Goal: Transaction & Acquisition: Book appointment/travel/reservation

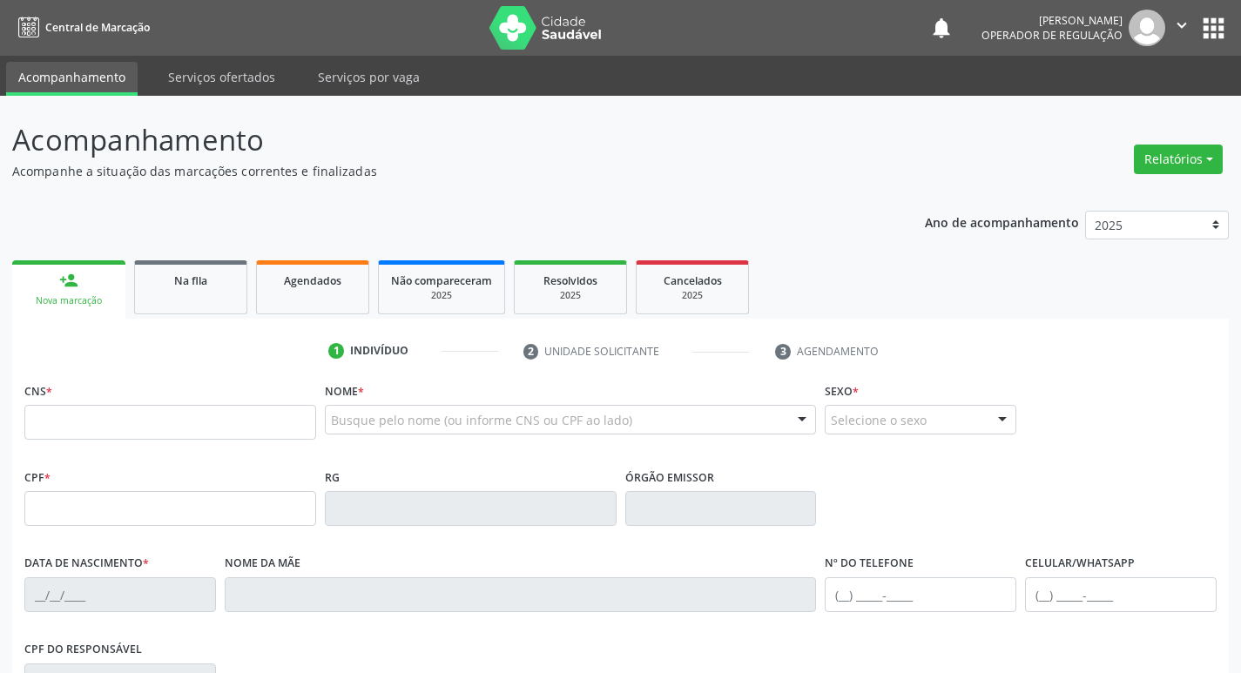
click at [153, 414] on input "text" at bounding box center [170, 422] width 292 height 35
type input "701 8012 3723 9872"
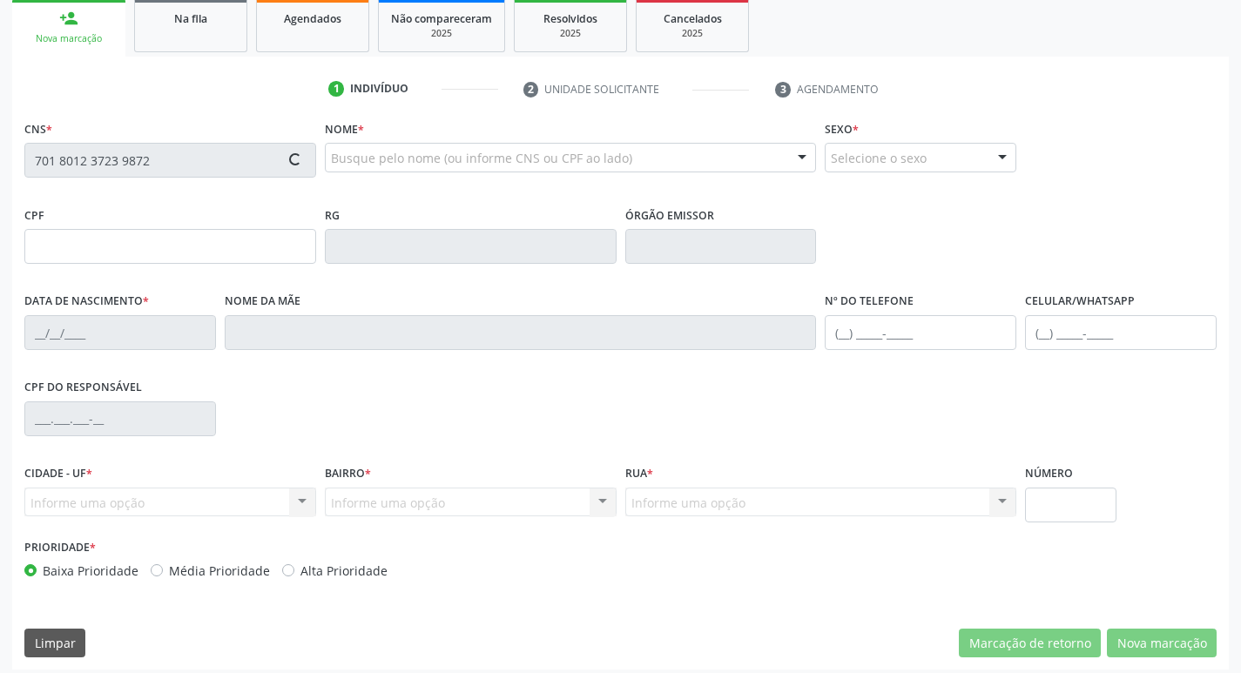
type input "978.440.714-00"
type input "28/01/1956"
type input "Alice Cardoso de Farias"
type input "(83) 99904-4284"
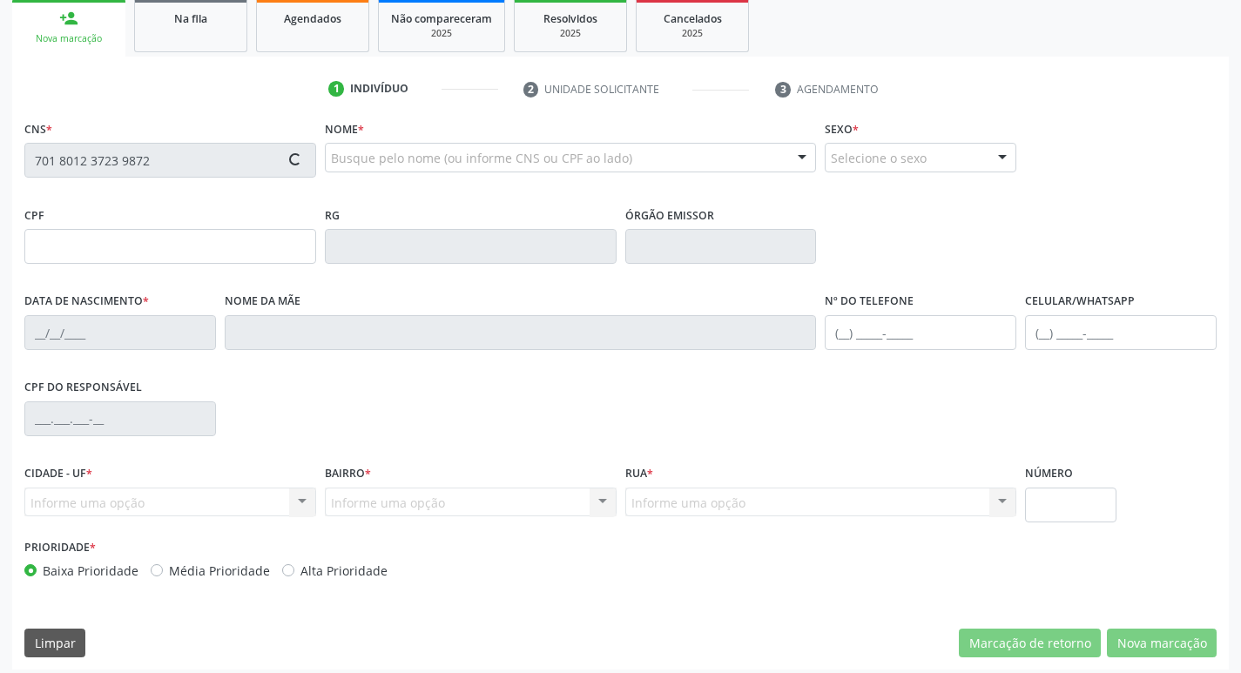
type input "16"
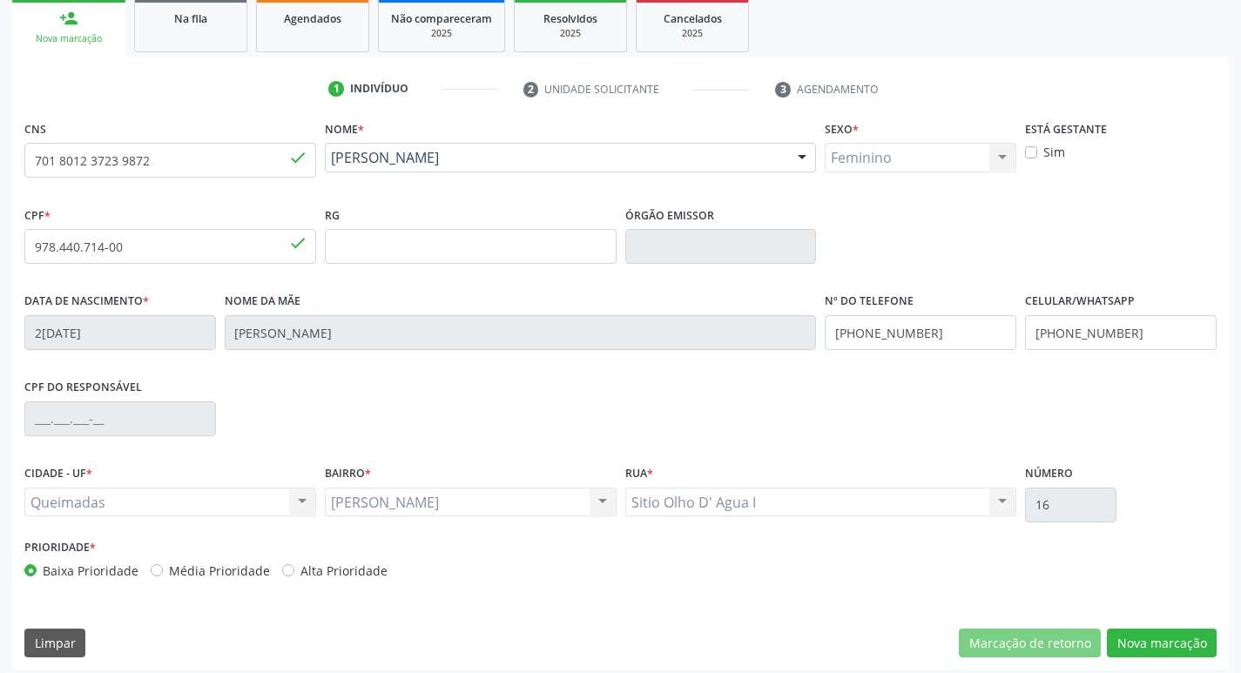
scroll to position [271, 0]
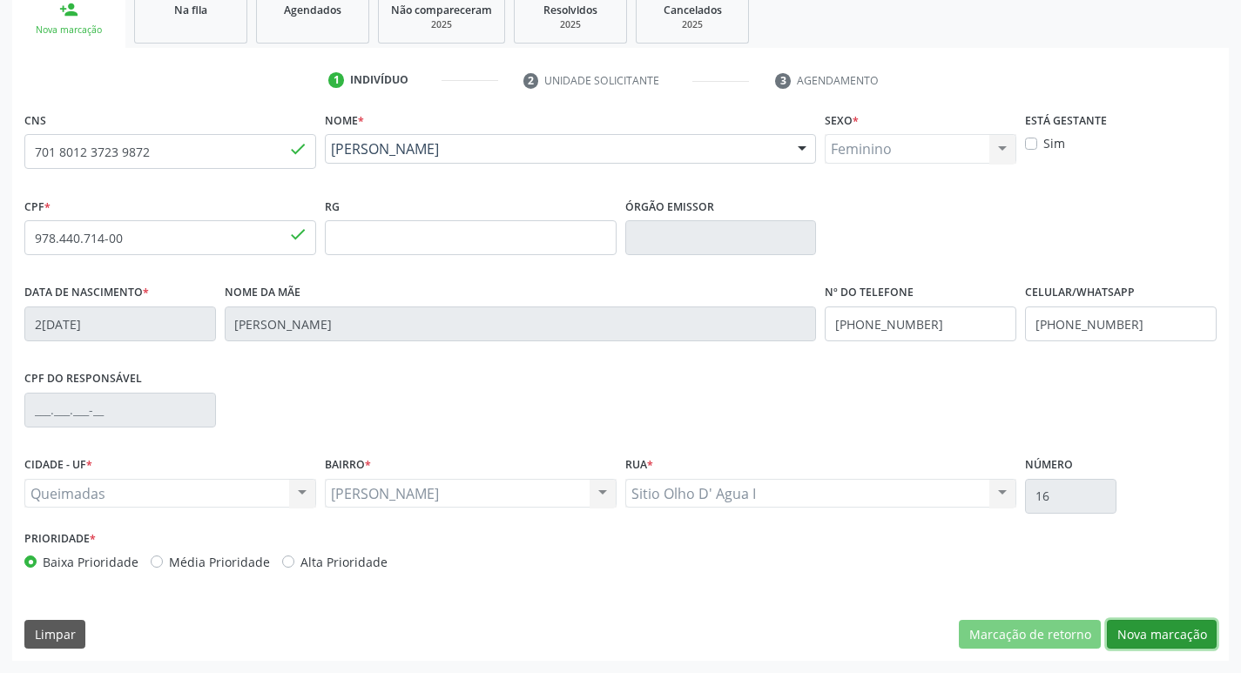
click at [1159, 642] on button "Nova marcação" at bounding box center [1162, 635] width 110 height 30
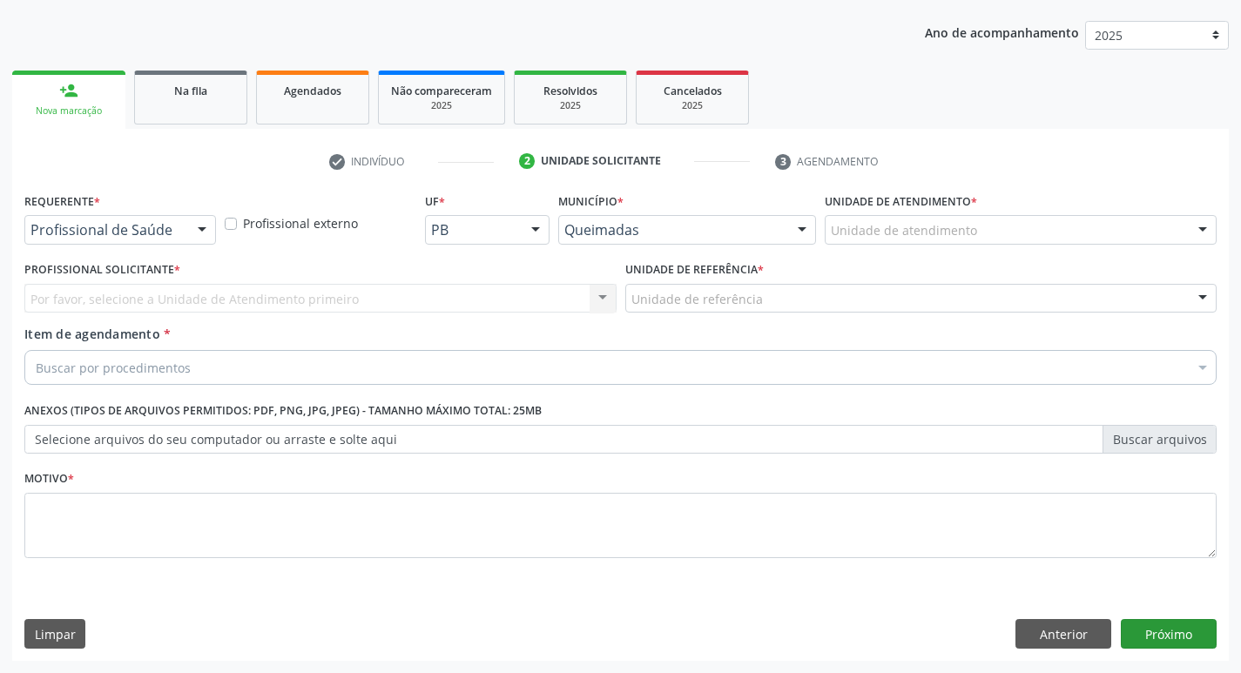
scroll to position [190, 0]
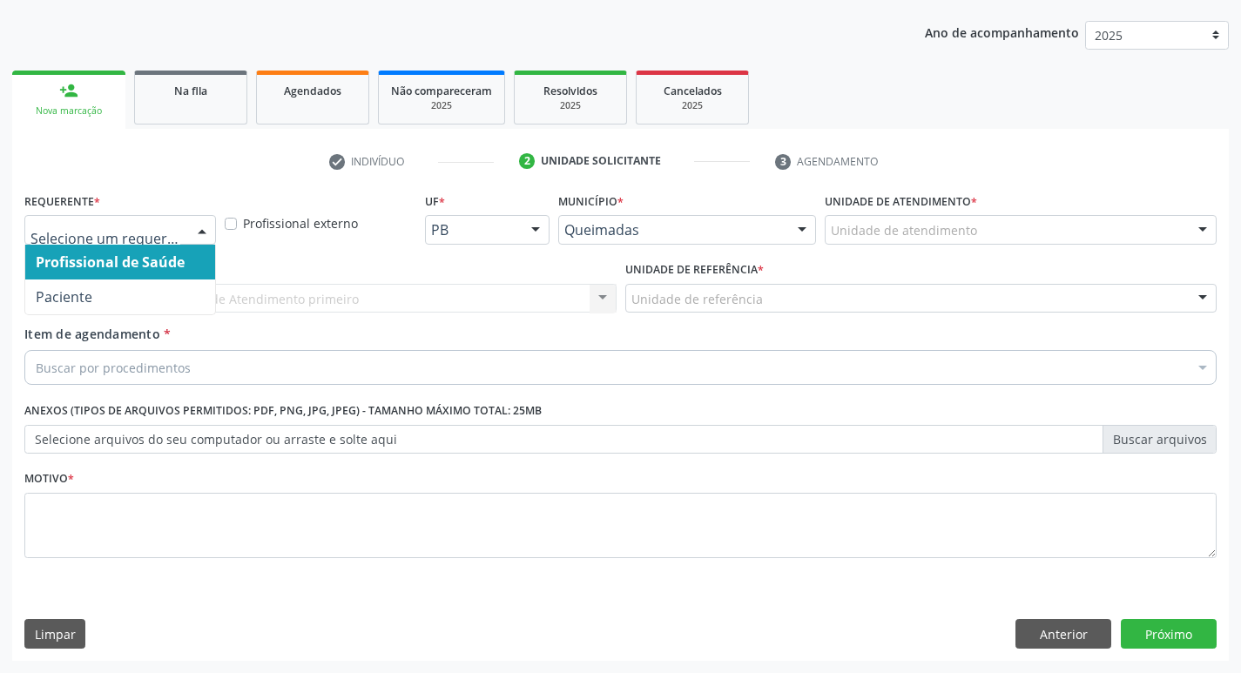
click at [182, 230] on div at bounding box center [120, 230] width 192 height 30
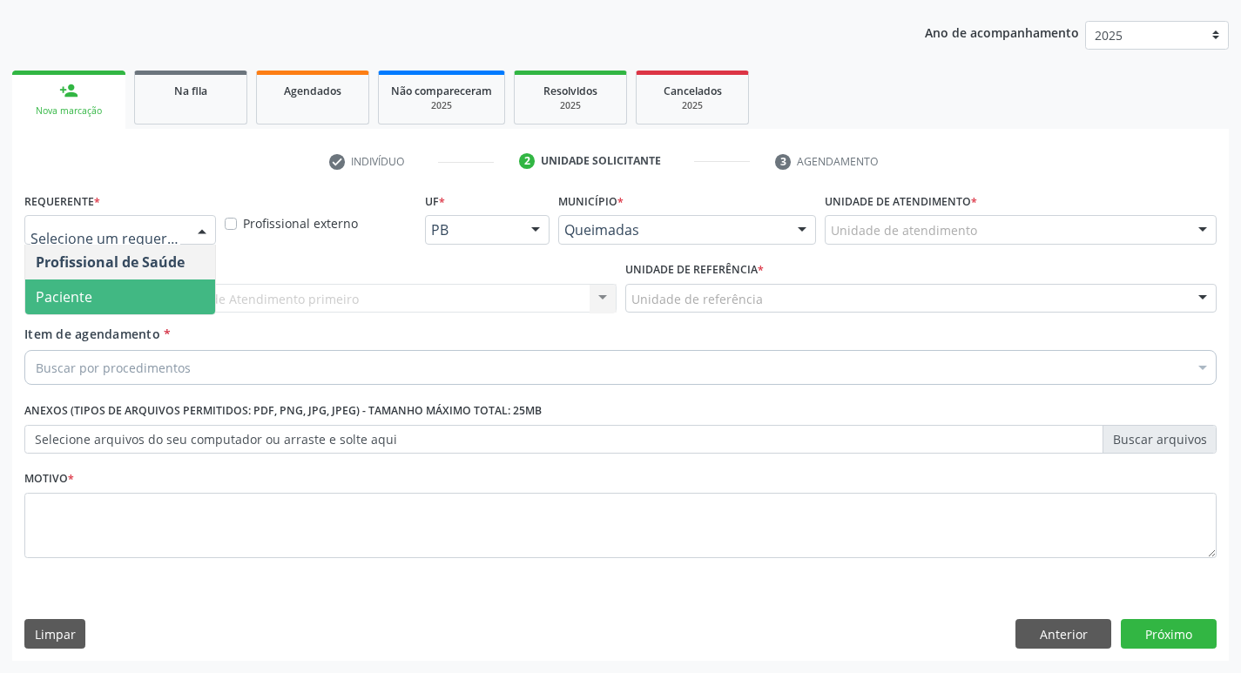
click at [136, 303] on span "Paciente" at bounding box center [120, 297] width 190 height 35
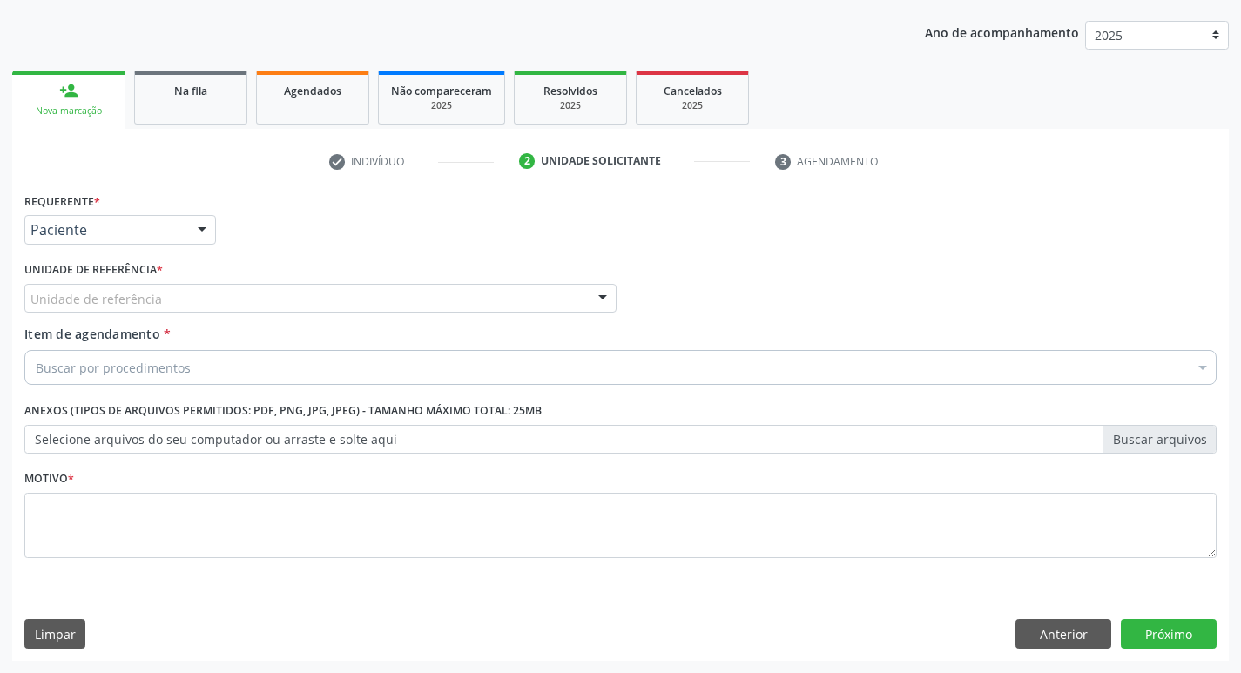
click at [149, 281] on label "Unidade de referência *" at bounding box center [93, 270] width 139 height 27
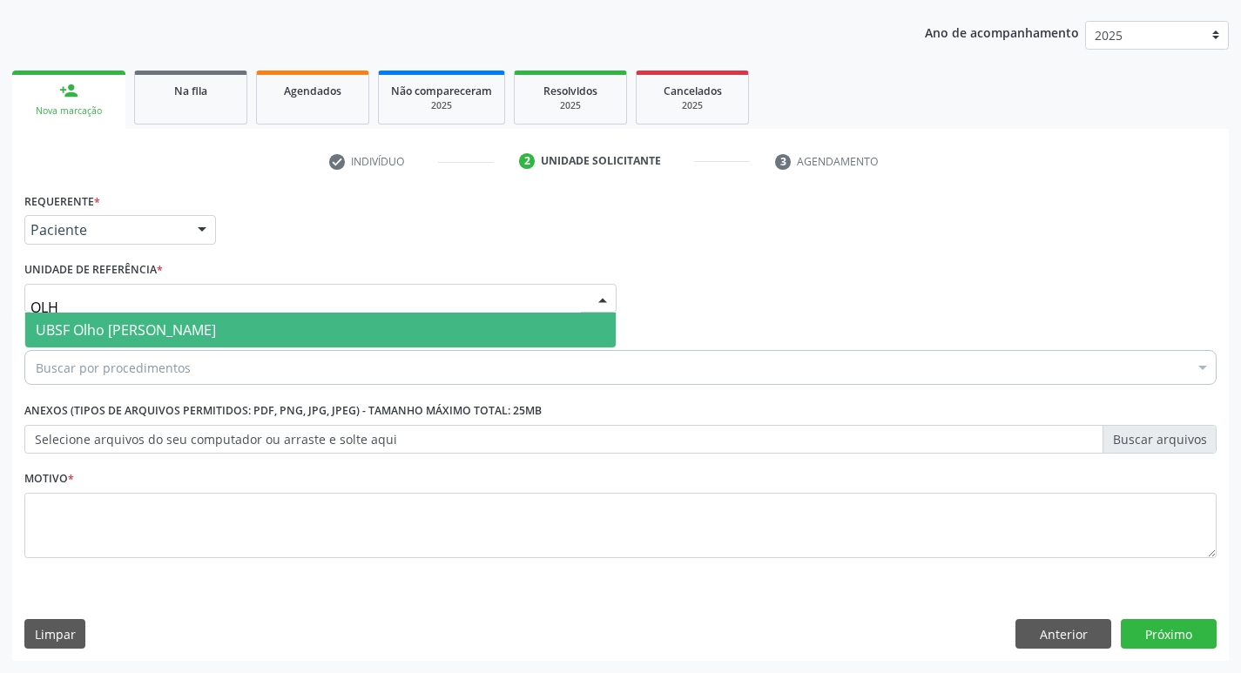
type input "OLHO"
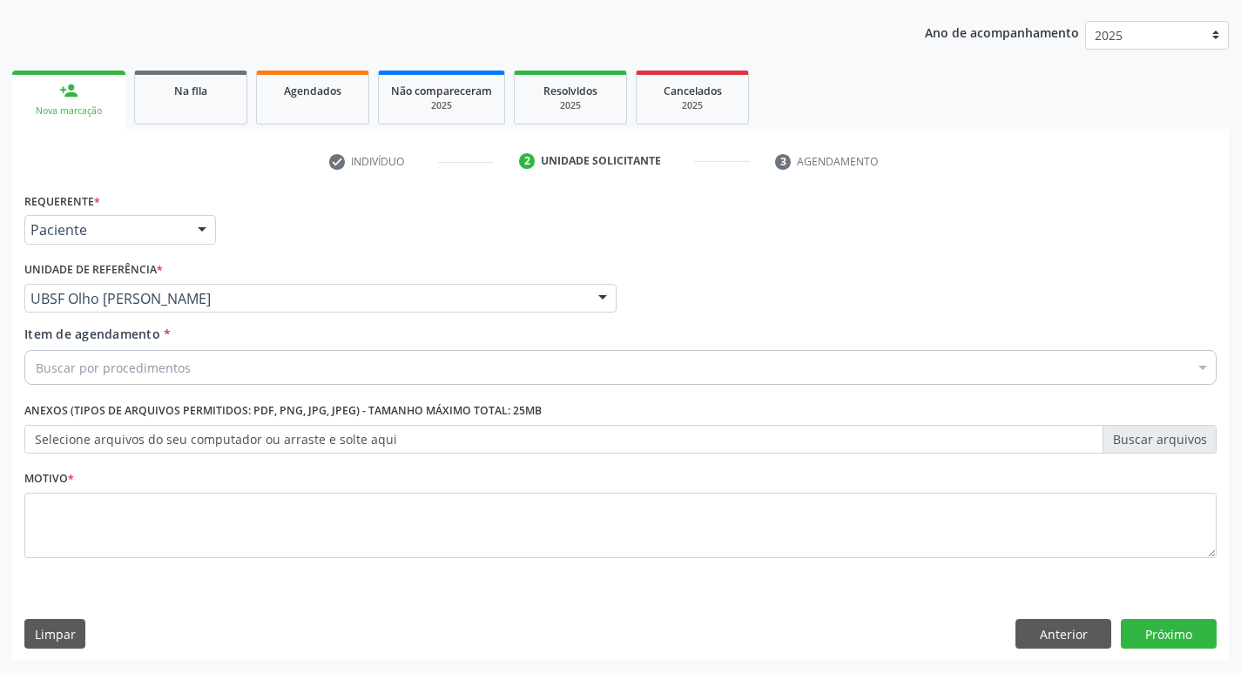
click at [274, 341] on div "Item de agendamento * Buscar por procedimentos Selecionar todos 0604320140 - Ab…" at bounding box center [620, 352] width 1193 height 55
click at [279, 363] on div "Buscar por procedimentos" at bounding box center [620, 367] width 1193 height 35
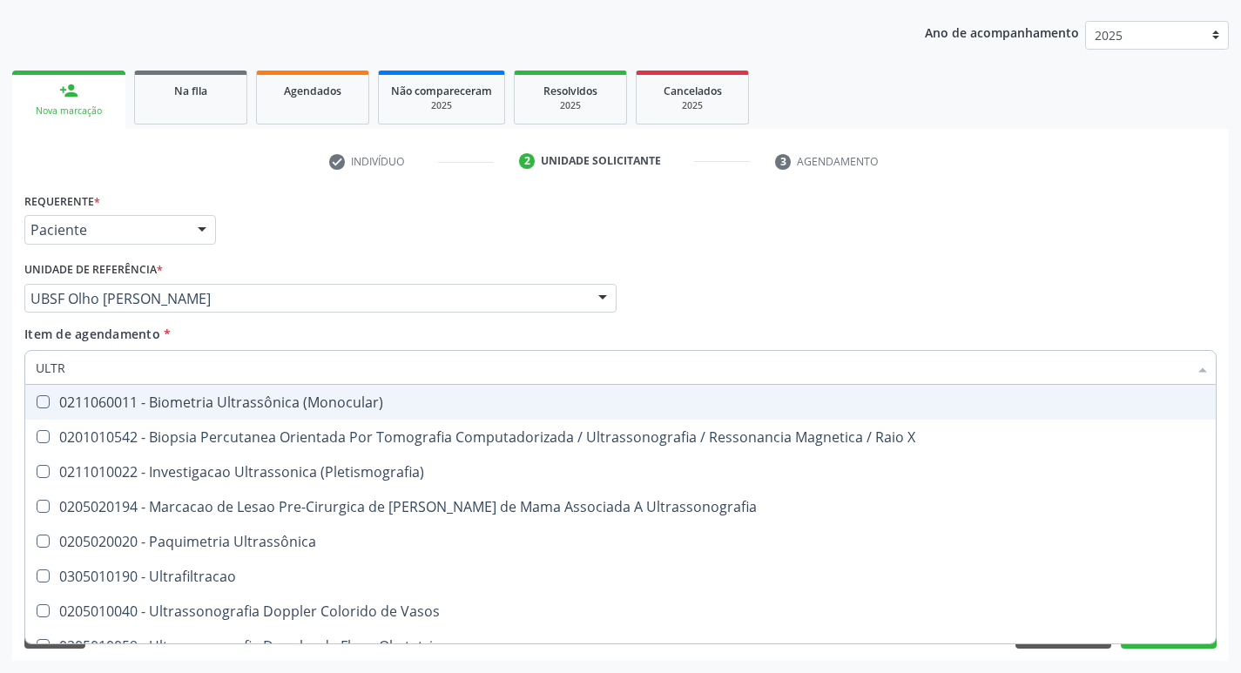
type input "ULTRA"
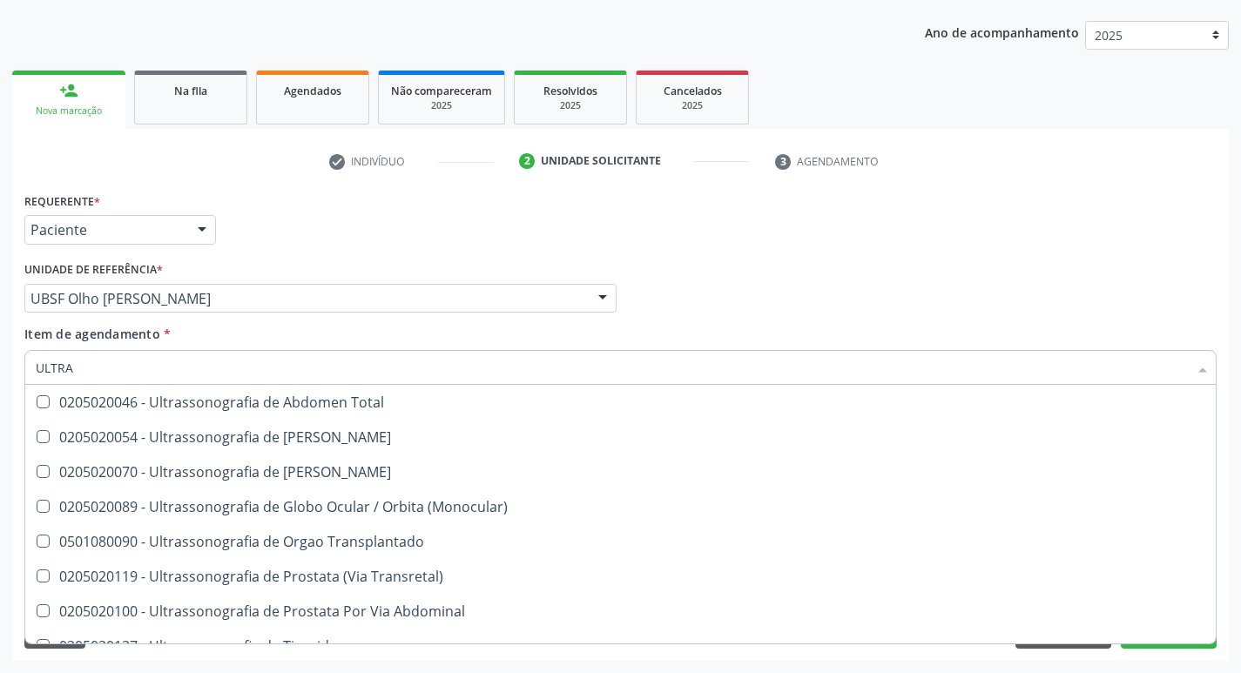
scroll to position [578, 0]
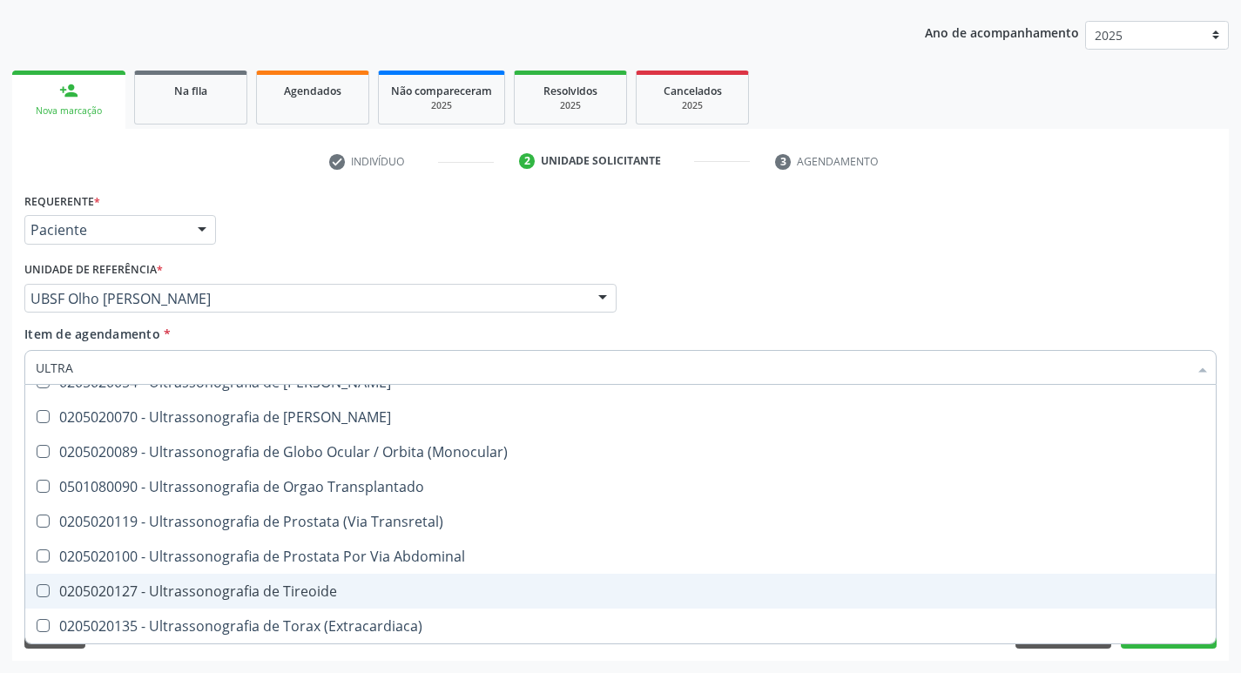
click at [391, 598] on div "0205020127 - Ultrassonografia de Tireoide" at bounding box center [621, 592] width 1170 height 14
checkbox Tireoide "true"
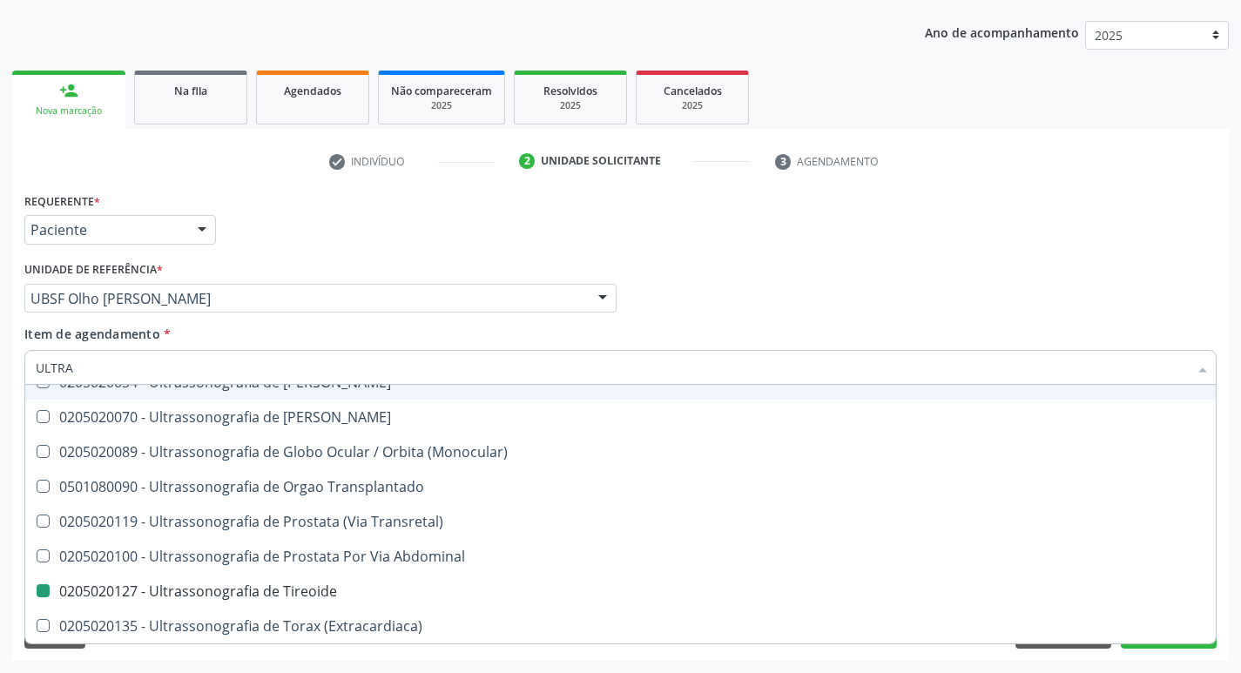
click at [853, 276] on div "Profissional Solicitante Por favor, selecione a Unidade de Atendimento primeiro…" at bounding box center [620, 291] width 1201 height 68
checkbox X "true"
checkbox Tireoide "false"
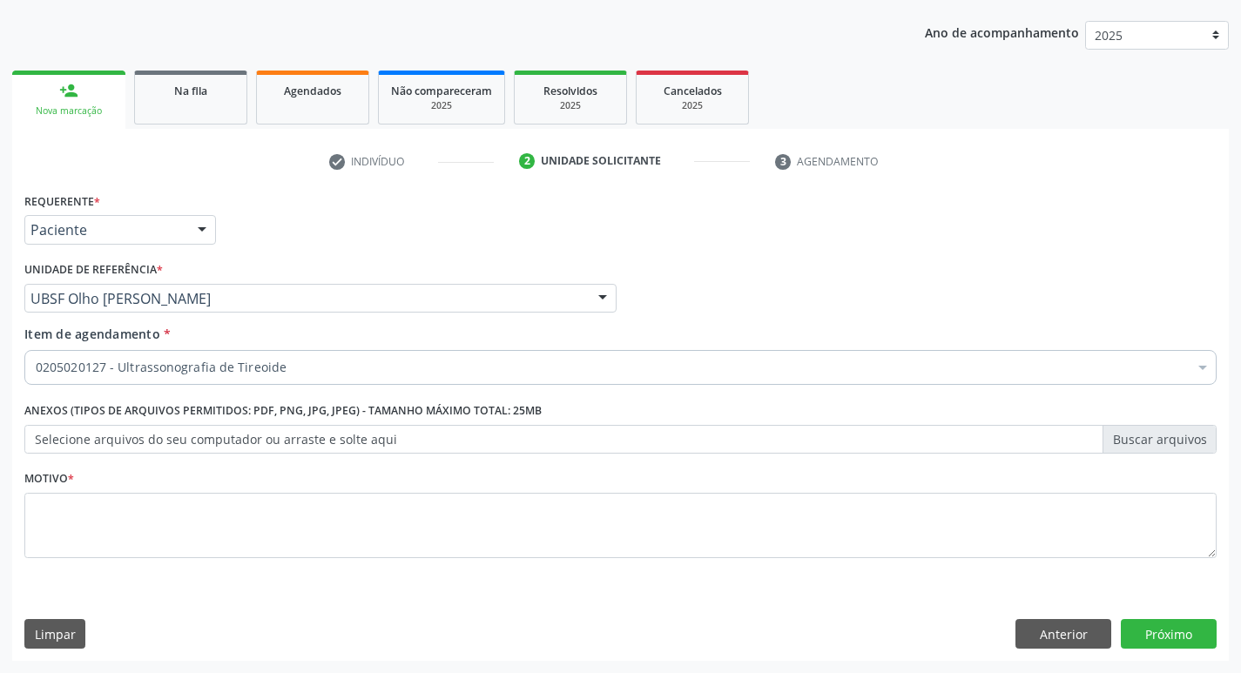
scroll to position [0, 0]
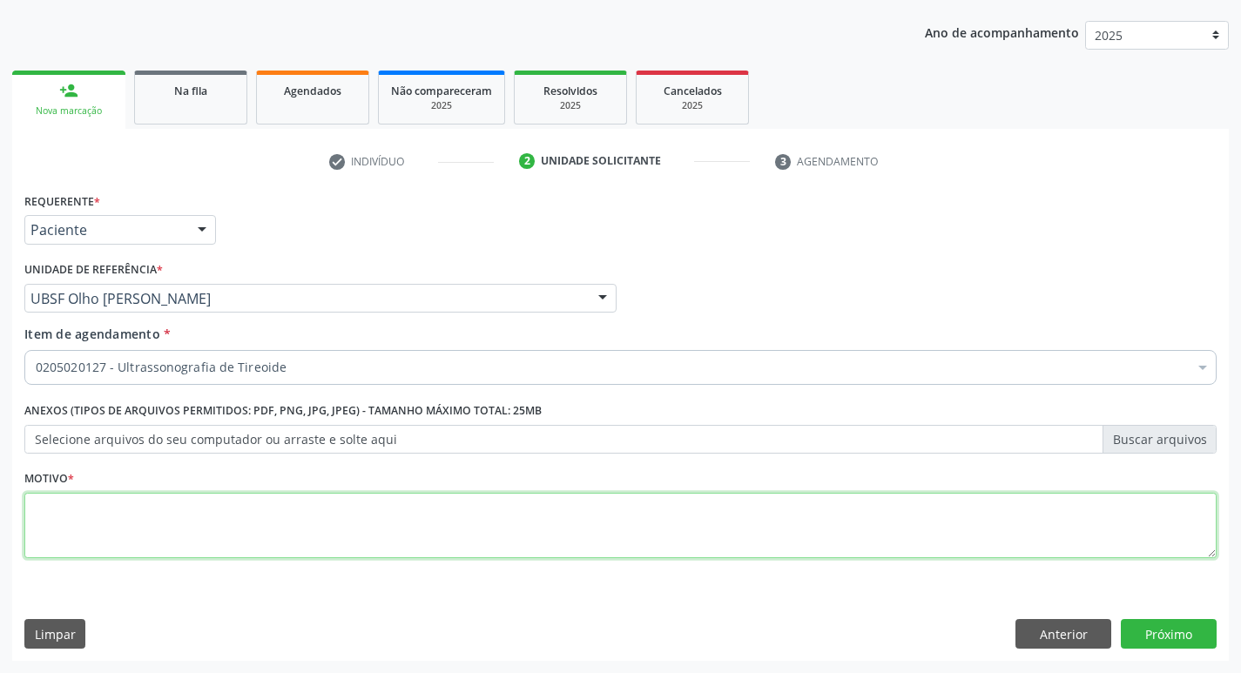
click at [188, 521] on textarea at bounding box center [620, 526] width 1193 height 66
type textarea "AVALIAÇÃO"
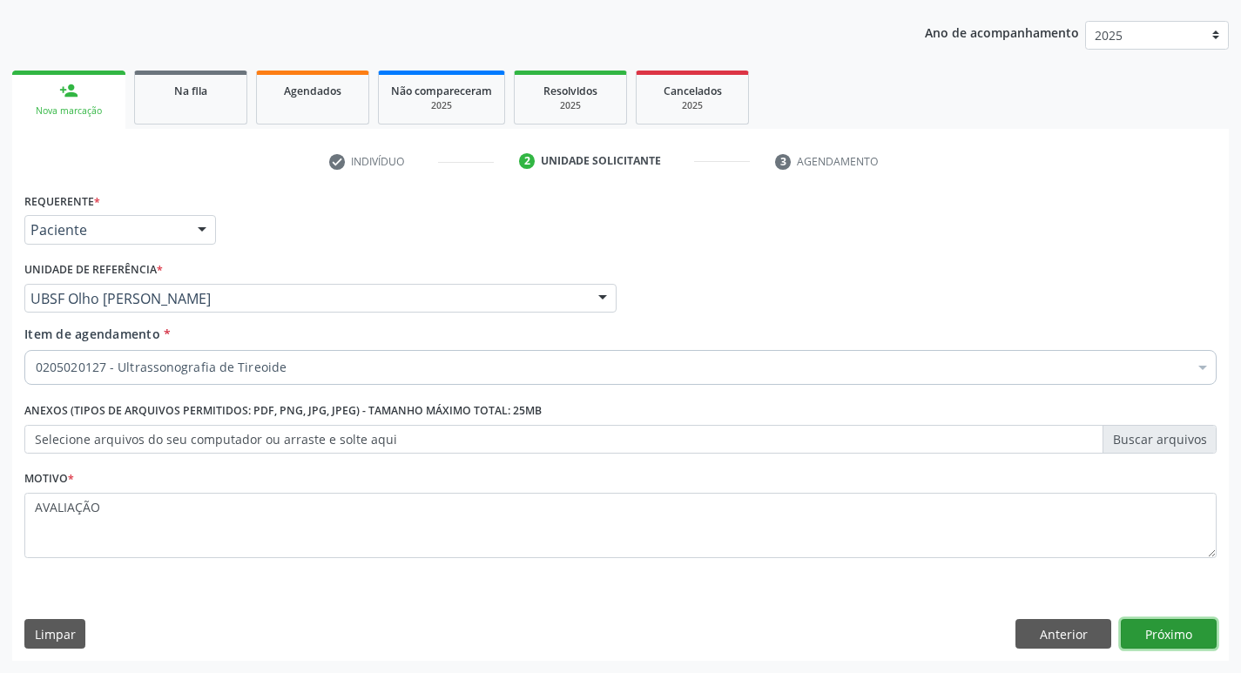
click at [1139, 637] on button "Próximo" at bounding box center [1169, 634] width 96 height 30
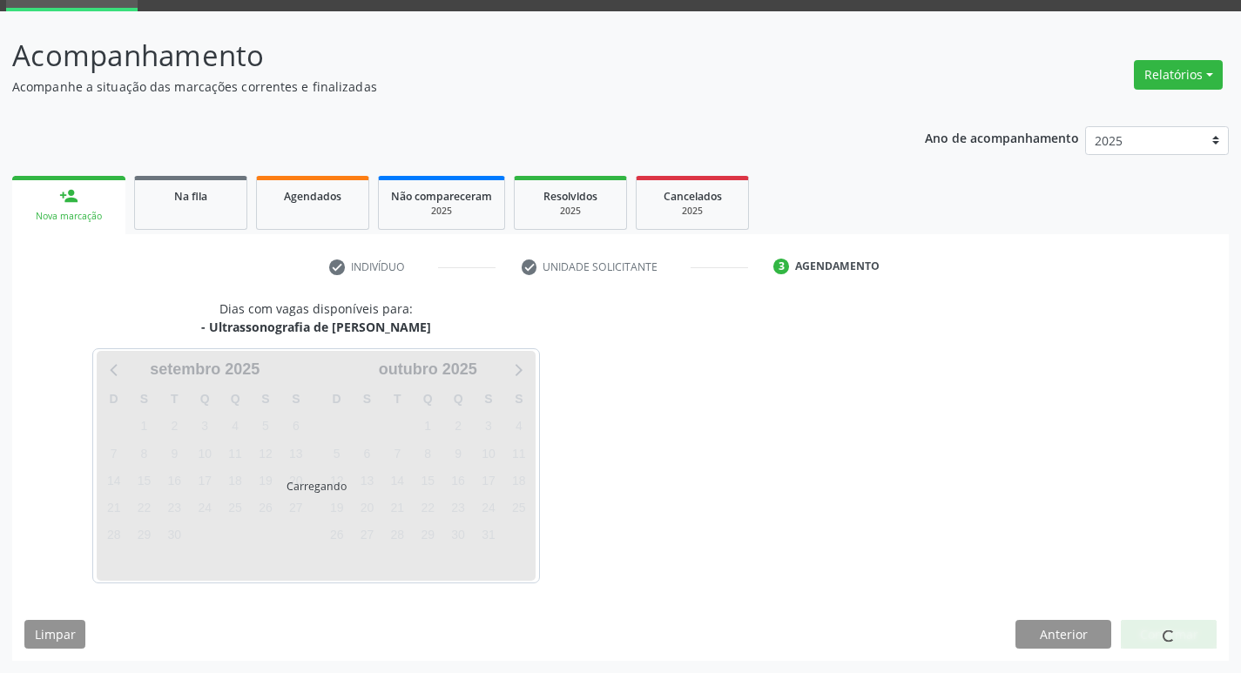
scroll to position [84, 0]
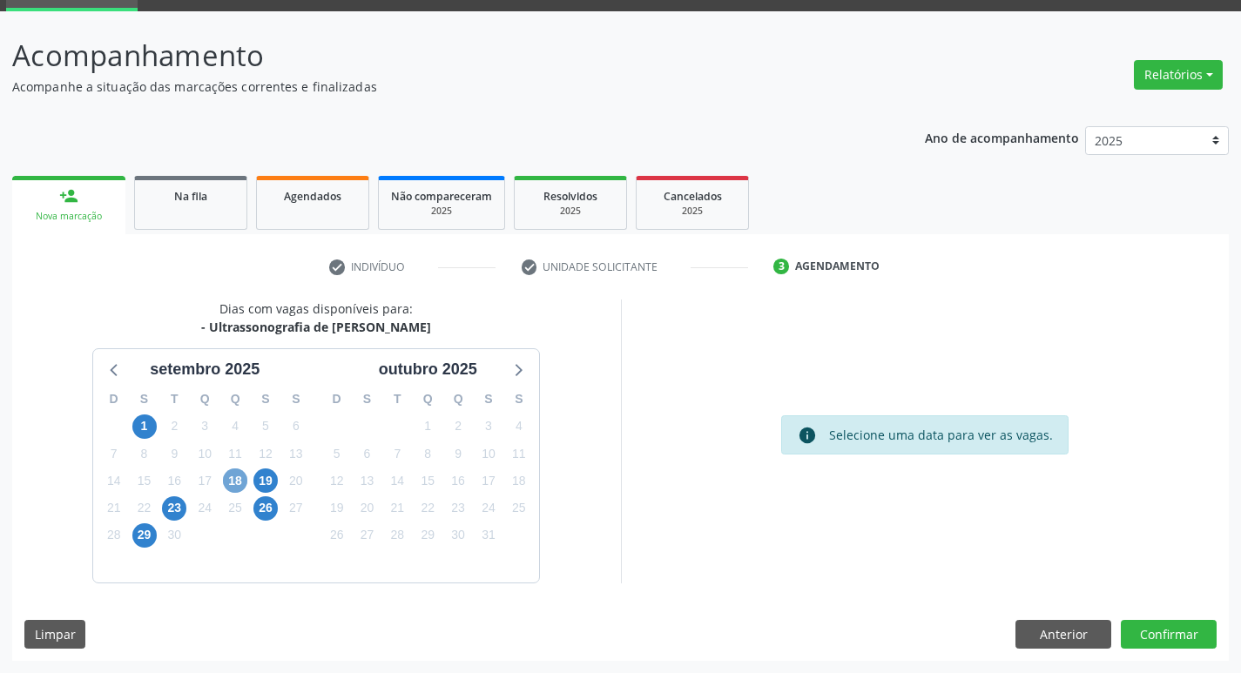
click at [233, 488] on span "18" at bounding box center [235, 481] width 24 height 24
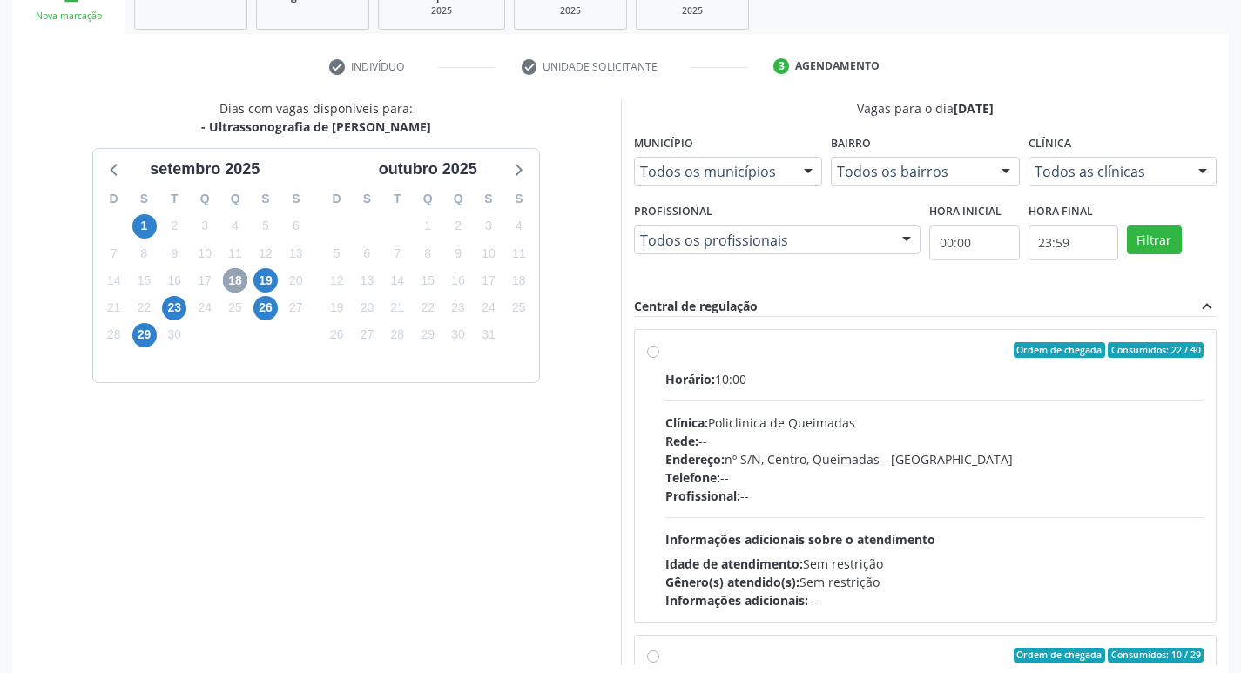
scroll to position [368, 0]
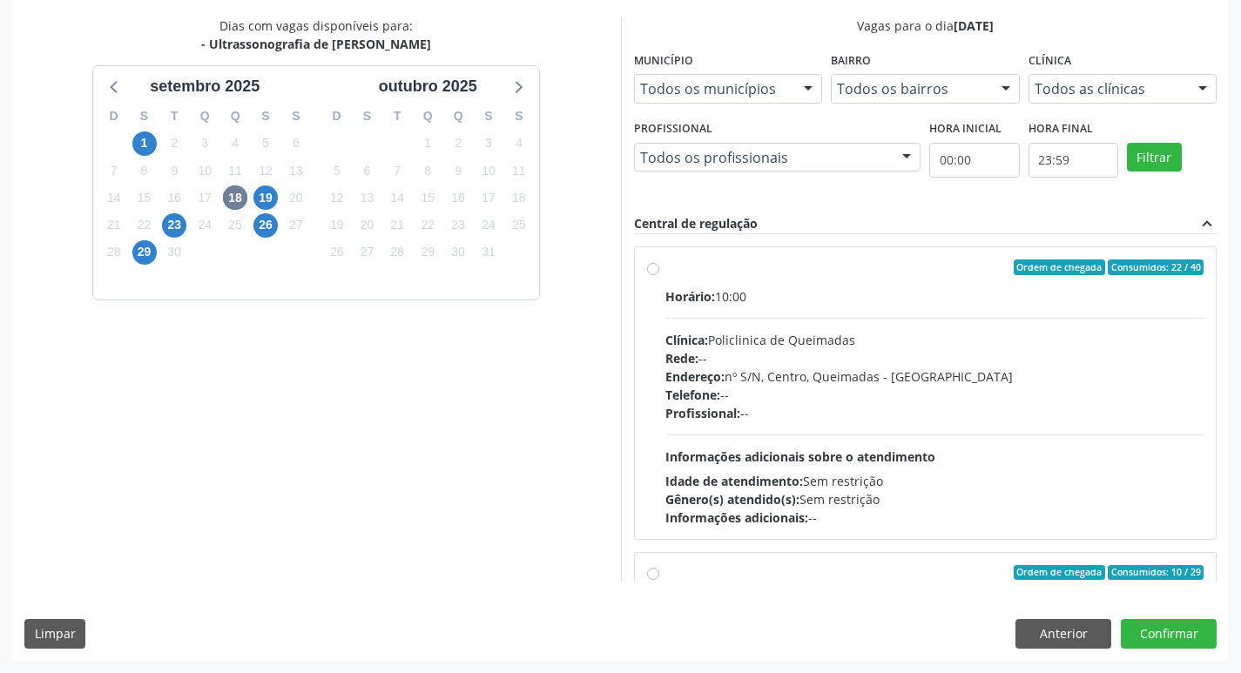
click at [821, 295] on div "Horário: 10:00" at bounding box center [935, 296] width 539 height 18
click at [659, 275] on input "Ordem de chegada Consumidos: 22 / 40 Horário: 10:00 Clínica: Policlinica de Que…" at bounding box center [653, 268] width 12 height 16
click at [821, 295] on div "Horário: 10:00" at bounding box center [935, 296] width 539 height 18
click at [659, 275] on input "Ordem de chegada Consumidos: 22 / 40 Horário: 10:00 Clínica: Policlinica de Que…" at bounding box center [653, 268] width 12 height 16
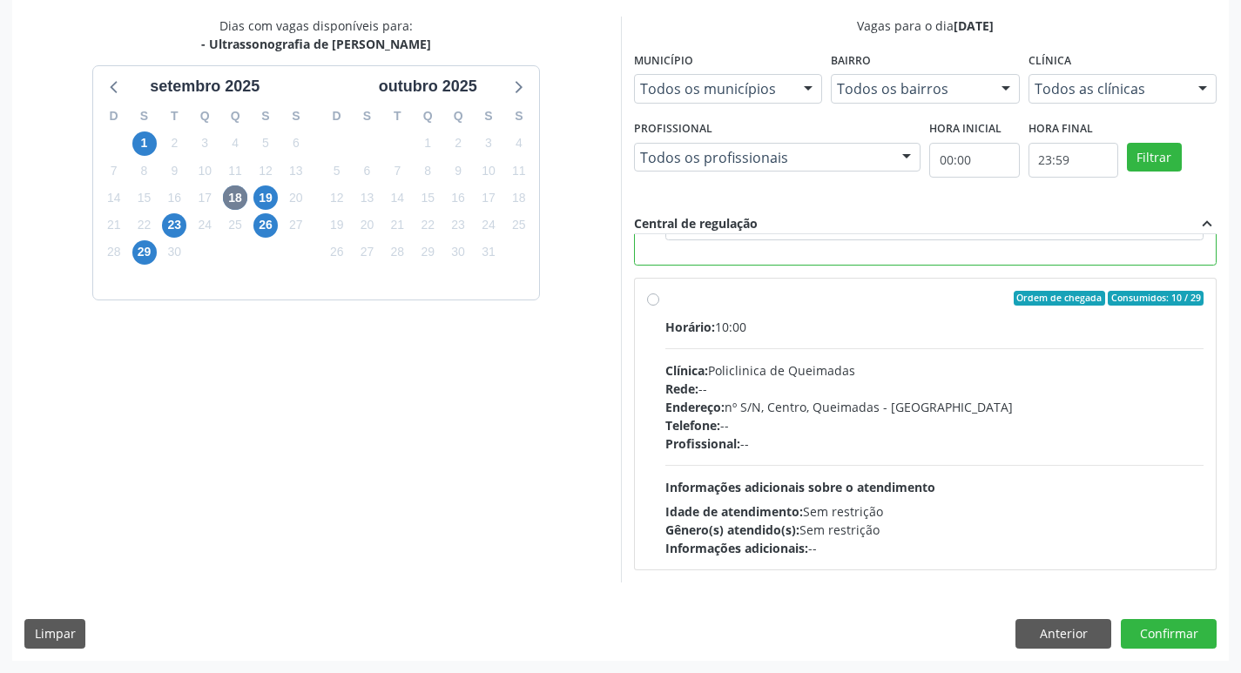
click at [957, 347] on div "Horário: 10:00 Clínica: Policlinica de Queimadas Rede: -- Endereço: nº S/N, Cen…" at bounding box center [935, 438] width 539 height 240
click at [659, 307] on input "Ordem de chegada Consumidos: 10 / 29 Horário: 10:00 Clínica: Policlinica de Que…" at bounding box center [653, 299] width 12 height 16
radio input "false"
radio input "true"
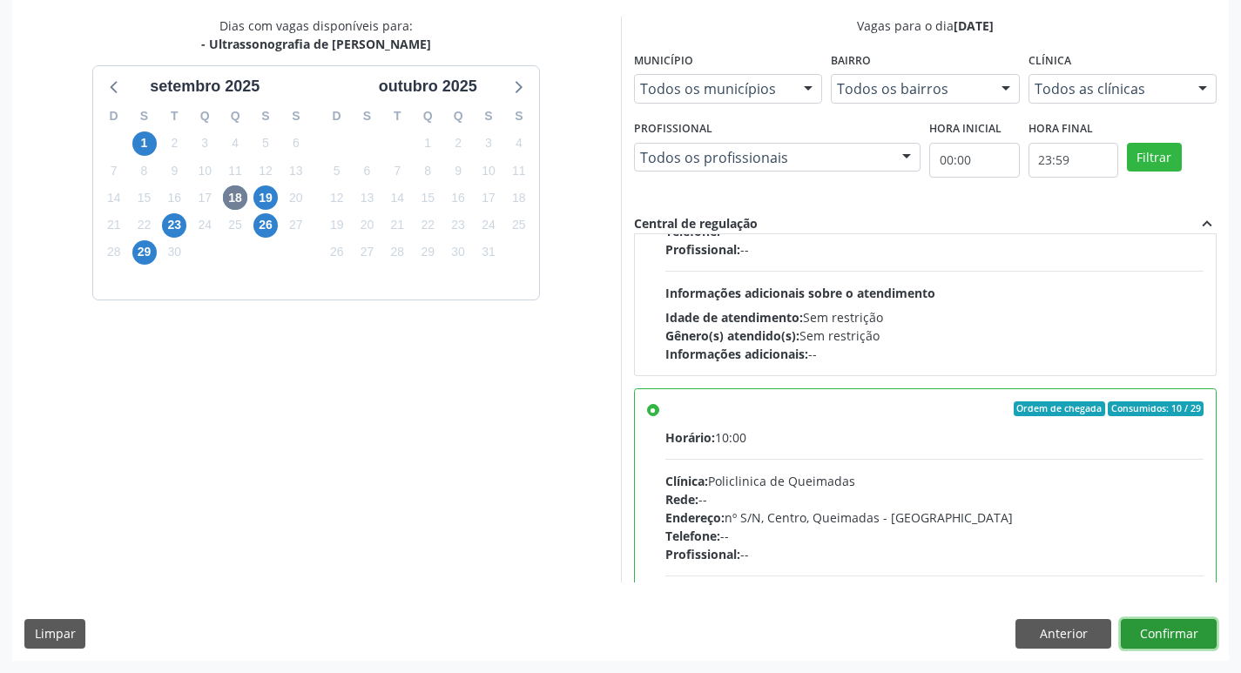
click at [1175, 632] on button "Confirmar" at bounding box center [1169, 634] width 96 height 30
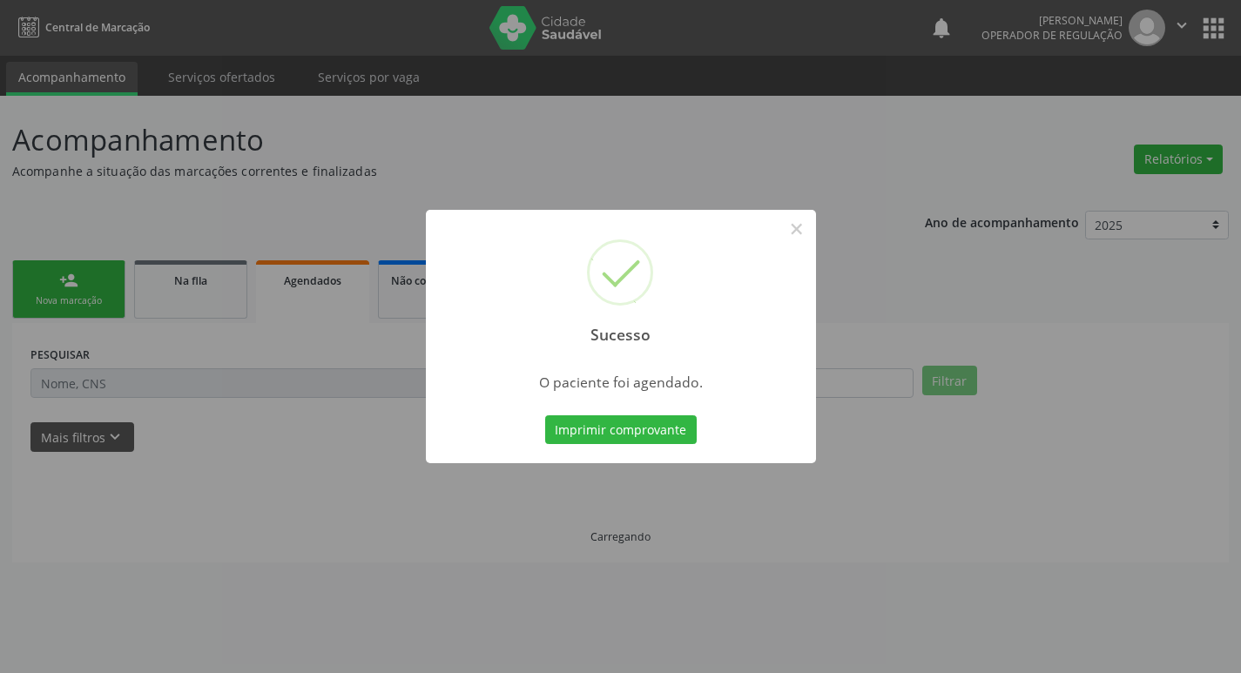
scroll to position [0, 0]
click at [650, 436] on button "Imprimir comprovante" at bounding box center [627, 431] width 152 height 30
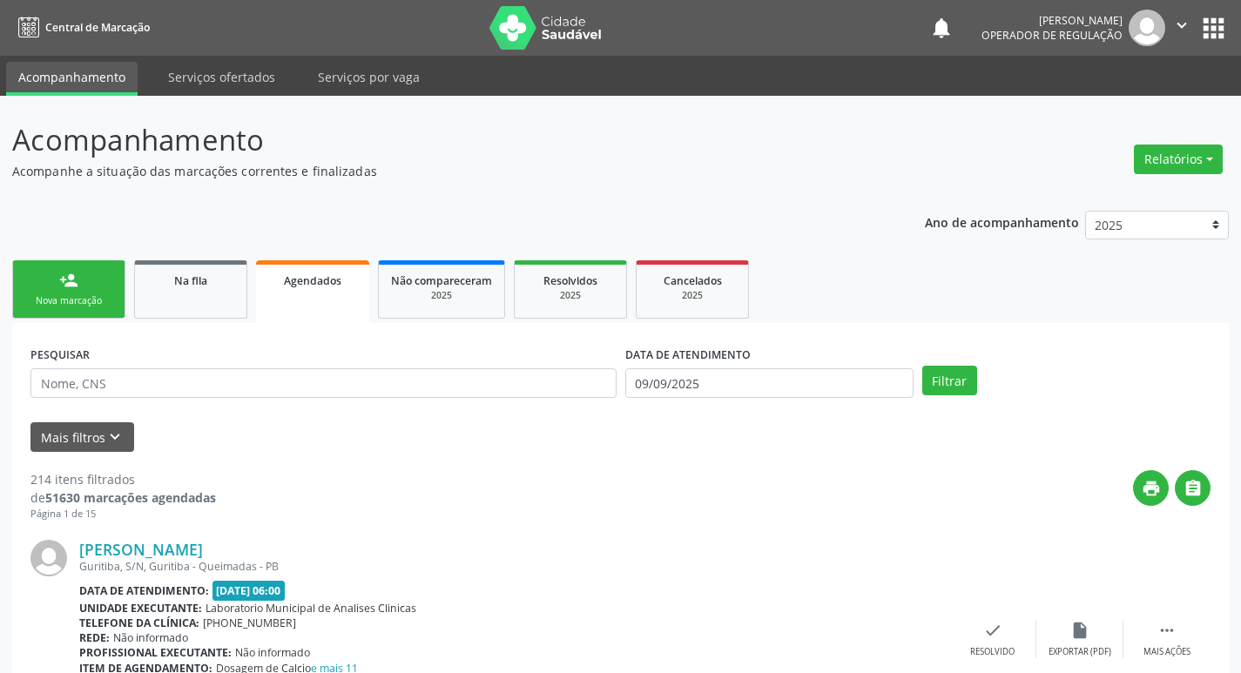
click at [72, 270] on link "person_add Nova marcação" at bounding box center [68, 289] width 113 height 58
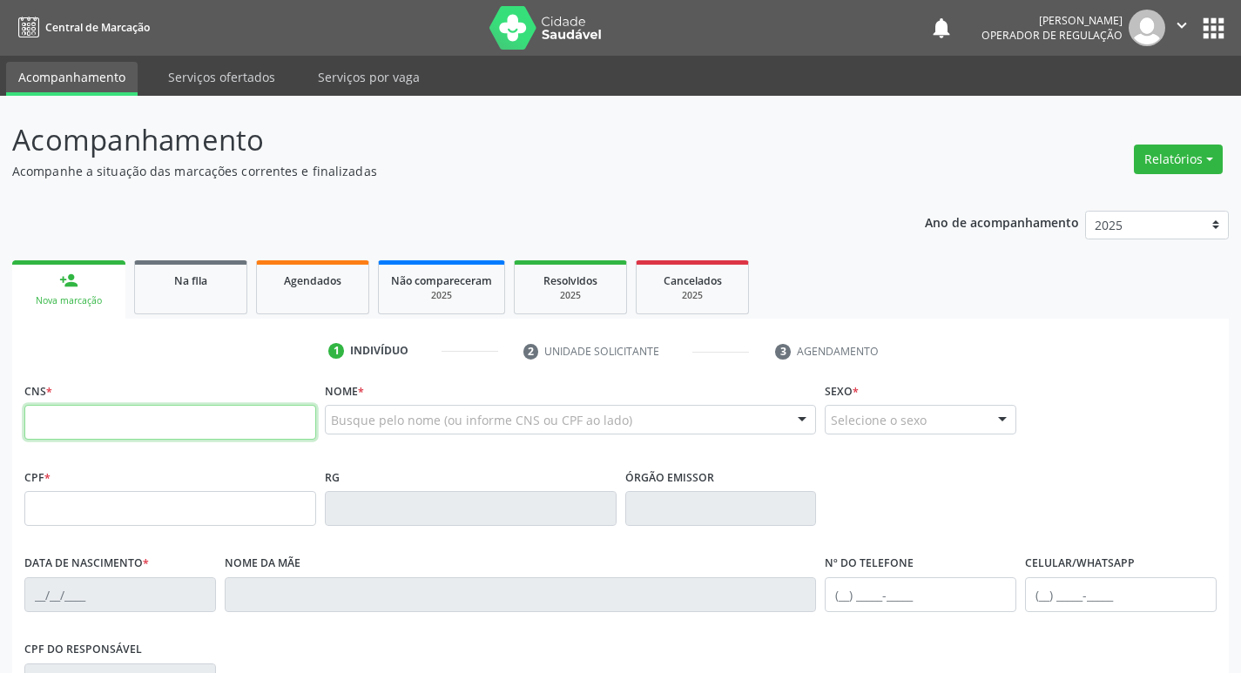
click at [91, 416] on input "text" at bounding box center [170, 422] width 292 height 35
click at [206, 425] on input "709 6086 29" at bounding box center [170, 422] width 292 height 35
type input "709 6086 2942 8379"
type input "857.574.031-87"
type input "21/01/1980"
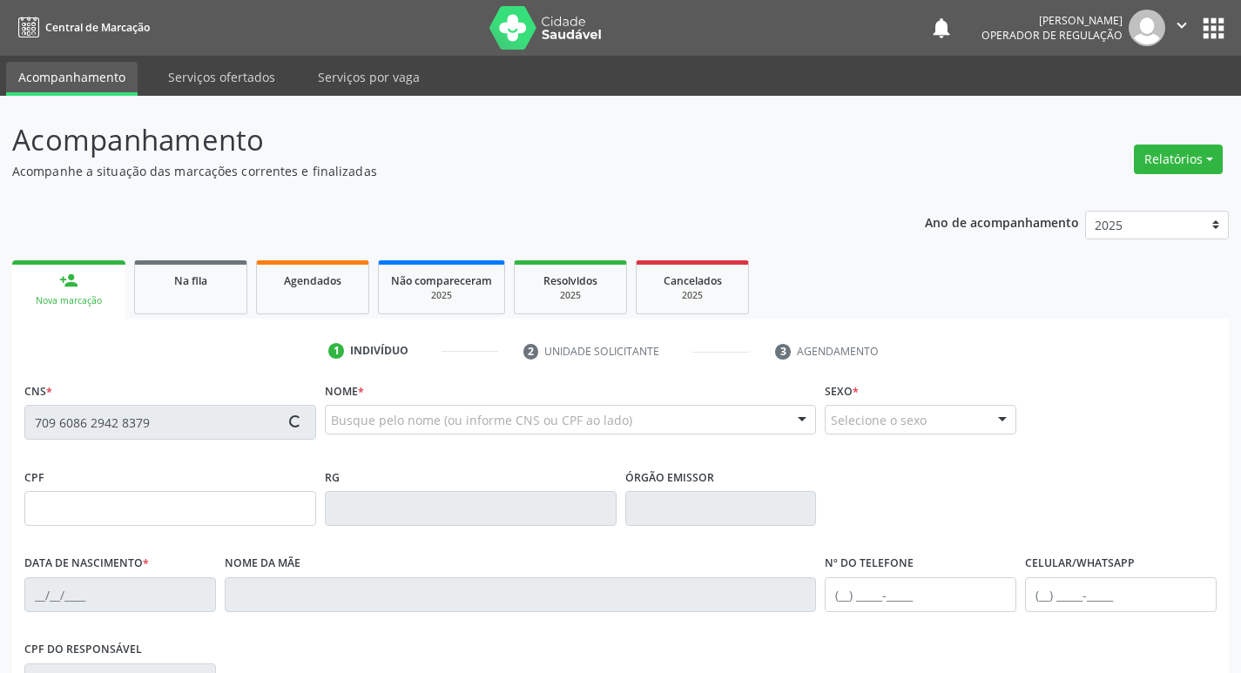
type input "Rita de Sousa Costa"
type input "(83) 98615-7296"
type input "057.447.454-40"
type input "53"
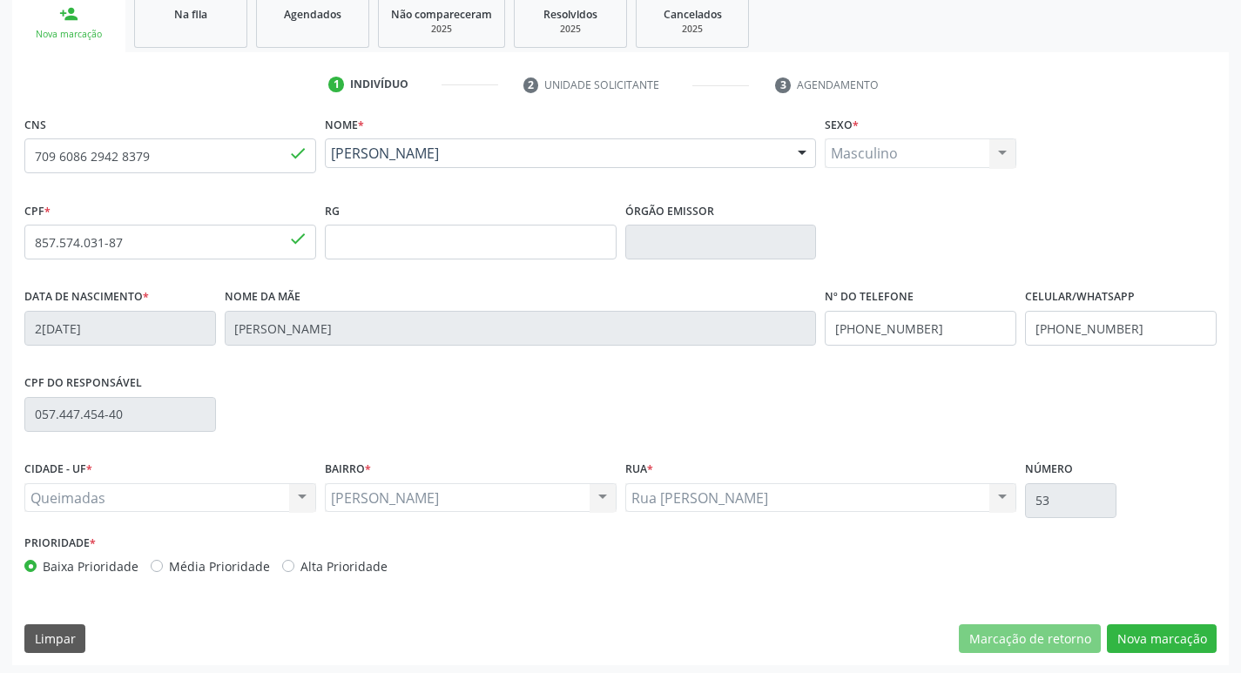
scroll to position [271, 0]
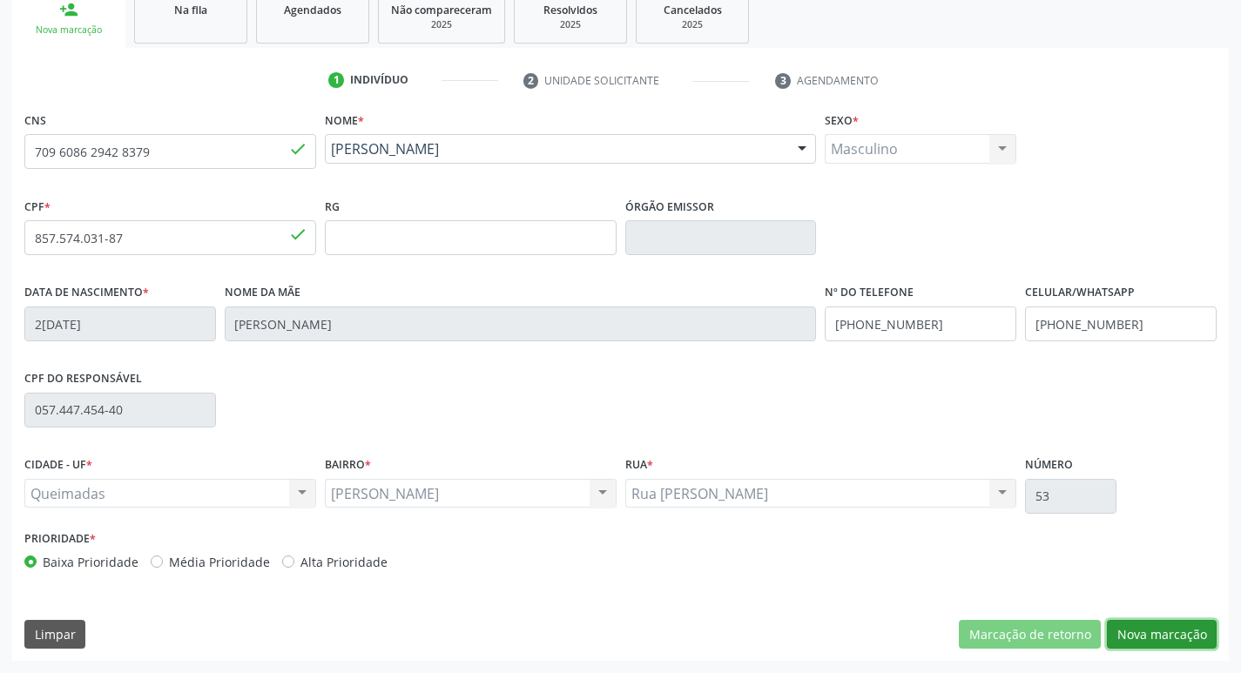
click at [1152, 633] on button "Nova marcação" at bounding box center [1162, 635] width 110 height 30
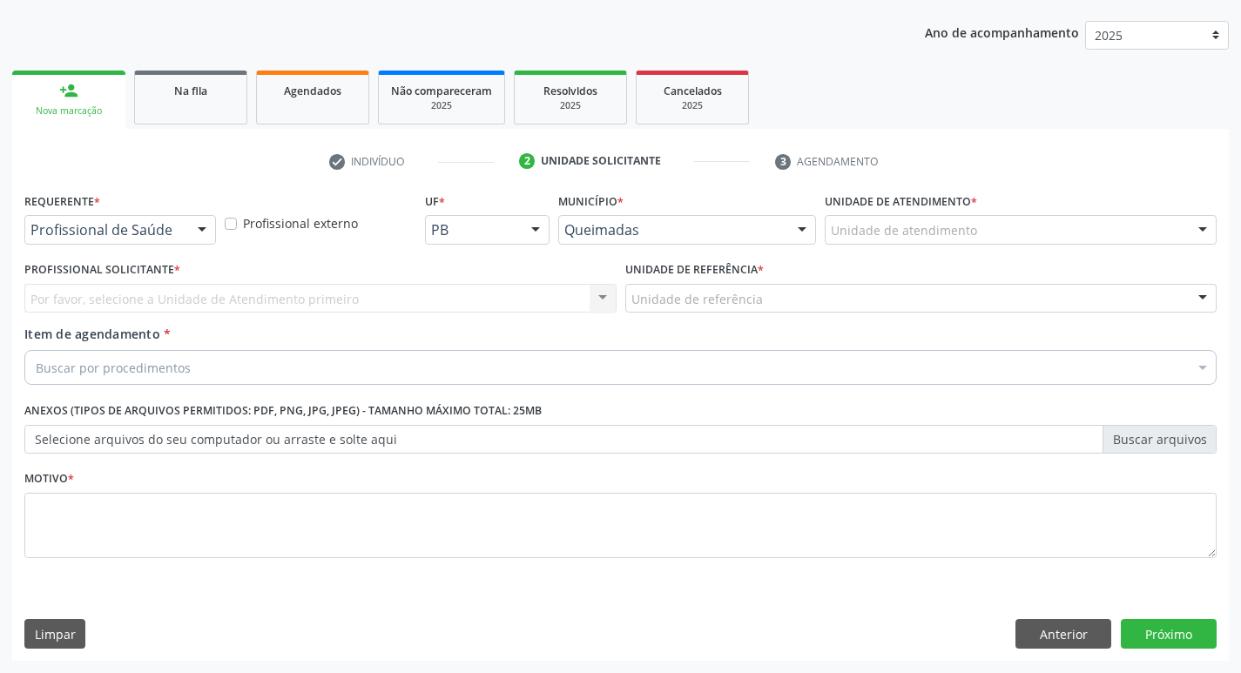
scroll to position [190, 0]
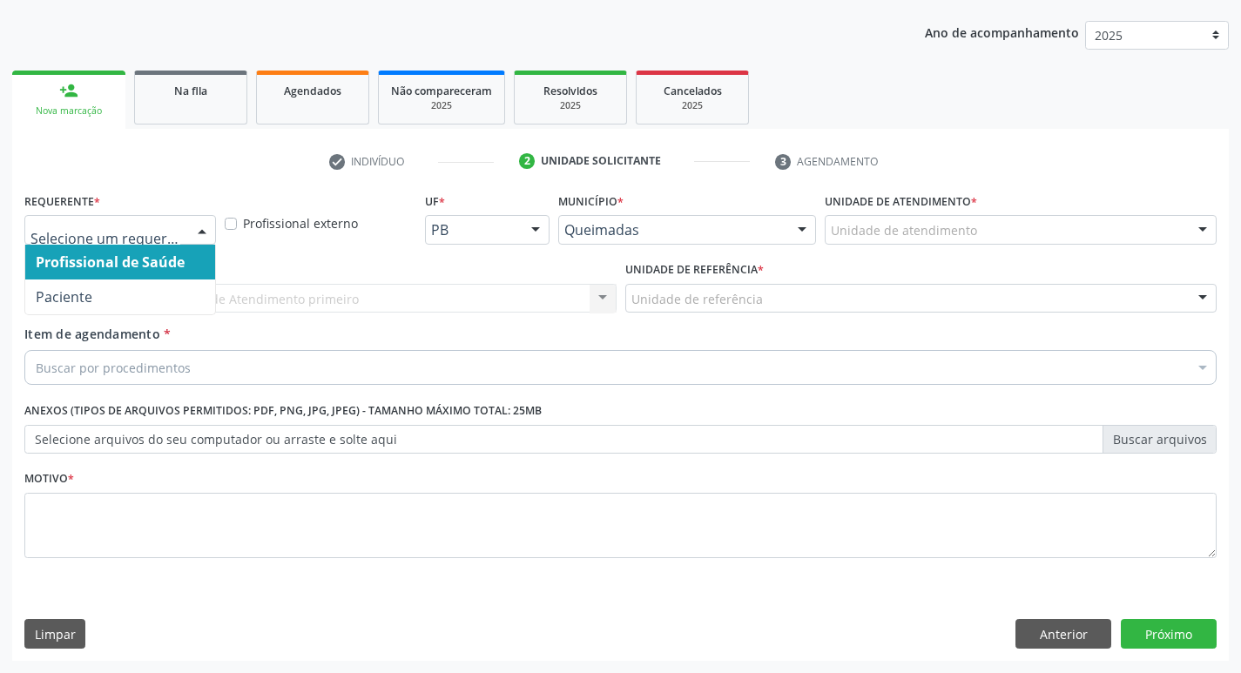
click at [197, 227] on div at bounding box center [202, 231] width 26 height 30
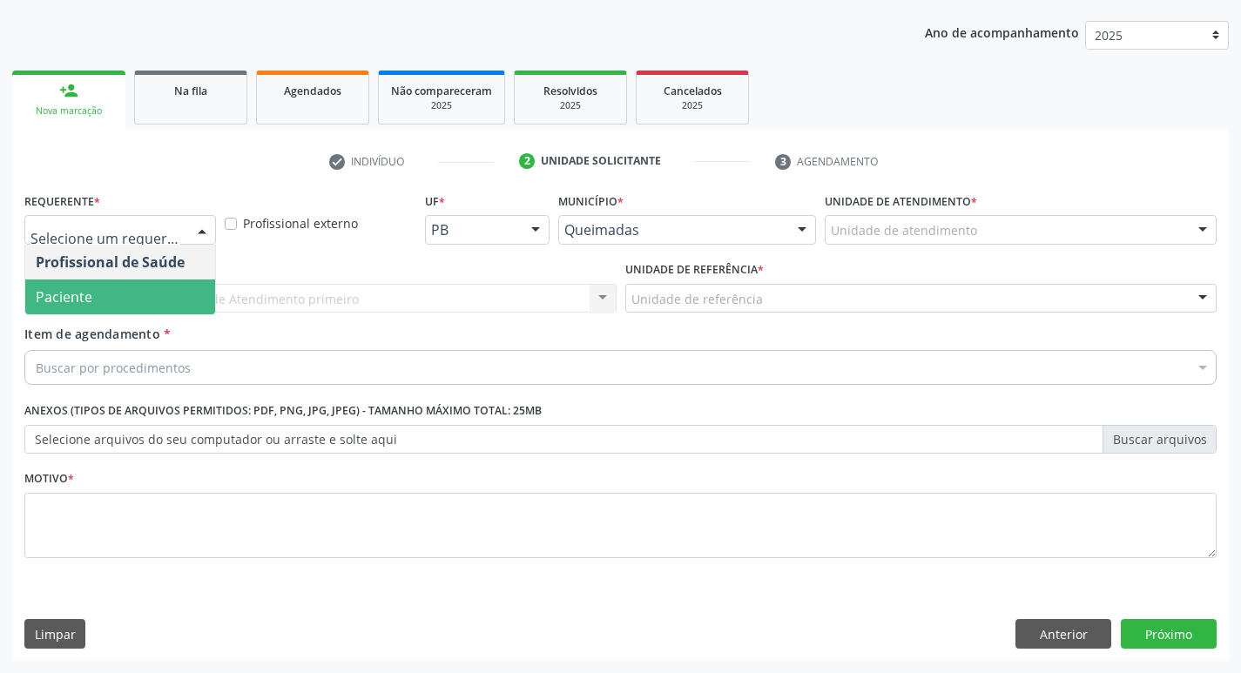
click at [76, 301] on span "Paciente" at bounding box center [64, 296] width 57 height 19
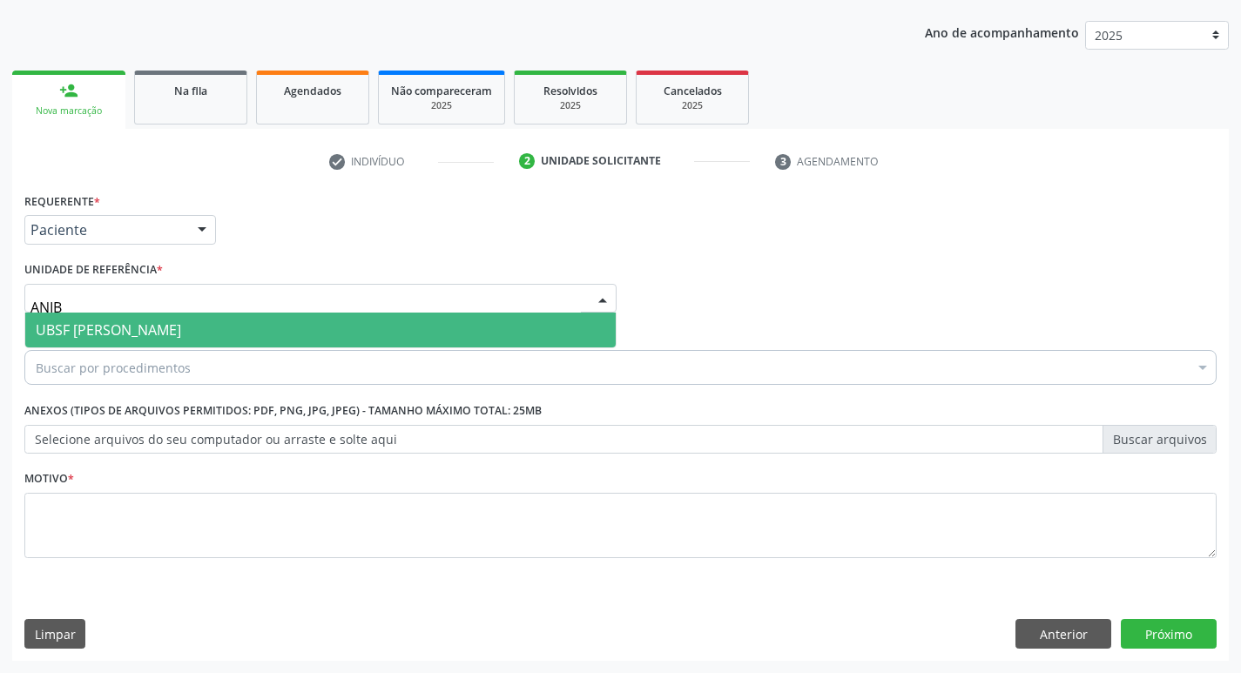
type input "ANIBA"
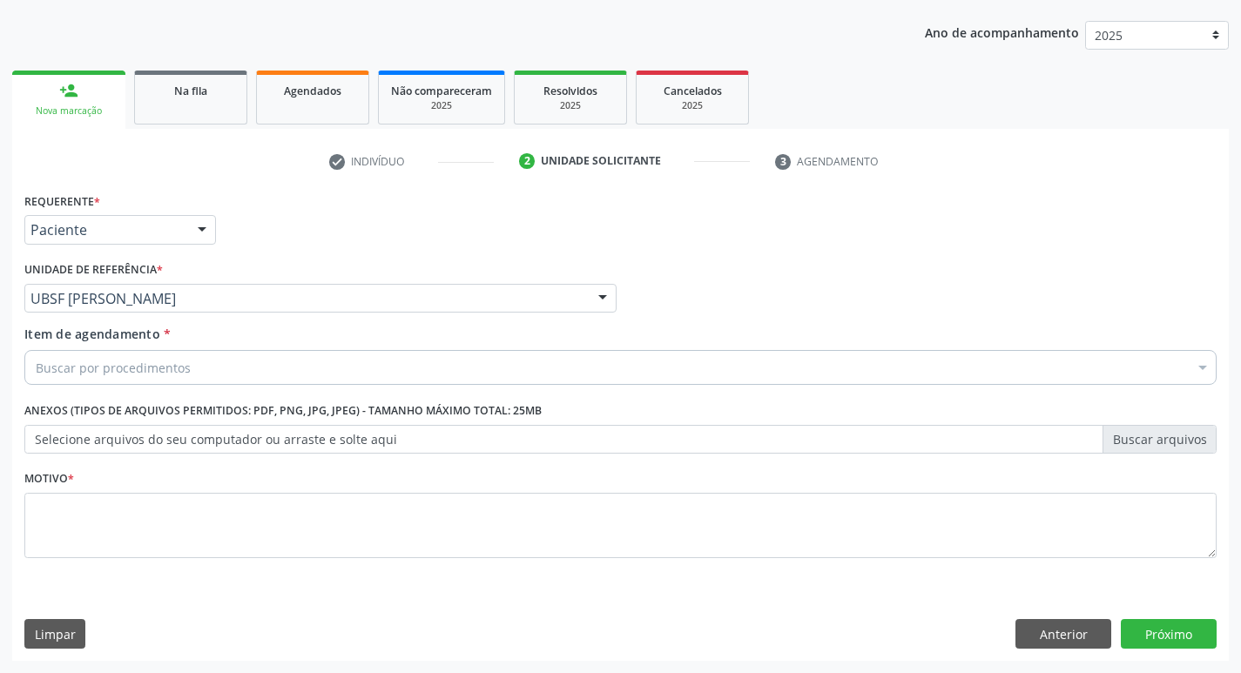
click at [263, 362] on div "Buscar por procedimentos" at bounding box center [620, 367] width 1193 height 35
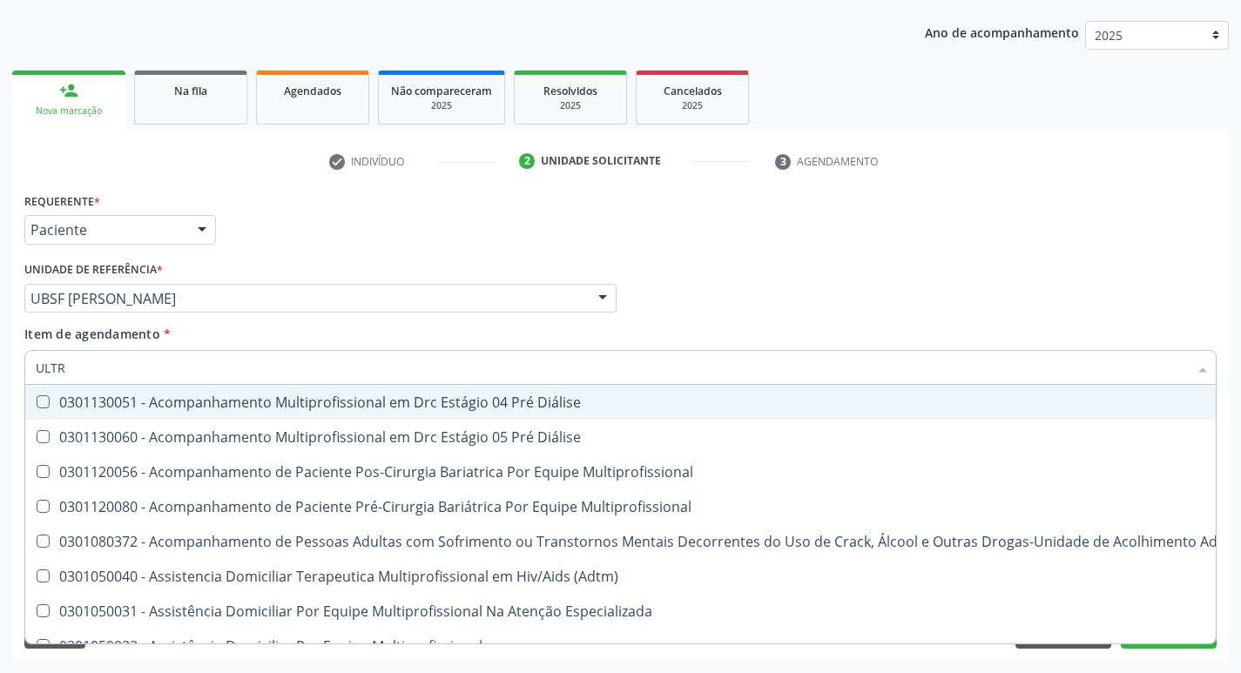
type input "ULTRA"
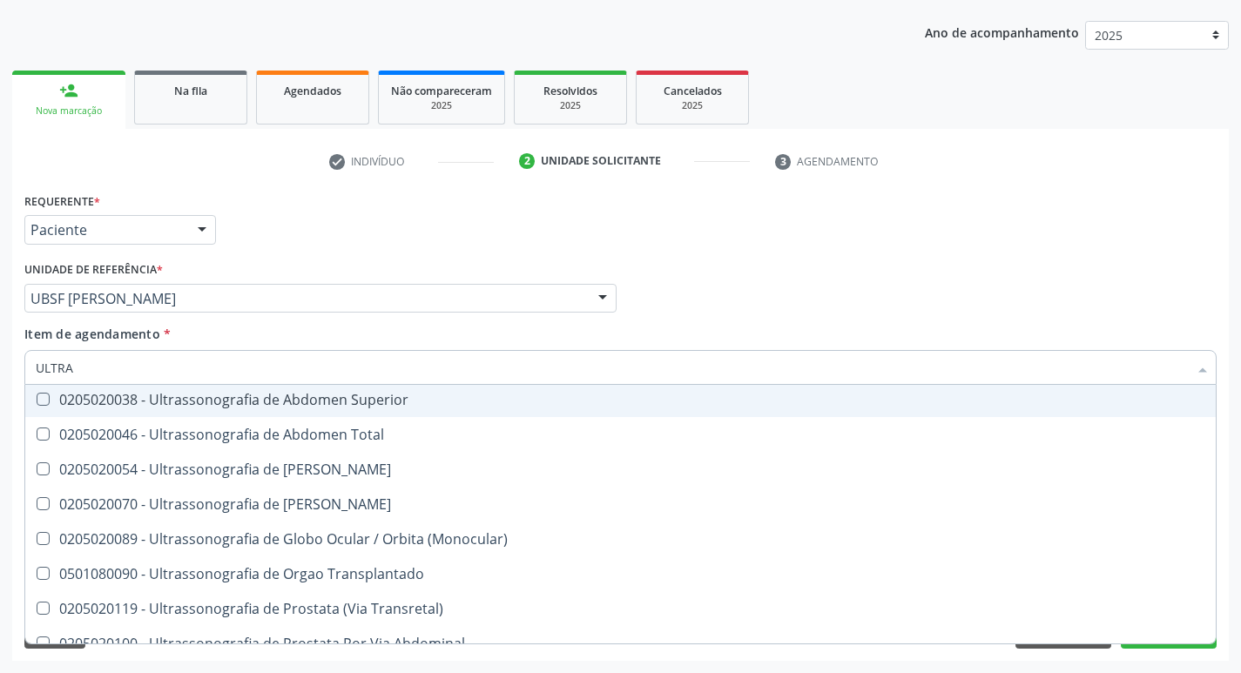
scroll to position [403, 0]
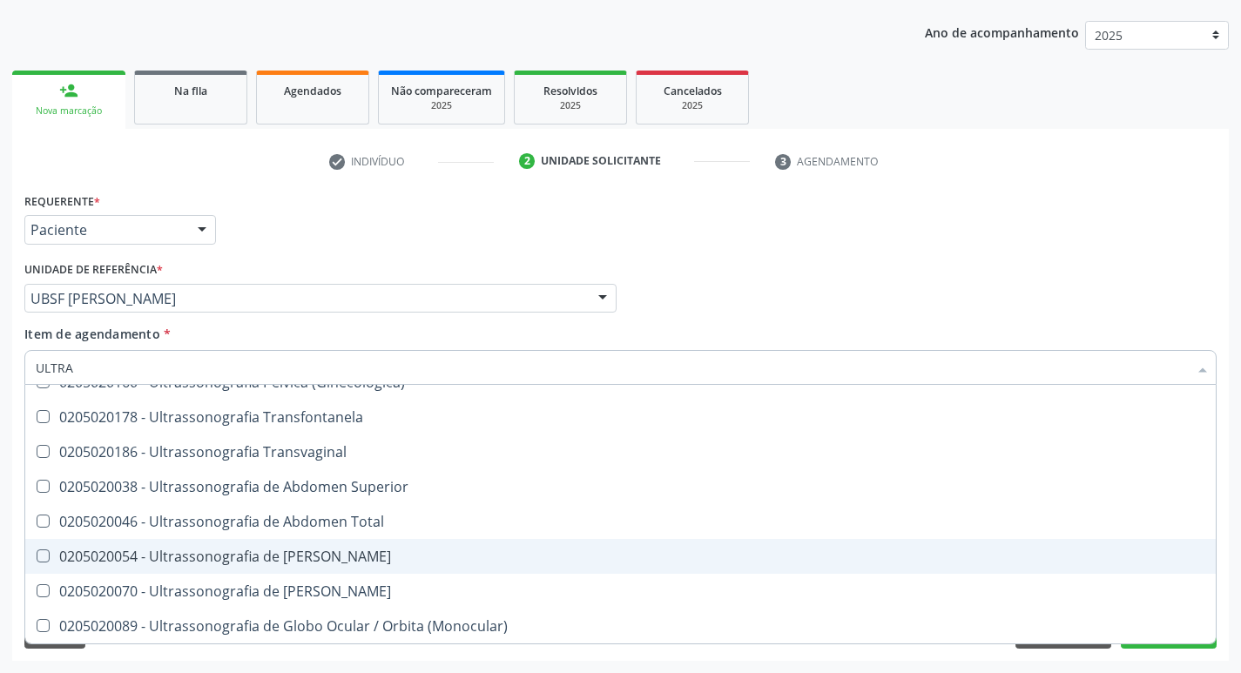
click at [515, 552] on div "0205020054 - Ultrassonografia de [PERSON_NAME]" at bounding box center [621, 557] width 1170 height 14
checkbox Urinario "true"
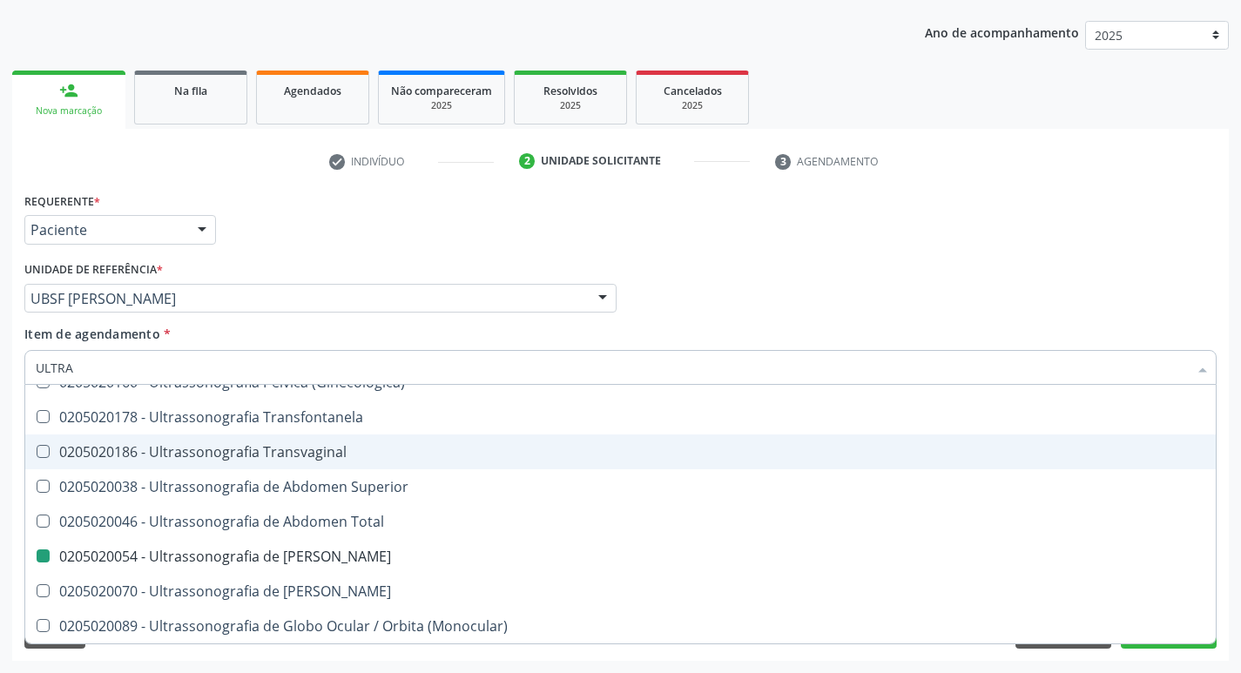
click at [900, 228] on div "Requerente * Paciente Profissional de Saúde Paciente Nenhum resultado encontrad…" at bounding box center [620, 222] width 1201 height 68
checkbox X "true"
checkbox Urinario "false"
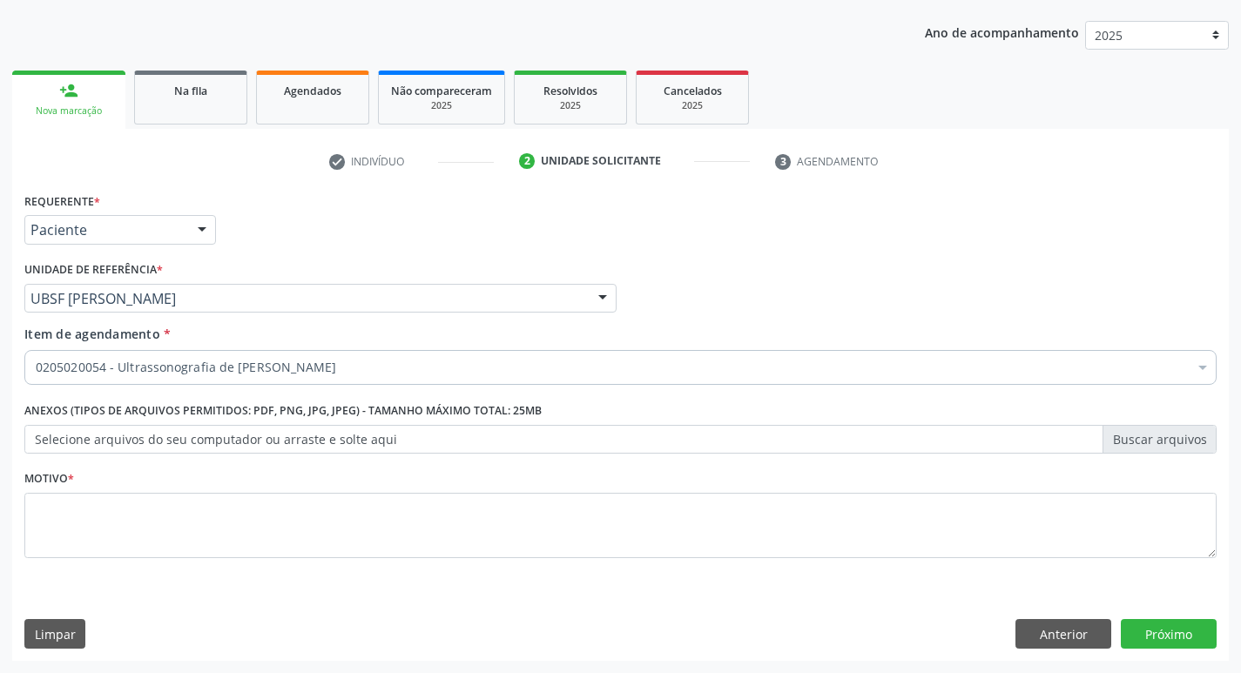
scroll to position [0, 0]
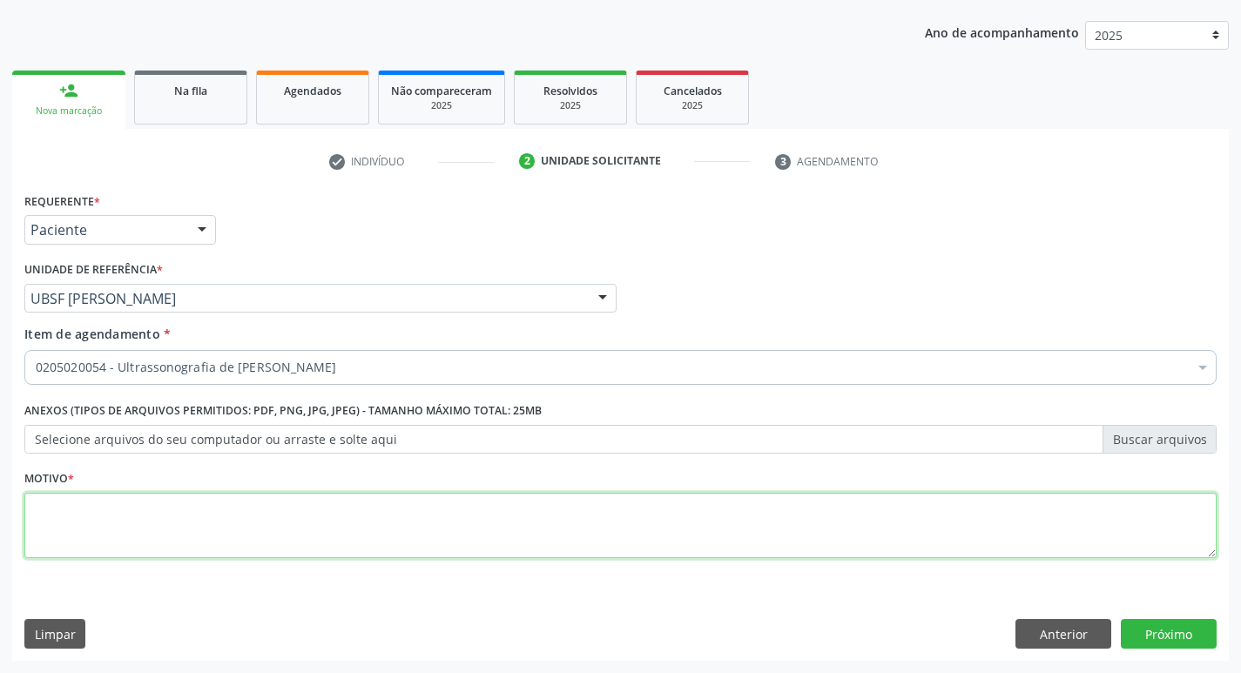
click at [202, 503] on textarea at bounding box center [620, 526] width 1193 height 66
type textarea "AVALIAÇÃO"
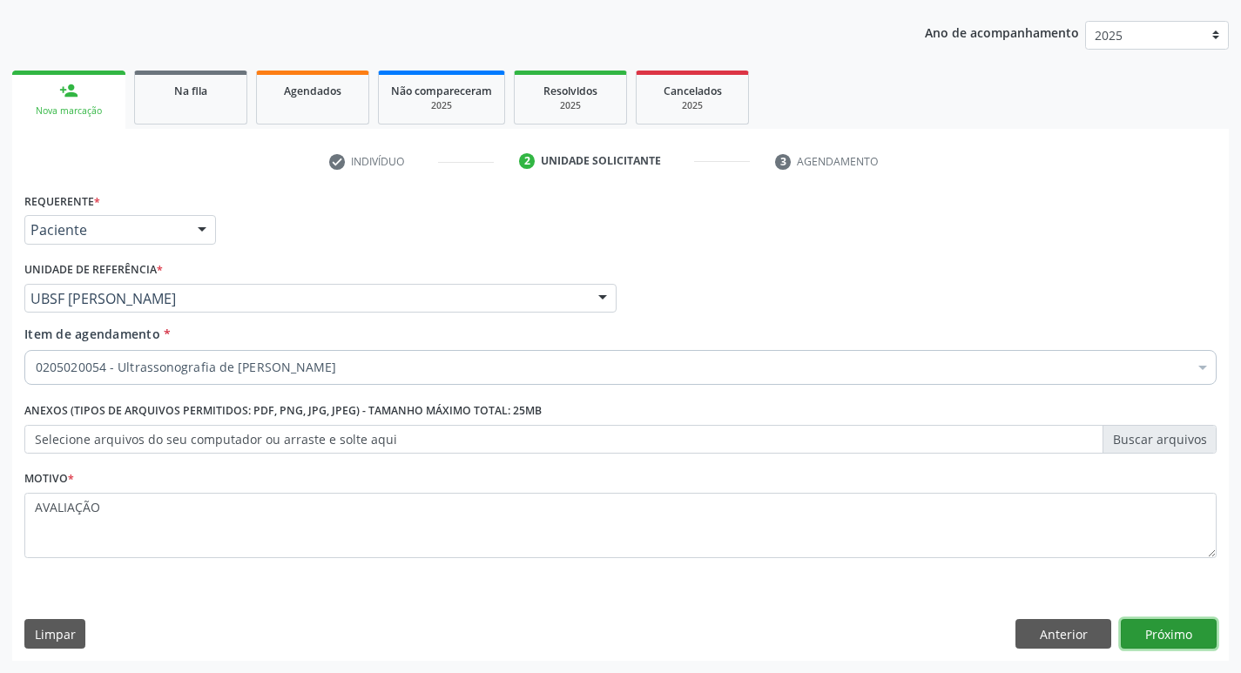
click at [1153, 628] on button "Próximo" at bounding box center [1169, 634] width 96 height 30
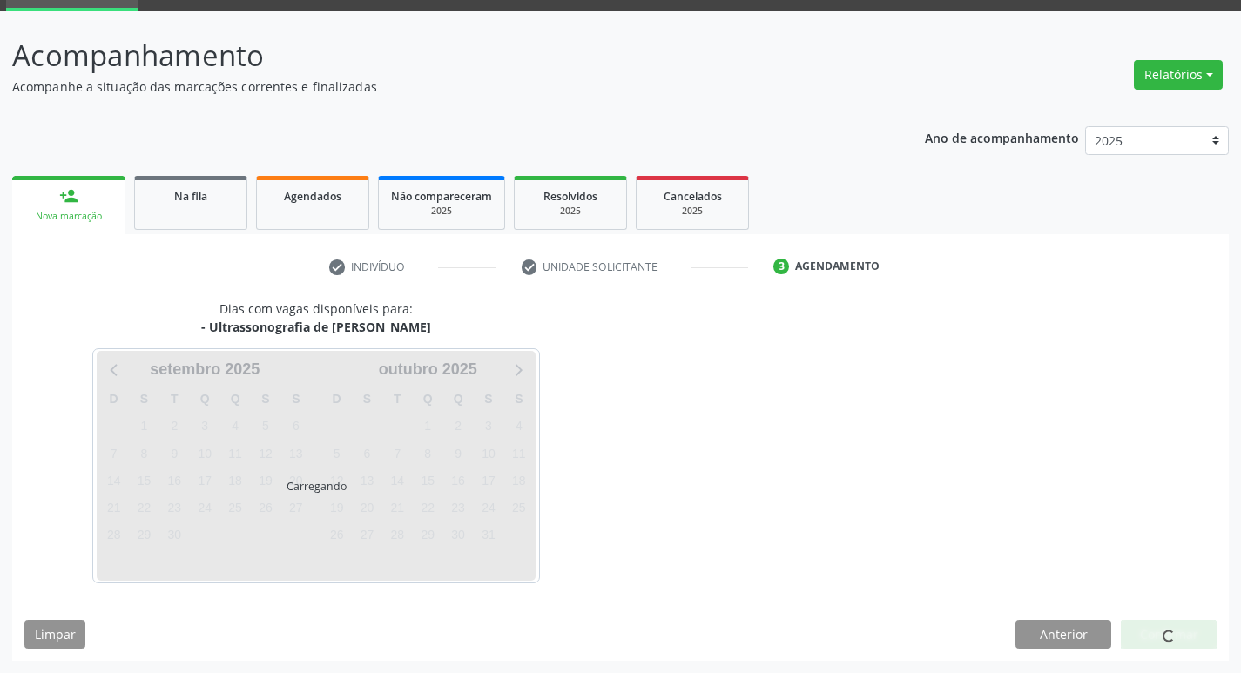
scroll to position [84, 0]
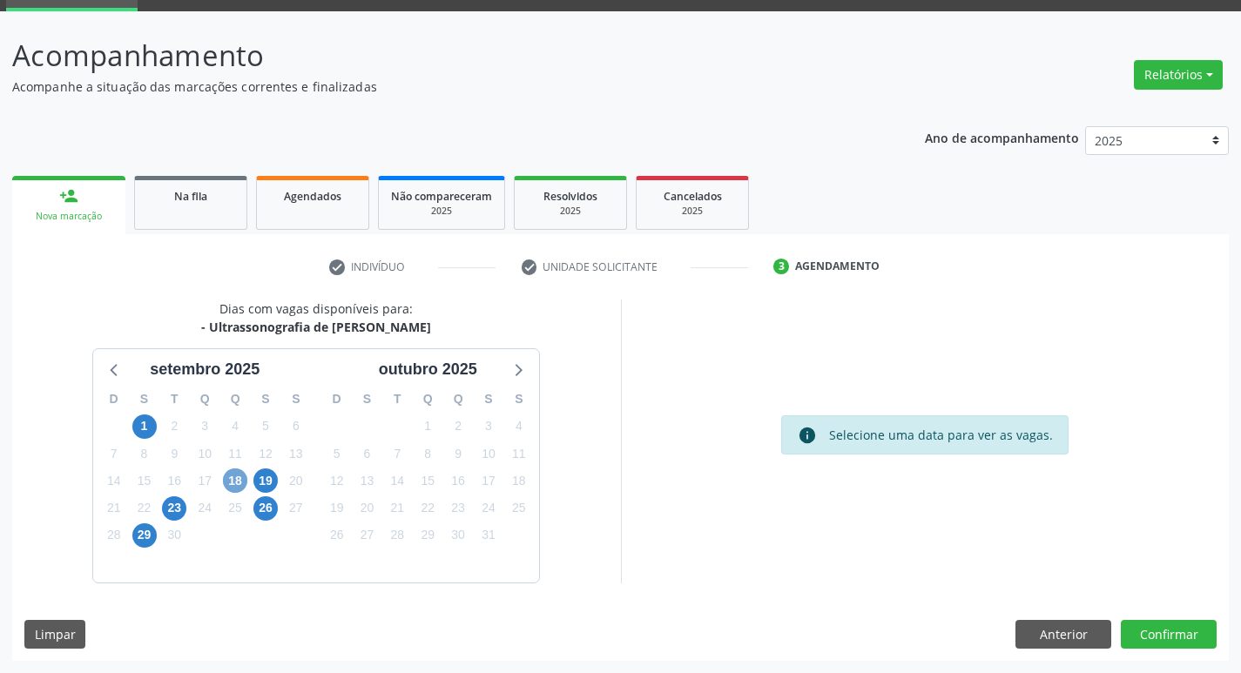
click at [226, 483] on span "18" at bounding box center [235, 481] width 24 height 24
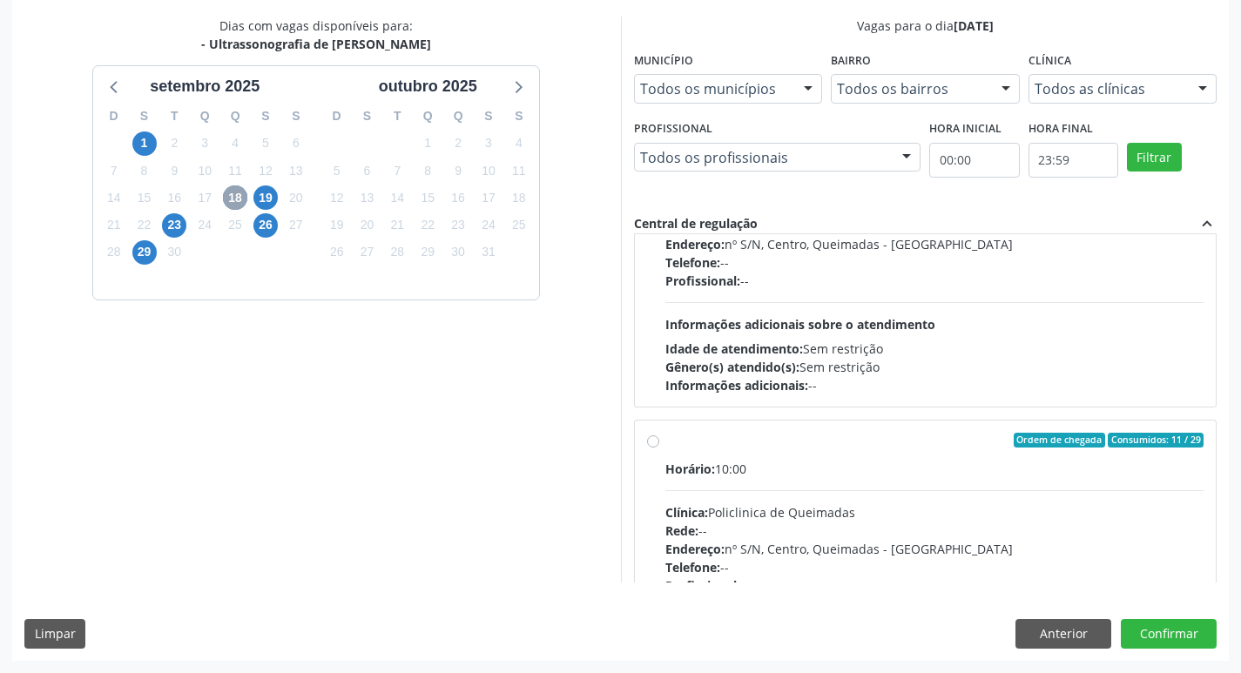
scroll to position [274, 0]
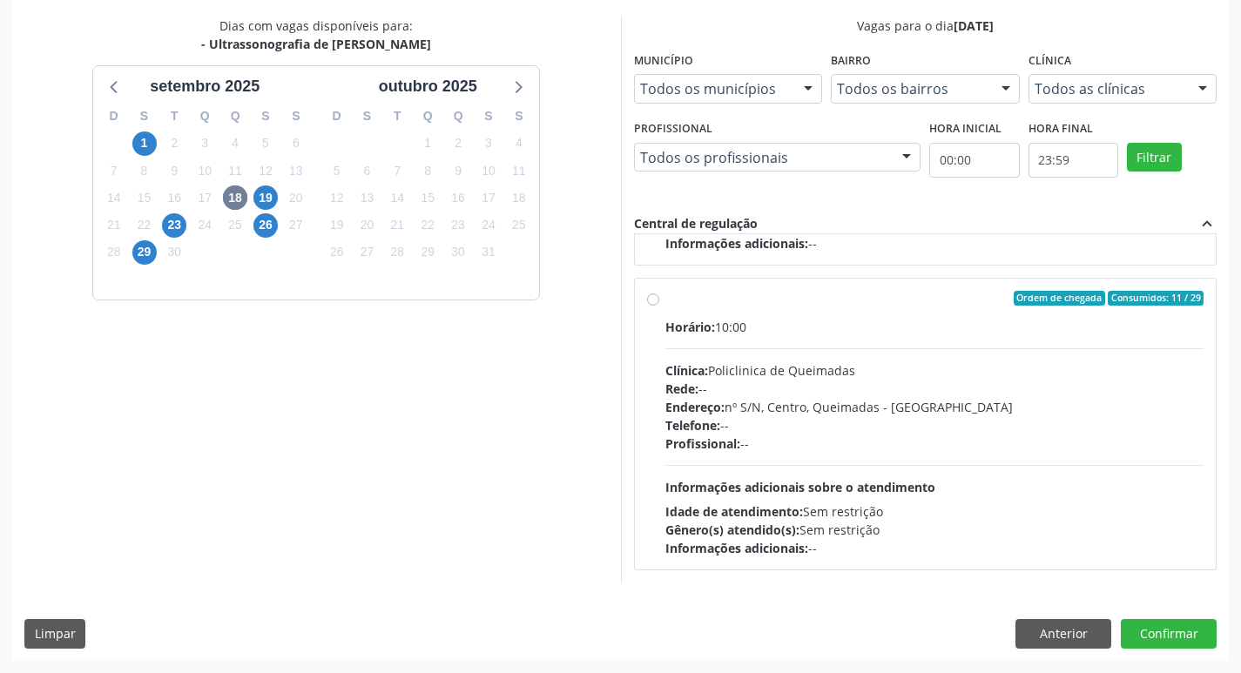
click at [1032, 311] on label "Ordem de chegada Consumidos: 11 / 29 Horário: 10:00 Clínica: Policlinica de Que…" at bounding box center [935, 424] width 539 height 267
click at [659, 307] on input "Ordem de chegada Consumidos: 11 / 29 Horário: 10:00 Clínica: Policlinica de Que…" at bounding box center [653, 299] width 12 height 16
radio input "true"
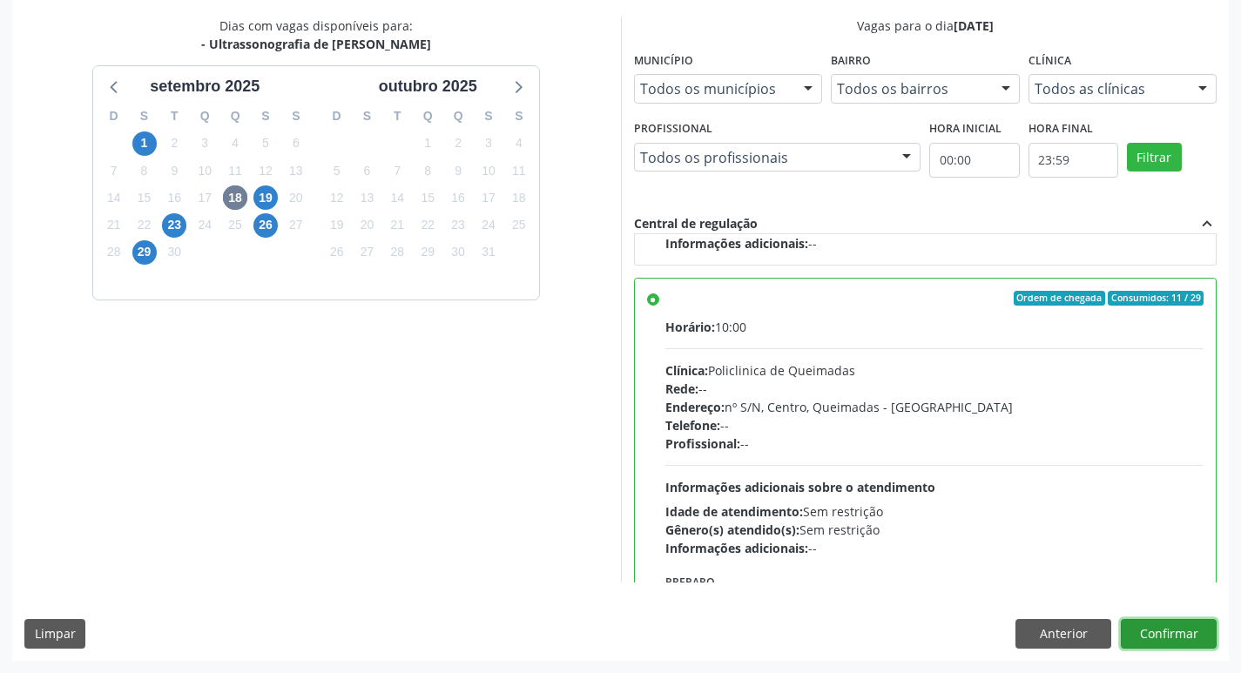
click at [1149, 622] on button "Confirmar" at bounding box center [1169, 634] width 96 height 30
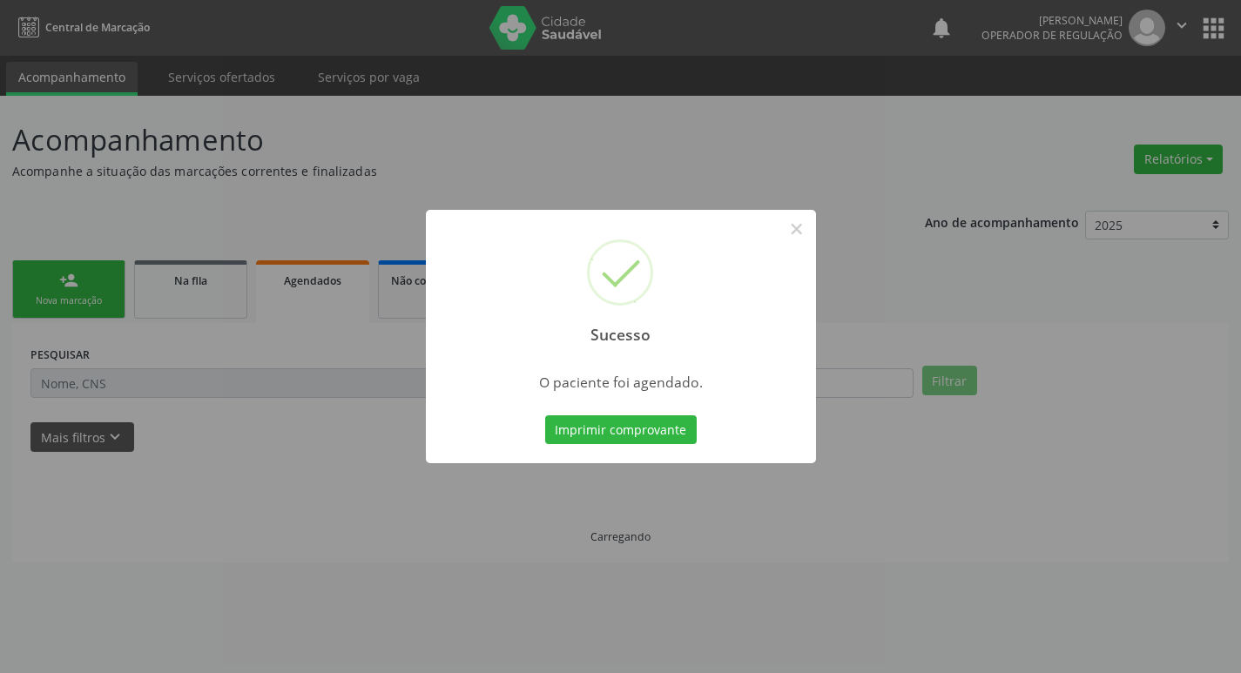
scroll to position [0, 0]
click at [615, 416] on button "Imprimir comprovante" at bounding box center [627, 431] width 152 height 30
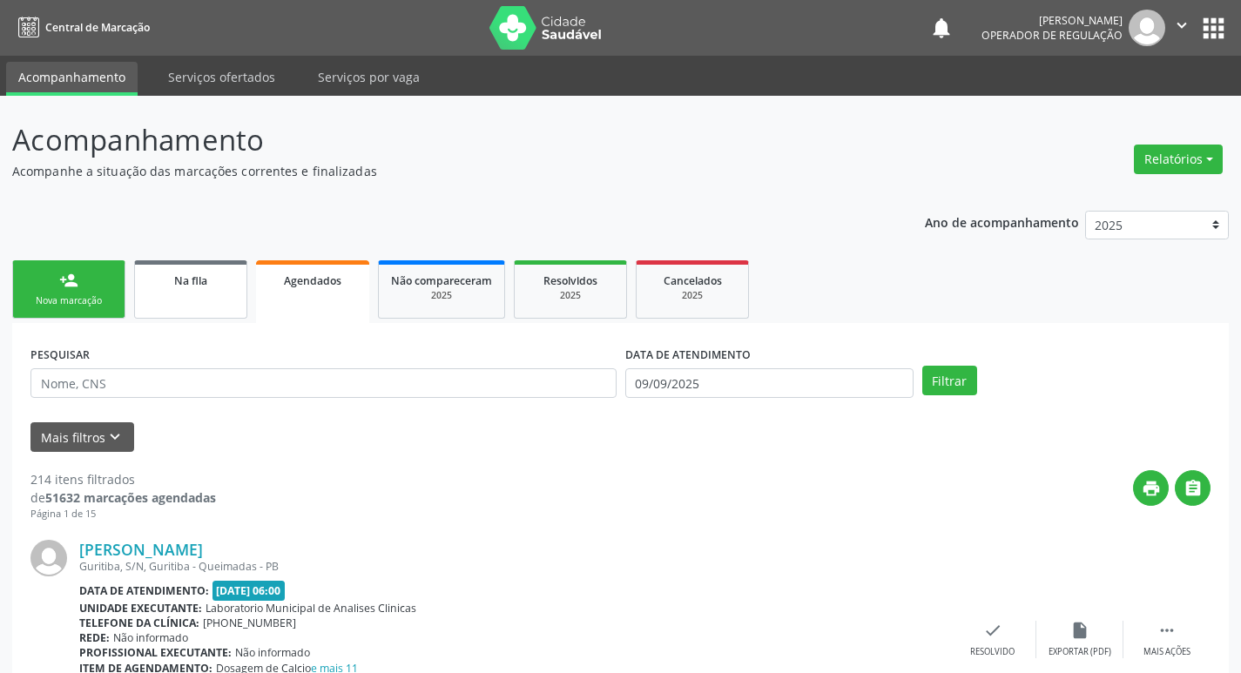
click at [213, 287] on div "Na fila" at bounding box center [190, 280] width 87 height 18
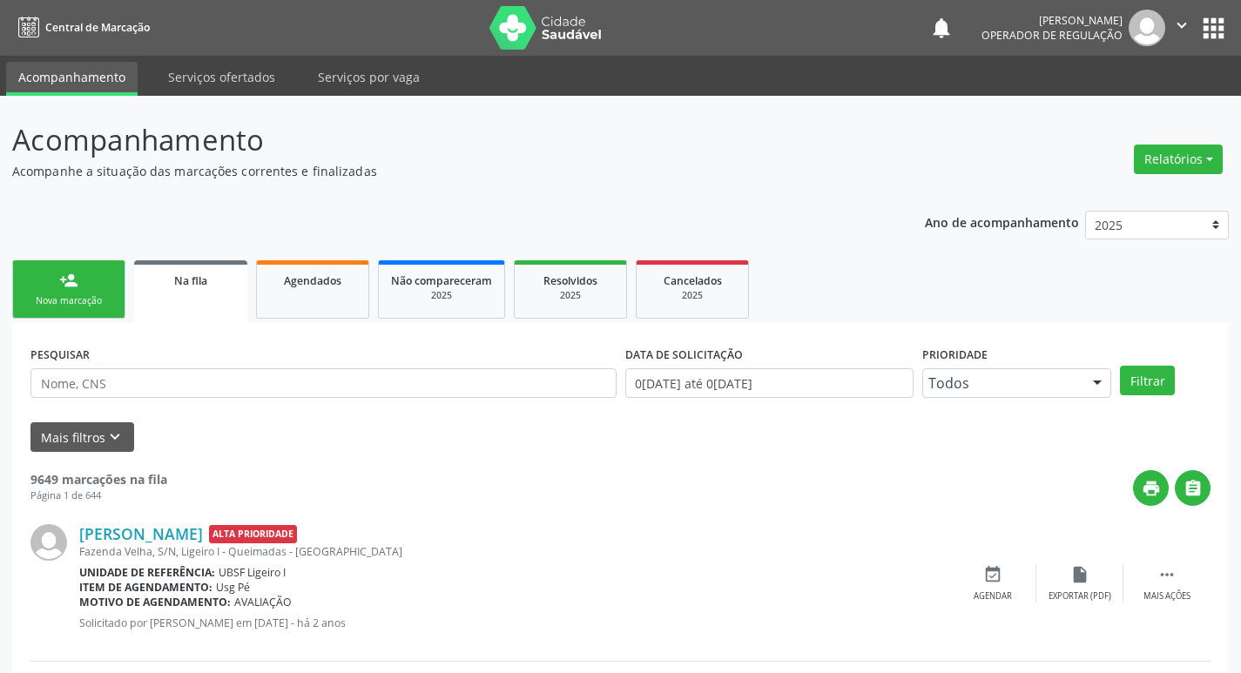
click at [64, 264] on link "person_add Nova marcação" at bounding box center [68, 289] width 113 height 58
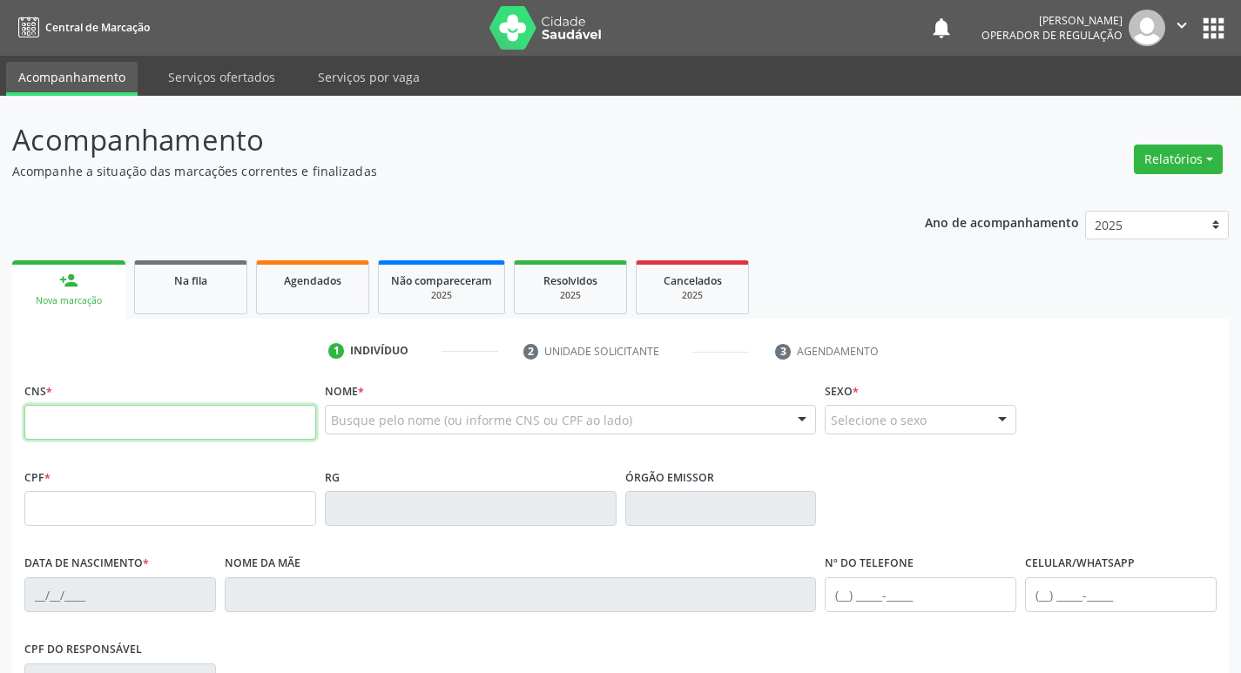
click at [119, 410] on input "text" at bounding box center [170, 422] width 292 height 35
type input "702 8031 9108 1864"
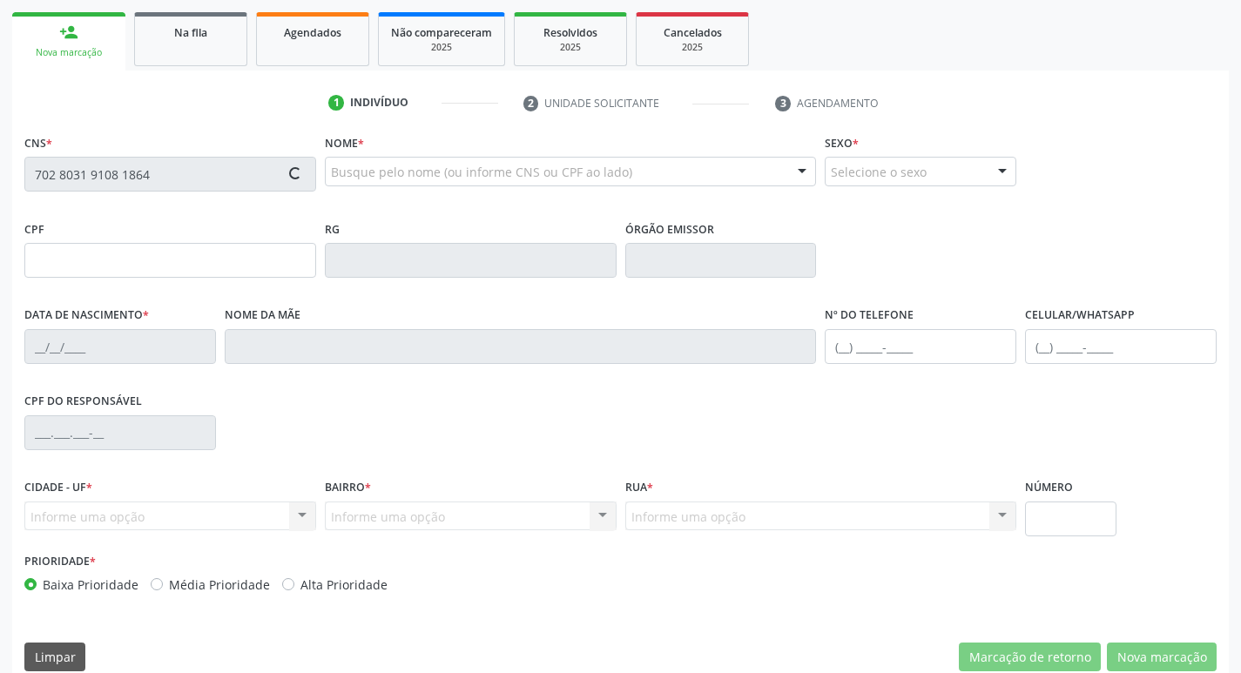
scroll to position [271, 0]
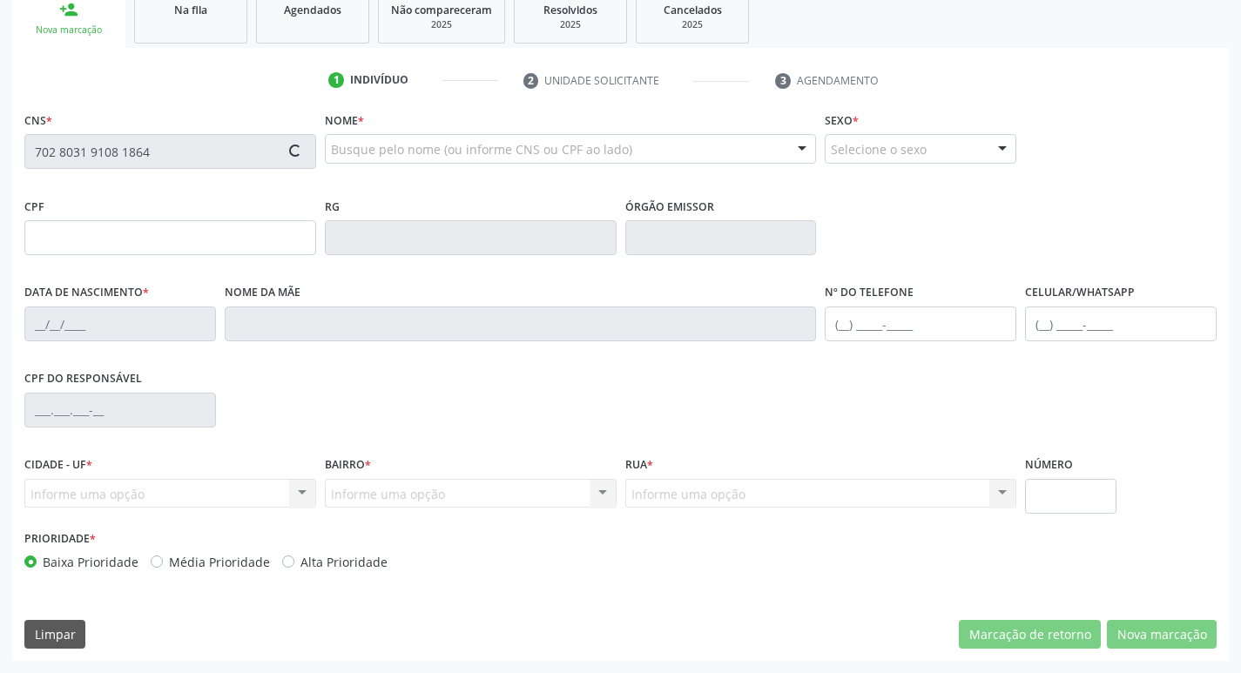
type input "768.697.334-49"
type input "25/03/1968"
type input "Maria Americo da Cruz"
type input "(83) 99131-6537"
type input "(83) 99193-0496"
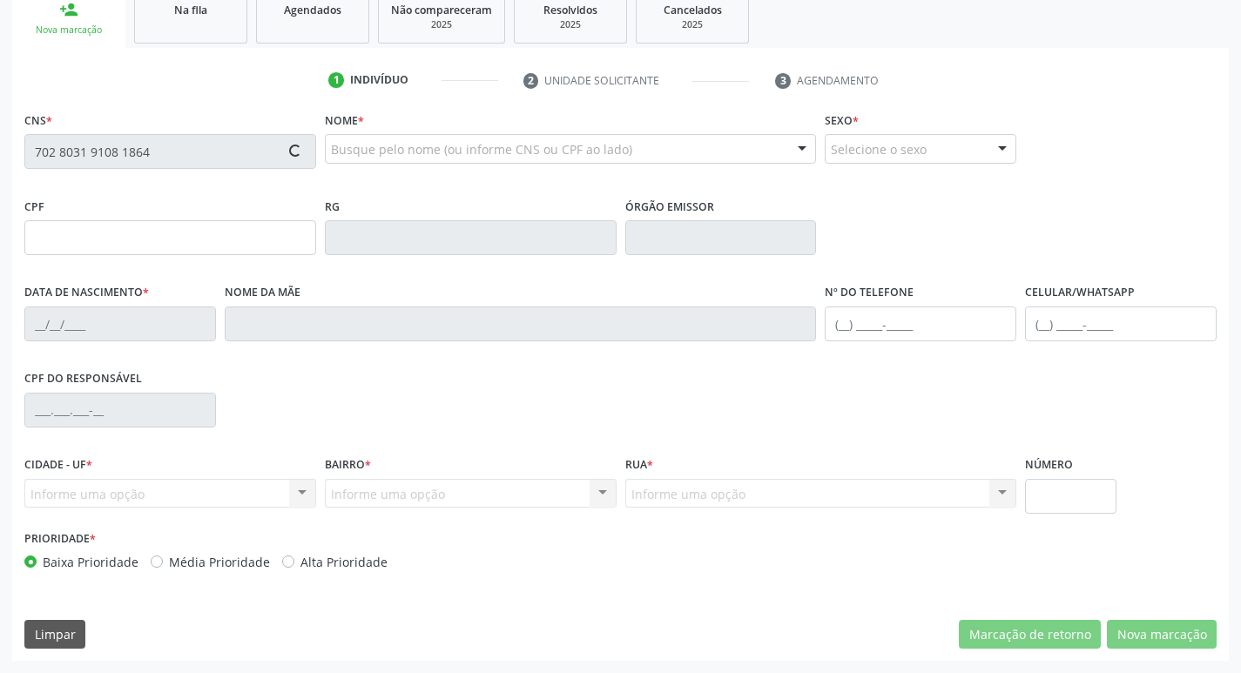
type input "029.367.354-32"
type input "451"
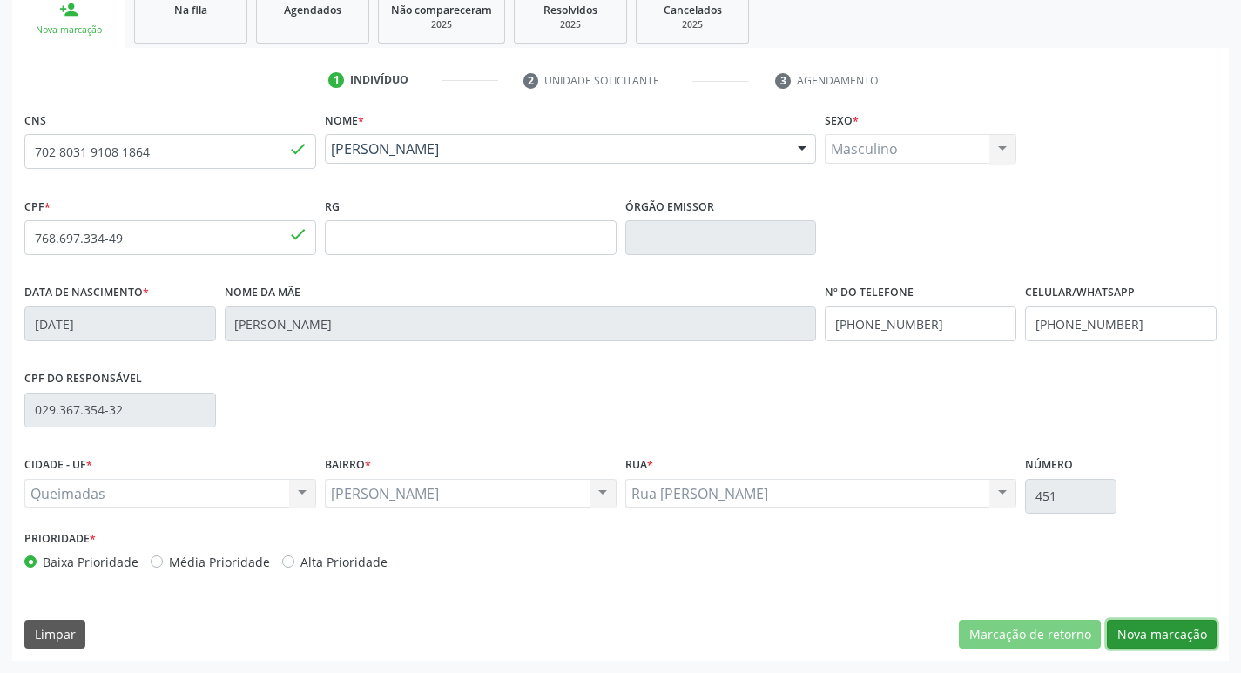
click at [1147, 632] on button "Nova marcação" at bounding box center [1162, 635] width 110 height 30
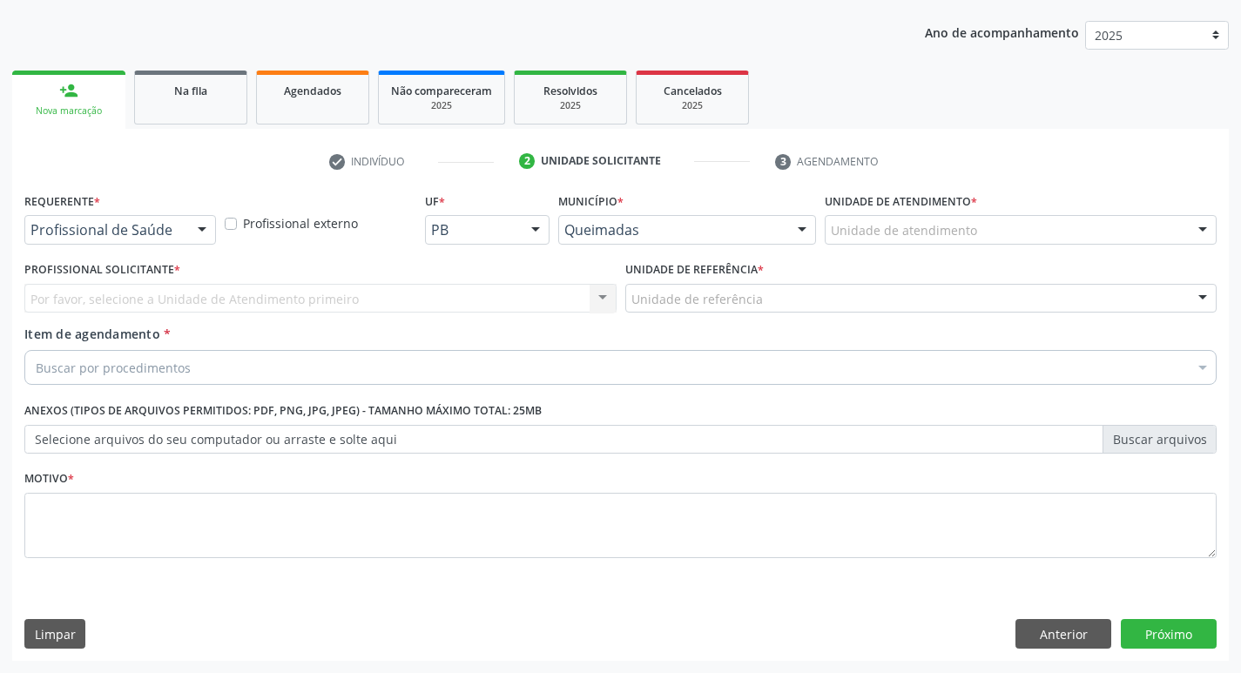
scroll to position [190, 0]
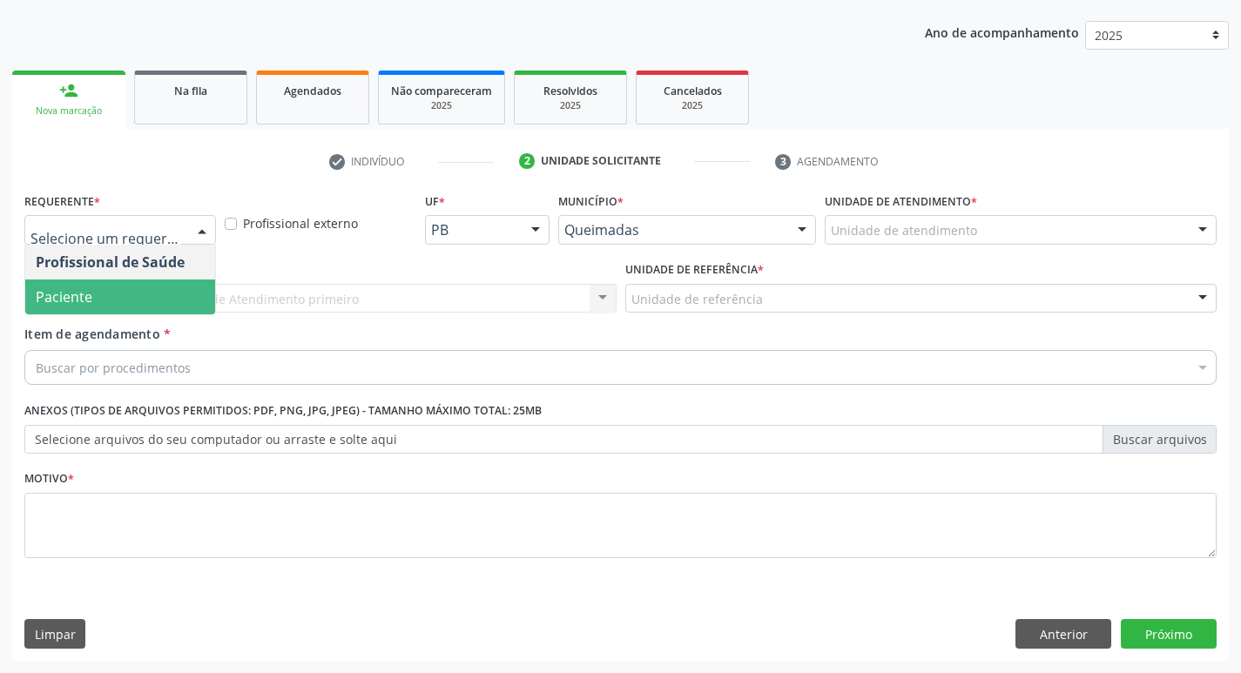
click at [118, 314] on span "Paciente" at bounding box center [120, 297] width 190 height 35
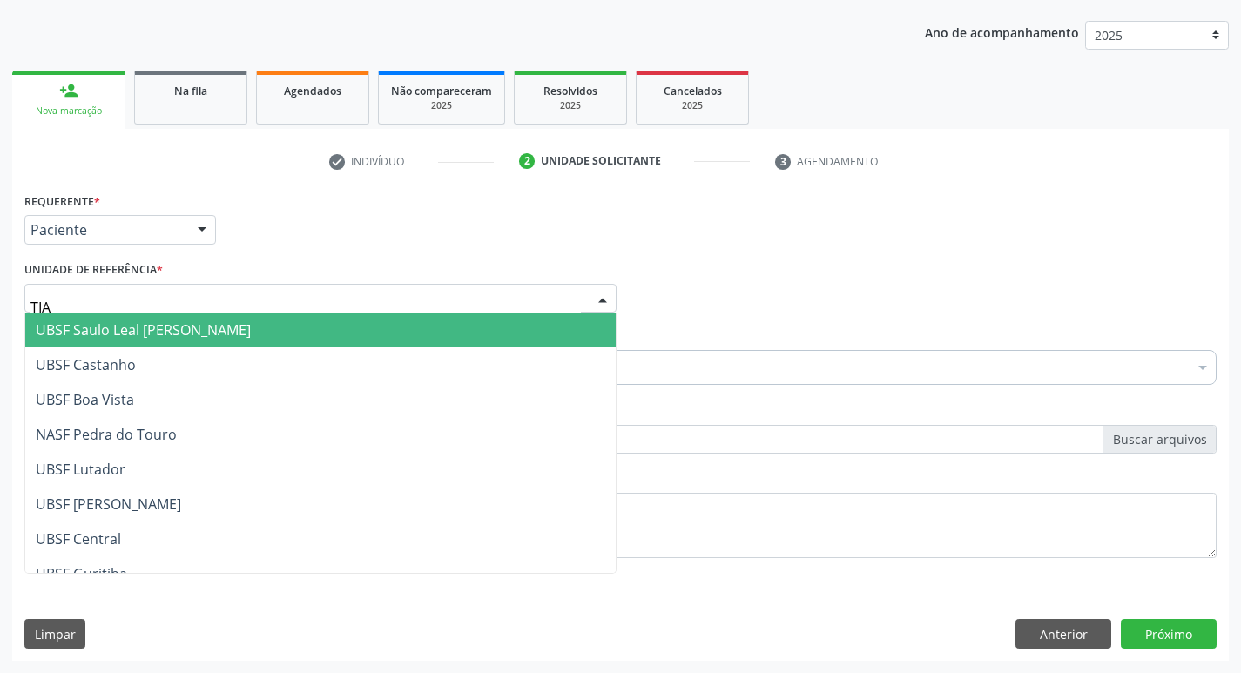
type input "TIAO"
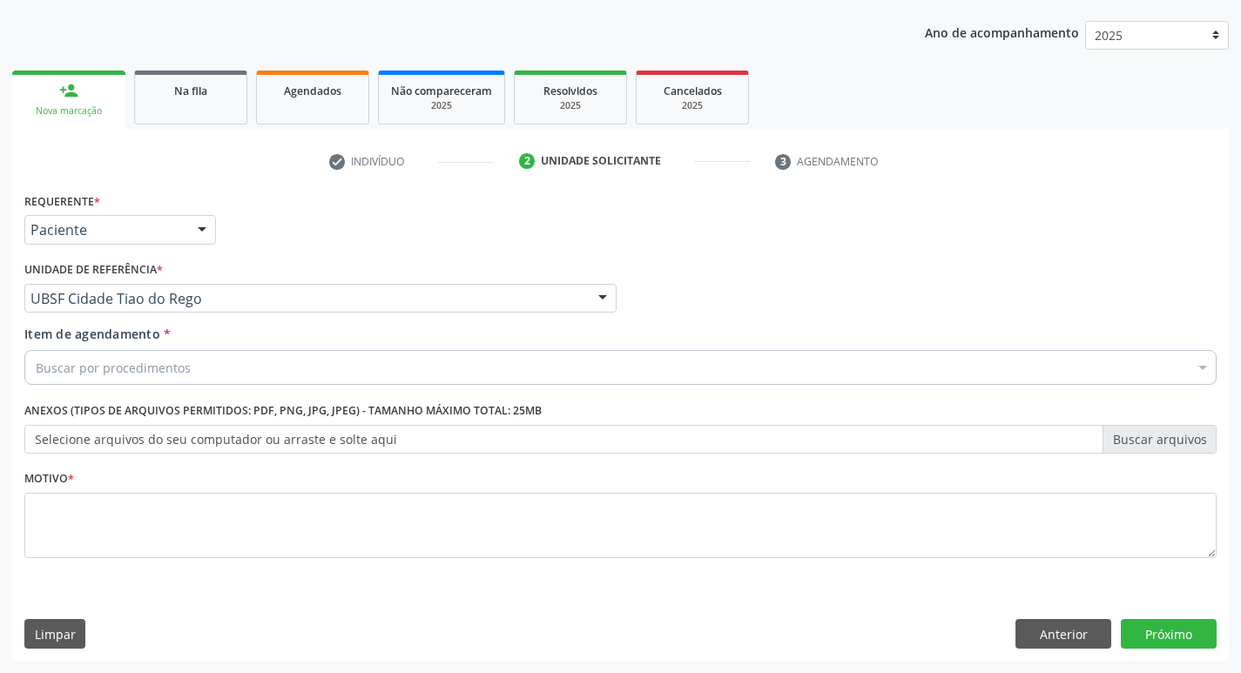
click at [44, 379] on div "Buscar por procedimentos" at bounding box center [620, 367] width 1193 height 35
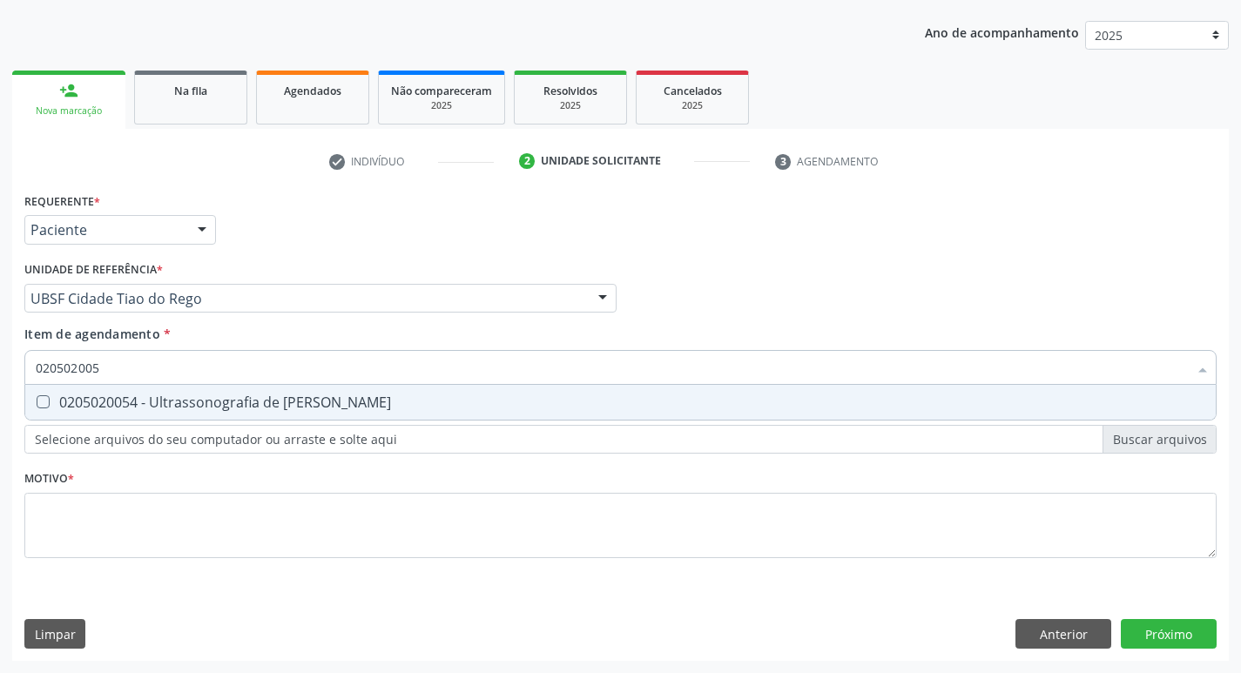
type input "0205020054"
click at [260, 402] on div "0205020054 - Ultrassonografia de [PERSON_NAME]" at bounding box center [621, 402] width 1170 height 14
checkbox Urinario "true"
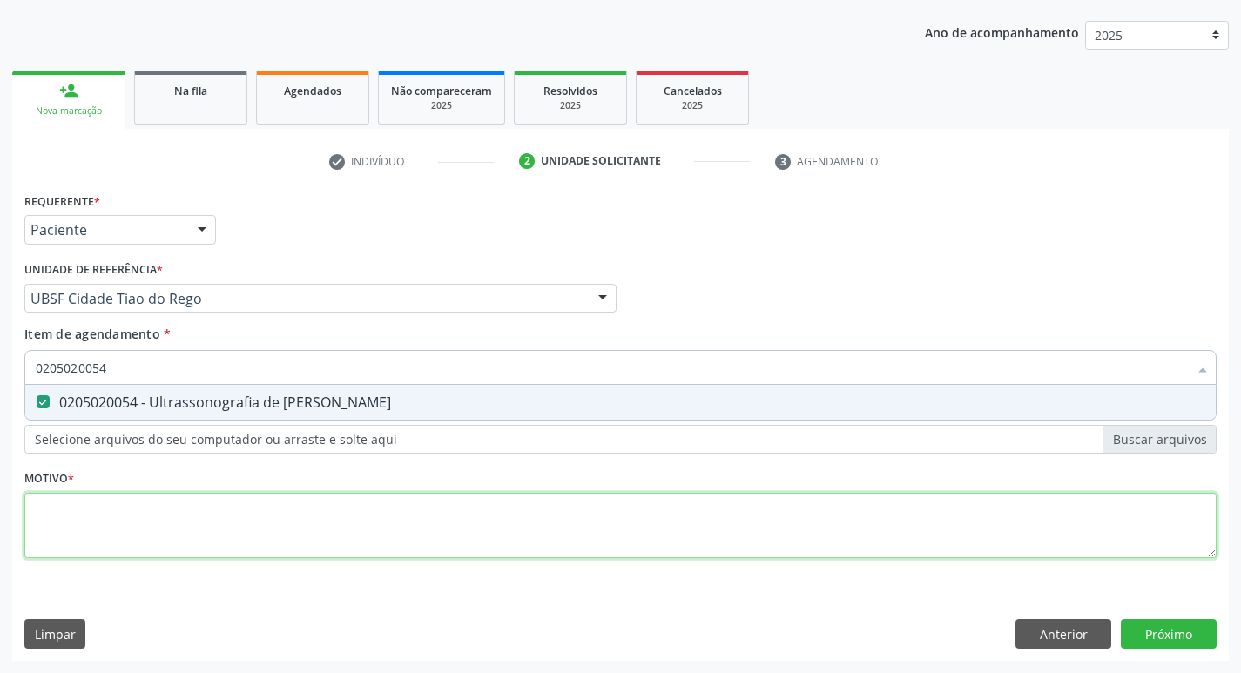
click at [168, 536] on div "Requerente * Paciente Profissional de Saúde Paciente Nenhum resultado encontrad…" at bounding box center [620, 385] width 1193 height 395
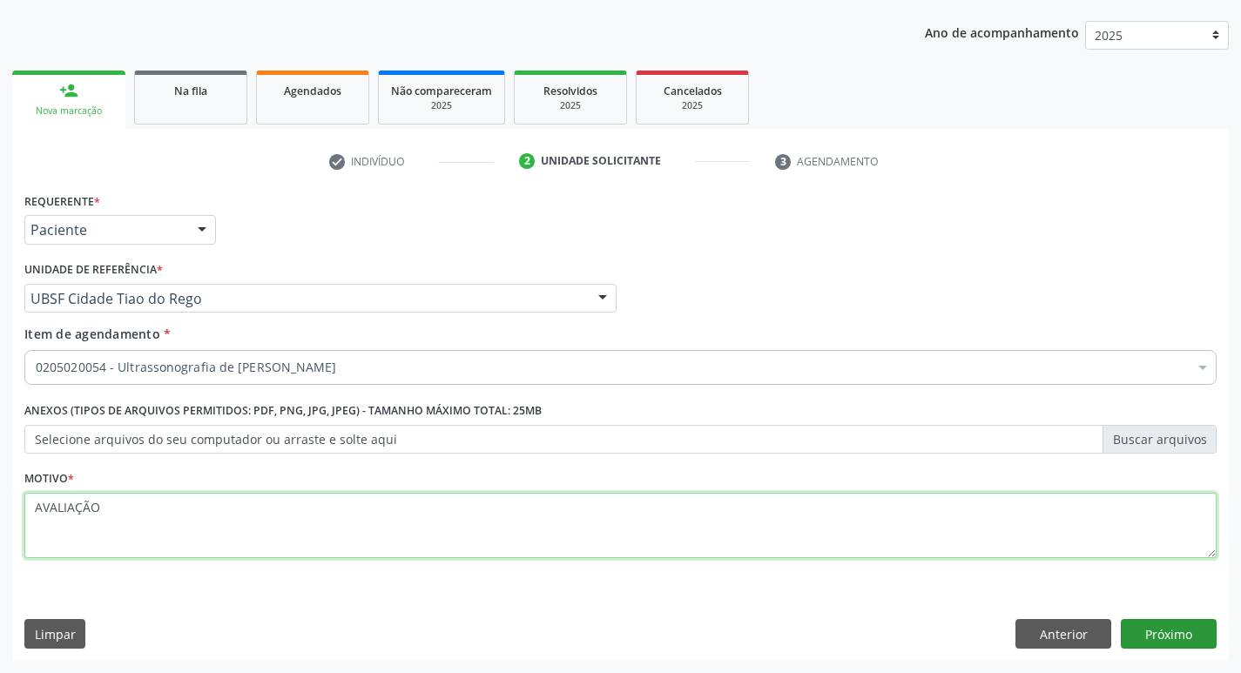
type textarea "AVALIAÇÃO"
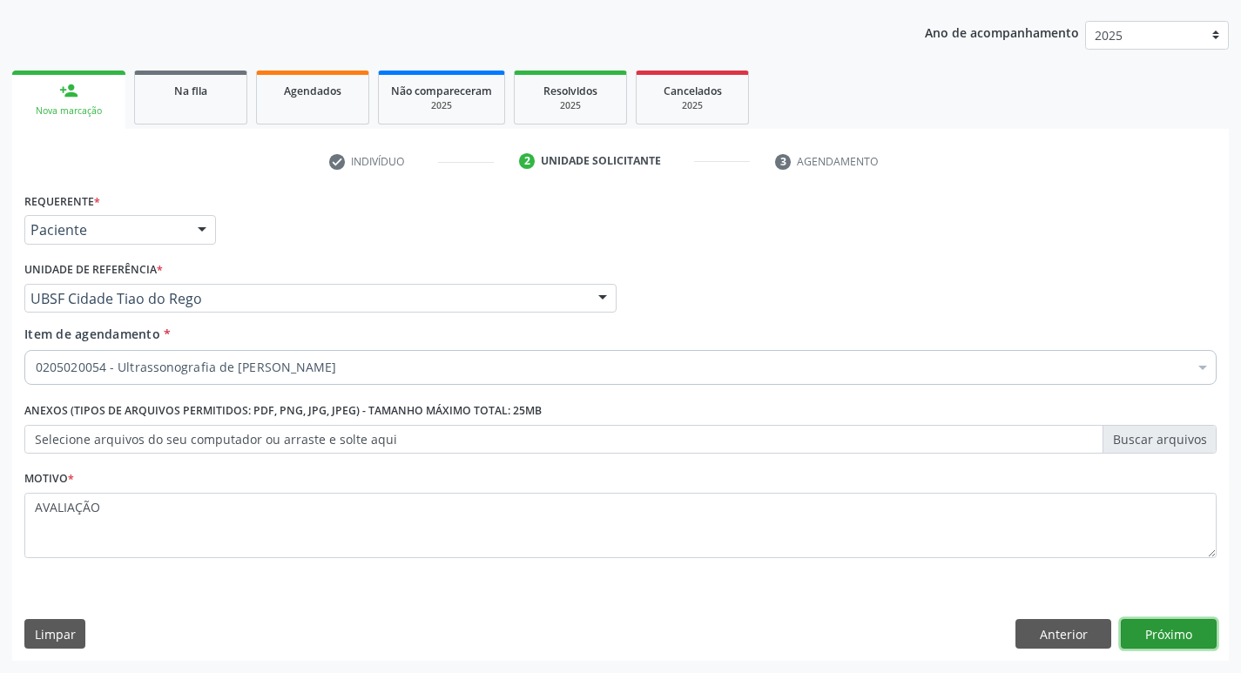
click at [1190, 636] on button "Próximo" at bounding box center [1169, 634] width 96 height 30
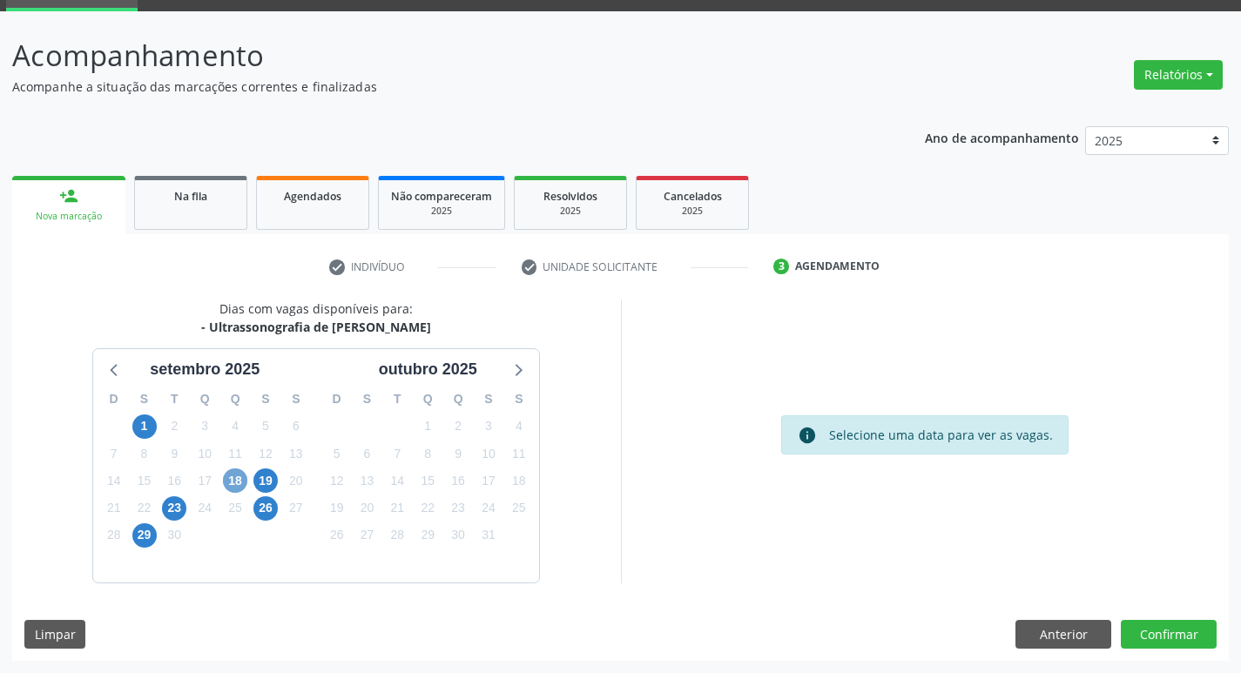
click at [236, 483] on span "18" at bounding box center [235, 481] width 24 height 24
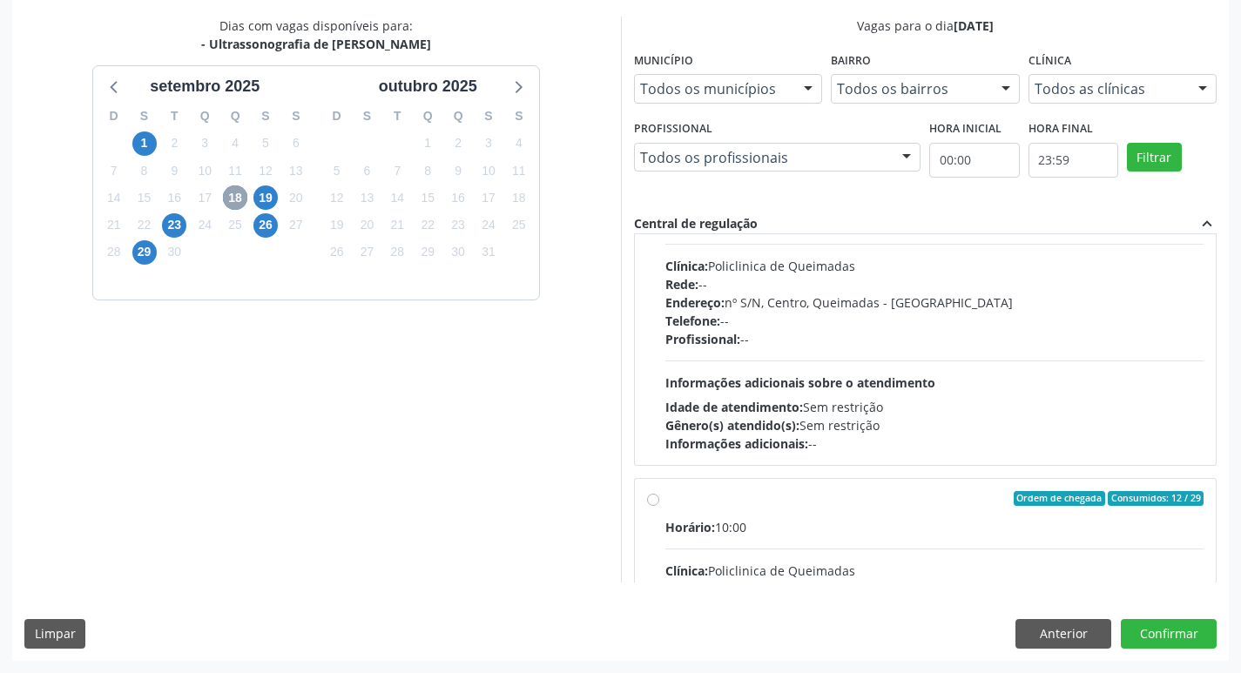
scroll to position [174, 0]
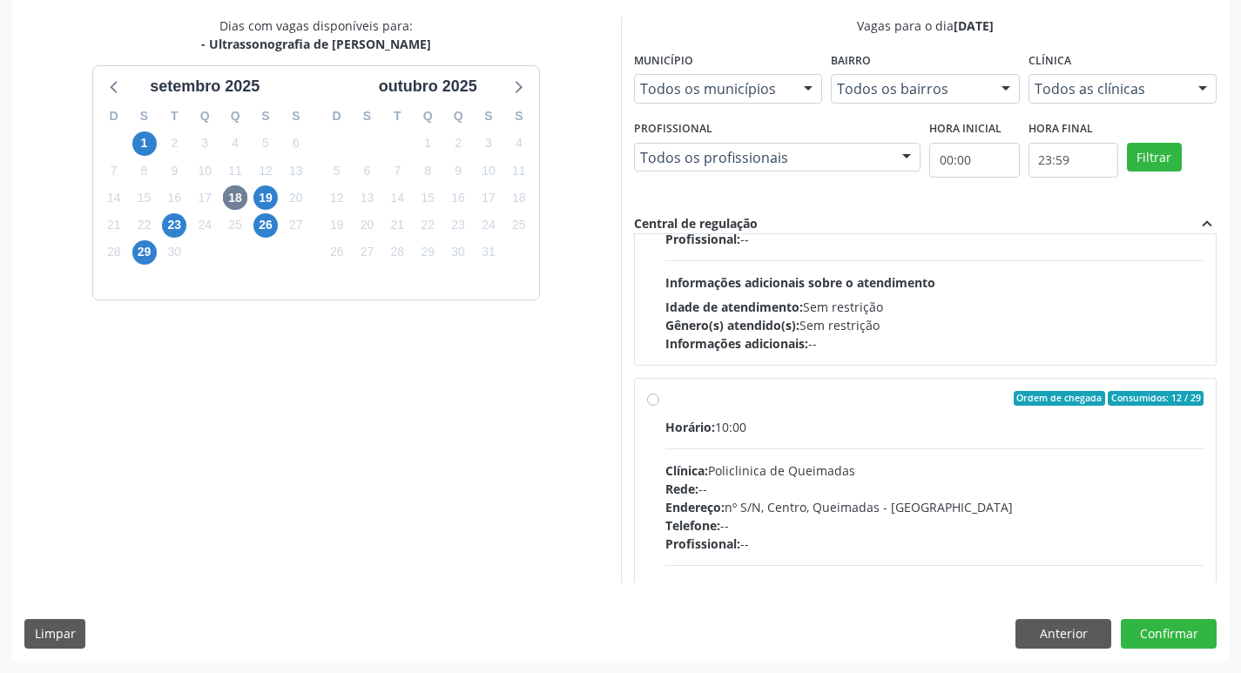
click at [818, 411] on label "Ordem de chegada Consumidos: 12 / 29 Horário: 10:00 Clínica: Policlinica de Que…" at bounding box center [935, 524] width 539 height 267
click at [659, 407] on input "Ordem de chegada Consumidos: 12 / 29 Horário: 10:00 Clínica: Policlinica de Que…" at bounding box center [653, 399] width 12 height 16
radio input "true"
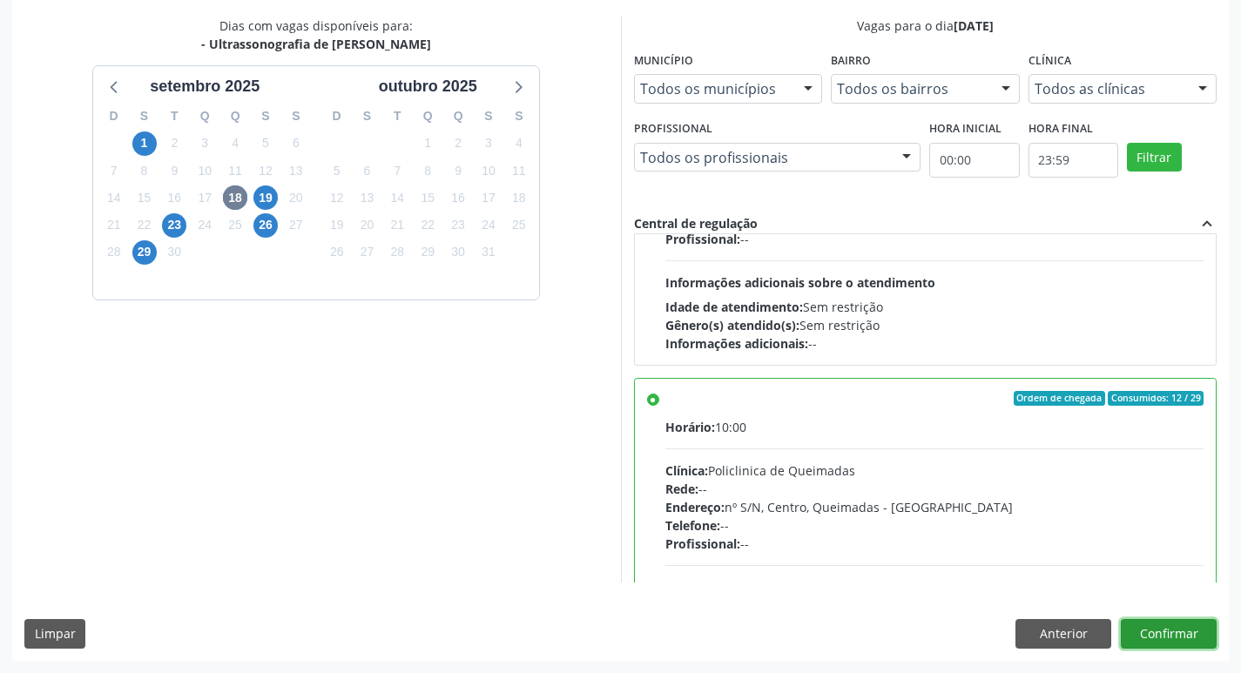
click at [1148, 644] on button "Confirmar" at bounding box center [1169, 634] width 96 height 30
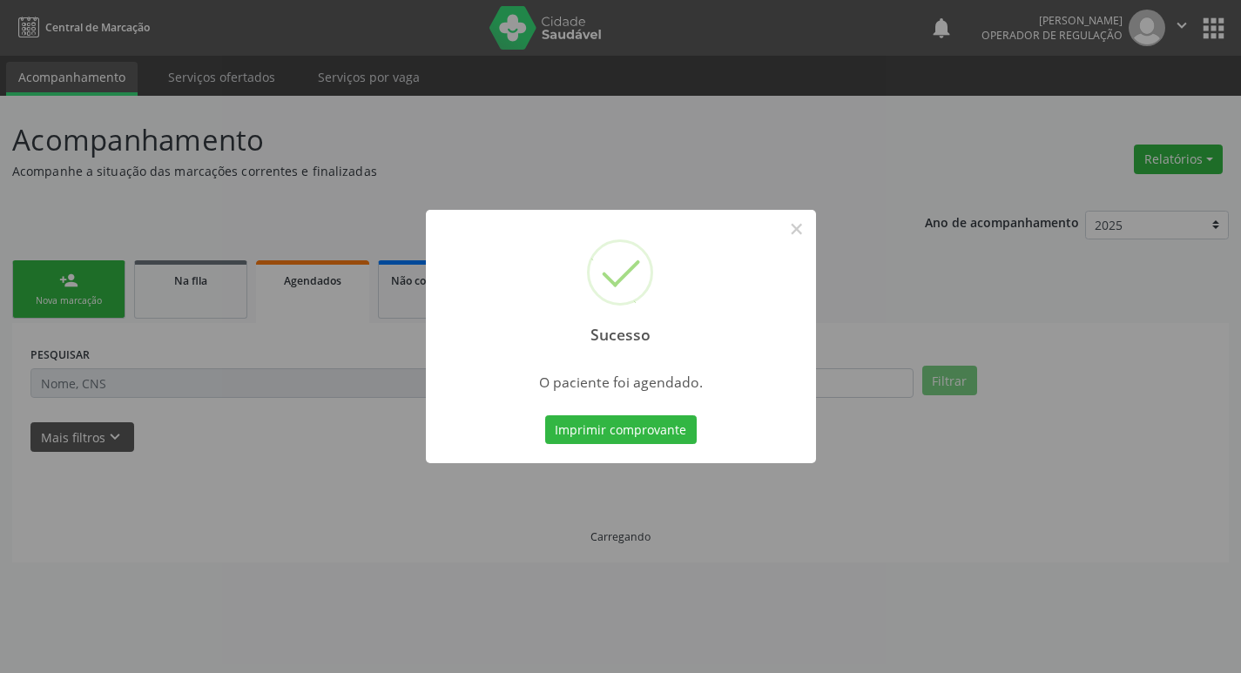
scroll to position [0, 0]
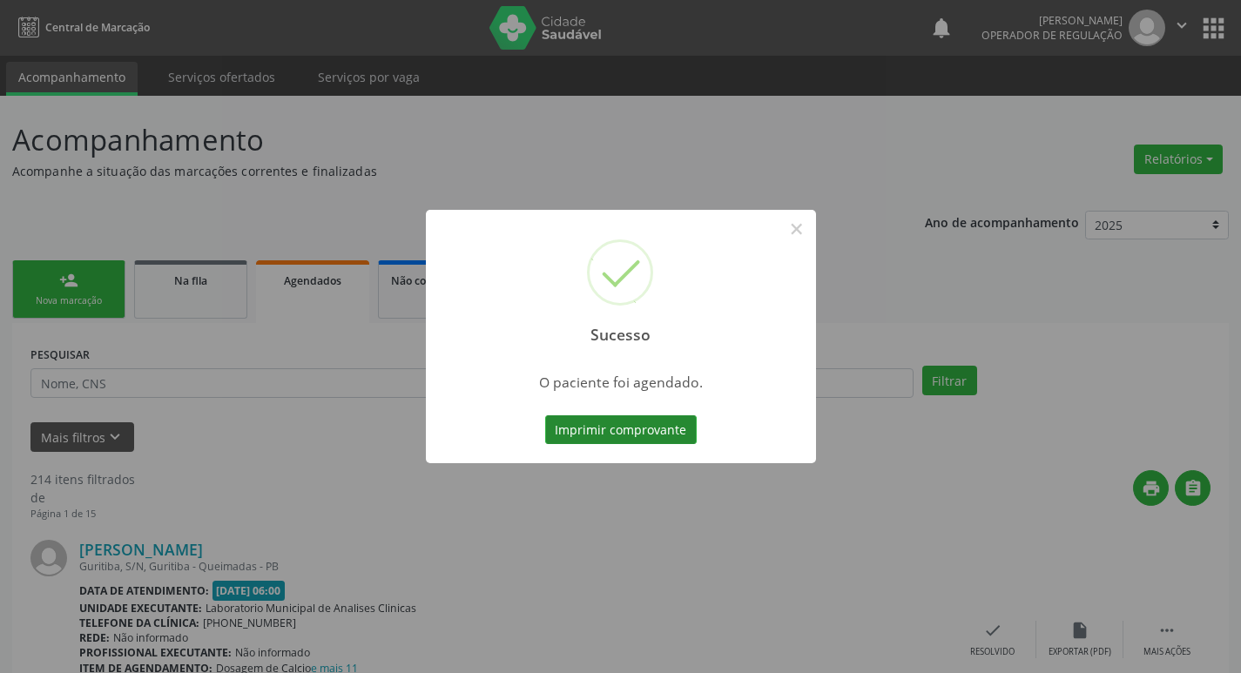
click at [639, 428] on button "Imprimir comprovante" at bounding box center [621, 431] width 152 height 30
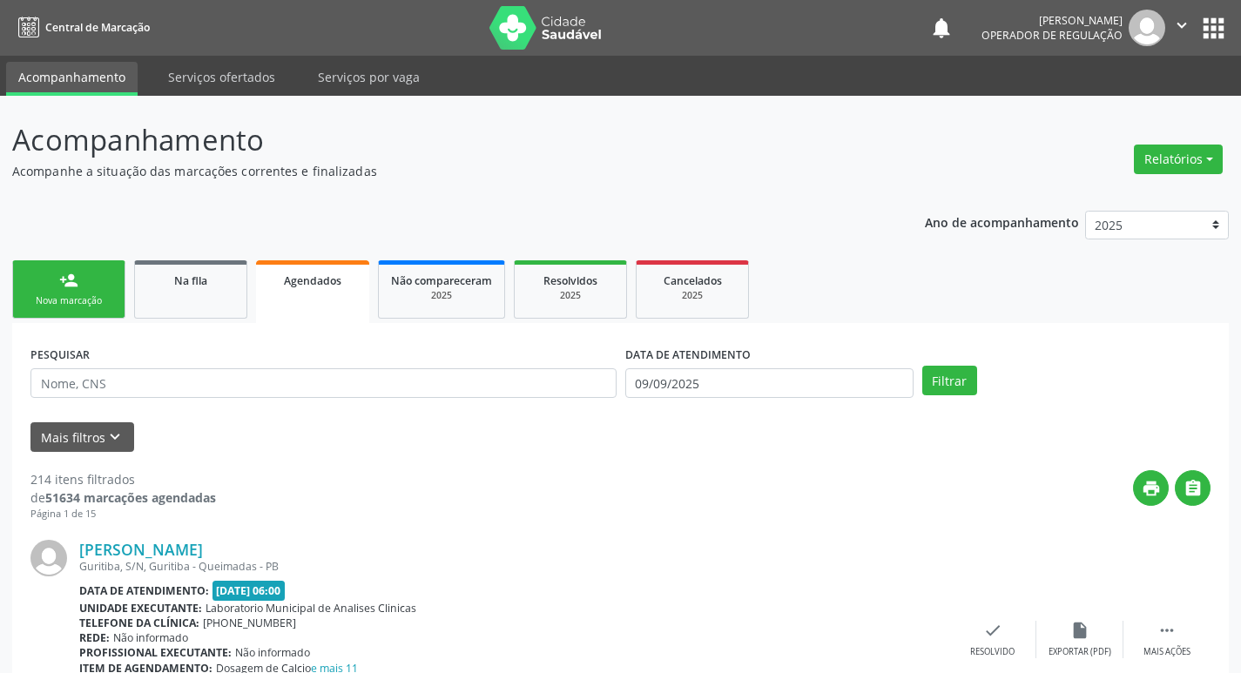
click at [84, 269] on link "person_add Nova marcação" at bounding box center [68, 289] width 113 height 58
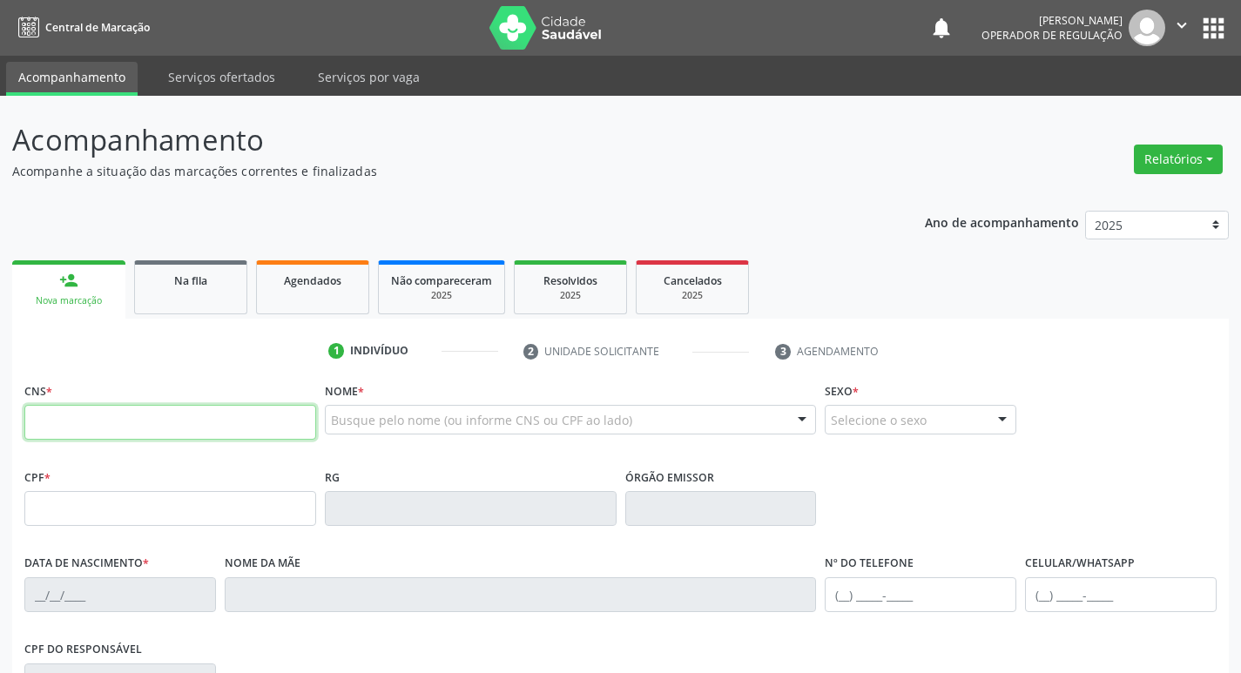
click at [133, 417] on input "text" at bounding box center [170, 422] width 292 height 35
type input "704 8095 7803 5845"
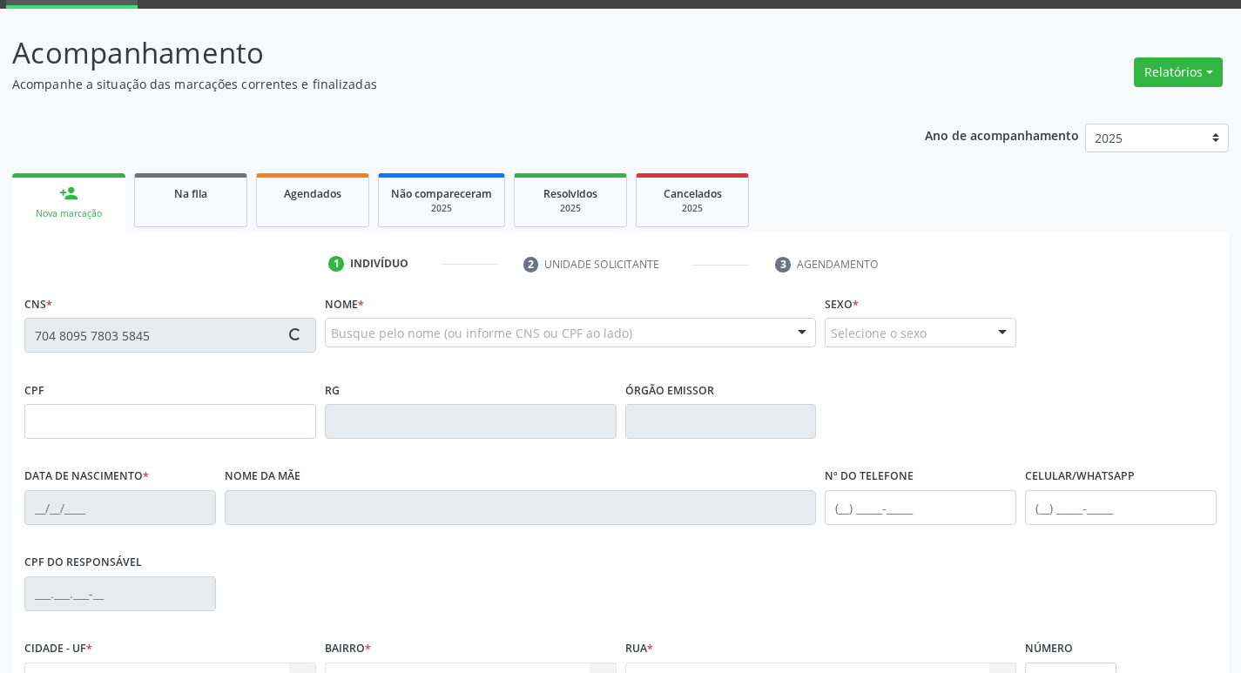
type input "092.547.804-05"
type input "01/03/1989"
type input "Ivanilda Francisca de Sousa"
type input "(83) 99126-1018"
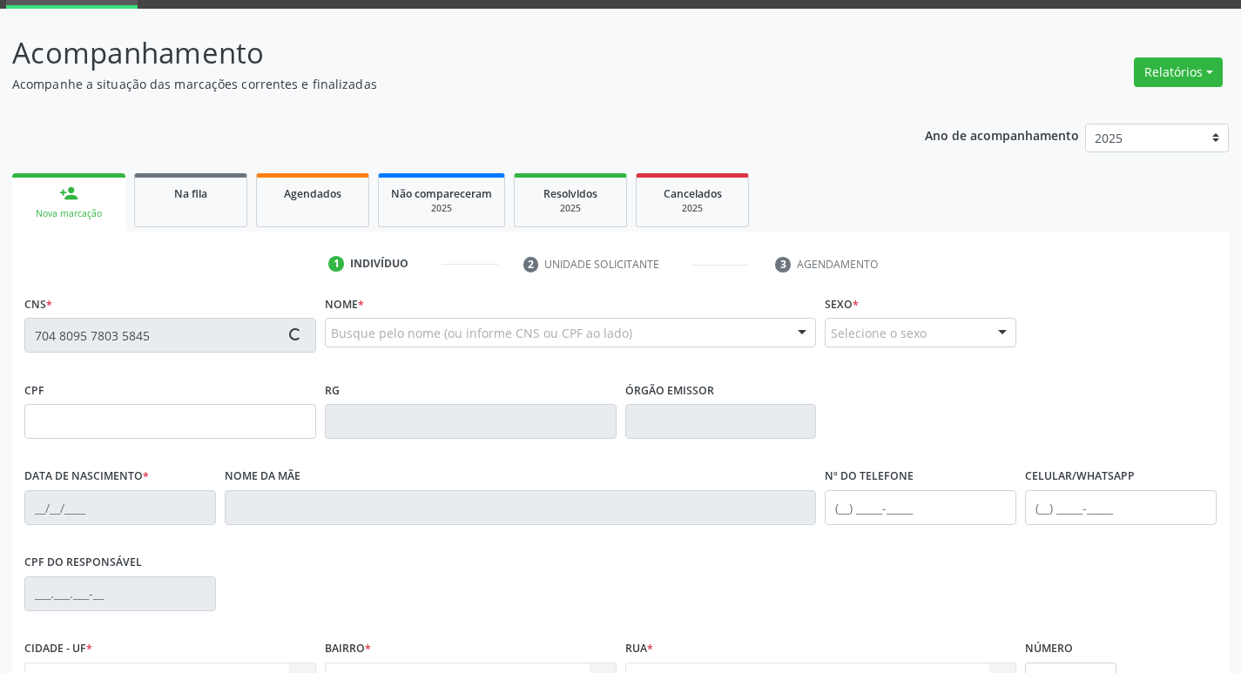
type input "S/N"
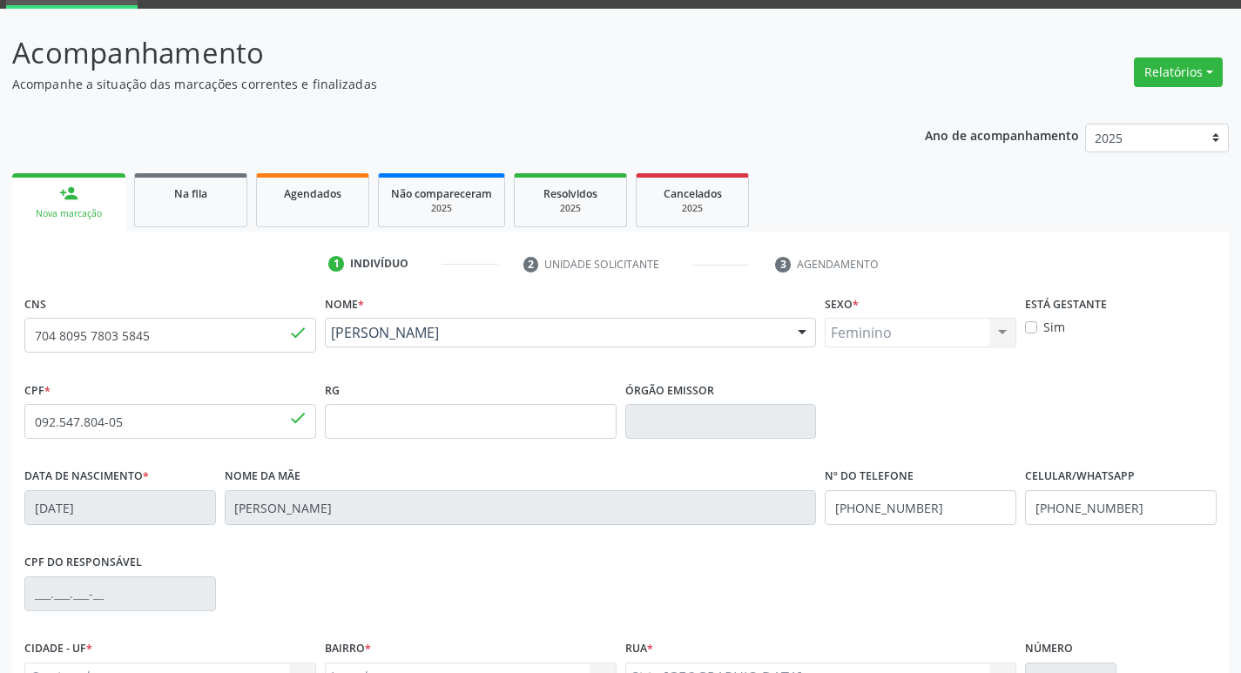
scroll to position [271, 0]
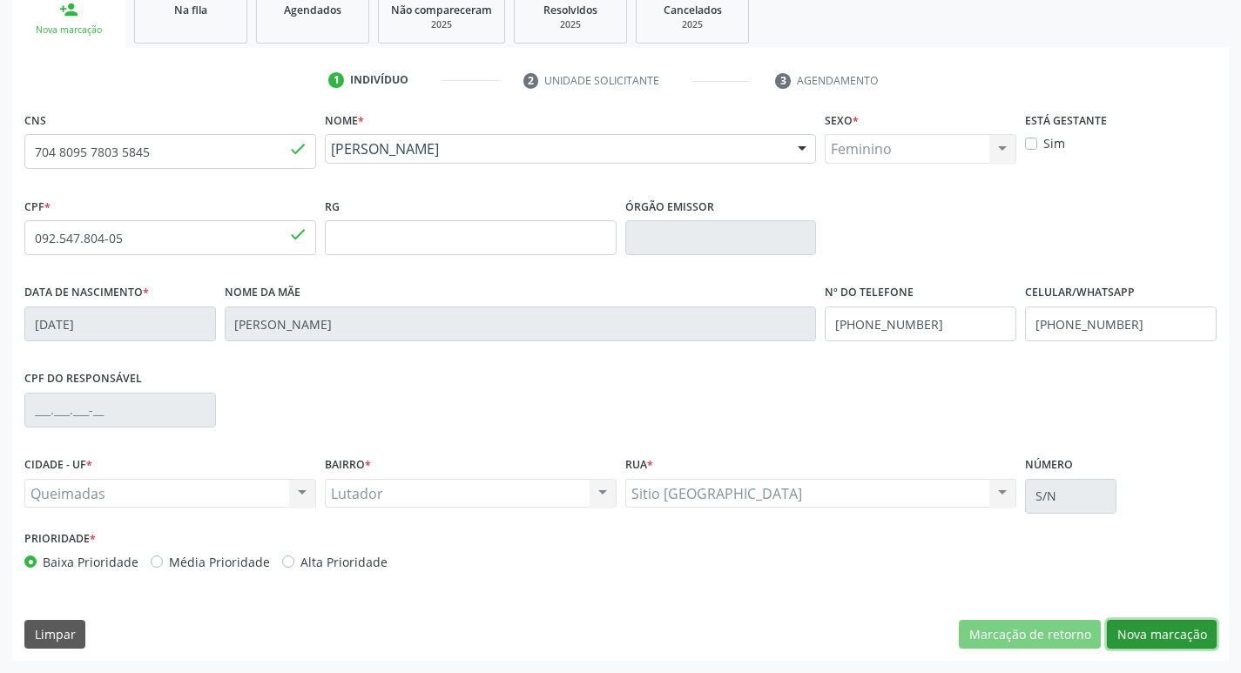
click at [1135, 629] on button "Nova marcação" at bounding box center [1162, 635] width 110 height 30
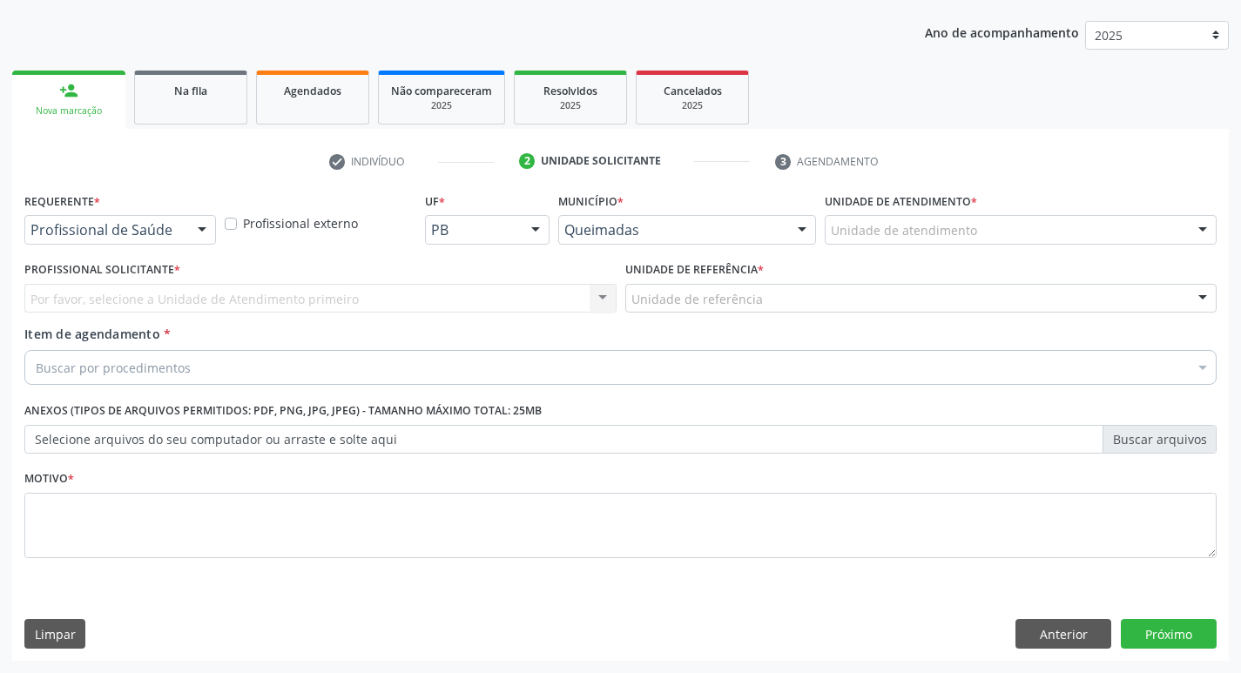
scroll to position [190, 0]
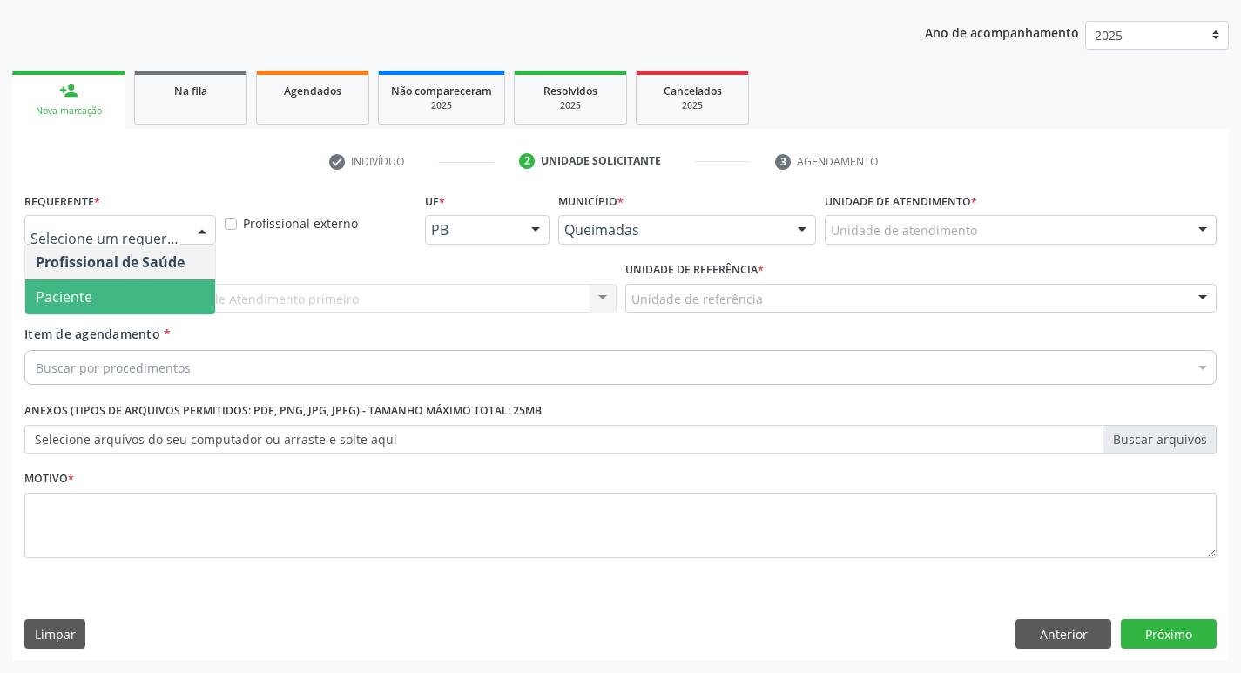
click at [135, 301] on span "Paciente" at bounding box center [120, 297] width 190 height 35
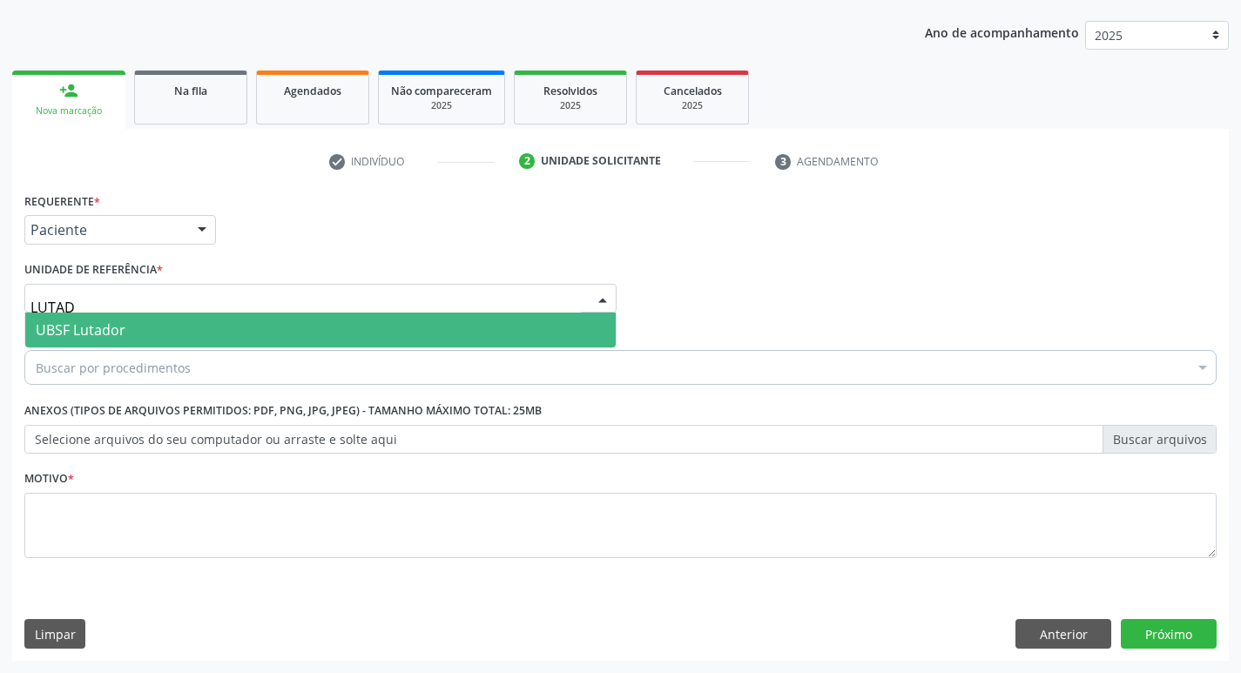
type input "LUTADO"
click at [148, 327] on span "UBSF Lutador" at bounding box center [320, 330] width 591 height 35
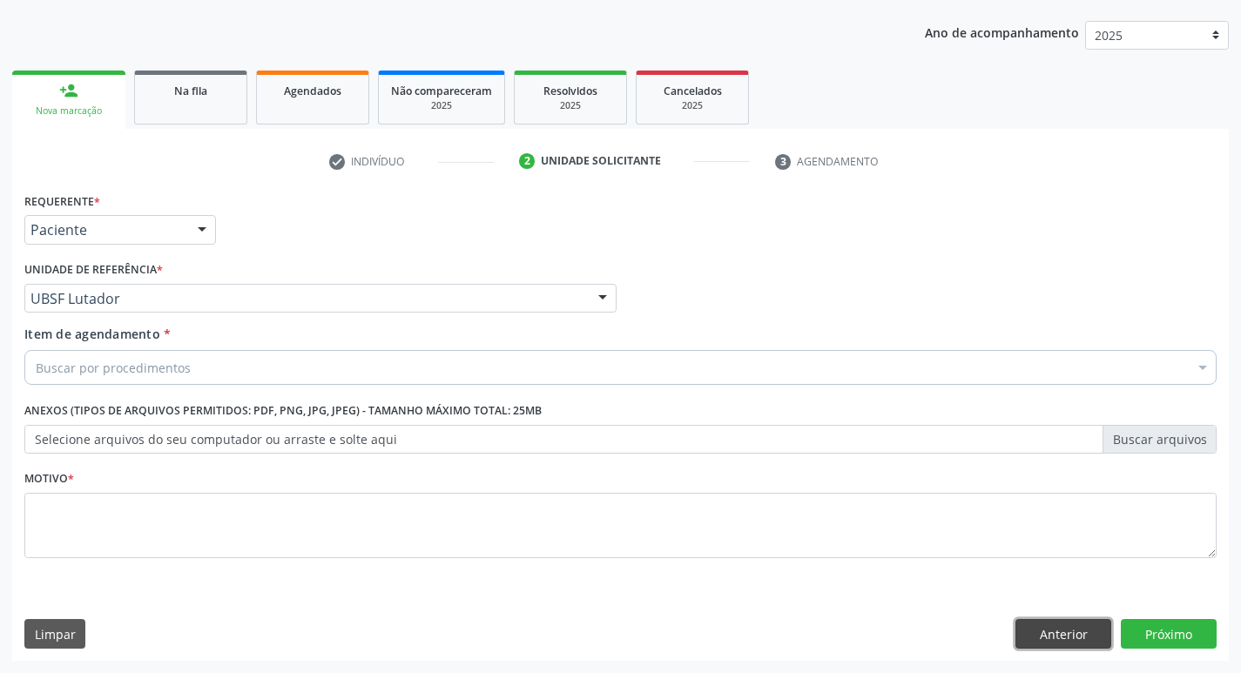
click at [1089, 641] on button "Anterior" at bounding box center [1064, 634] width 96 height 30
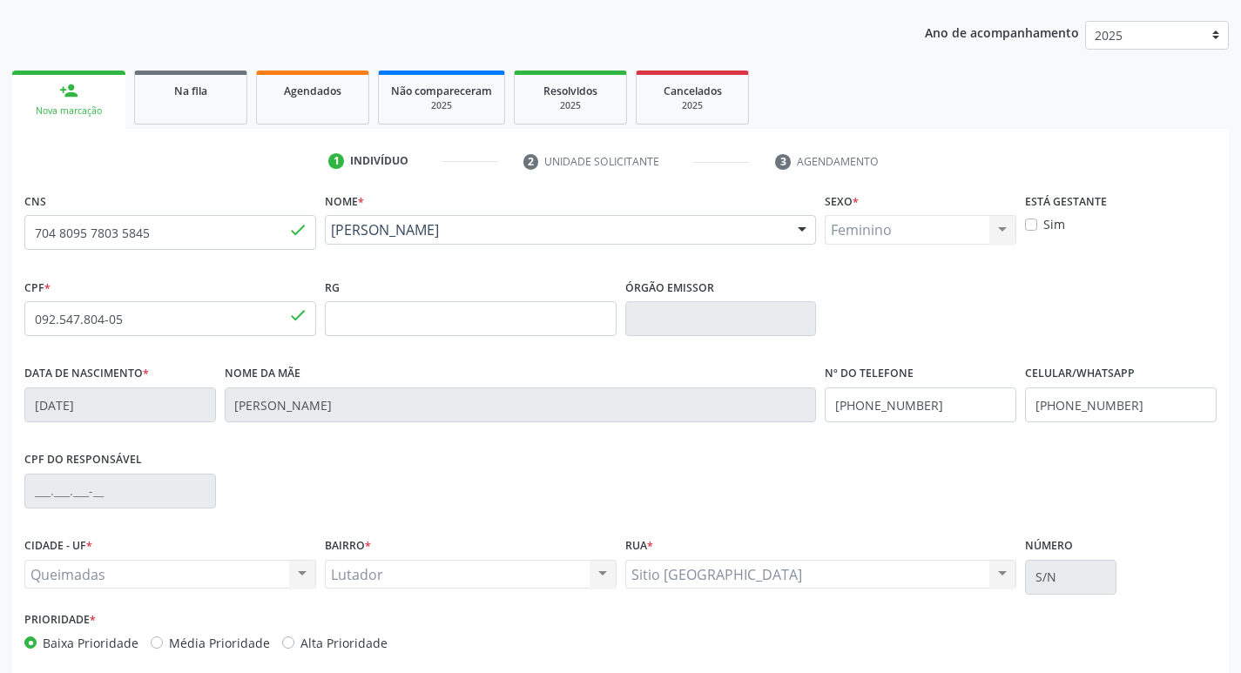
scroll to position [271, 0]
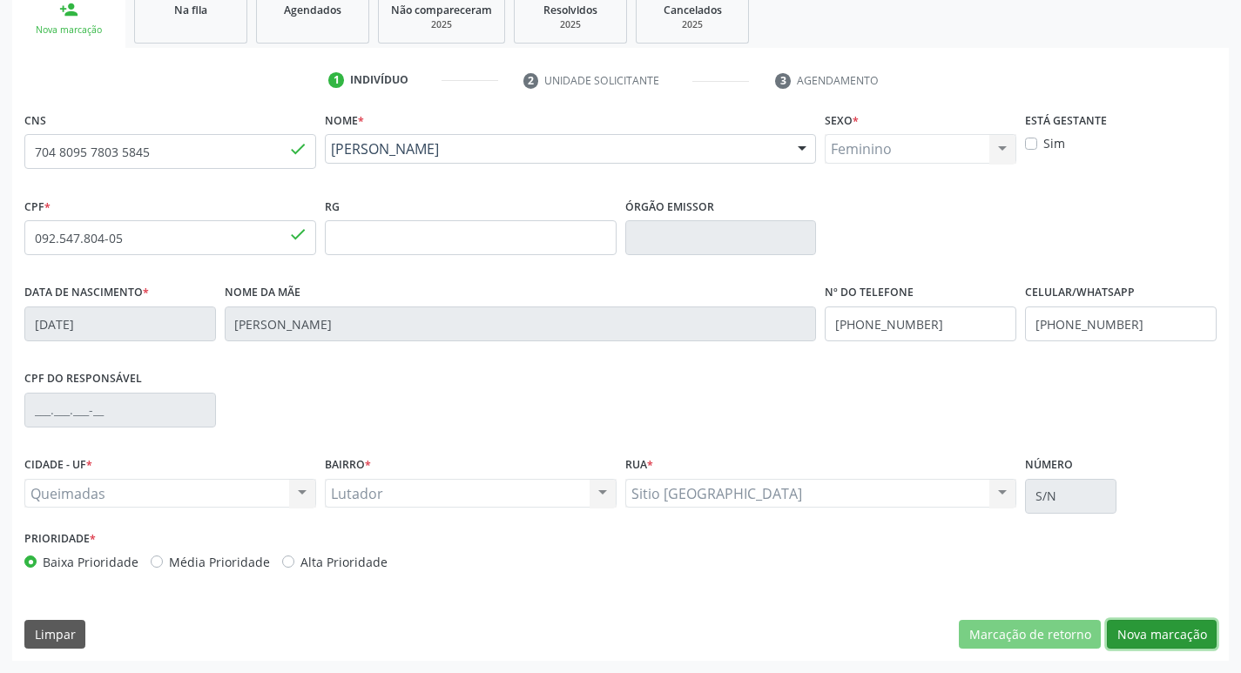
drag, startPoint x: 1137, startPoint y: 628, endPoint x: 855, endPoint y: 556, distance: 291.4
click at [1137, 629] on button "Nova marcação" at bounding box center [1162, 635] width 110 height 30
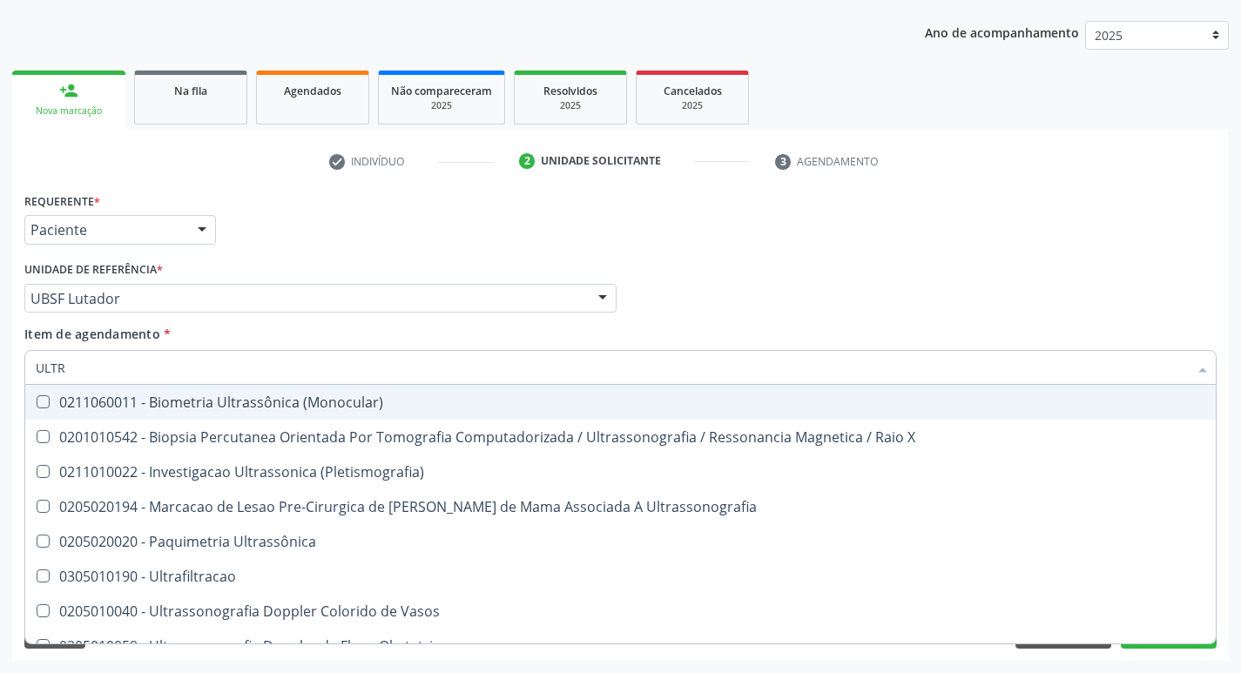
type input "ULTRA"
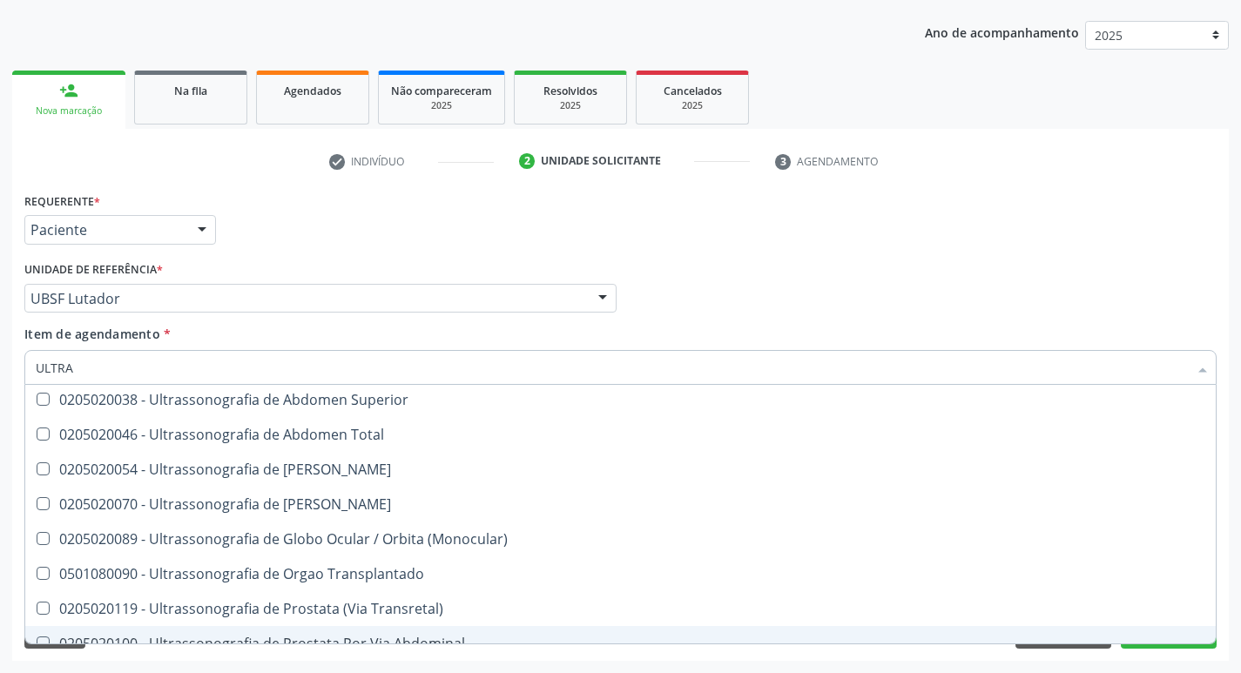
scroll to position [403, 0]
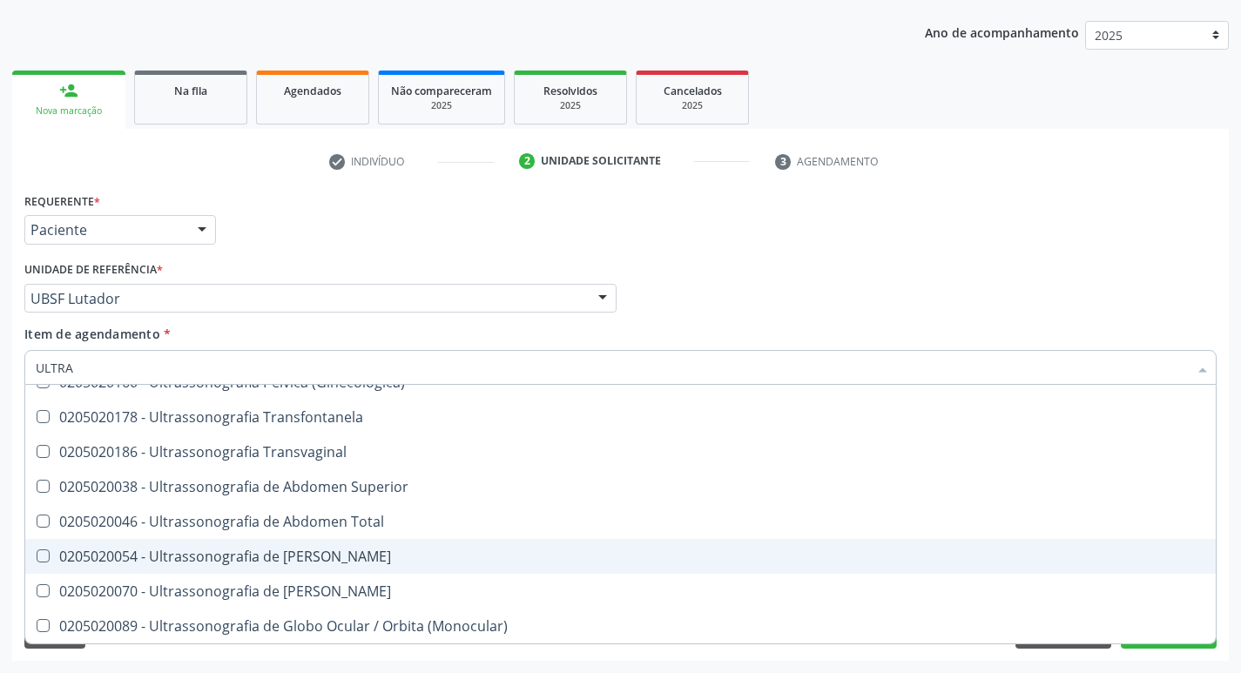
click at [410, 552] on div "0205020054 - Ultrassonografia de [PERSON_NAME]" at bounding box center [621, 557] width 1170 height 14
checkbox Urinario "true"
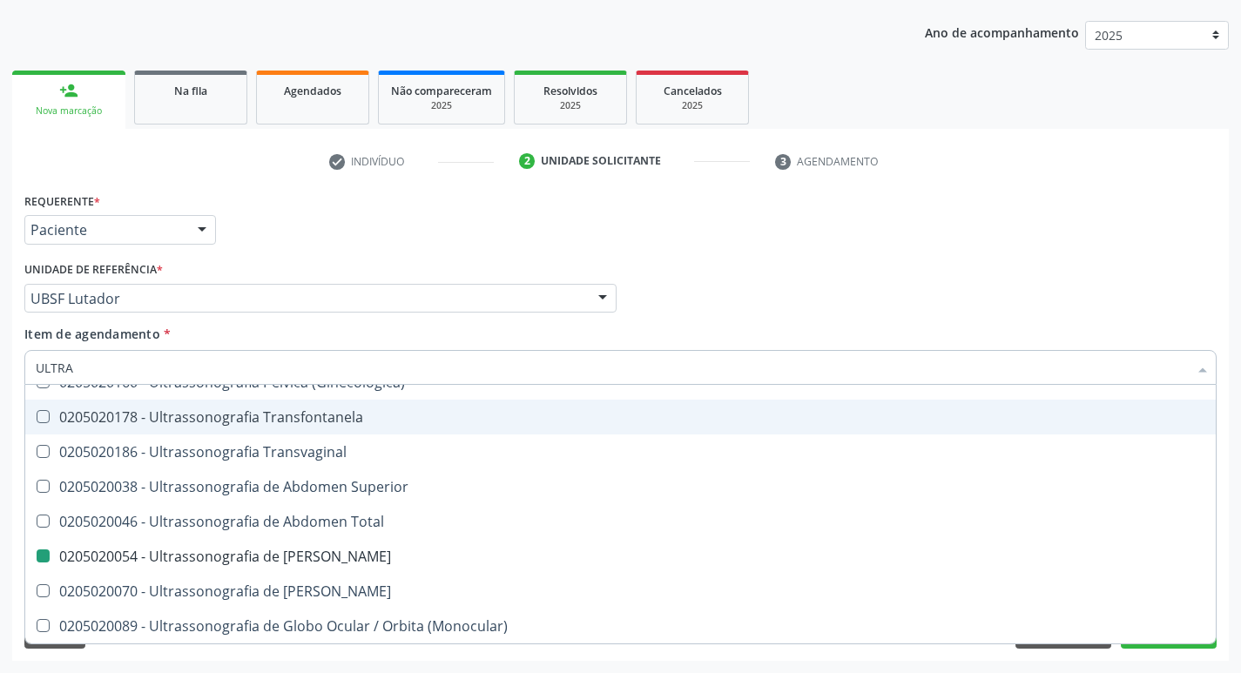
click at [788, 273] on div "Profissional Solicitante Por favor, selecione a Unidade de Atendimento primeiro…" at bounding box center [620, 291] width 1201 height 68
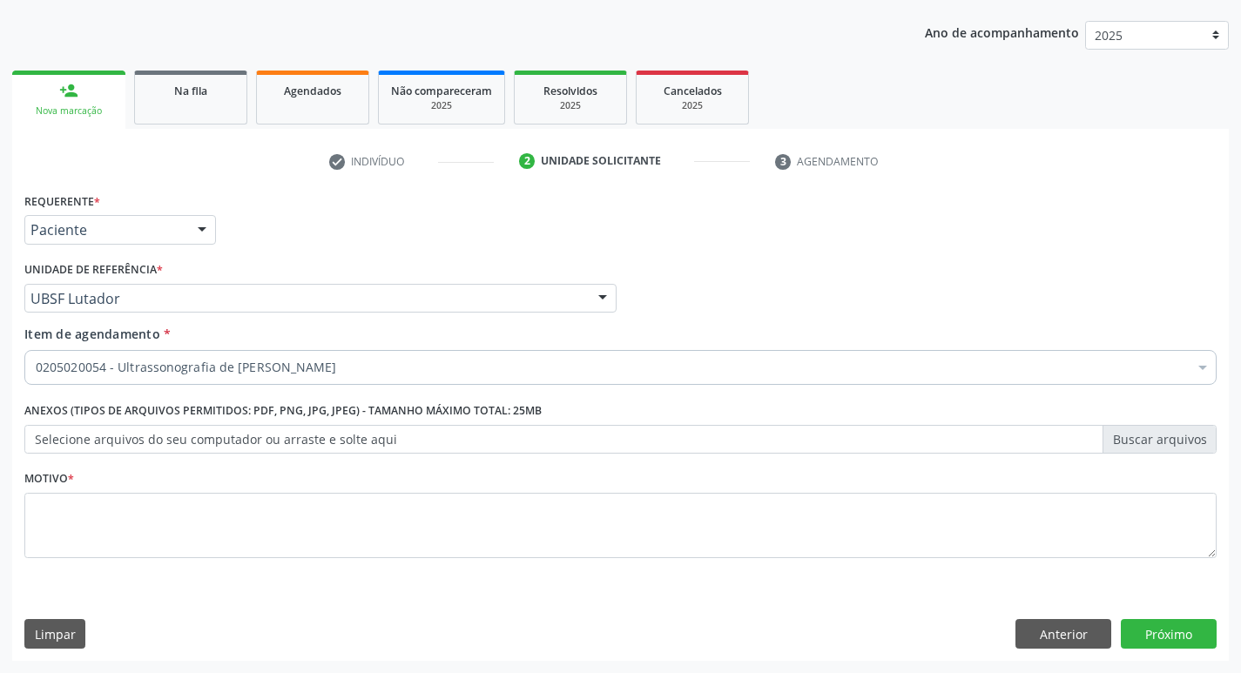
scroll to position [0, 0]
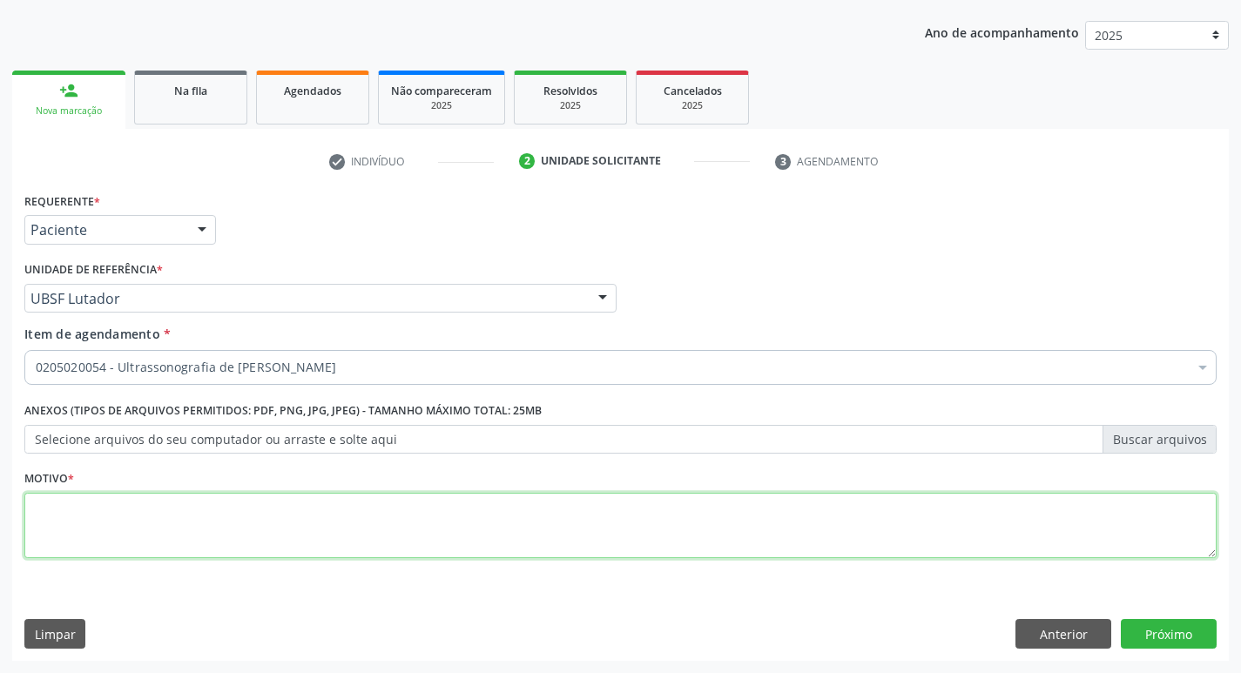
click at [293, 510] on textarea at bounding box center [620, 526] width 1193 height 66
type textarea "AVALIAÇÃO"
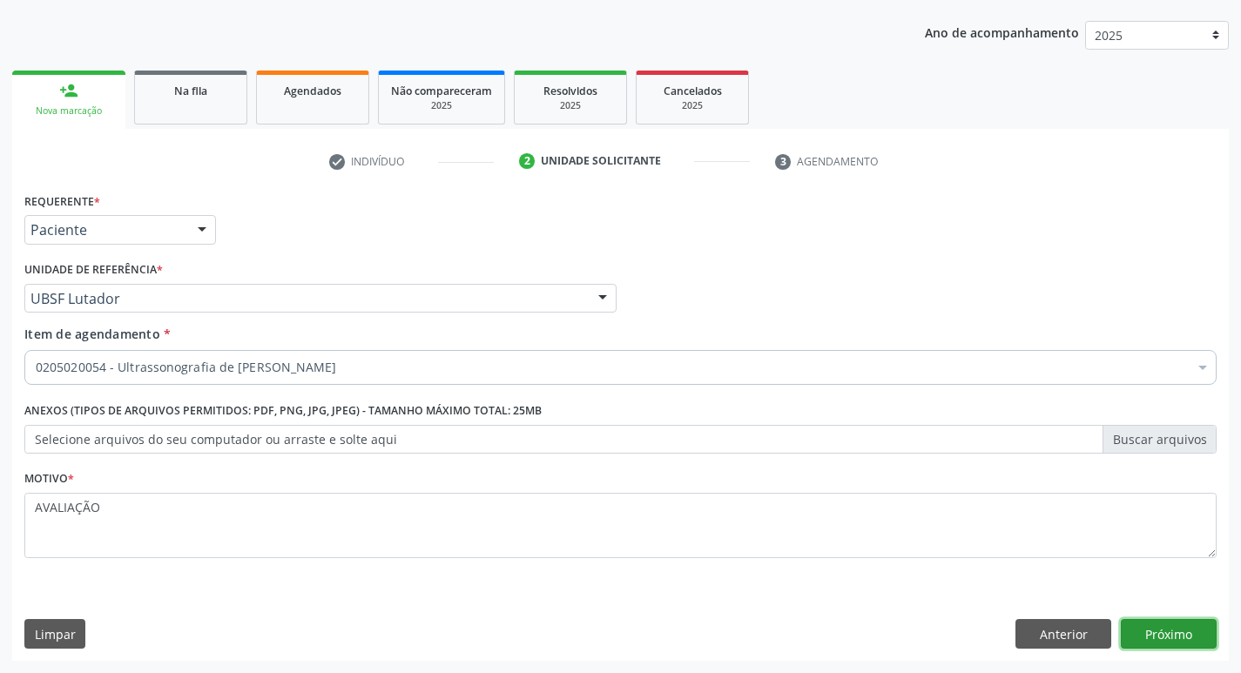
click at [1192, 626] on button "Próximo" at bounding box center [1169, 634] width 96 height 30
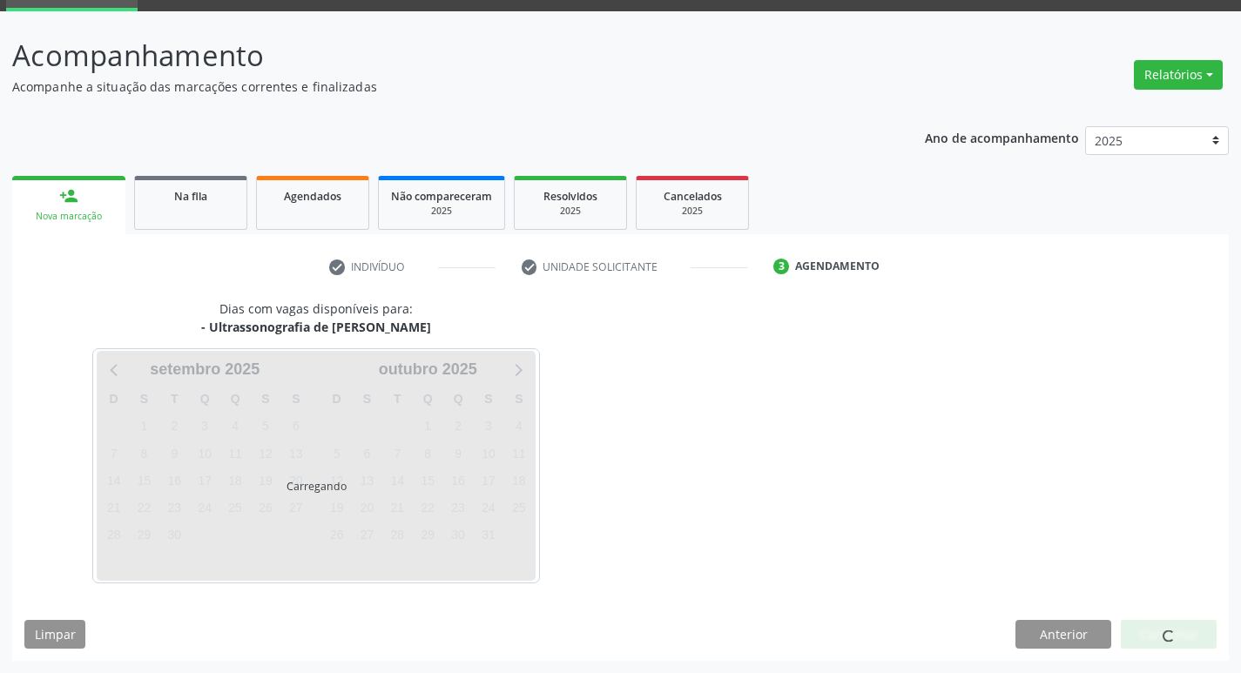
scroll to position [84, 0]
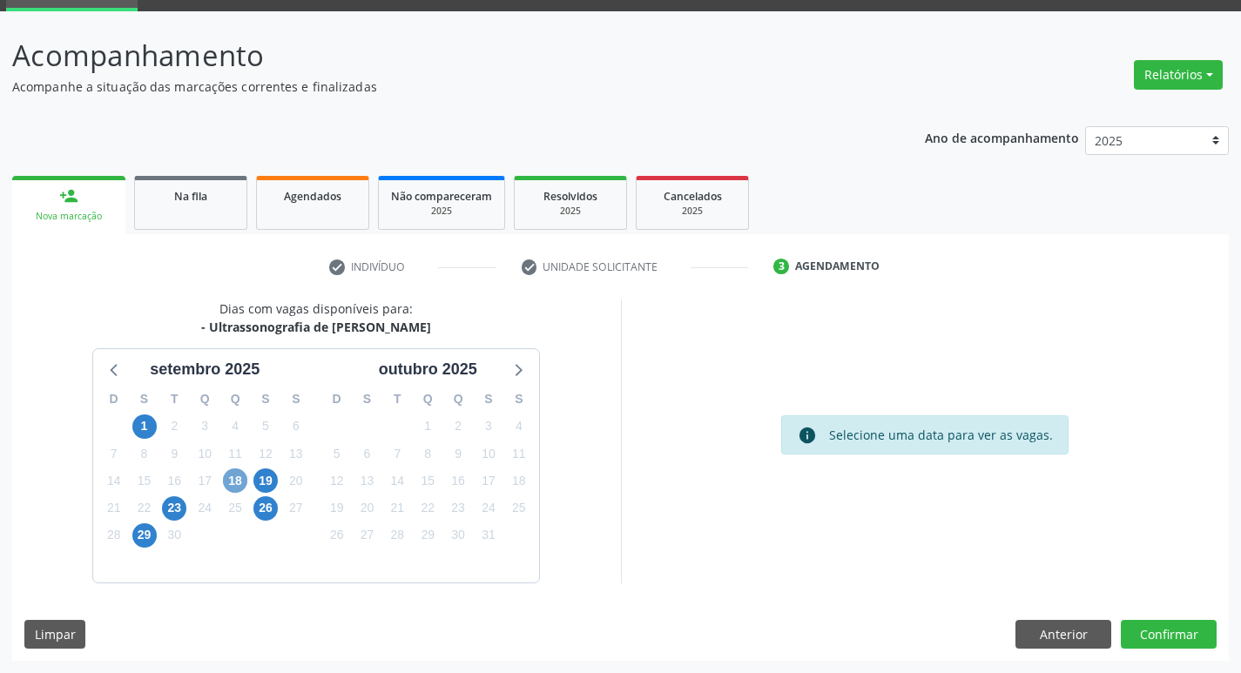
click at [233, 483] on span "18" at bounding box center [235, 481] width 24 height 24
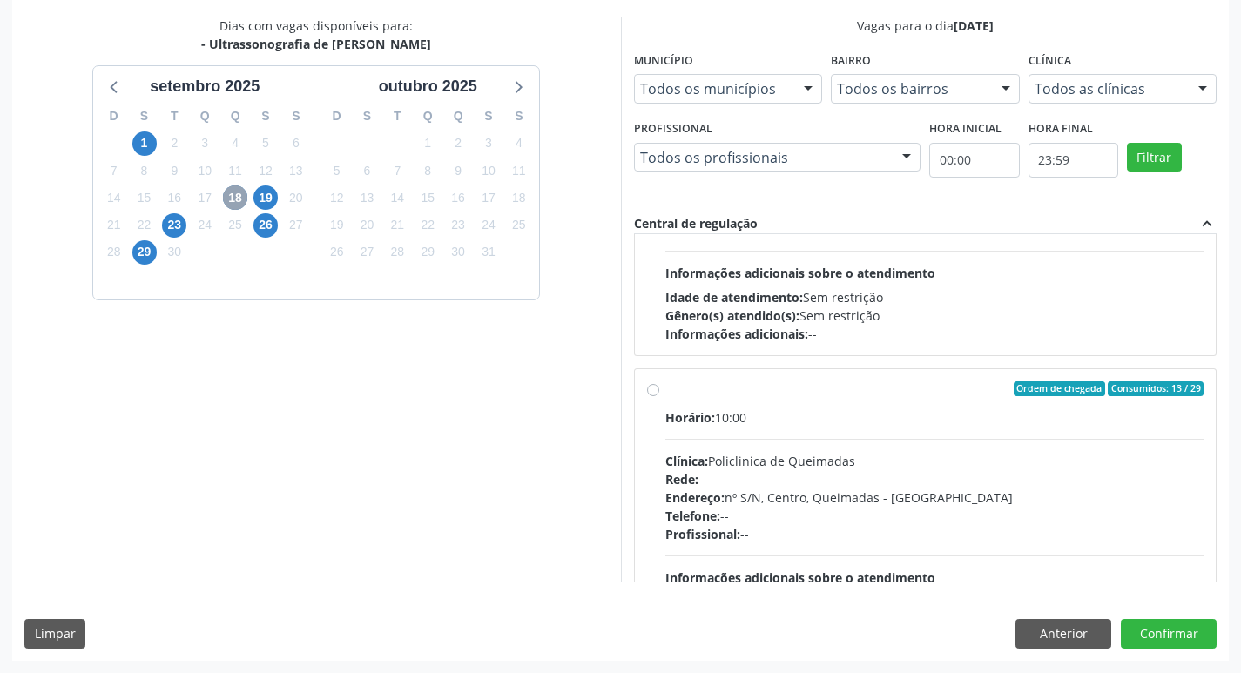
scroll to position [261, 0]
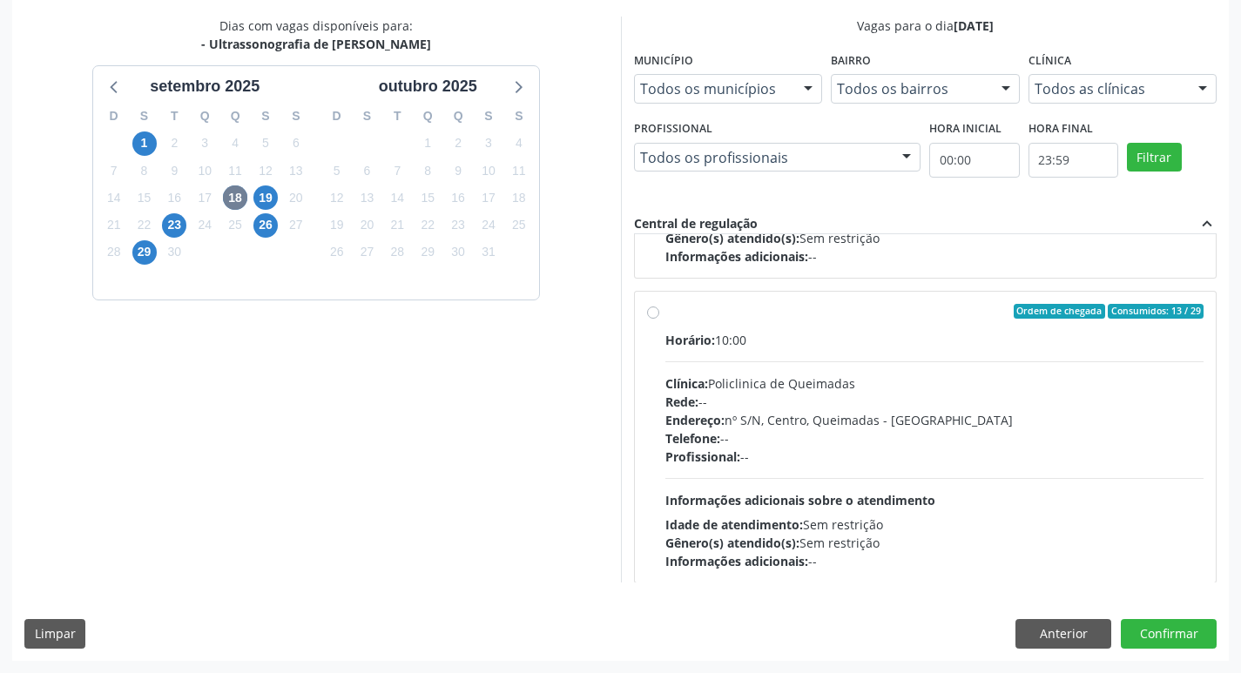
click at [1037, 349] on div "Horário: 10:00" at bounding box center [935, 340] width 539 height 18
click at [659, 320] on input "Ordem de chegada Consumidos: 13 / 29 Horário: 10:00 Clínica: Policlinica de Que…" at bounding box center [653, 312] width 12 height 16
radio input "true"
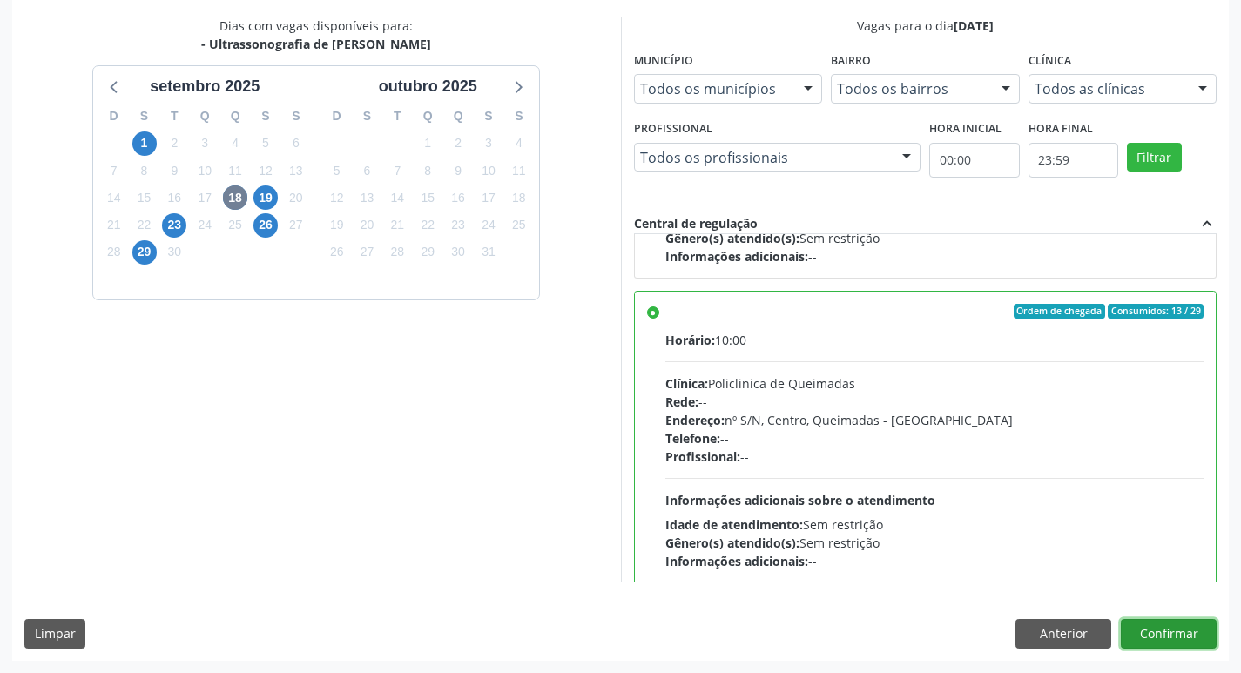
click at [1156, 627] on button "Confirmar" at bounding box center [1169, 634] width 96 height 30
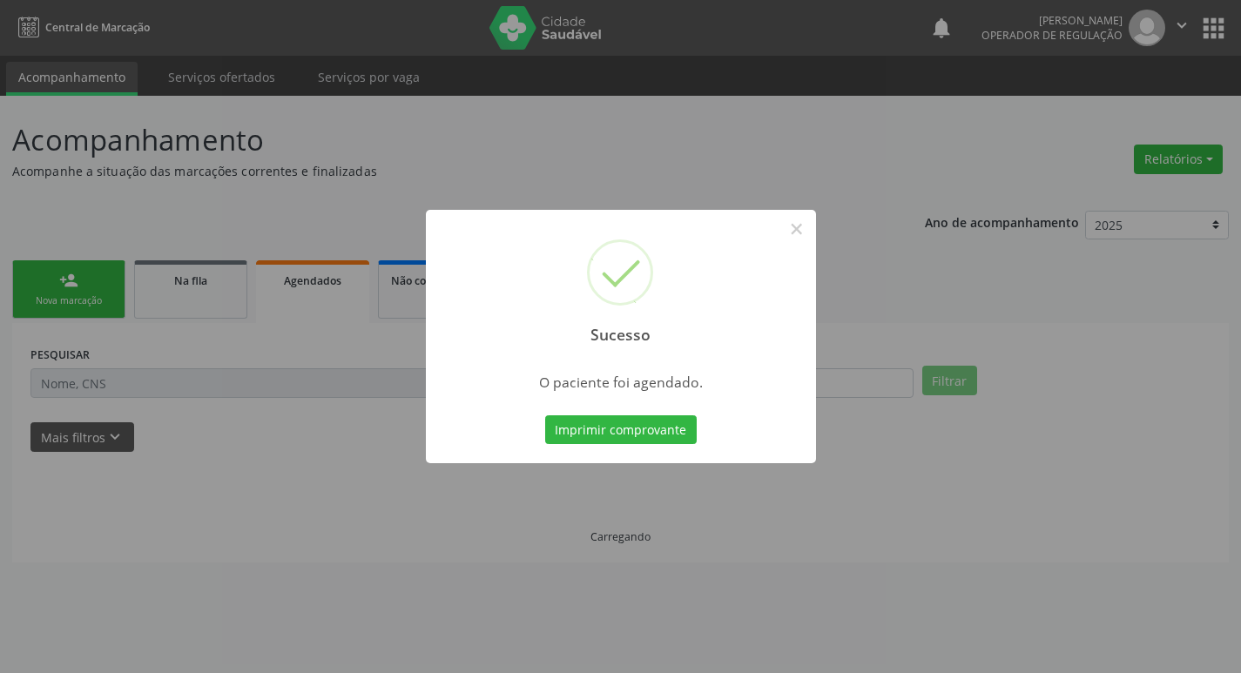
scroll to position [0, 0]
click at [568, 420] on button "Imprimir comprovante" at bounding box center [627, 431] width 152 height 30
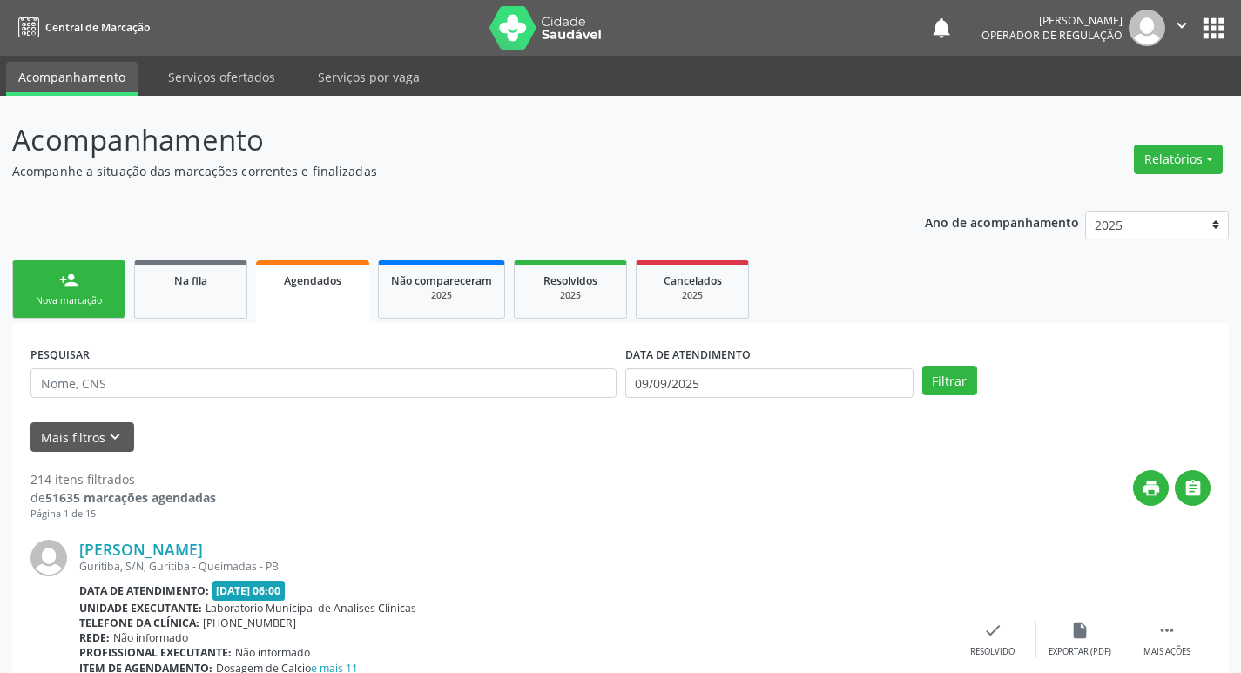
click at [44, 299] on div "Nova marcação" at bounding box center [68, 300] width 87 height 13
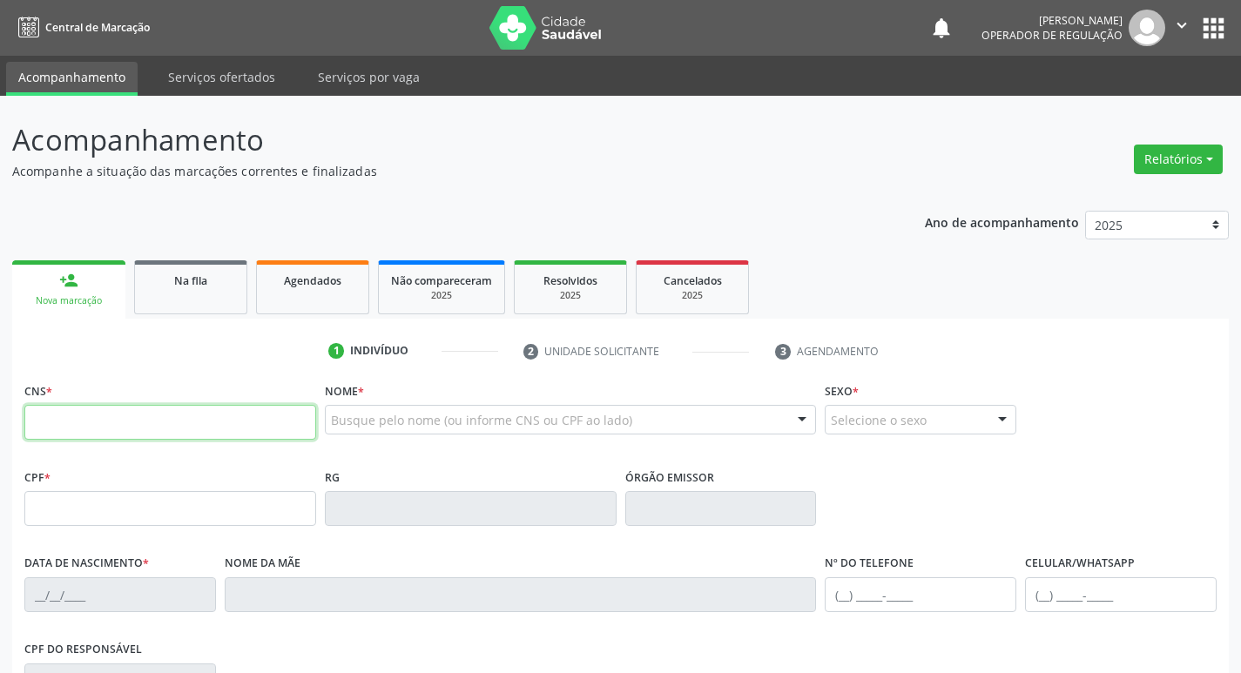
click at [104, 429] on input "text" at bounding box center [170, 422] width 292 height 35
drag, startPoint x: 104, startPoint y: 429, endPoint x: 132, endPoint y: 430, distance: 28.8
click at [104, 429] on input "text" at bounding box center [170, 422] width 292 height 35
type input "702 0038 9322 6681"
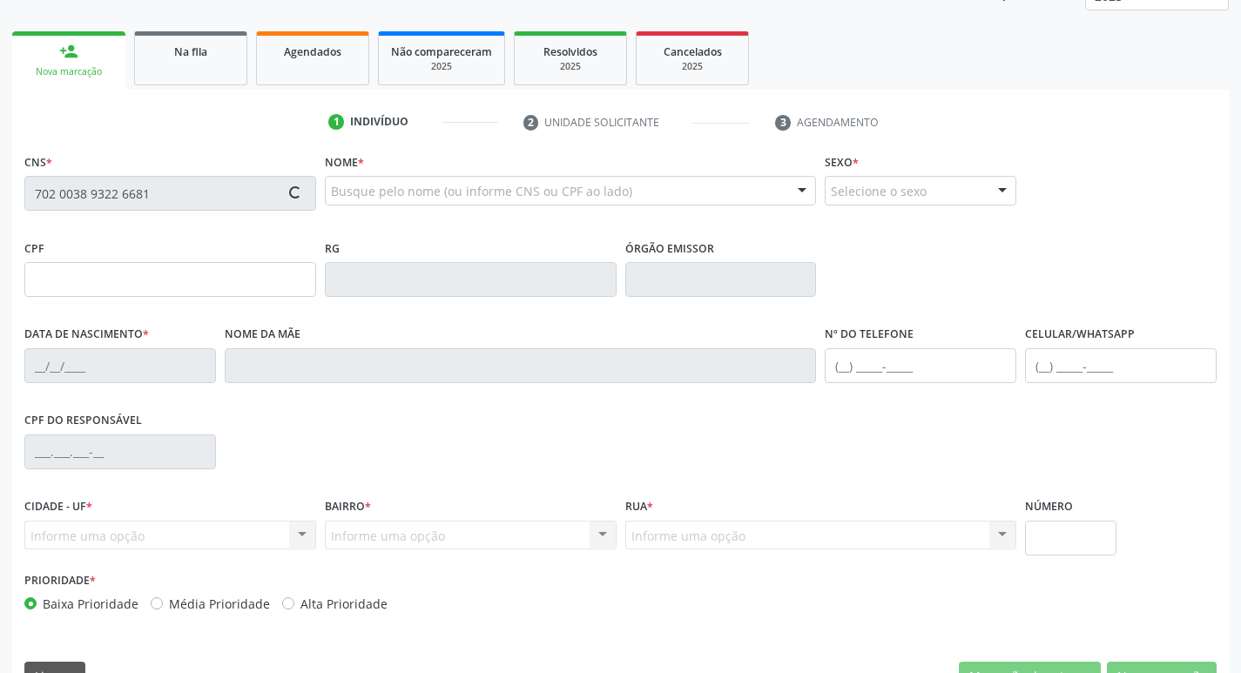
scroll to position [271, 0]
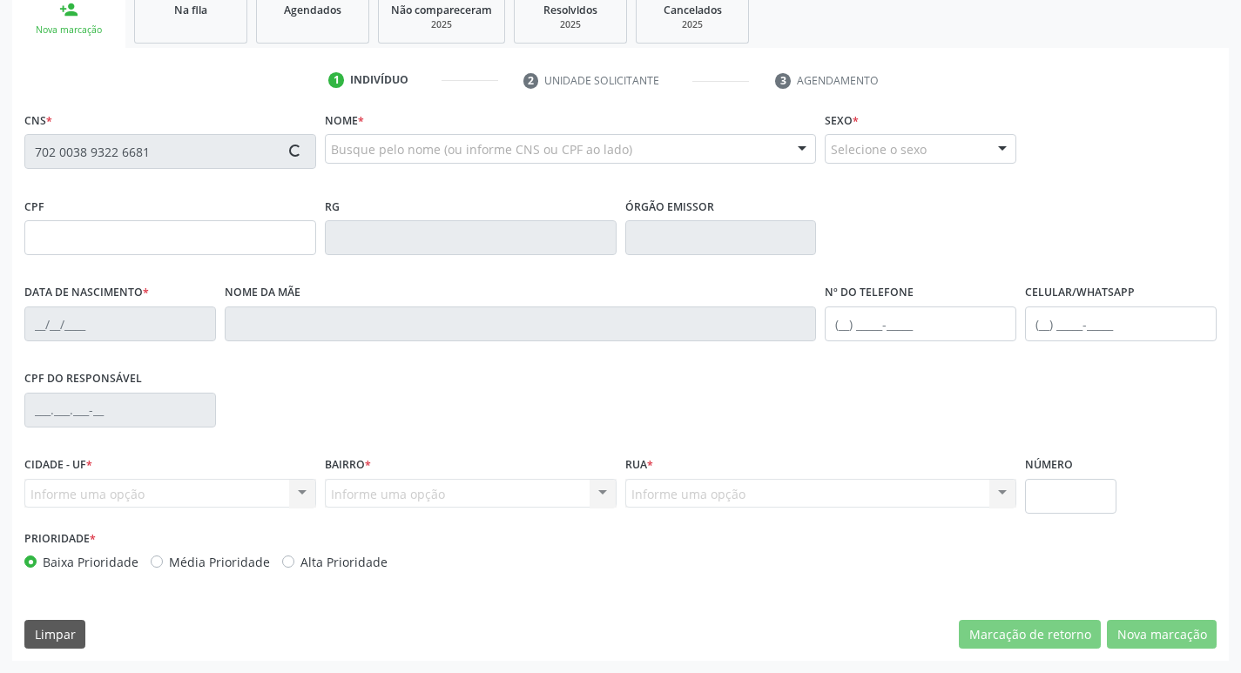
type input "429.501.207-68"
type input "[DATE]"
type input "[PERSON_NAME]"
type input "[PHONE_NUMBER]"
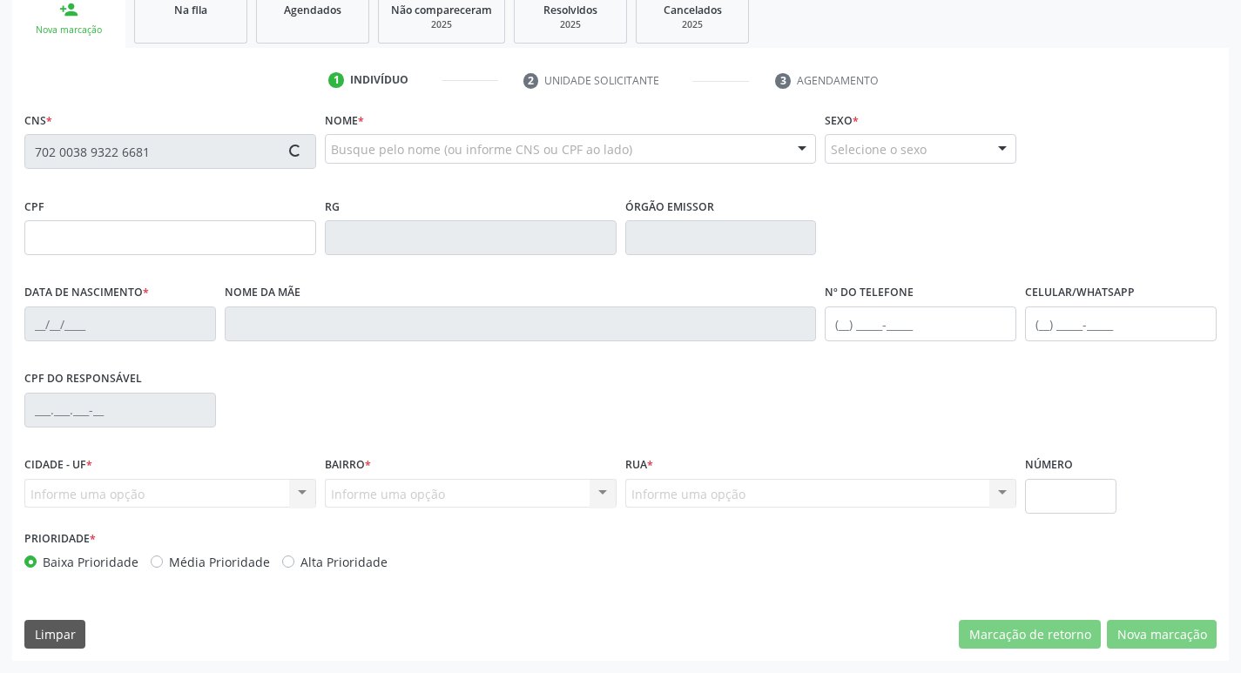
type input "S/N"
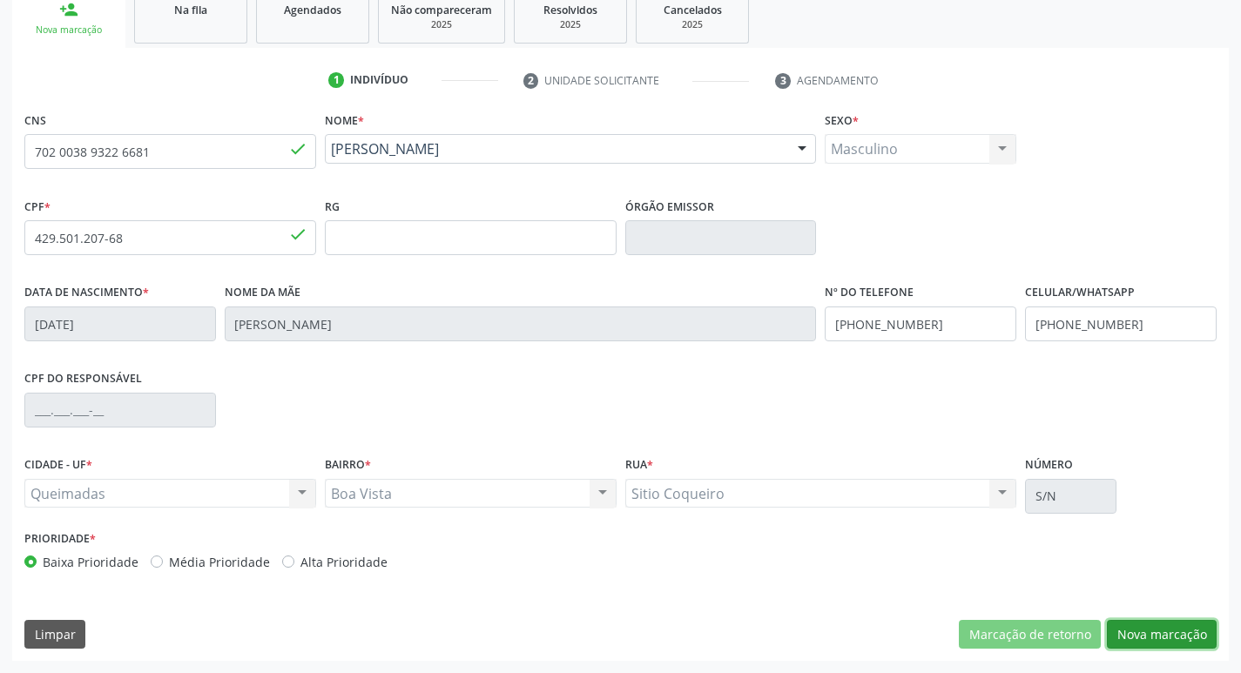
click at [1166, 620] on button "Nova marcação" at bounding box center [1162, 635] width 110 height 30
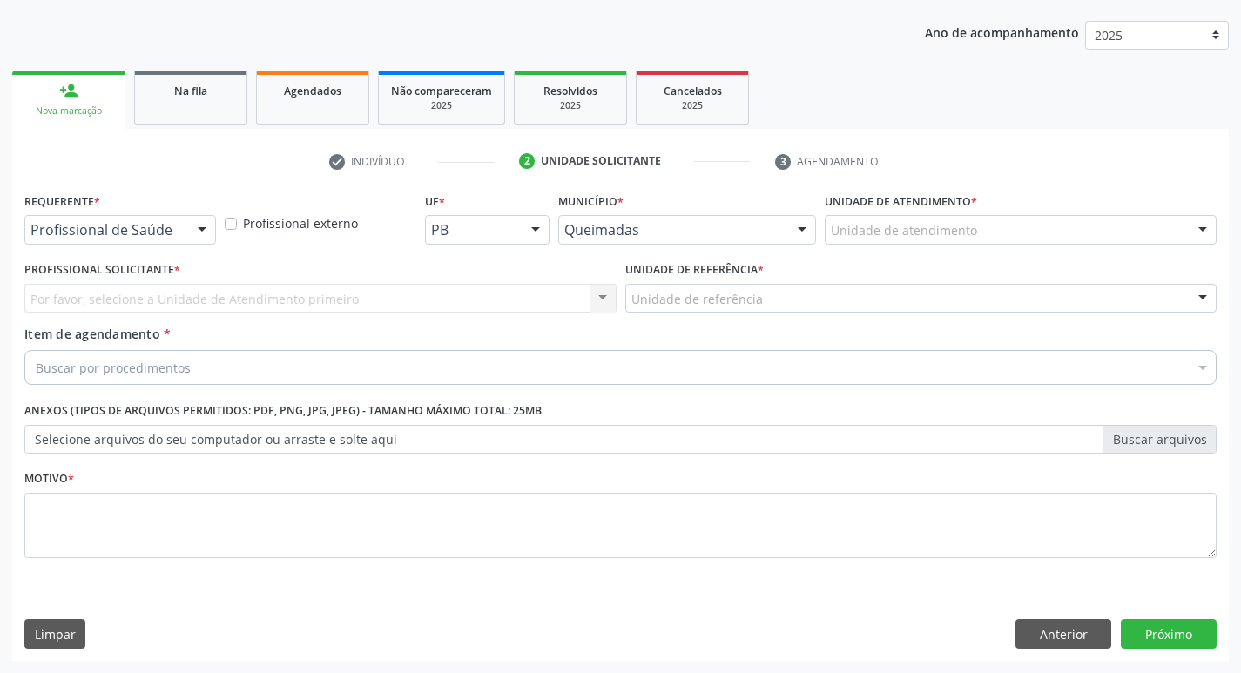
scroll to position [190, 0]
click at [152, 245] on div "Requerente * Profissional de Saúde Profissional de Saúde Paciente Nenhum result…" at bounding box center [120, 222] width 200 height 68
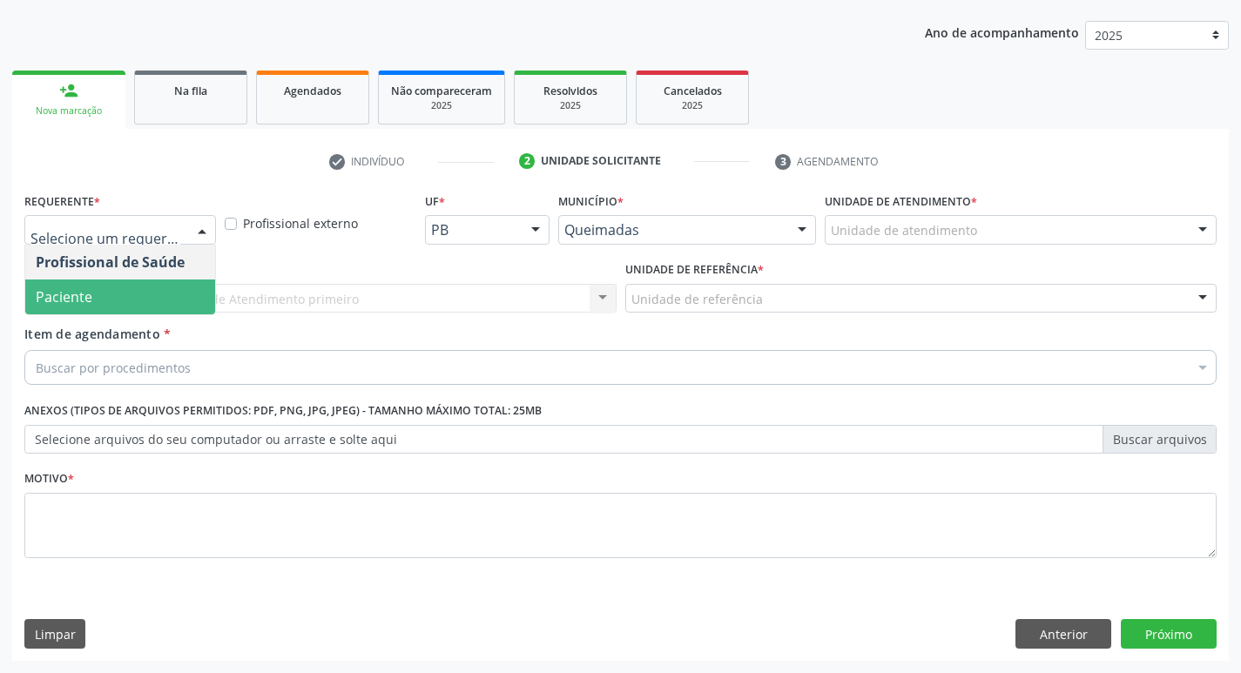
click at [149, 298] on span "Paciente" at bounding box center [120, 297] width 190 height 35
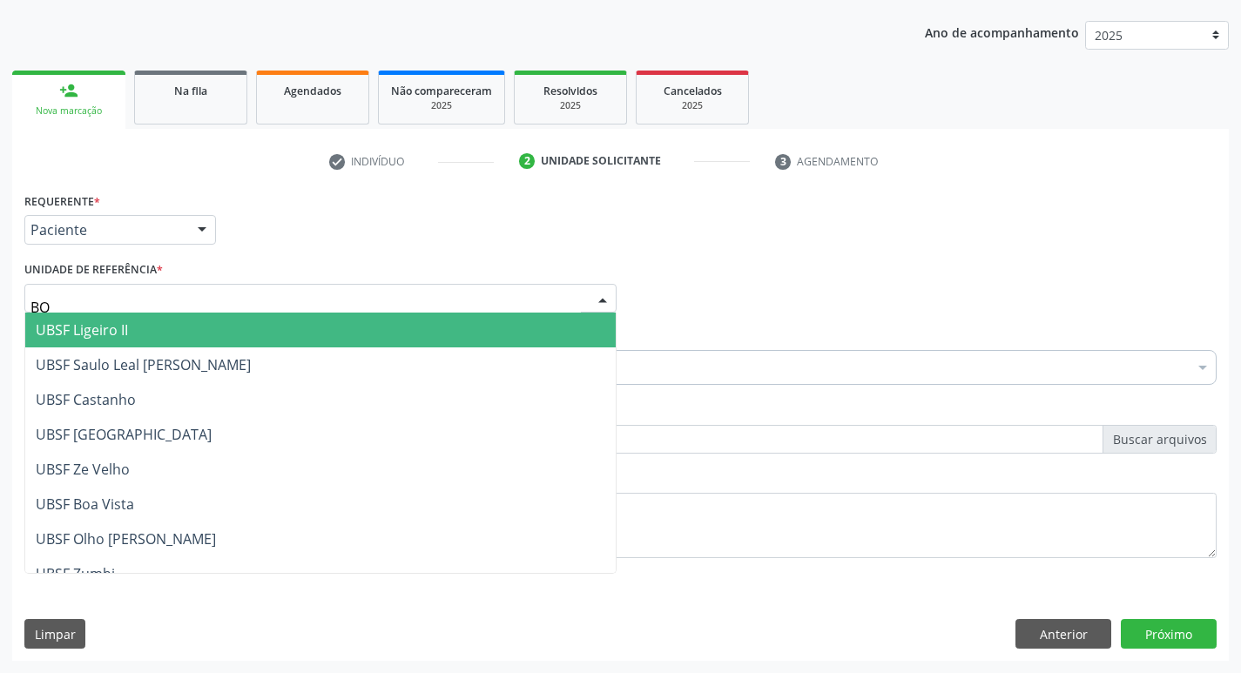
type input "BOA"
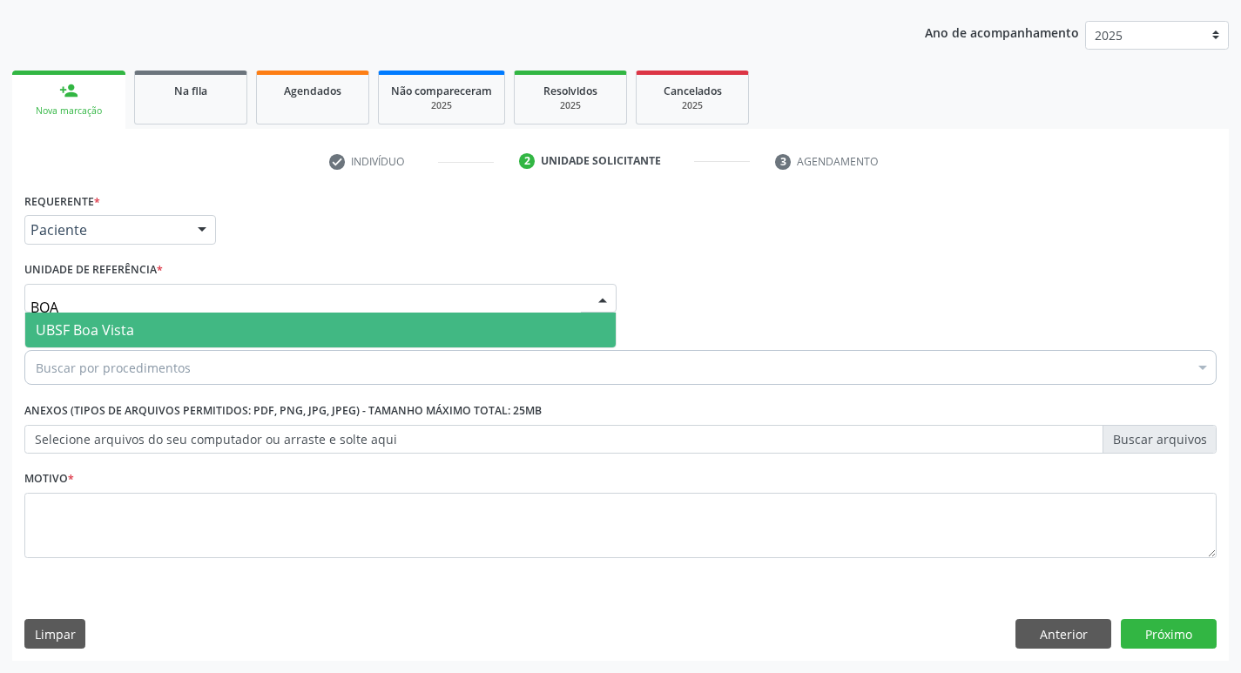
click at [157, 325] on span "UBSF Boa Vista" at bounding box center [320, 330] width 591 height 35
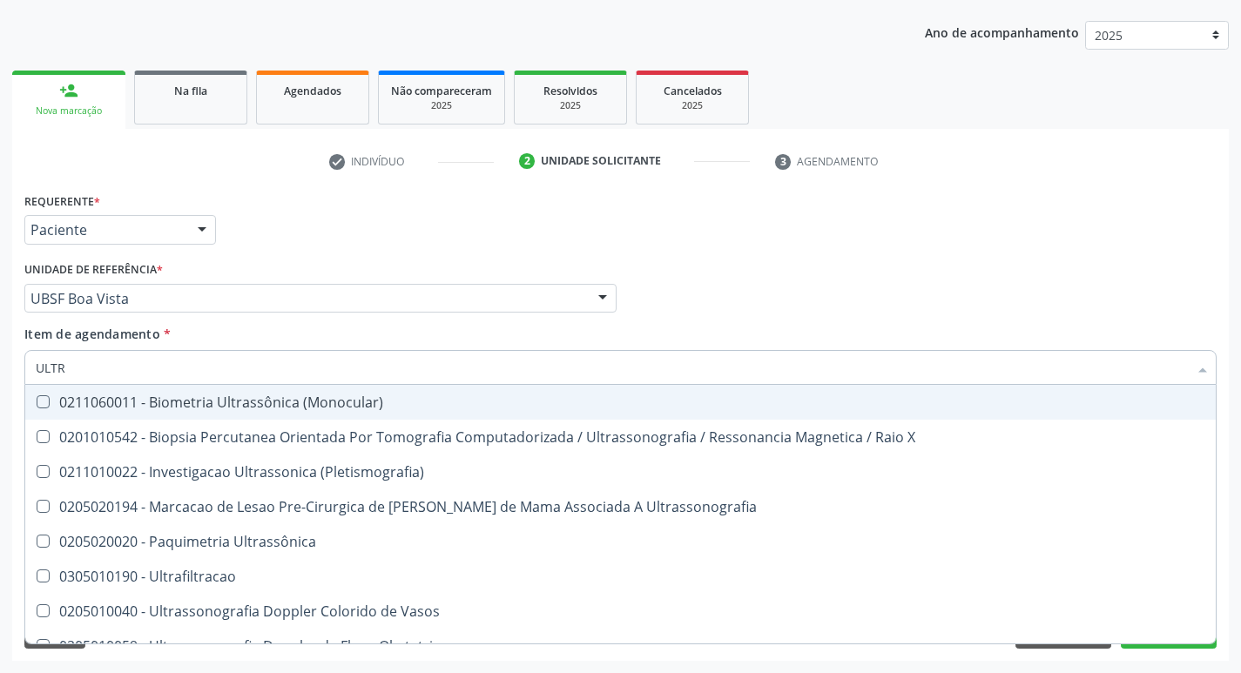
type input "ULTRA"
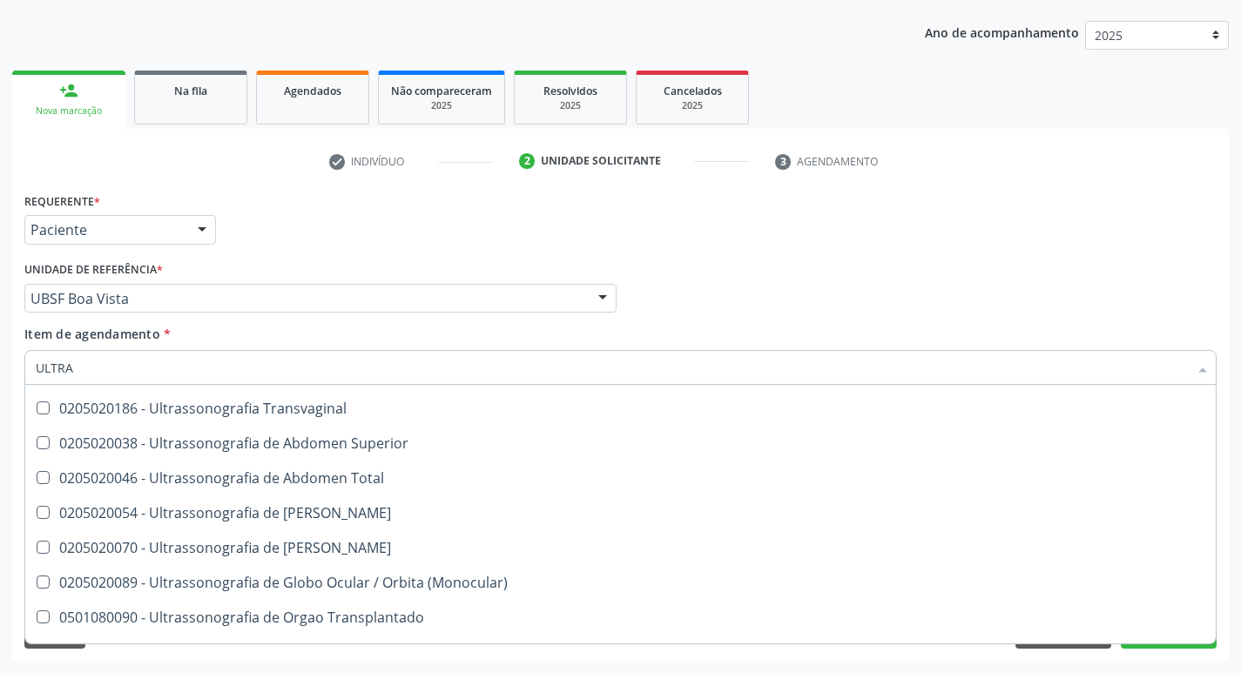
scroll to position [523, 0]
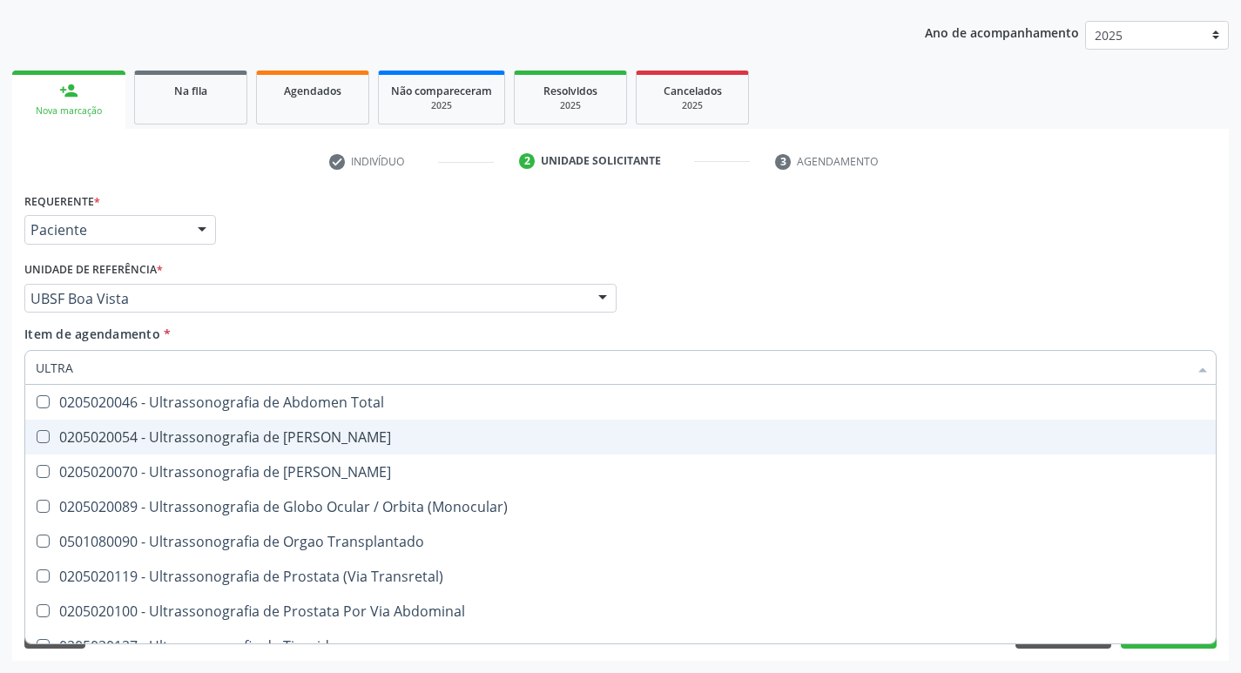
click at [309, 434] on div "0205020054 - Ultrassonografia de [PERSON_NAME]" at bounding box center [621, 437] width 1170 height 14
checkbox Urinario "true"
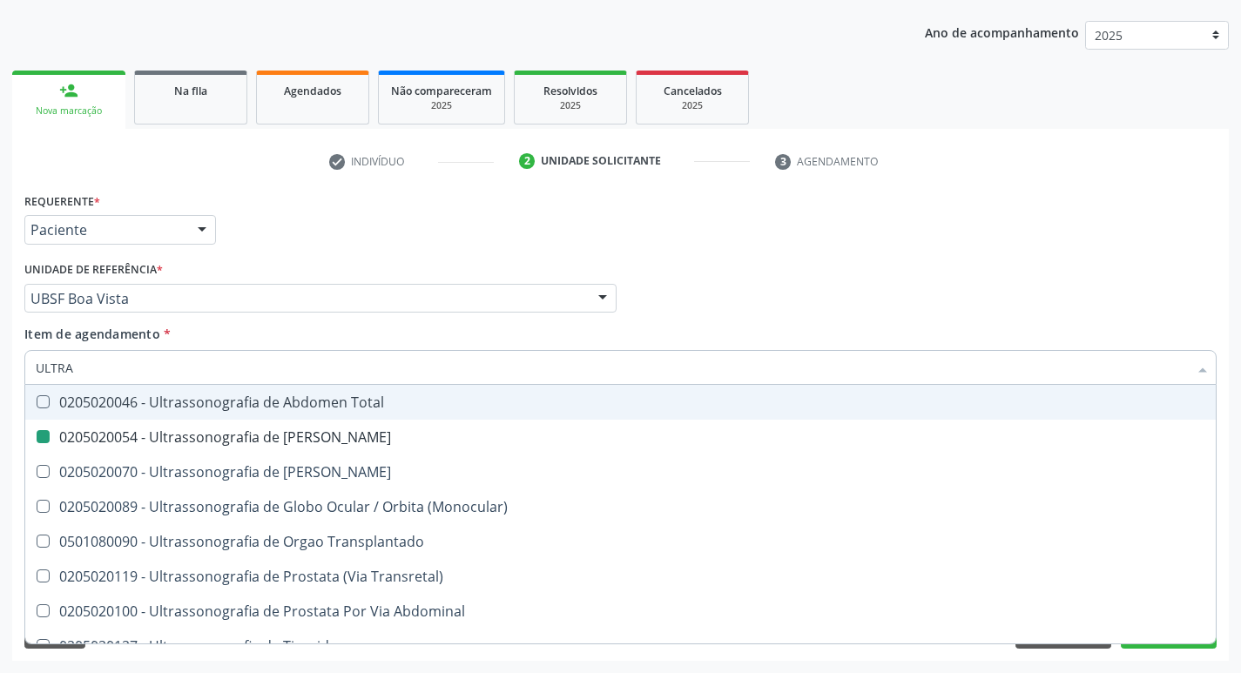
click at [1055, 242] on div "Requerente * Paciente Profissional de Saúde Paciente Nenhum resultado encontrad…" at bounding box center [620, 222] width 1201 height 68
checkbox X "true"
checkbox Urinario "false"
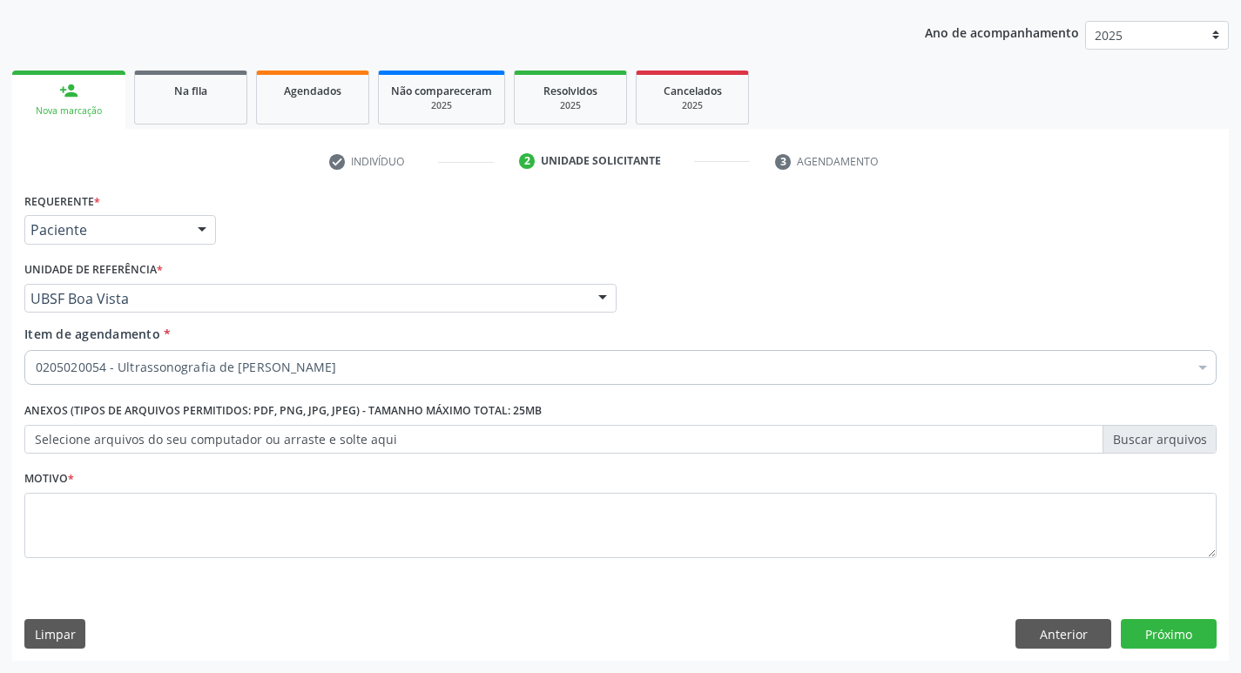
scroll to position [0, 0]
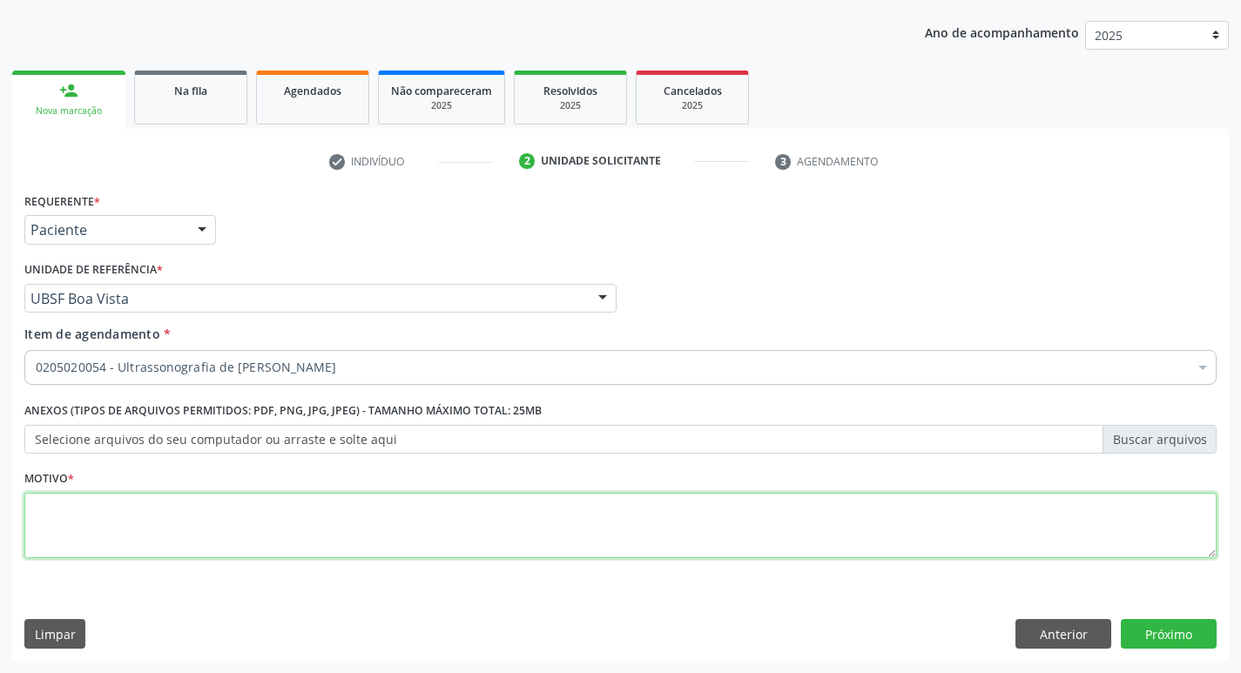
click at [172, 517] on textarea at bounding box center [620, 526] width 1193 height 66
type textarea "AVA"
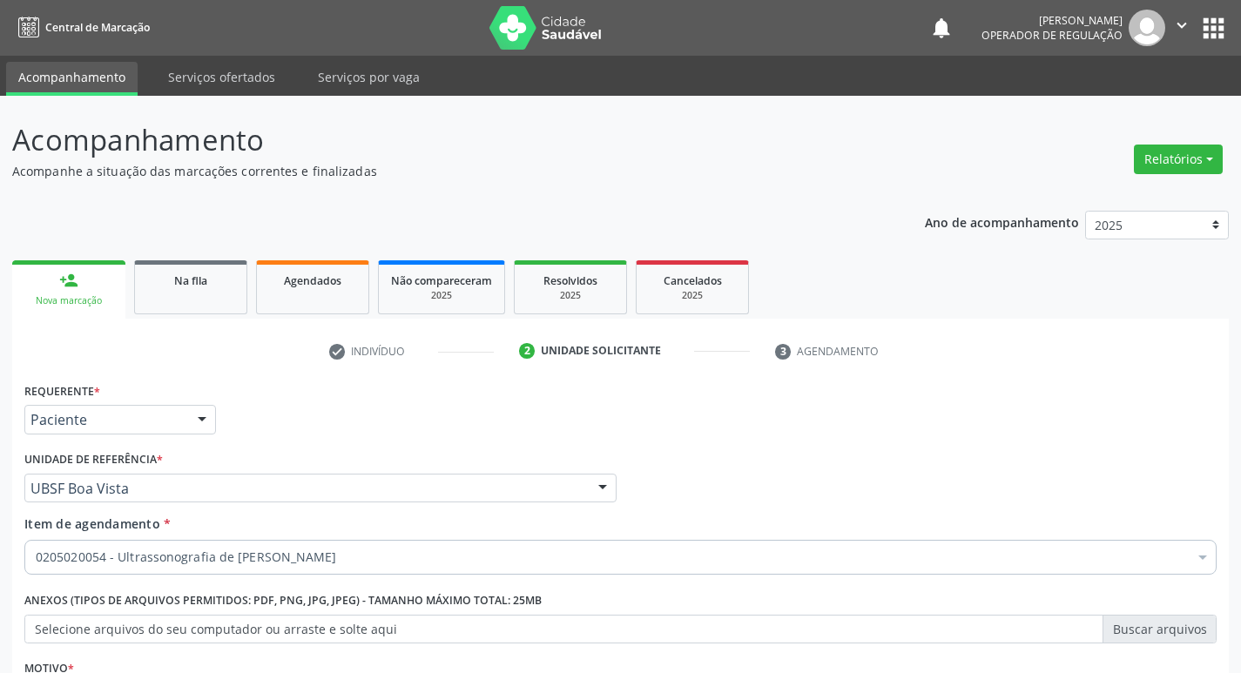
scroll to position [190, 0]
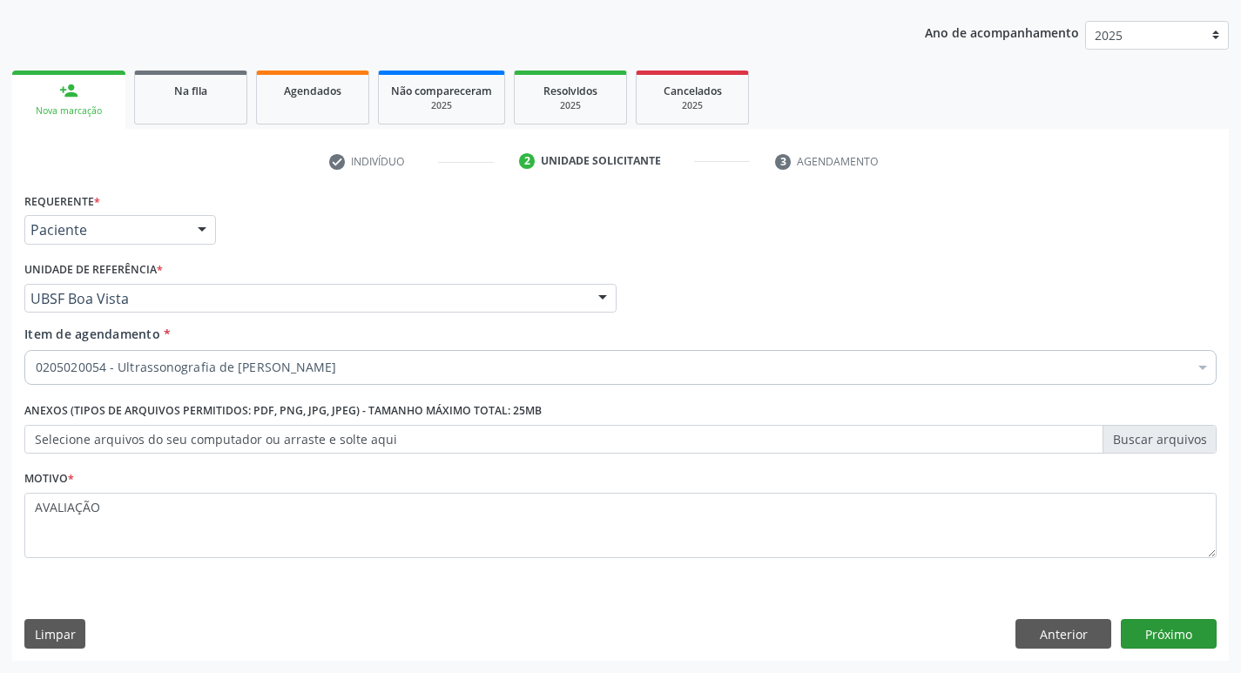
type textarea "AVALIAÇÃO"
click at [1173, 629] on button "Próximo" at bounding box center [1169, 634] width 96 height 30
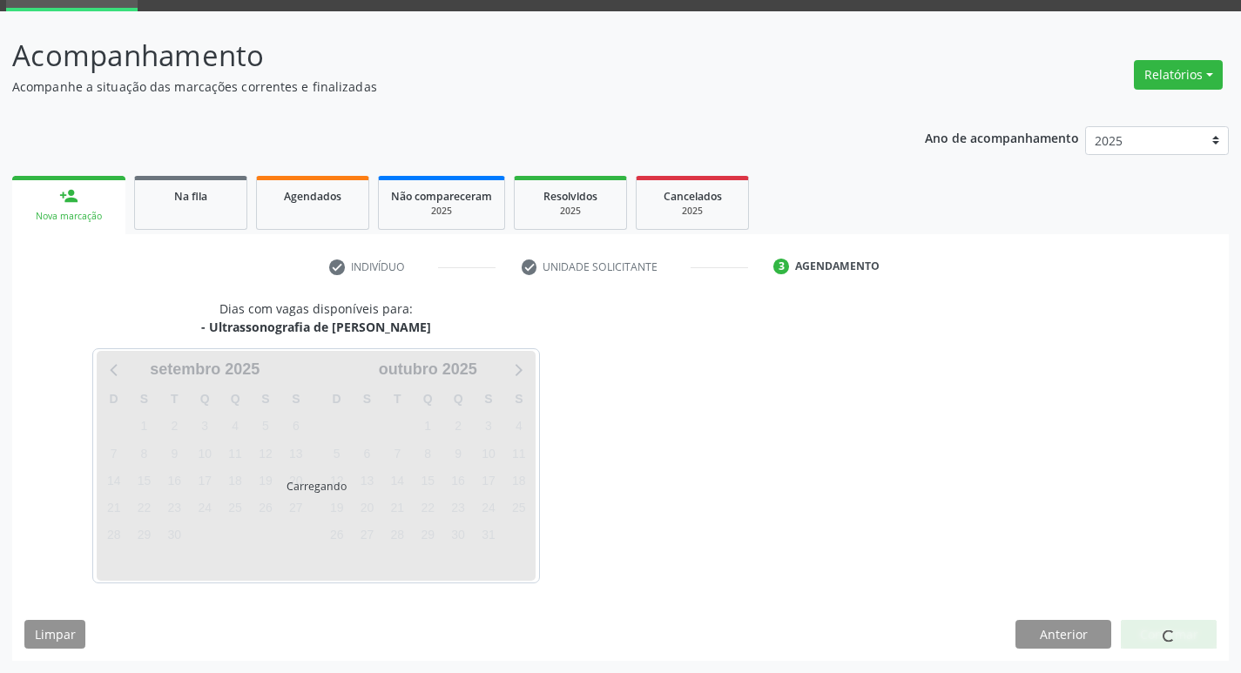
scroll to position [84, 0]
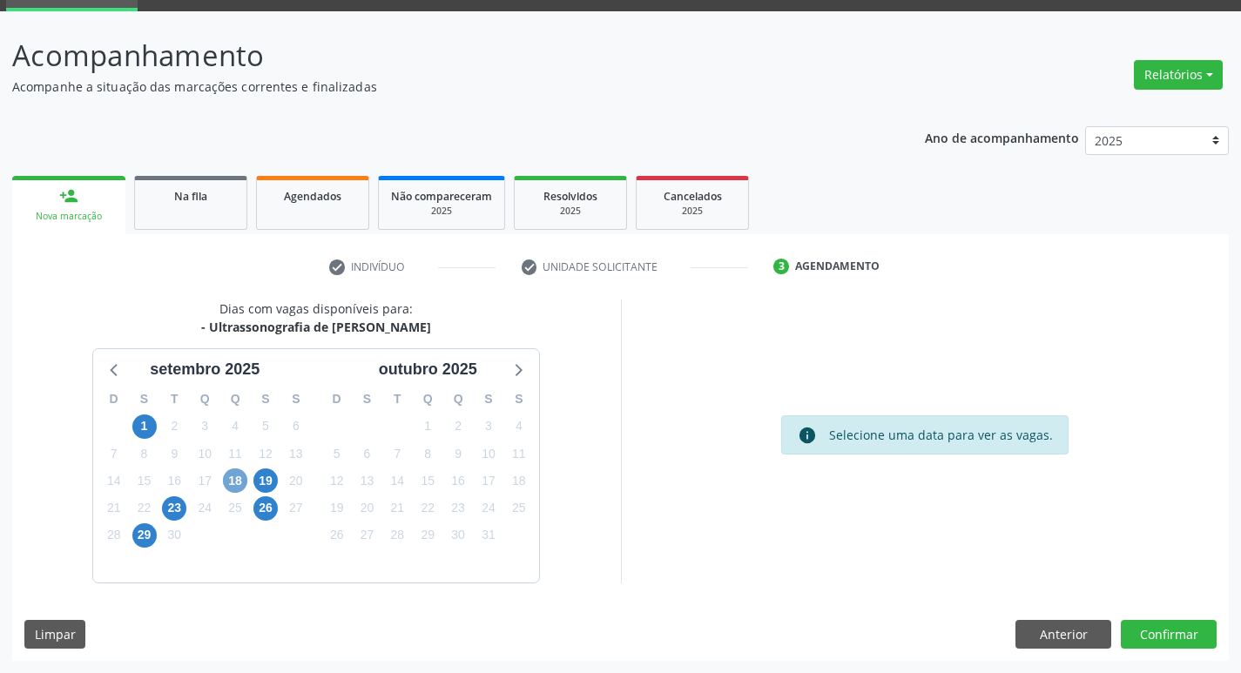
drag, startPoint x: 239, startPoint y: 490, endPoint x: 240, endPoint y: 478, distance: 11.4
click at [238, 489] on span "18" at bounding box center [235, 481] width 24 height 24
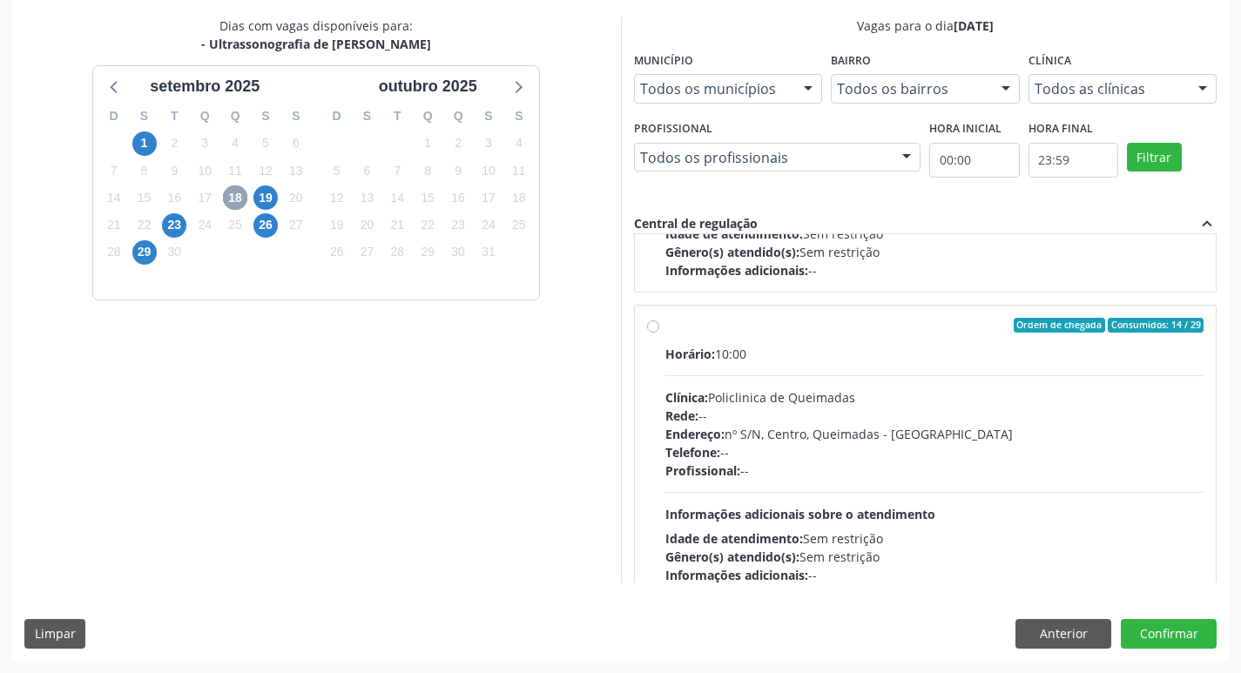
scroll to position [261, 0]
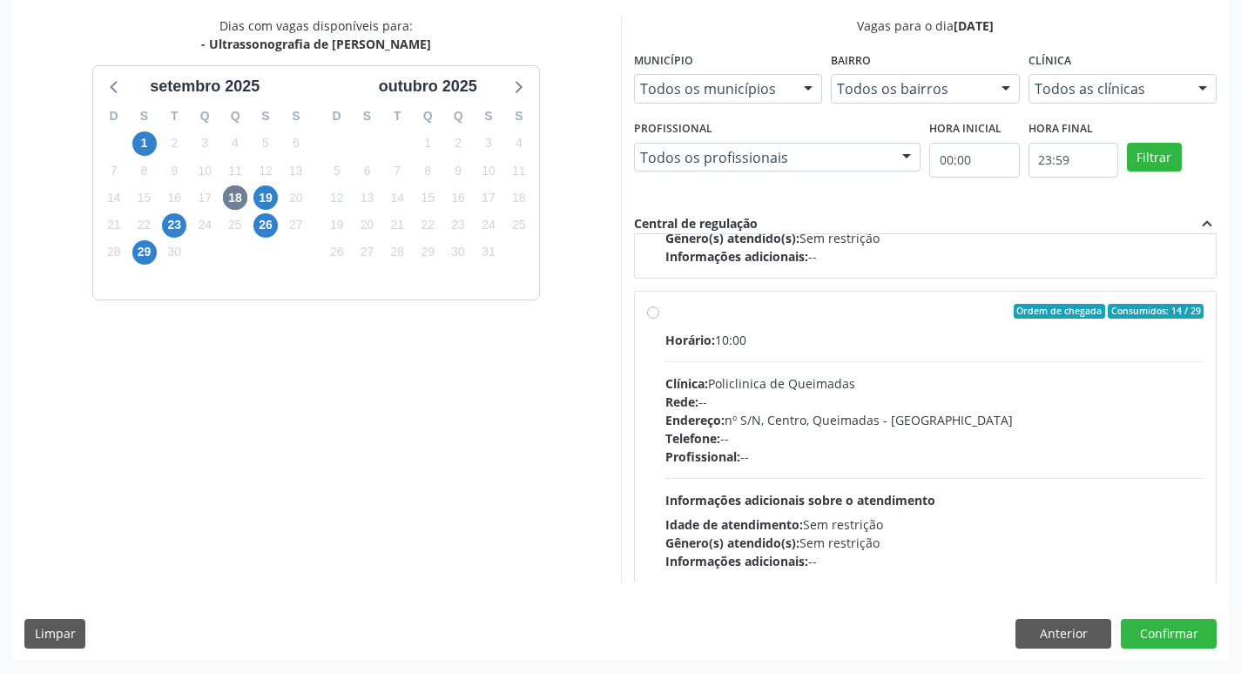
click at [928, 330] on label "Ordem de chegada Consumidos: 14 / 29 Horário: 10:00 Clínica: Policlinica de Que…" at bounding box center [935, 437] width 539 height 267
click at [659, 320] on input "Ordem de chegada Consumidos: 14 / 29 Horário: 10:00 Clínica: Policlinica de Que…" at bounding box center [653, 312] width 12 height 16
radio input "true"
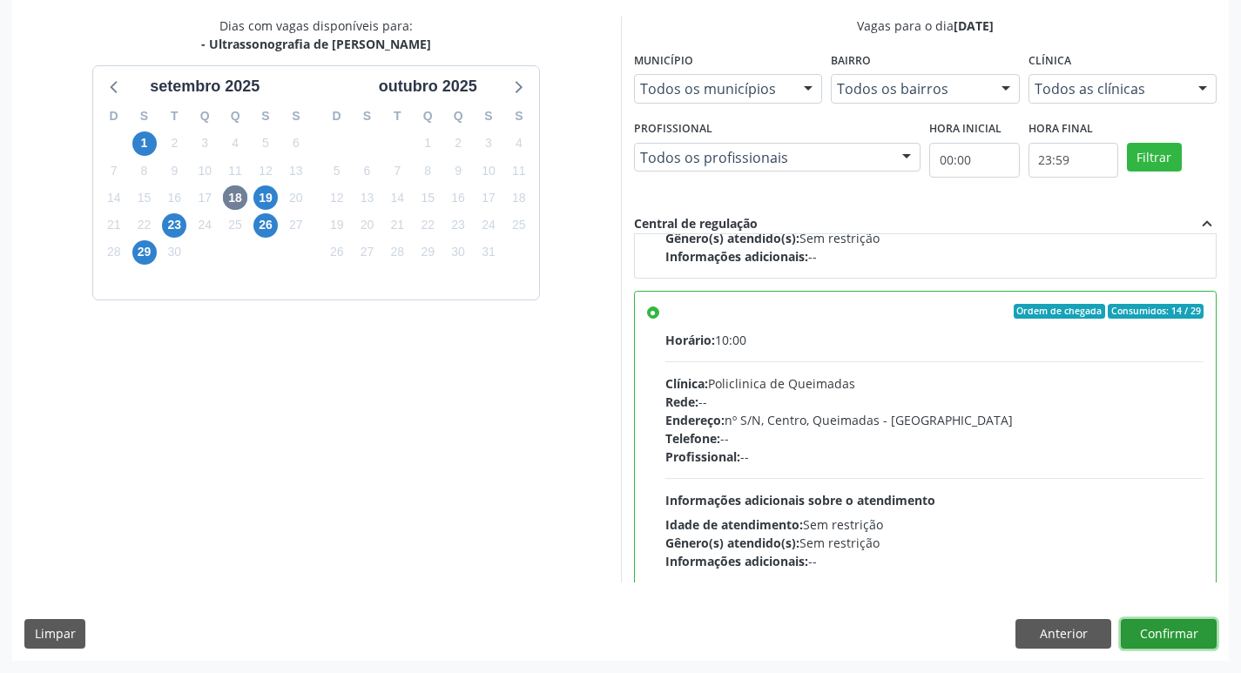
click at [1168, 628] on button "Confirmar" at bounding box center [1169, 634] width 96 height 30
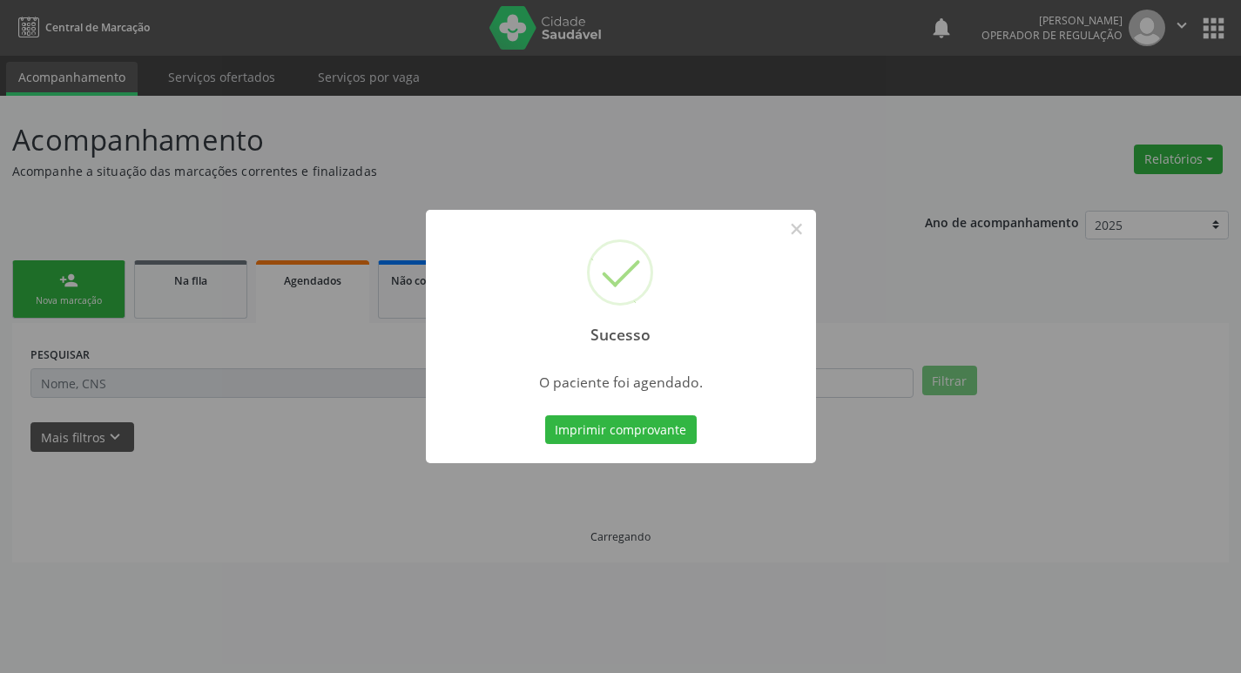
scroll to position [0, 0]
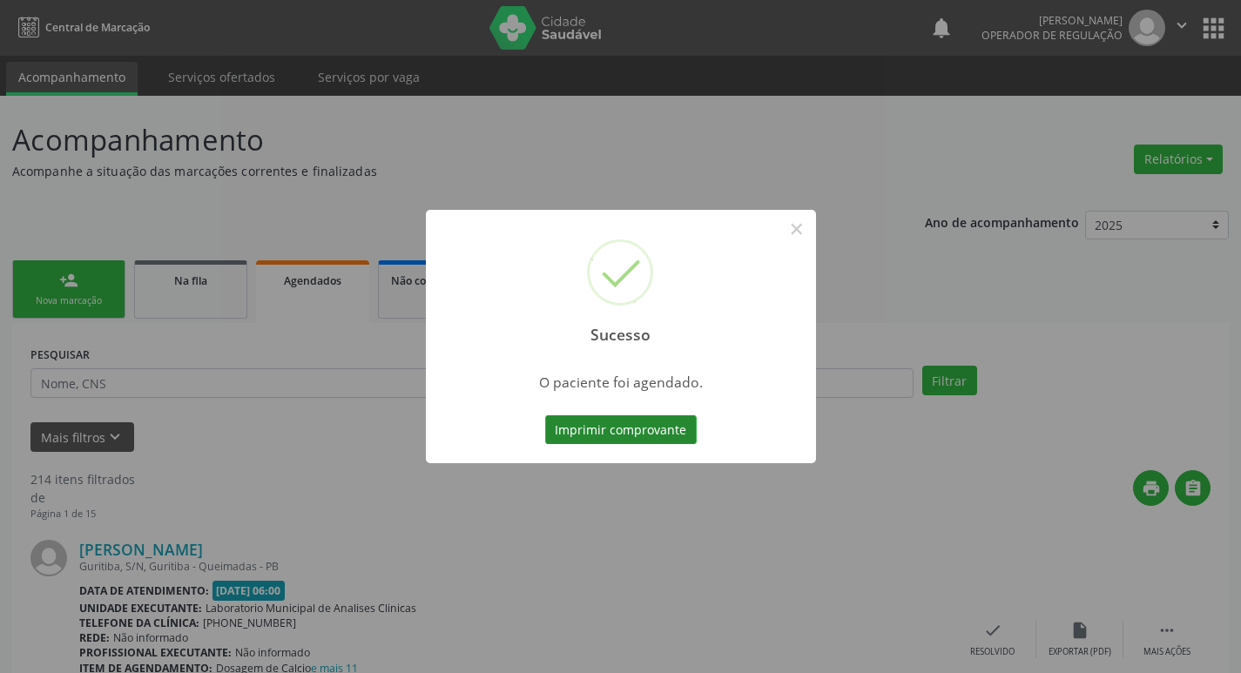
click at [660, 432] on button "Imprimir comprovante" at bounding box center [621, 431] width 152 height 30
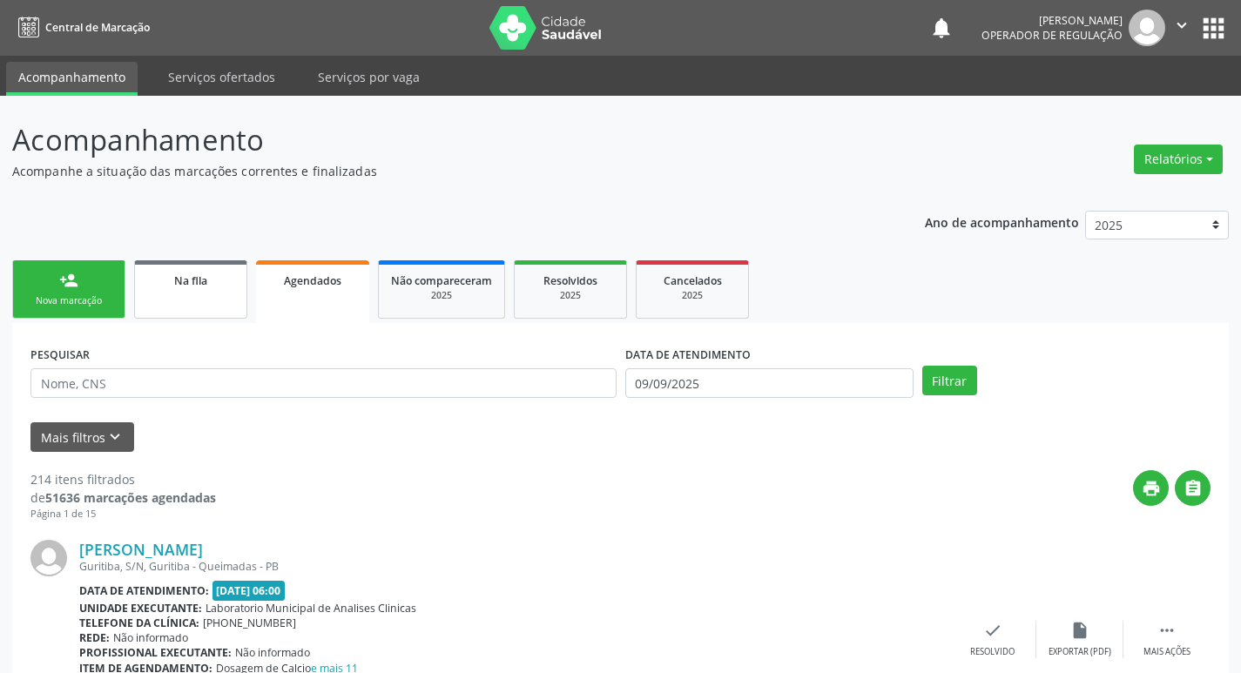
click at [179, 293] on link "Na fila" at bounding box center [190, 289] width 113 height 58
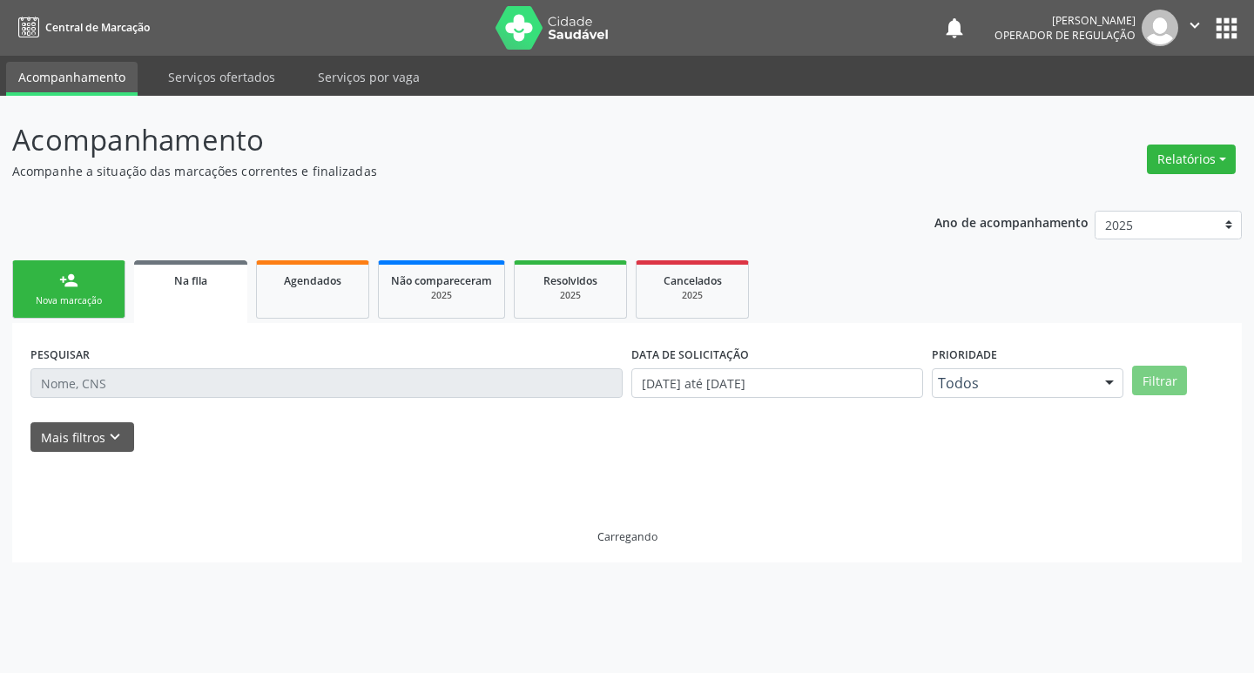
click at [38, 301] on div "Nova marcação" at bounding box center [68, 300] width 87 height 13
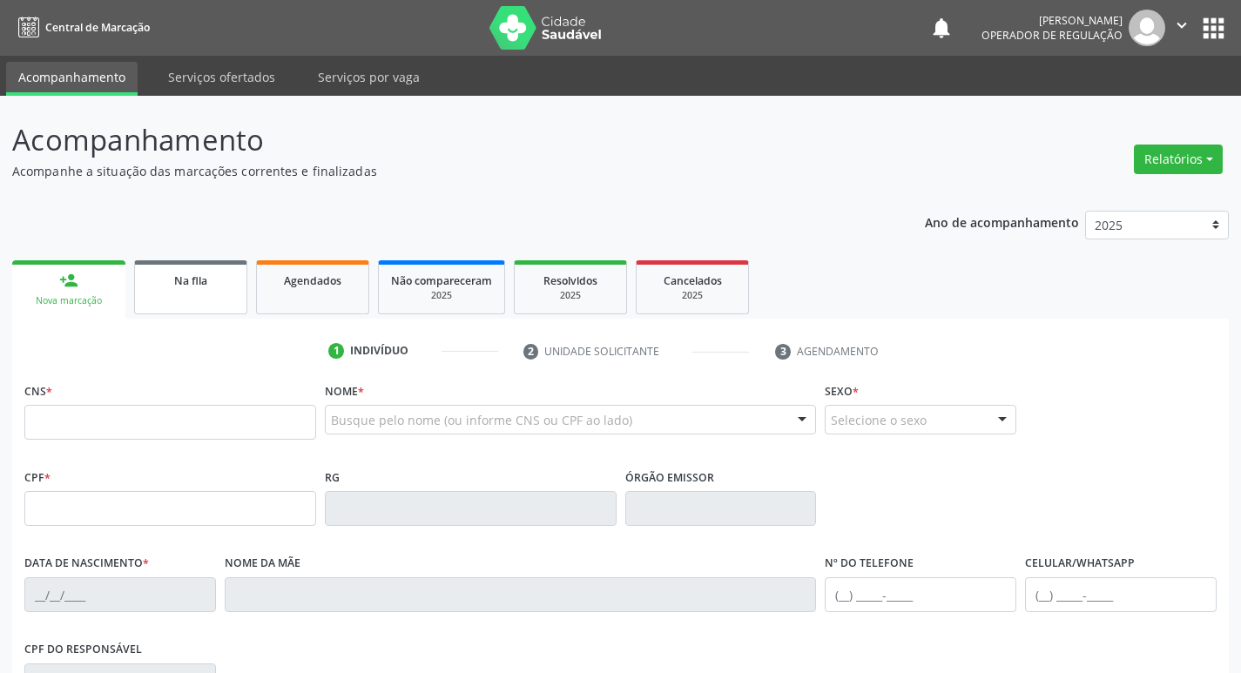
drag, startPoint x: 160, startPoint y: 287, endPoint x: 57, endPoint y: 30, distance: 277.9
click at [160, 288] on div "Na fila" at bounding box center [190, 280] width 87 height 18
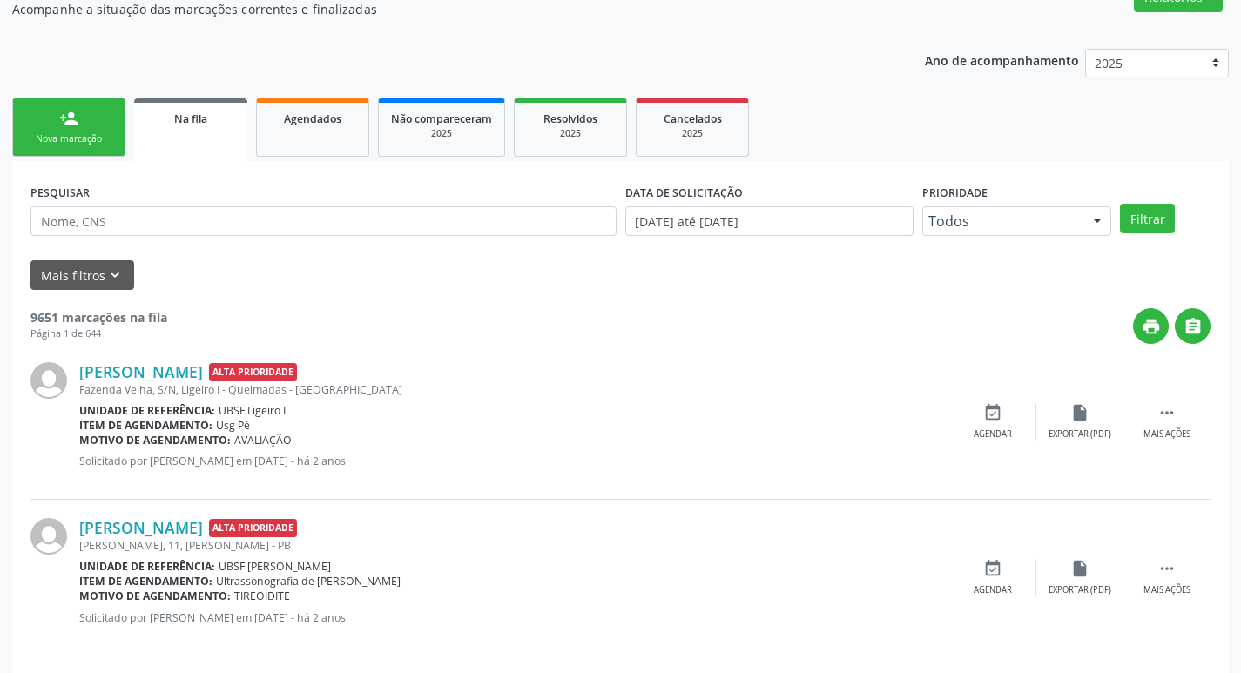
scroll to position [174, 0]
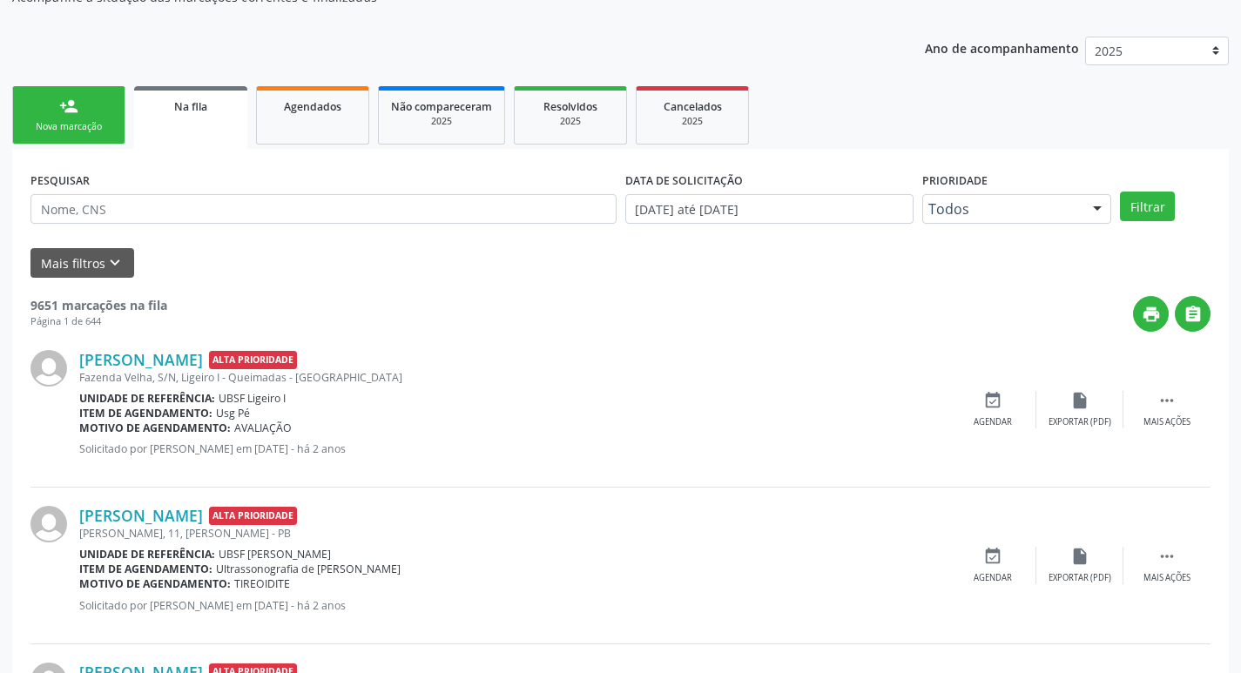
click at [98, 92] on link "person_add Nova marcação" at bounding box center [68, 115] width 113 height 58
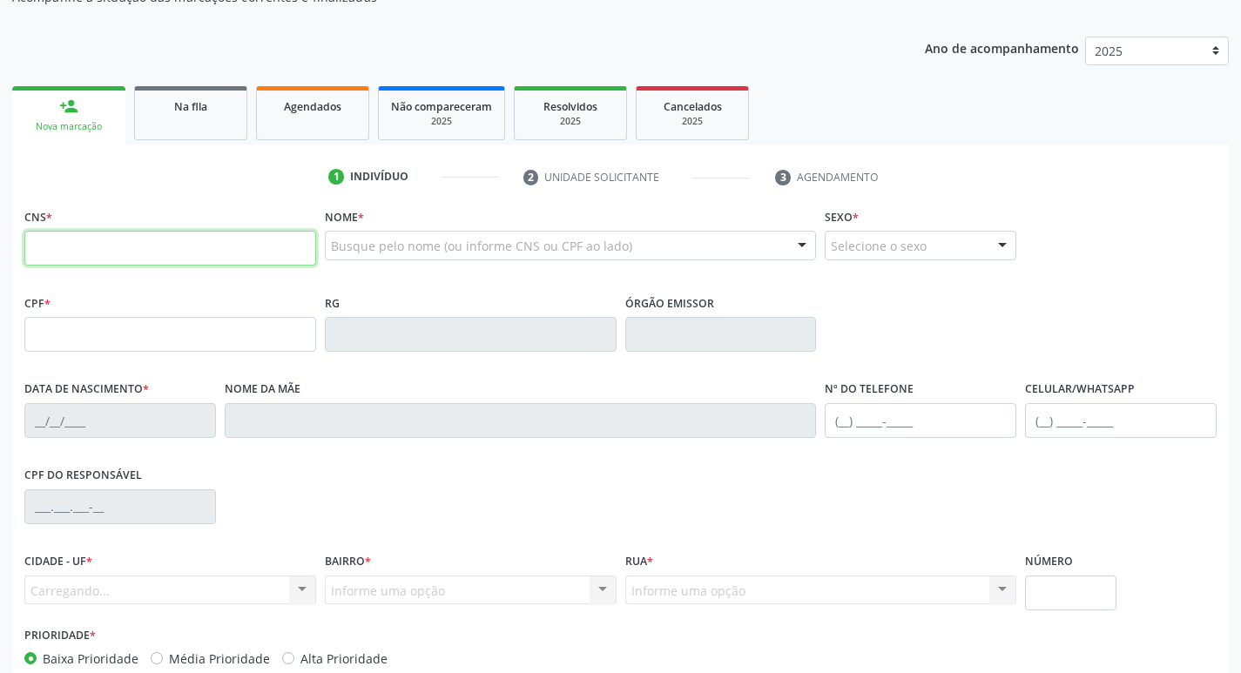
click at [133, 247] on input "text" at bounding box center [170, 248] width 292 height 35
type input "706 4026 7488 9187"
type input "708.790.994-02"
type input "[DATE]"
type input "[PERSON_NAME]"
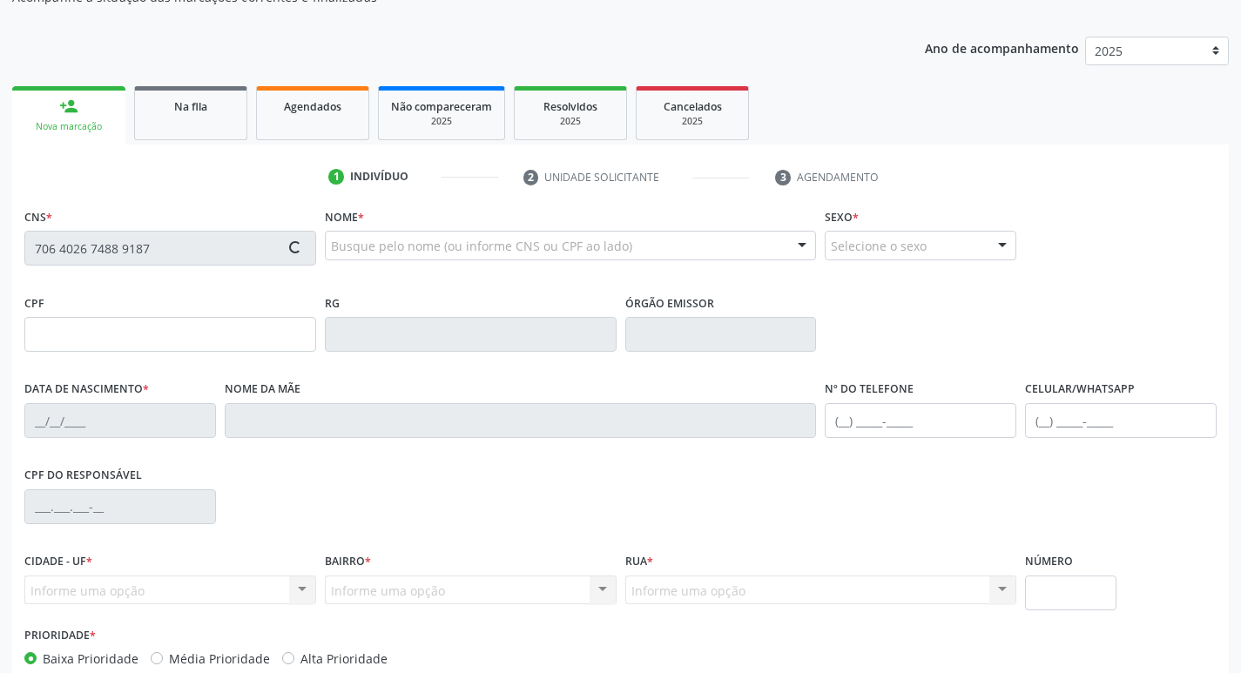
type input "[PHONE_NUMBER]"
type input "028.253.494-61"
type input "S/N"
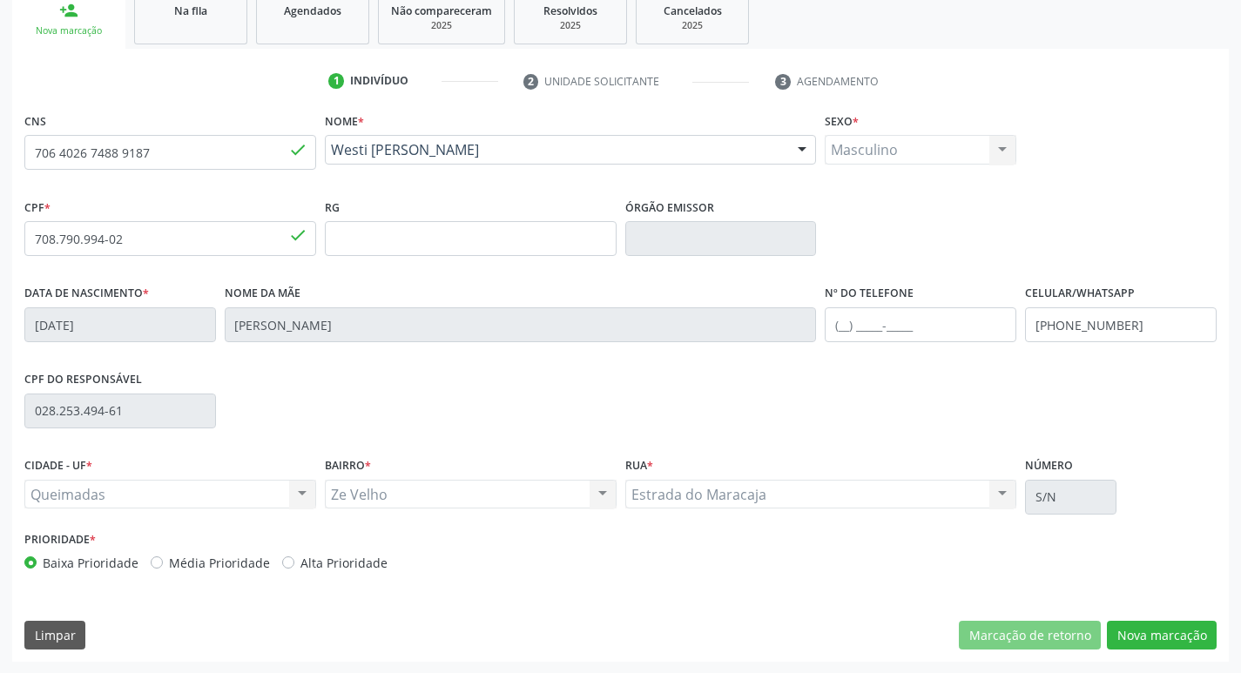
scroll to position [271, 0]
click at [1176, 627] on button "Nova marcação" at bounding box center [1162, 635] width 110 height 30
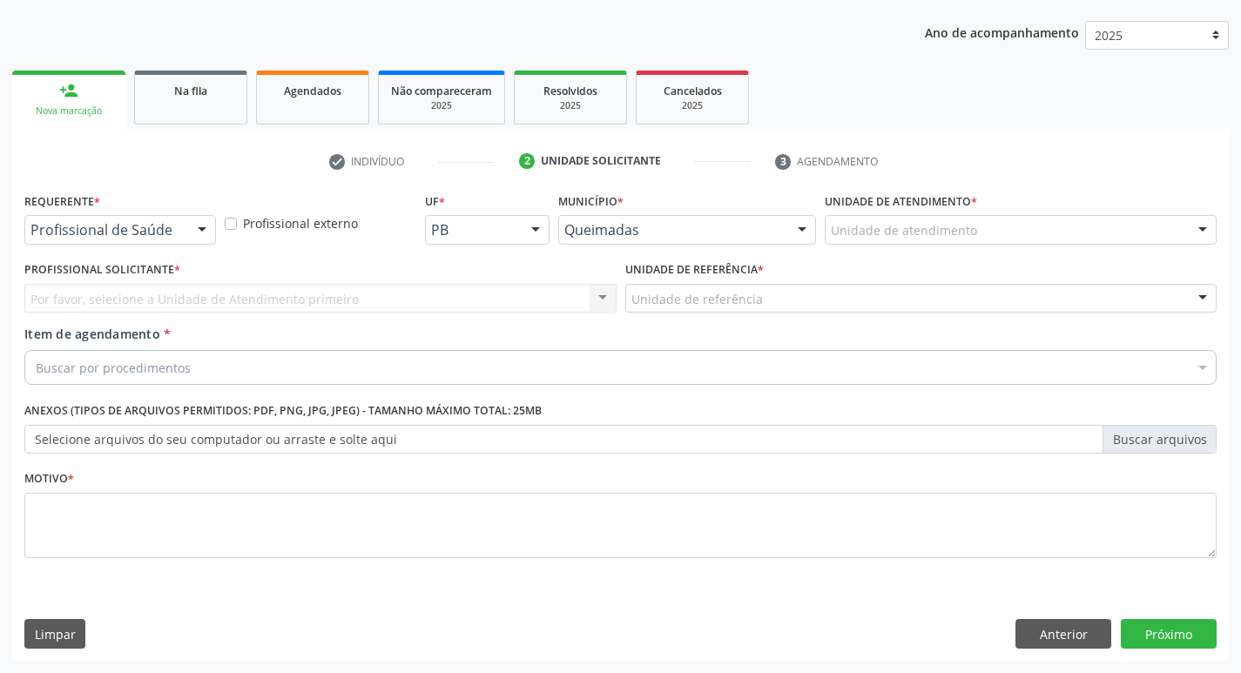
click at [190, 236] on div at bounding box center [202, 231] width 26 height 30
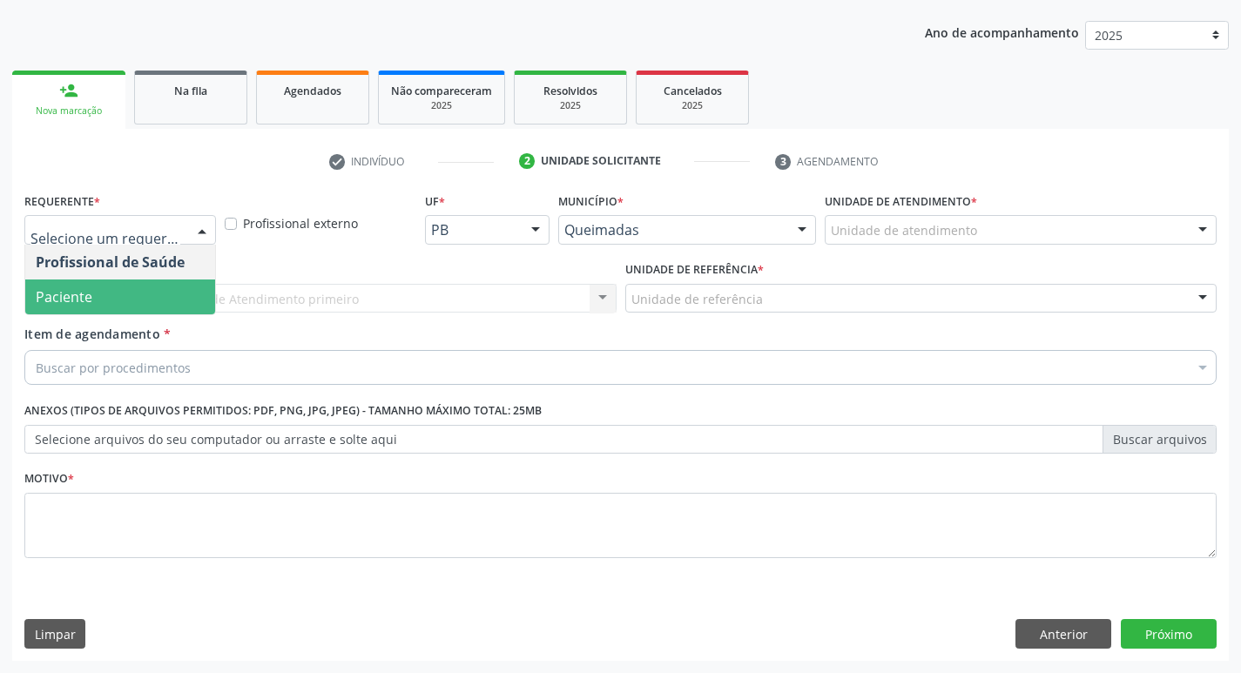
click at [155, 306] on span "Paciente" at bounding box center [120, 297] width 190 height 35
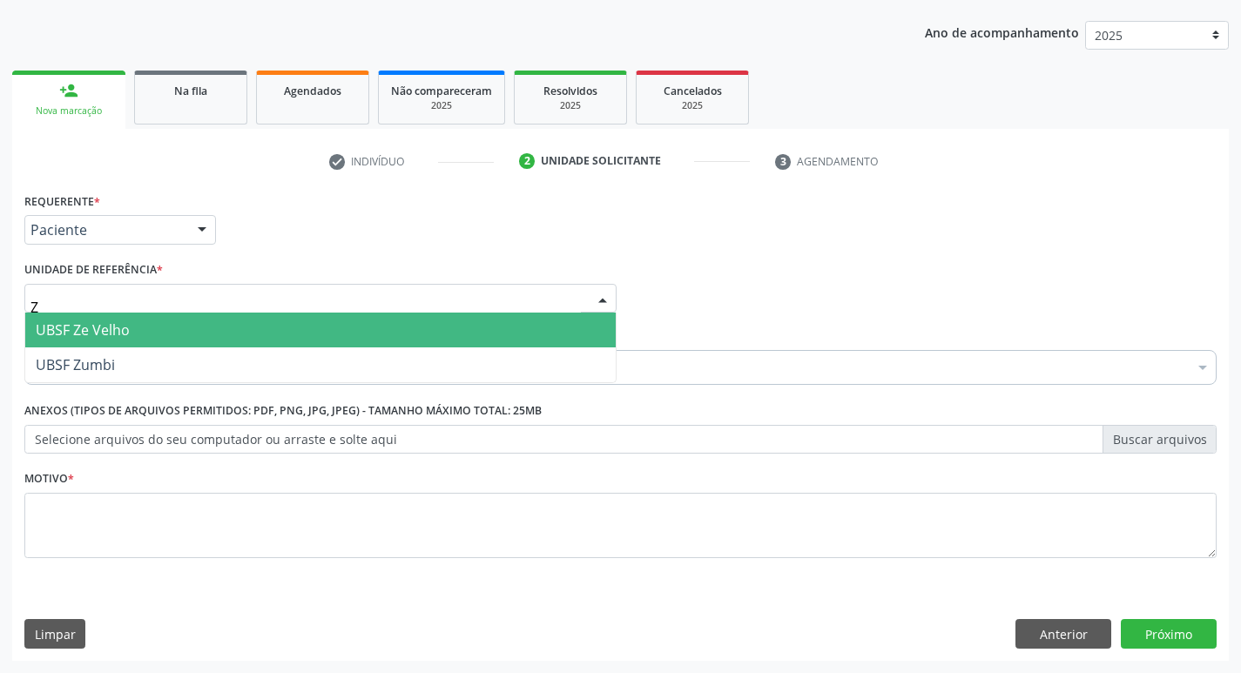
type input "ZE"
click at [153, 329] on span "UBSF Ze Velho" at bounding box center [320, 330] width 591 height 35
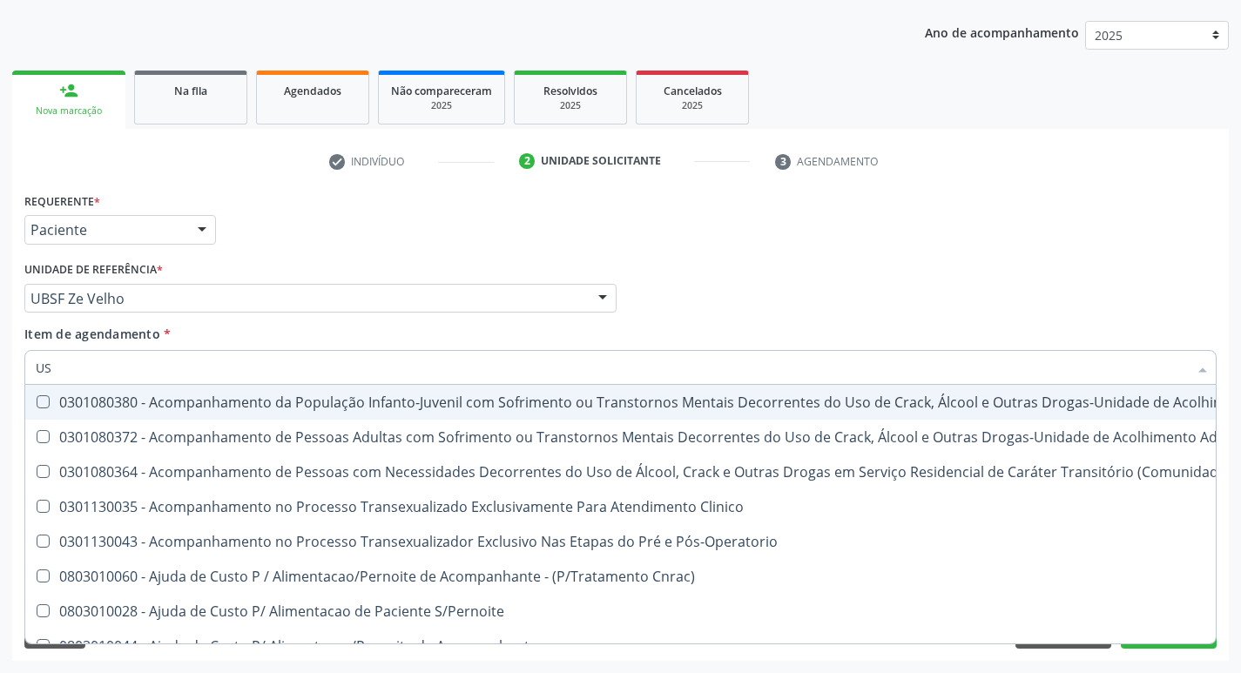
type input "USG"
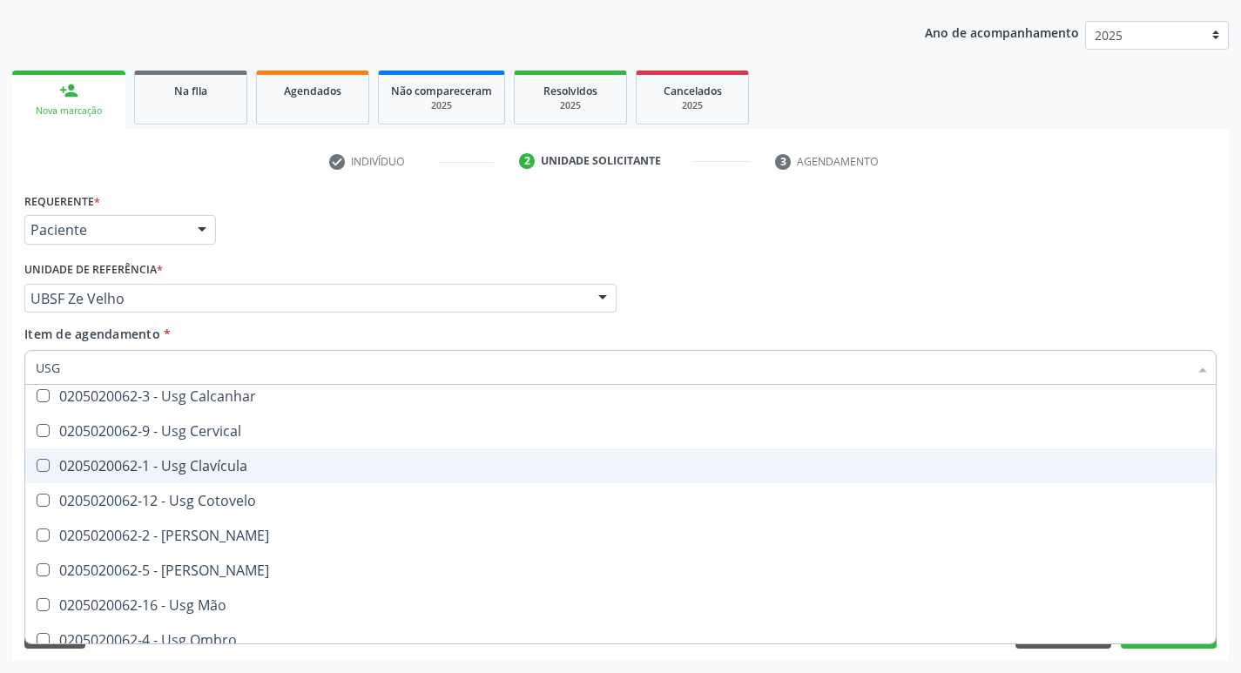
scroll to position [261, 0]
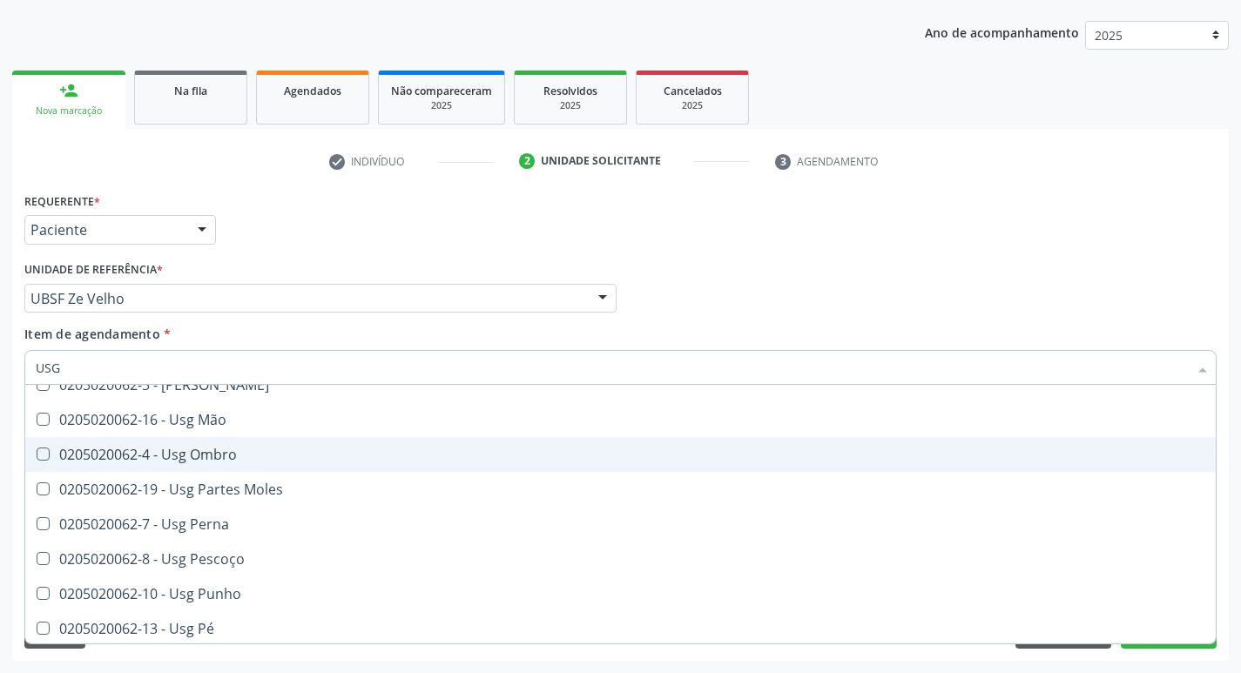
click at [301, 447] on span "0205020062-4 - Usg Ombro" at bounding box center [620, 454] width 1191 height 35
checkbox Ombro "true"
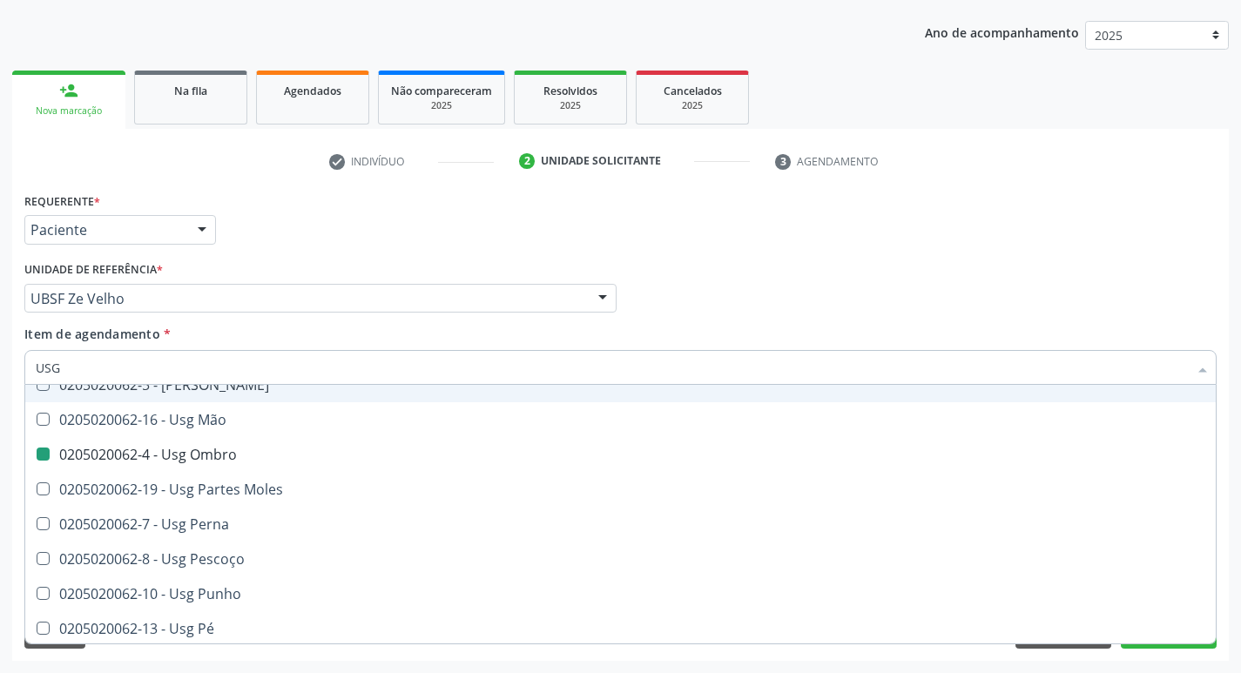
click at [782, 215] on div "Requerente * Paciente Profissional de Saúde Paciente Nenhum resultado encontrad…" at bounding box center [620, 222] width 1201 height 68
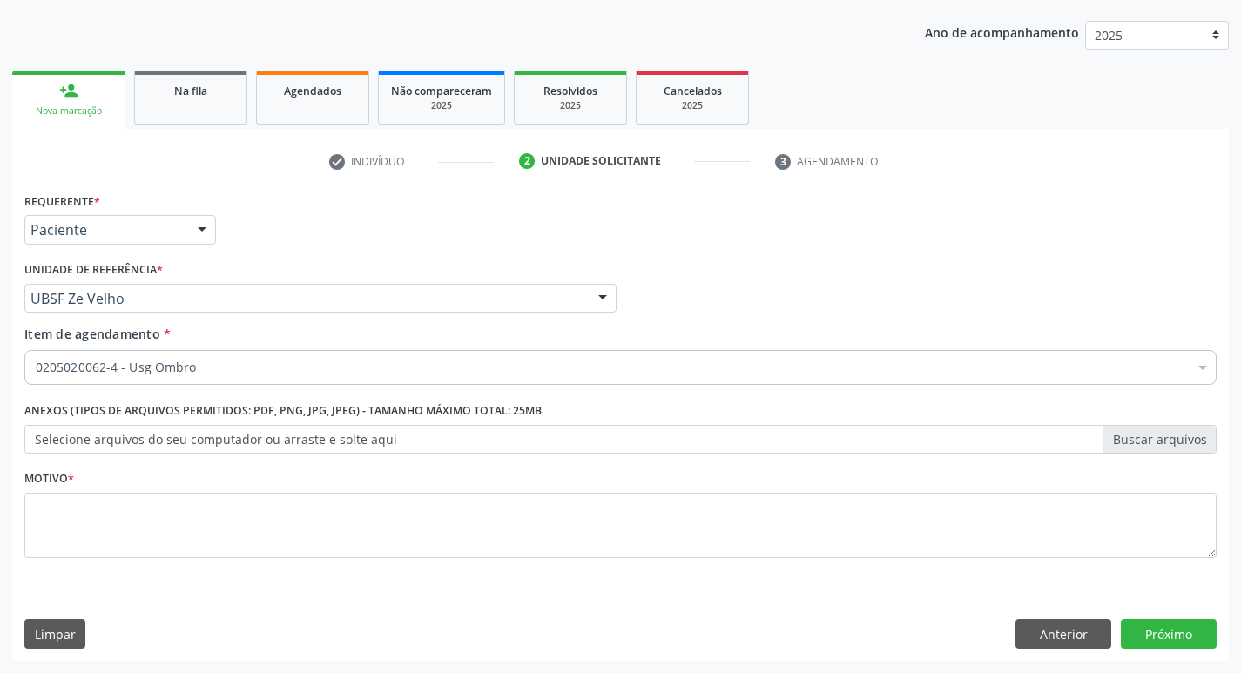
checkbox Ombro "true"
checkbox Valvar "false"
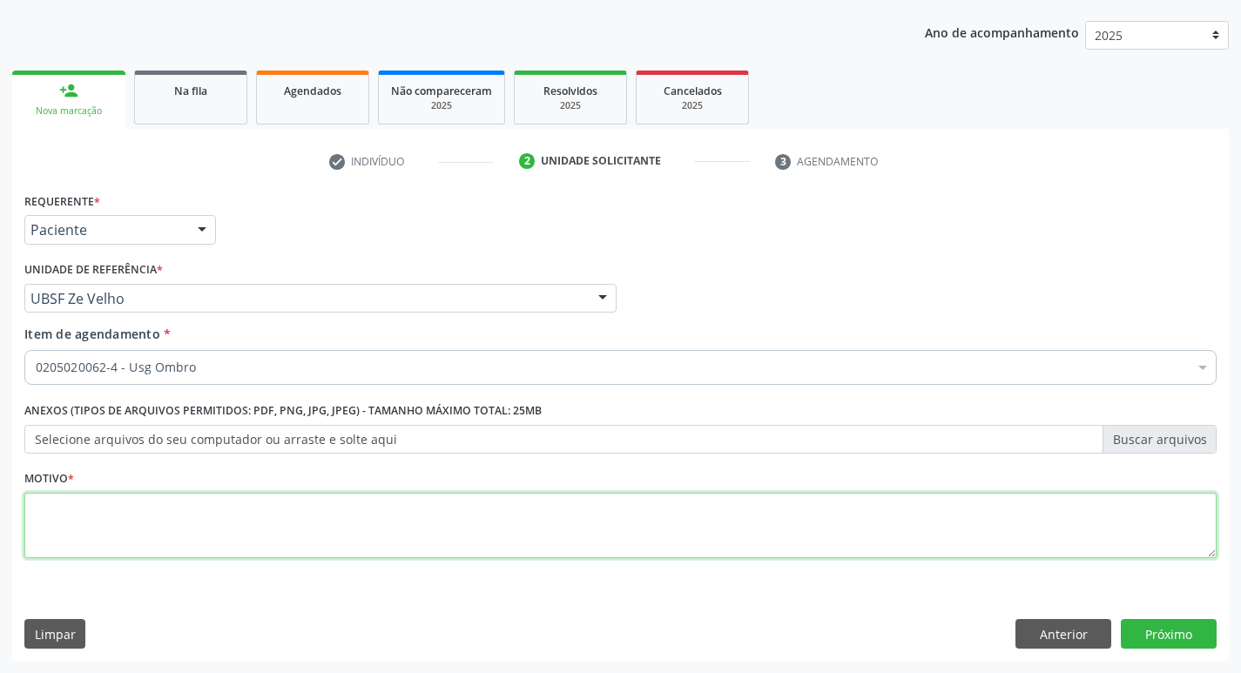
click at [393, 510] on textarea at bounding box center [620, 526] width 1193 height 66
type textarea "AVALIAÇÃO"
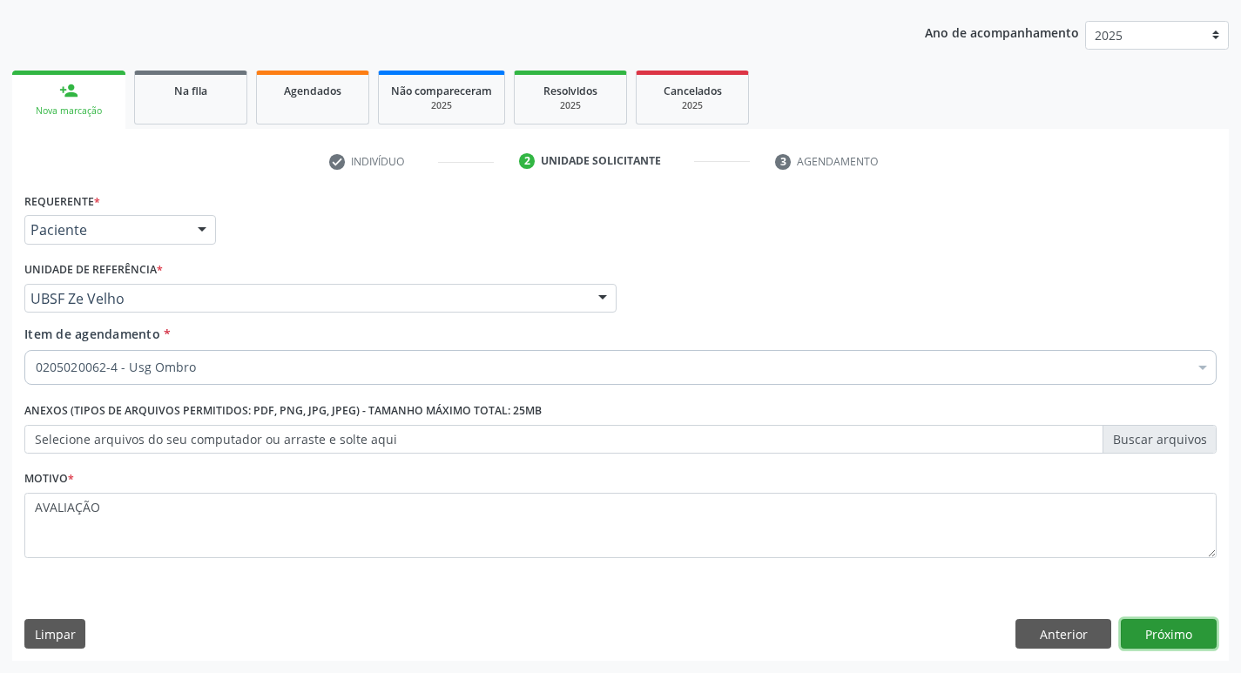
click at [1182, 640] on button "Próximo" at bounding box center [1169, 634] width 96 height 30
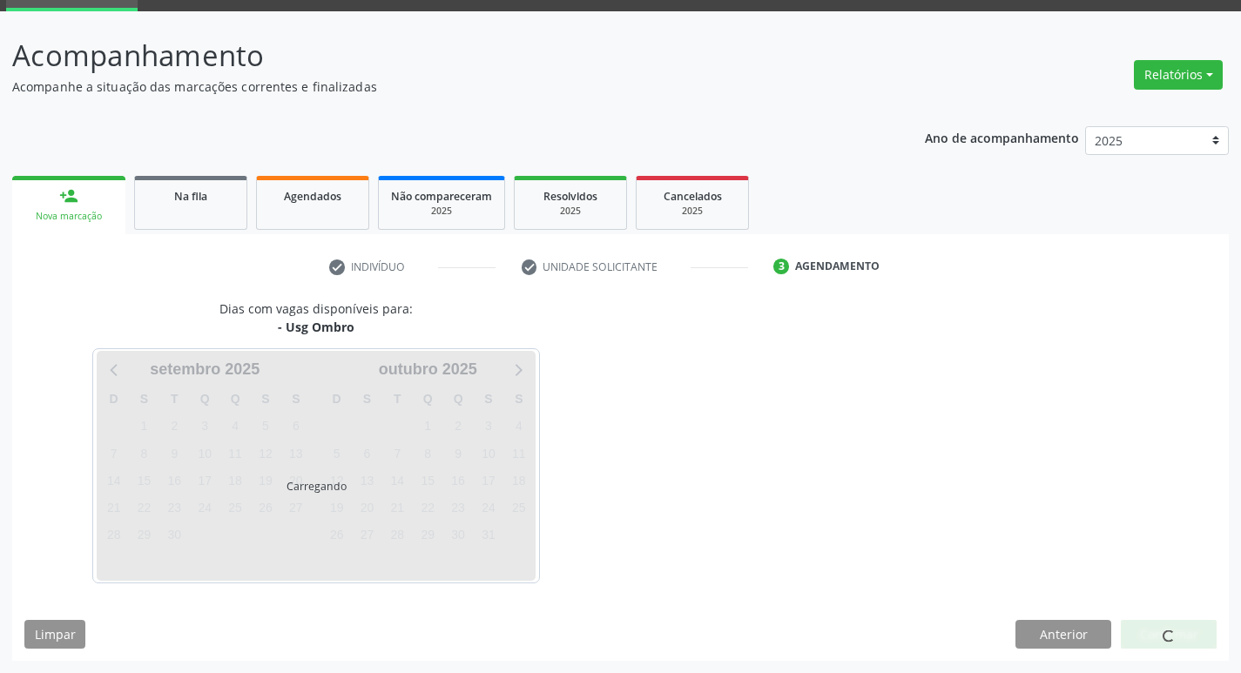
scroll to position [84, 0]
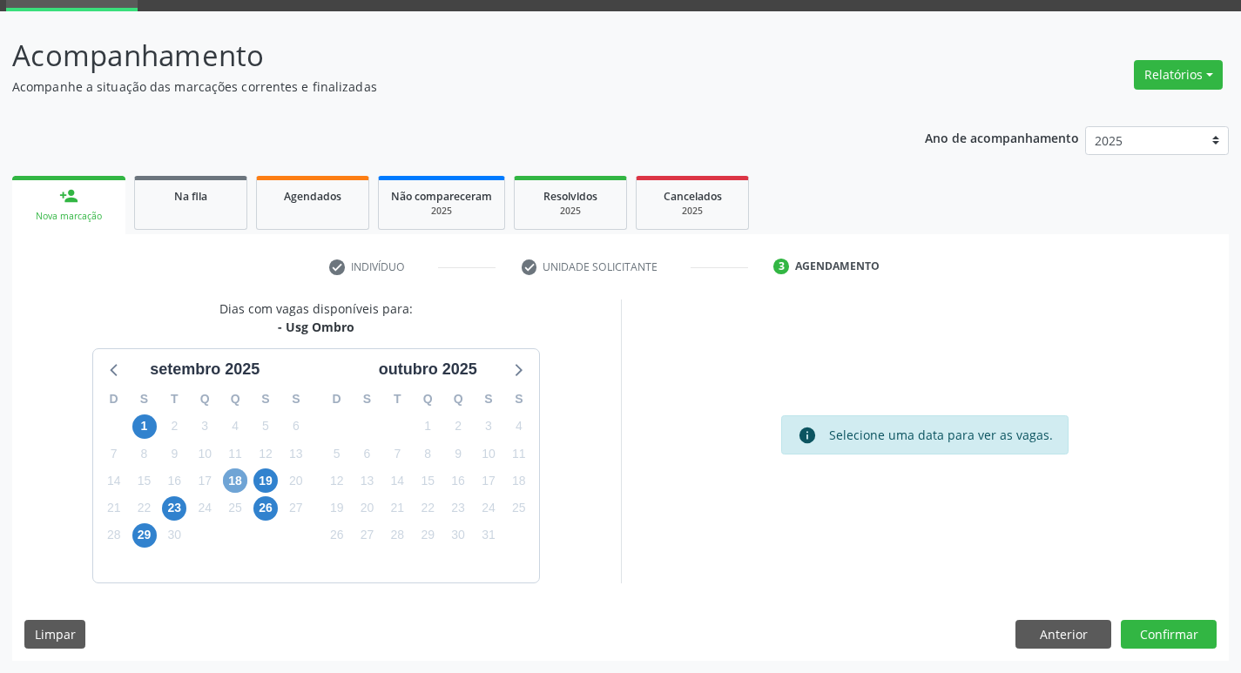
click at [227, 483] on span "18" at bounding box center [235, 481] width 24 height 24
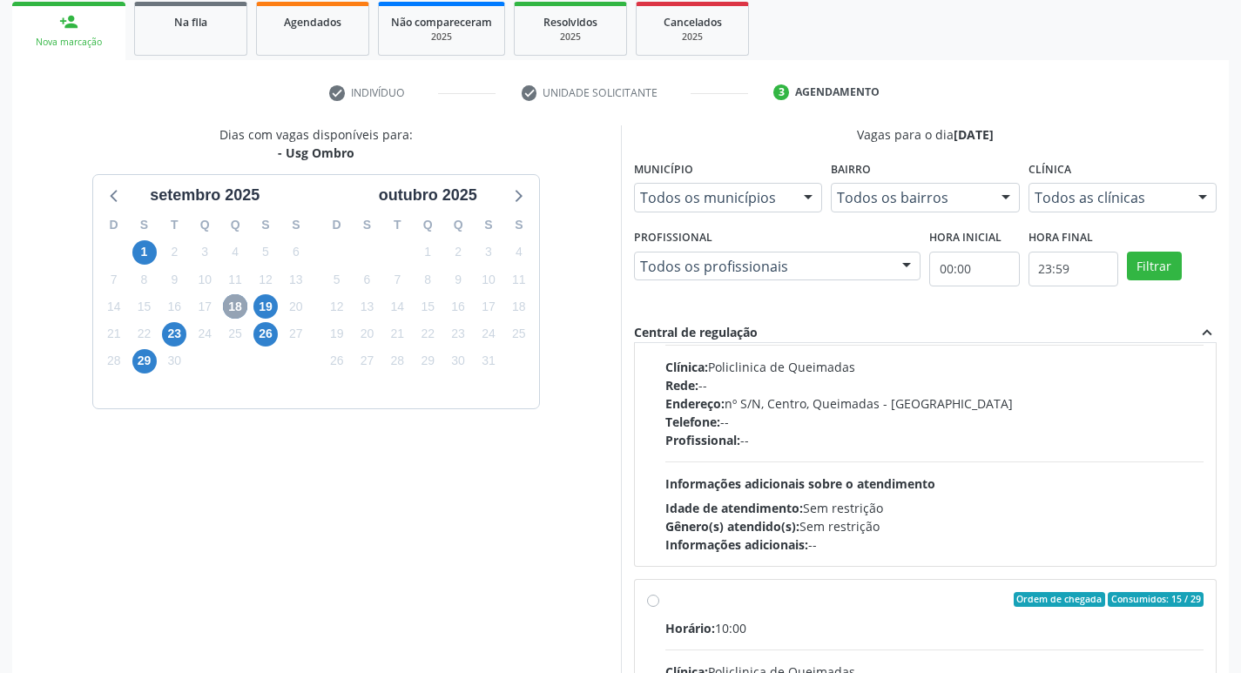
scroll to position [274, 0]
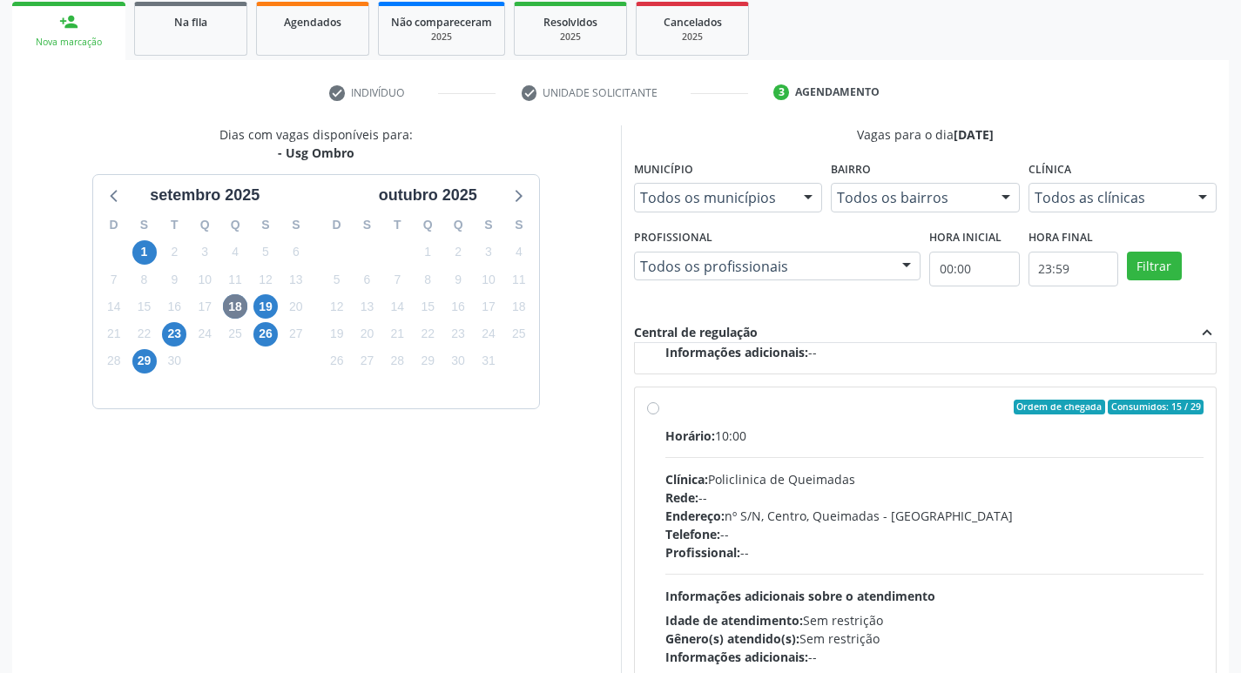
click at [1058, 428] on div "Horário: 10:00" at bounding box center [935, 436] width 539 height 18
click at [659, 416] on input "Ordem de chegada Consumidos: 15 / 29 Horário: 10:00 Clínica: Policlinica de Que…" at bounding box center [653, 408] width 12 height 16
radio input "true"
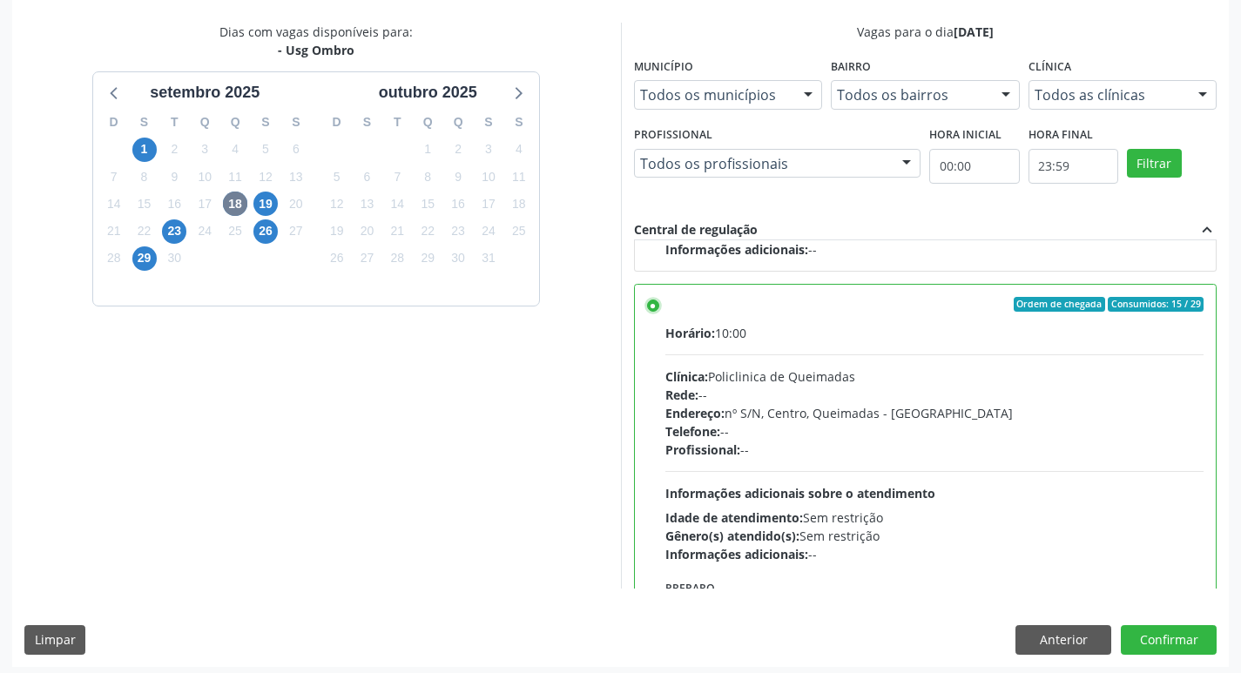
scroll to position [368, 0]
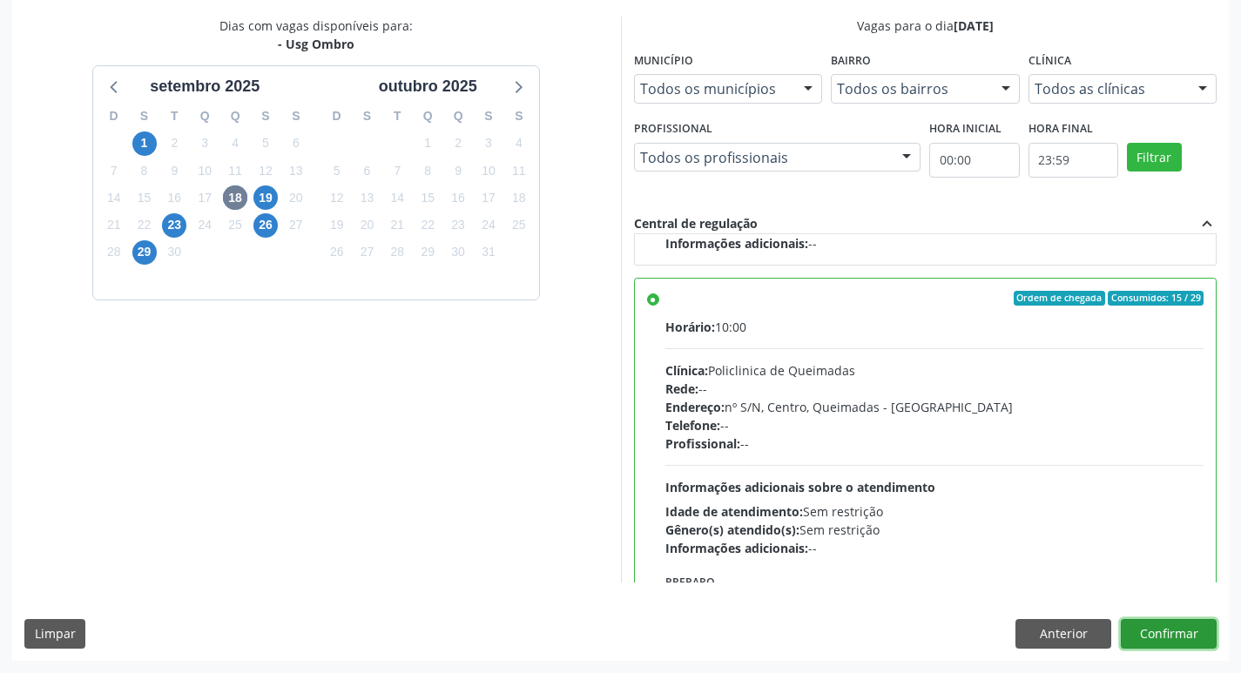
click at [1171, 623] on button "Confirmar" at bounding box center [1169, 634] width 96 height 30
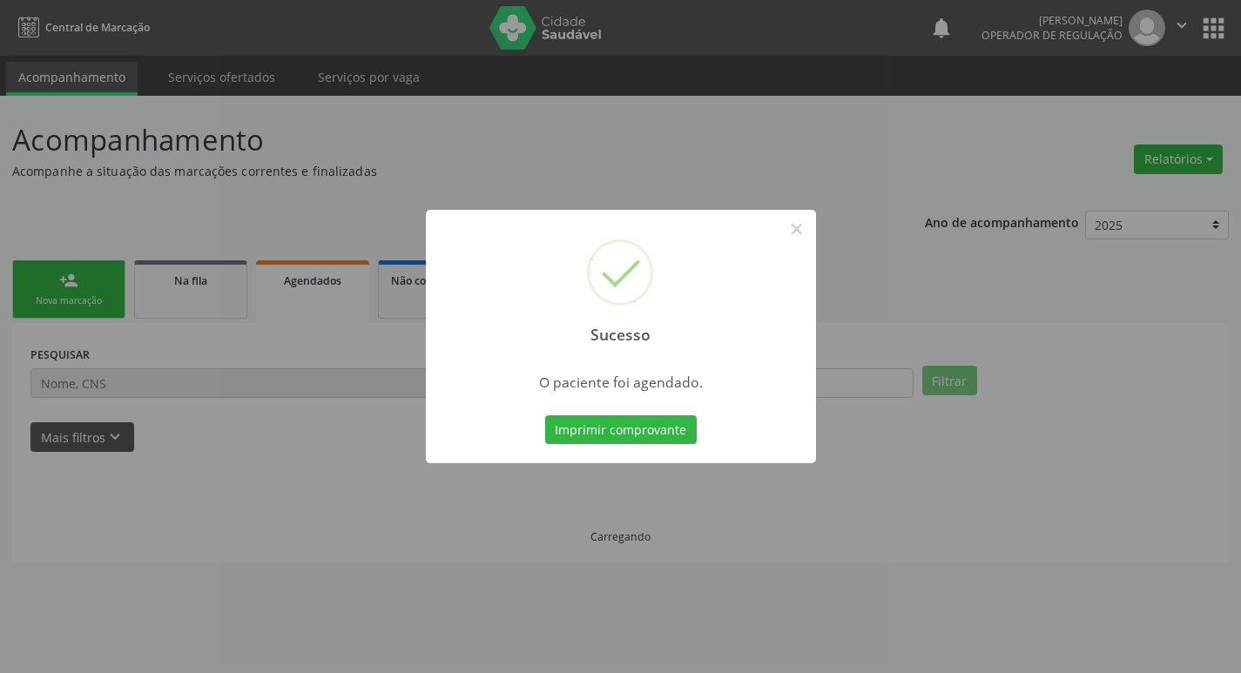
scroll to position [0, 0]
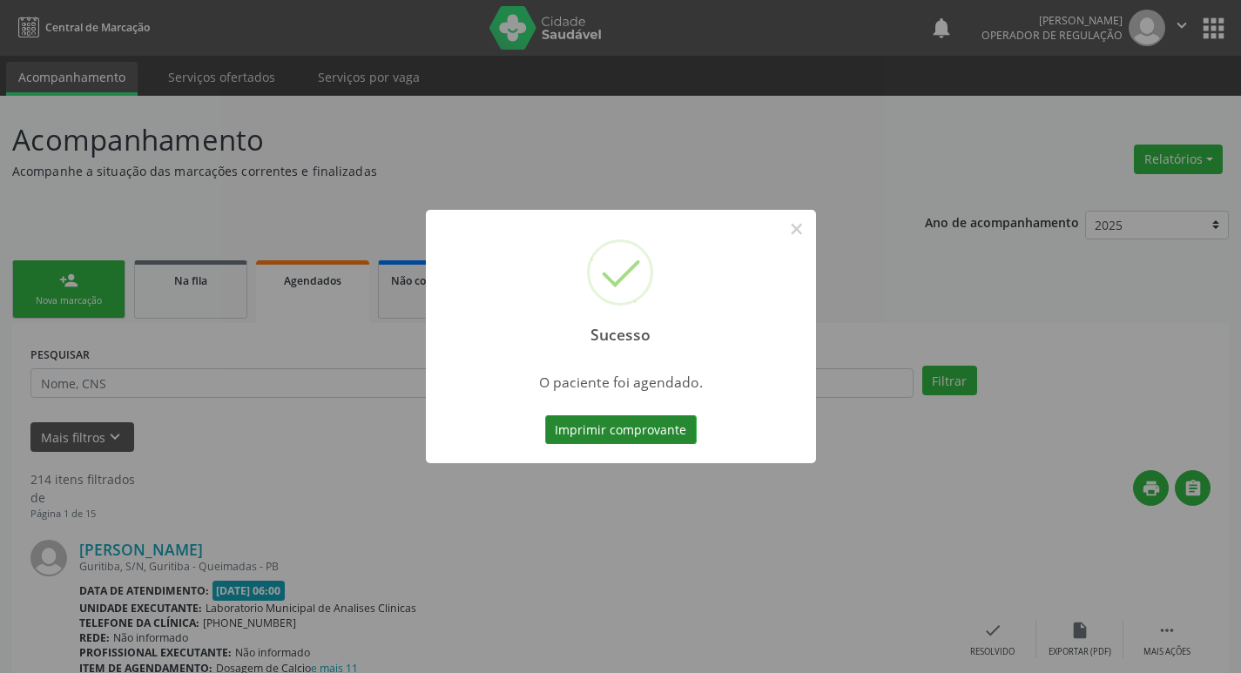
click at [567, 433] on button "Imprimir comprovante" at bounding box center [621, 431] width 152 height 30
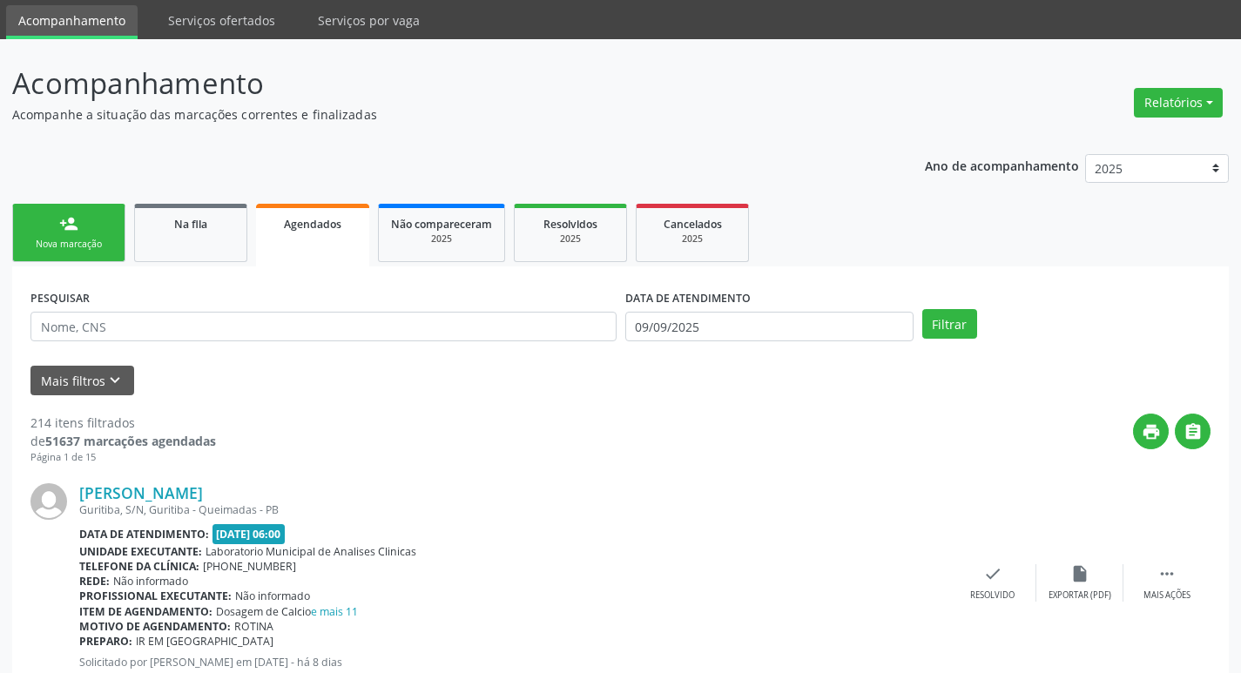
scroll to position [87, 0]
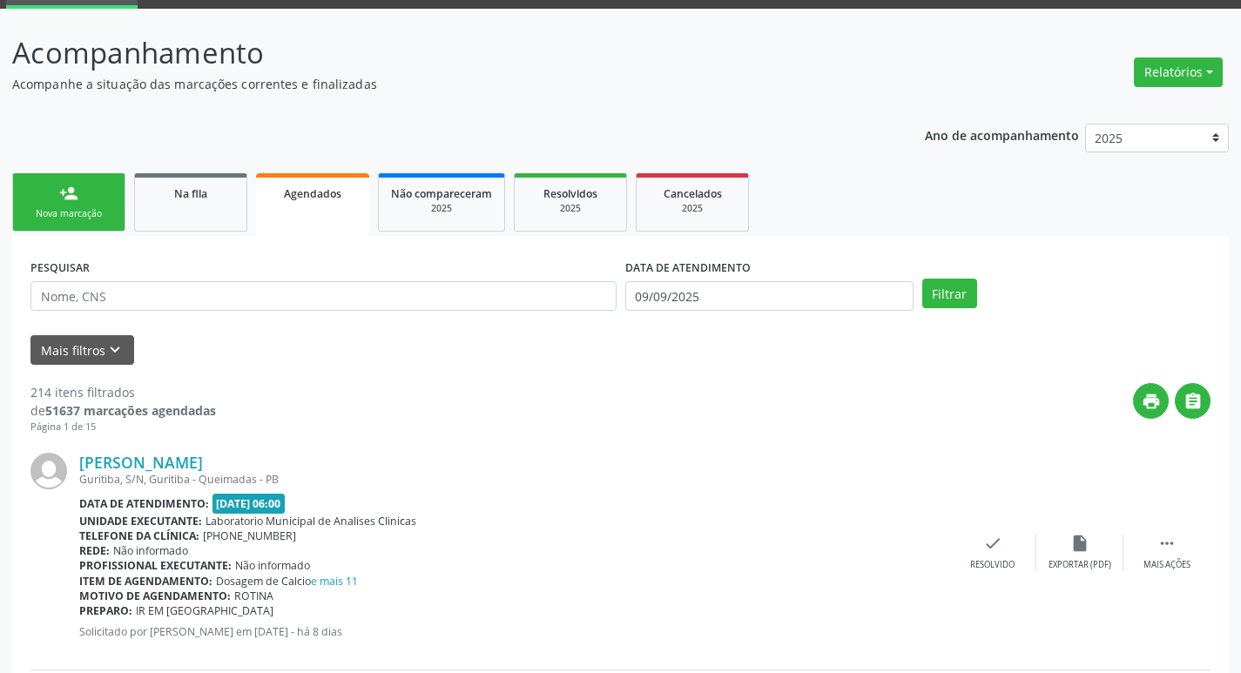
click at [107, 200] on link "person_add Nova marcação" at bounding box center [68, 202] width 113 height 58
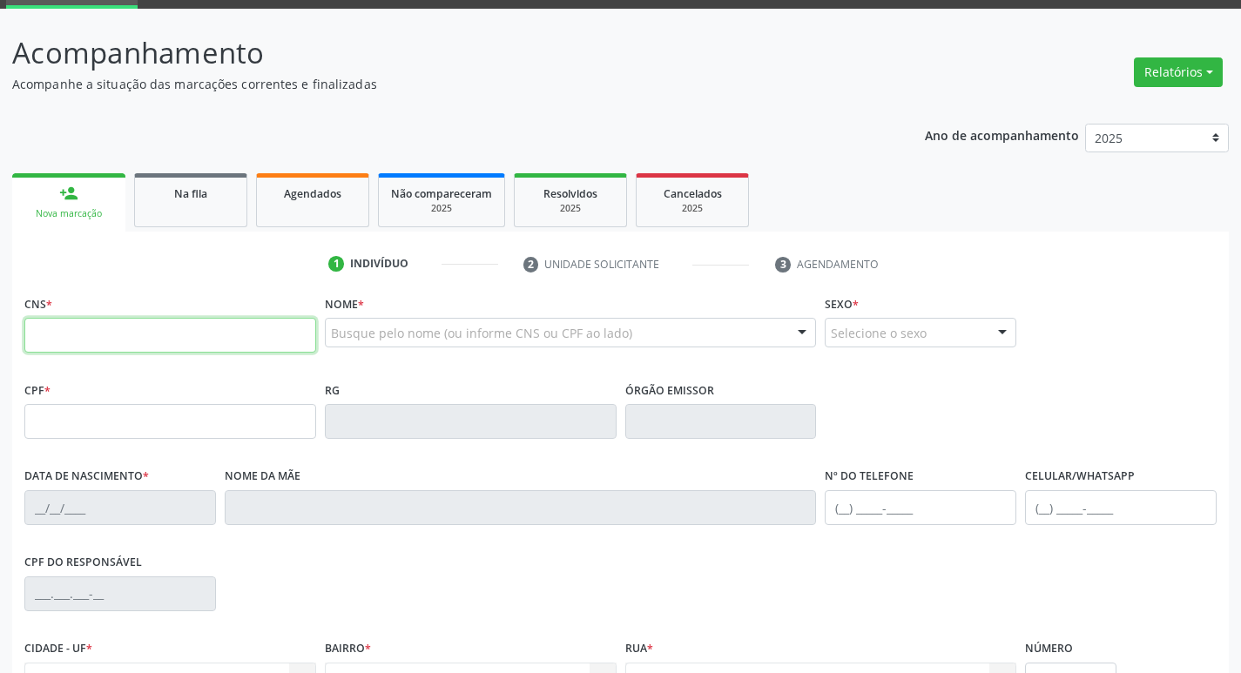
click at [224, 328] on input "text" at bounding box center [170, 335] width 292 height 35
type input "700 6004 7186 4764"
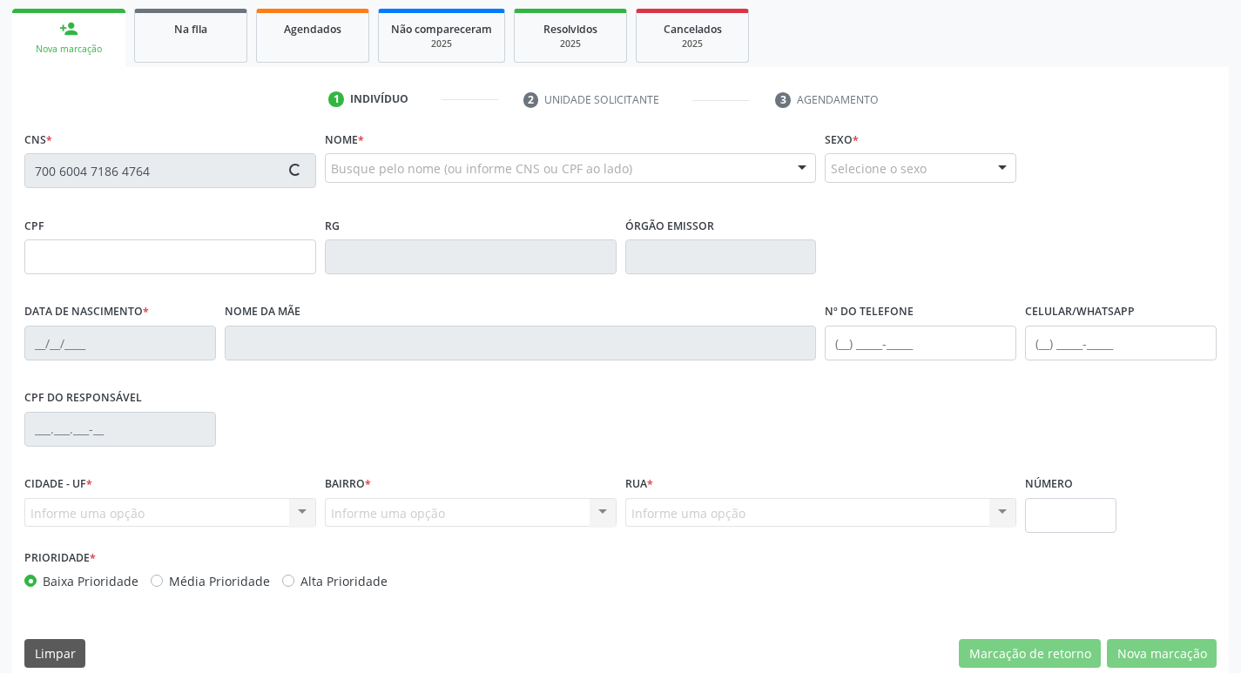
type input "069.567.667-95"
type input "[DATE]"
type input "[PERSON_NAME]"
type input "[PHONE_NUMBER]"
type input "50"
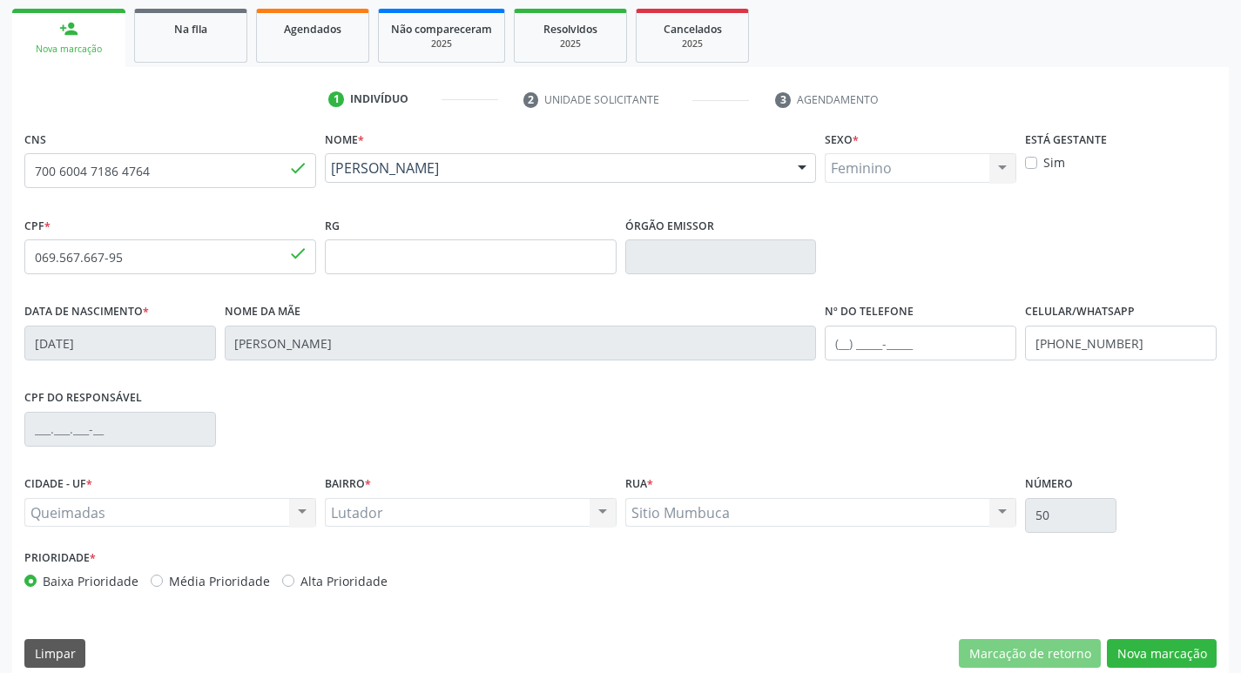
scroll to position [271, 0]
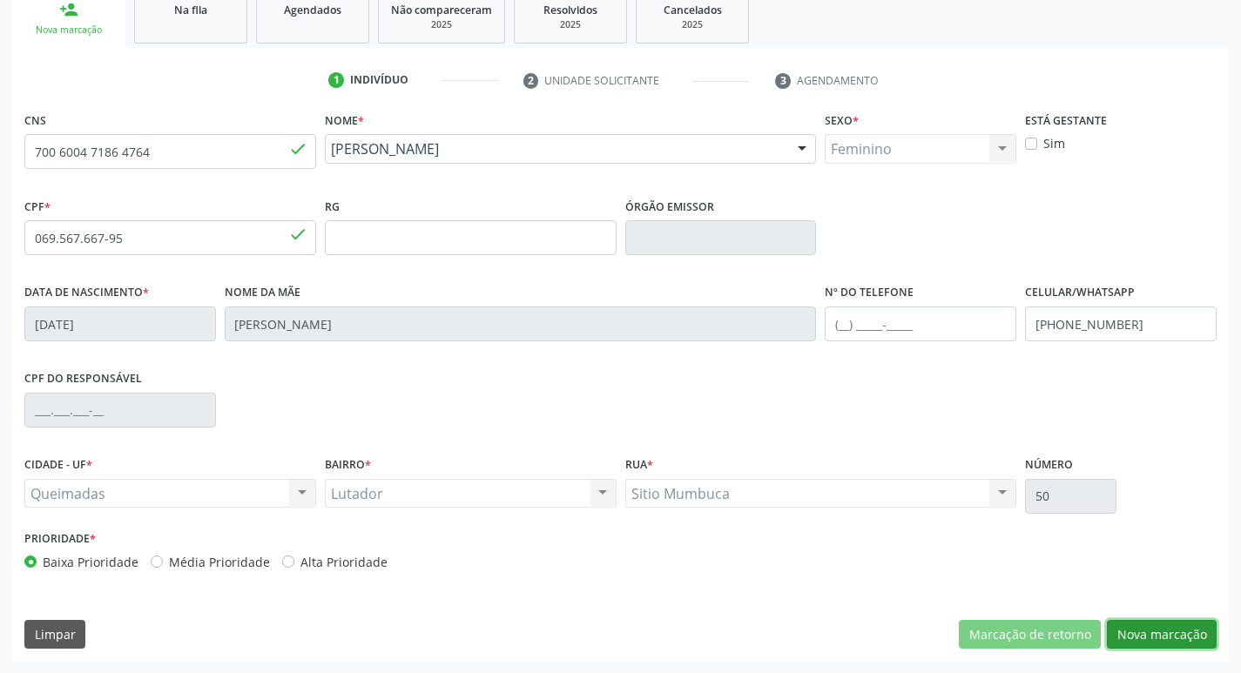
click at [1179, 628] on button "Nova marcação" at bounding box center [1162, 635] width 110 height 30
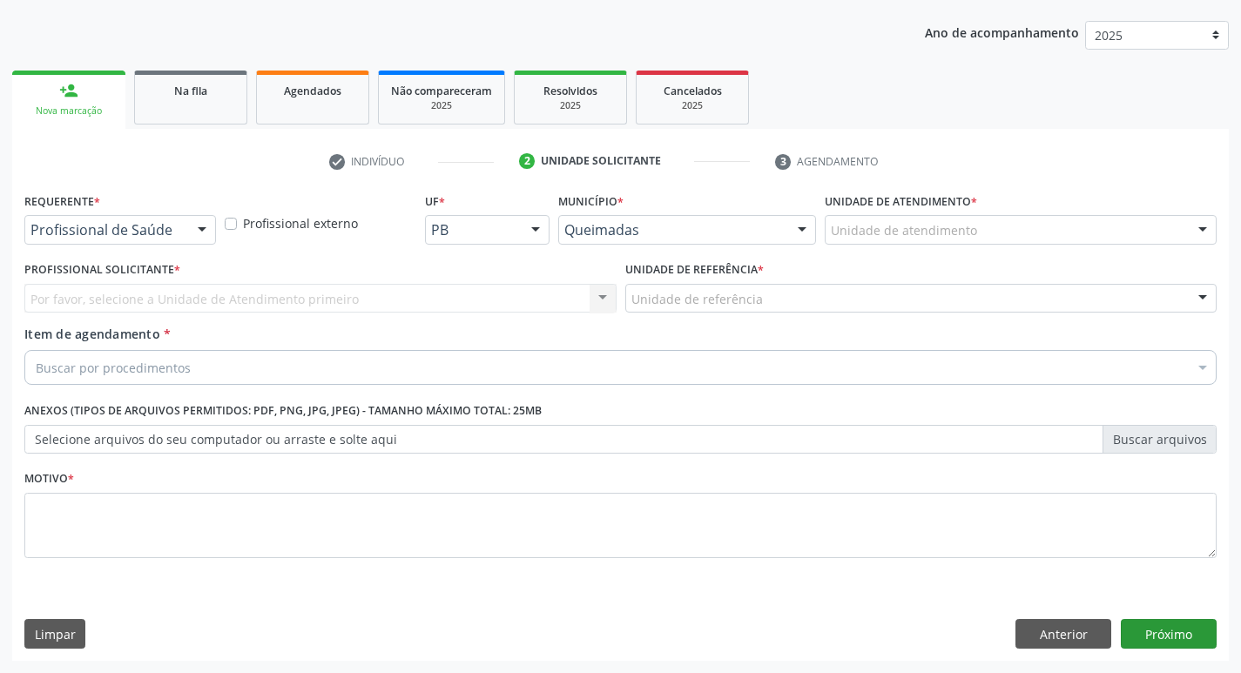
scroll to position [190, 0]
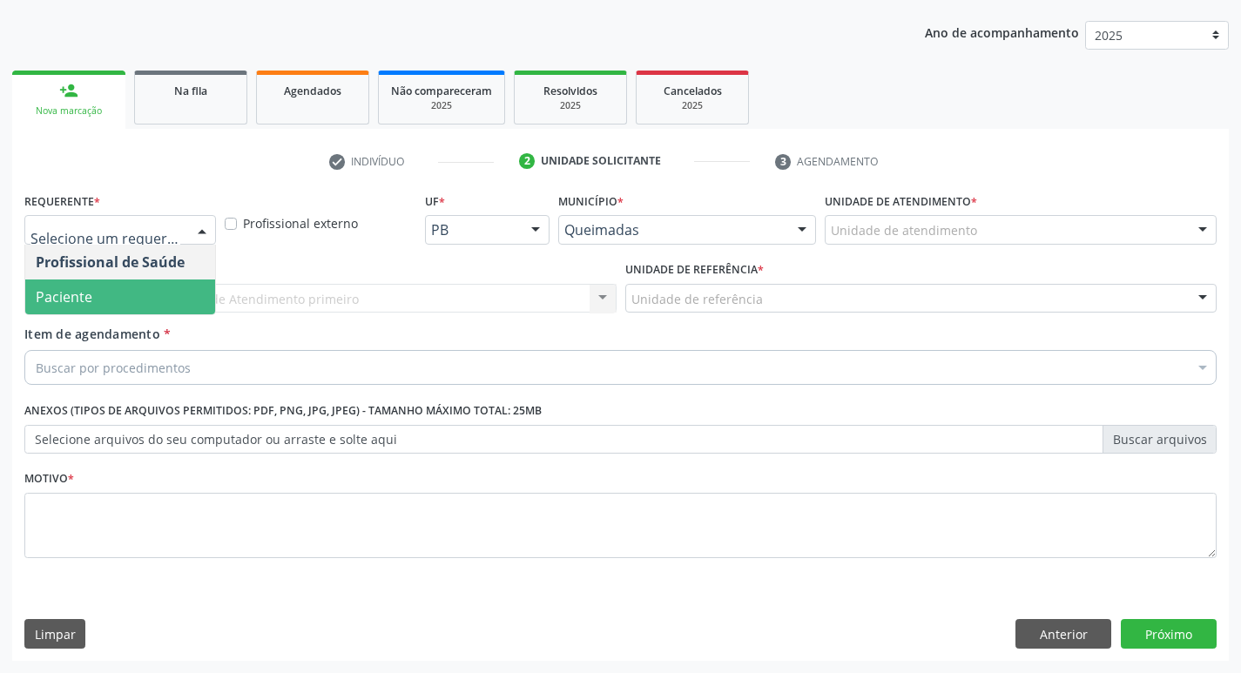
click at [167, 286] on span "Paciente" at bounding box center [120, 297] width 190 height 35
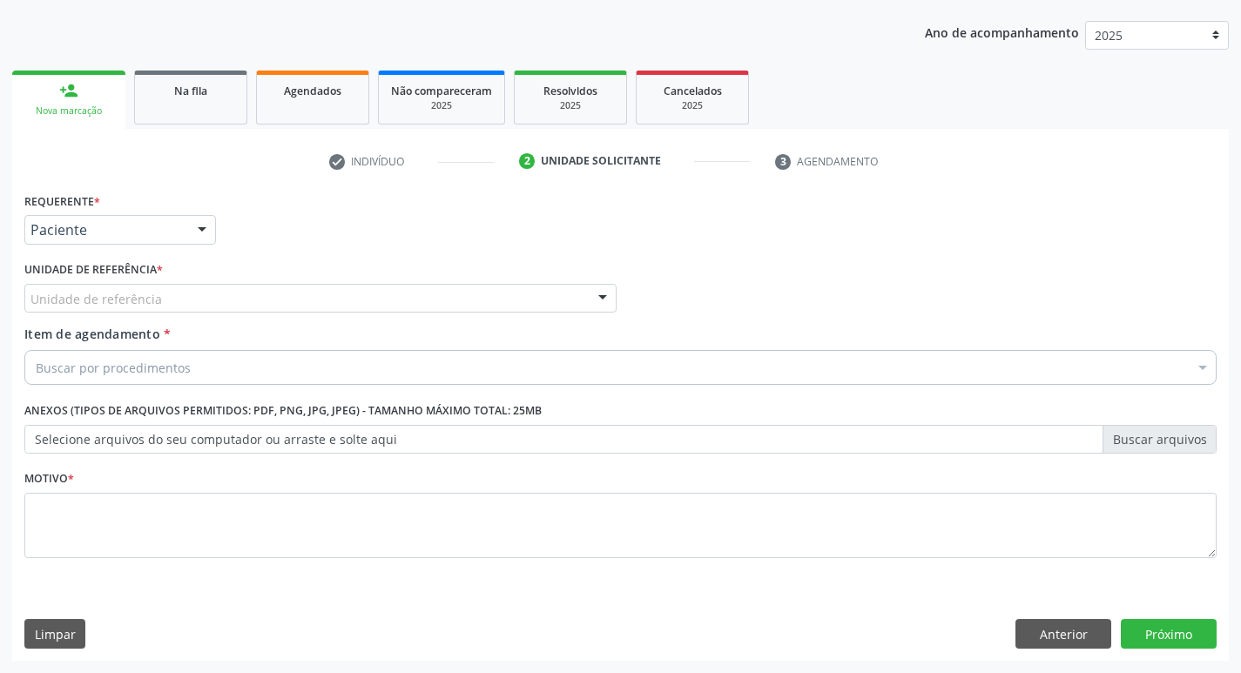
click at [172, 300] on div "Unidade de referência" at bounding box center [320, 299] width 592 height 30
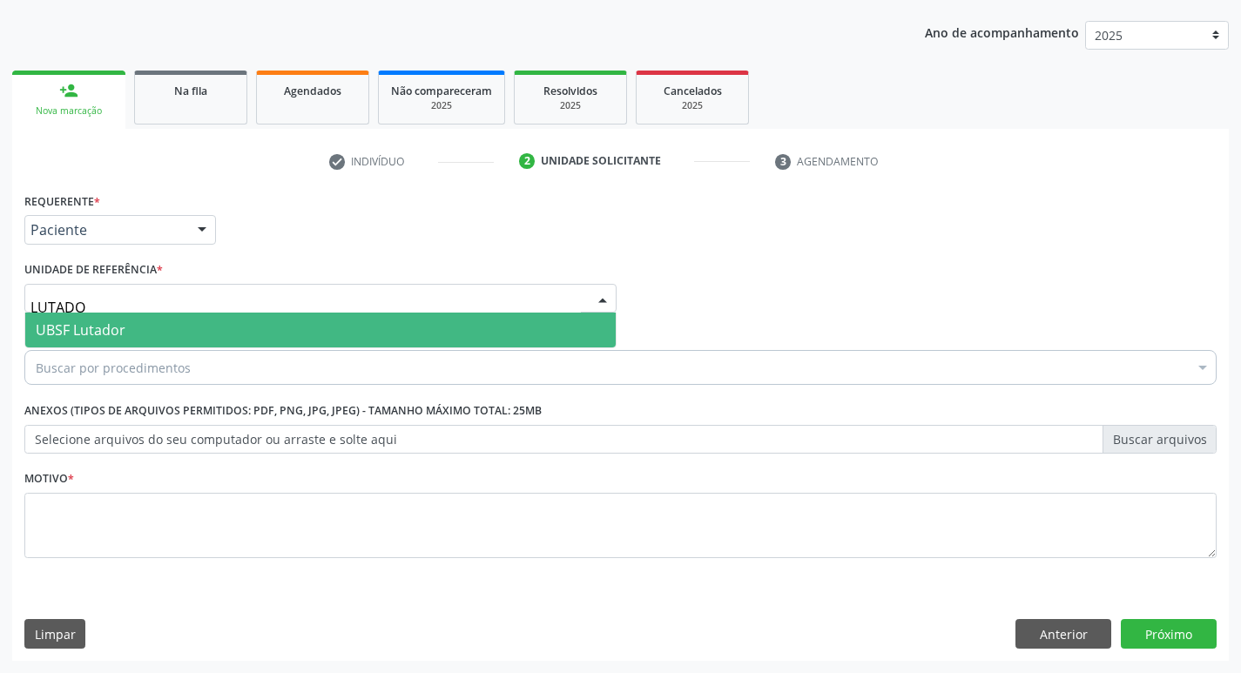
type input "LUTADOR"
click at [176, 323] on span "UBSF Lutador" at bounding box center [320, 330] width 591 height 35
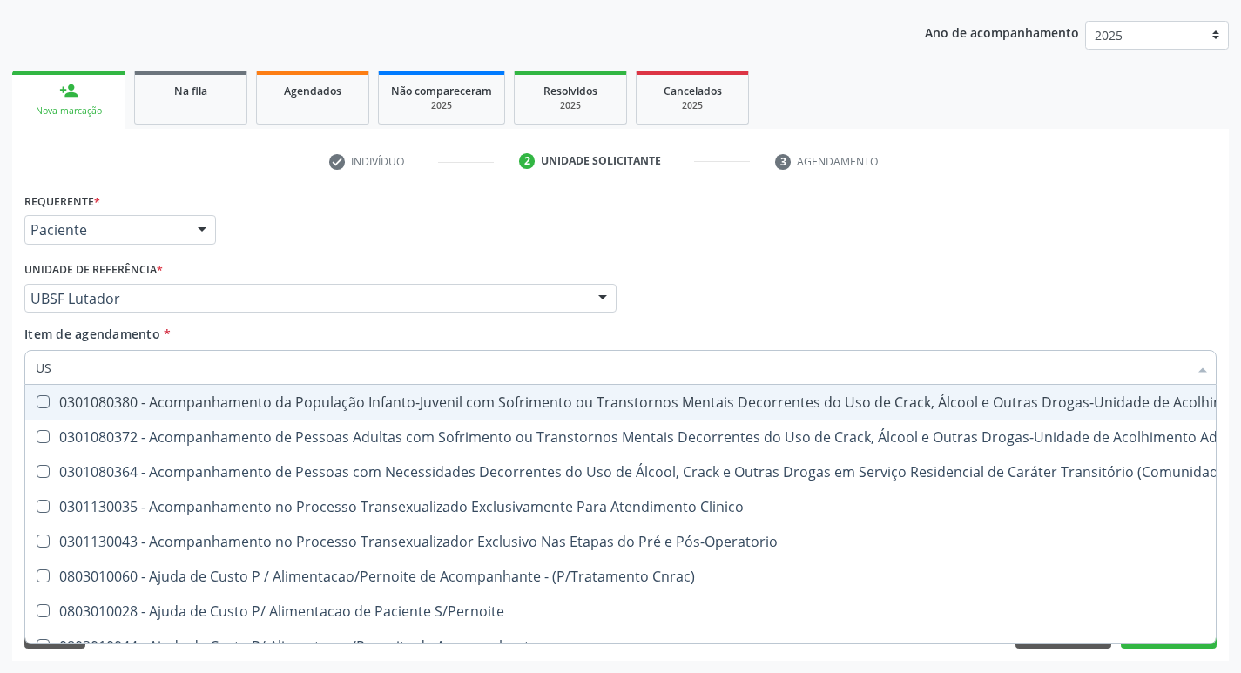
type input "USG"
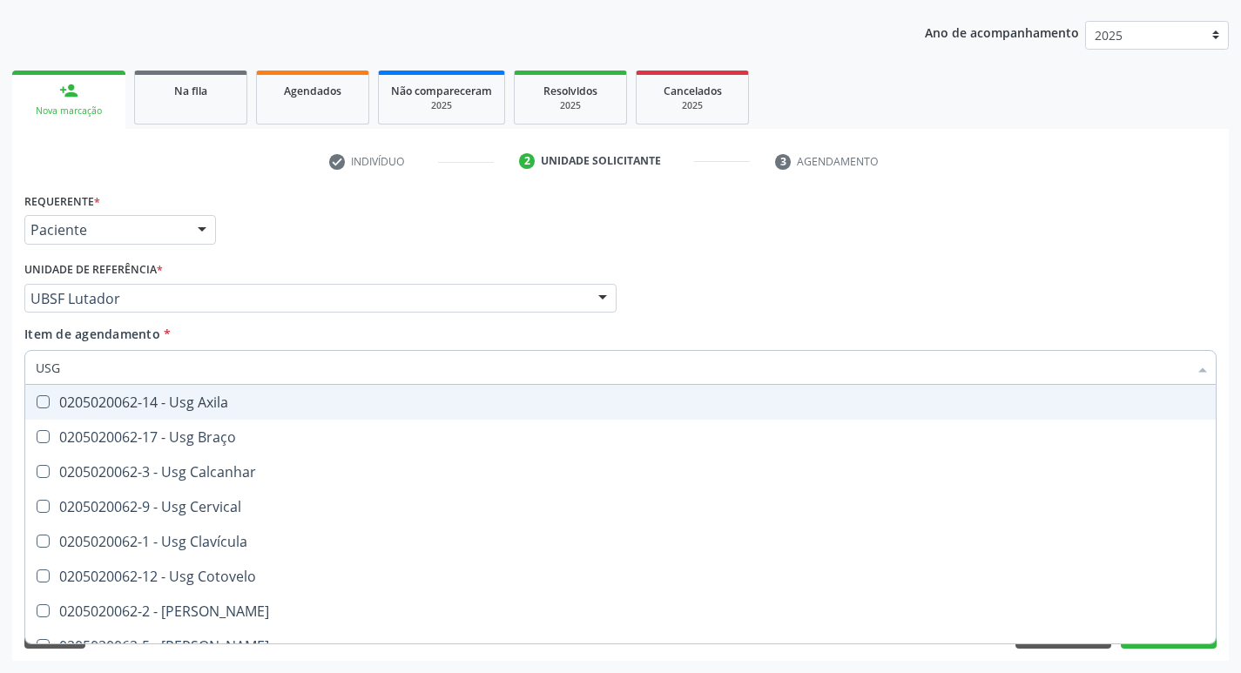
scroll to position [87, 0]
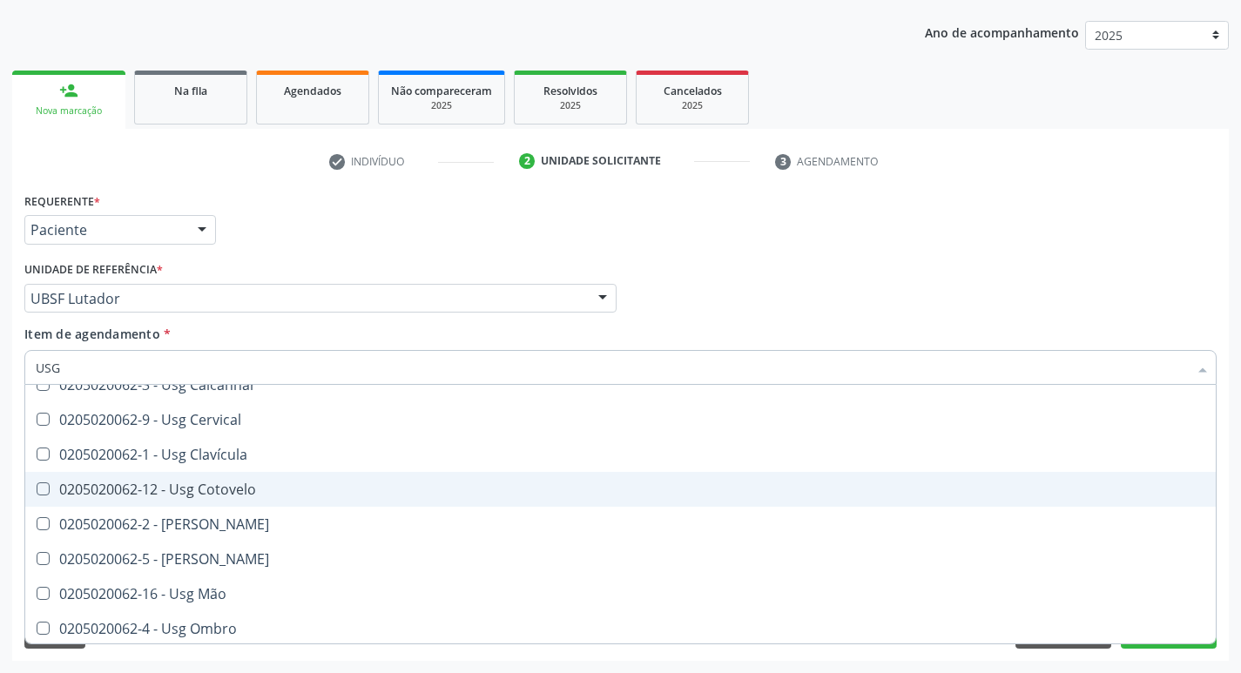
click at [237, 490] on div "0205020062-12 - Usg Cotovelo" at bounding box center [621, 490] width 1170 height 14
checkbox Cotovelo "true"
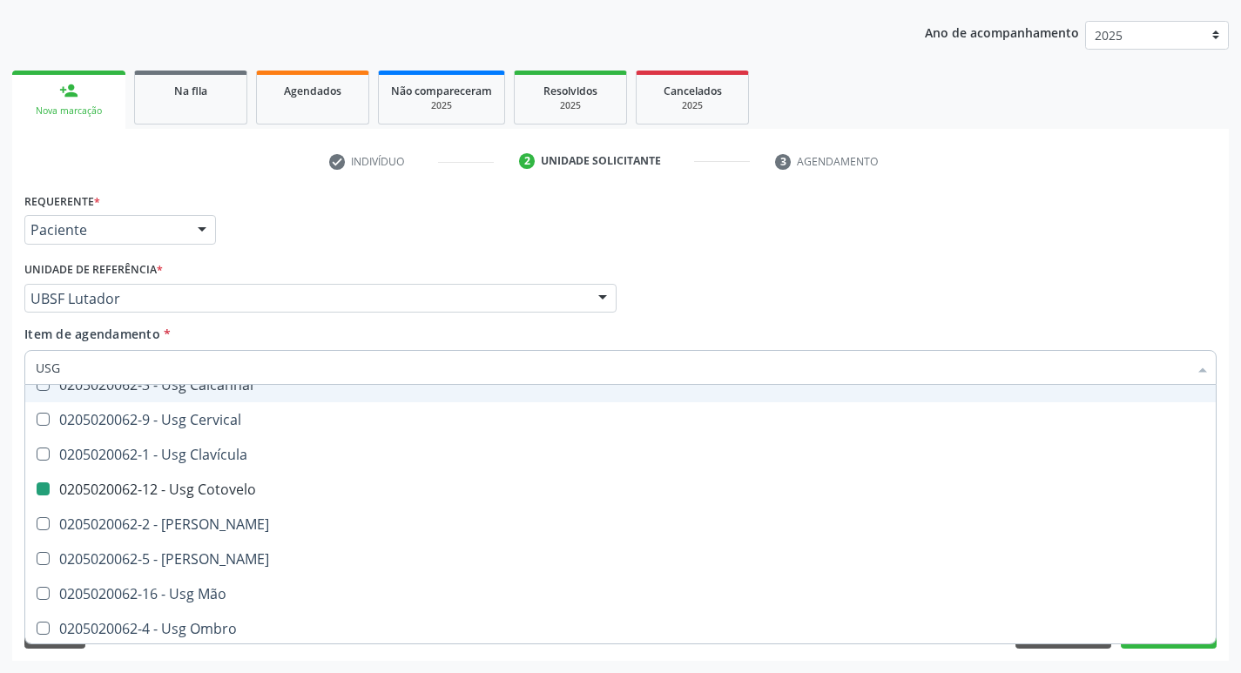
click at [923, 280] on div "Profissional Solicitante Por favor, selecione a Unidade de Atendimento primeiro…" at bounding box center [620, 291] width 1201 height 68
checkbox Braço "true"
checkbox Cotovelo "false"
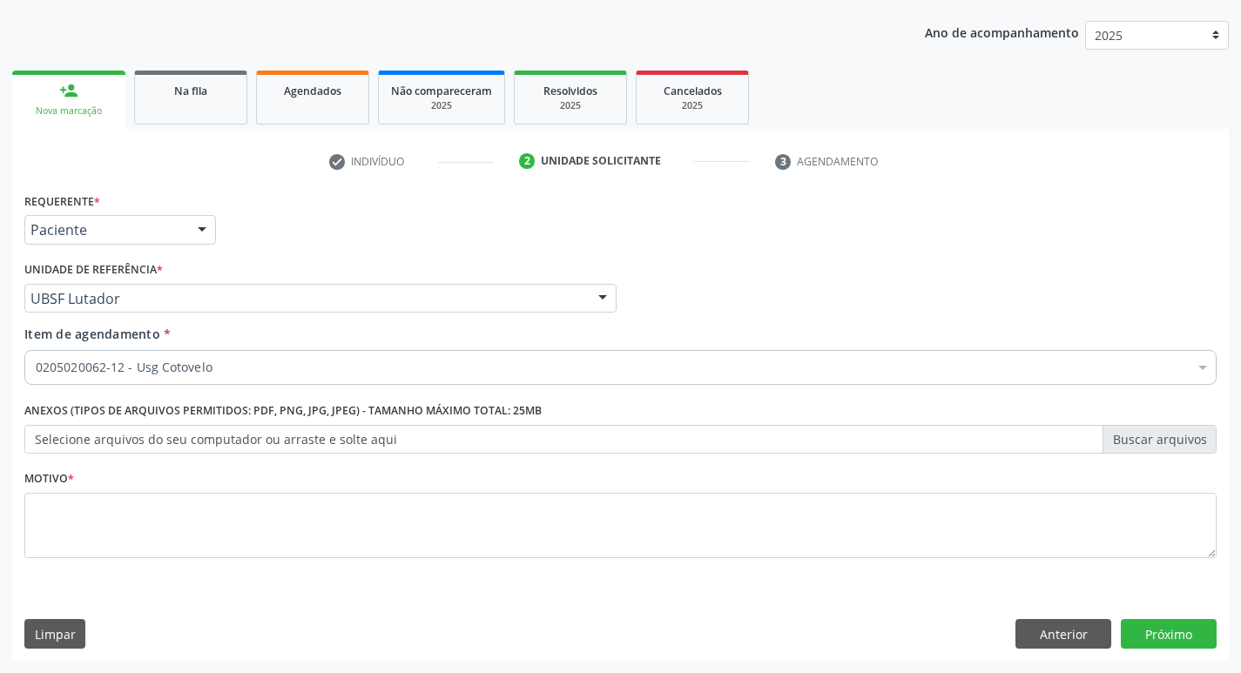
scroll to position [0, 0]
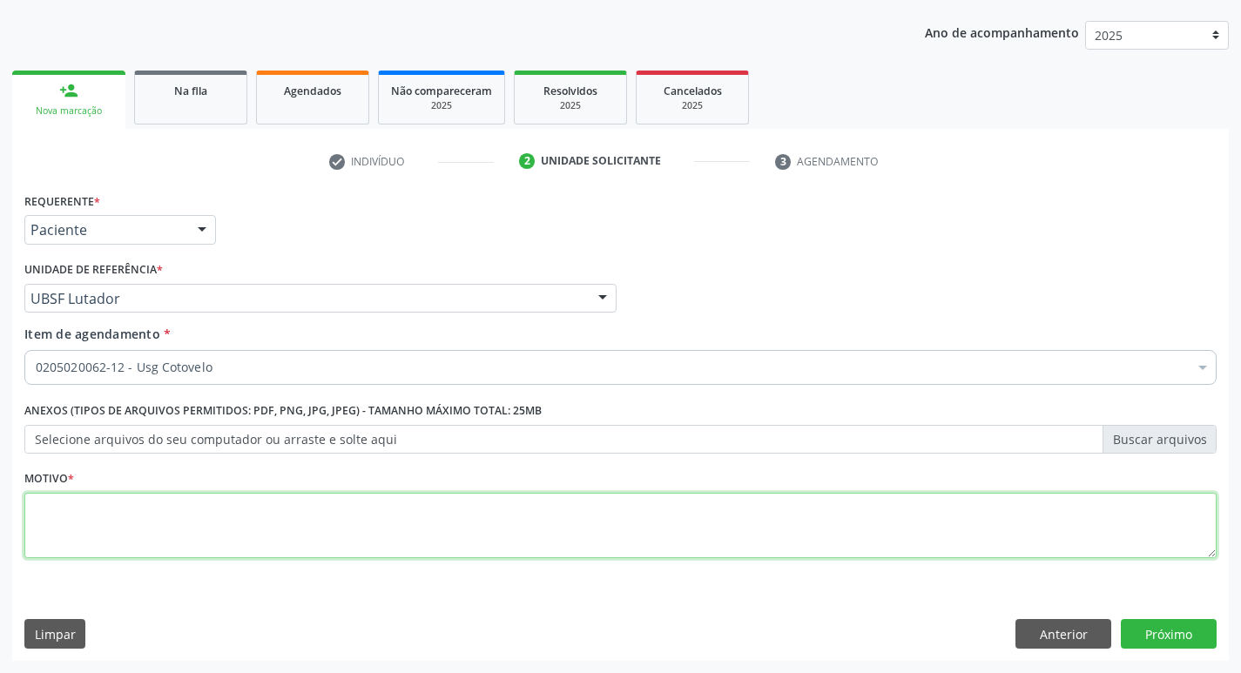
click at [327, 506] on textarea at bounding box center [620, 526] width 1193 height 66
type textarea "AVALIAÇÃO"
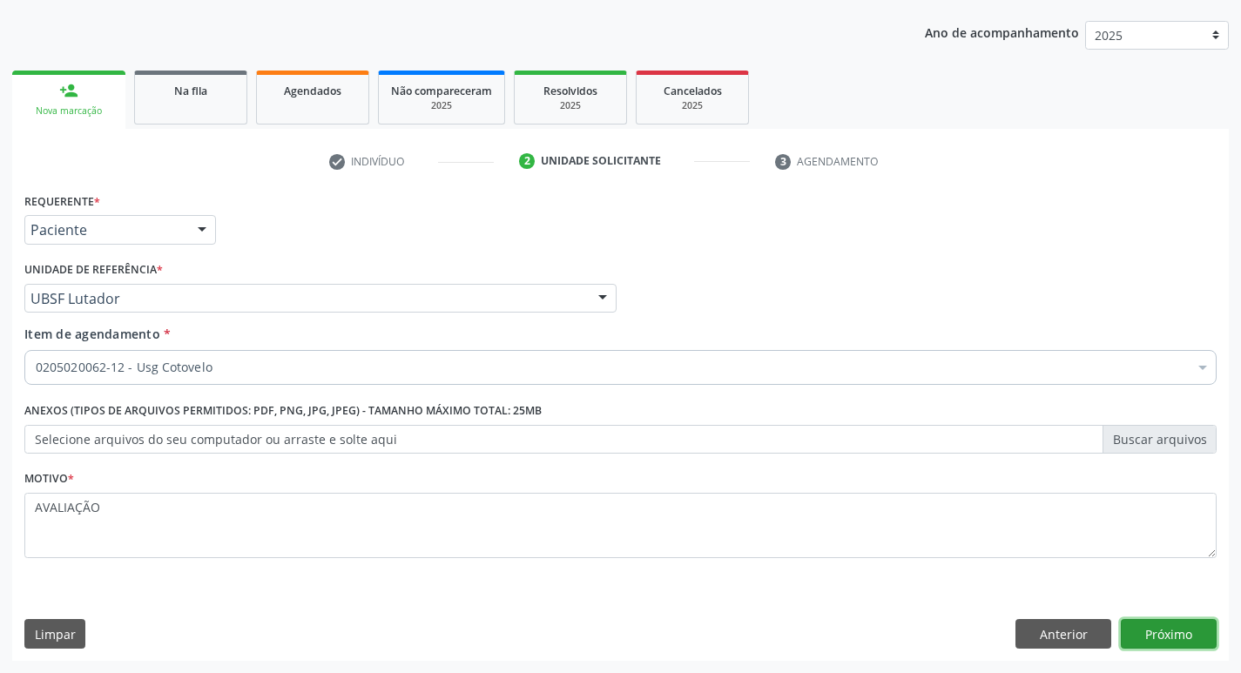
click at [1154, 625] on button "Próximo" at bounding box center [1169, 634] width 96 height 30
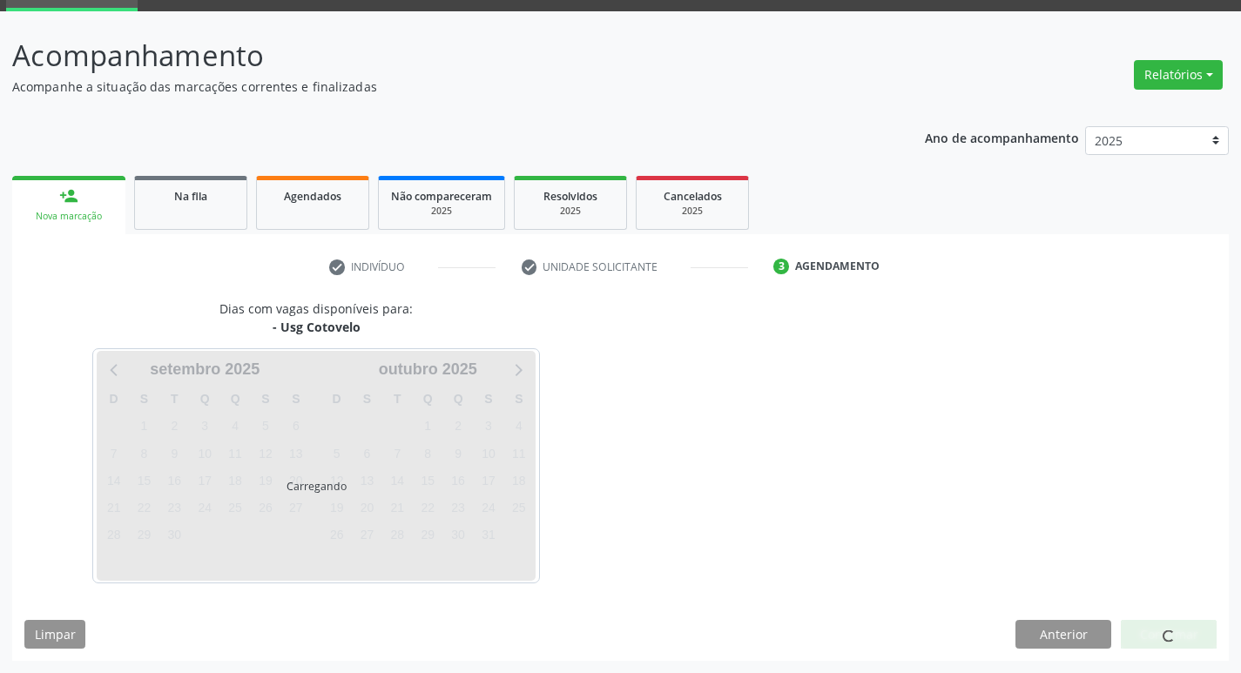
scroll to position [84, 0]
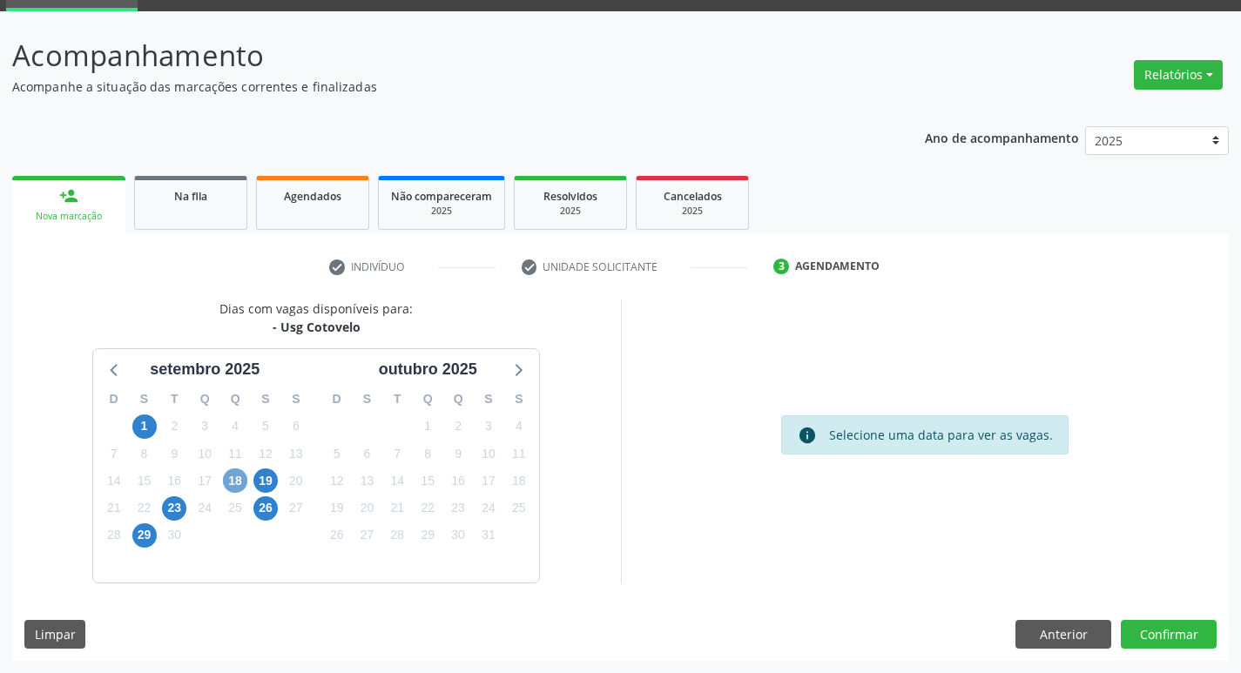
click at [240, 478] on span "18" at bounding box center [235, 481] width 24 height 24
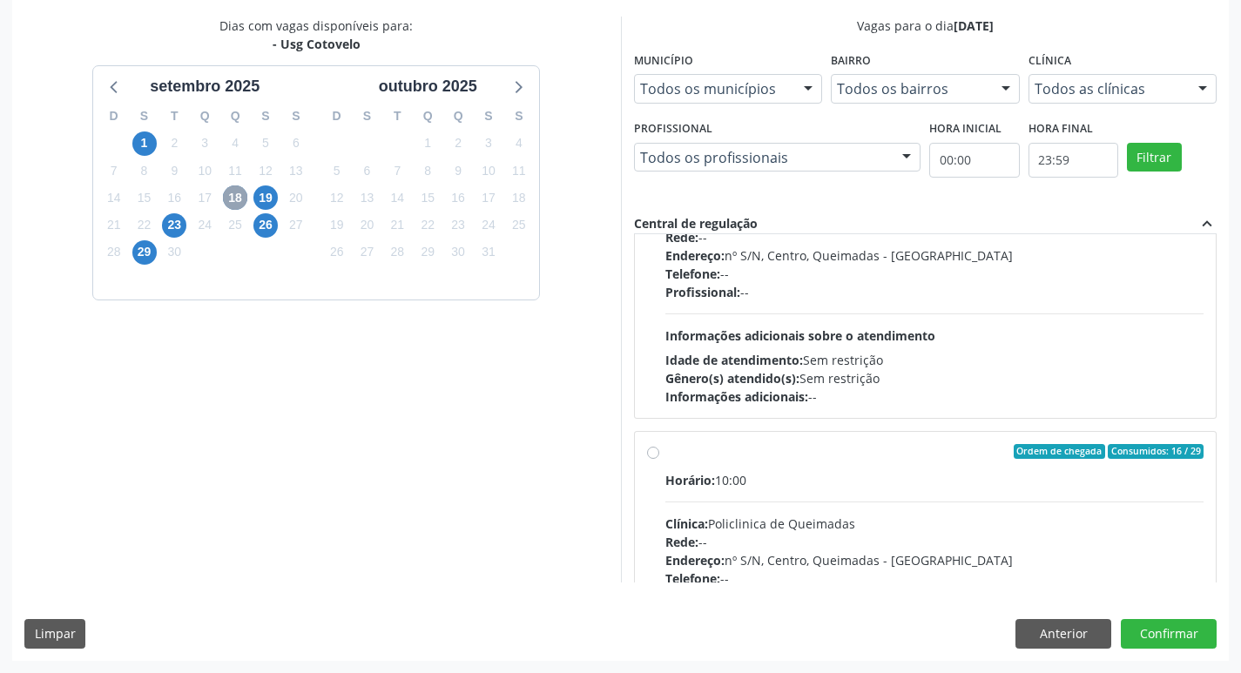
scroll to position [274, 0]
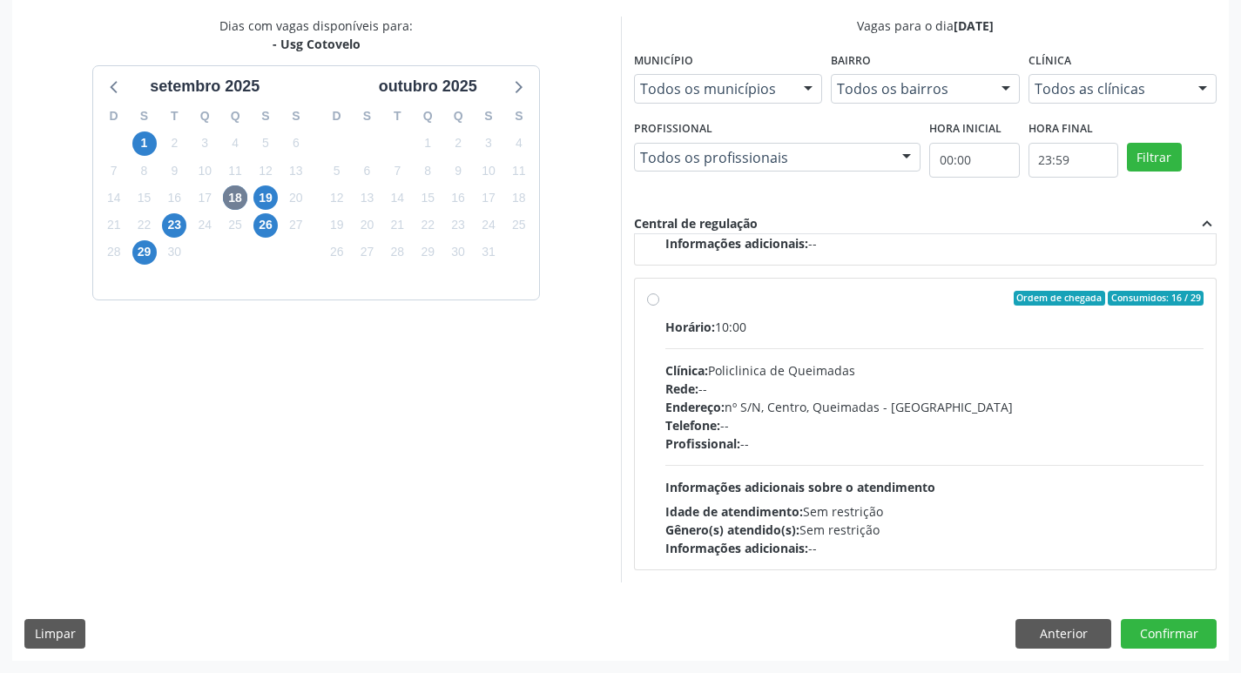
click at [1125, 338] on div "Horário: 10:00 Clínica: Policlinica de Queimadas Rede: -- Endereço: nº S/N, Cen…" at bounding box center [935, 438] width 539 height 240
click at [659, 307] on input "Ordem de chegada Consumidos: 16 / 29 Horário: 10:00 Clínica: Policlinica de Que…" at bounding box center [653, 299] width 12 height 16
radio input "true"
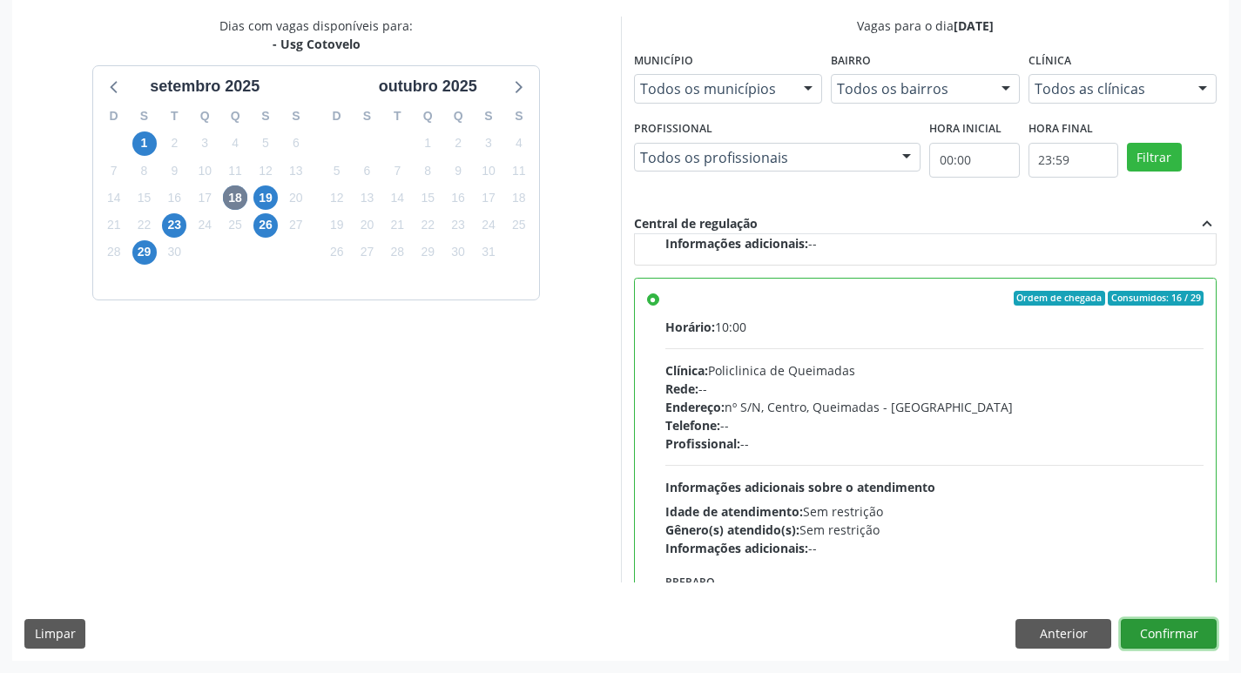
click at [1144, 624] on button "Confirmar" at bounding box center [1169, 634] width 96 height 30
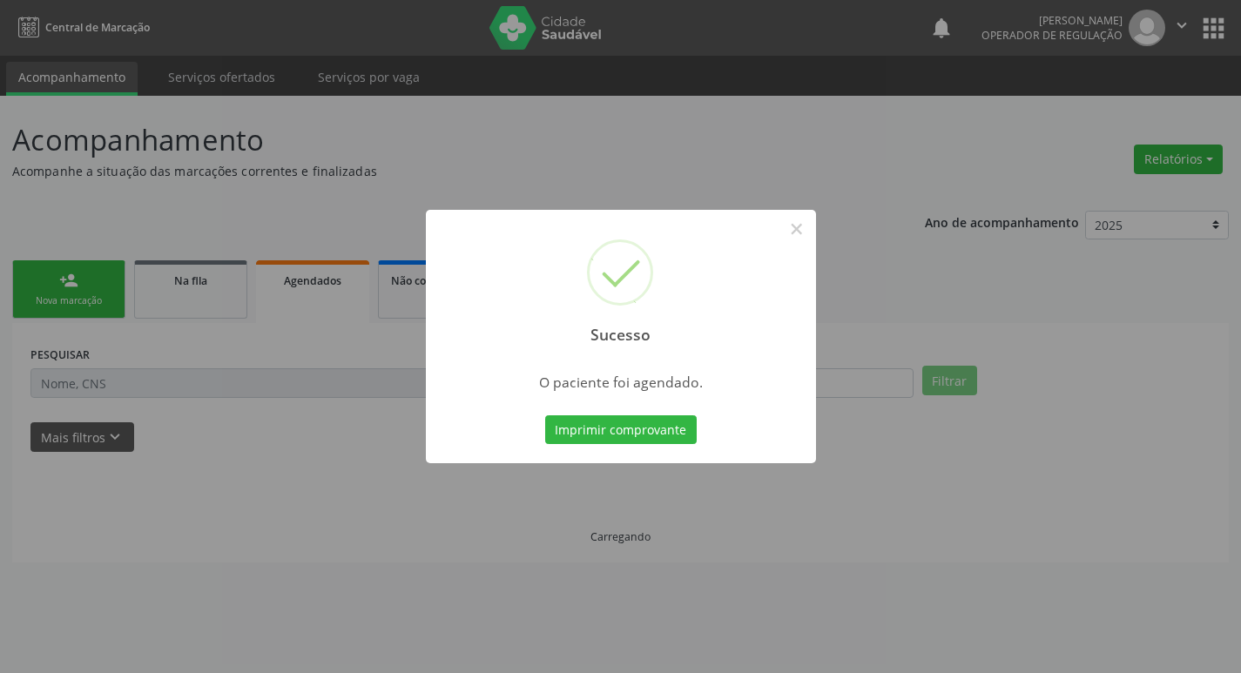
scroll to position [0, 0]
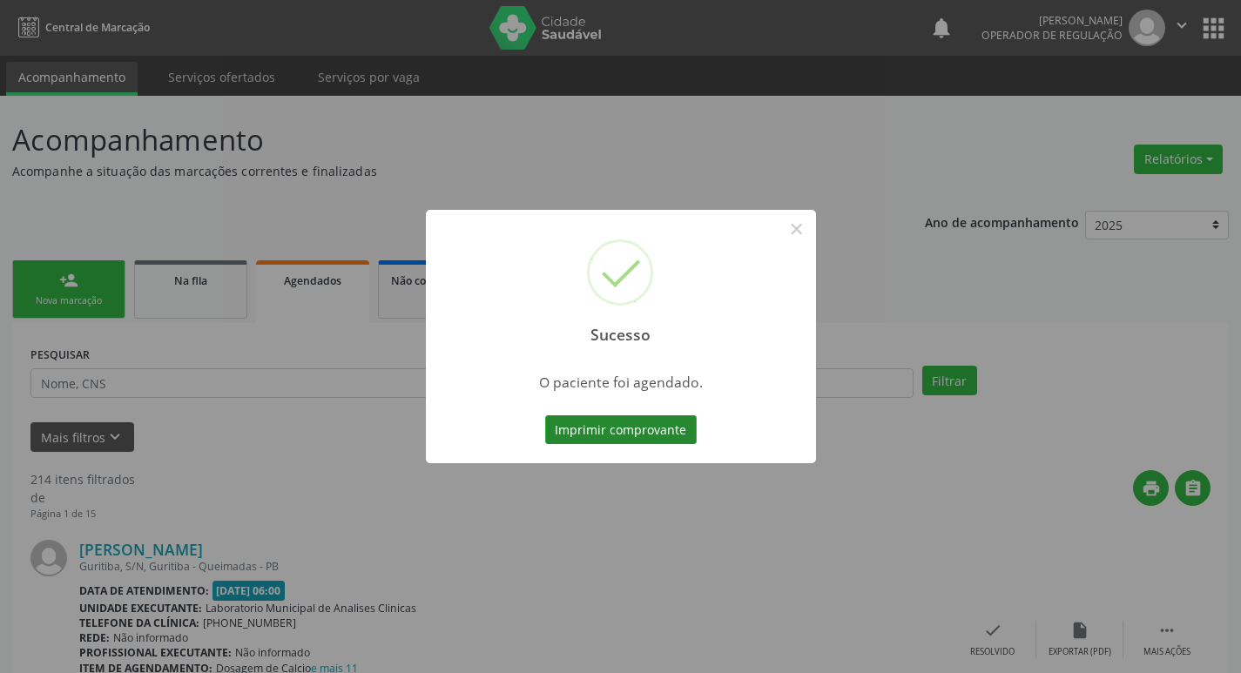
click at [651, 423] on button "Imprimir comprovante" at bounding box center [621, 431] width 152 height 30
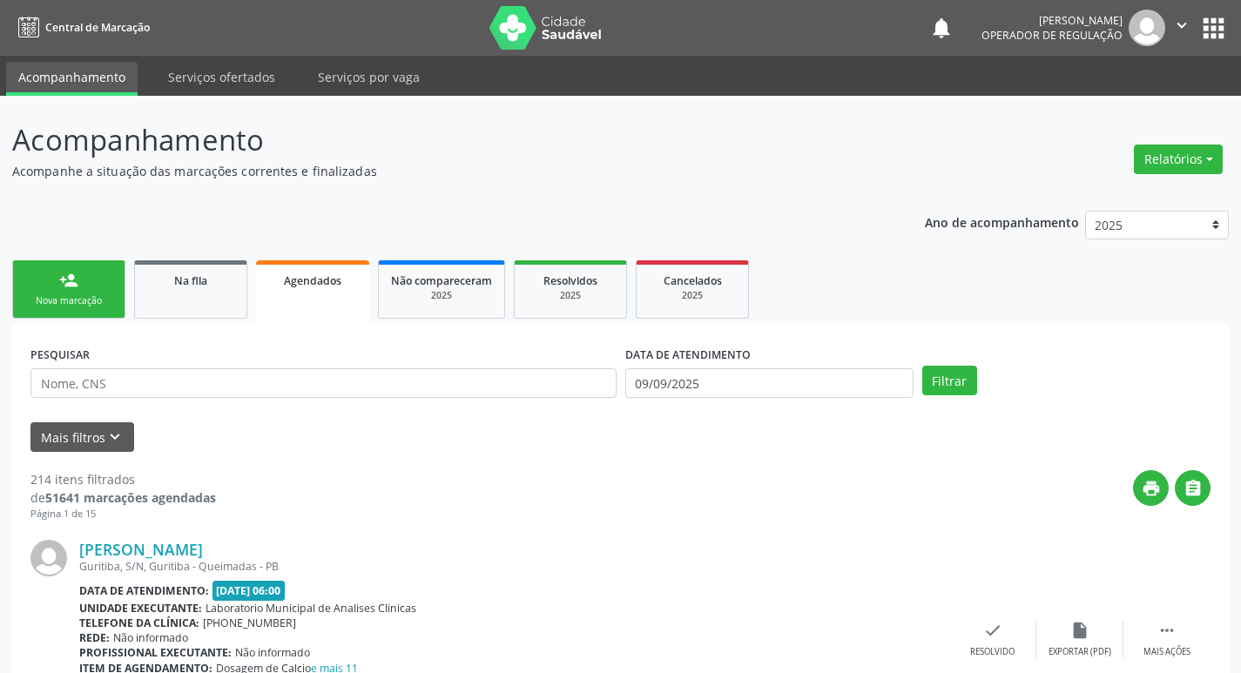
click at [50, 296] on div "Nova marcação" at bounding box center [68, 300] width 87 height 13
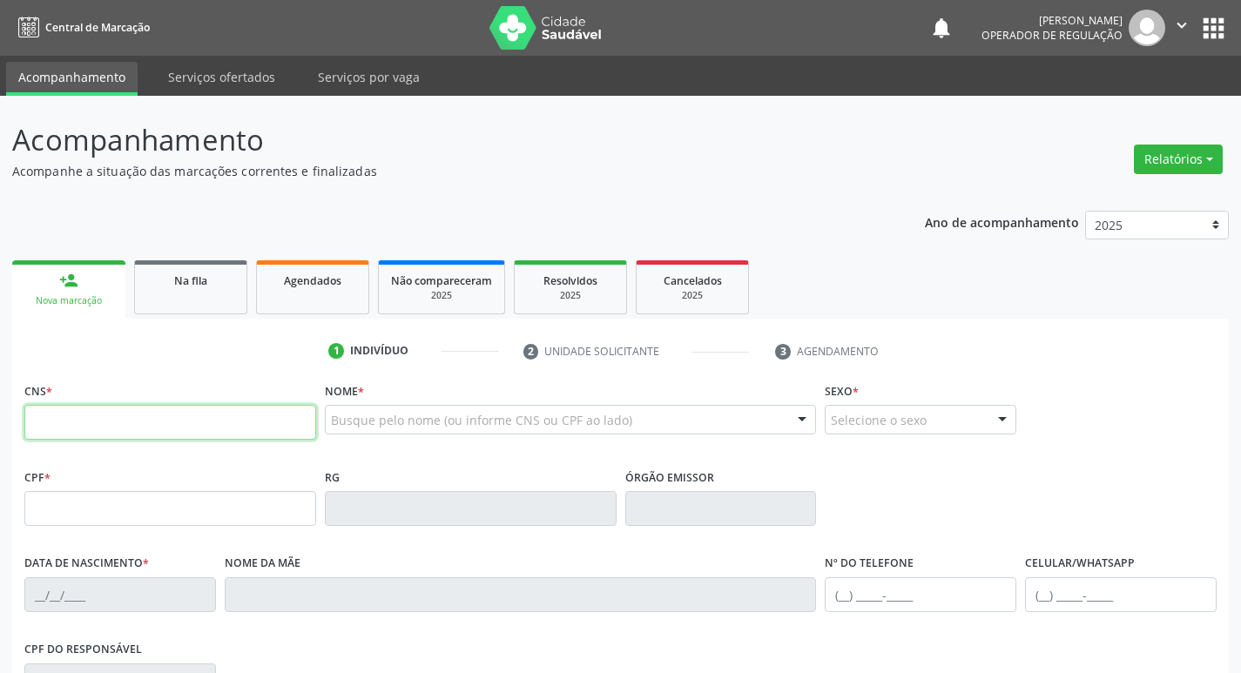
click at [154, 433] on input "text" at bounding box center [170, 422] width 292 height 35
type input "705 4084 9334 2590"
type input "075.114.034-17"
type input "[DATE]"
type input "[PERSON_NAME]"
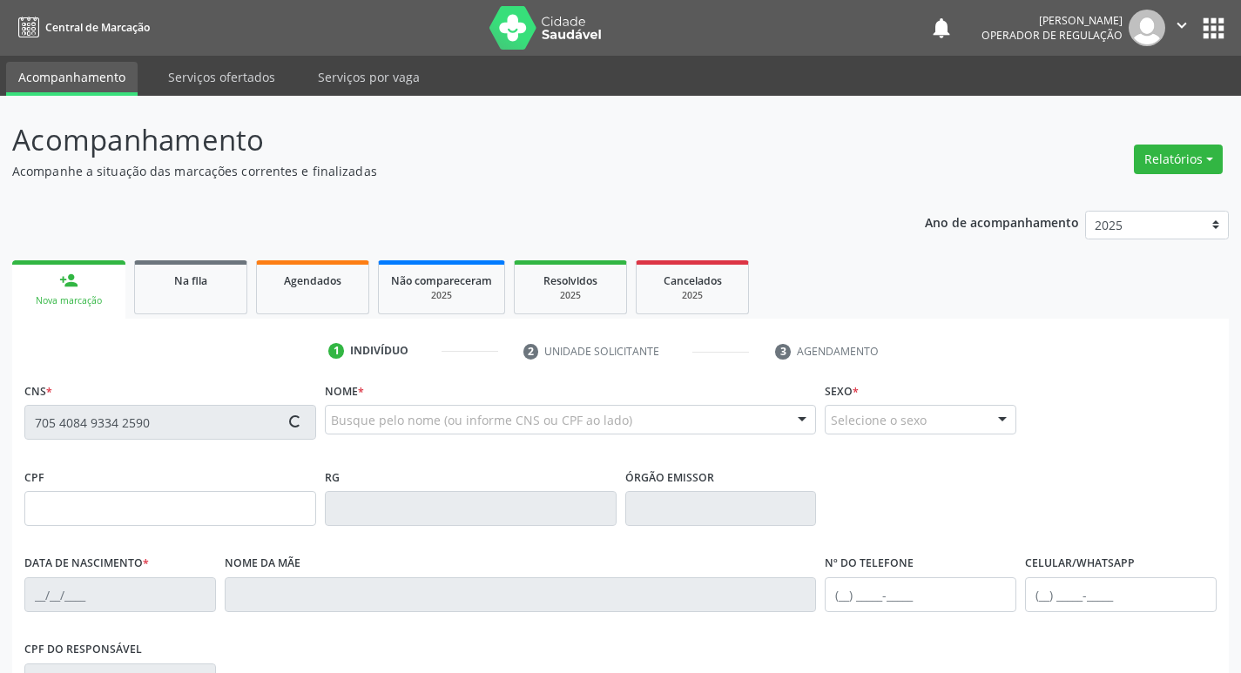
type input "[PHONE_NUMBER]"
type input "7"
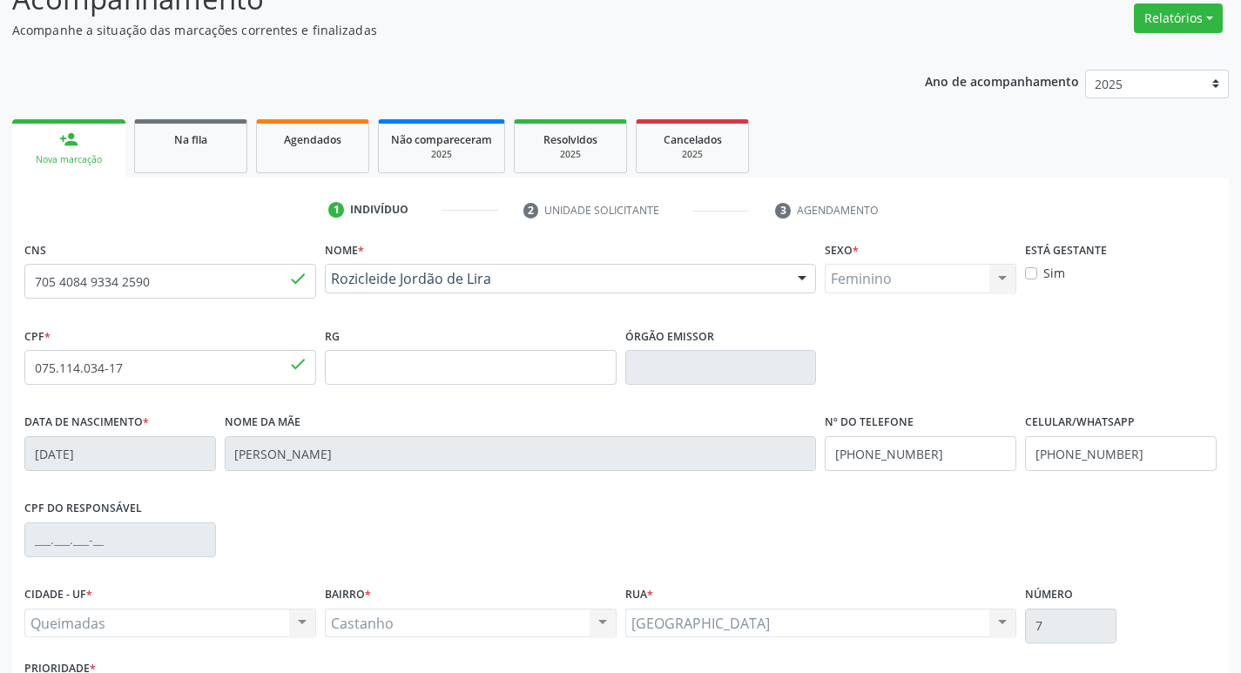
scroll to position [271, 0]
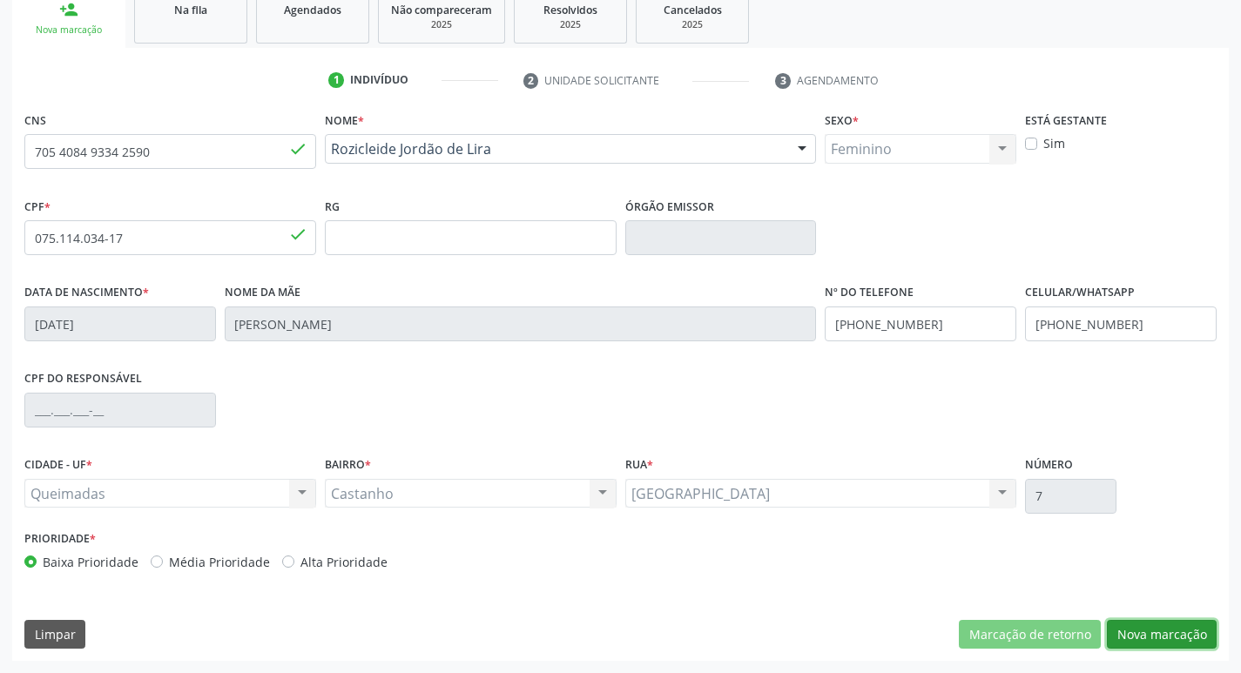
click at [1130, 622] on button "Nova marcação" at bounding box center [1162, 635] width 110 height 30
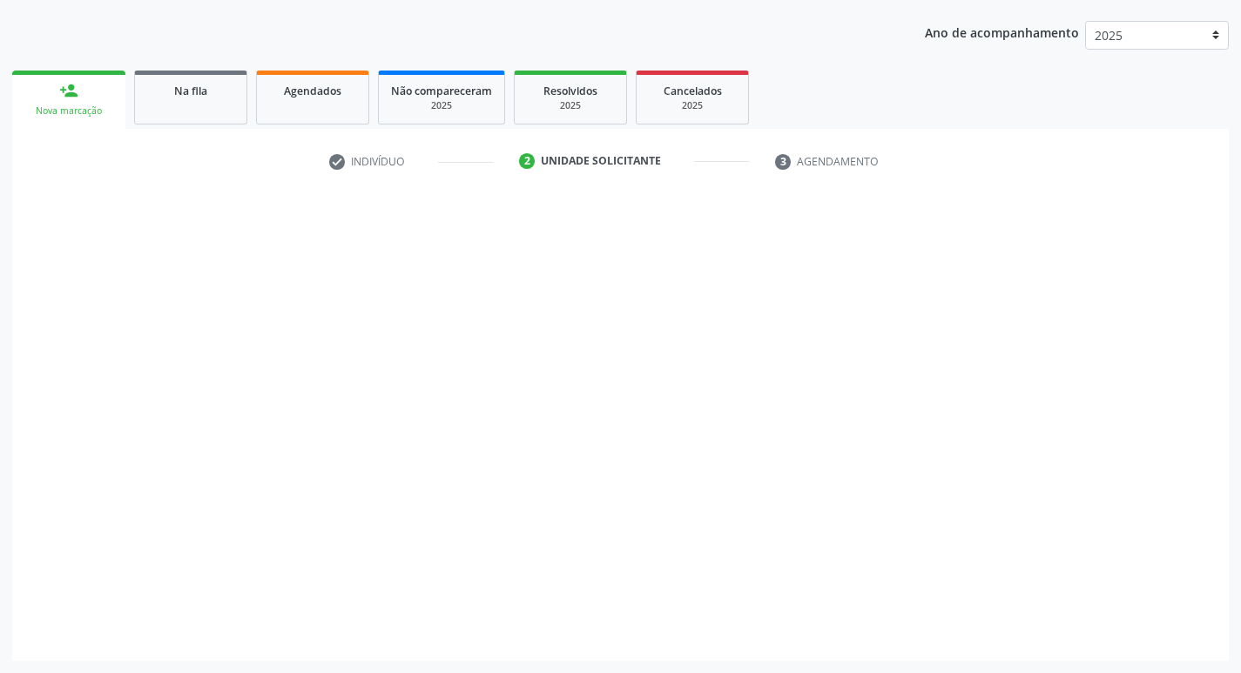
scroll to position [190, 0]
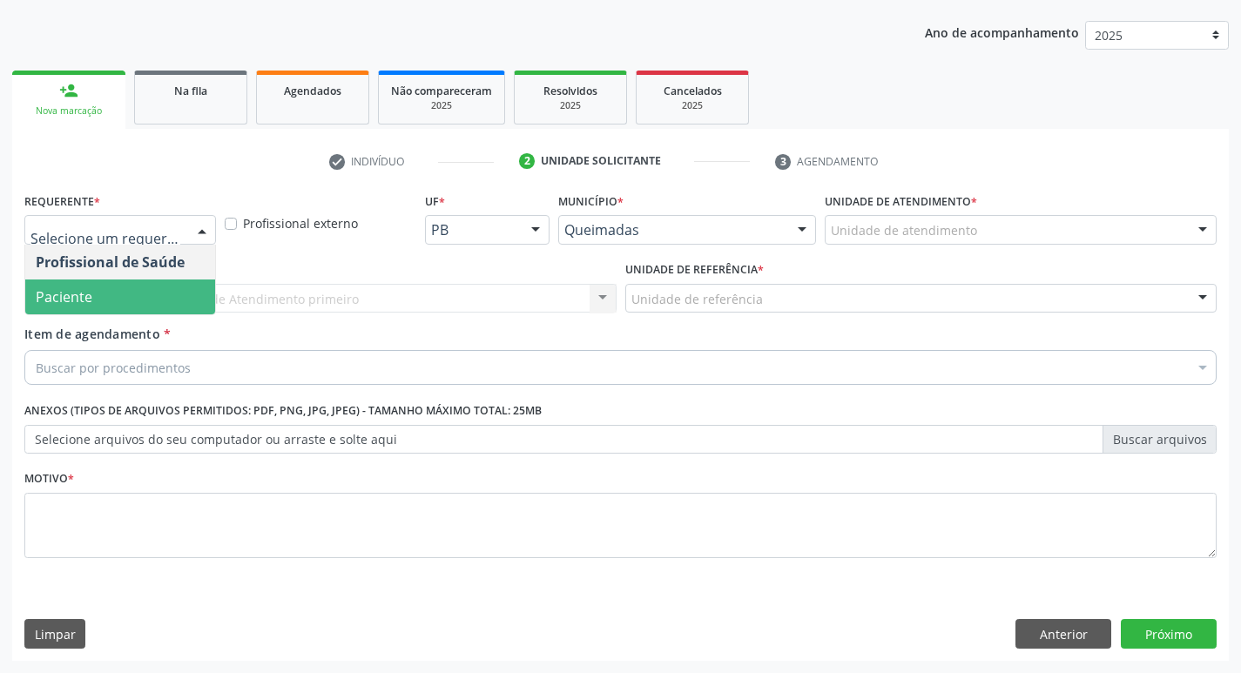
click at [113, 296] on span "Paciente" at bounding box center [120, 297] width 190 height 35
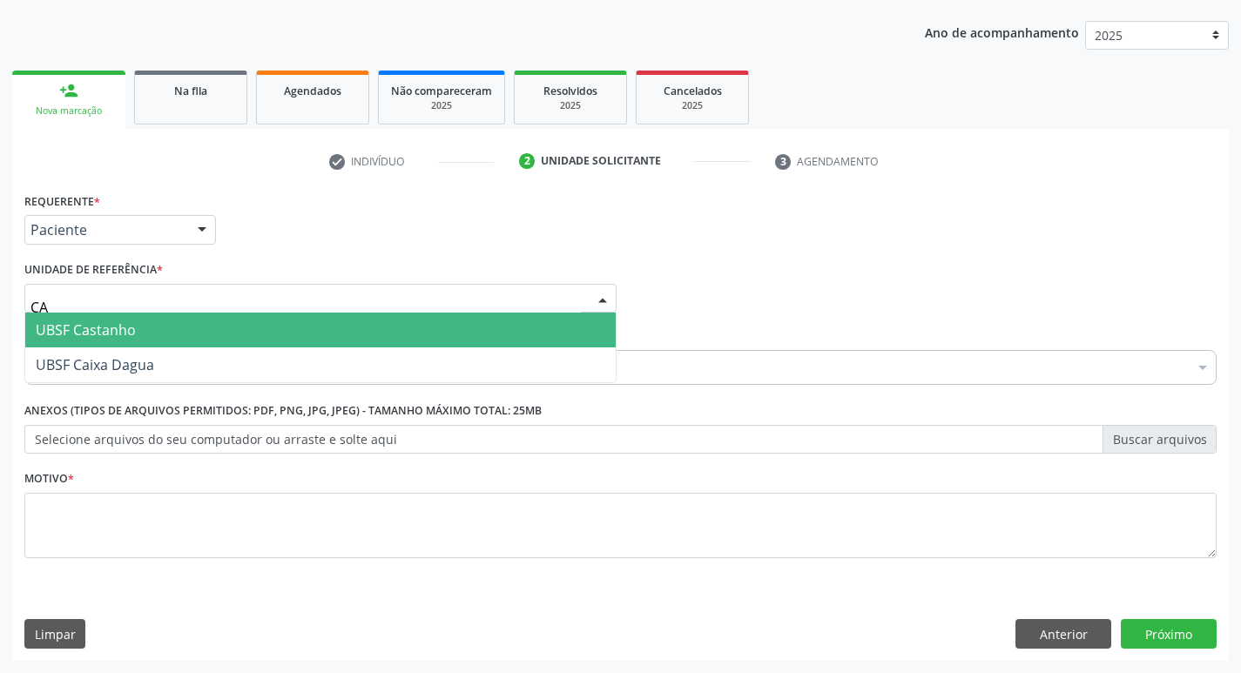
type input "CAS"
click at [103, 328] on span "UBSF Castanho" at bounding box center [86, 330] width 100 height 19
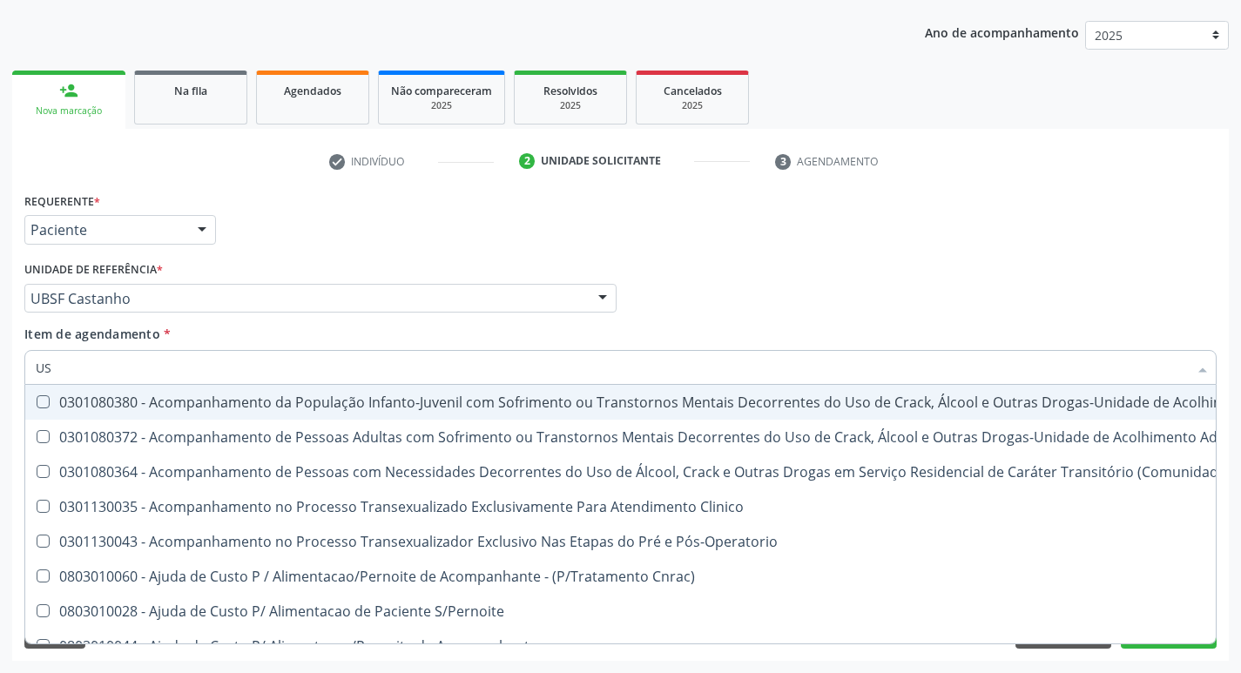
type input "USG"
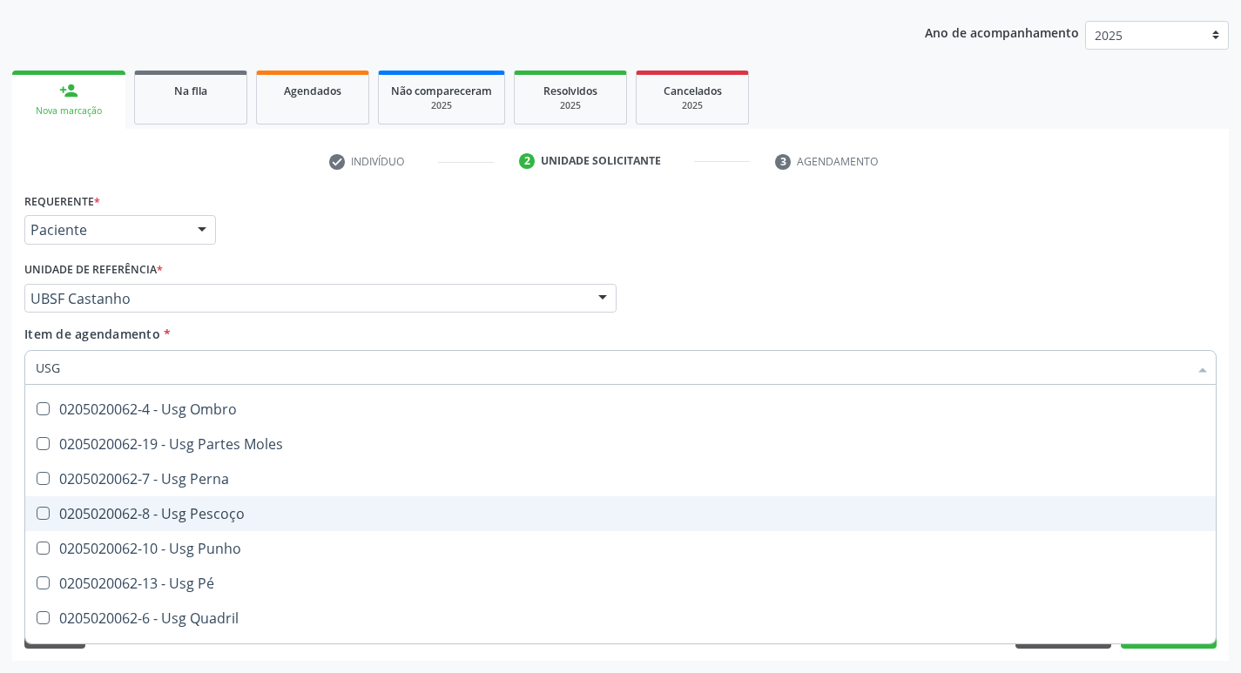
scroll to position [403, 0]
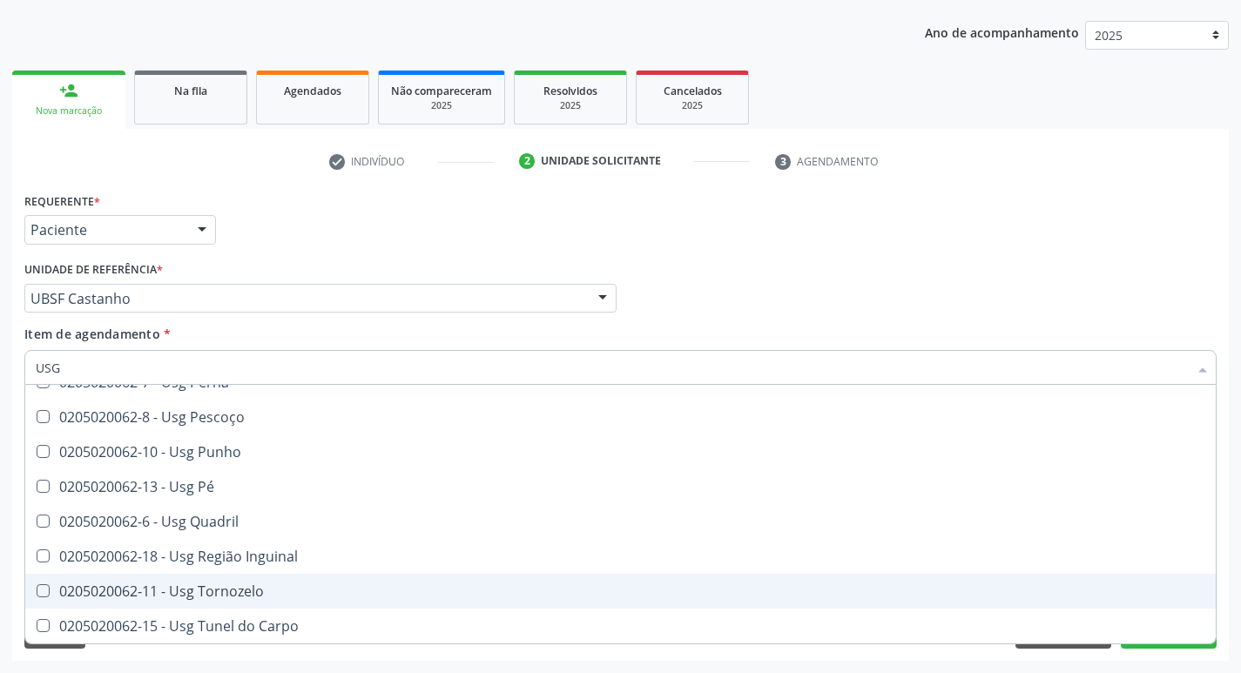
click at [241, 598] on div "0205020062-11 - Usg Tornozelo" at bounding box center [621, 592] width 1170 height 14
checkbox Tornozelo "true"
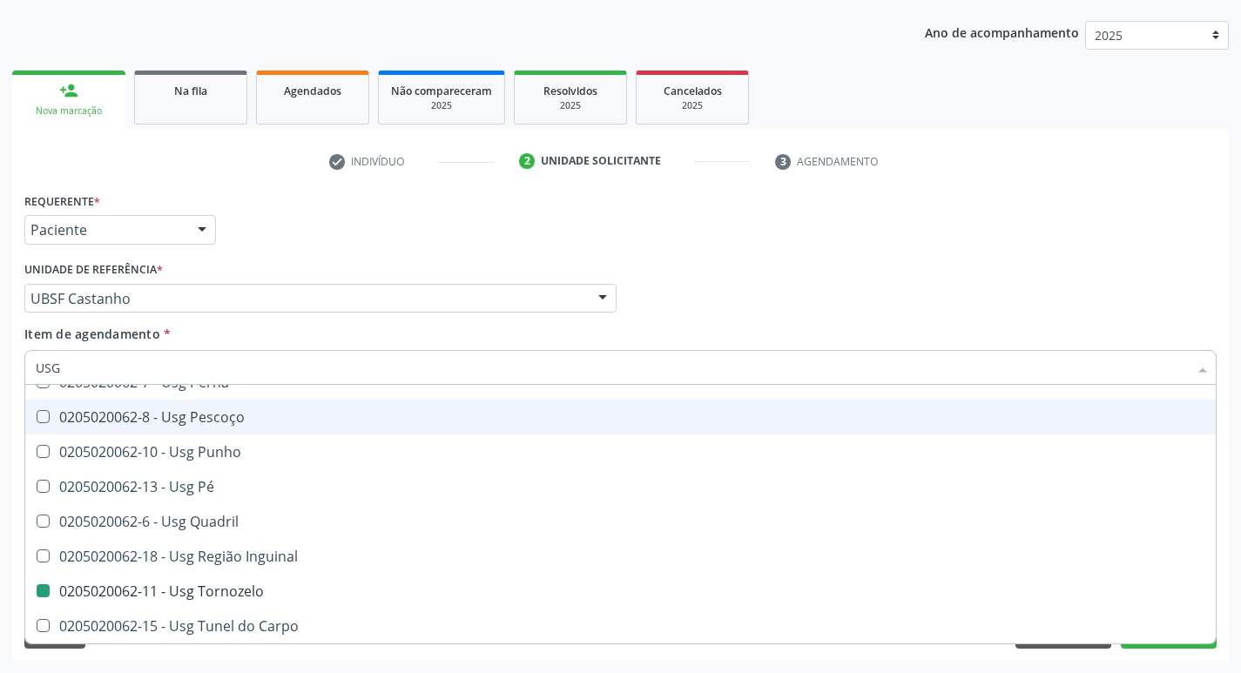
drag, startPoint x: 727, startPoint y: 285, endPoint x: 657, endPoint y: 318, distance: 77.9
click at [727, 285] on div "Profissional Solicitante Por favor, selecione a Unidade de Atendimento primeiro…" at bounding box center [620, 291] width 1201 height 68
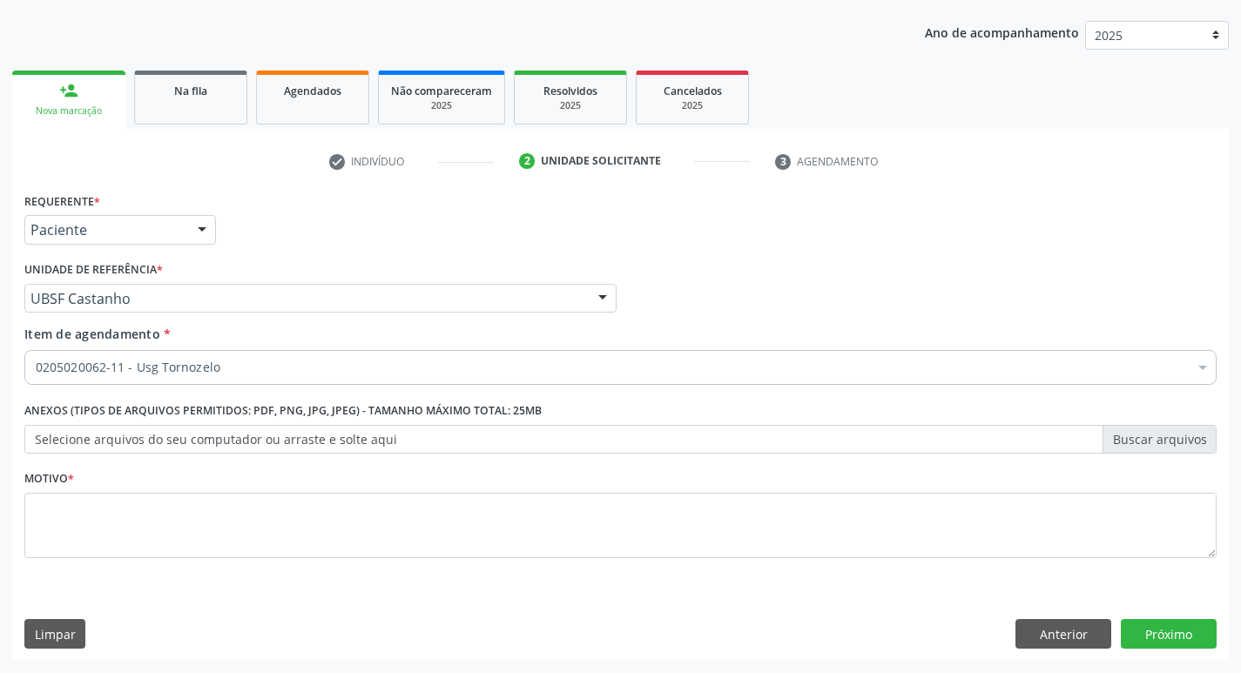
checkbox Tornozelo "true"
checkbox Capsula\) "false"
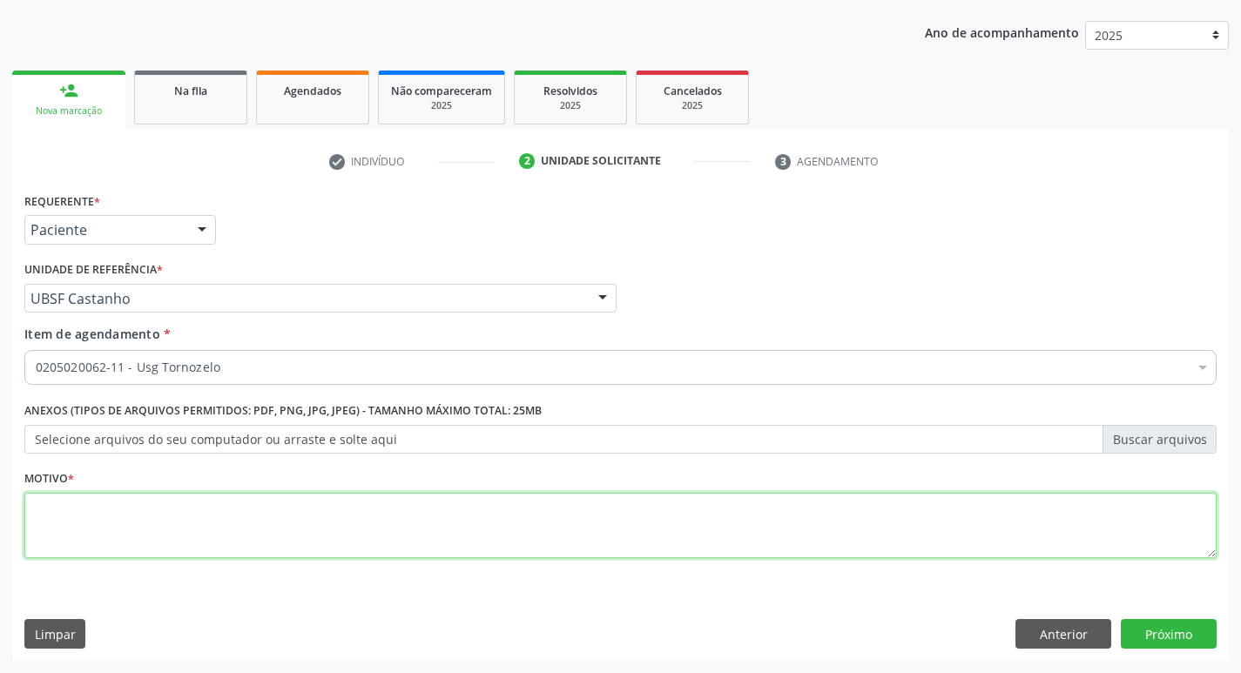
click at [172, 539] on textarea at bounding box center [620, 526] width 1193 height 66
type textarea "AVALIAÇÃO"
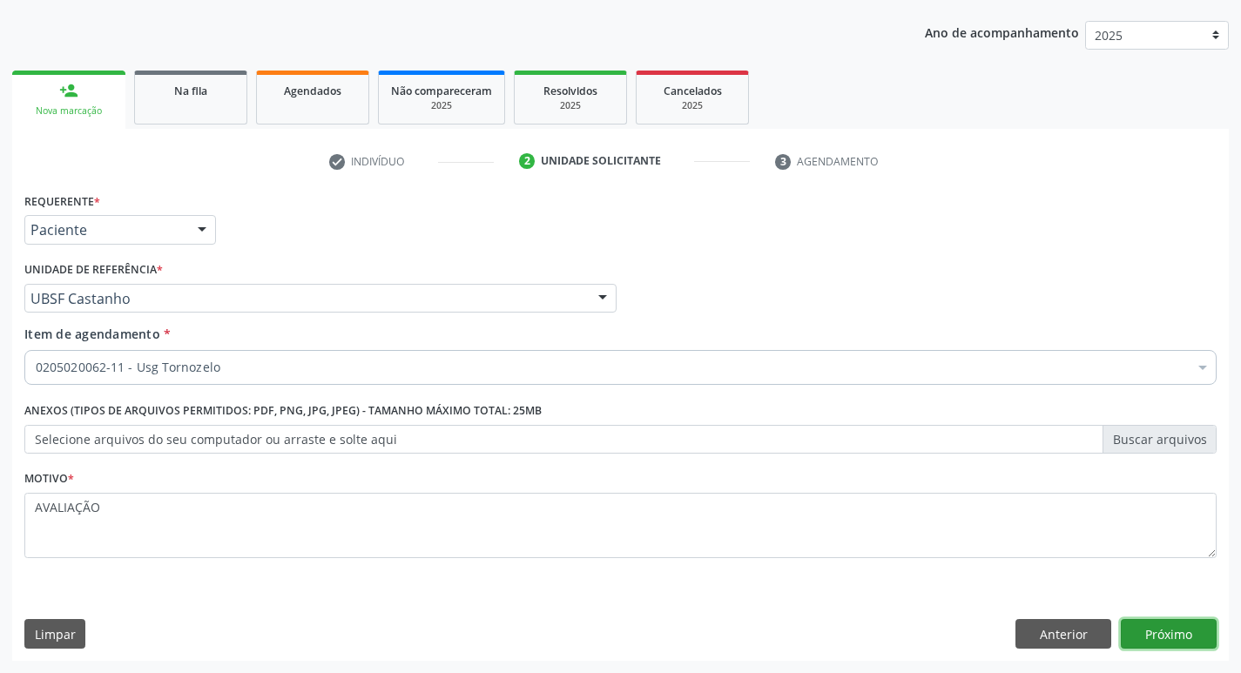
click at [1197, 640] on button "Próximo" at bounding box center [1169, 634] width 96 height 30
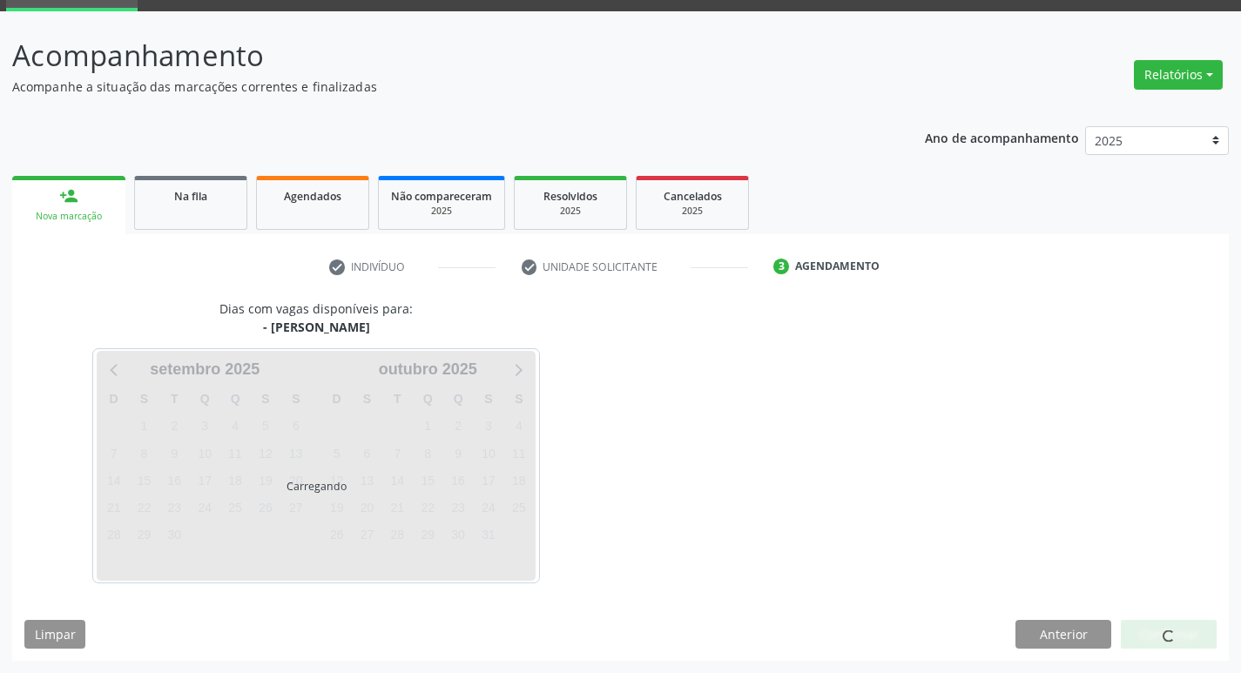
scroll to position [84, 0]
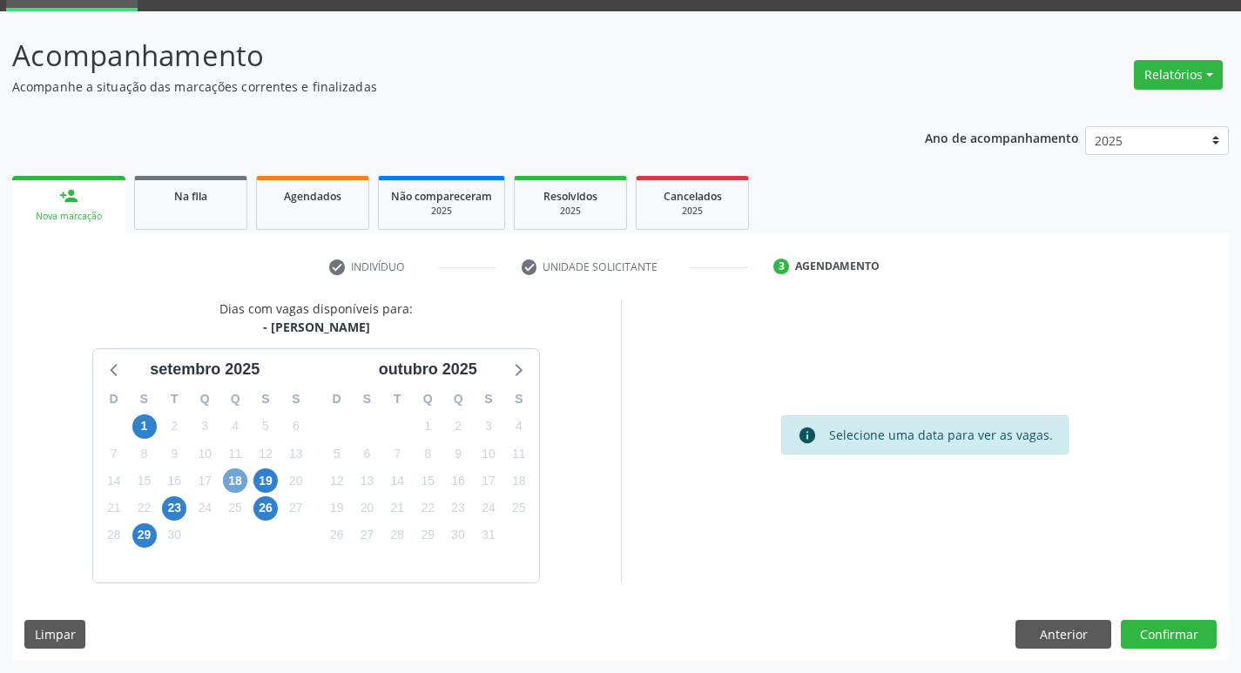
click at [240, 483] on span "18" at bounding box center [235, 481] width 24 height 24
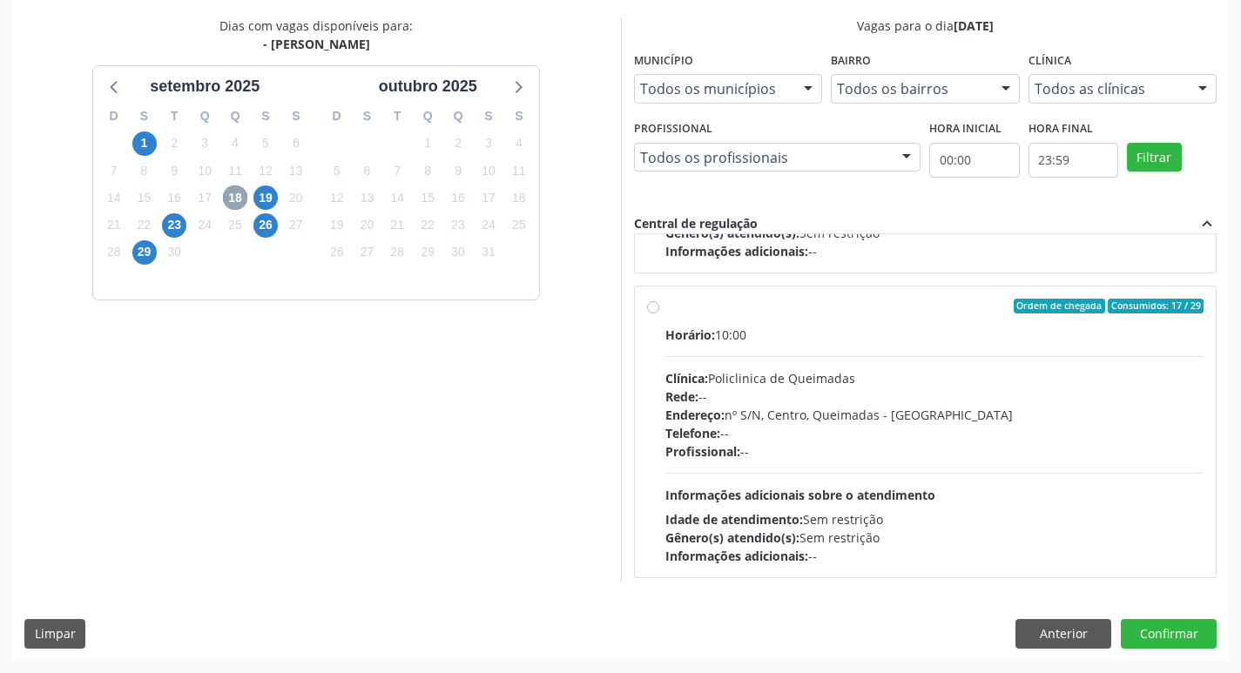
scroll to position [274, 0]
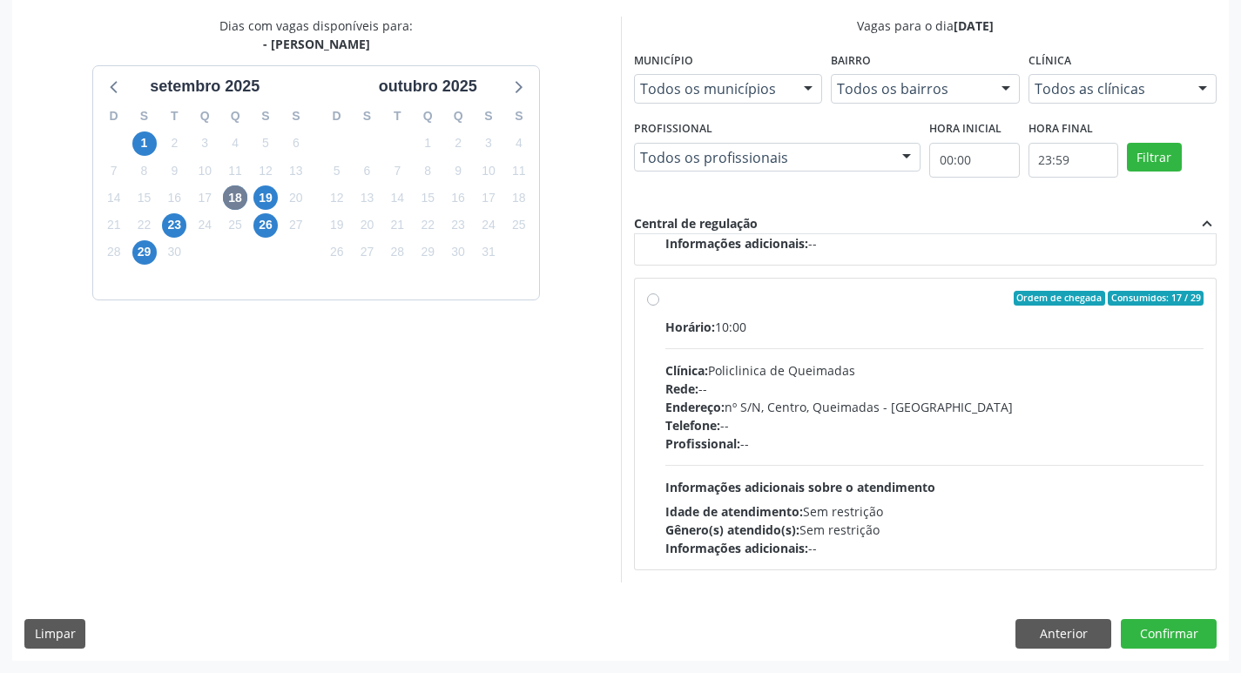
click at [968, 316] on label "Ordem de chegada Consumidos: 17 / 29 Horário: 10:00 Clínica: Policlinica de Que…" at bounding box center [935, 424] width 539 height 267
click at [659, 307] on input "Ordem de chegada Consumidos: 17 / 29 Horário: 10:00 Clínica: Policlinica de Que…" at bounding box center [653, 299] width 12 height 16
radio input "true"
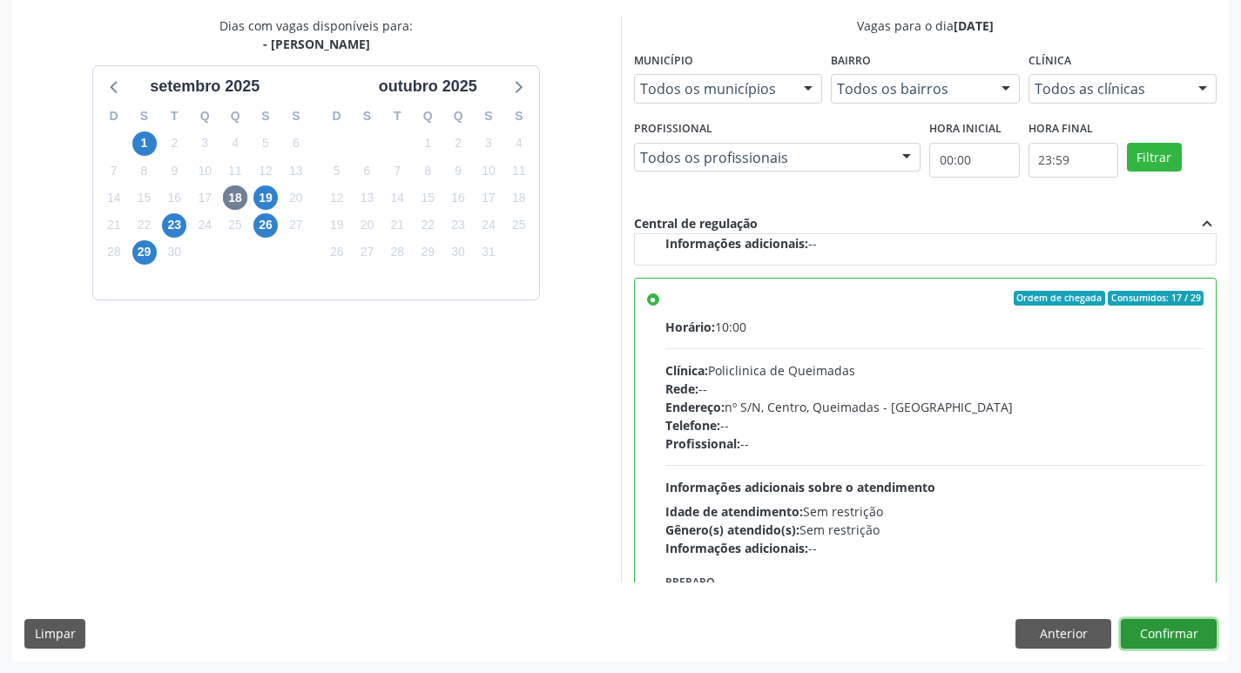
click at [1168, 632] on button "Confirmar" at bounding box center [1169, 634] width 96 height 30
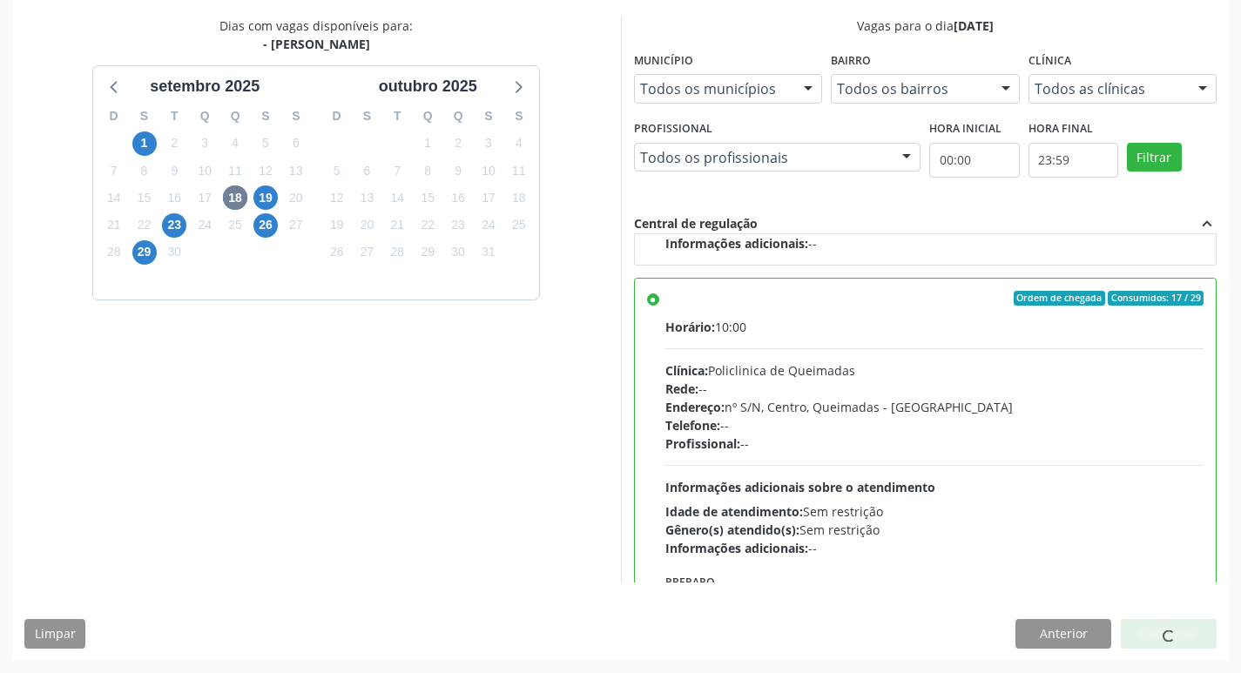
scroll to position [0, 0]
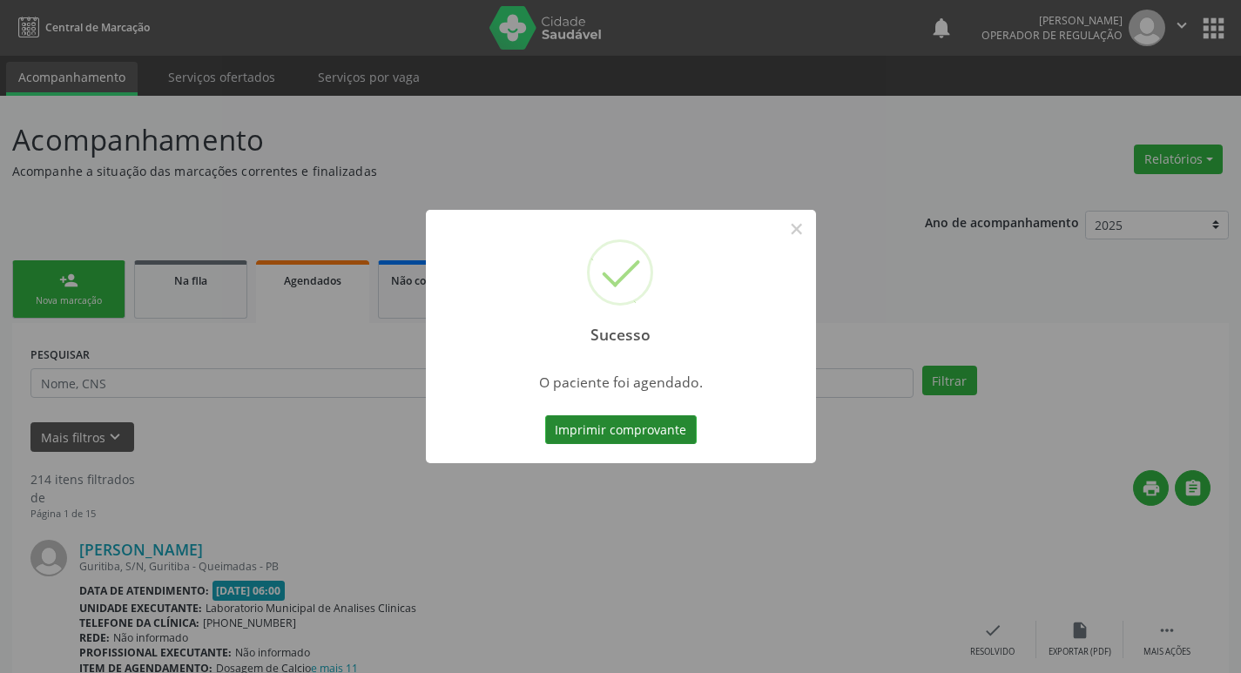
click at [637, 431] on button "Imprimir comprovante" at bounding box center [621, 431] width 152 height 30
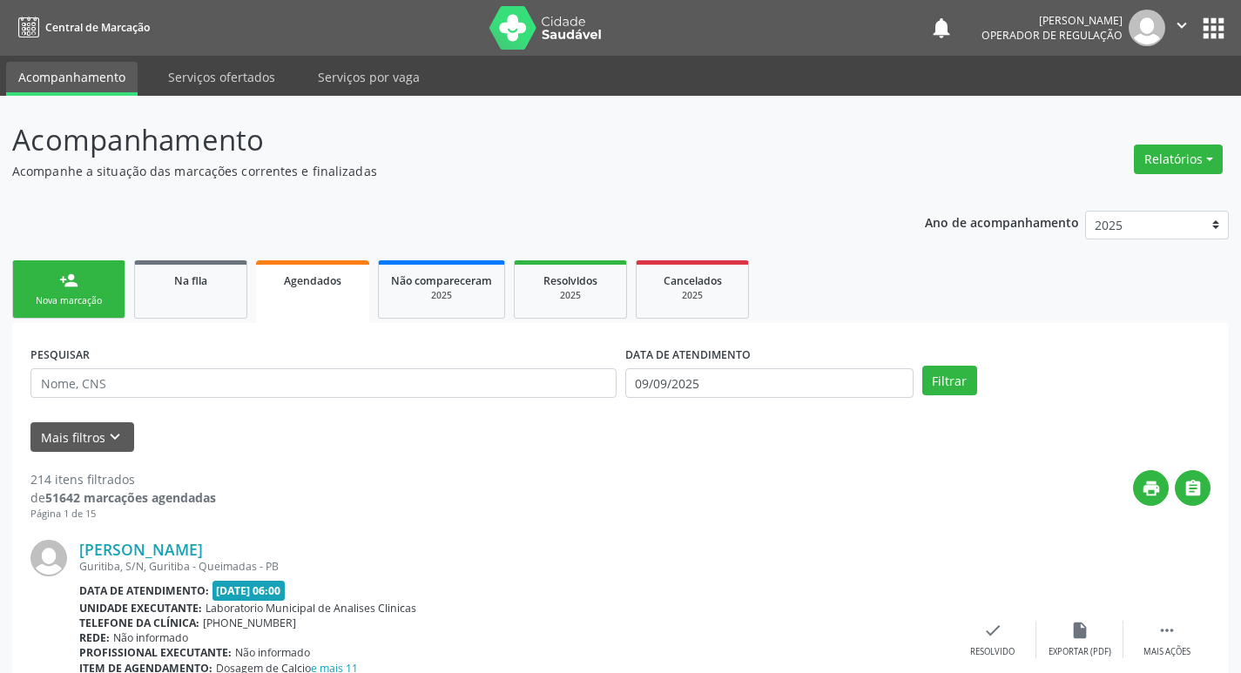
click at [78, 288] on div "person_add" at bounding box center [68, 280] width 19 height 19
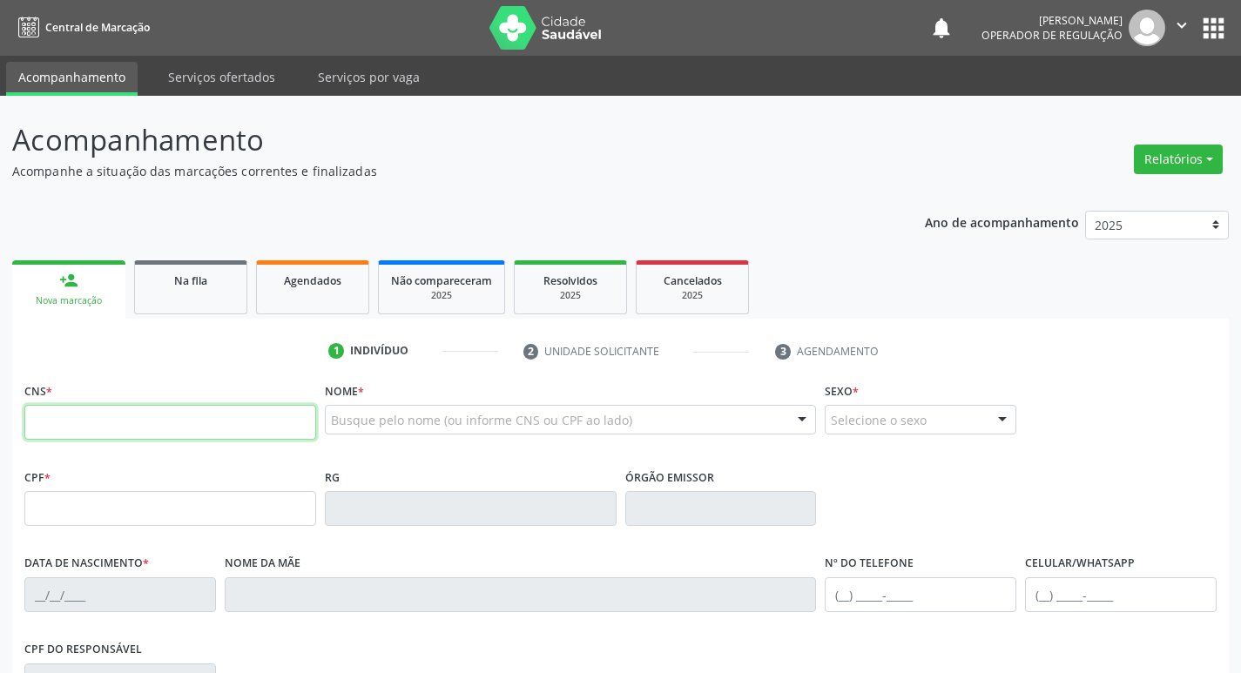
click at [118, 414] on input "text" at bounding box center [170, 422] width 292 height 35
type input "703 0038 6372 0570"
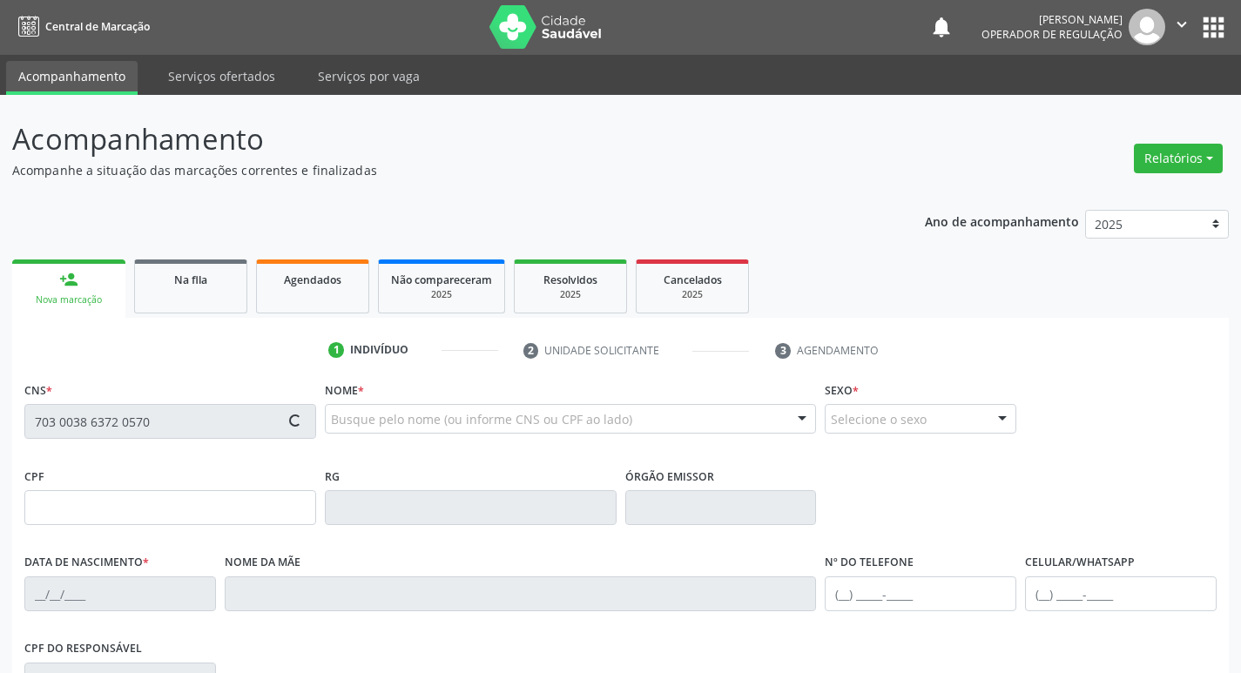
type input "063.960.634-25"
type input "[DATE]"
type input "[PERSON_NAME]"
type input "[PHONE_NUMBER]"
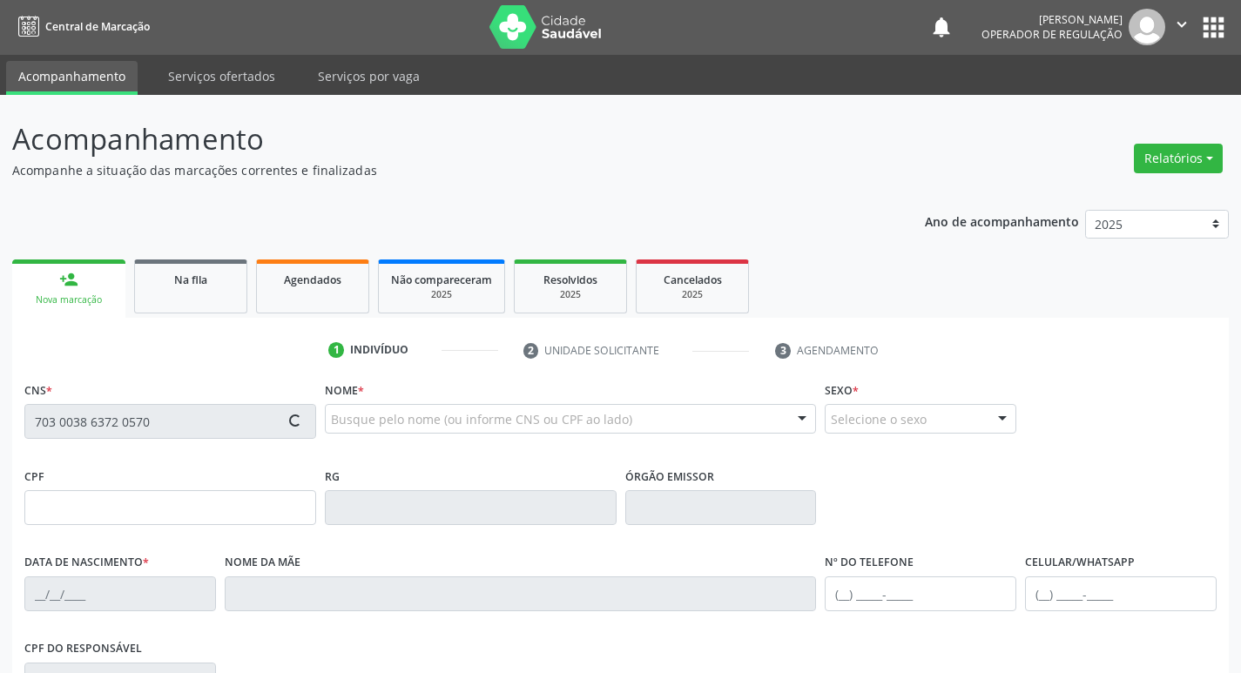
type input "021.314.334-84"
type input "298"
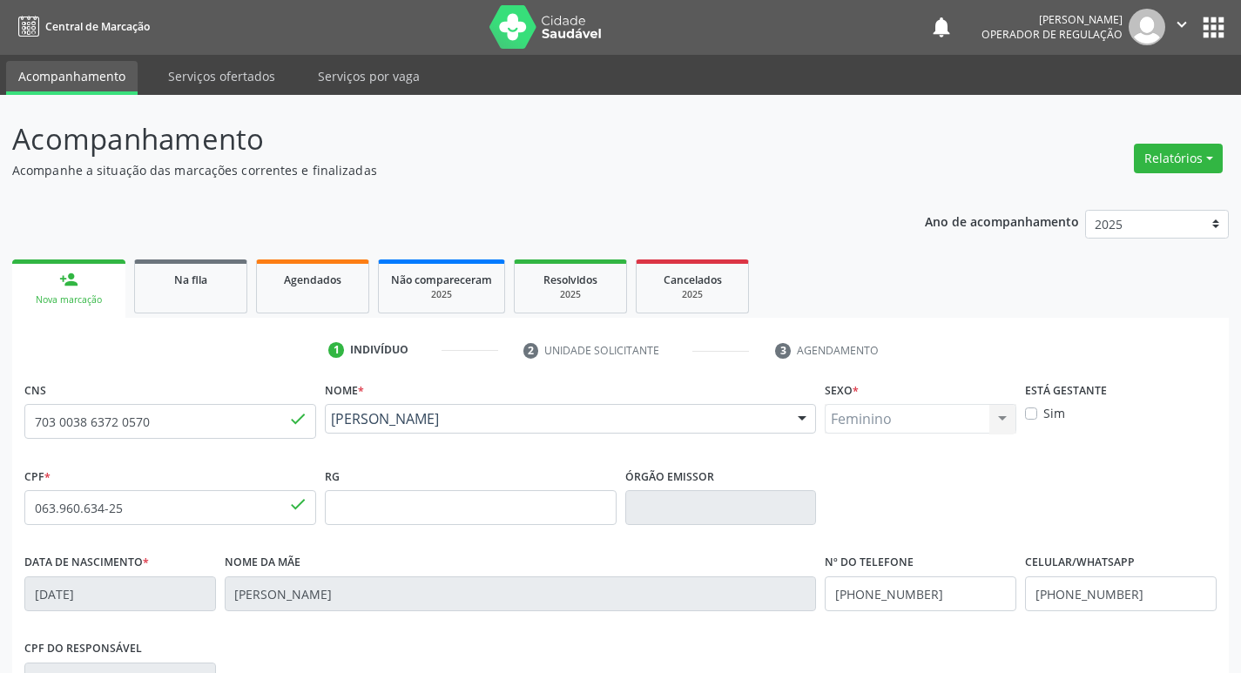
scroll to position [271, 0]
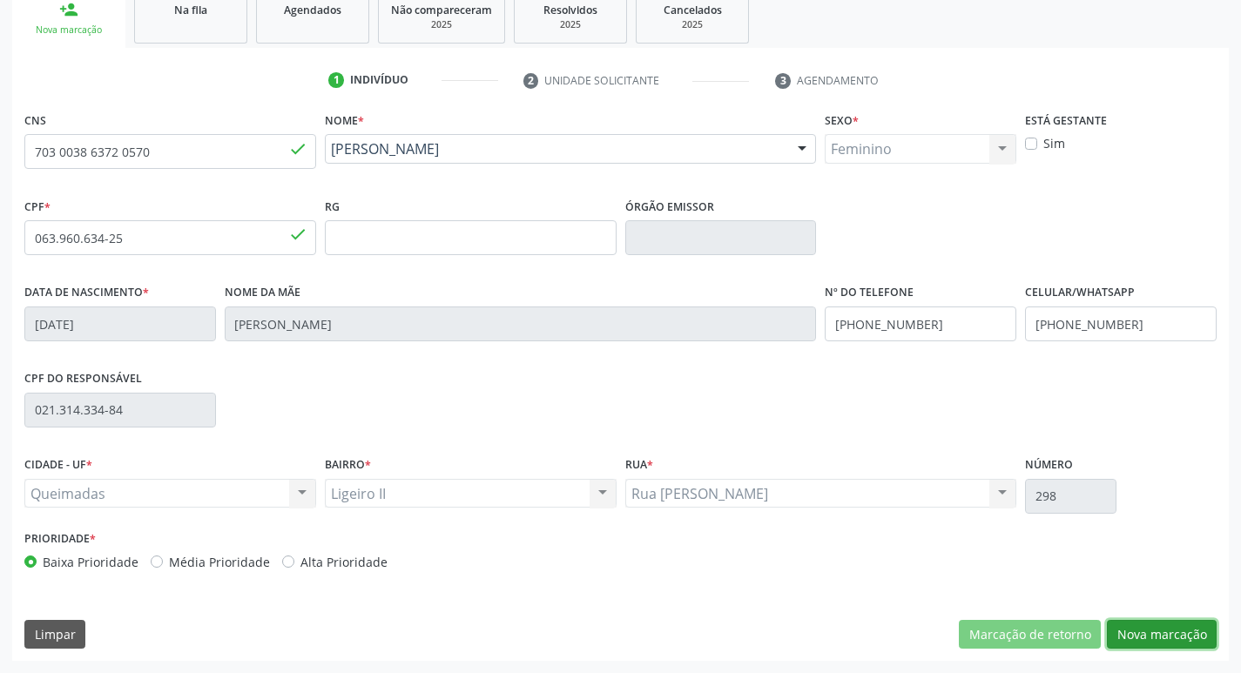
click at [1159, 630] on button "Nova marcação" at bounding box center [1162, 635] width 110 height 30
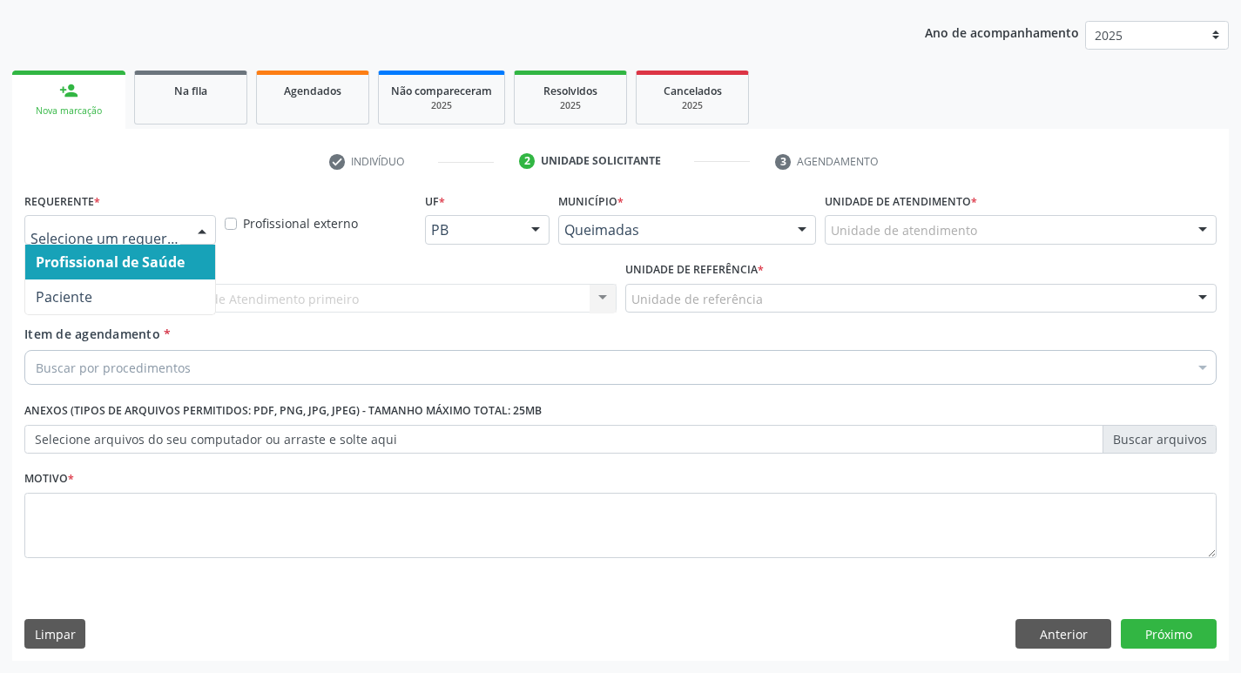
drag, startPoint x: 152, startPoint y: 225, endPoint x: 113, endPoint y: 300, distance: 84.6
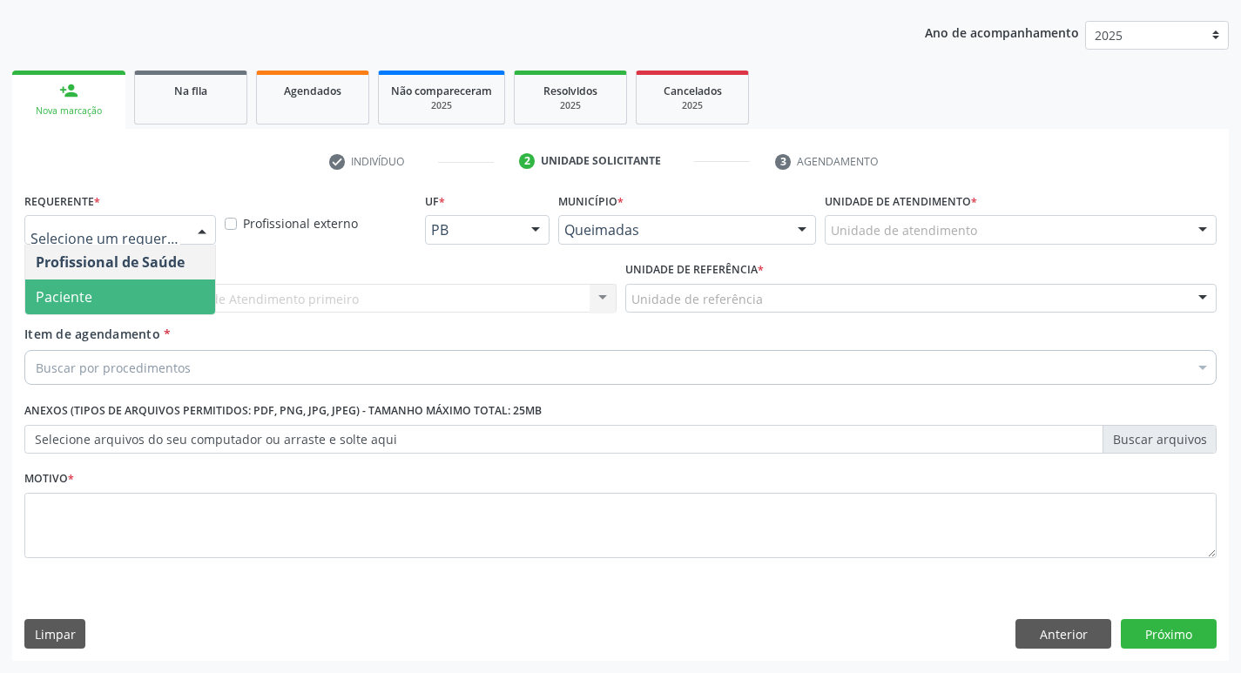
click at [108, 300] on span "Paciente" at bounding box center [120, 297] width 190 height 35
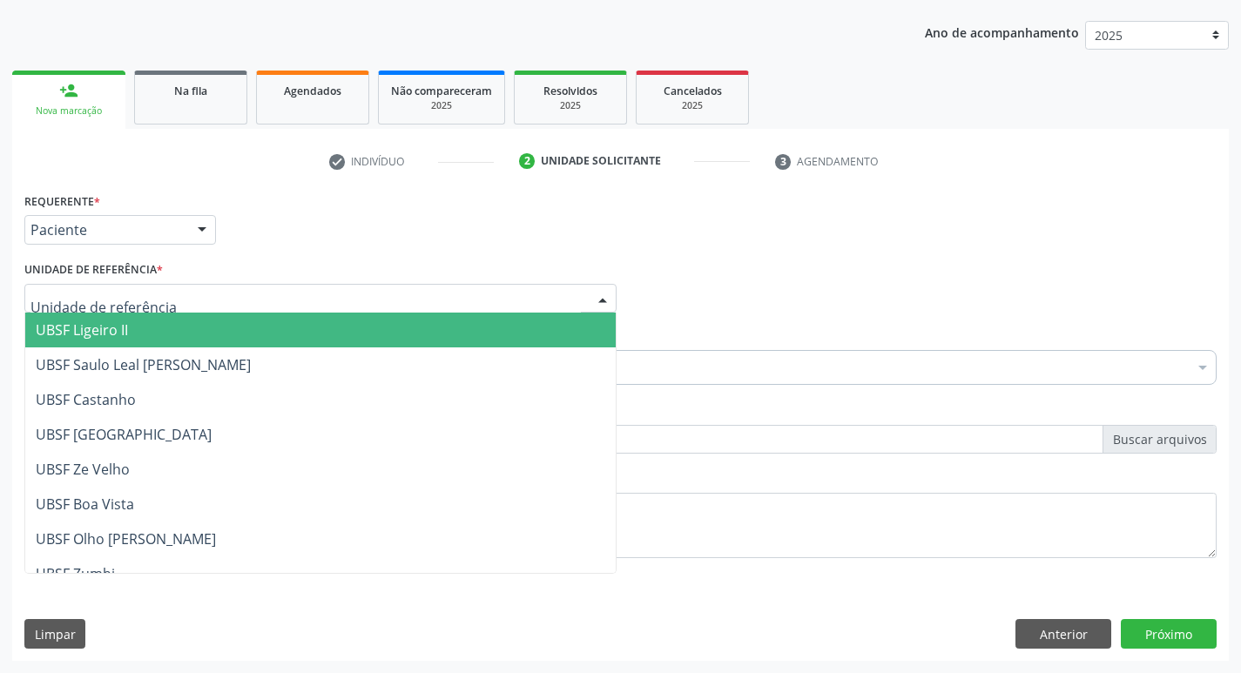
click at [125, 338] on span "UBSF Ligeiro II" at bounding box center [82, 330] width 92 height 19
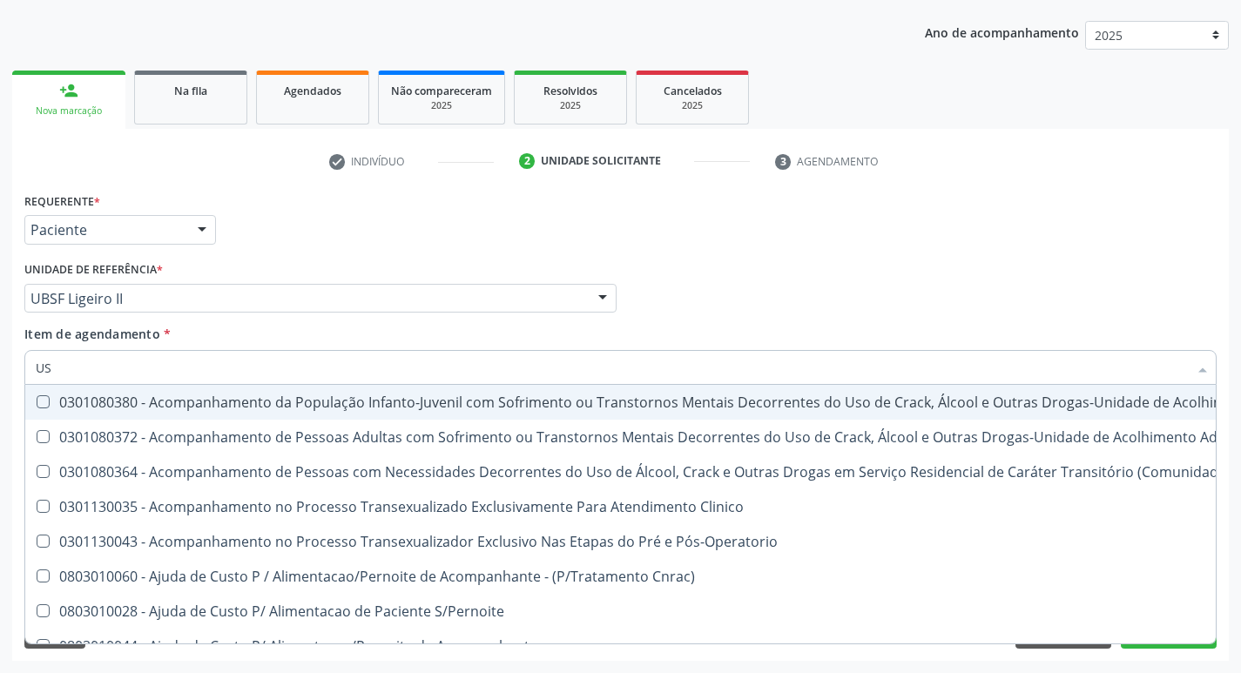
type input "USG"
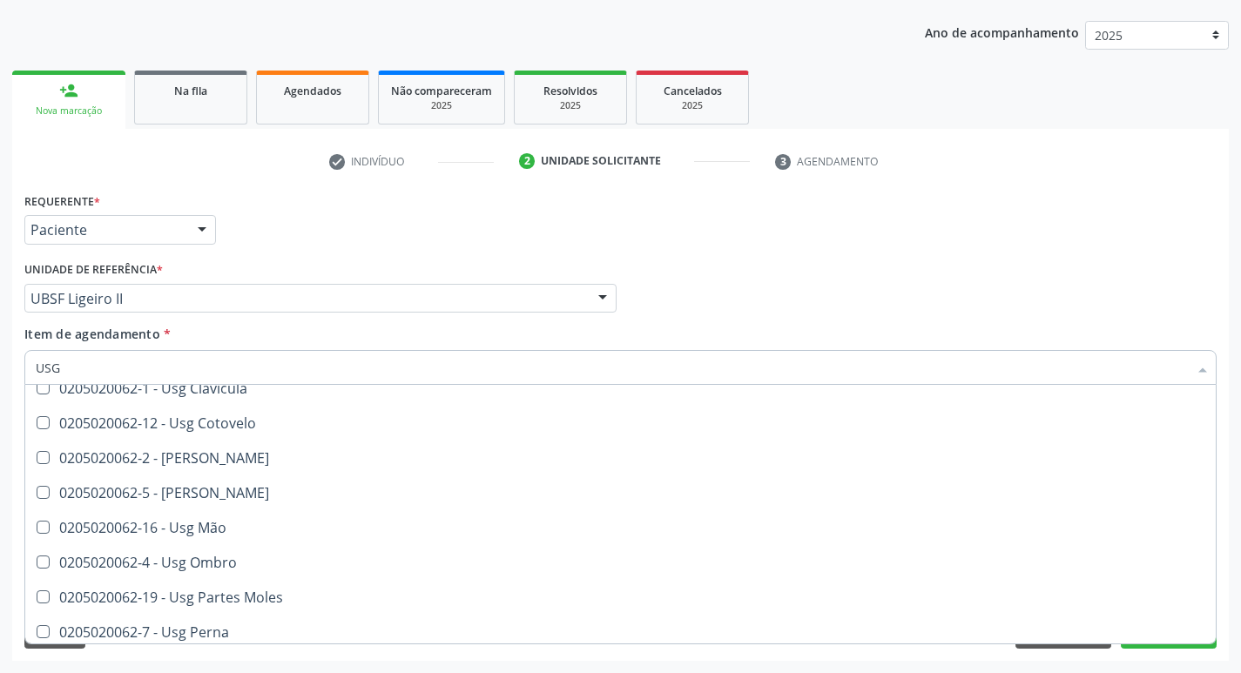
scroll to position [174, 0]
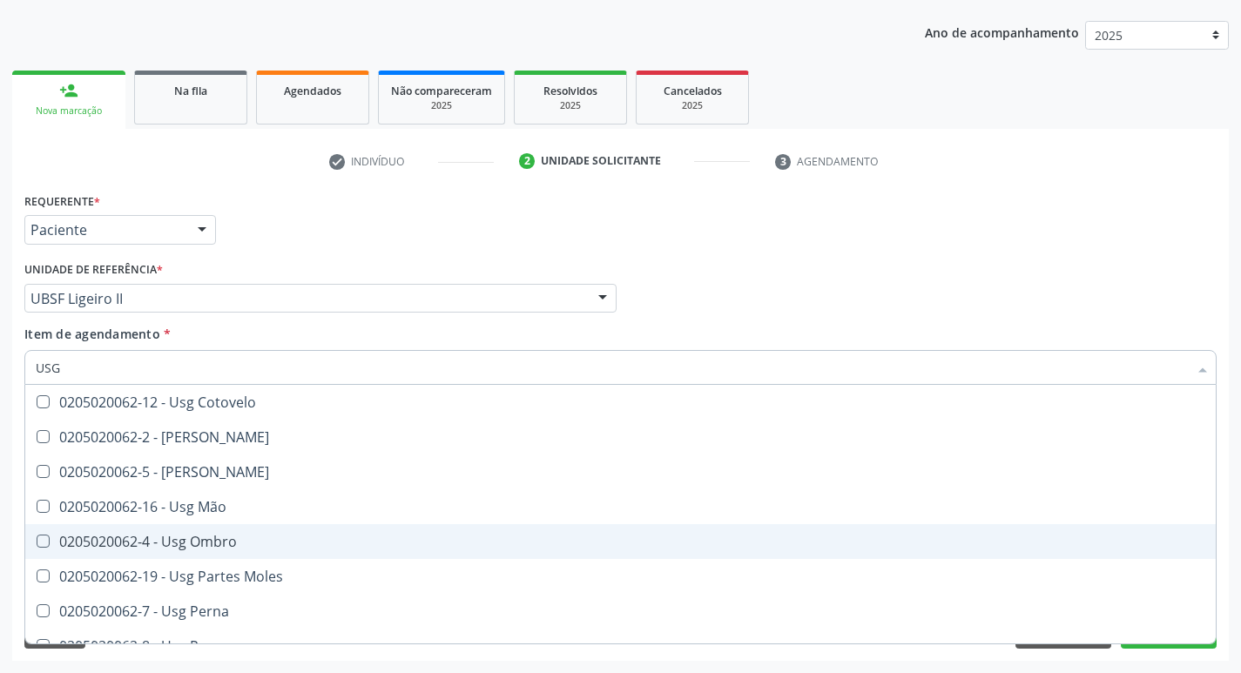
click at [211, 546] on div "0205020062-4 - Usg Ombro" at bounding box center [621, 542] width 1170 height 14
checkbox Ombro "true"
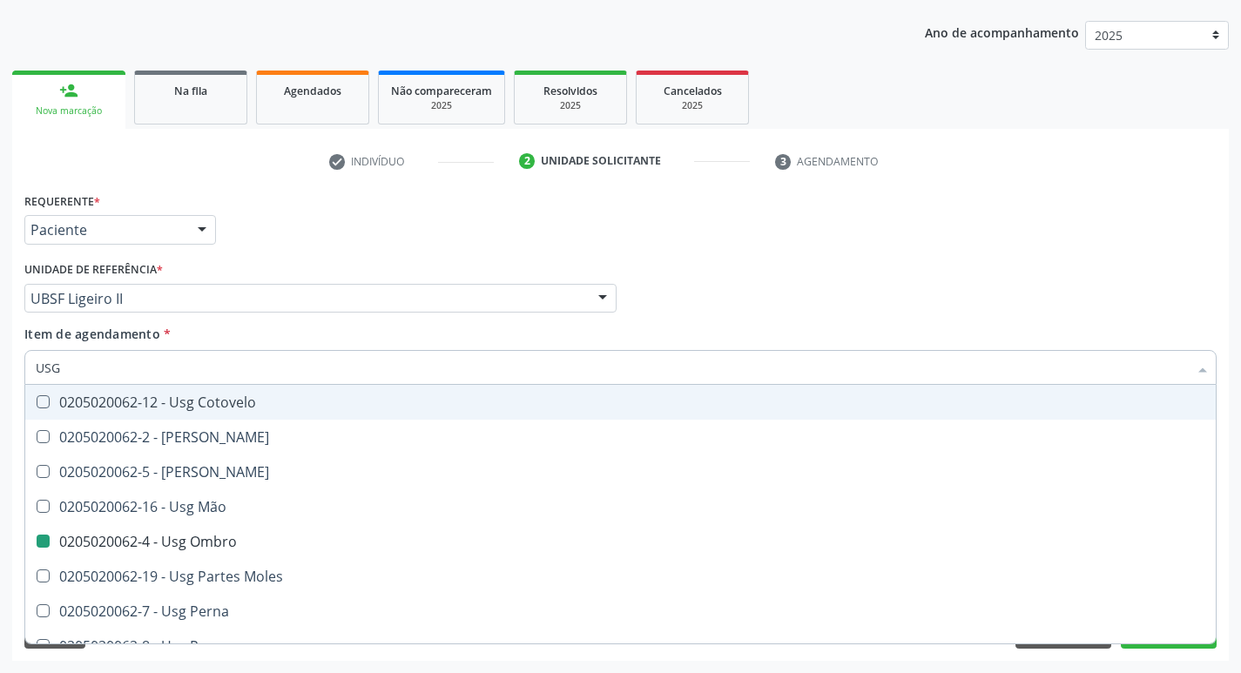
click at [773, 227] on div "Requerente * Paciente Profissional de Saúde Paciente Nenhum resultado encontrad…" at bounding box center [620, 222] width 1201 height 68
checkbox Braço "true"
checkbox Ombro "false"
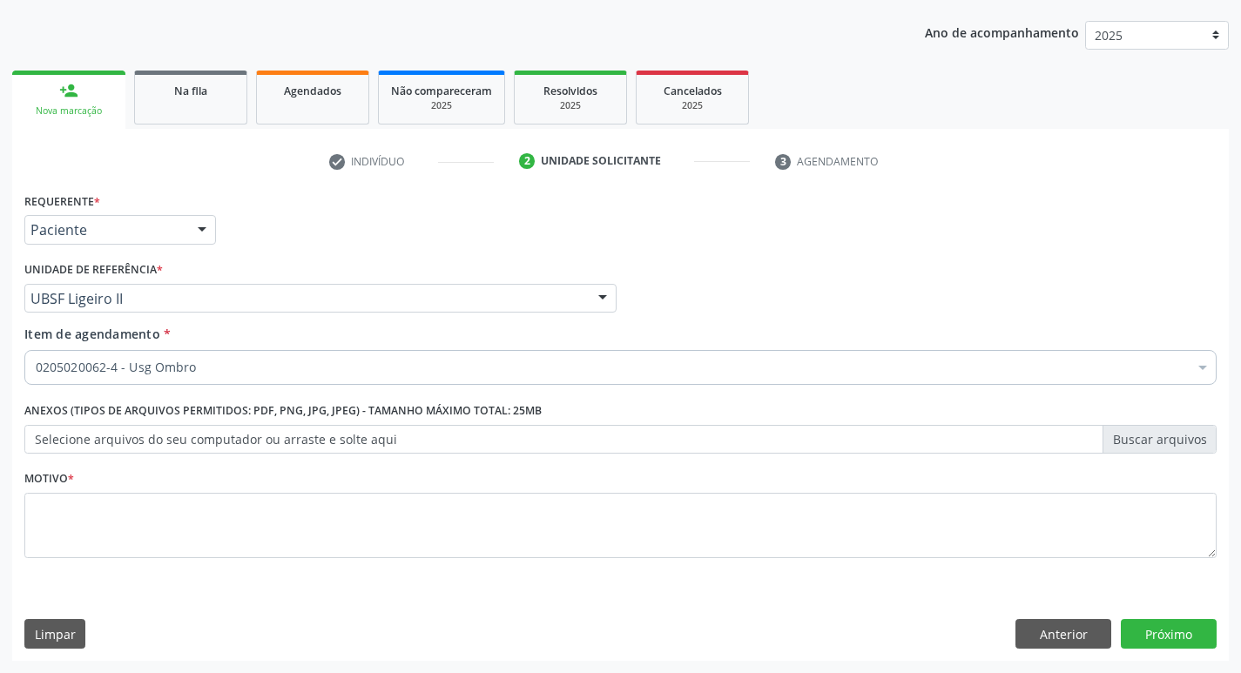
click at [263, 328] on div "0205020062-4 - Usg Ombro" at bounding box center [714, 321] width 1356 height 14
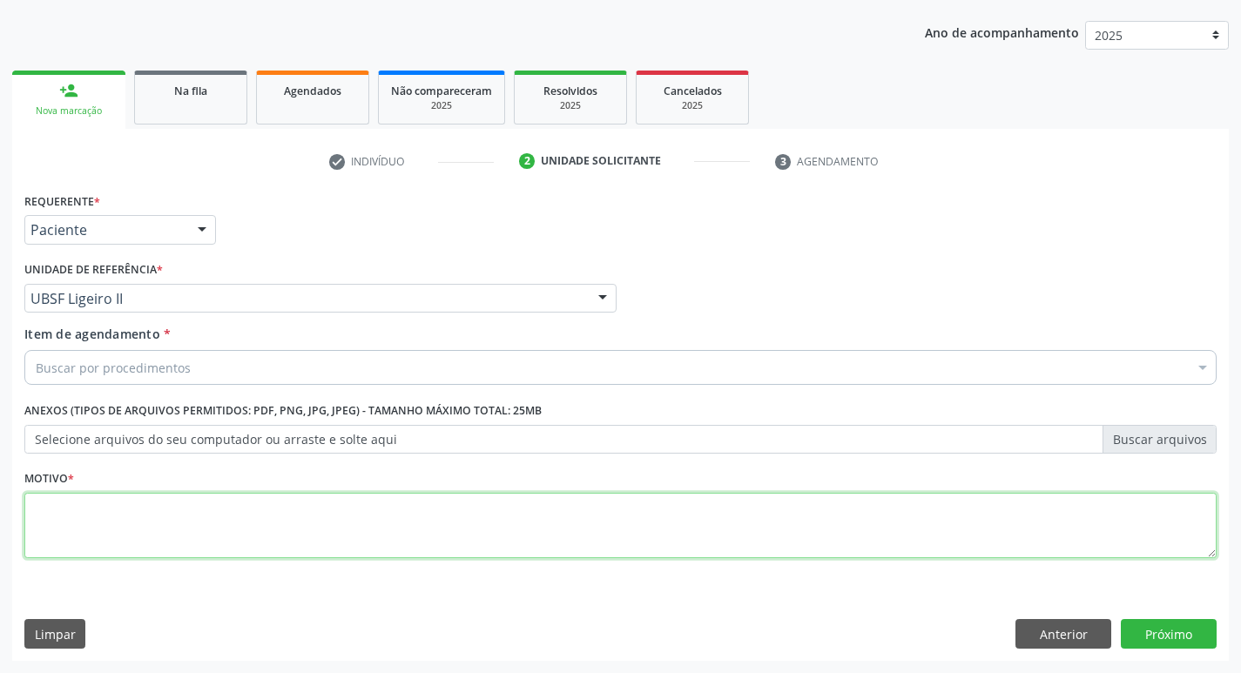
click at [267, 530] on textarea at bounding box center [620, 526] width 1193 height 66
type textarea "AVALIAÇÃO"
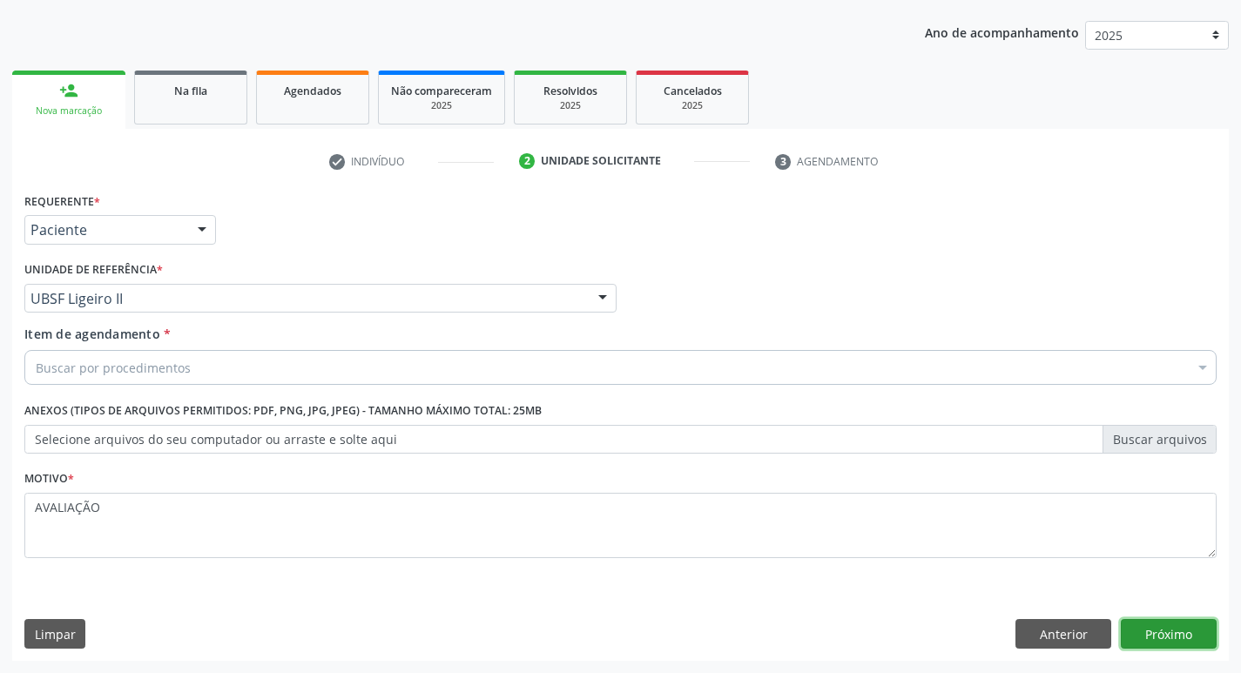
click at [1149, 623] on button "Próximo" at bounding box center [1169, 634] width 96 height 30
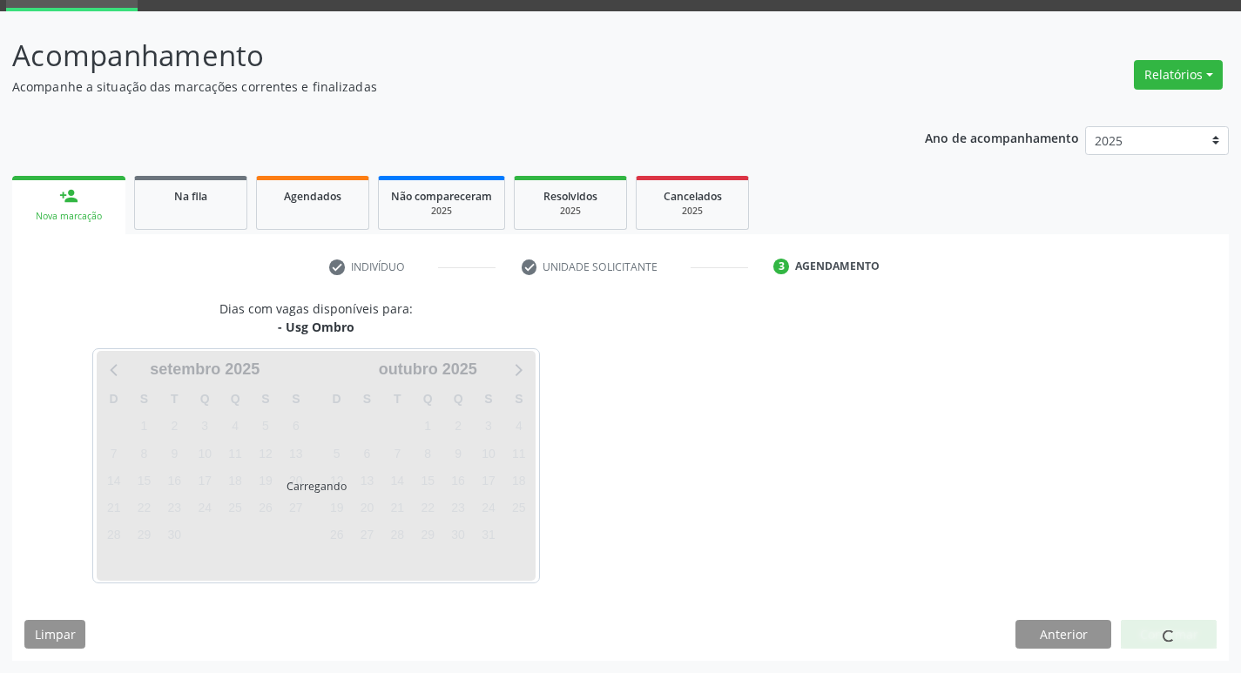
scroll to position [84, 0]
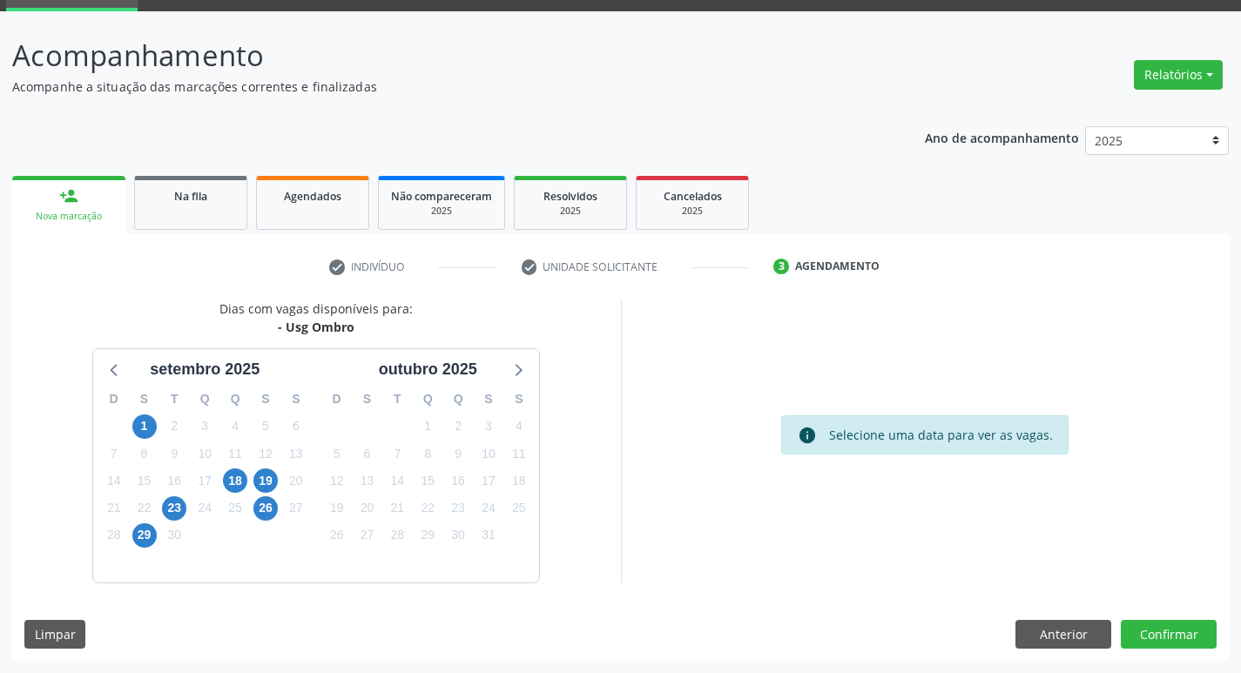
click at [251, 480] on div "19" at bounding box center [266, 481] width 30 height 27
click at [245, 480] on span "18" at bounding box center [235, 481] width 24 height 24
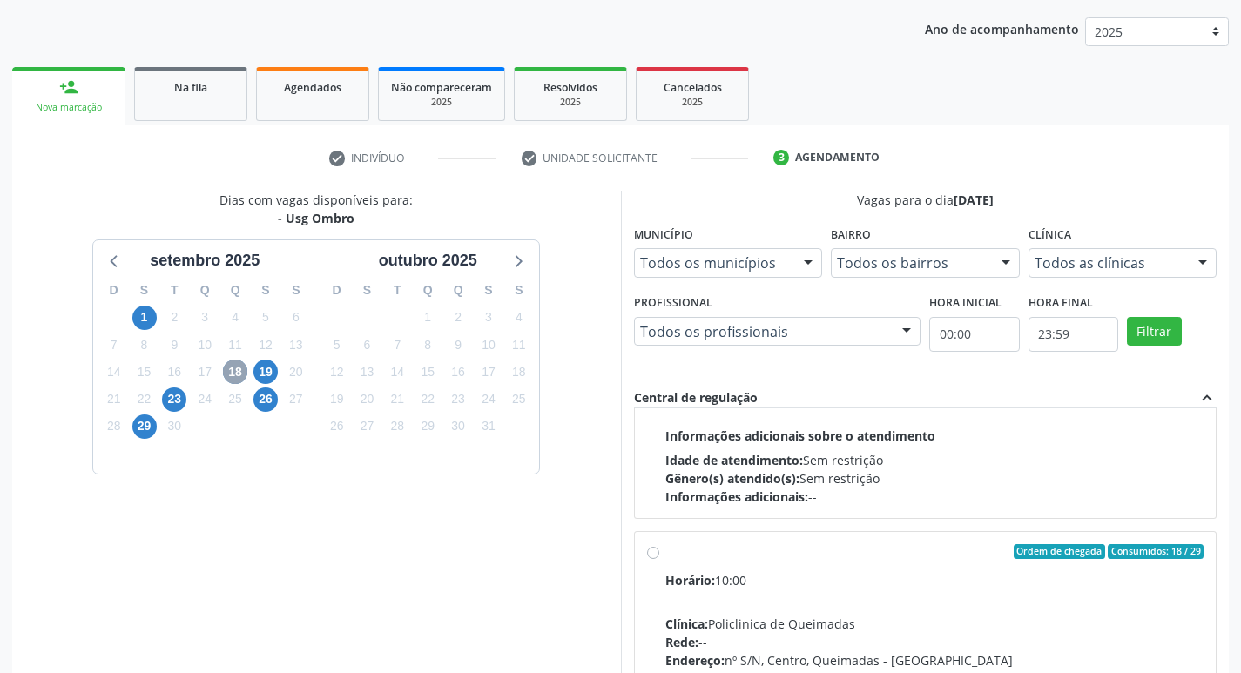
scroll to position [0, 0]
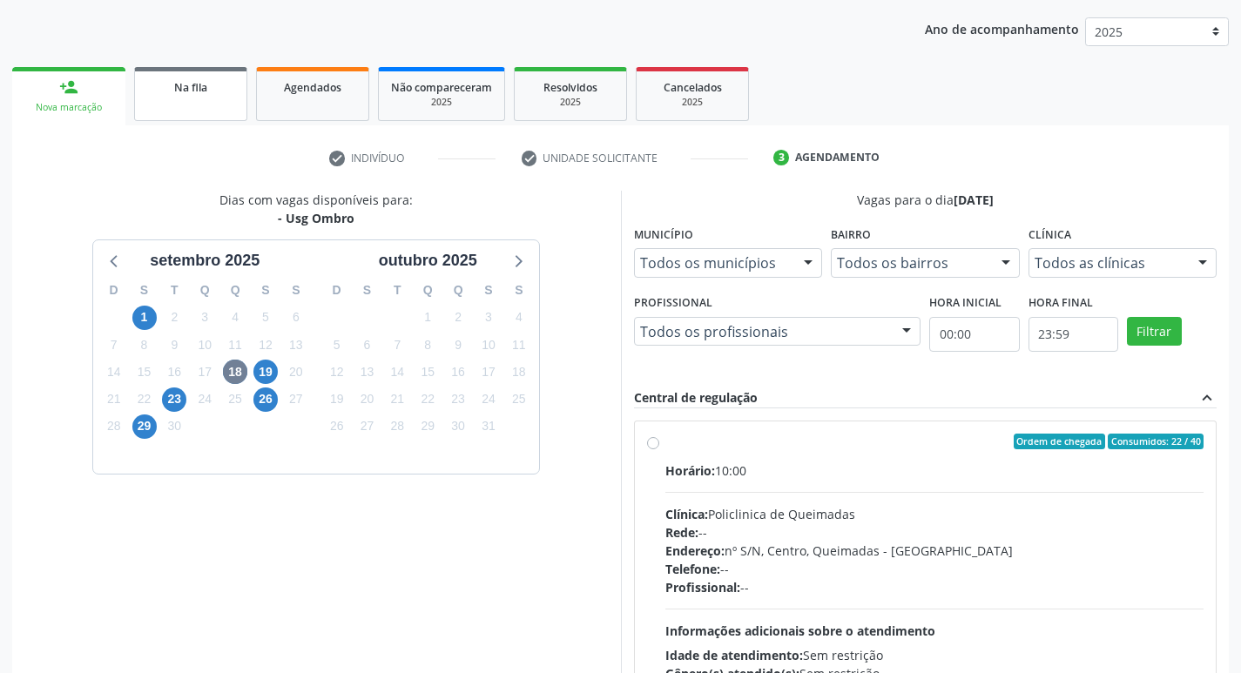
click at [211, 93] on div "Na fila" at bounding box center [190, 87] width 87 height 18
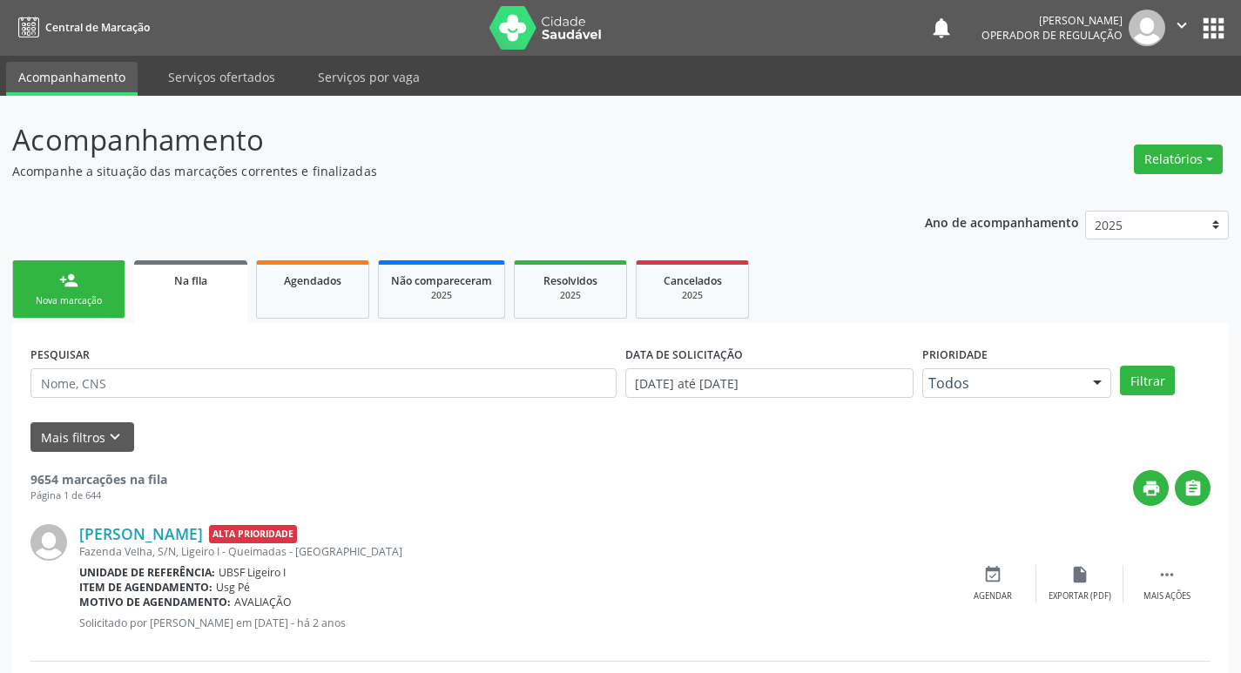
click at [80, 270] on link "person_add Nova marcação" at bounding box center [68, 289] width 113 height 58
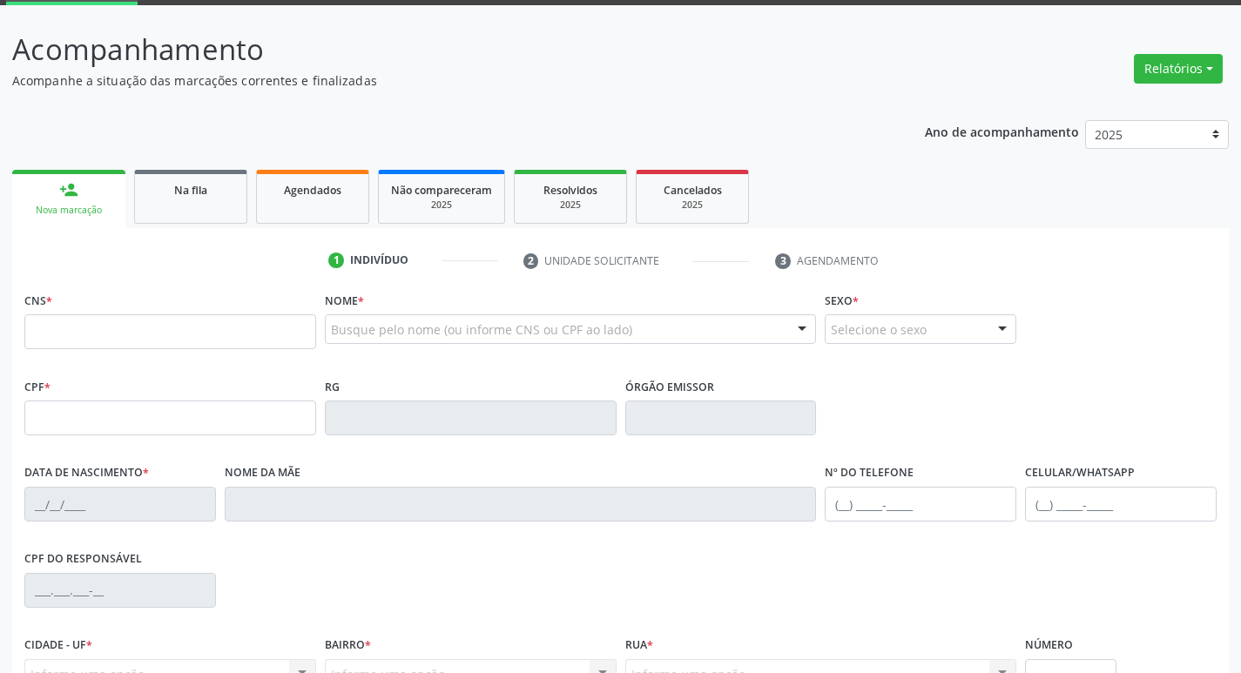
scroll to position [271, 0]
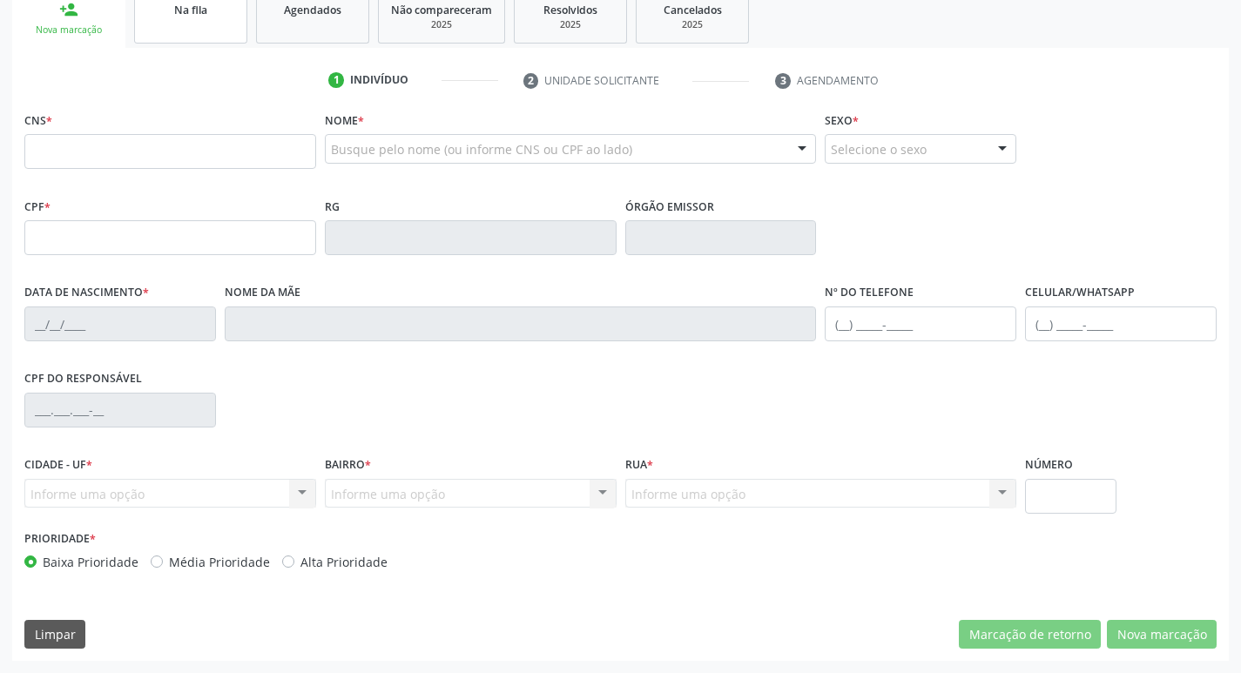
click at [193, 31] on link "Na fila" at bounding box center [190, 17] width 113 height 54
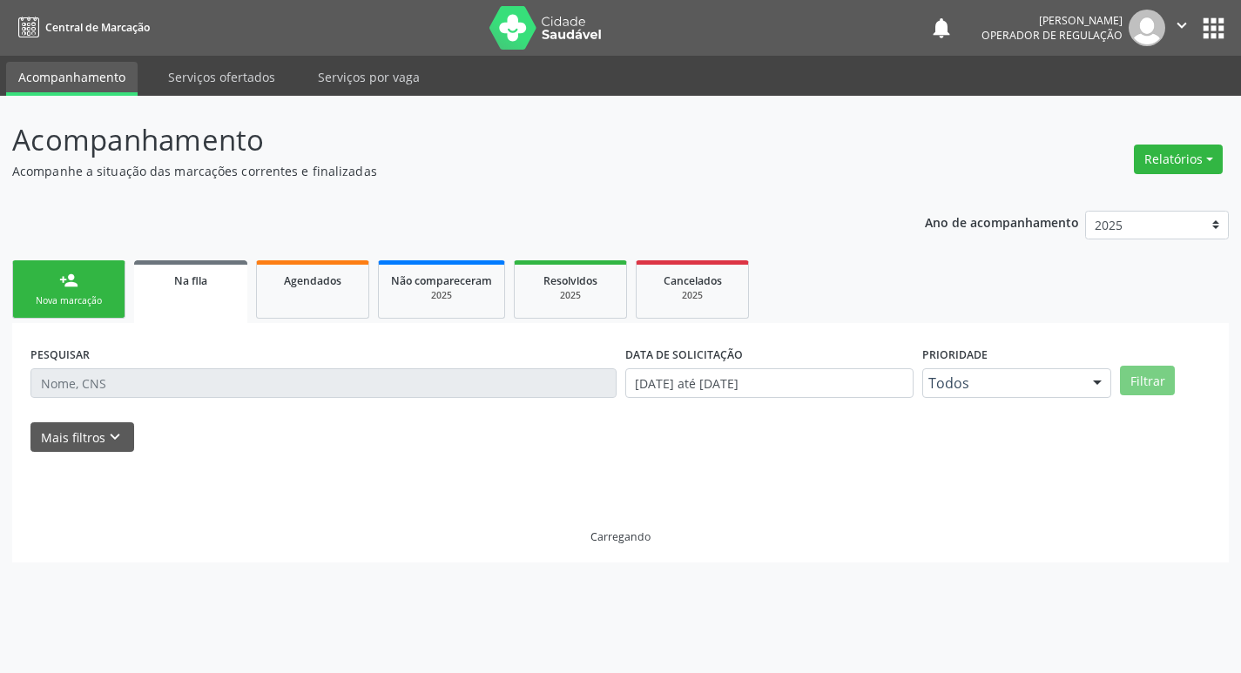
scroll to position [0, 0]
click at [99, 307] on div "Nova marcação" at bounding box center [68, 300] width 87 height 13
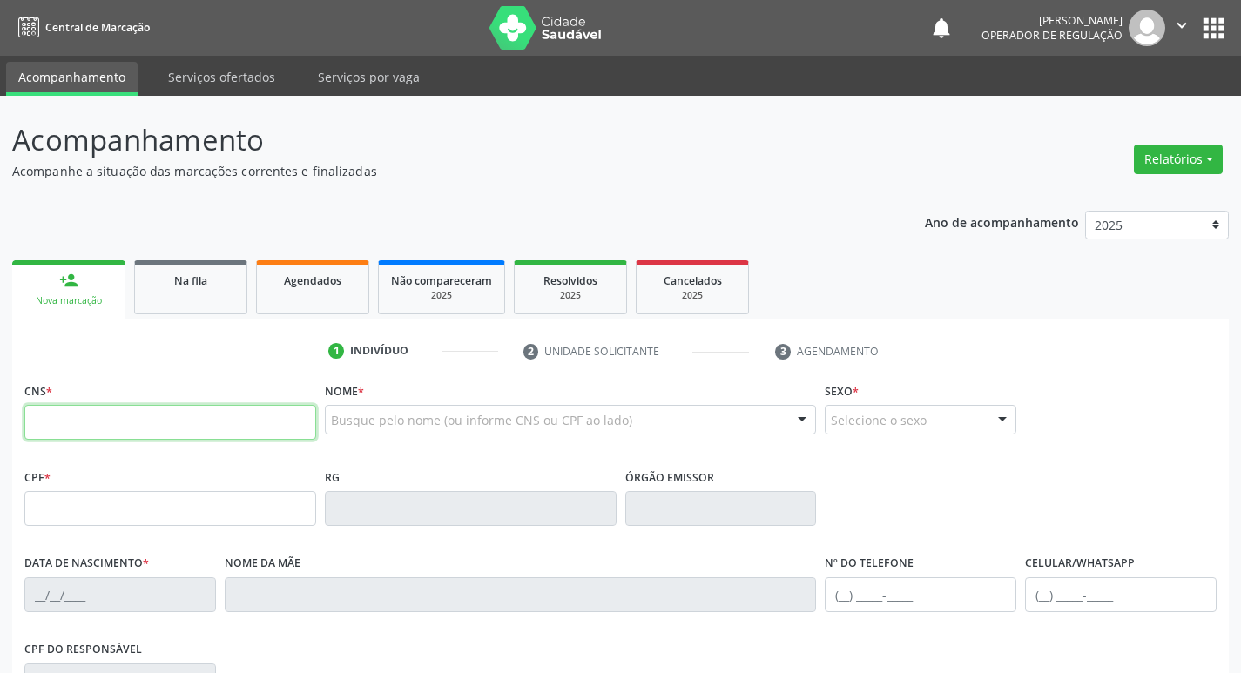
click at [161, 422] on input "text" at bounding box center [170, 422] width 292 height 35
type input "705 0050 5295 7756"
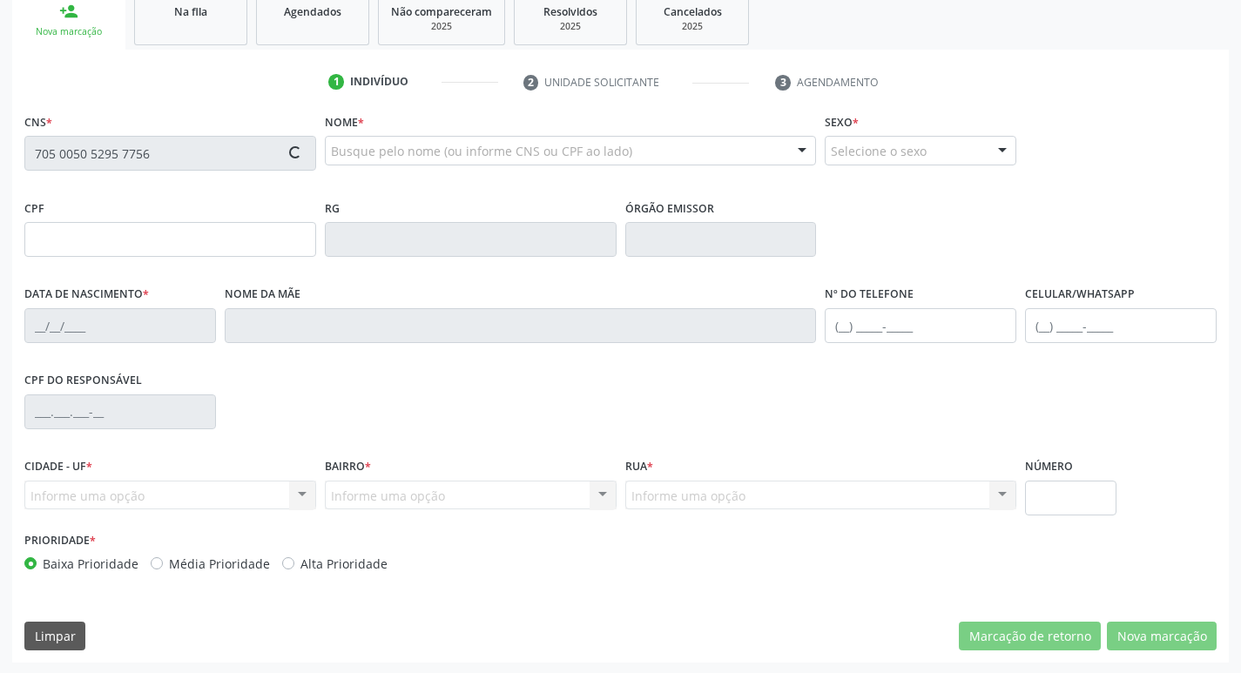
scroll to position [271, 0]
type input "569.383.904-44"
type input "[DATE]"
type input "Antônia [GEOGRAPHIC_DATA]"
type input "[PHONE_NUMBER]"
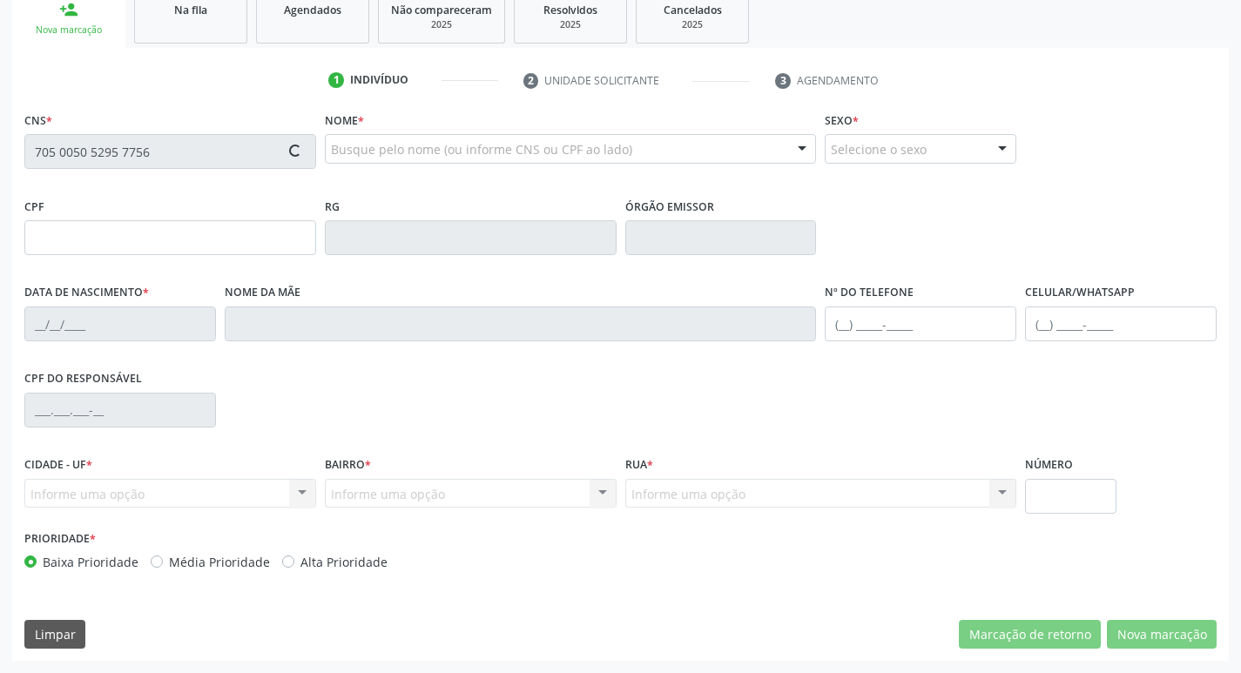
type input "[PHONE_NUMBER]"
type input "419"
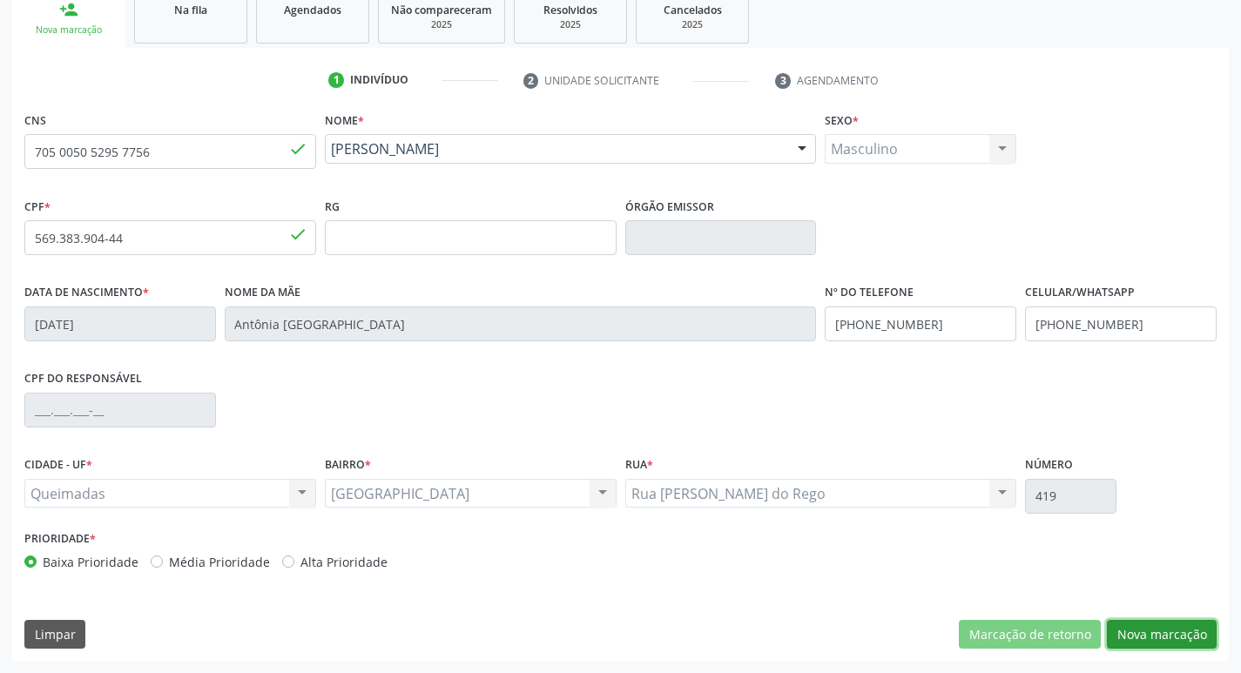
click at [1169, 627] on button "Nova marcação" at bounding box center [1162, 635] width 110 height 30
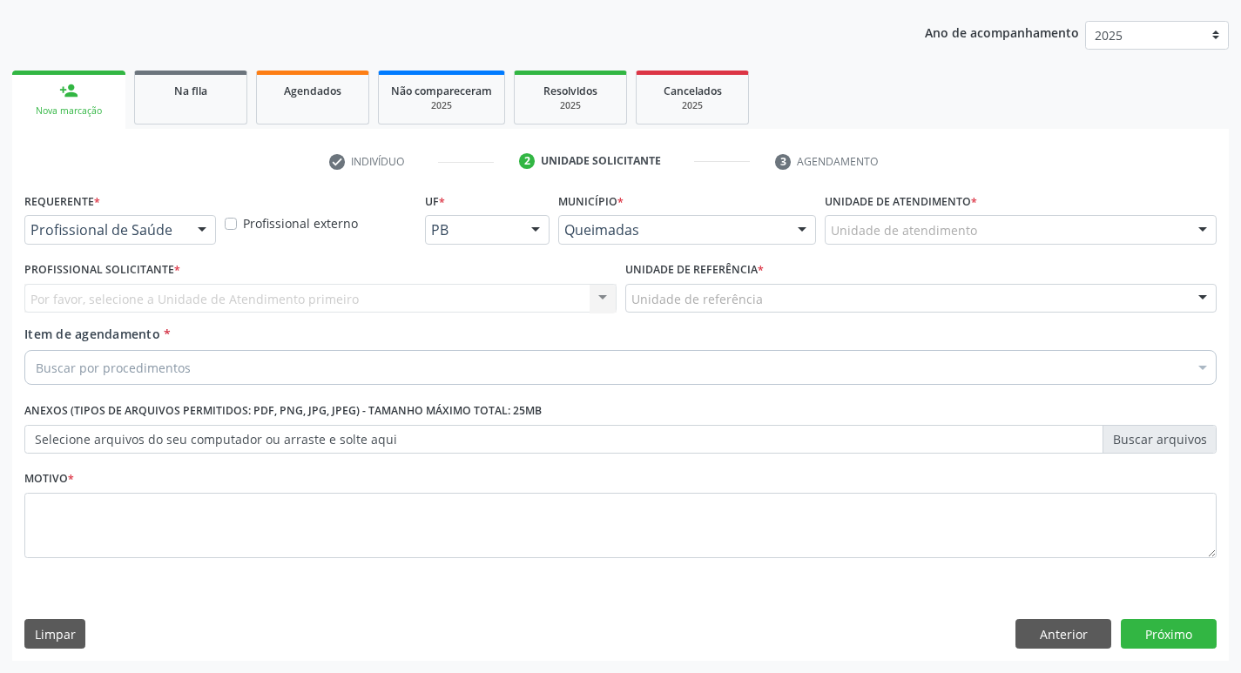
drag, startPoint x: 197, startPoint y: 117, endPoint x: 102, endPoint y: 112, distance: 95.1
click at [197, 116] on link "Na fila" at bounding box center [190, 98] width 113 height 54
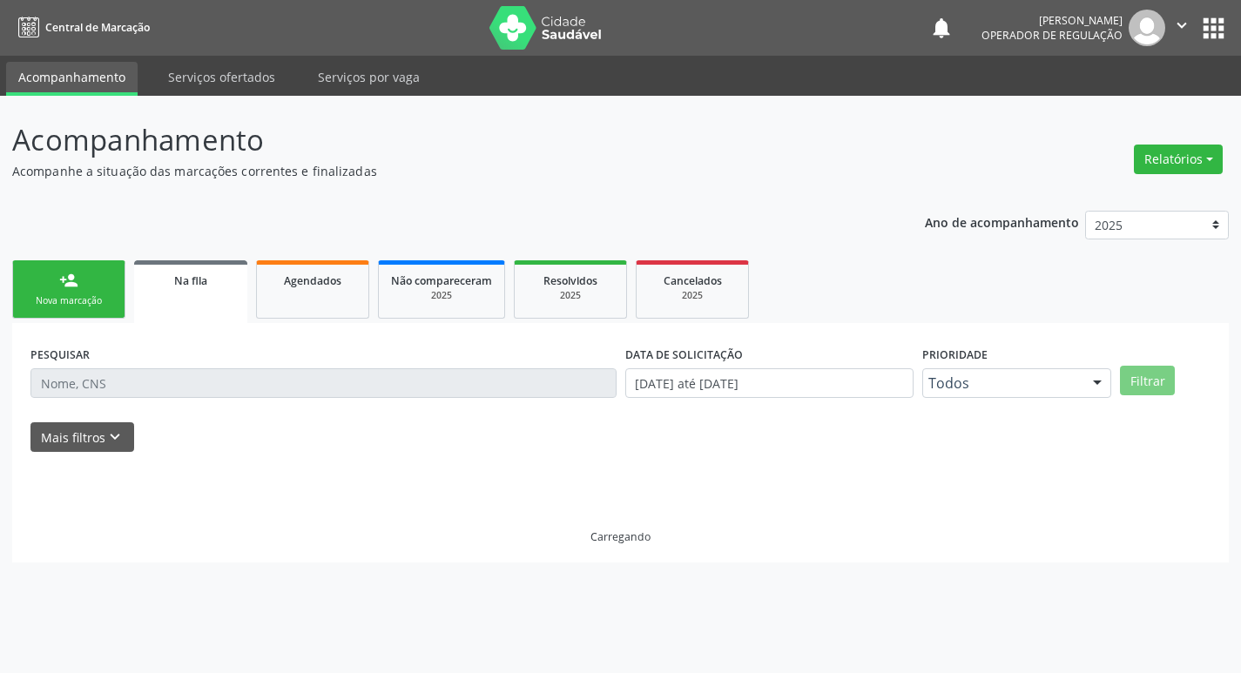
scroll to position [0, 0]
click at [101, 112] on div "Acompanhamento Acompanhe a situação das marcações correntes e finalizadas Relat…" at bounding box center [627, 385] width 1254 height 578
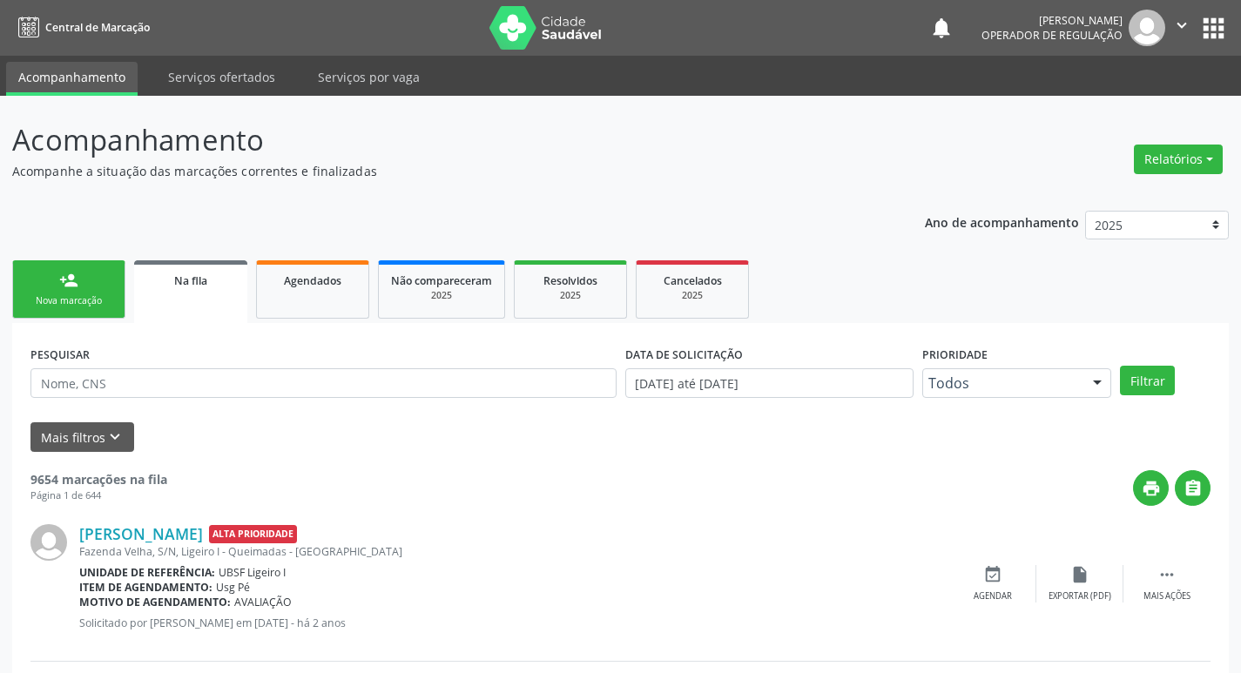
click at [99, 292] on link "person_add Nova marcação" at bounding box center [68, 289] width 113 height 58
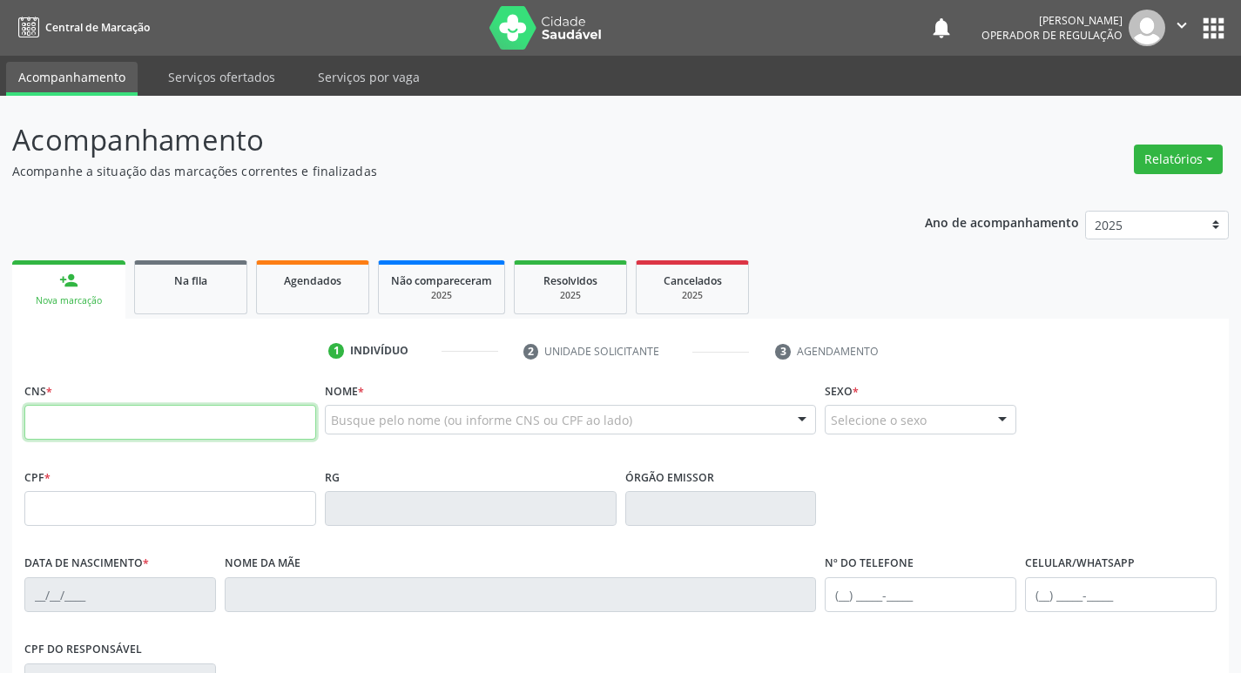
click at [133, 427] on input "text" at bounding box center [170, 422] width 292 height 35
type input "703 0038 6372 0570"
type input "063.960.634-25"
type input "[DATE]"
type input "[PERSON_NAME]"
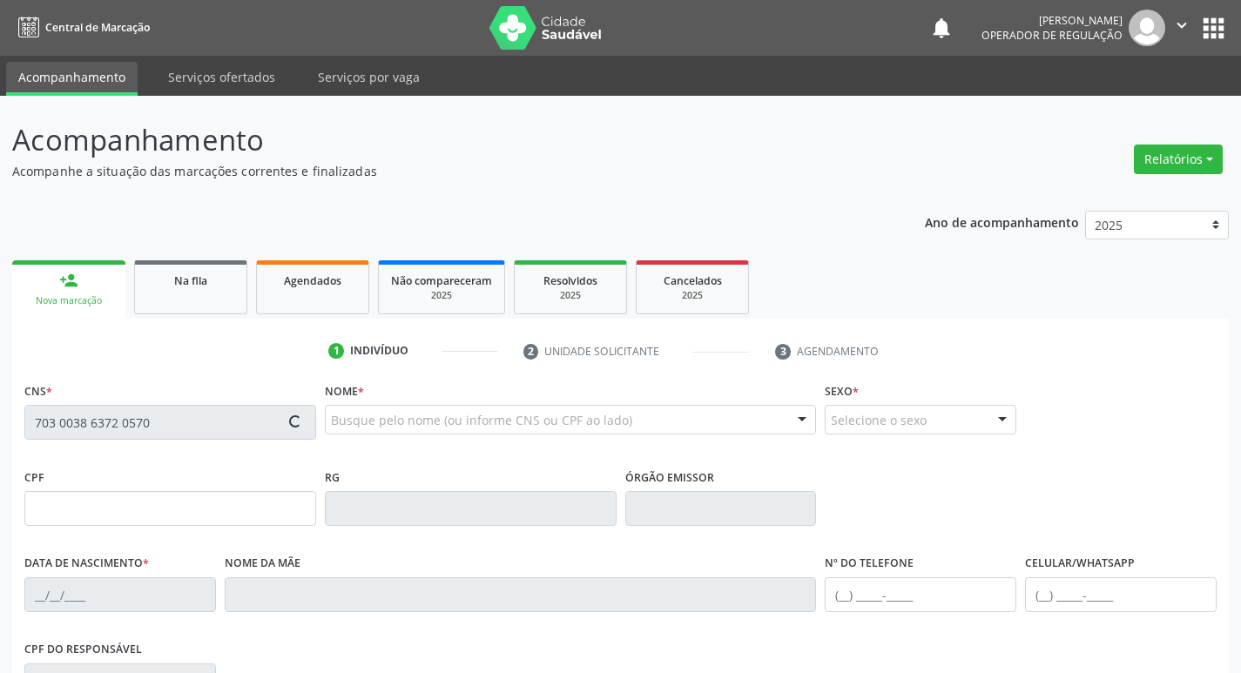
type input "[PHONE_NUMBER]"
type input "021.314.334-84"
type input "298"
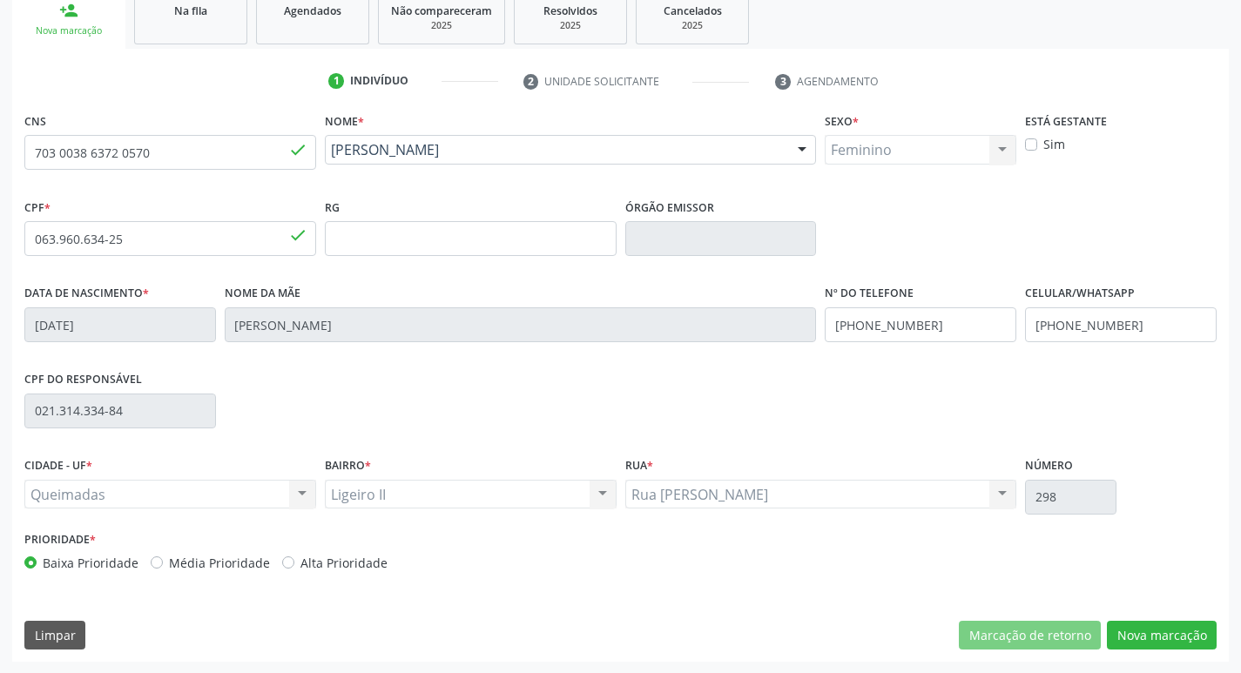
scroll to position [271, 0]
click at [1182, 643] on button "Nova marcação" at bounding box center [1162, 635] width 110 height 30
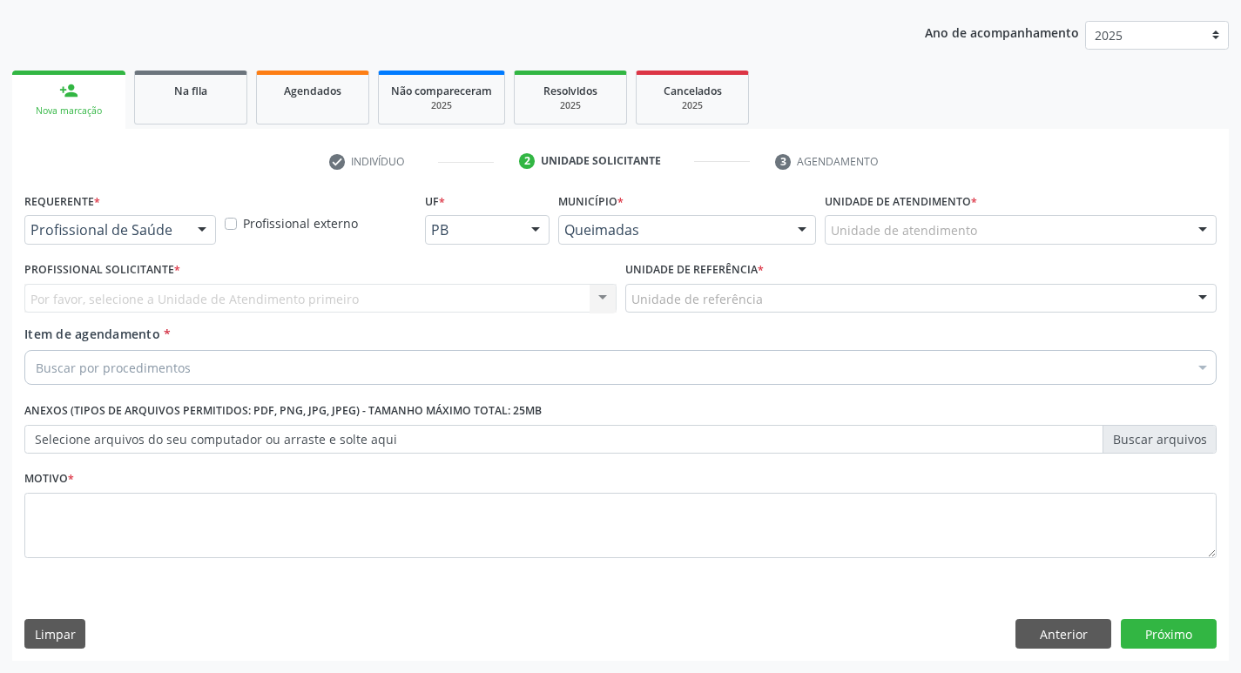
scroll to position [190, 0]
click at [144, 220] on div "Profissional de Saúde" at bounding box center [120, 230] width 192 height 30
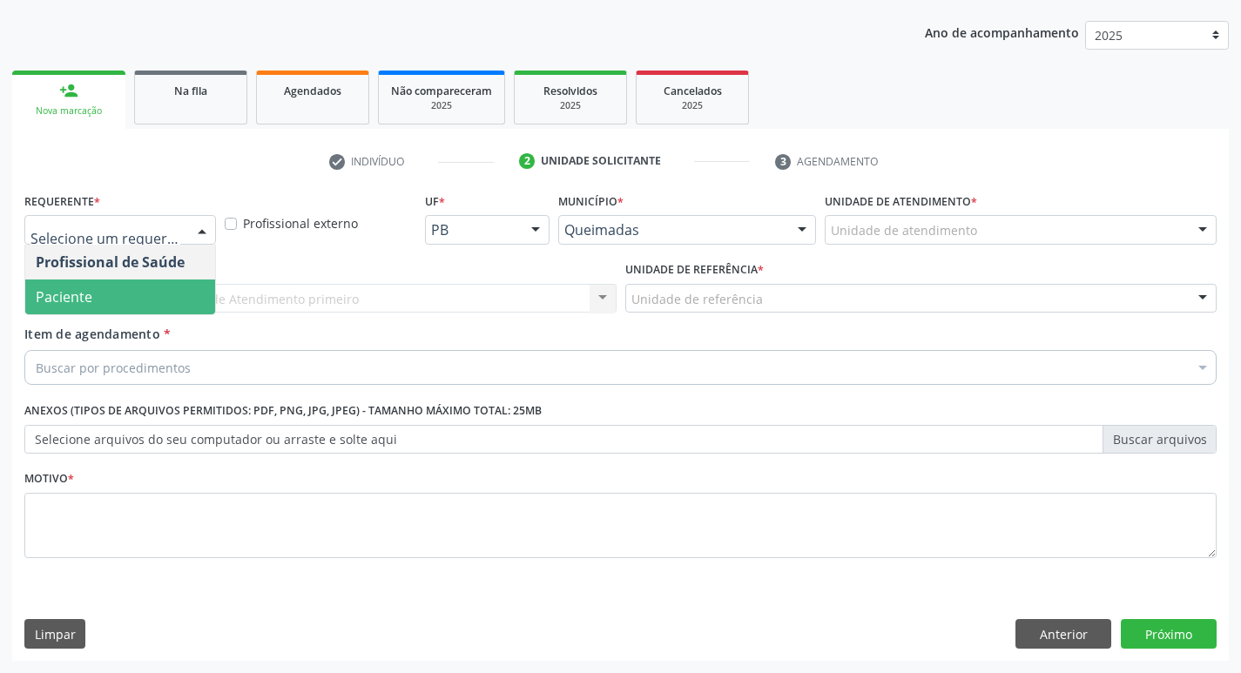
click at [138, 289] on span "Paciente" at bounding box center [120, 297] width 190 height 35
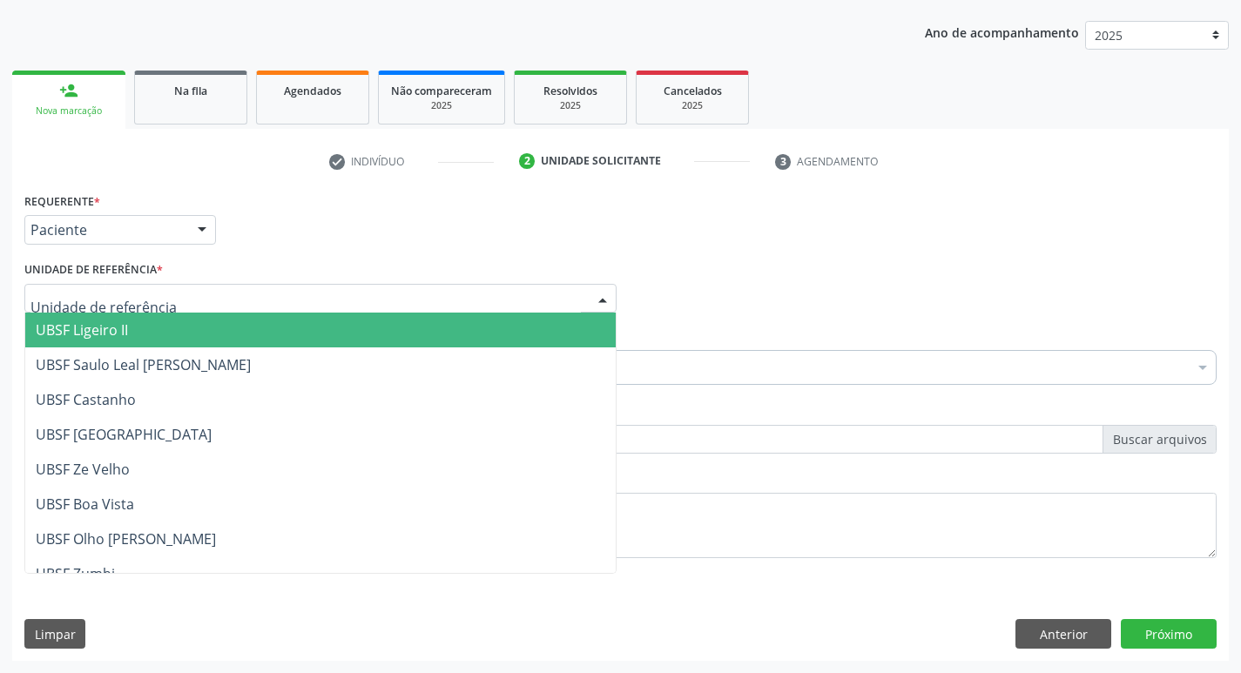
click at [147, 286] on div at bounding box center [320, 299] width 592 height 30
click at [152, 335] on span "UBSF Ligeiro II" at bounding box center [320, 330] width 591 height 35
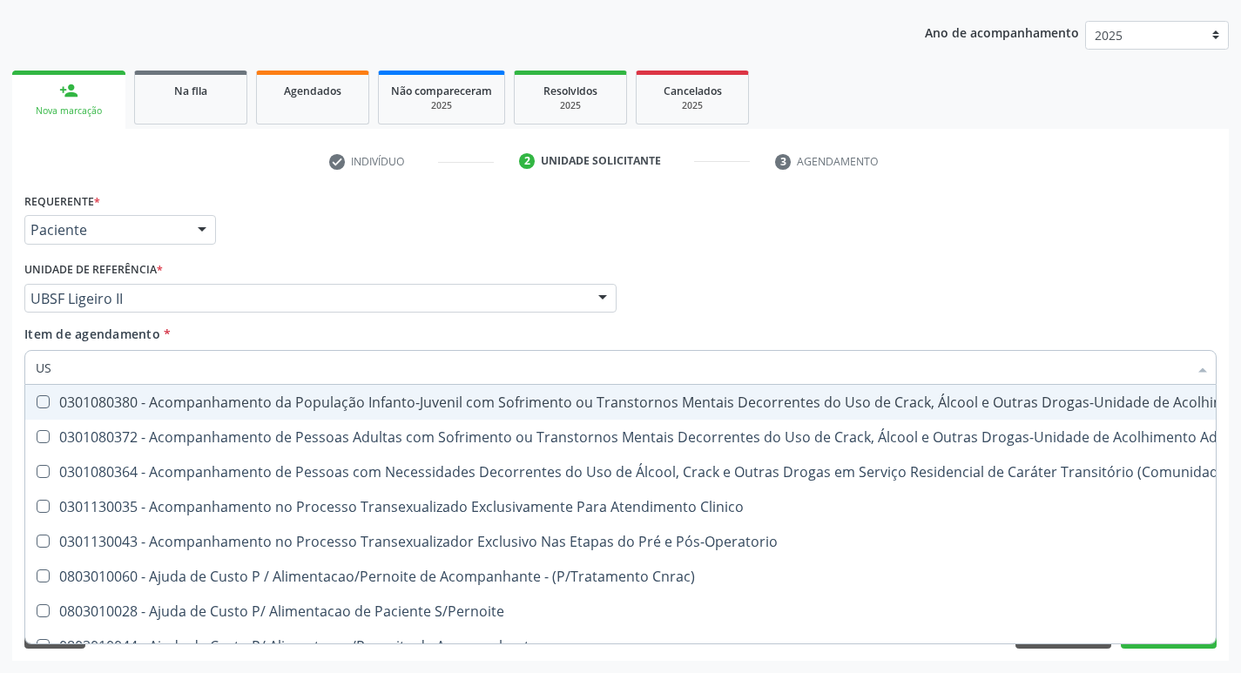
type input "USG"
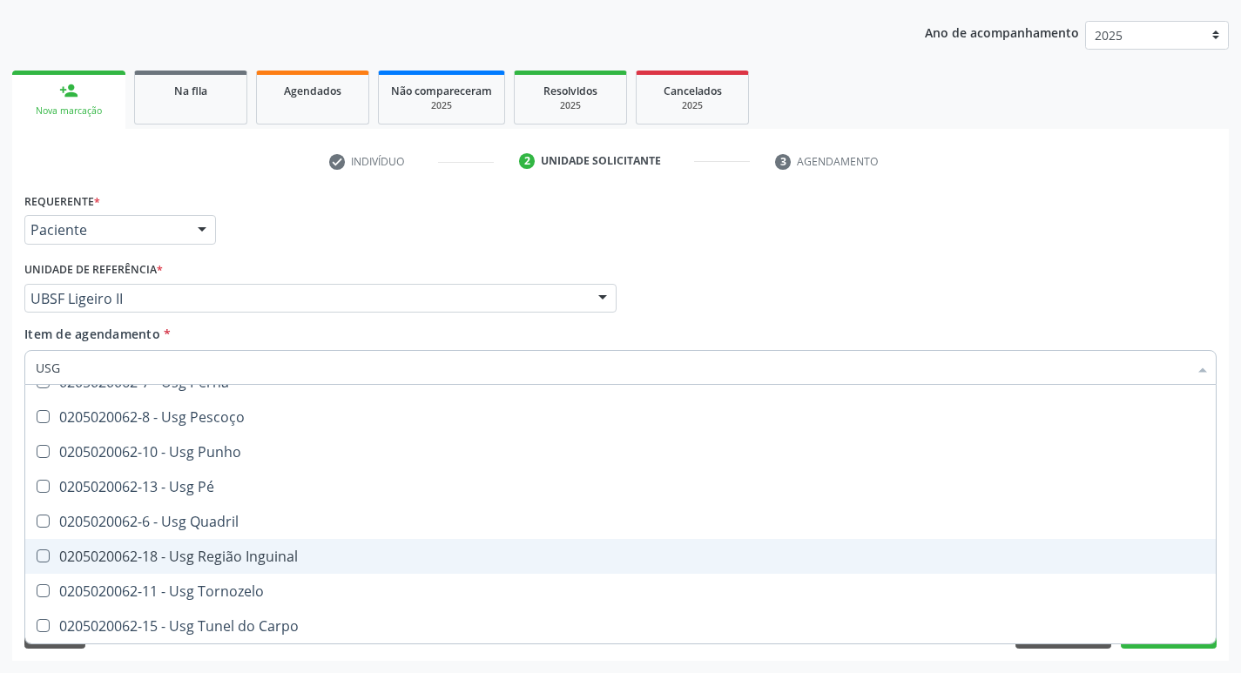
scroll to position [229, 0]
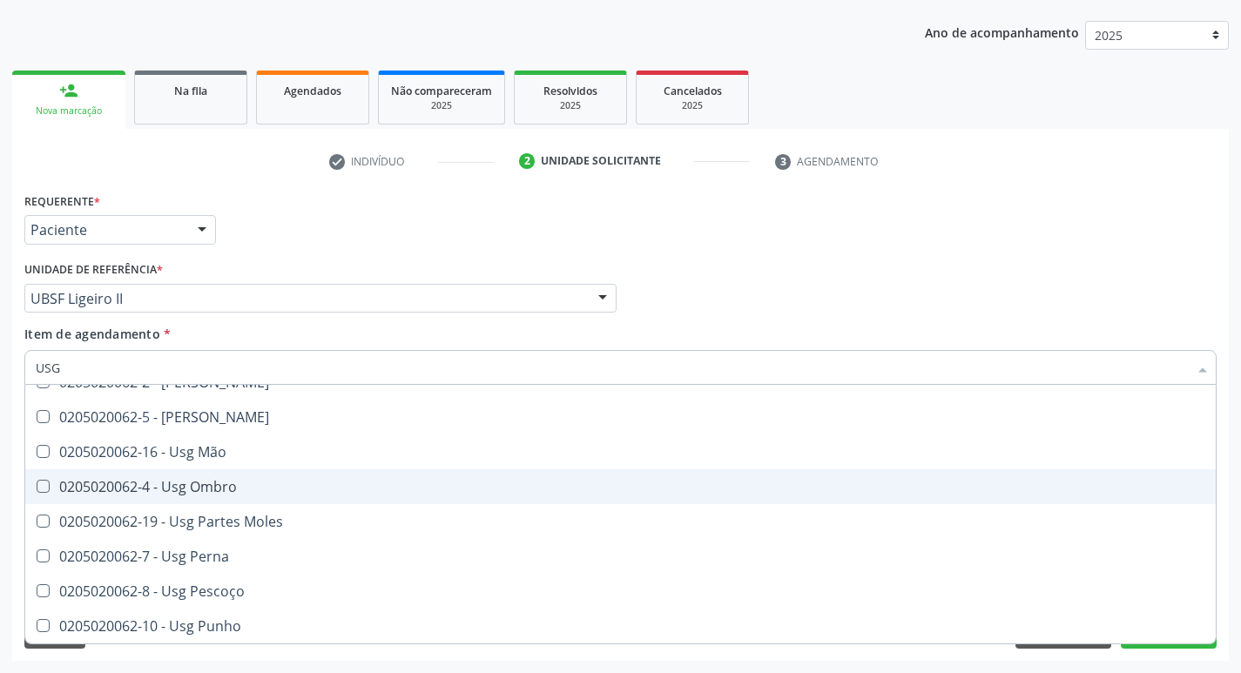
click at [253, 482] on div "0205020062-4 - Usg Ombro" at bounding box center [621, 487] width 1170 height 14
checkbox Ombro "true"
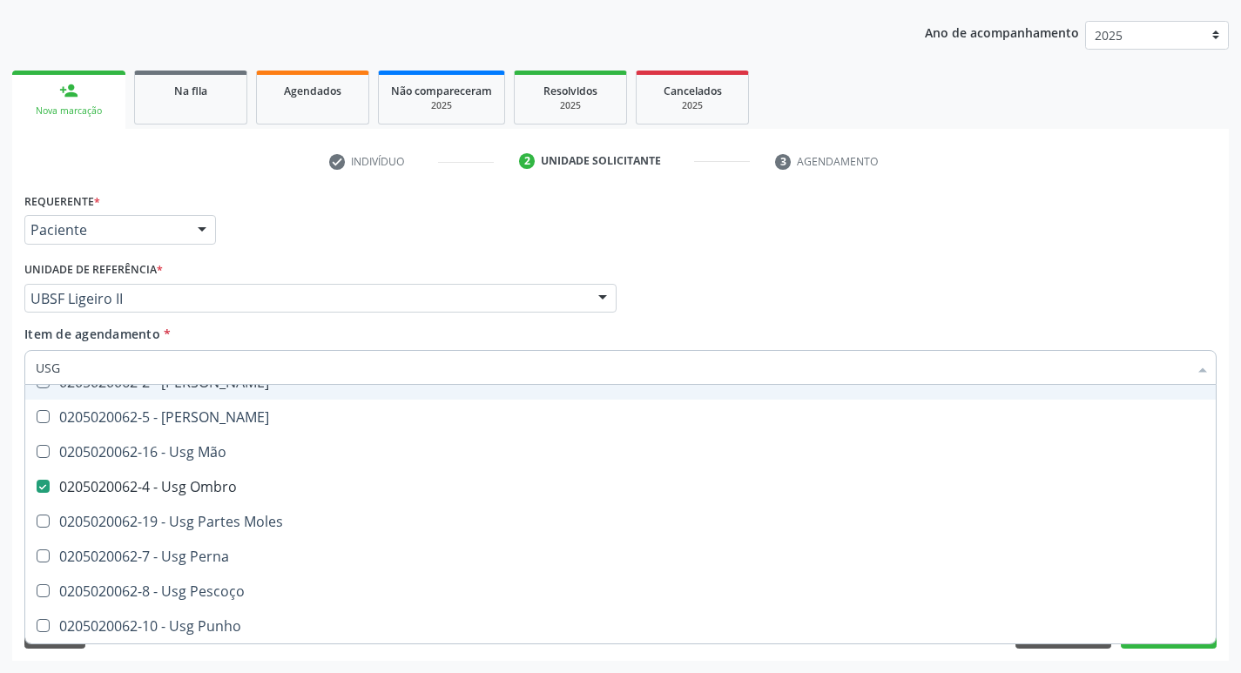
click at [902, 240] on div "Requerente * Paciente Profissional de Saúde Paciente Nenhum resultado encontrad…" at bounding box center [620, 222] width 1201 height 68
checkbox Braço "true"
checkbox Ombro "false"
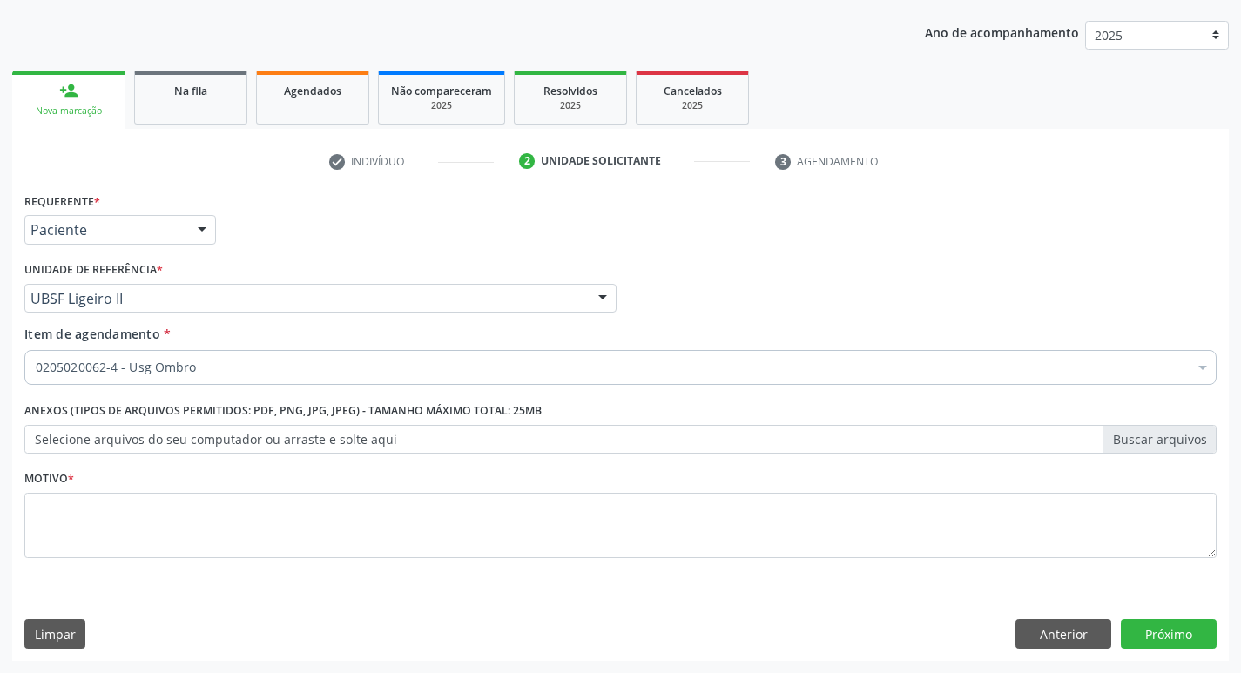
scroll to position [0, 0]
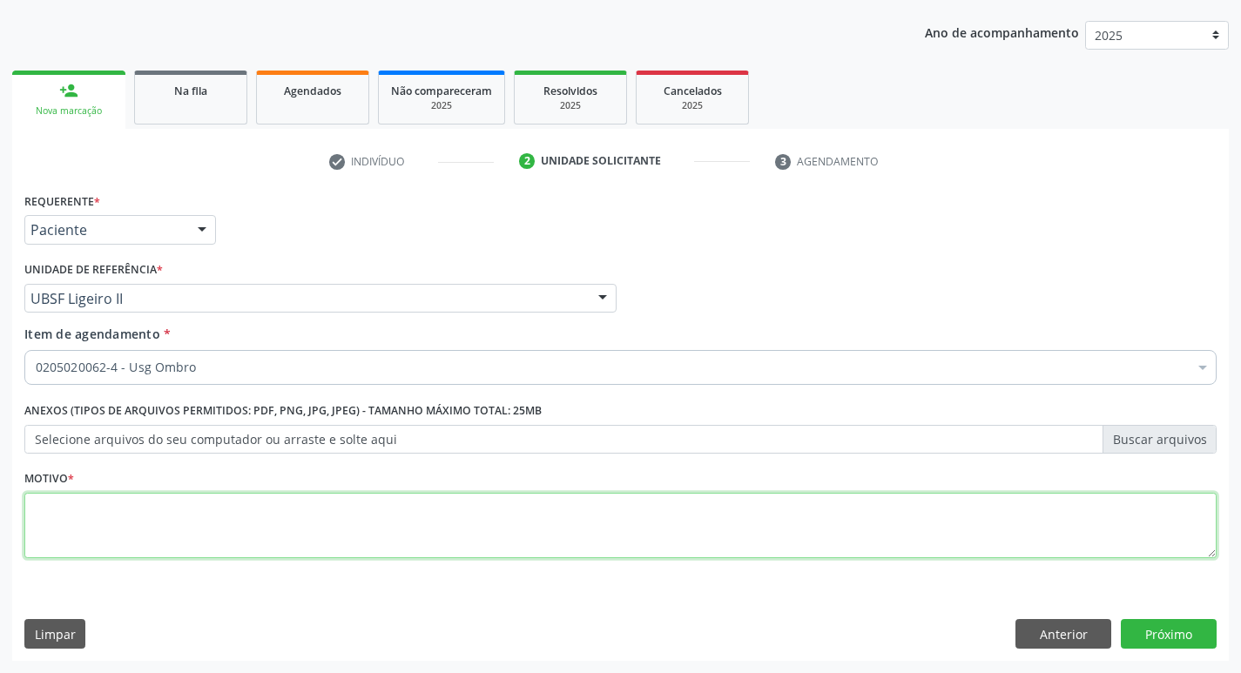
click at [234, 507] on textarea at bounding box center [620, 526] width 1193 height 66
type textarea "AVALIAÇÃO"
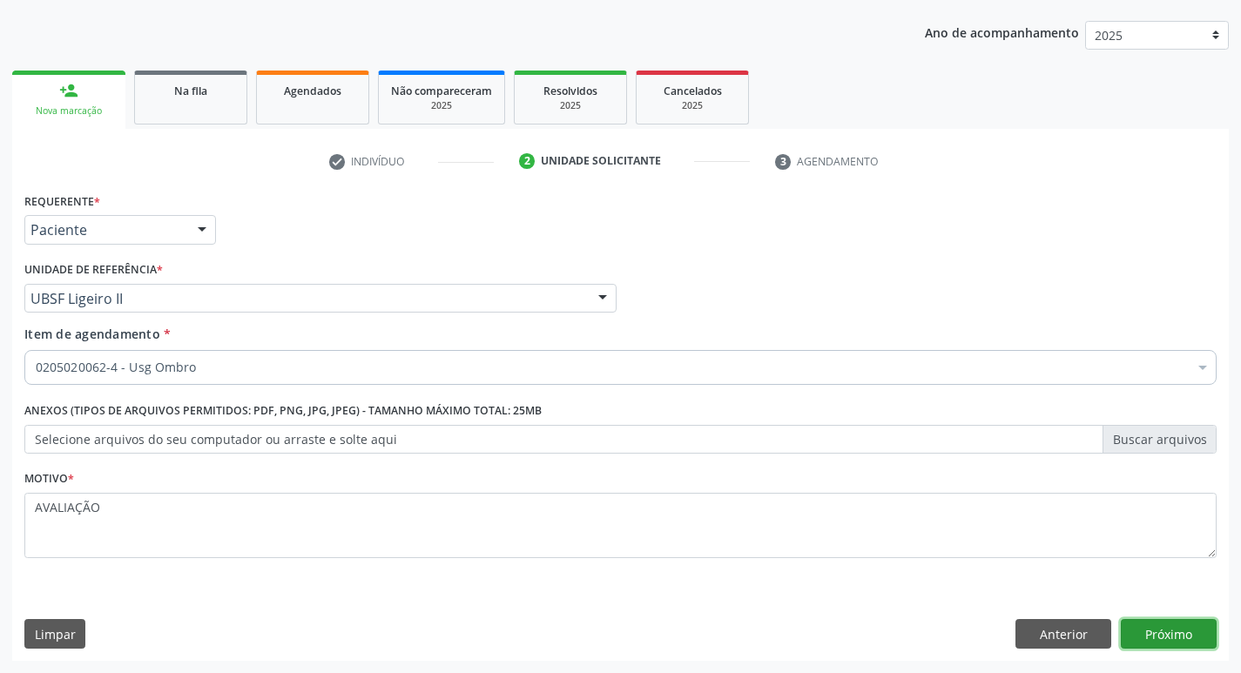
click at [1151, 631] on button "Próximo" at bounding box center [1169, 634] width 96 height 30
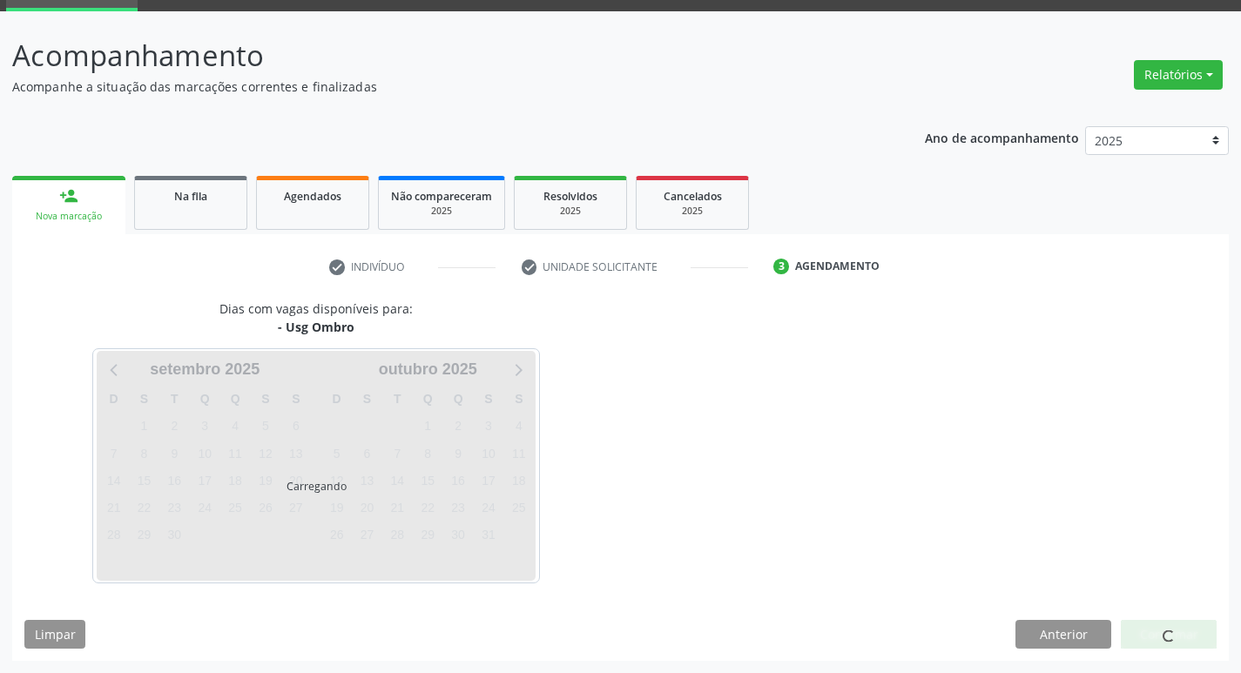
scroll to position [84, 0]
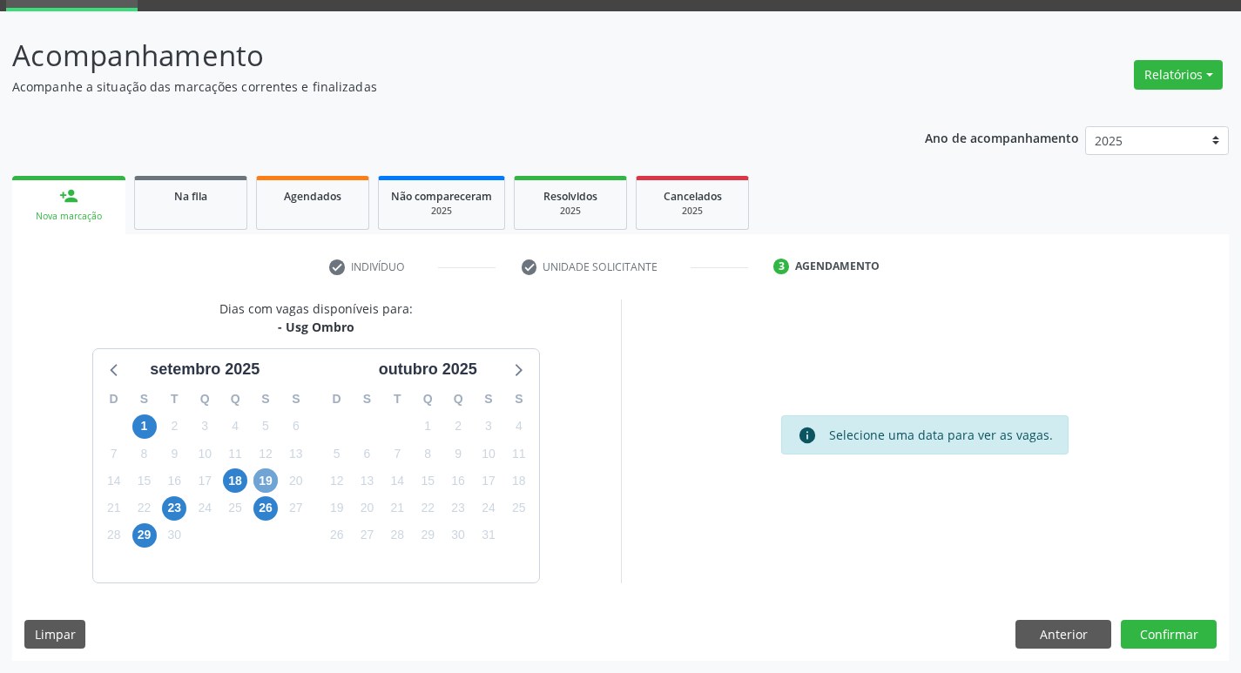
click at [270, 483] on span "19" at bounding box center [265, 481] width 24 height 24
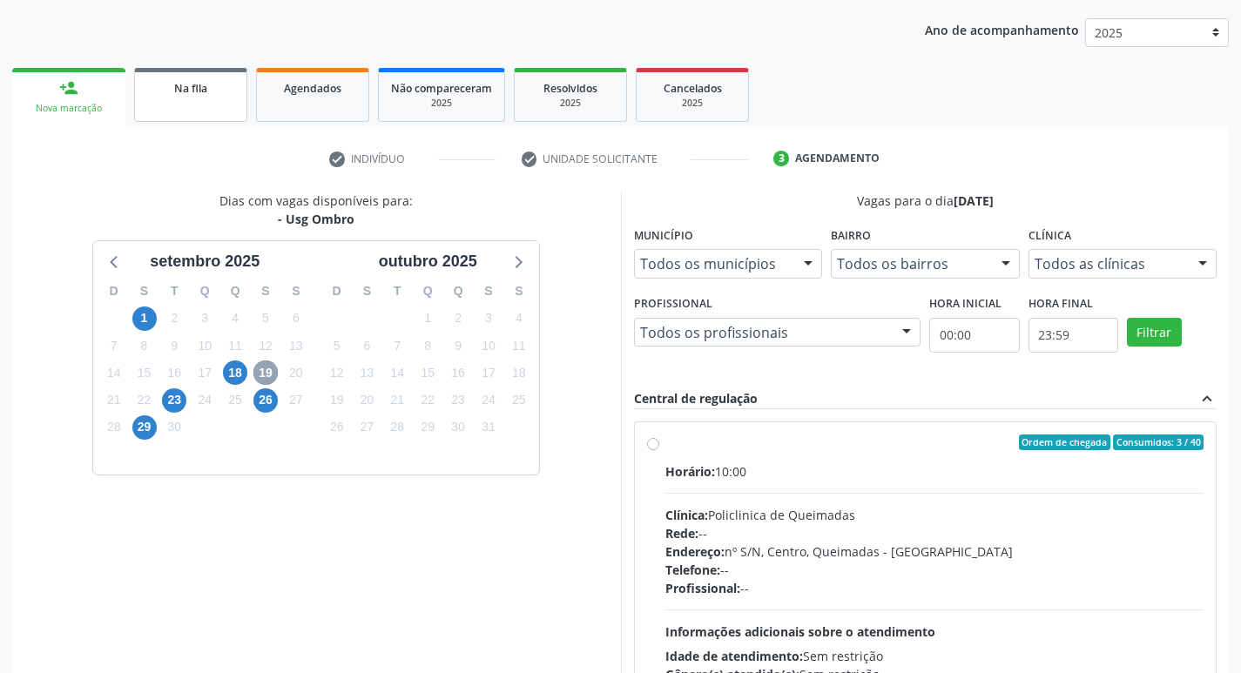
scroll to position [162, 0]
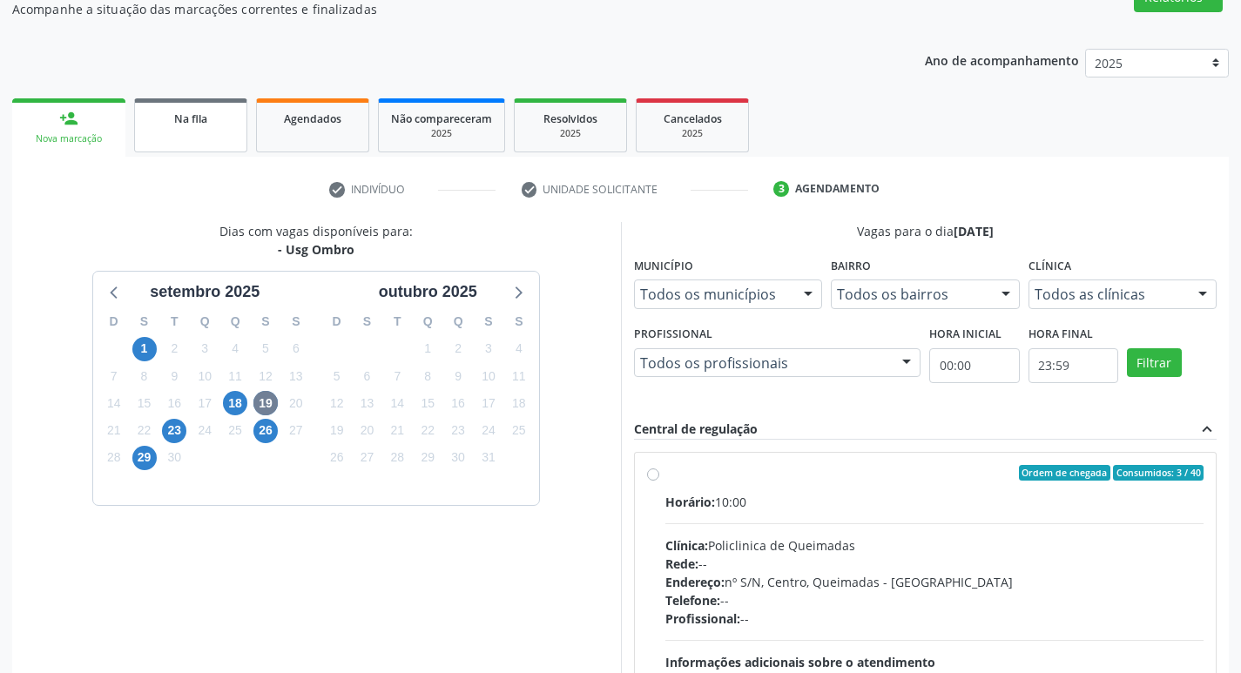
click at [222, 140] on link "Na fila" at bounding box center [190, 125] width 113 height 54
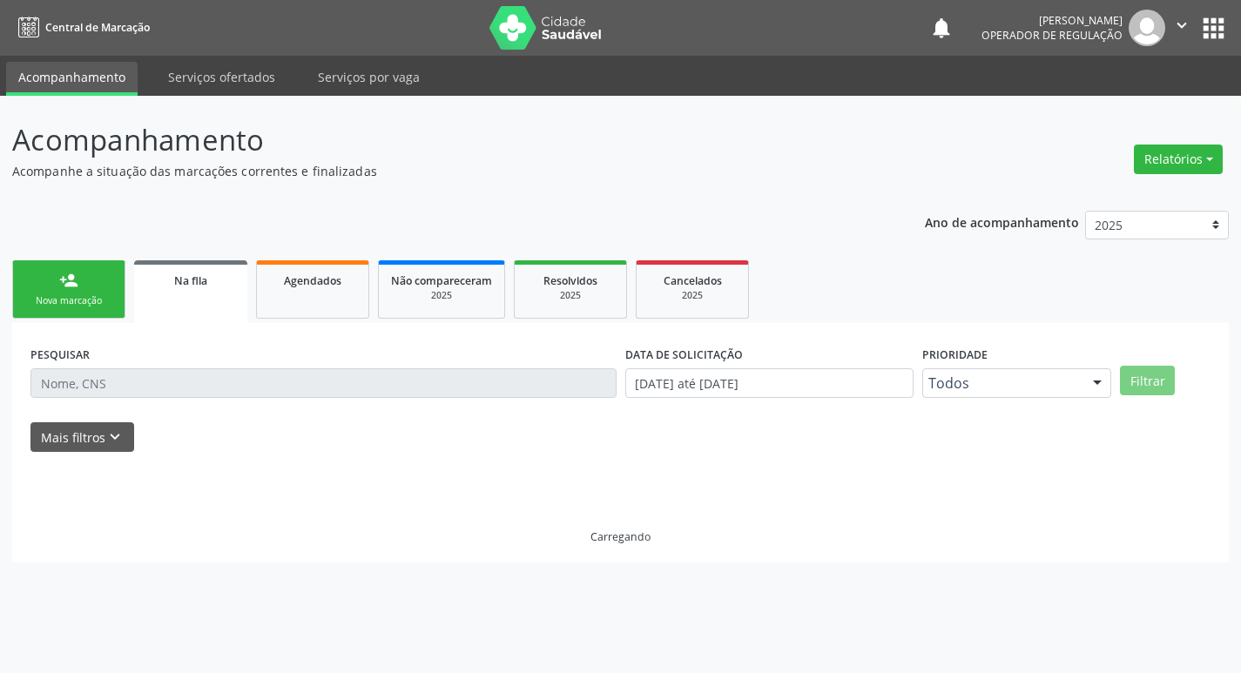
scroll to position [0, 0]
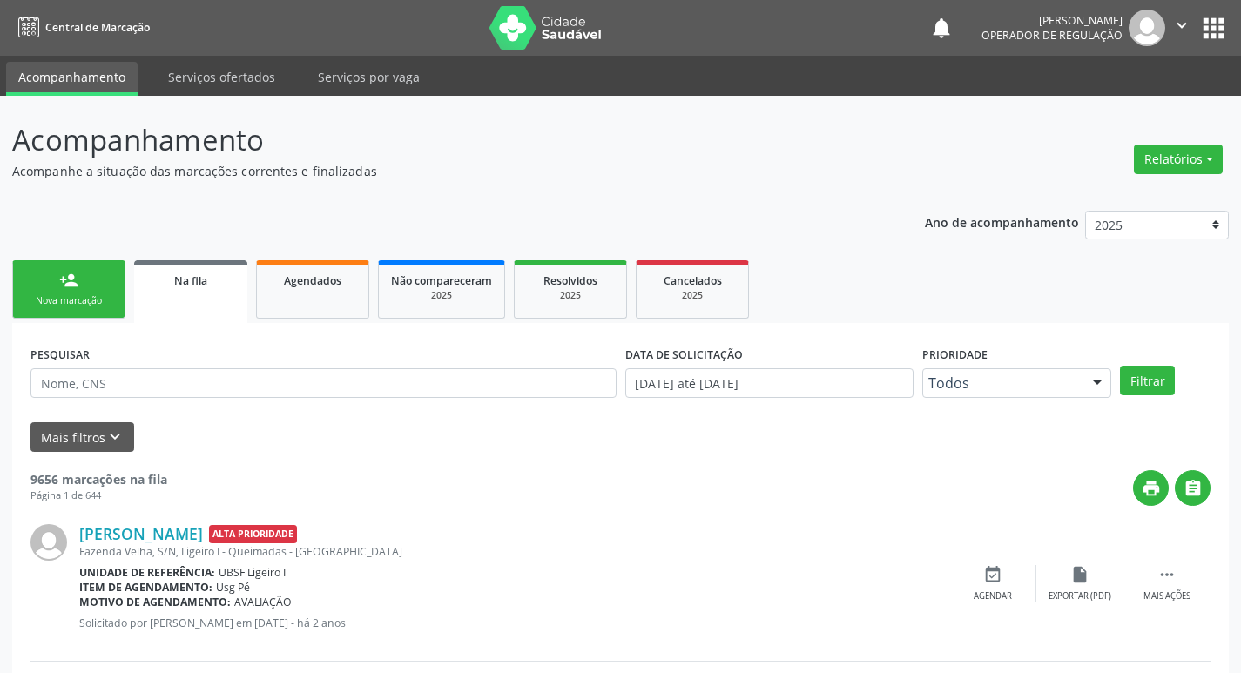
click at [95, 281] on link "person_add Nova marcação" at bounding box center [68, 289] width 113 height 58
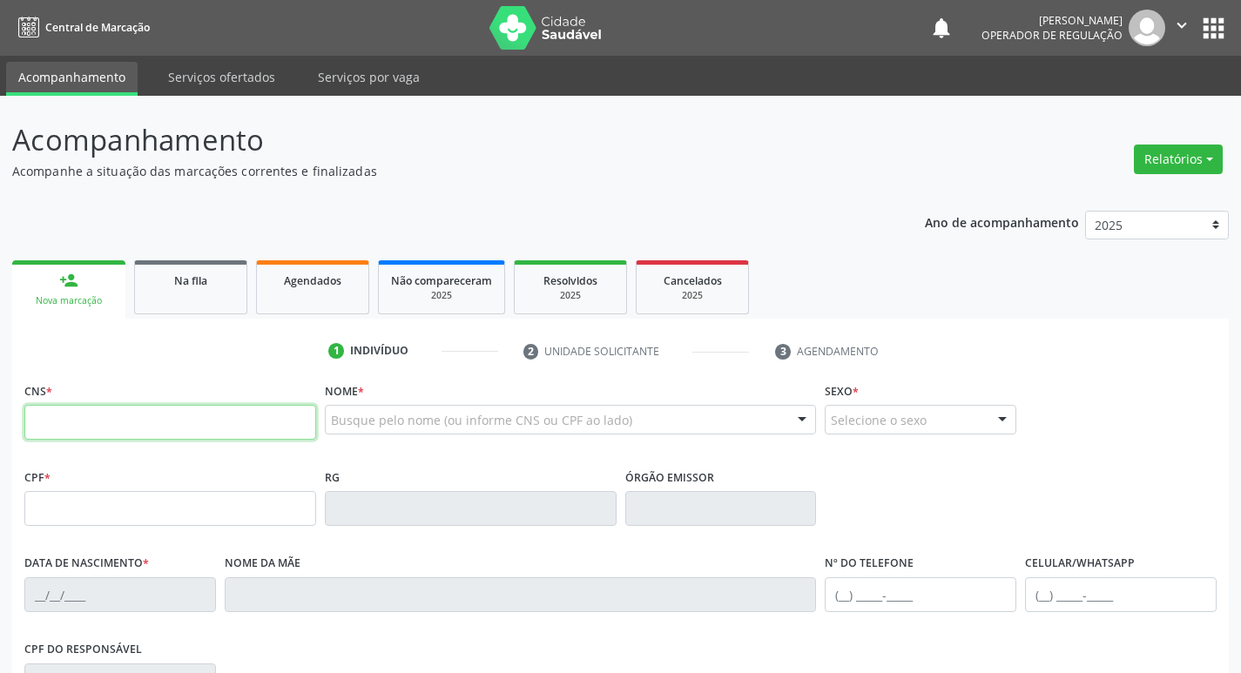
click at [135, 410] on input "text" at bounding box center [170, 422] width 292 height 35
click at [291, 211] on div "Ano de acompanhamento 2025 2024 2023 2022 2021 person_add Nova marcação Na fila…" at bounding box center [620, 566] width 1217 height 734
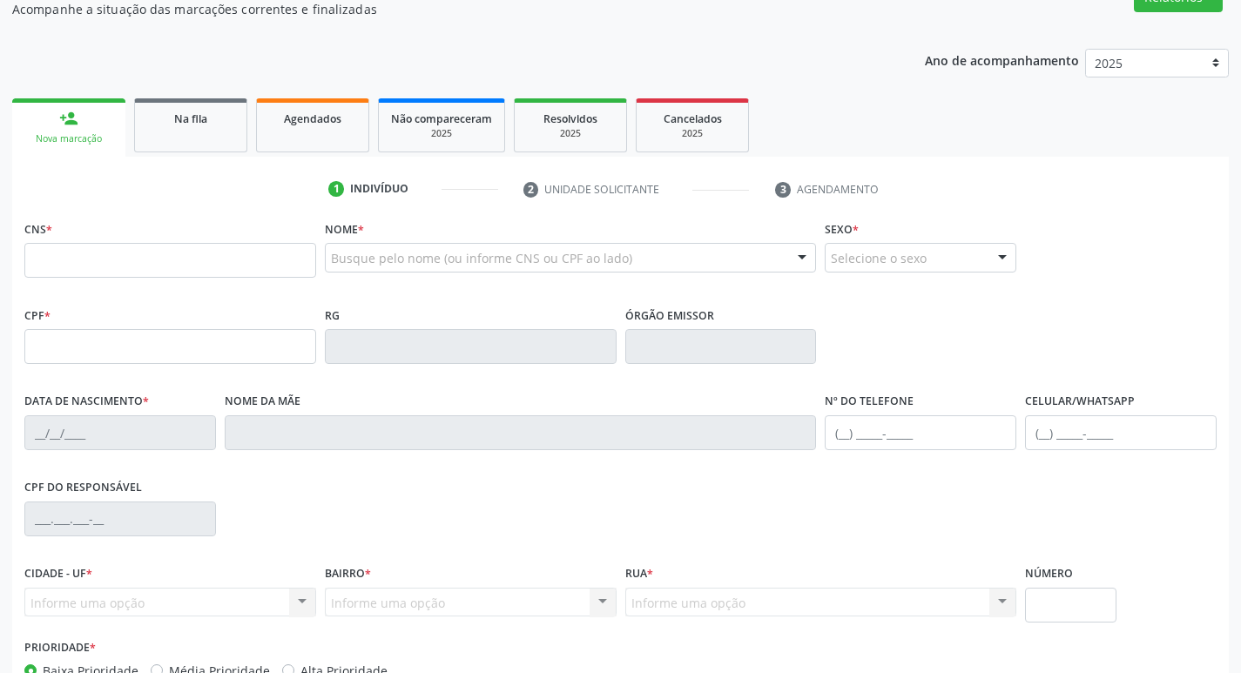
scroll to position [174, 0]
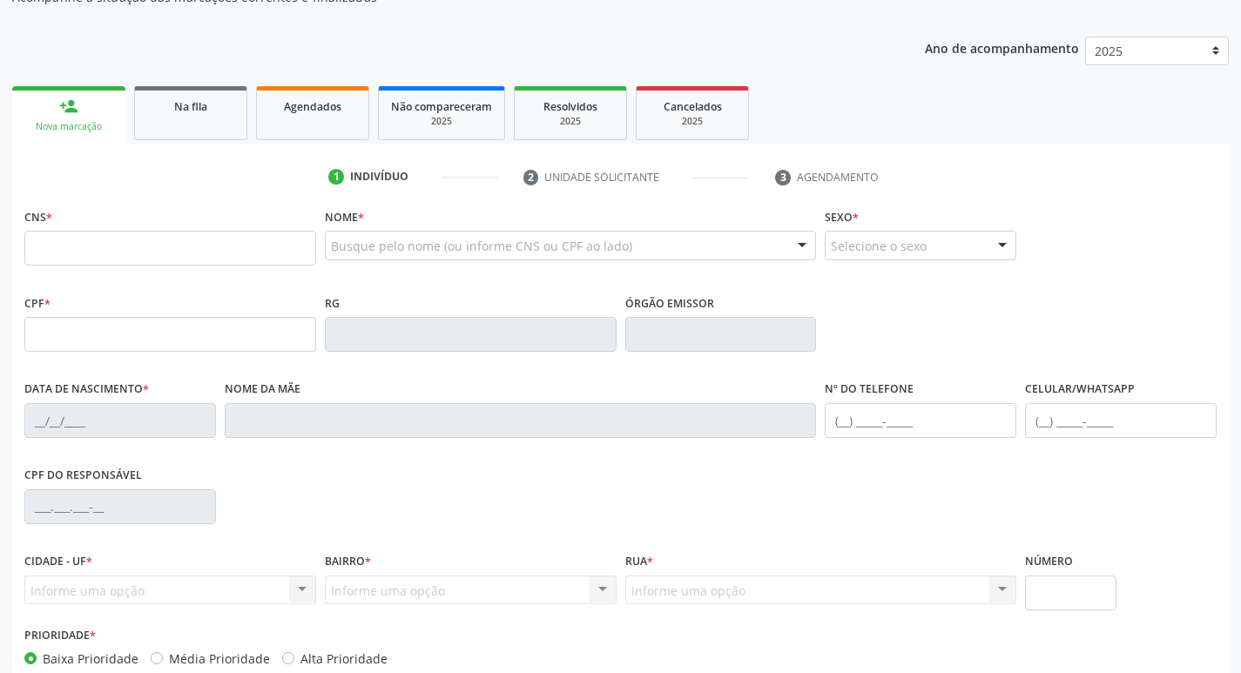
click at [151, 131] on link "Na fila" at bounding box center [190, 113] width 113 height 54
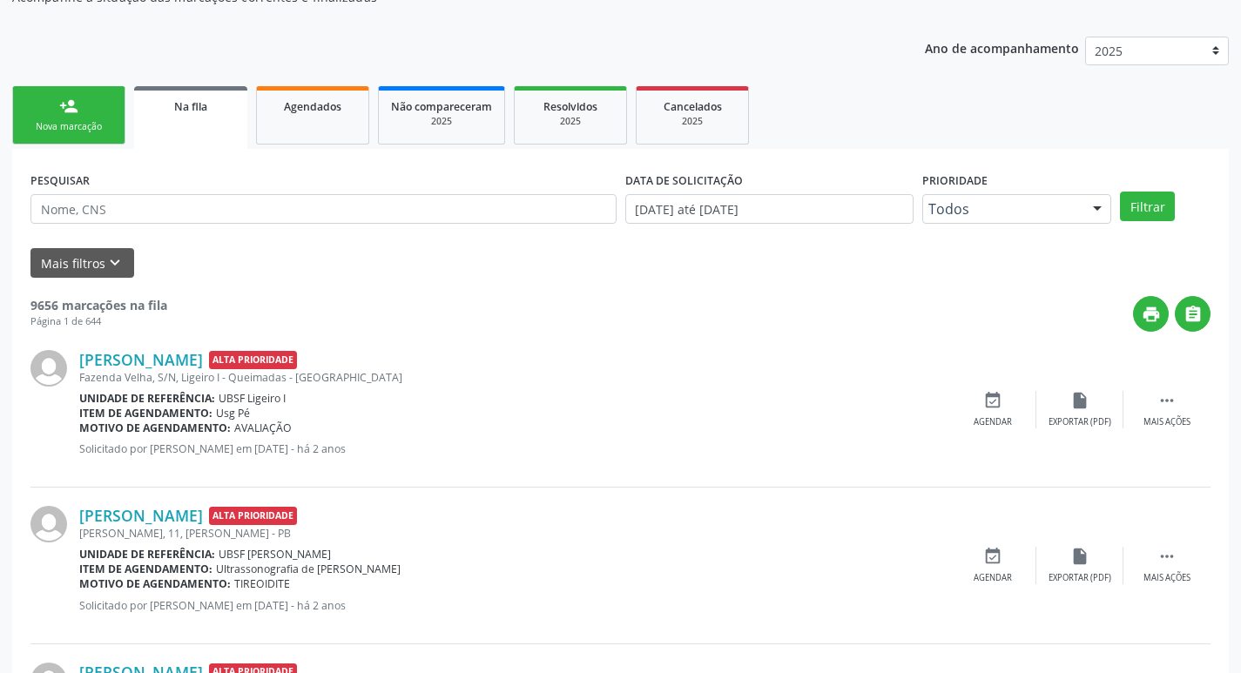
click at [48, 112] on link "person_add Nova marcação" at bounding box center [68, 115] width 113 height 58
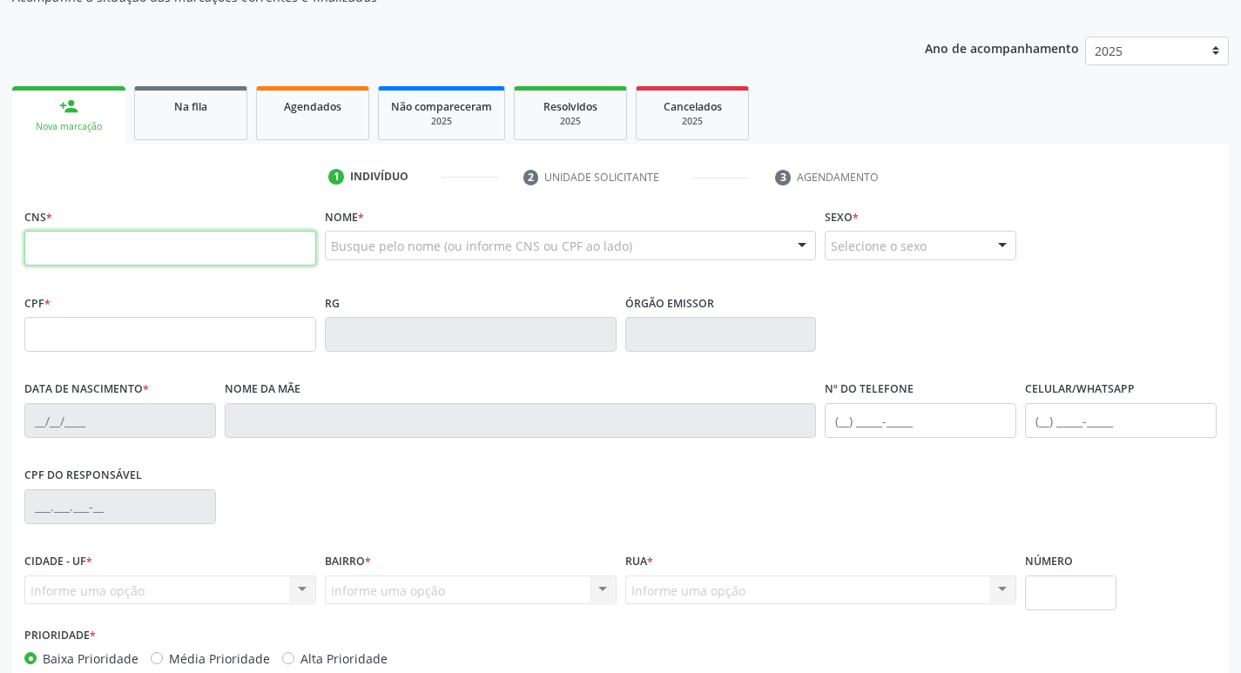
click at [118, 246] on input "text" at bounding box center [170, 248] width 292 height 35
type input "7"
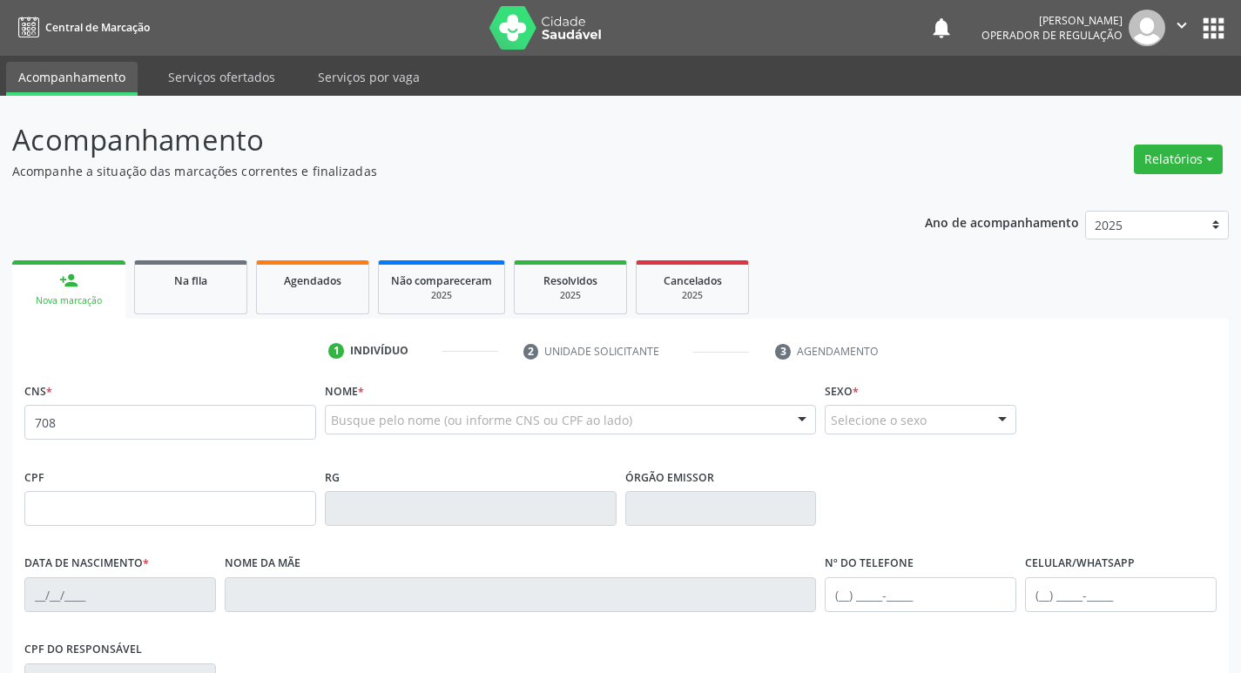
scroll to position [174, 0]
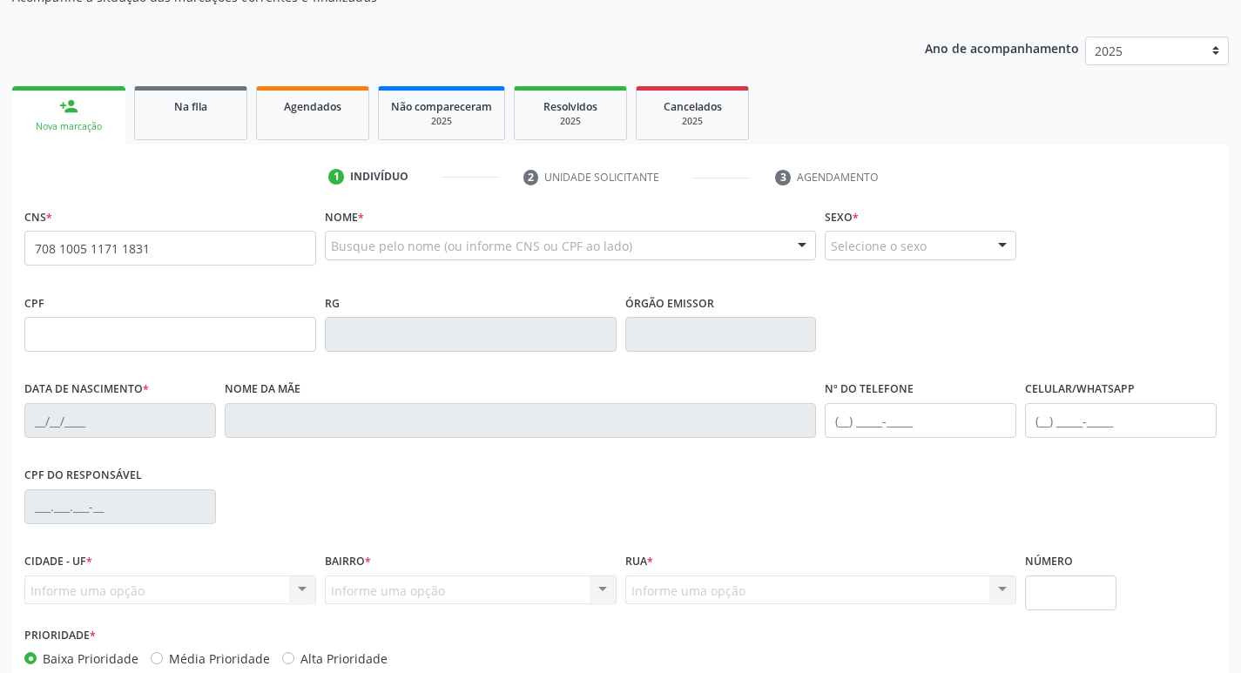
type input "708 1005 1171 1831"
type input "050.547.774-23"
type input "[DATE]"
type input "[PERSON_NAME]"
type input "[PHONE_NUMBER]"
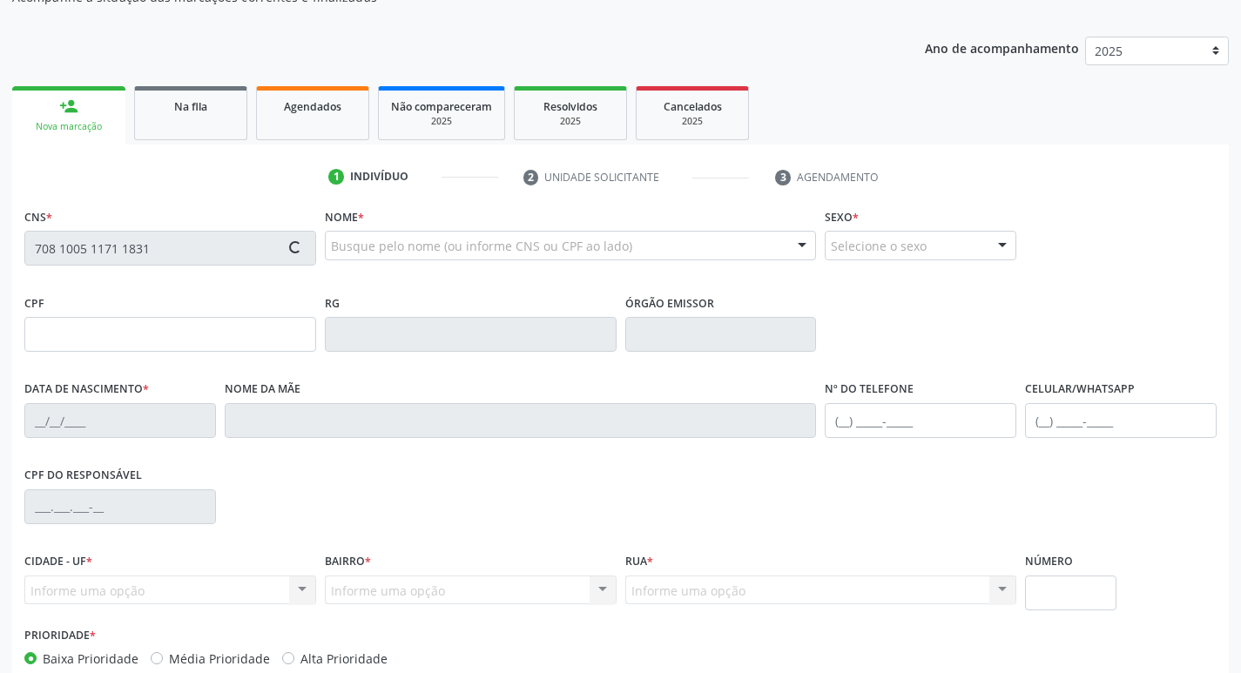
type input "S/N"
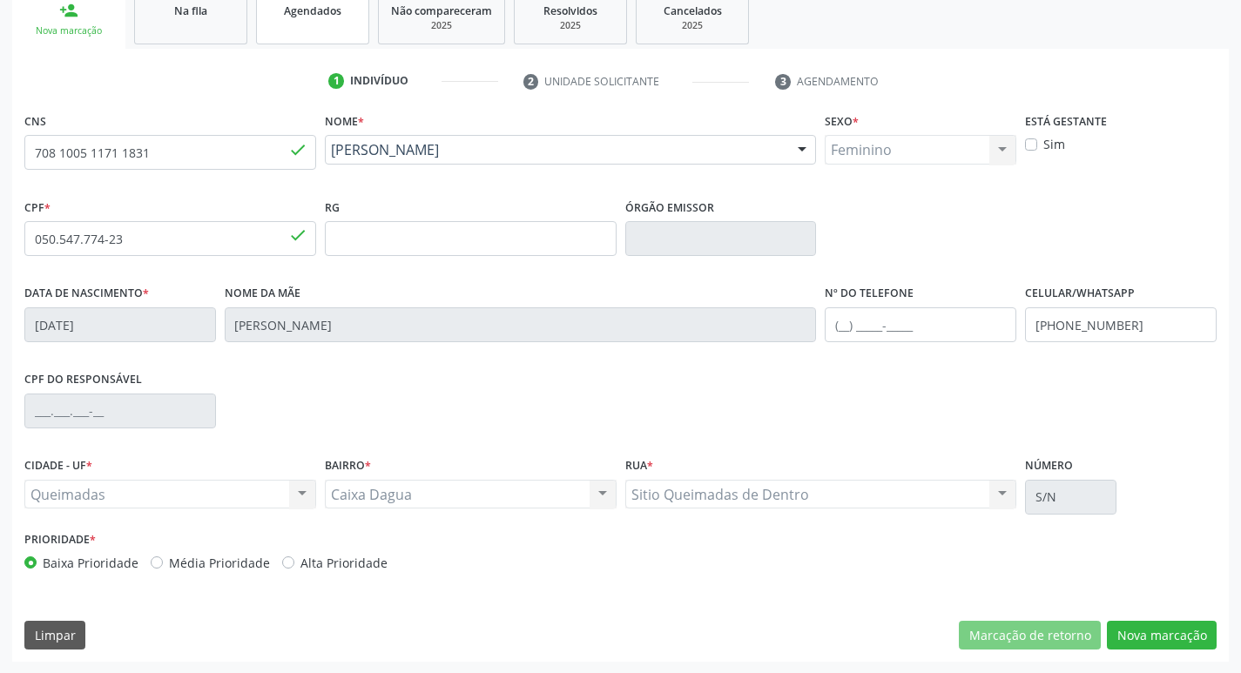
scroll to position [271, 0]
click at [1154, 645] on button "Nova marcação" at bounding box center [1162, 635] width 110 height 30
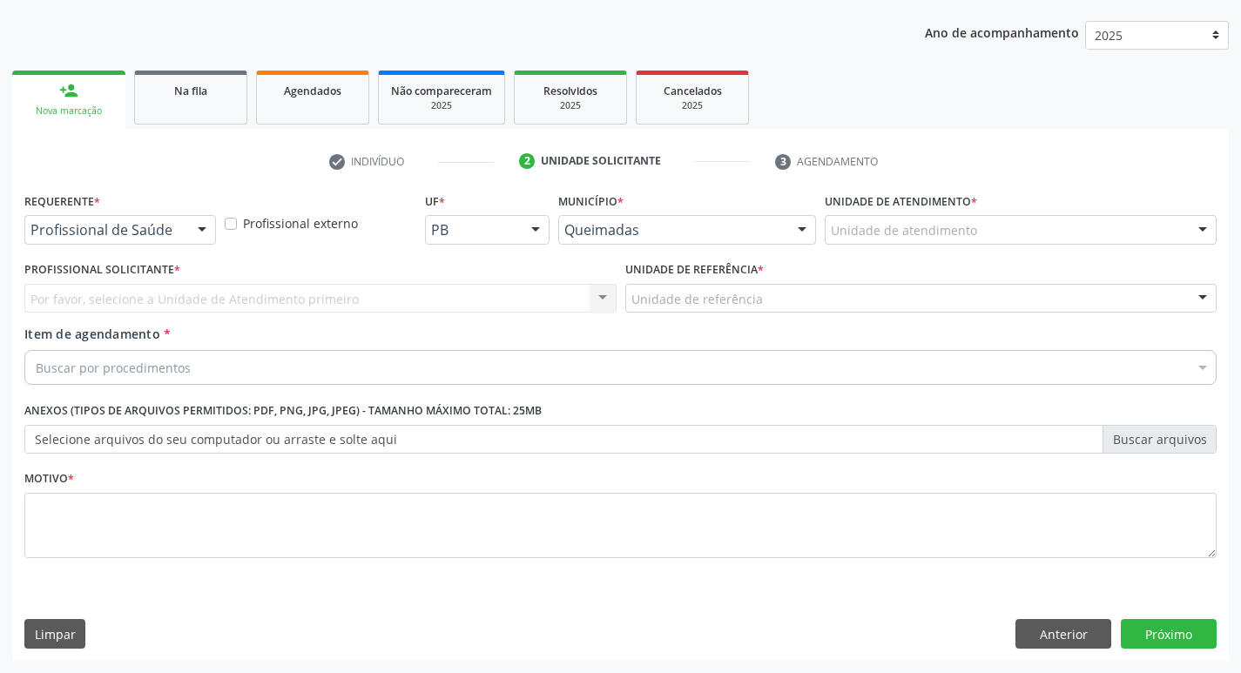
scroll to position [190, 0]
click at [1100, 639] on button "Anterior" at bounding box center [1064, 634] width 96 height 30
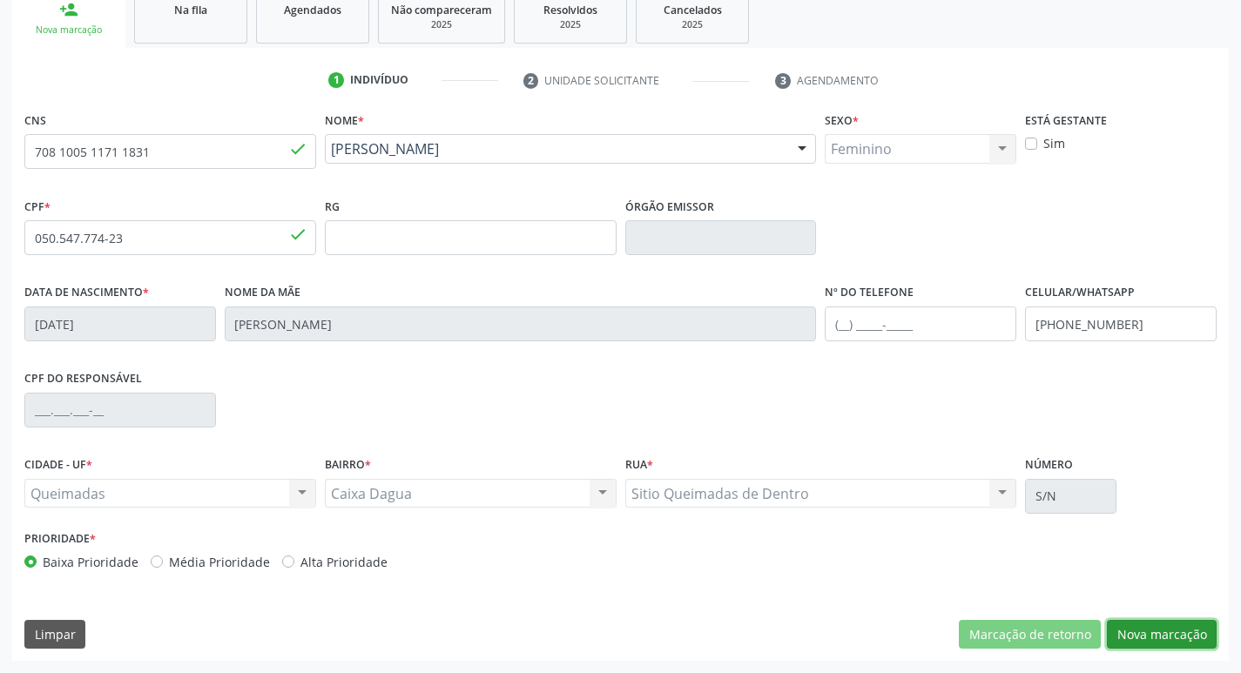
click at [1173, 624] on button "Nova marcação" at bounding box center [1162, 635] width 110 height 30
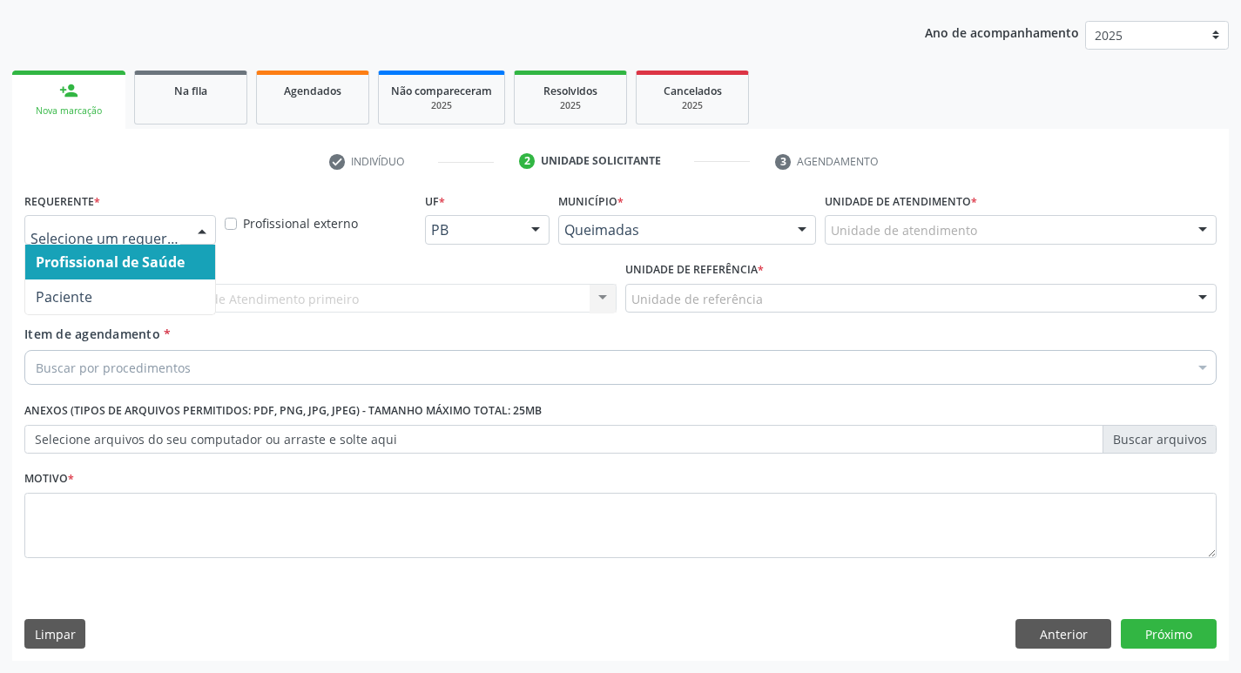
click at [202, 216] on div at bounding box center [202, 231] width 26 height 30
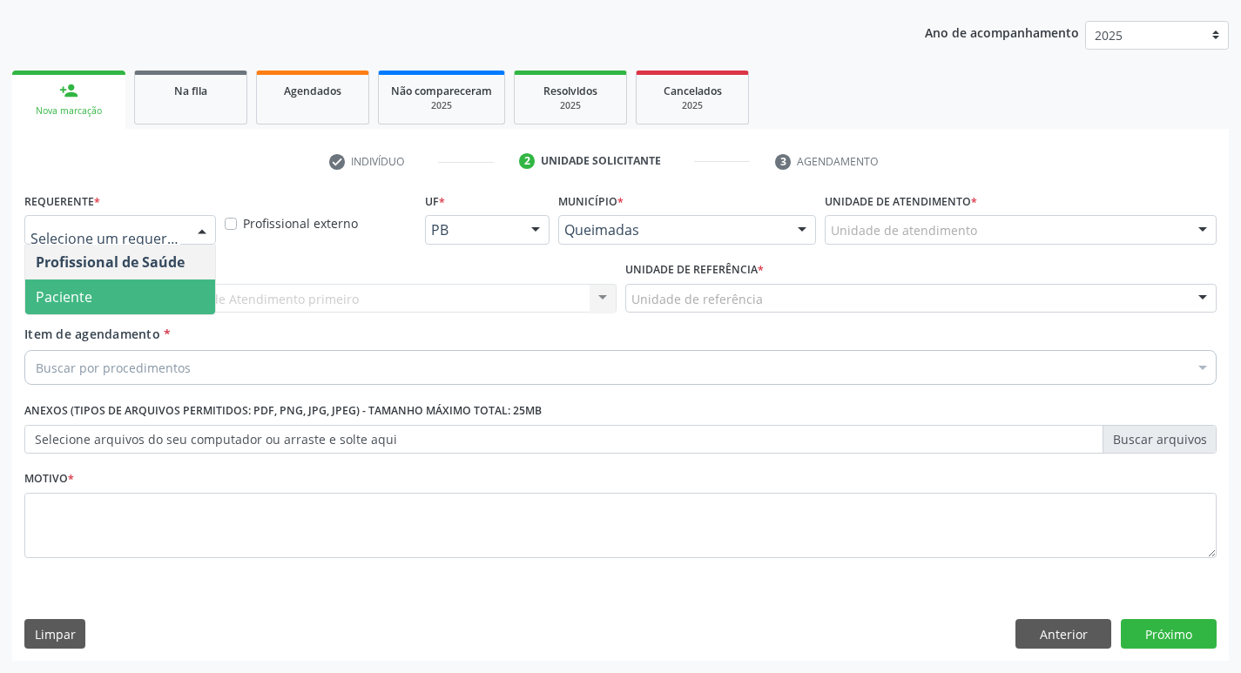
click at [142, 297] on span "Paciente" at bounding box center [120, 297] width 190 height 35
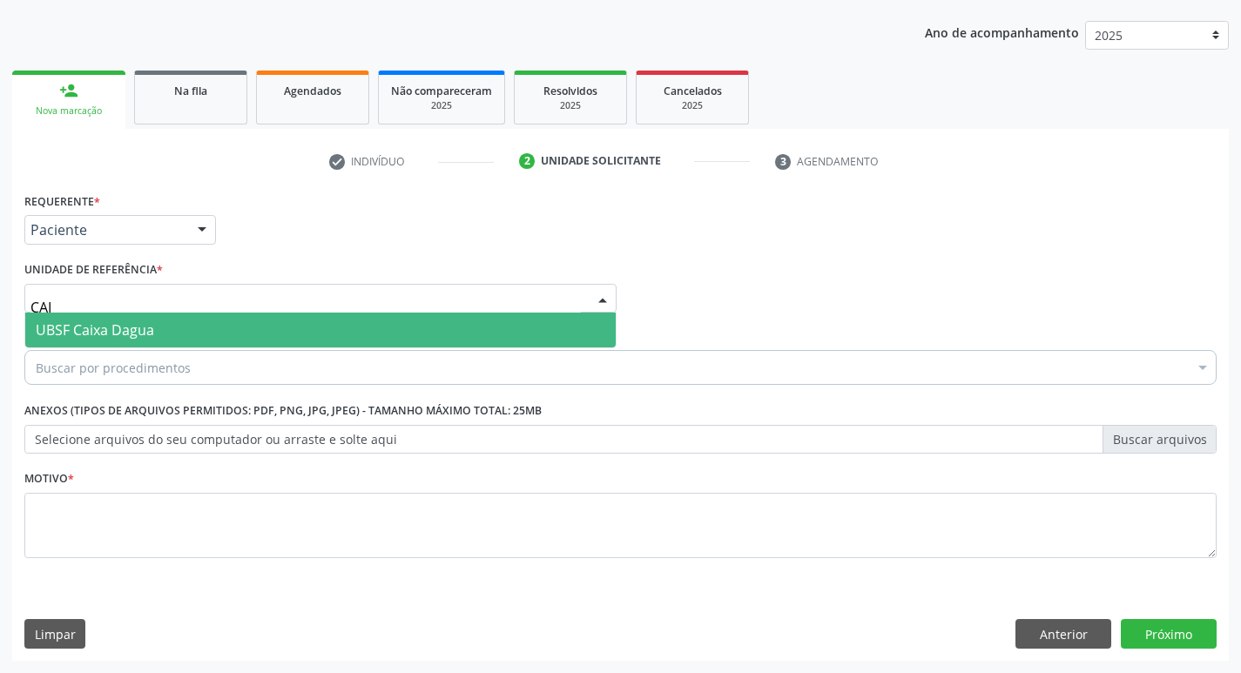
type input "CAIX"
click at [235, 332] on span "UBSF Caixa Dagua" at bounding box center [320, 330] width 591 height 35
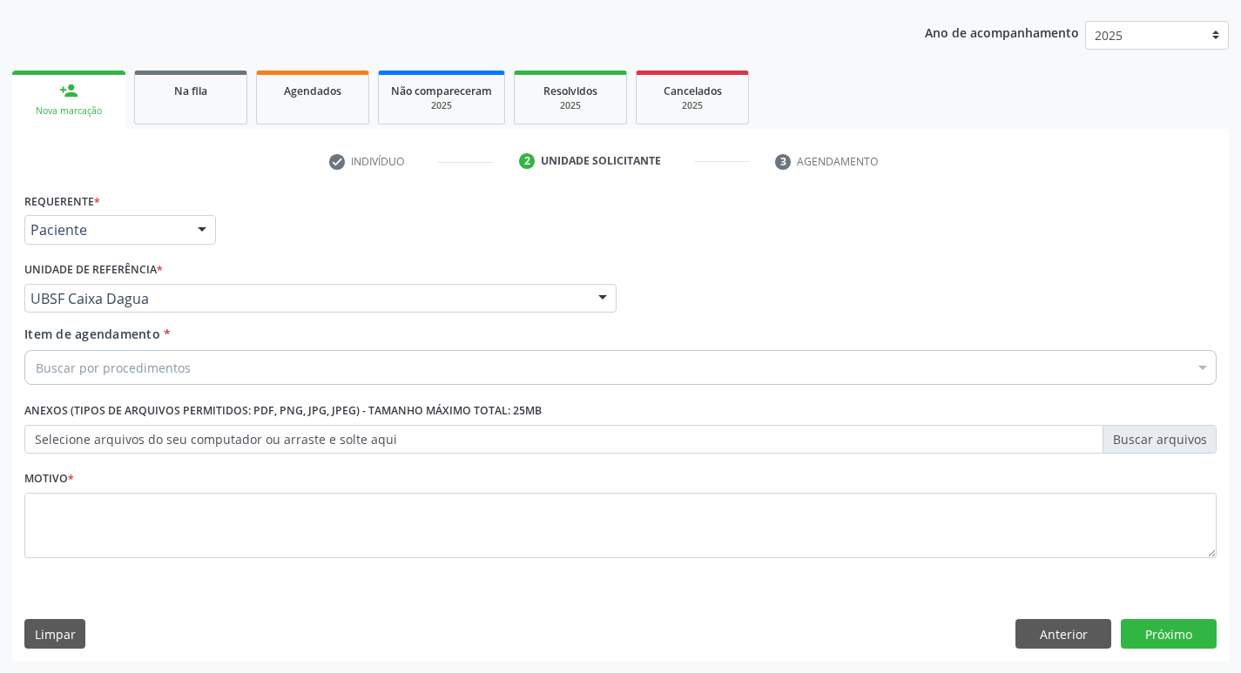
click at [254, 368] on div "Buscar por procedimentos" at bounding box center [620, 367] width 1193 height 35
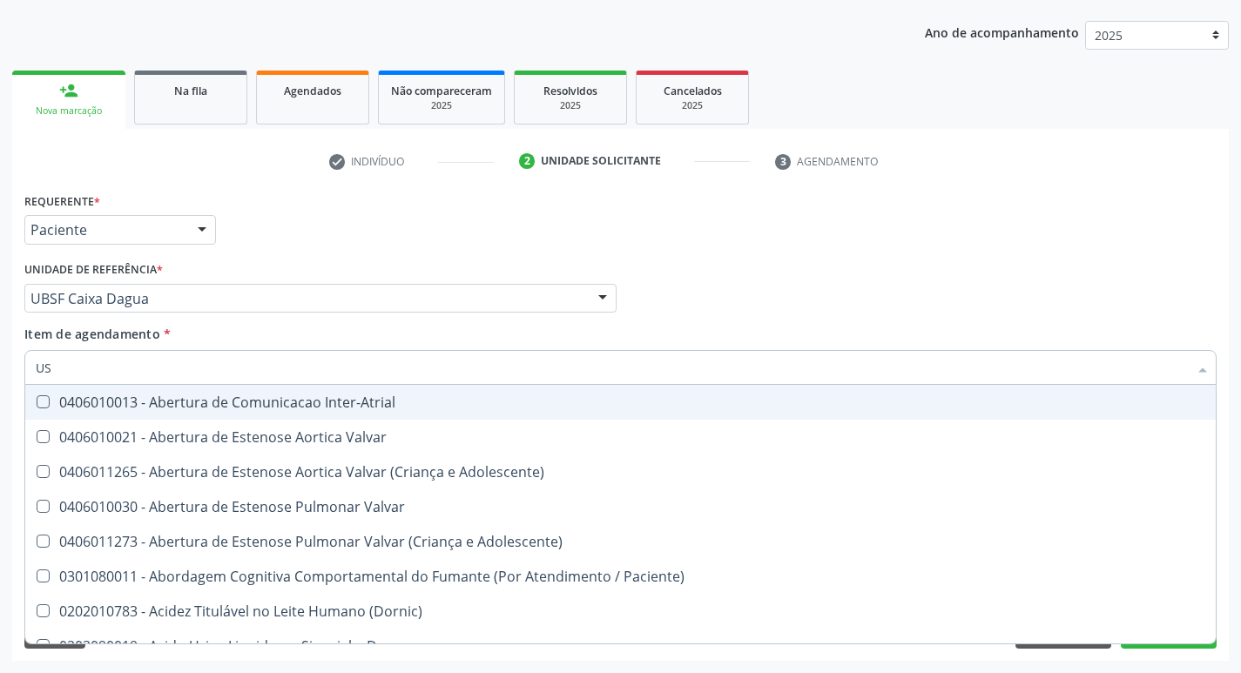
type input "USG"
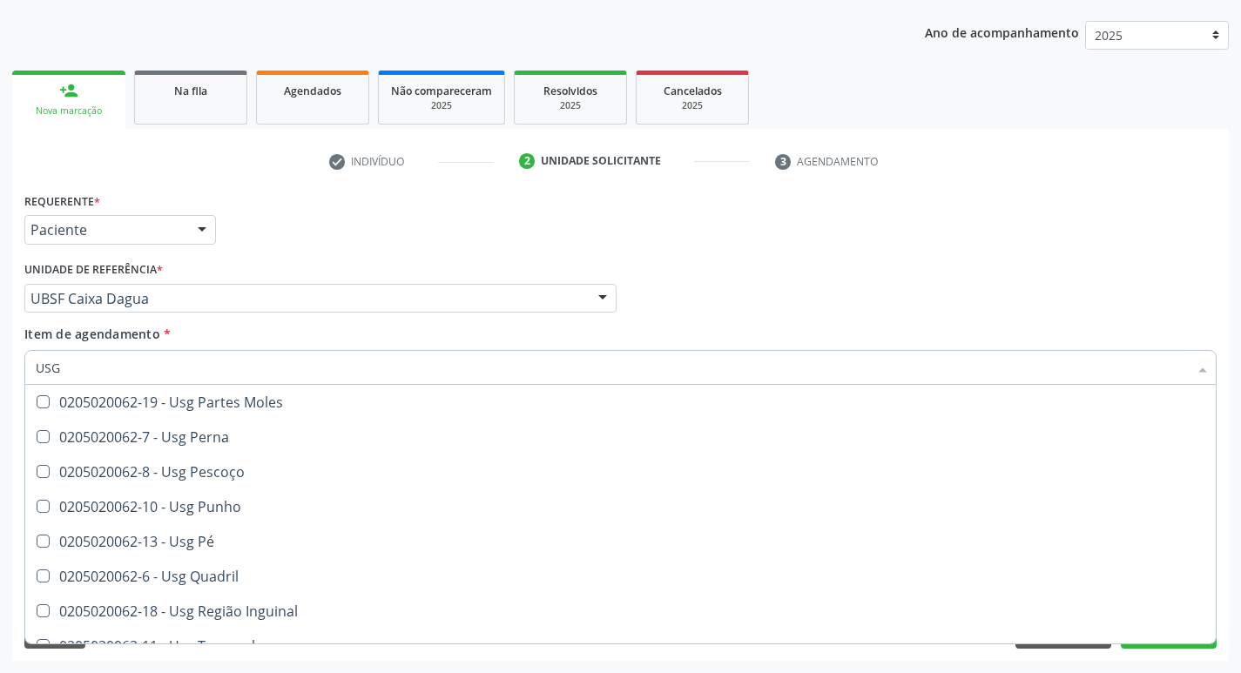
scroll to position [403, 0]
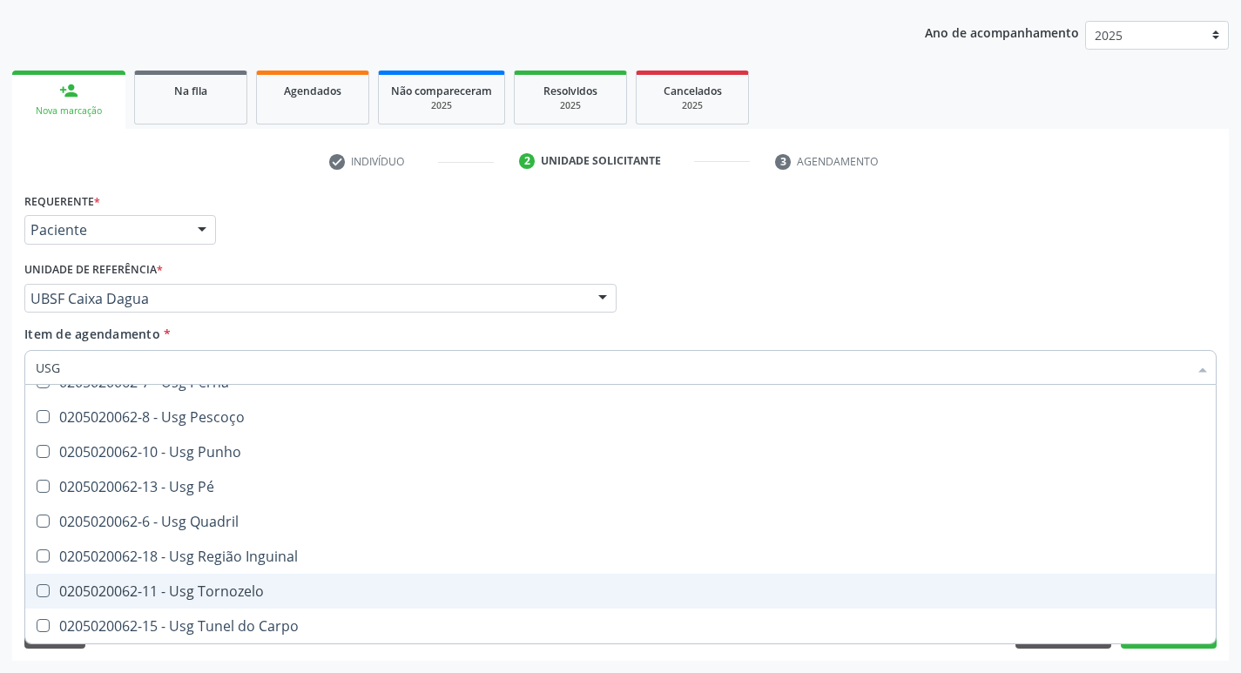
click at [178, 577] on span "0205020062-11 - Usg Tornozelo" at bounding box center [620, 591] width 1191 height 35
checkbox Tornozelo "true"
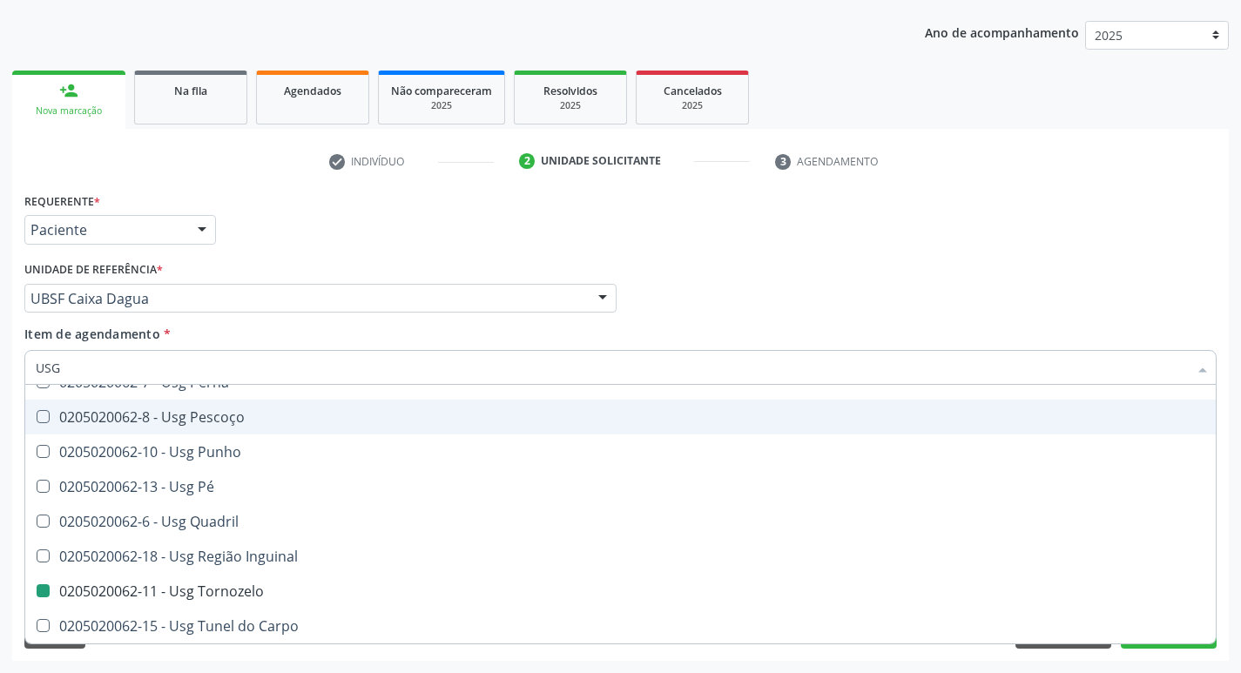
click at [562, 220] on div "Requerente * Paciente Profissional de Saúde Paciente Nenhum resultado encontrad…" at bounding box center [620, 222] width 1201 height 68
checkbox Braço "true"
checkbox Tornozelo "false"
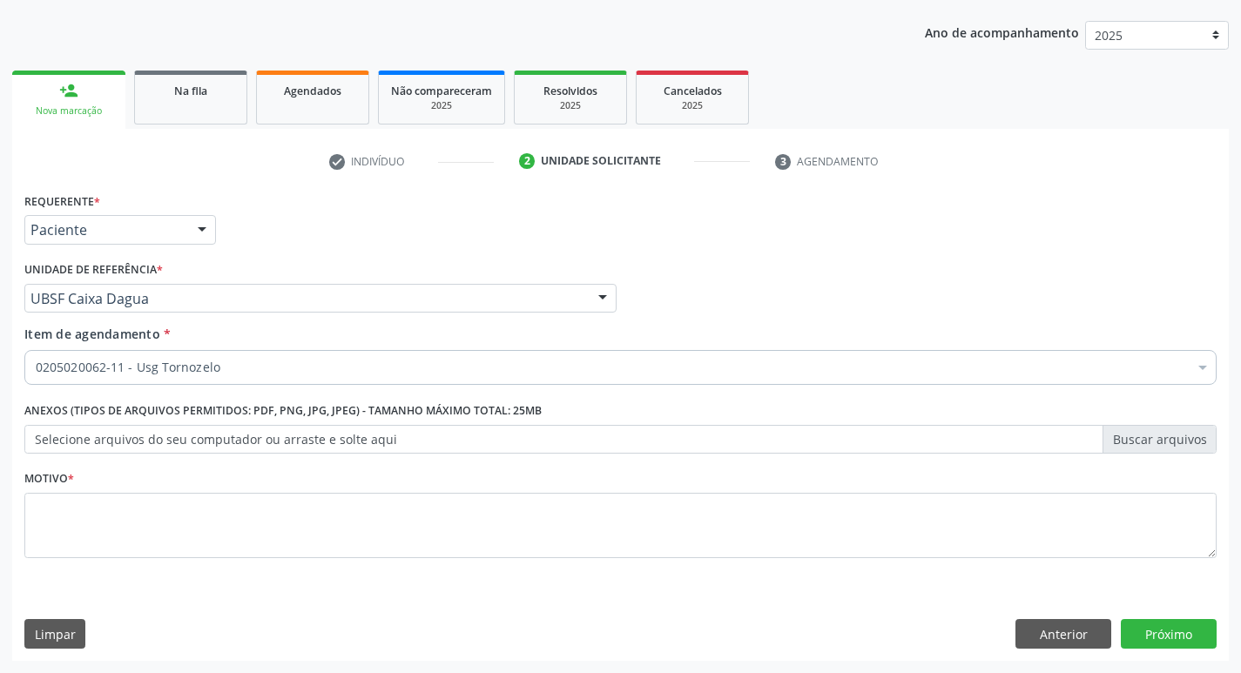
scroll to position [0, 0]
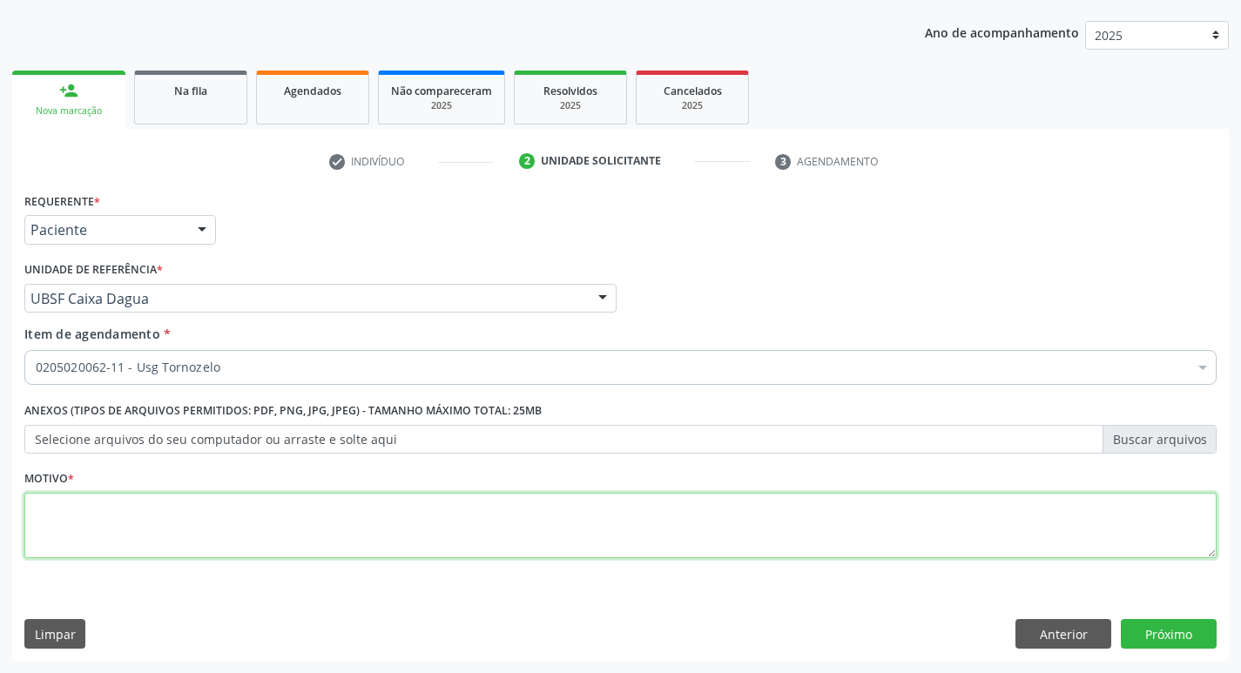
click at [208, 497] on textarea at bounding box center [620, 526] width 1193 height 66
type textarea "AVALIAÇÃO"
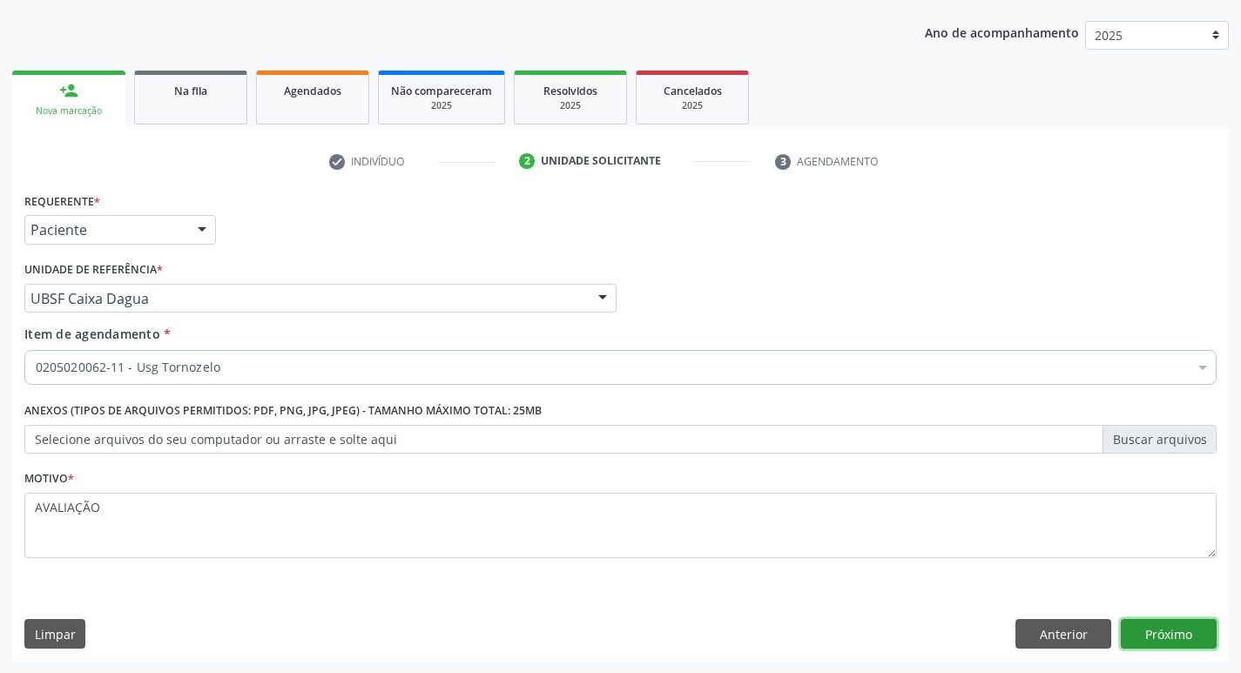
click at [1152, 636] on button "Próximo" at bounding box center [1169, 634] width 96 height 30
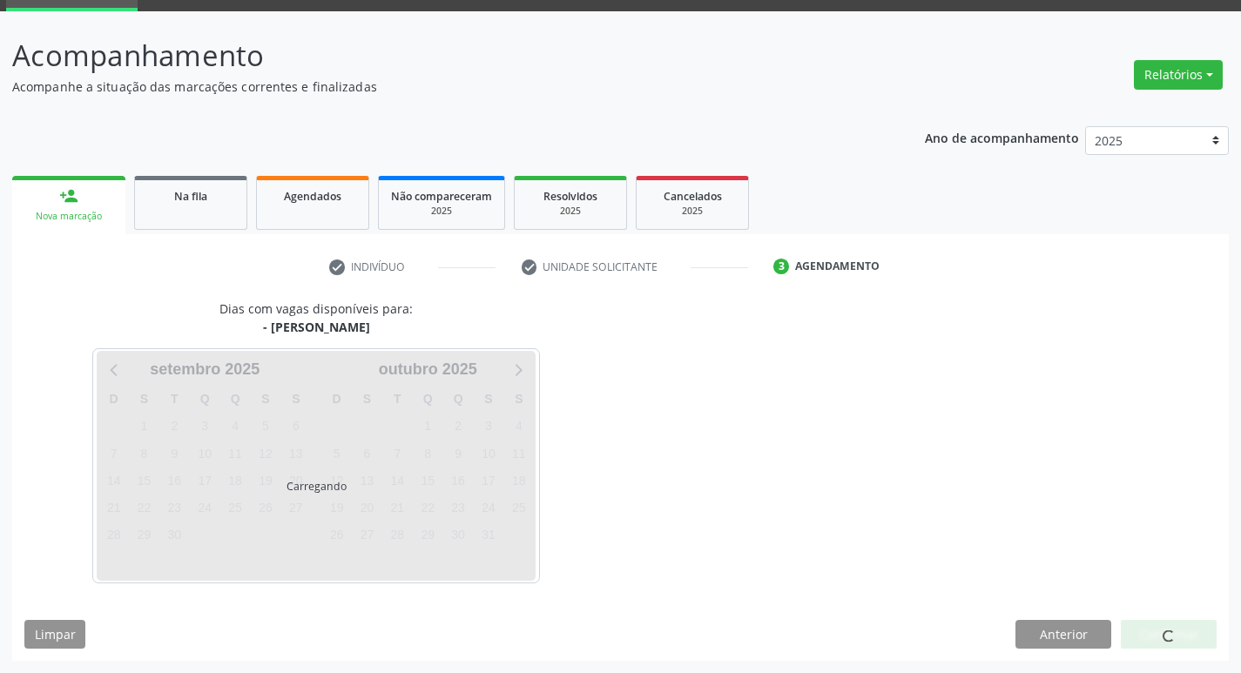
scroll to position [84, 0]
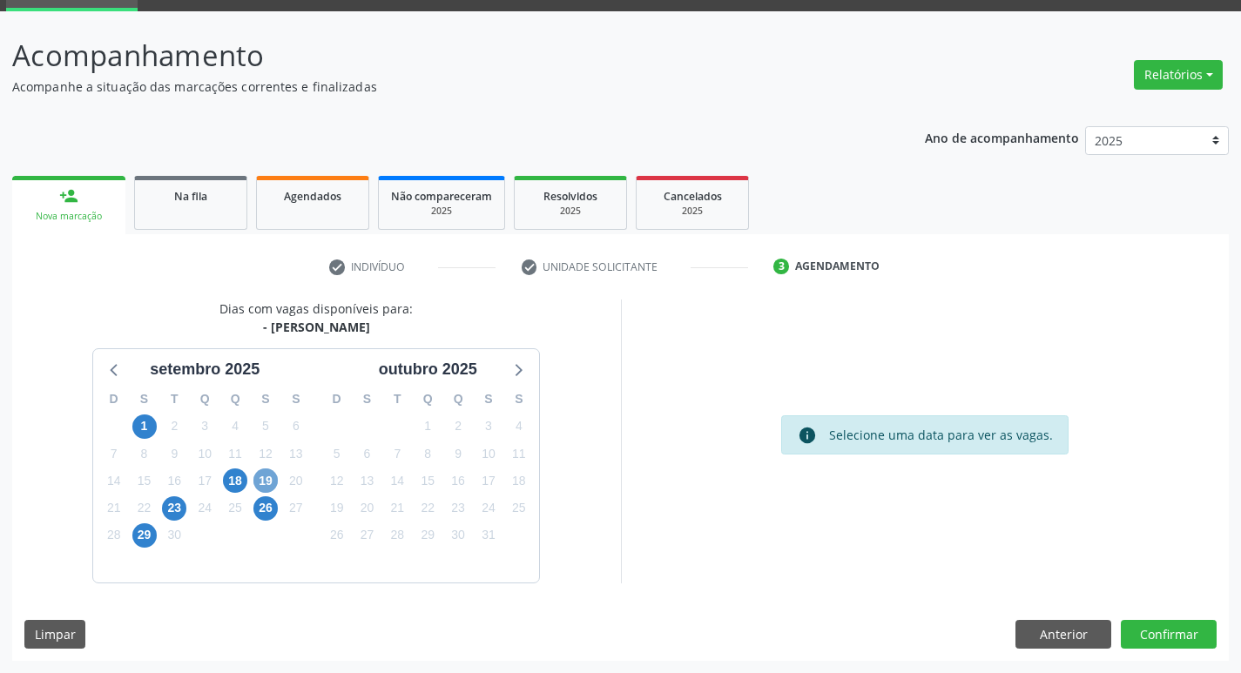
click at [263, 478] on span "19" at bounding box center [265, 481] width 24 height 24
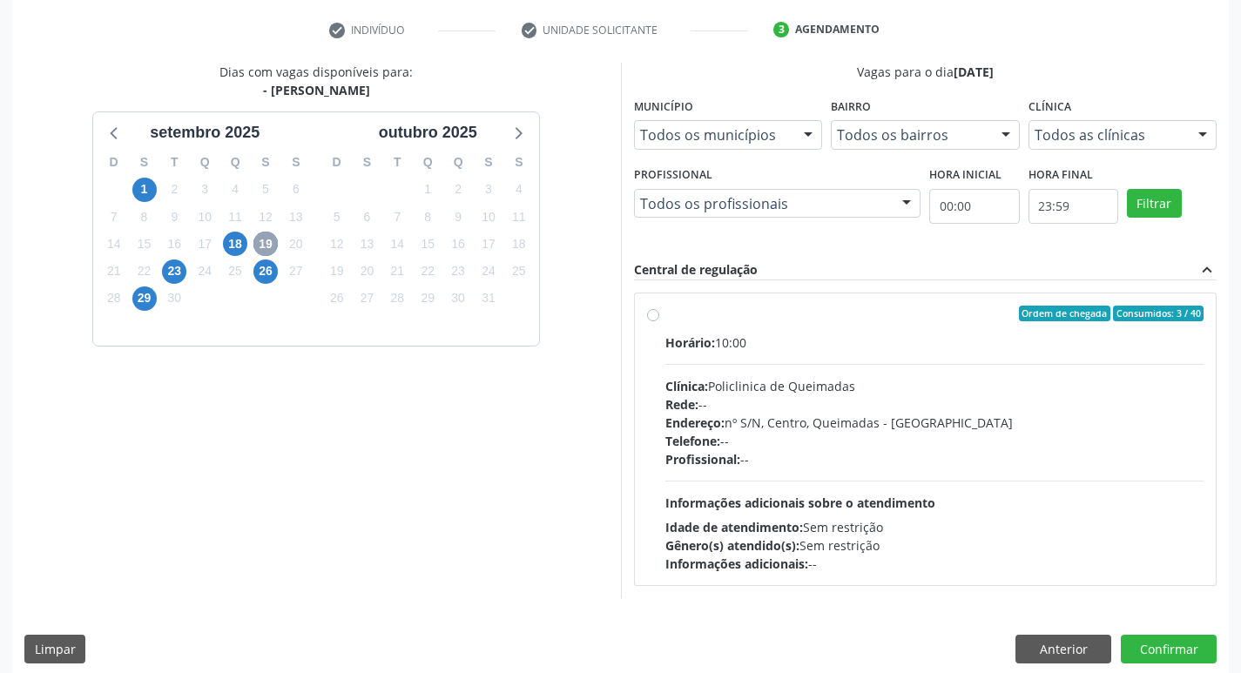
scroll to position [336, 0]
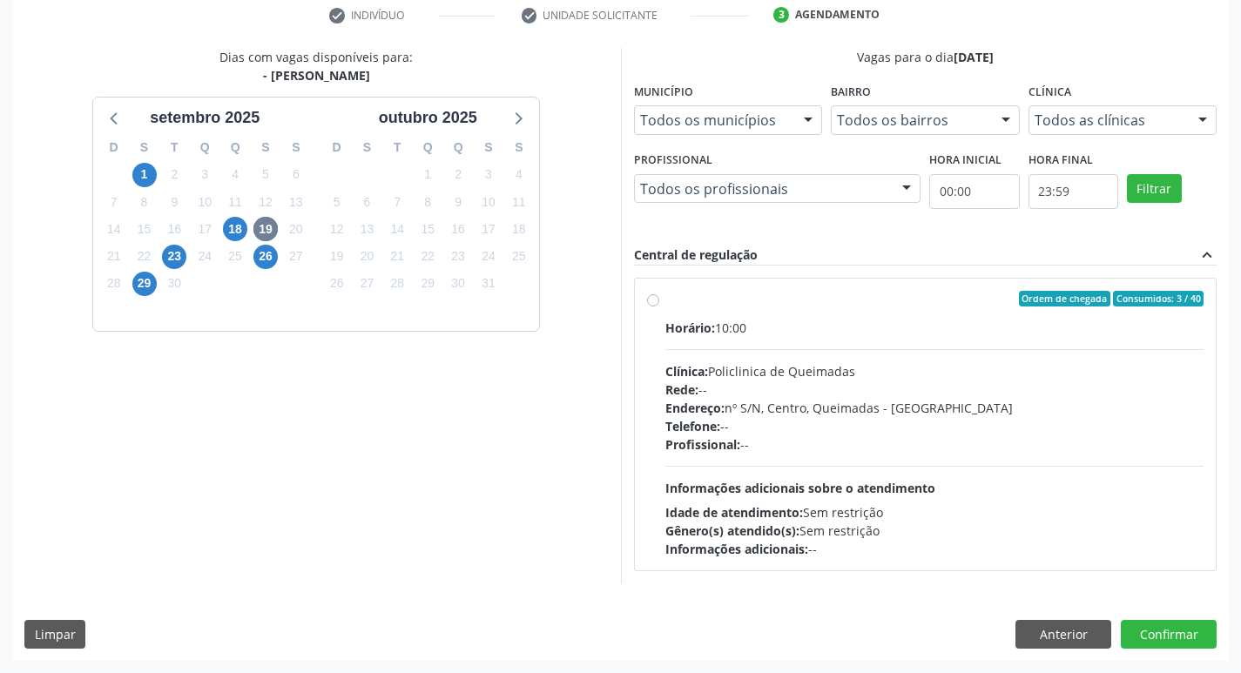
click at [1052, 322] on div "Horário: 10:00" at bounding box center [935, 328] width 539 height 18
click at [659, 307] on input "Ordem de chegada Consumidos: 3 / 40 Horário: 10:00 Clínica: Policlinica de Quei…" at bounding box center [653, 299] width 12 height 16
radio input "true"
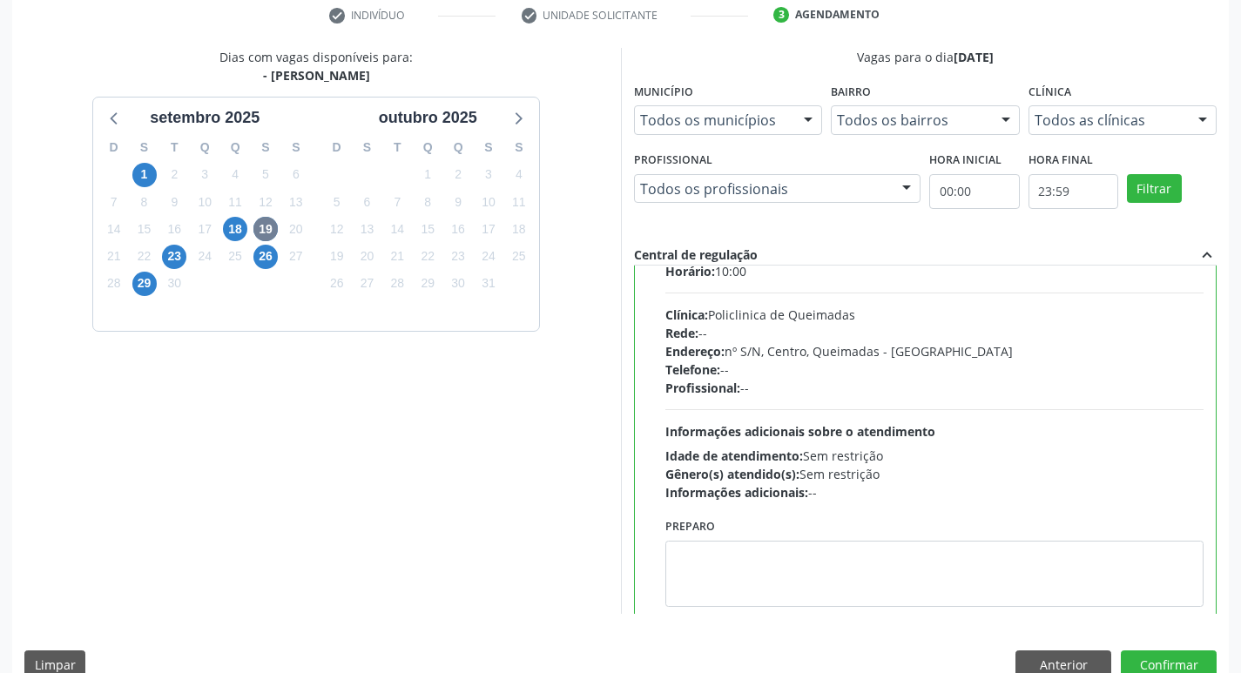
scroll to position [86, 0]
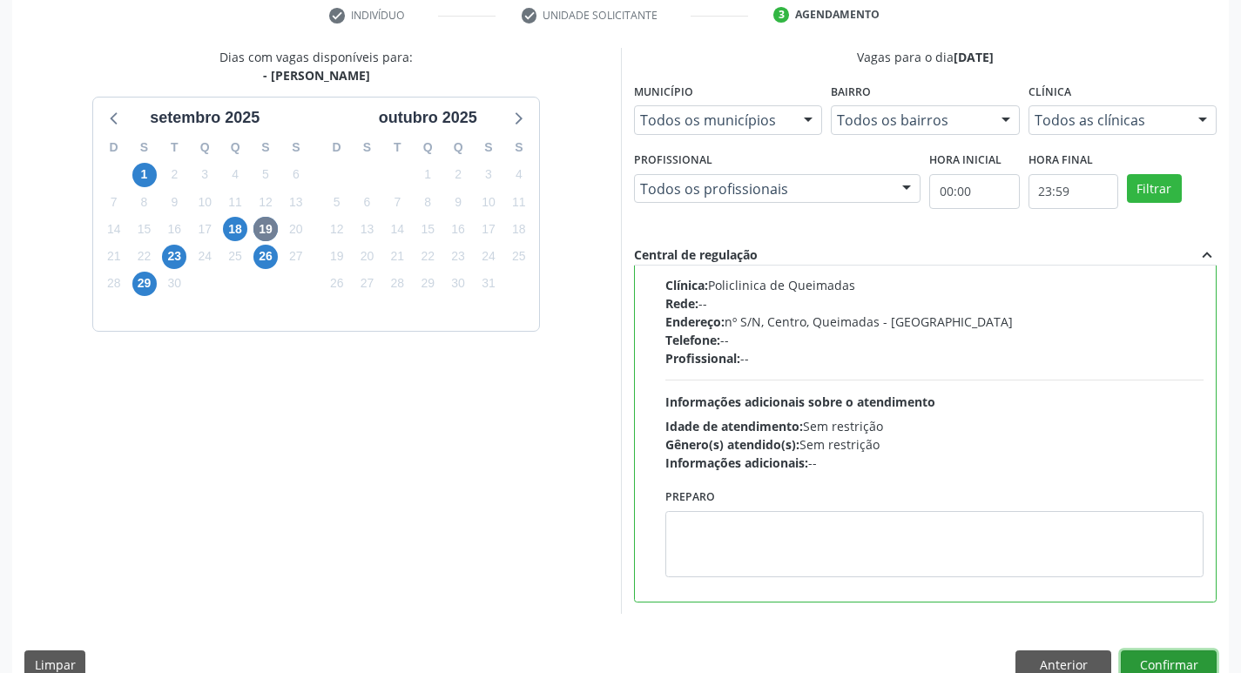
click at [1157, 666] on button "Confirmar" at bounding box center [1169, 666] width 96 height 30
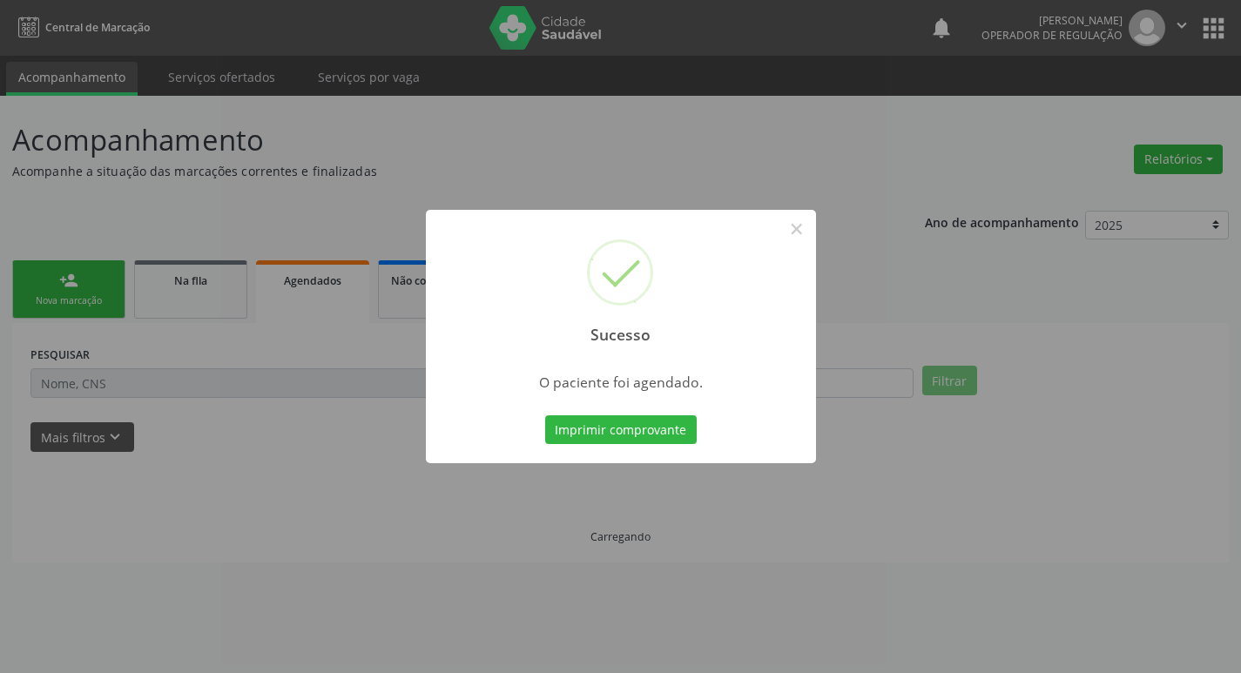
scroll to position [0, 0]
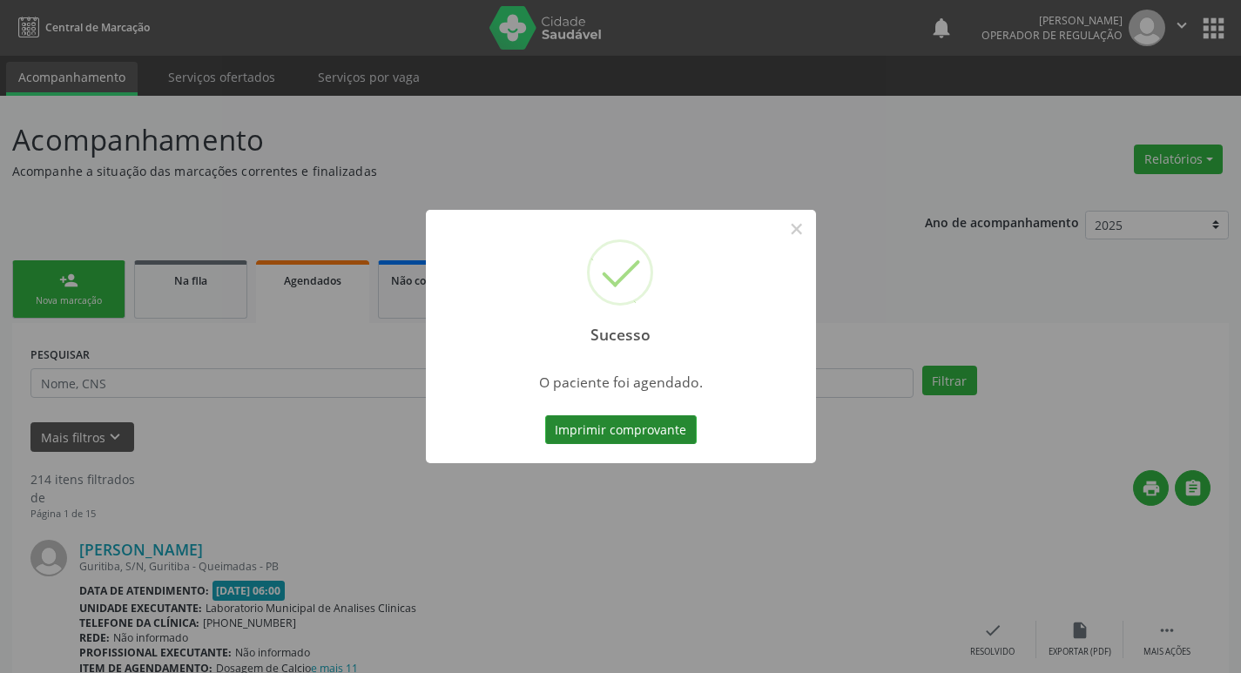
click at [642, 428] on button "Imprimir comprovante" at bounding box center [621, 431] width 152 height 30
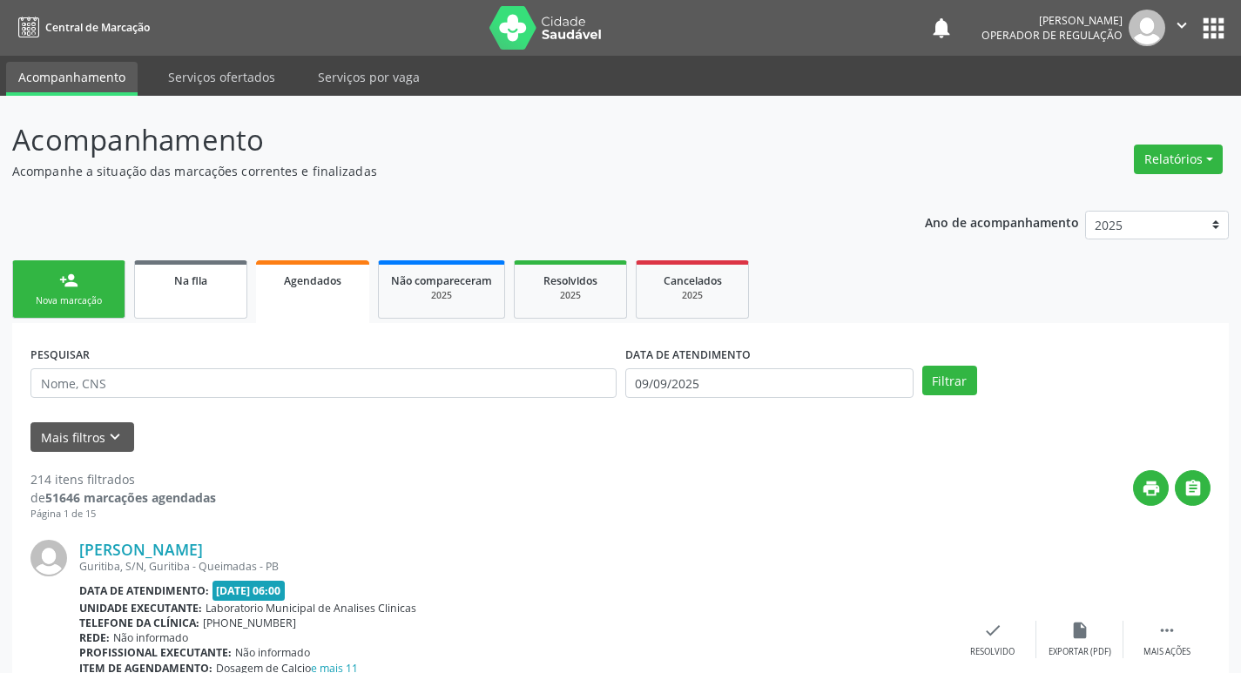
click at [200, 302] on link "Na fila" at bounding box center [190, 289] width 113 height 58
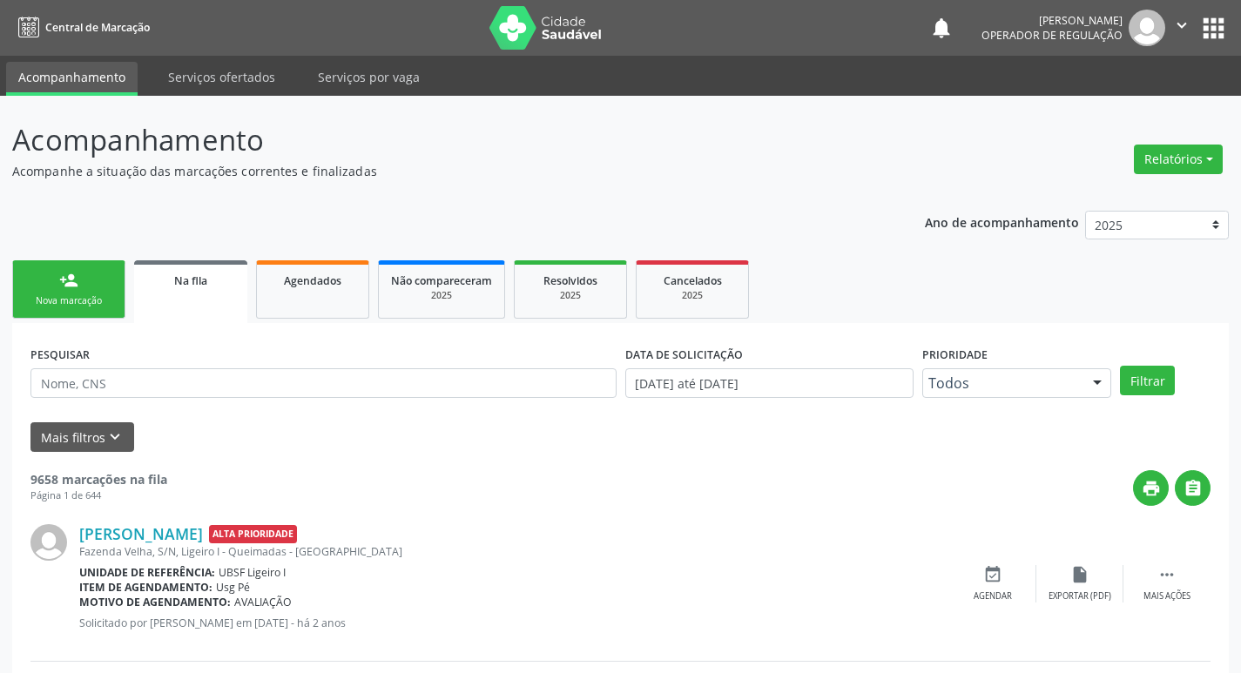
click at [49, 287] on link "person_add Nova marcação" at bounding box center [68, 289] width 113 height 58
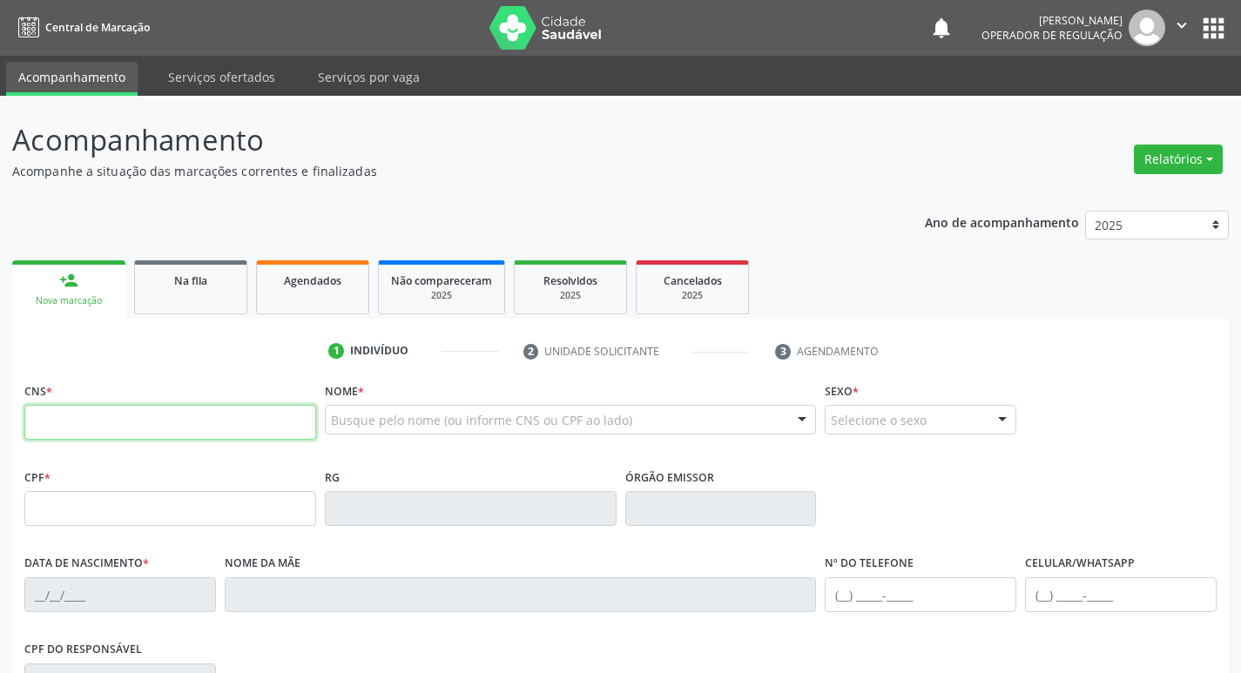
click at [251, 423] on input "text" at bounding box center [170, 422] width 292 height 35
type input "708 1005 1171 1831"
type input "050.547.774-23"
type input "25/08/1963"
type input "Severina Calista Gomes"
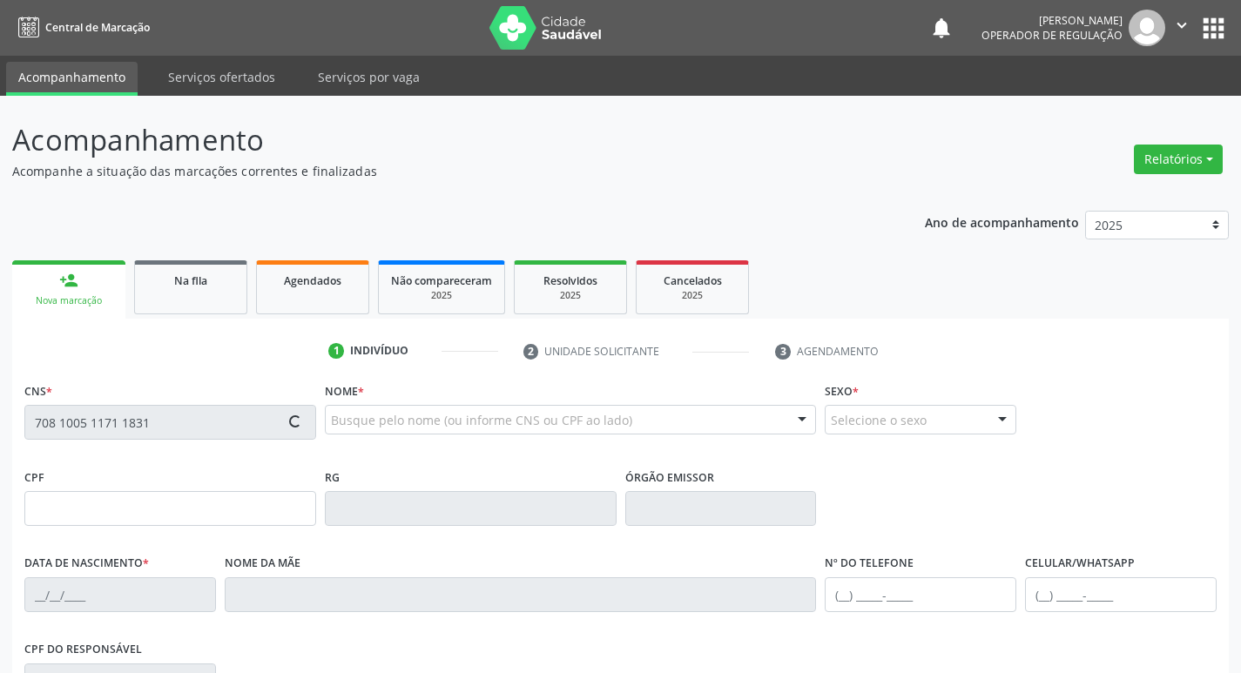
type input "(83) 98895-1592"
type input "S/N"
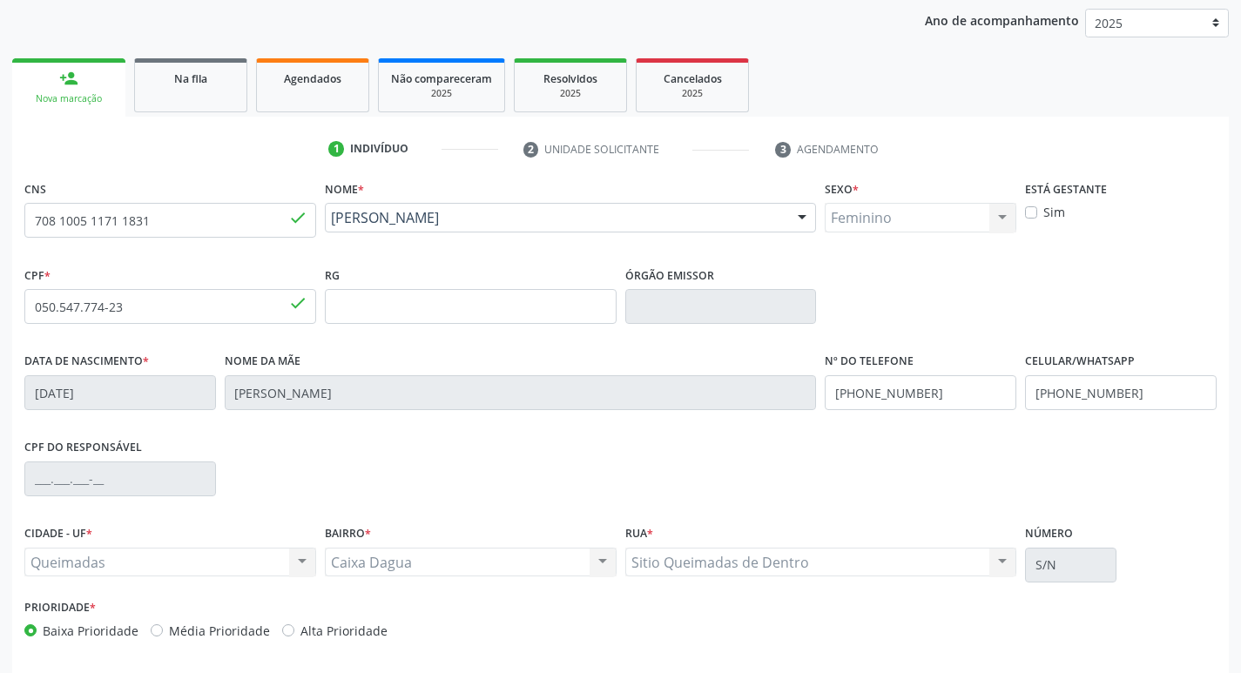
scroll to position [271, 0]
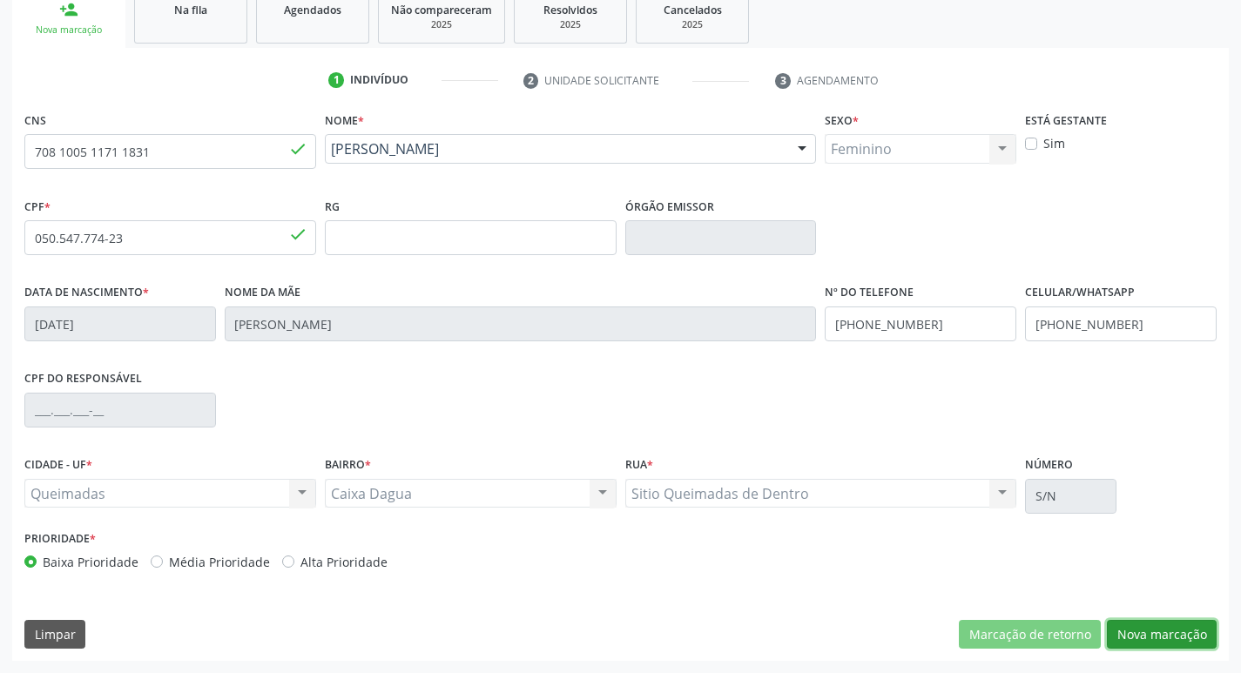
click at [1173, 624] on button "Nova marcação" at bounding box center [1162, 635] width 110 height 30
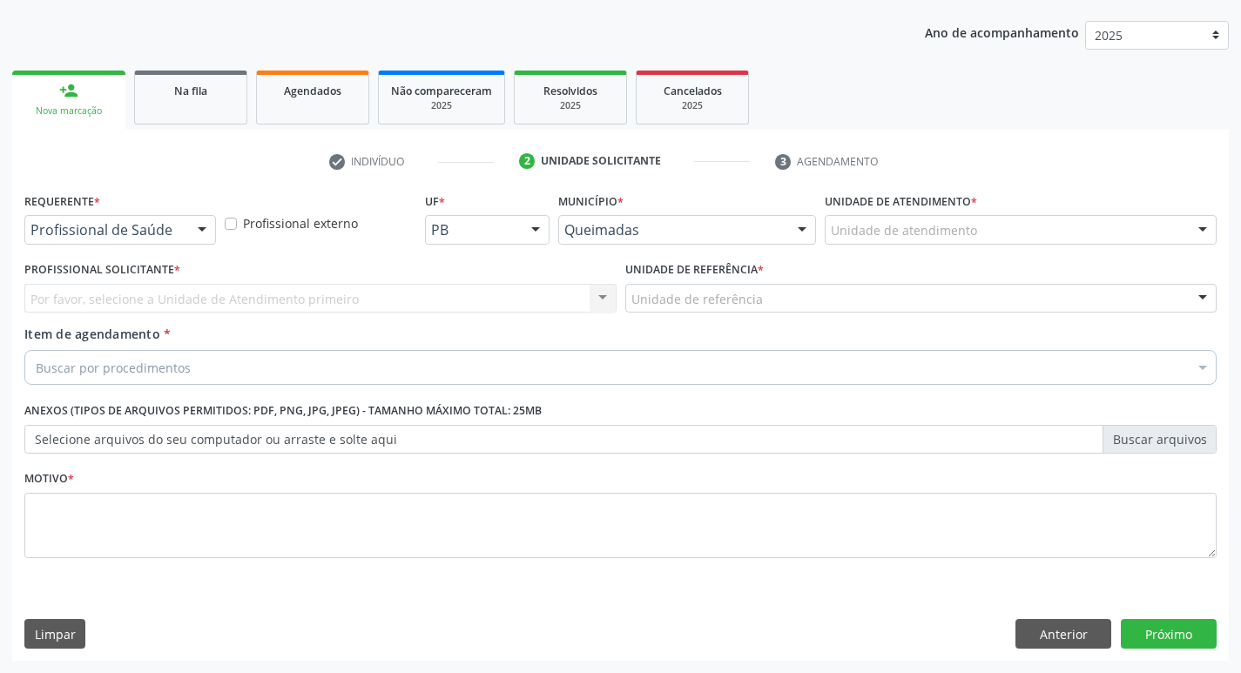
click at [186, 225] on div "Profissional de Saúde Profissional de Saúde Paciente Nenhum resultado encontrad…" at bounding box center [120, 230] width 192 height 30
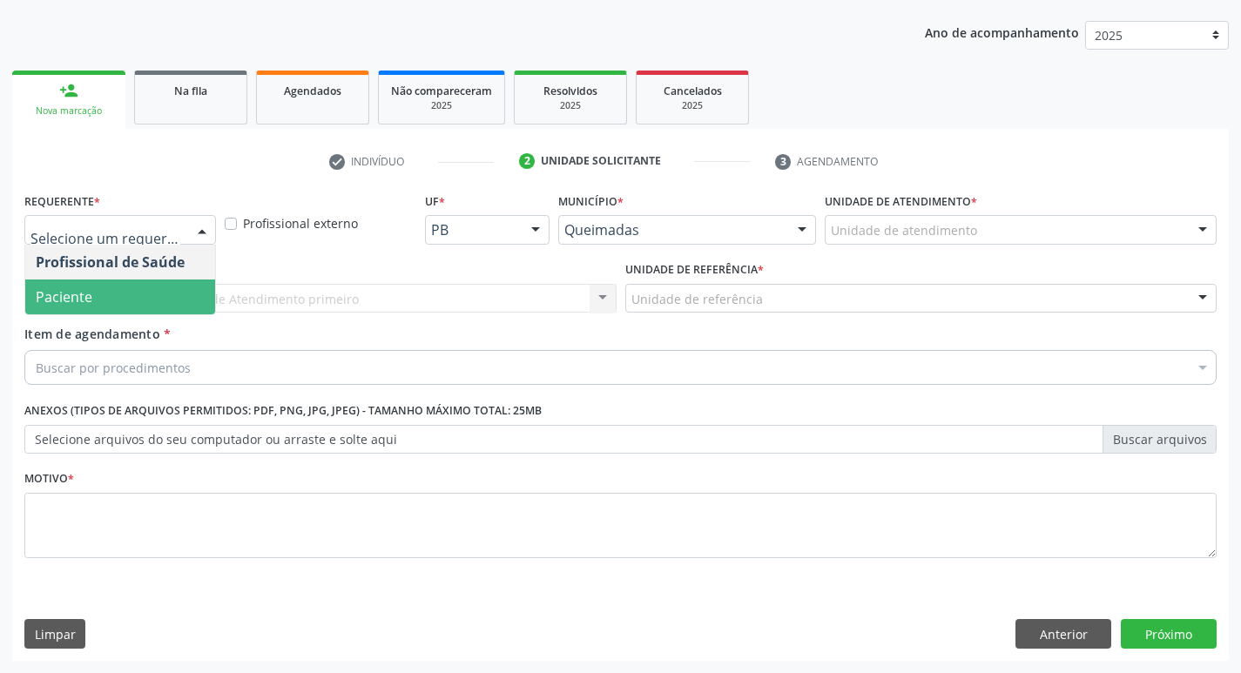
click at [151, 308] on span "Paciente" at bounding box center [120, 297] width 190 height 35
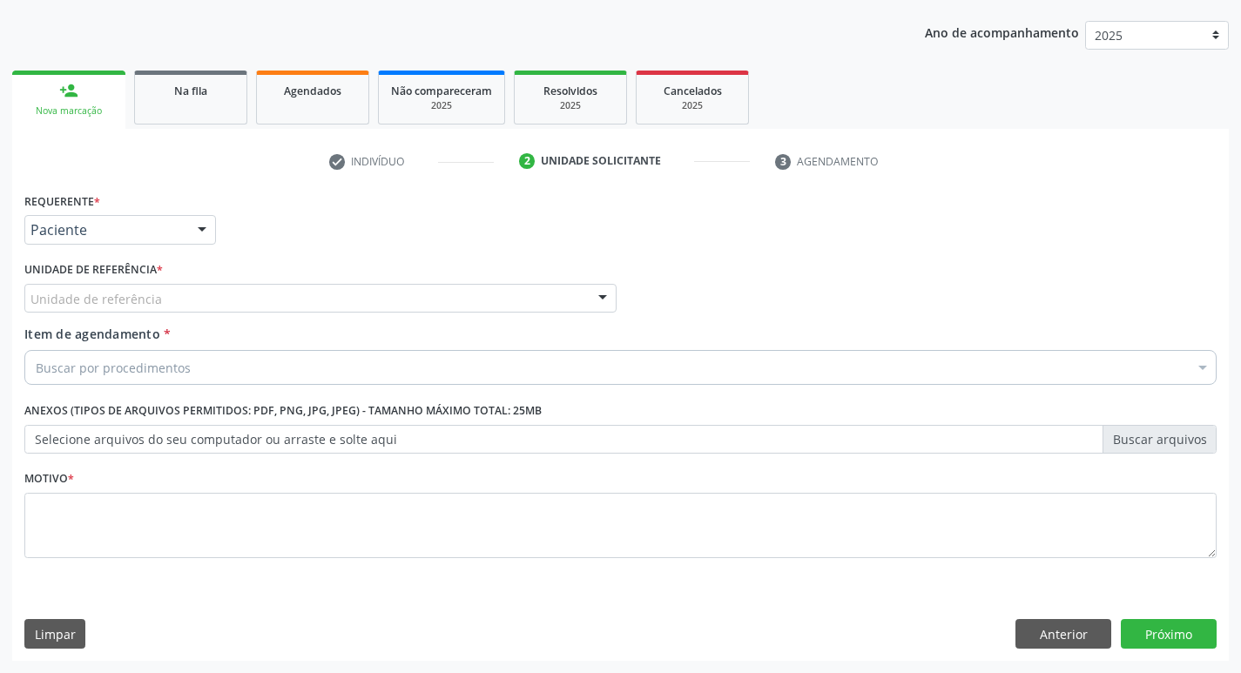
click at [161, 276] on span "*" at bounding box center [160, 269] width 6 height 15
click at [160, 287] on div "Unidade de referência" at bounding box center [320, 299] width 592 height 30
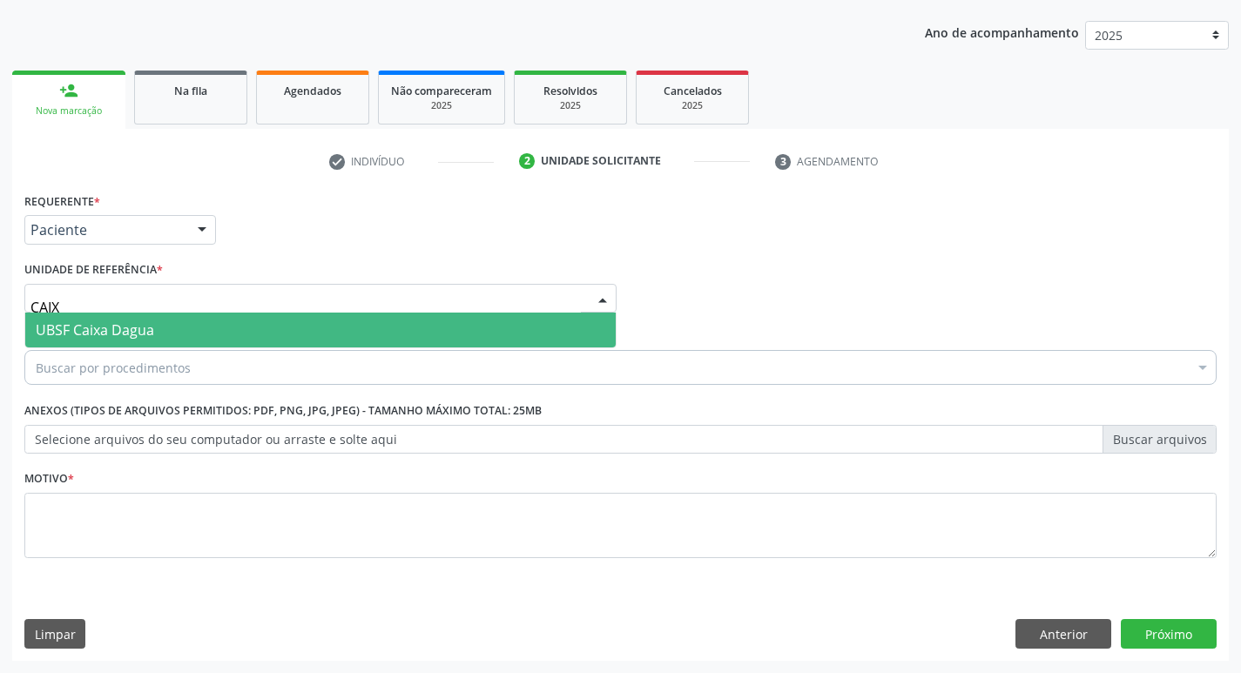
type input "CAIXA"
click at [216, 328] on span "UBSF Caixa Dagua" at bounding box center [320, 330] width 591 height 35
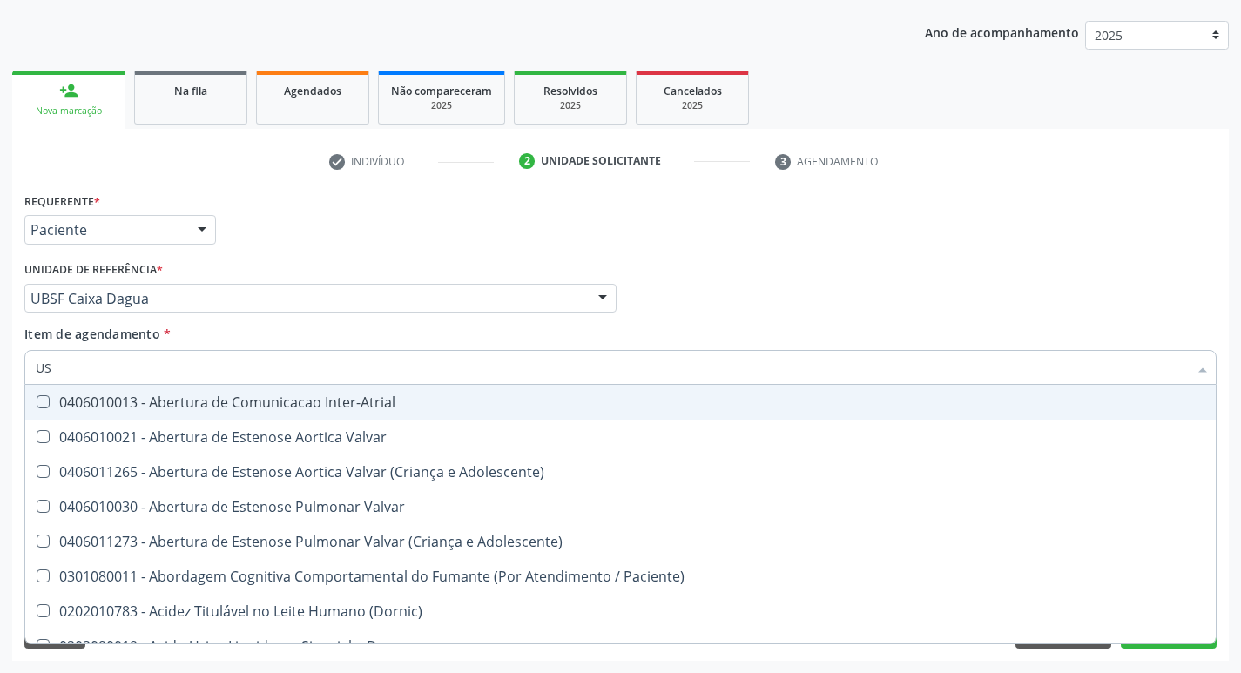
type input "USG"
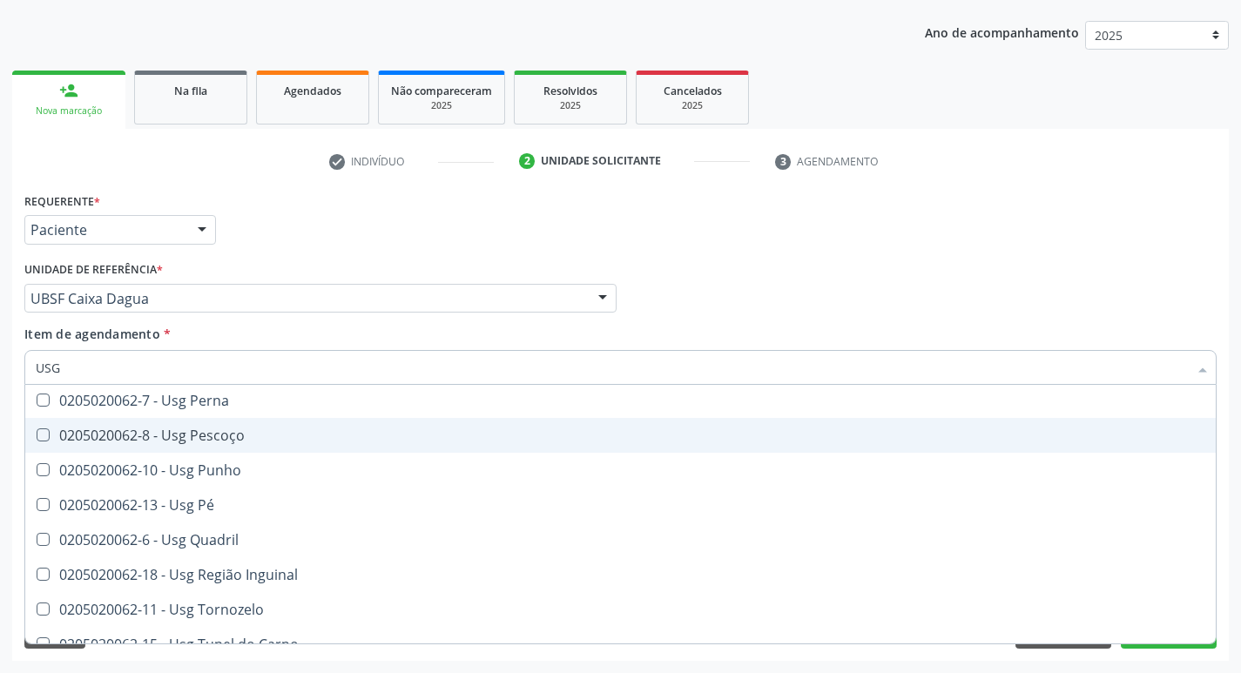
scroll to position [403, 0]
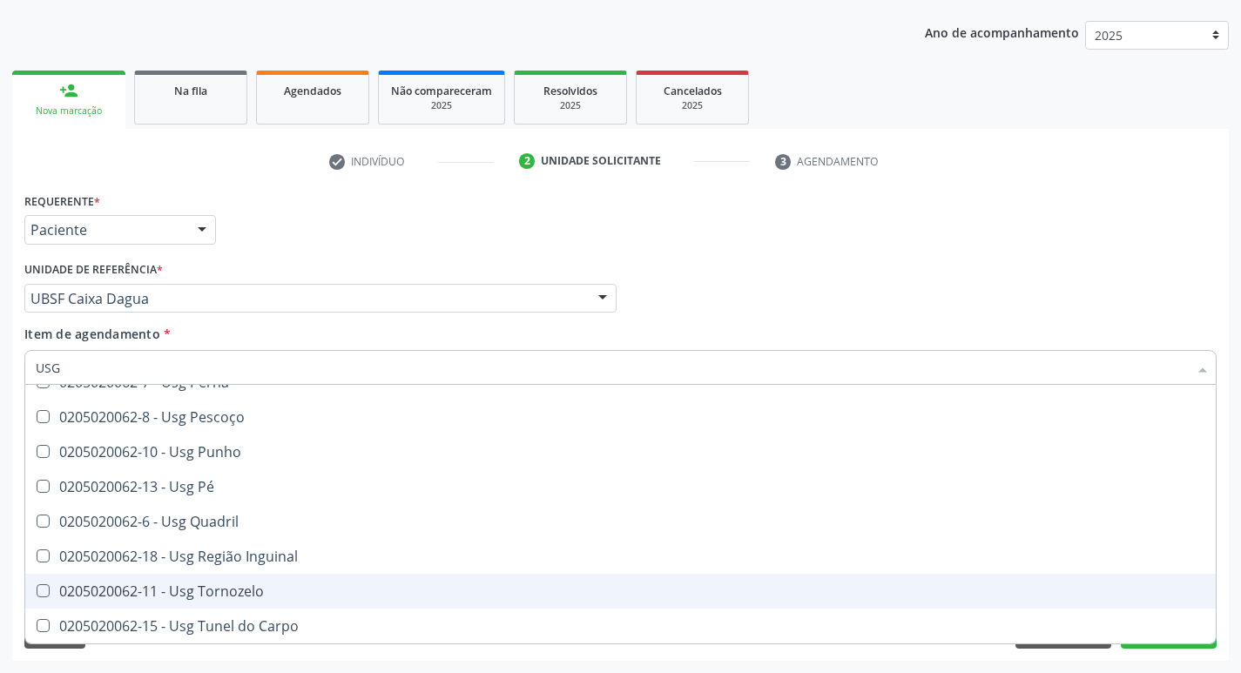
click at [294, 598] on div "0205020062-11 - Usg Tornozelo" at bounding box center [621, 592] width 1170 height 14
checkbox Tornozelo "true"
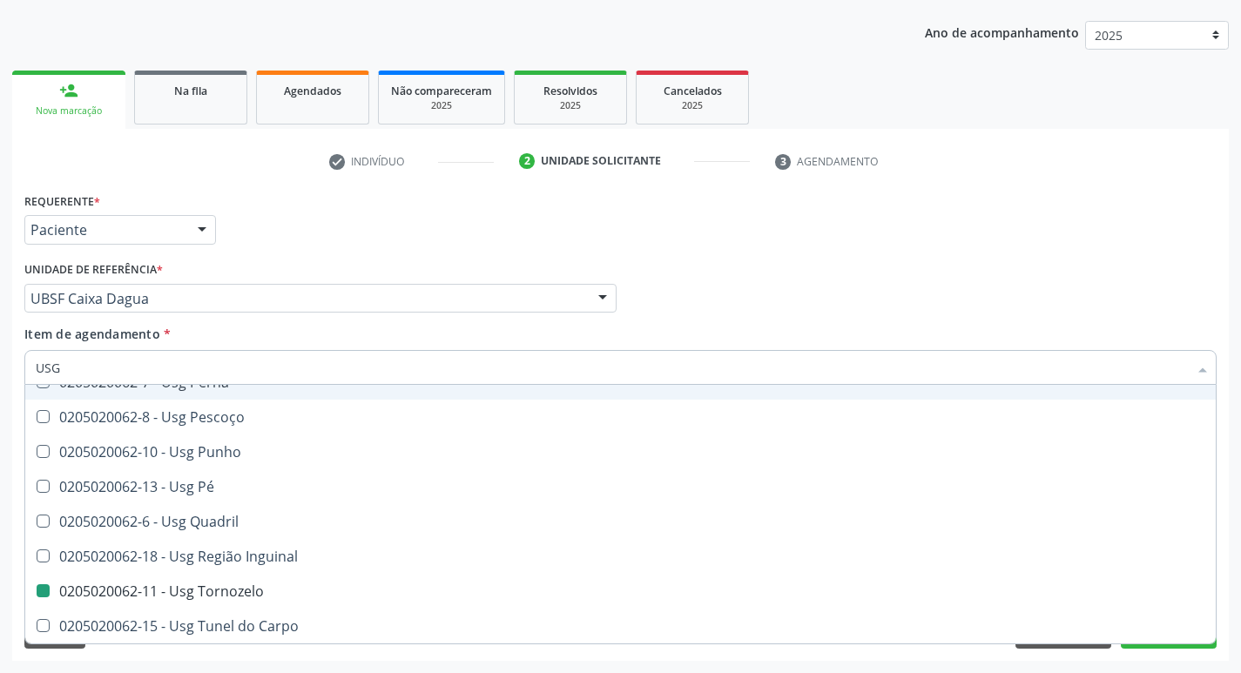
click at [766, 292] on div "Profissional Solicitante Por favor, selecione a Unidade de Atendimento primeiro…" at bounding box center [620, 291] width 1201 height 68
checkbox Braço "true"
checkbox Tornozelo "false"
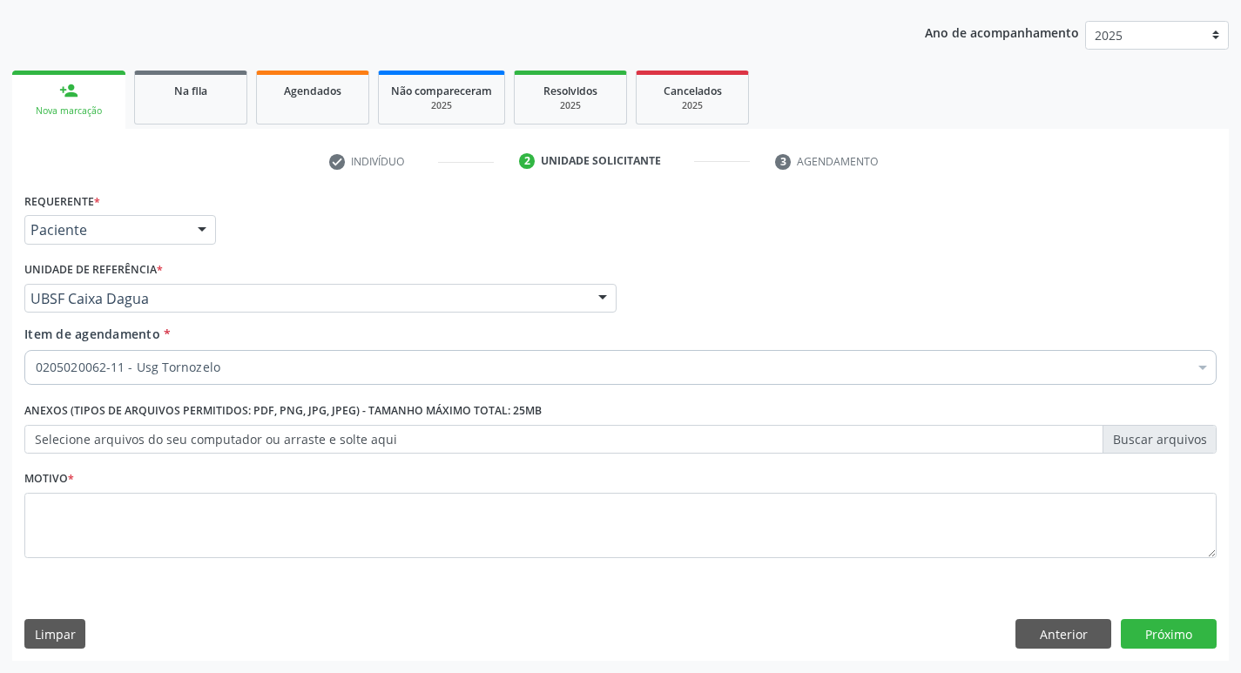
scroll to position [0, 0]
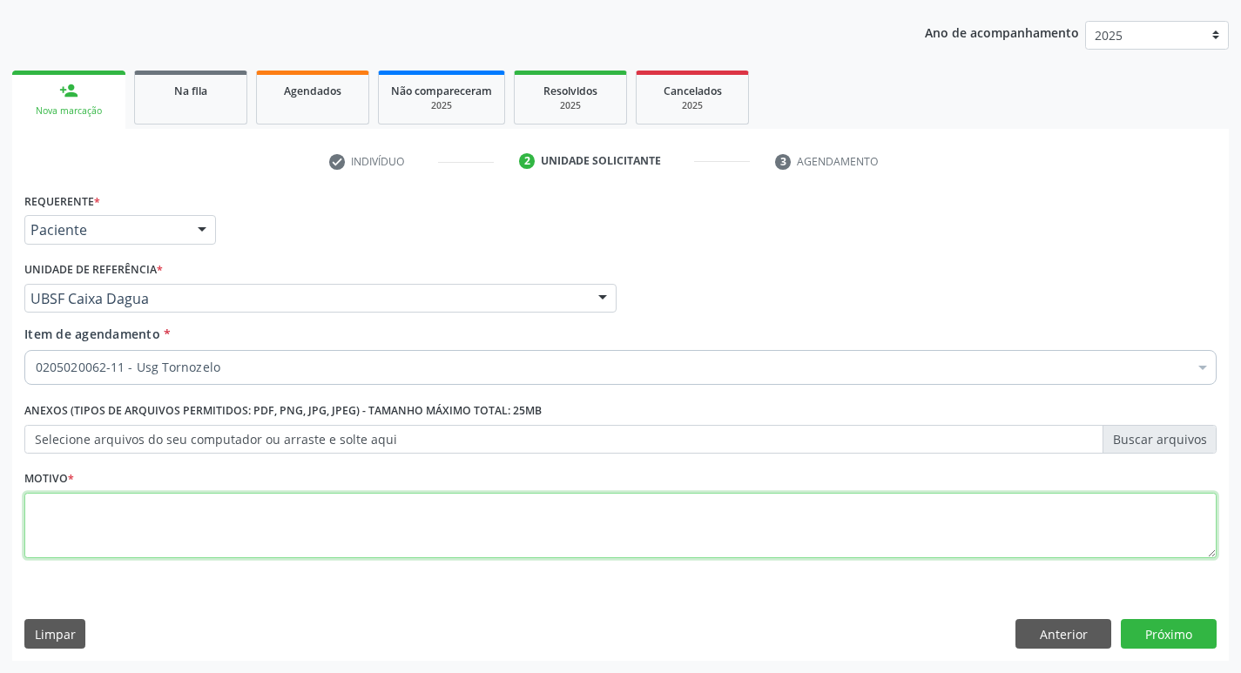
click at [246, 533] on textarea at bounding box center [620, 526] width 1193 height 66
click at [191, 531] on textarea at bounding box center [620, 526] width 1193 height 66
type textarea "AVALIAÇÃO"
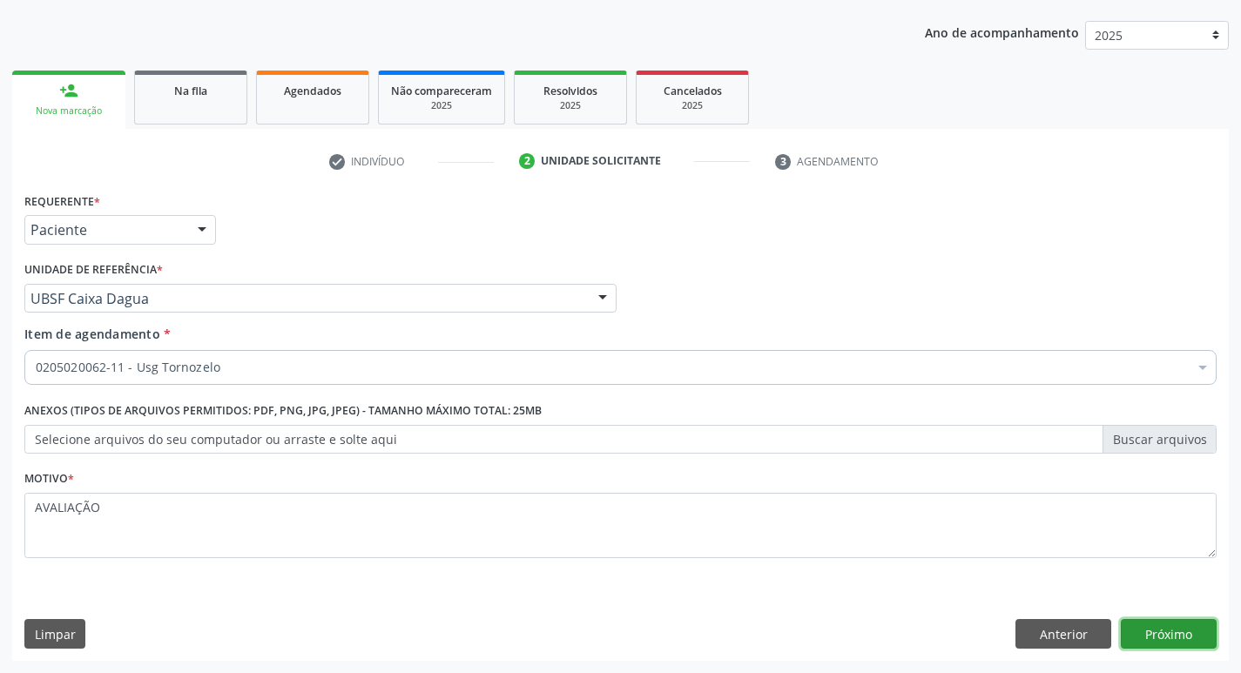
click at [1190, 635] on button "Próximo" at bounding box center [1169, 634] width 96 height 30
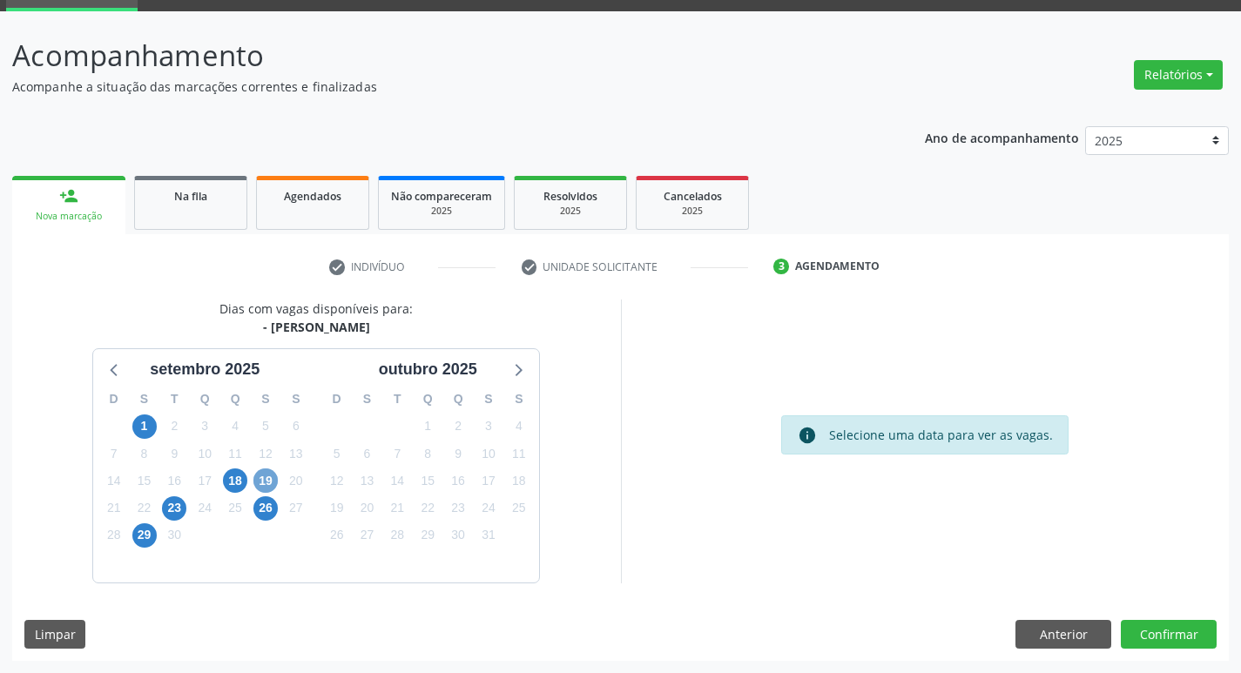
click at [274, 477] on span "19" at bounding box center [265, 481] width 24 height 24
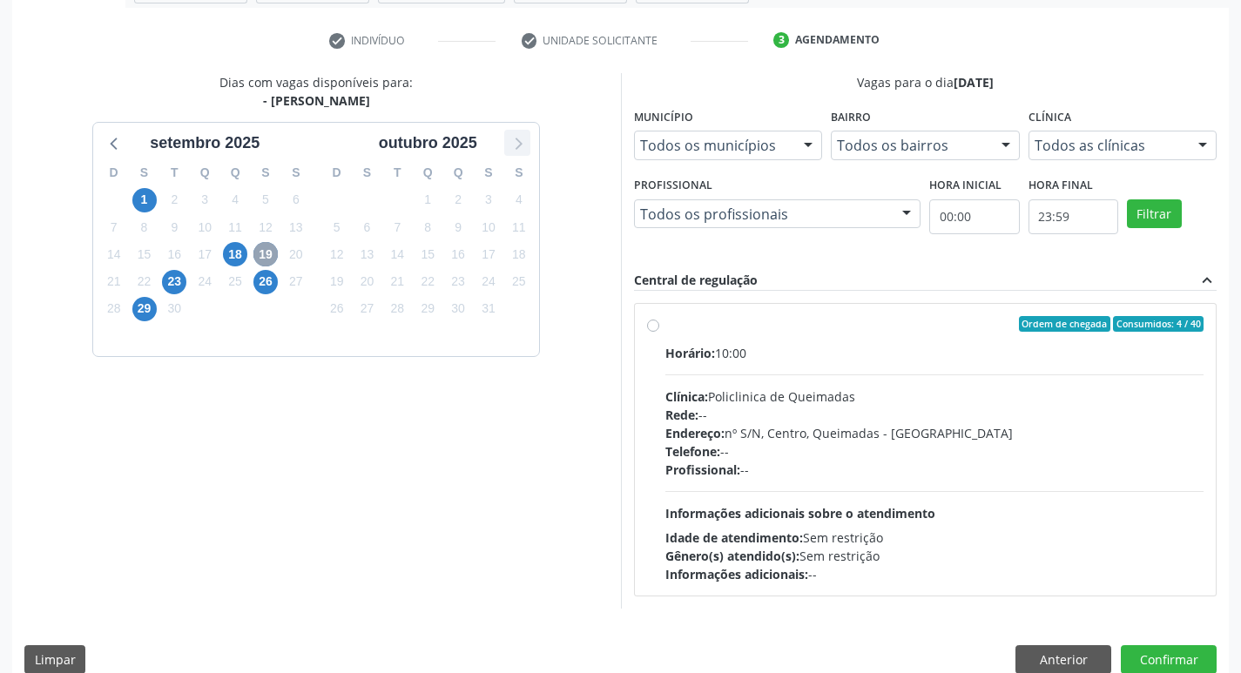
scroll to position [336, 0]
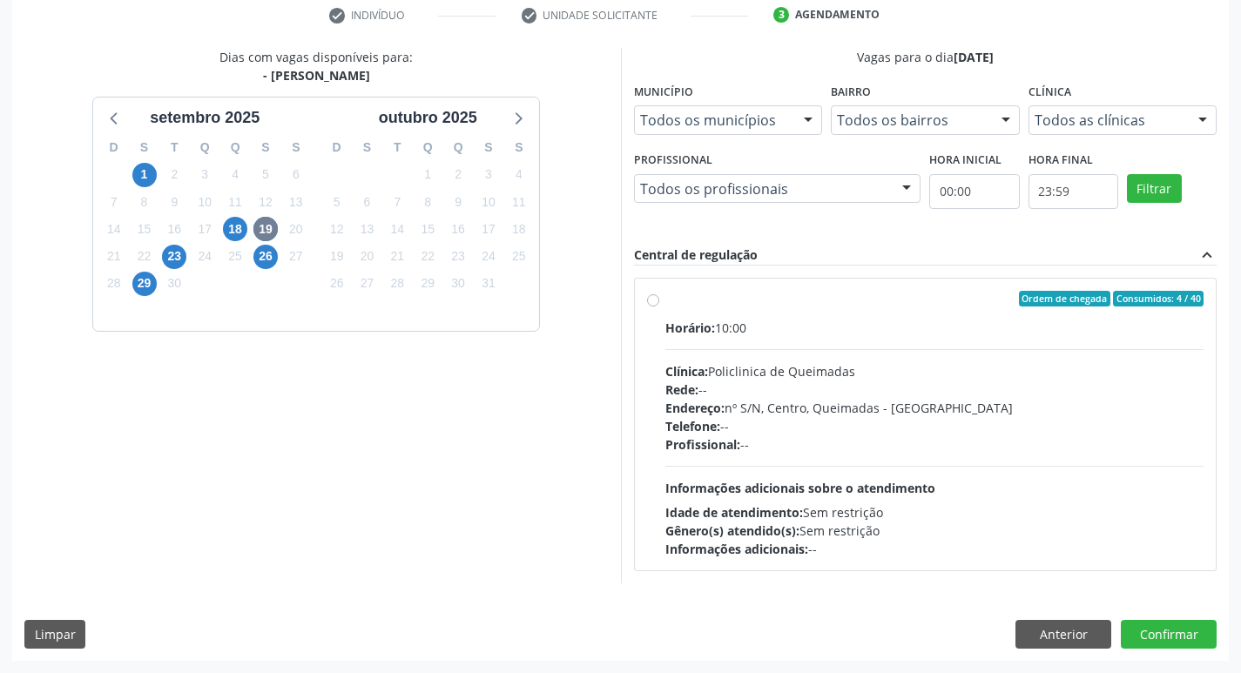
click at [976, 294] on div "Ordem de chegada Consumidos: 4 / 40" at bounding box center [935, 299] width 539 height 16
click at [659, 294] on input "Ordem de chegada Consumidos: 4 / 40 Horário: 10:00 Clínica: Policlinica de Quei…" at bounding box center [653, 299] width 12 height 16
radio input "true"
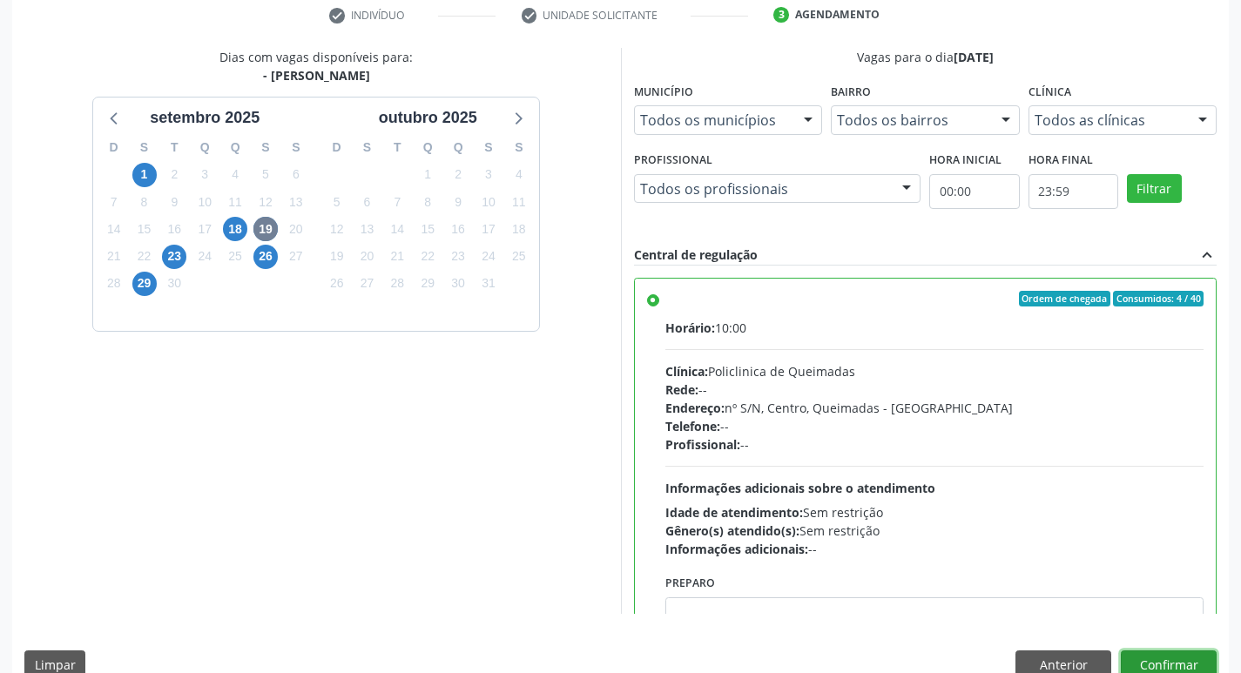
click at [1169, 656] on button "Confirmar" at bounding box center [1169, 666] width 96 height 30
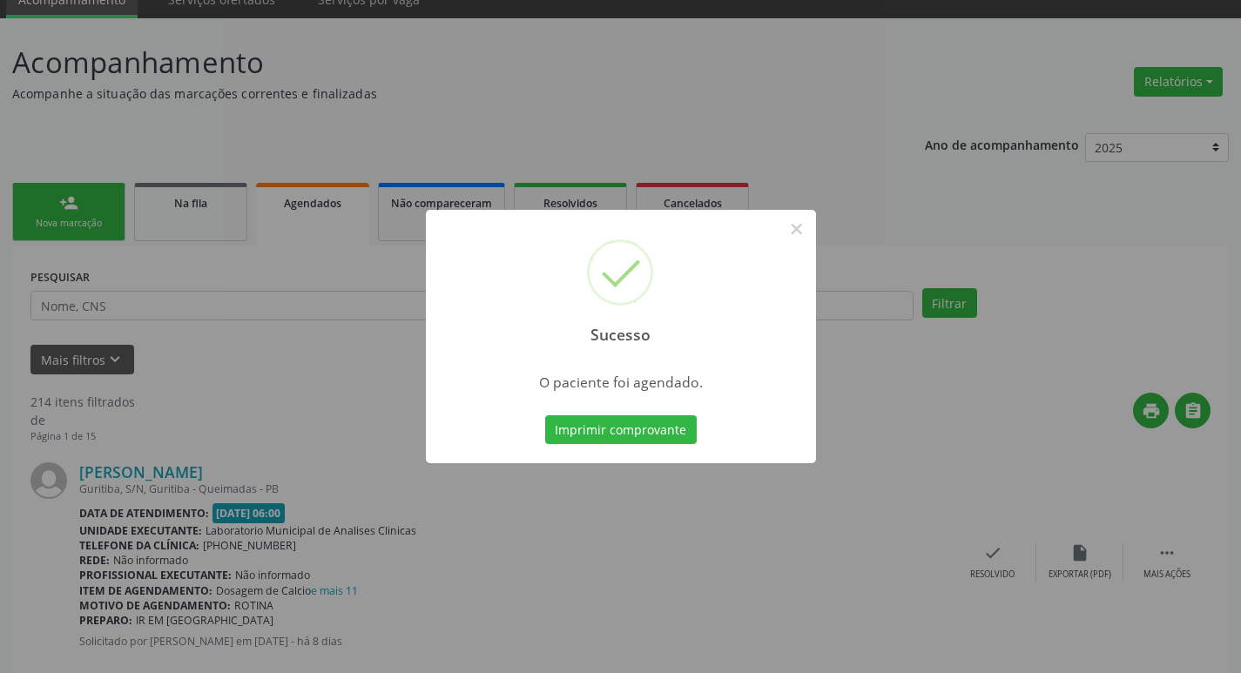
scroll to position [87, 0]
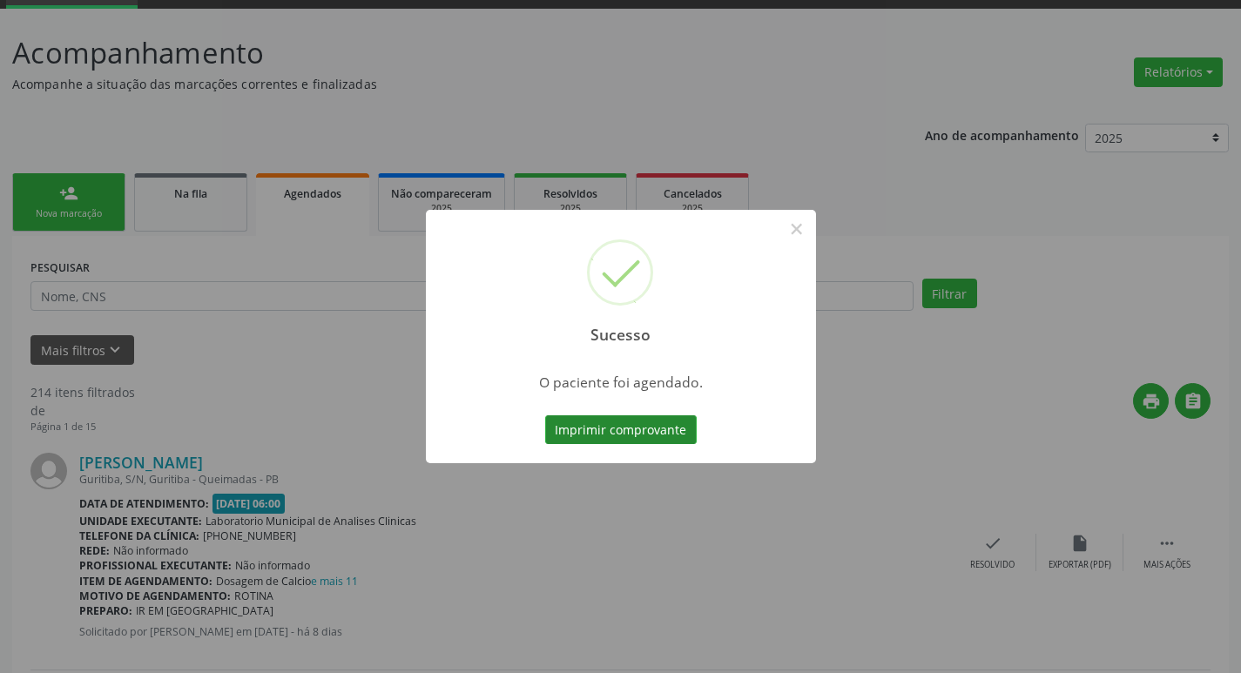
click at [610, 437] on button "Imprimir comprovante" at bounding box center [621, 431] width 152 height 30
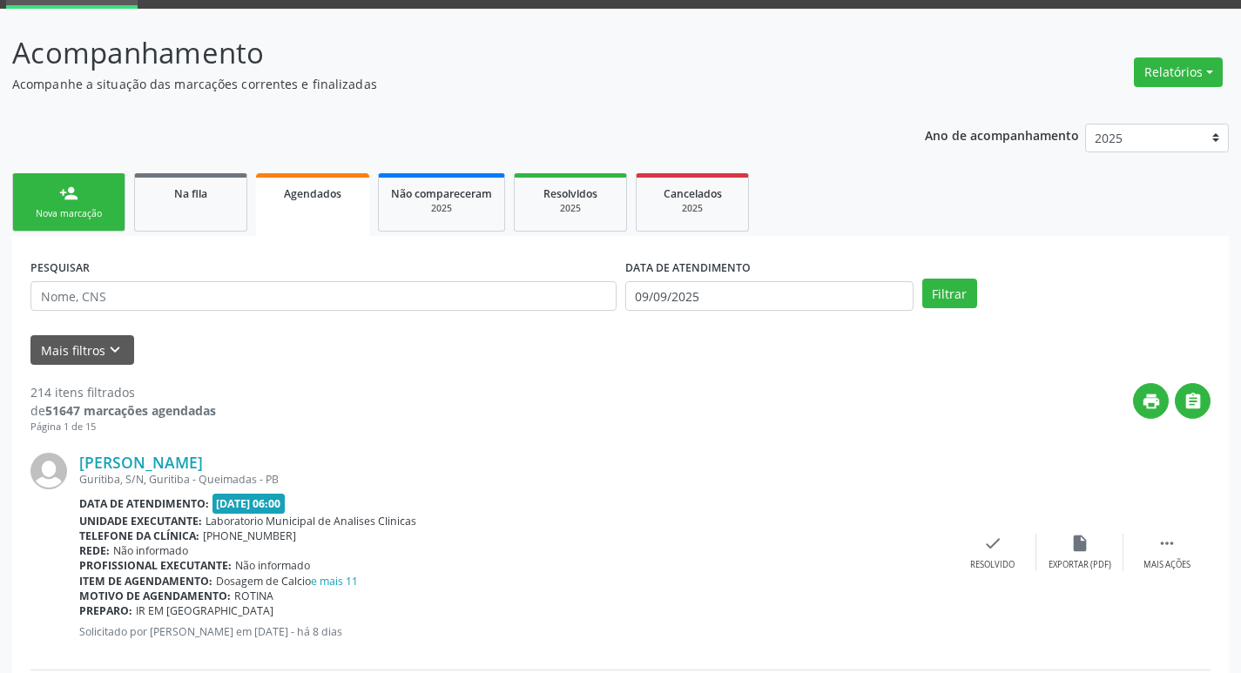
click at [87, 204] on link "person_add Nova marcação" at bounding box center [68, 202] width 113 height 58
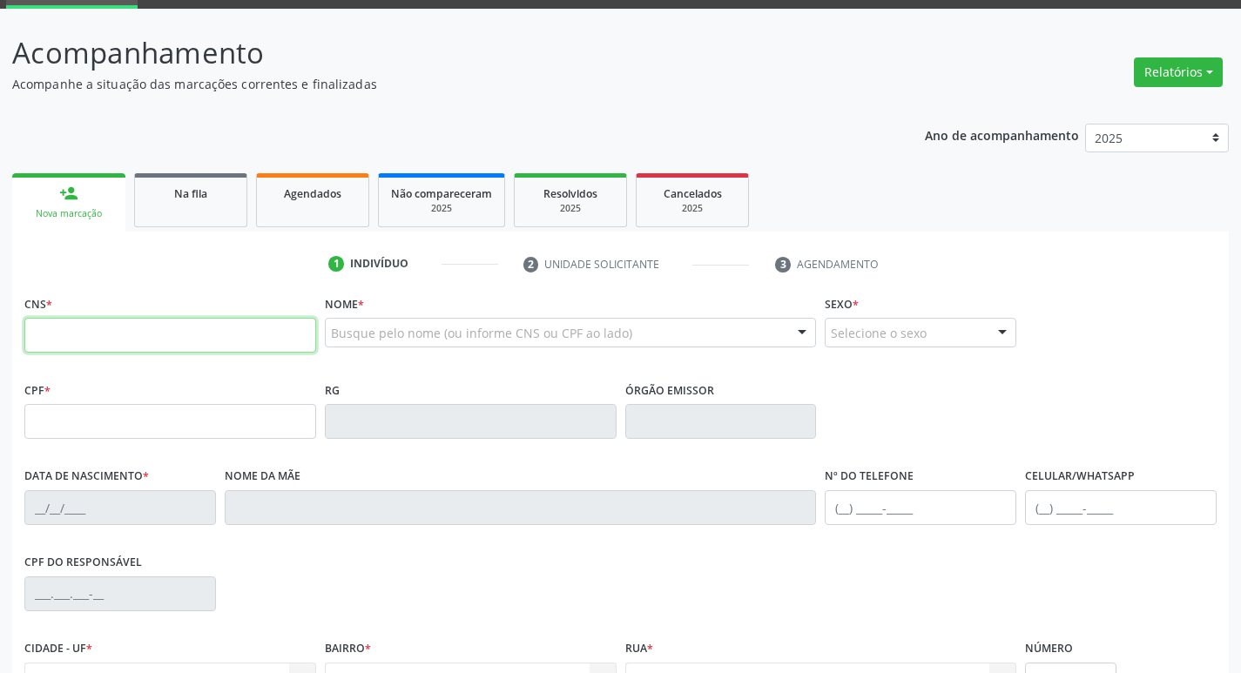
click at [147, 329] on input "text" at bounding box center [170, 335] width 292 height 35
type input "702 9065 0436 2575"
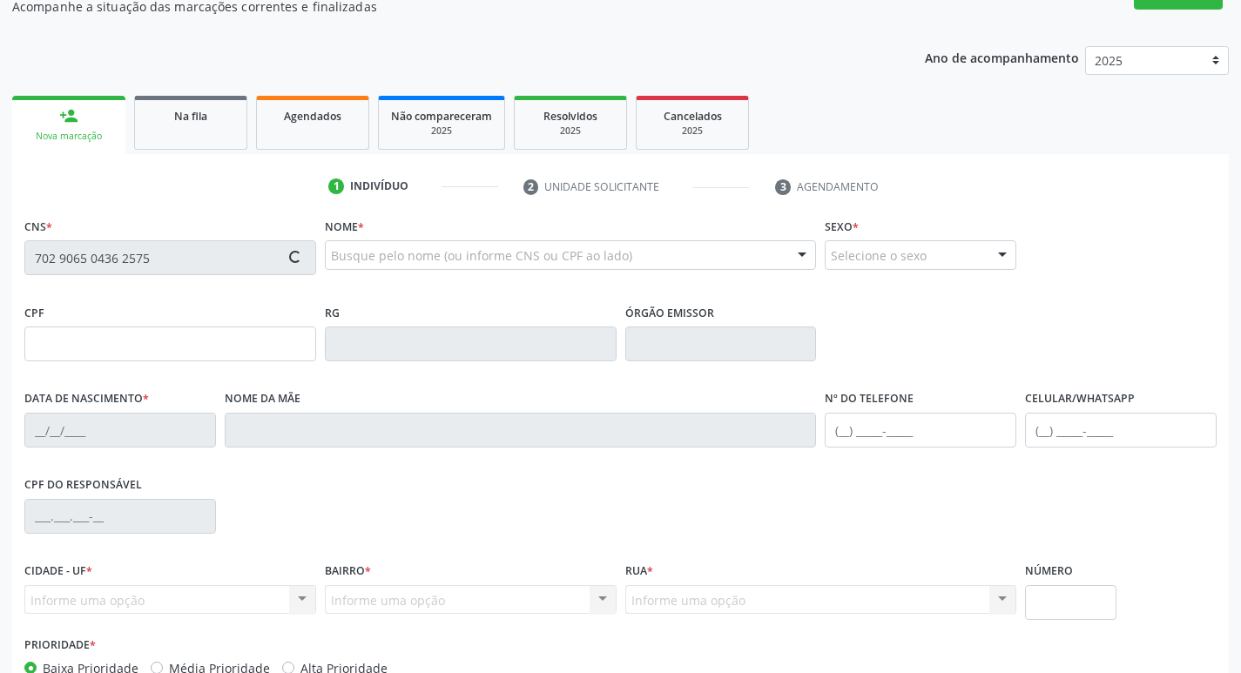
scroll to position [271, 0]
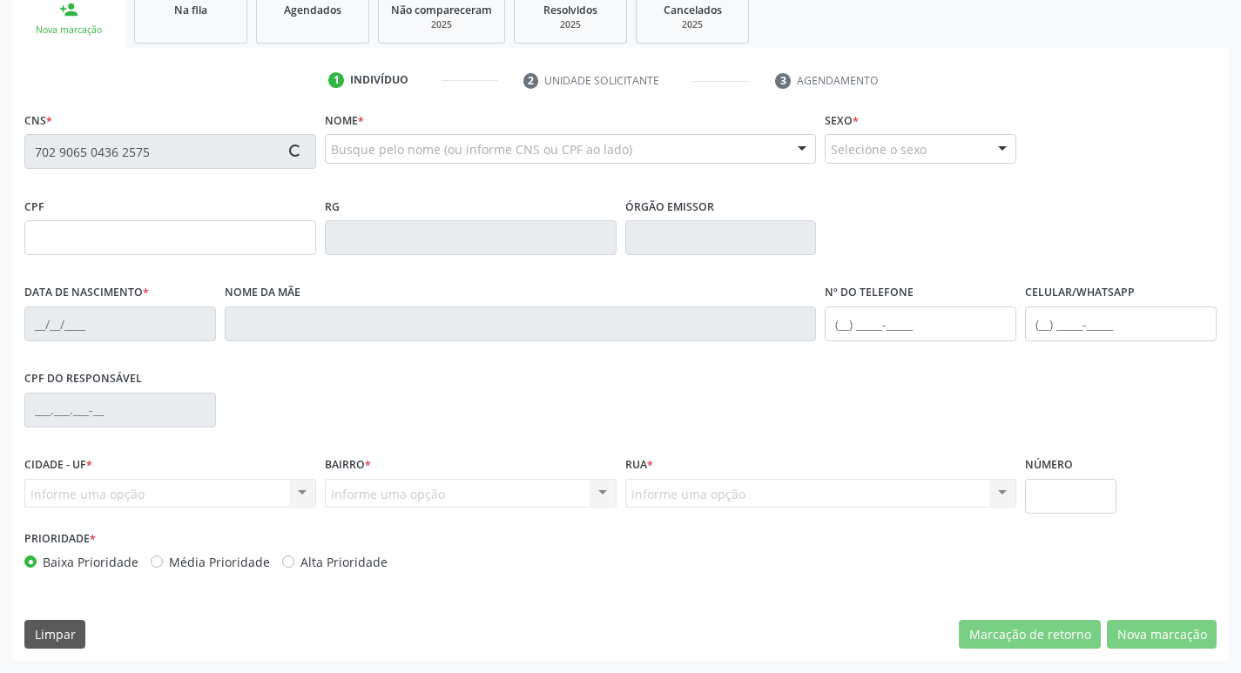
type input "046.387.114-64"
type input "05/04/1961"
type input "Maria José da Silva"
type input "(83) 99404-7671"
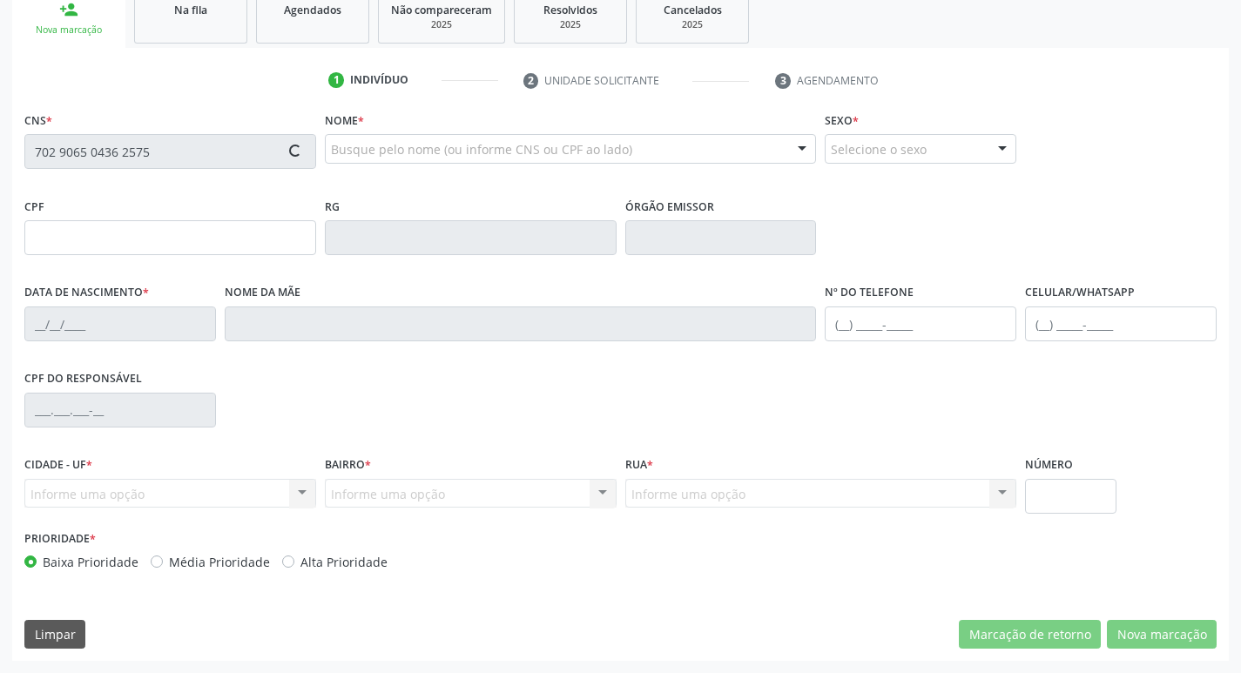
type input "87"
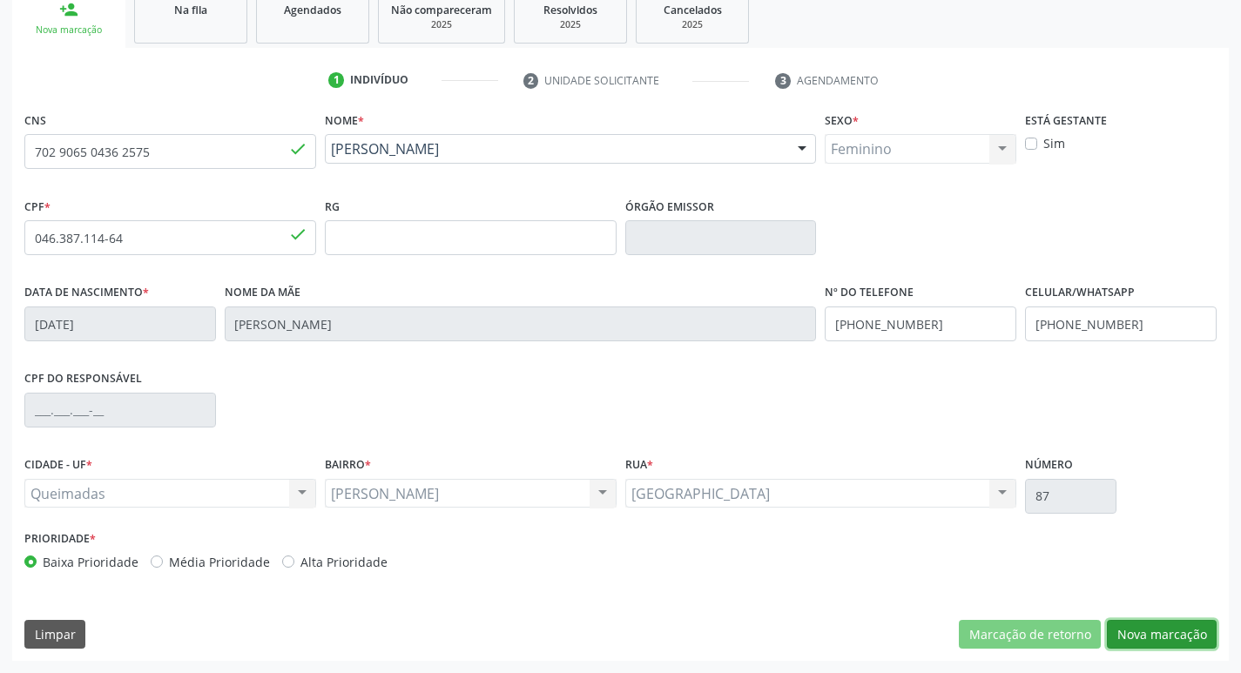
click at [1183, 634] on button "Nova marcação" at bounding box center [1162, 635] width 110 height 30
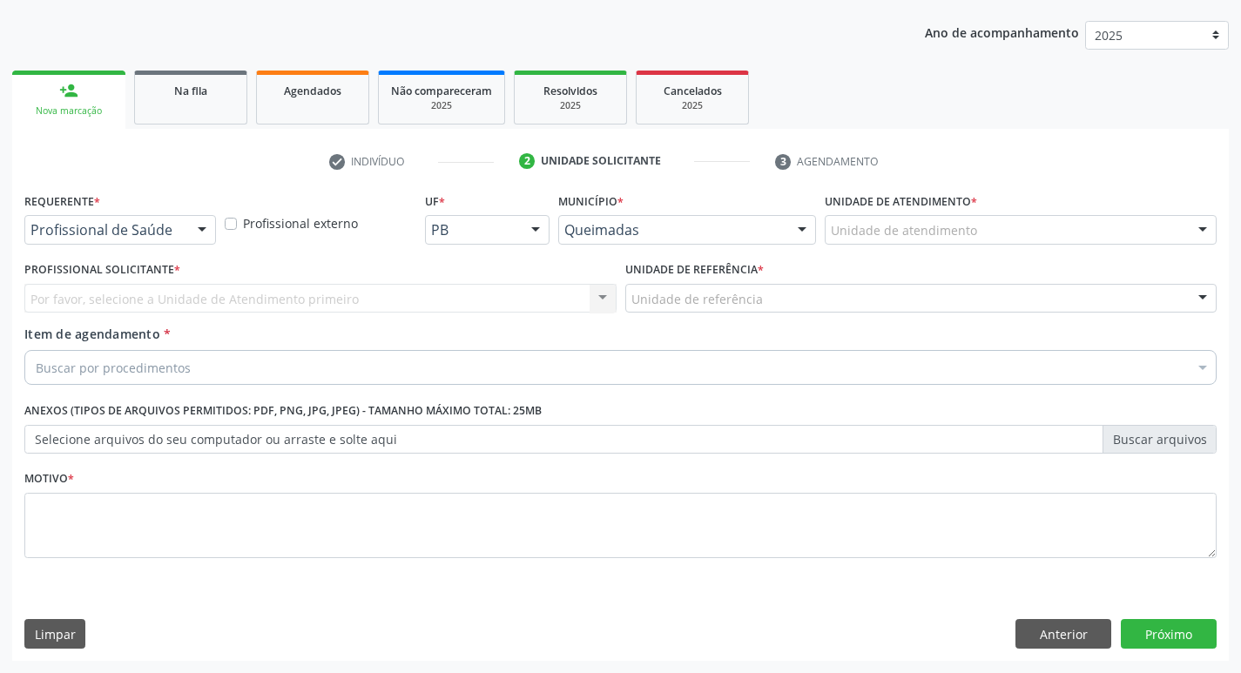
scroll to position [190, 0]
click at [193, 233] on div at bounding box center [202, 231] width 26 height 30
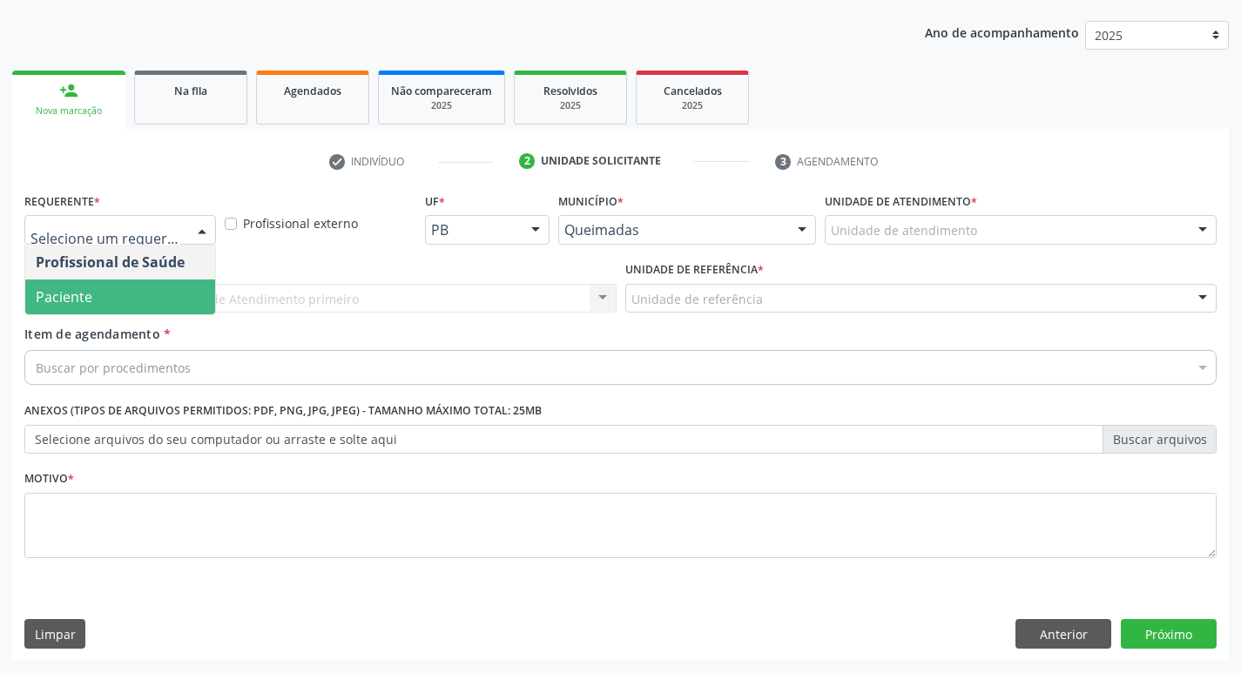
click at [155, 303] on span "Paciente" at bounding box center [120, 297] width 190 height 35
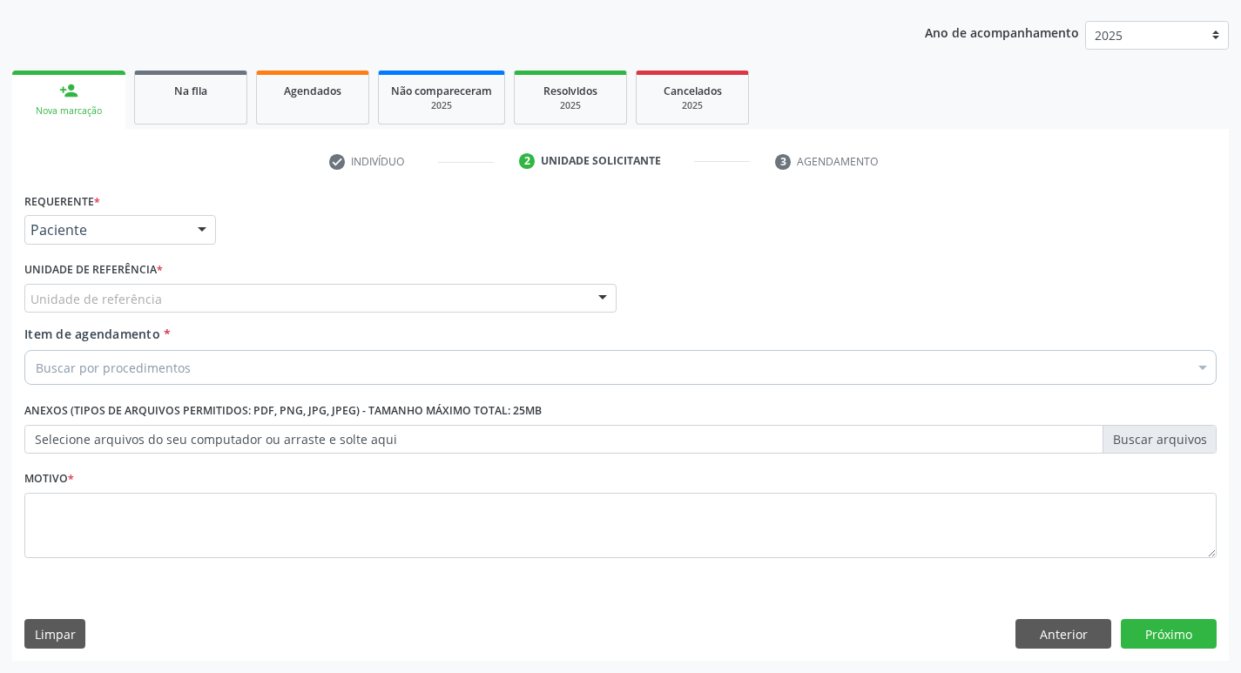
click at [166, 302] on div "Unidade de referência" at bounding box center [320, 299] width 592 height 30
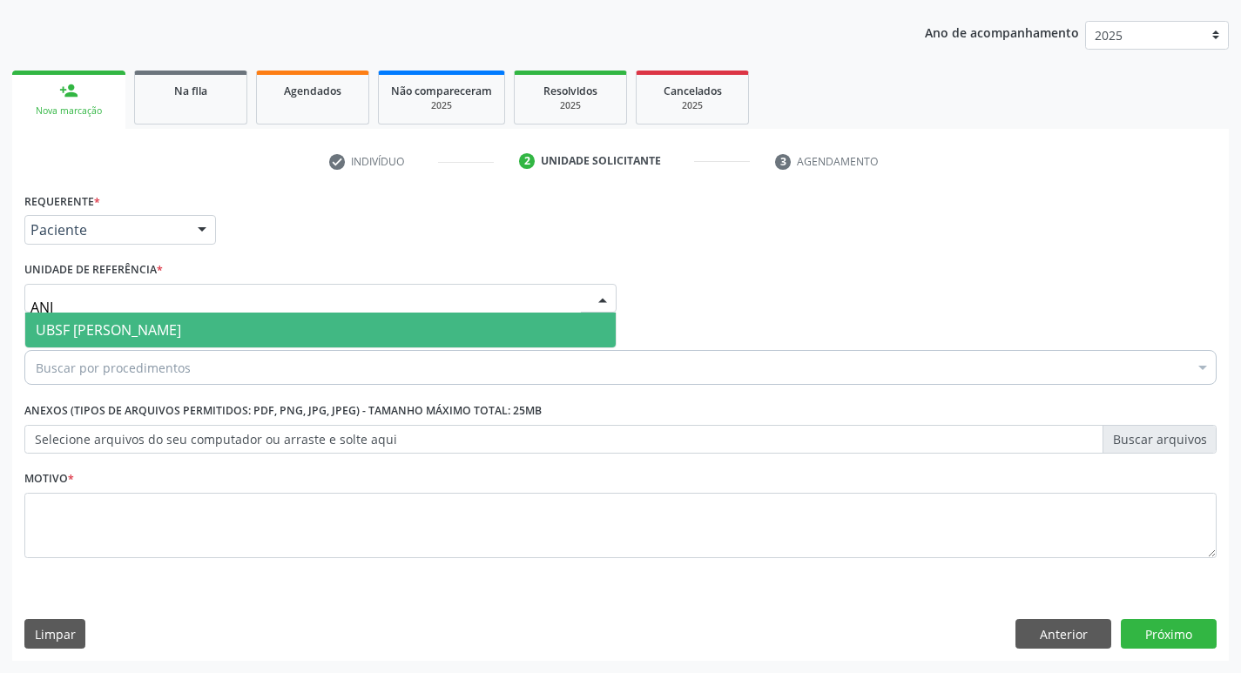
type input "ANIB"
click at [168, 321] on span "UBSF [PERSON_NAME]" at bounding box center [108, 330] width 145 height 19
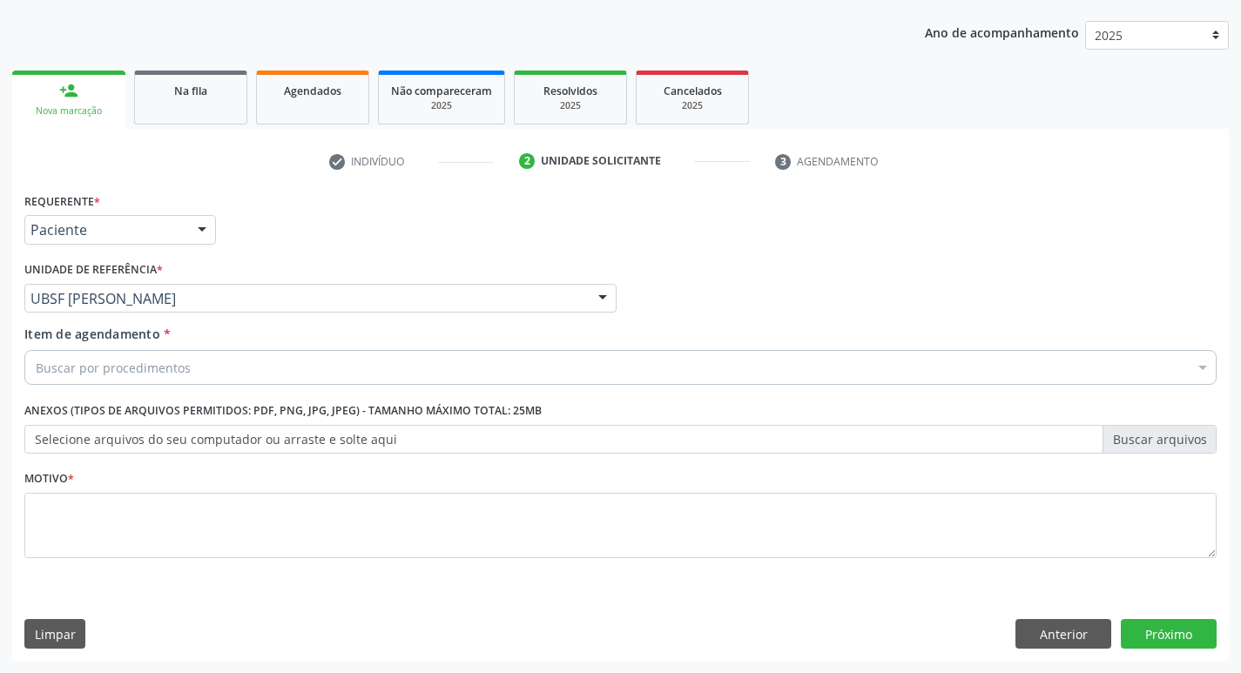
click at [220, 369] on div "Buscar por procedimentos" at bounding box center [620, 367] width 1193 height 35
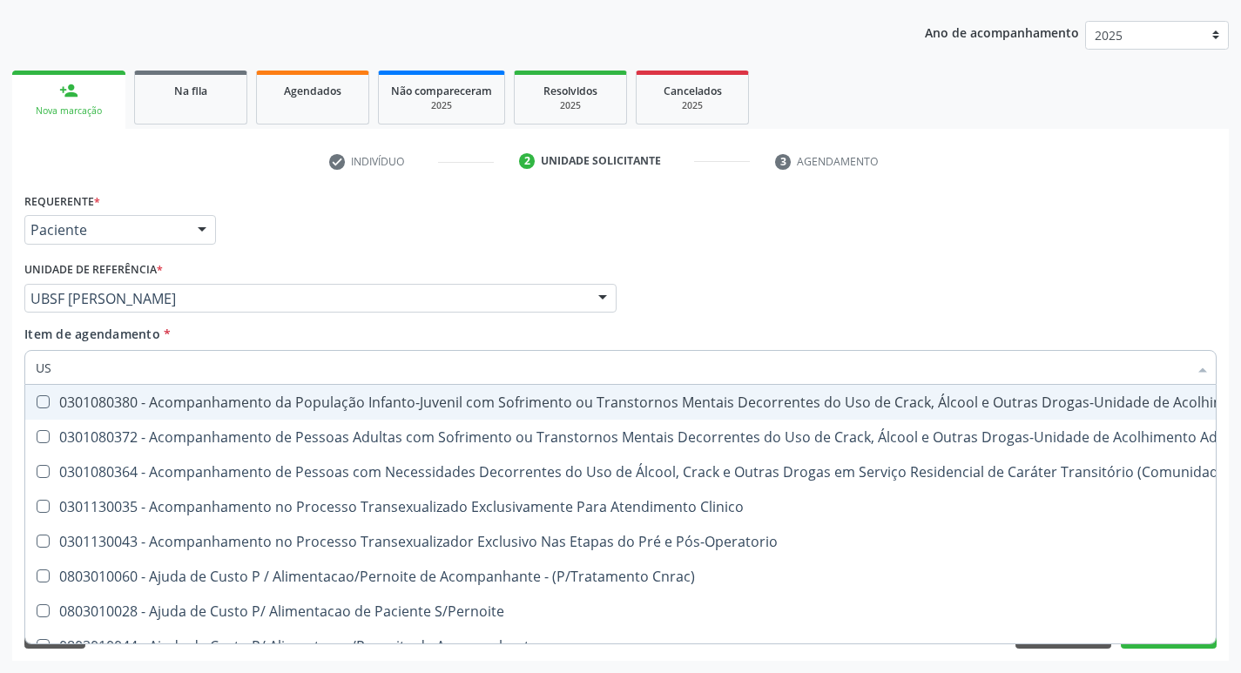
type input "USG"
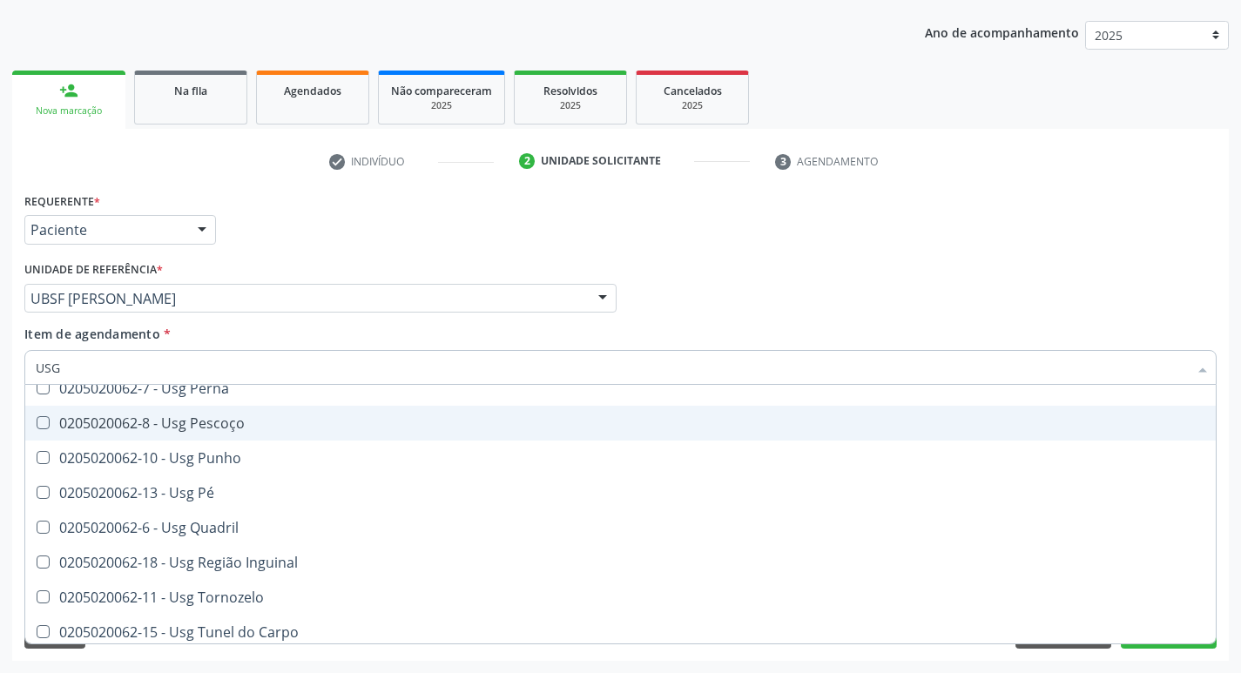
scroll to position [403, 0]
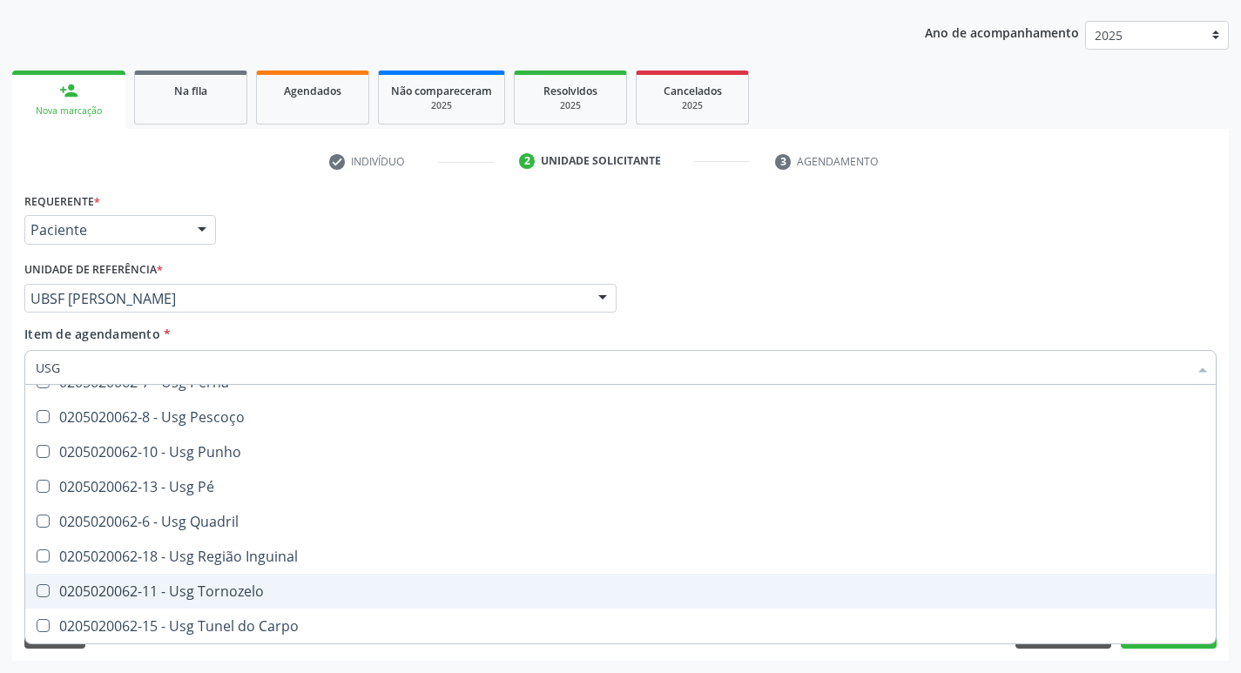
click at [240, 602] on span "0205020062-11 - Usg Tornozelo" at bounding box center [620, 591] width 1191 height 35
checkbox Tornozelo "true"
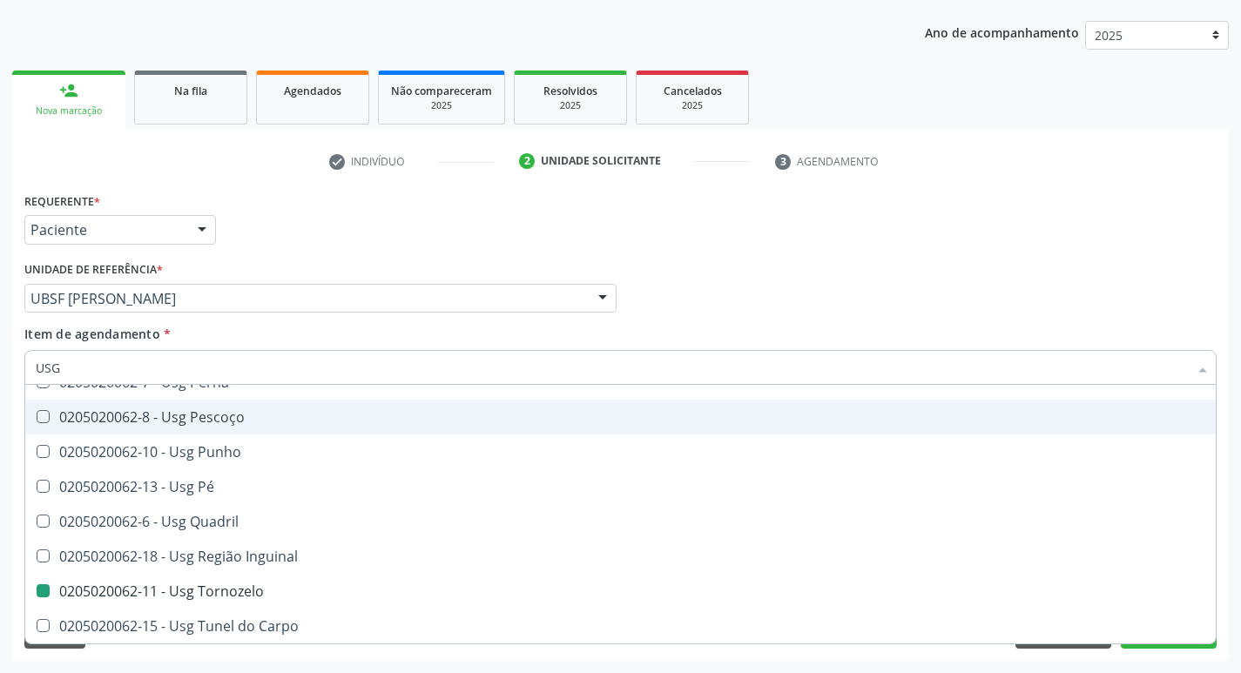
click at [641, 232] on div "Requerente * Paciente Profissional de Saúde Paciente Nenhum resultado encontrad…" at bounding box center [620, 222] width 1201 height 68
checkbox Braço "true"
checkbox Tornozelo "false"
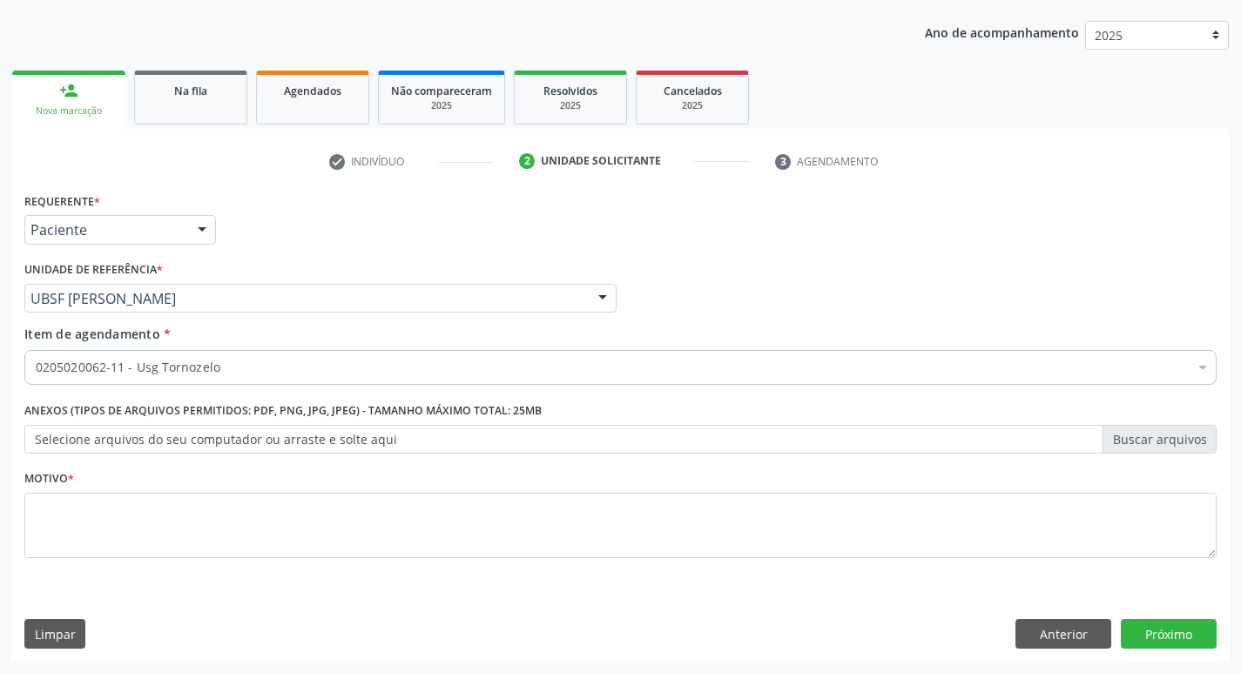
scroll to position [0, 0]
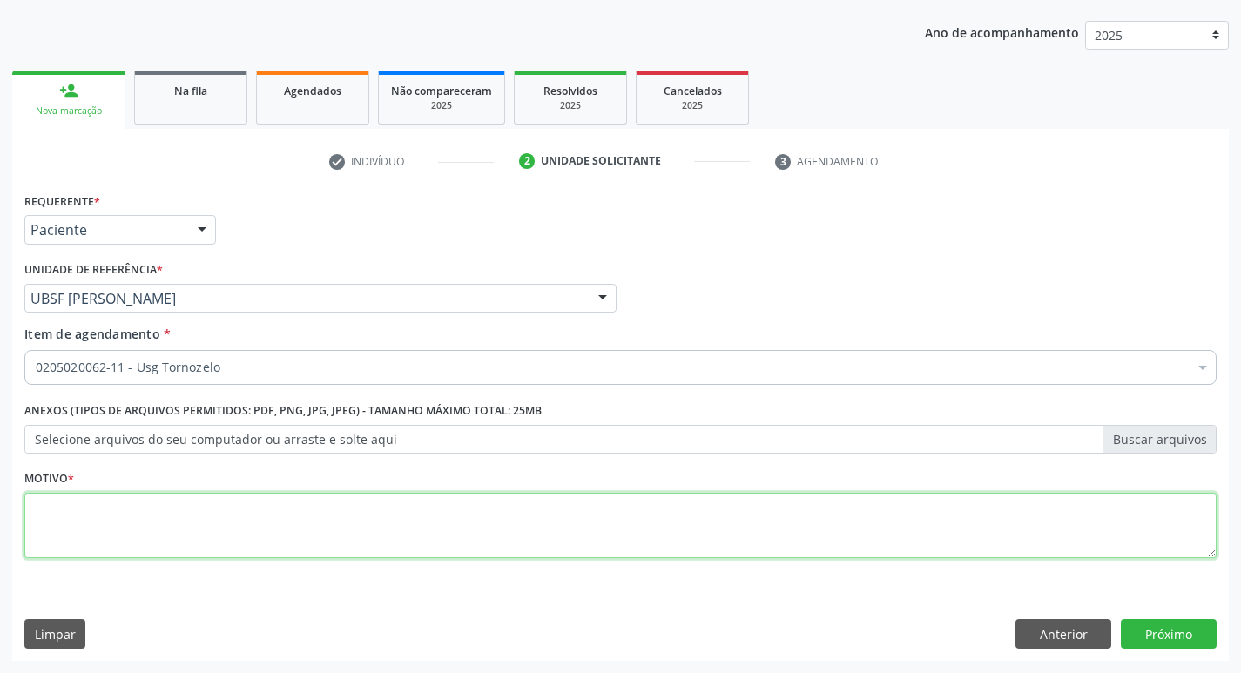
click at [205, 546] on textarea at bounding box center [620, 526] width 1193 height 66
type textarea "AVALIAÇÃO"
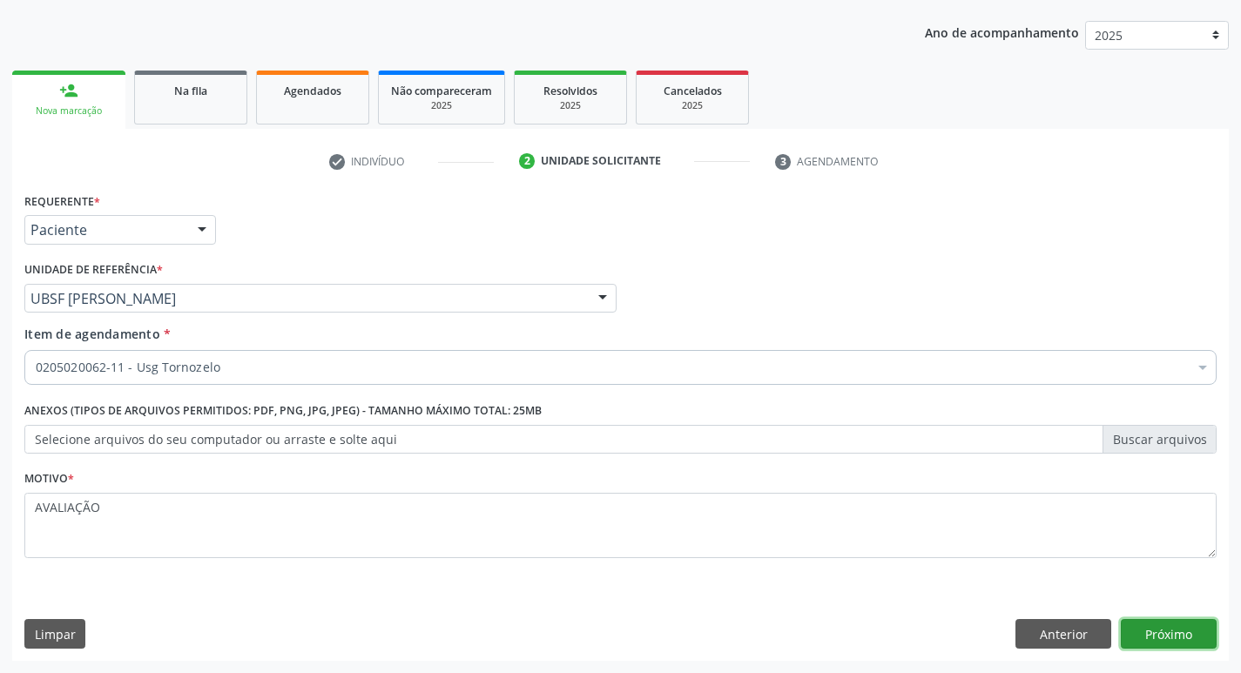
click at [1180, 626] on button "Próximo" at bounding box center [1169, 634] width 96 height 30
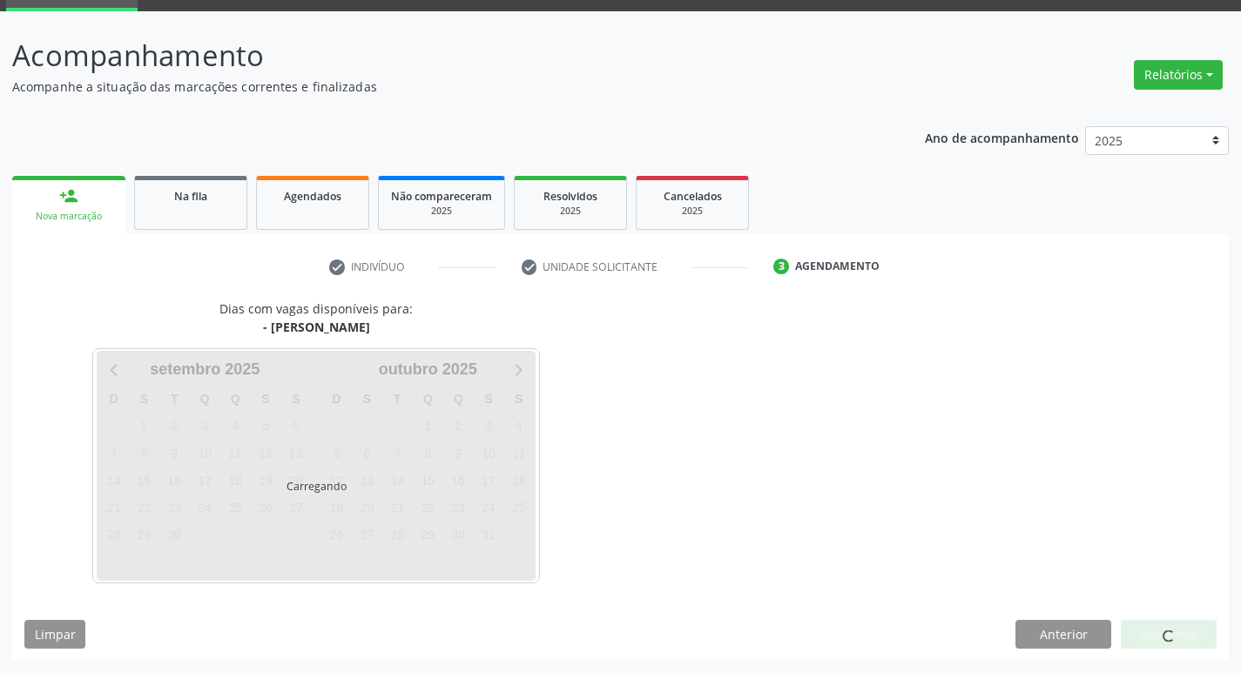
scroll to position [84, 0]
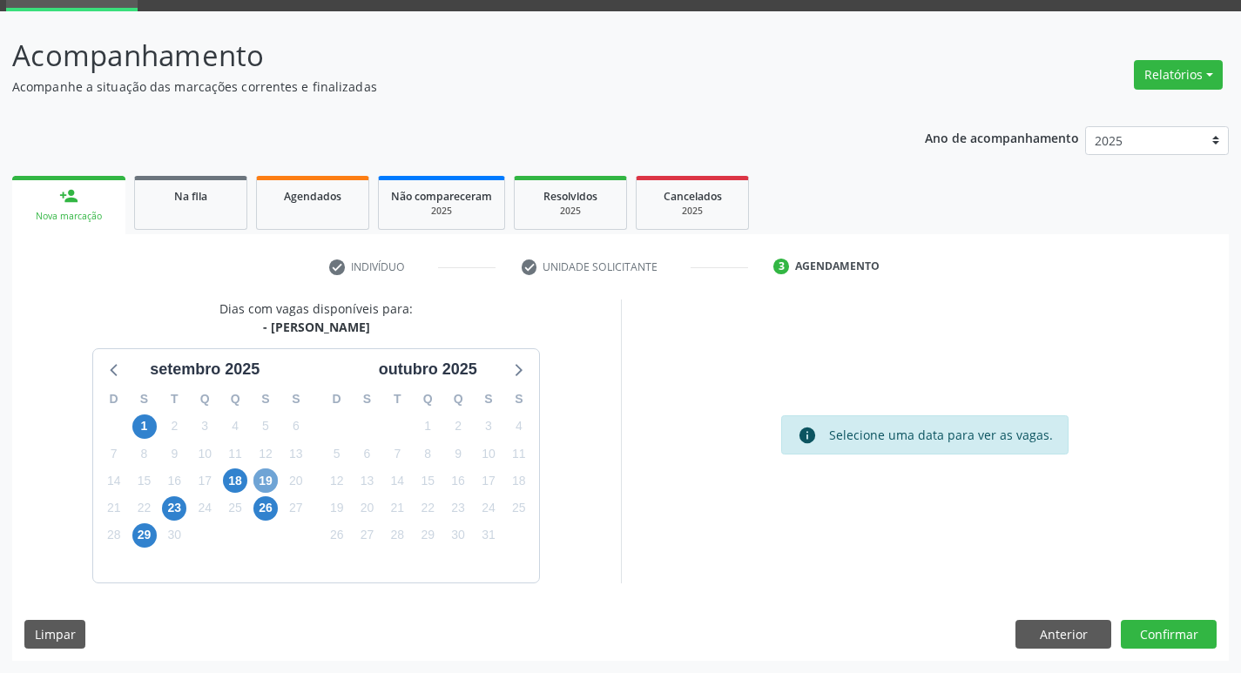
click at [260, 476] on span "19" at bounding box center [265, 481] width 24 height 24
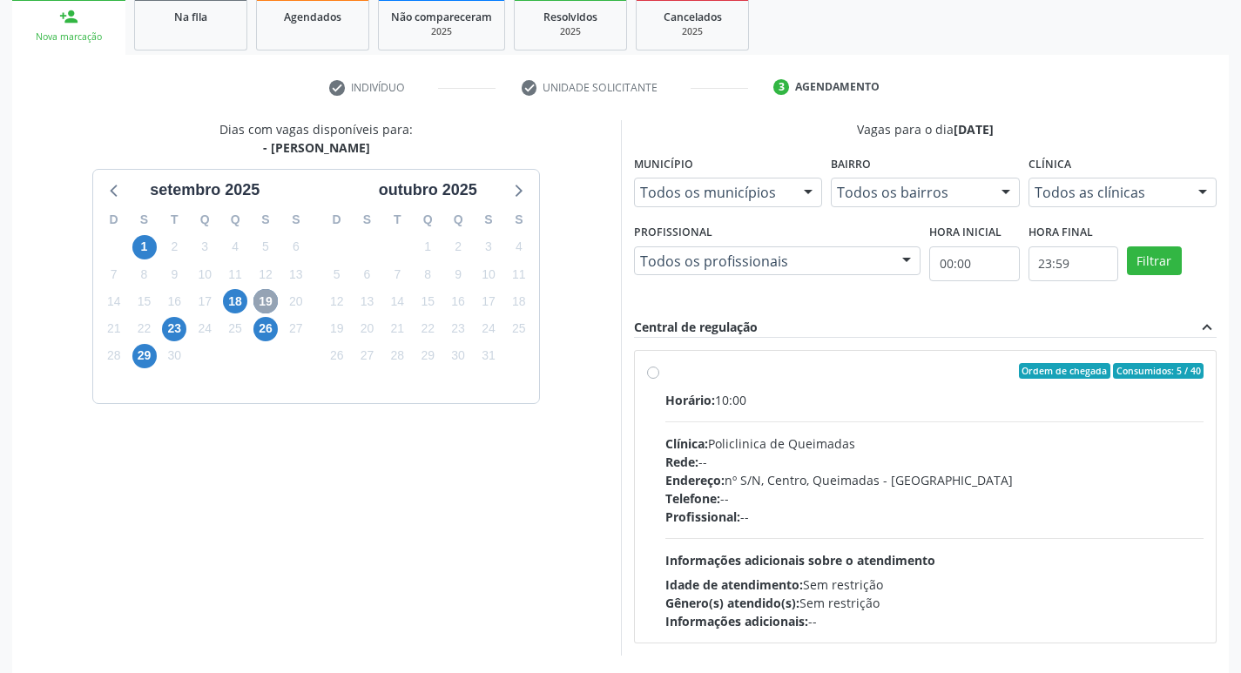
scroll to position [336, 0]
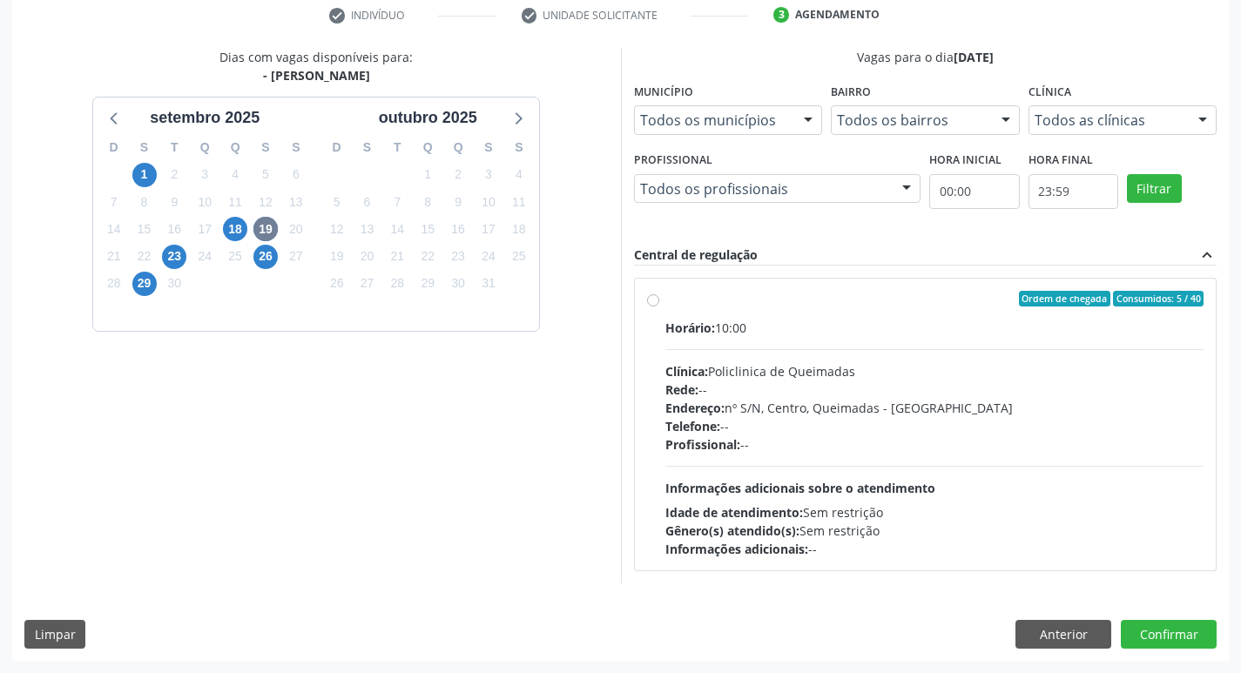
click at [853, 308] on label "Ordem de chegada Consumidos: 5 / 40 Horário: 10:00 Clínica: Policlinica de Quei…" at bounding box center [935, 424] width 539 height 267
click at [659, 307] on input "Ordem de chegada Consumidos: 5 / 40 Horário: 10:00 Clínica: Policlinica de Quei…" at bounding box center [653, 299] width 12 height 16
radio input "true"
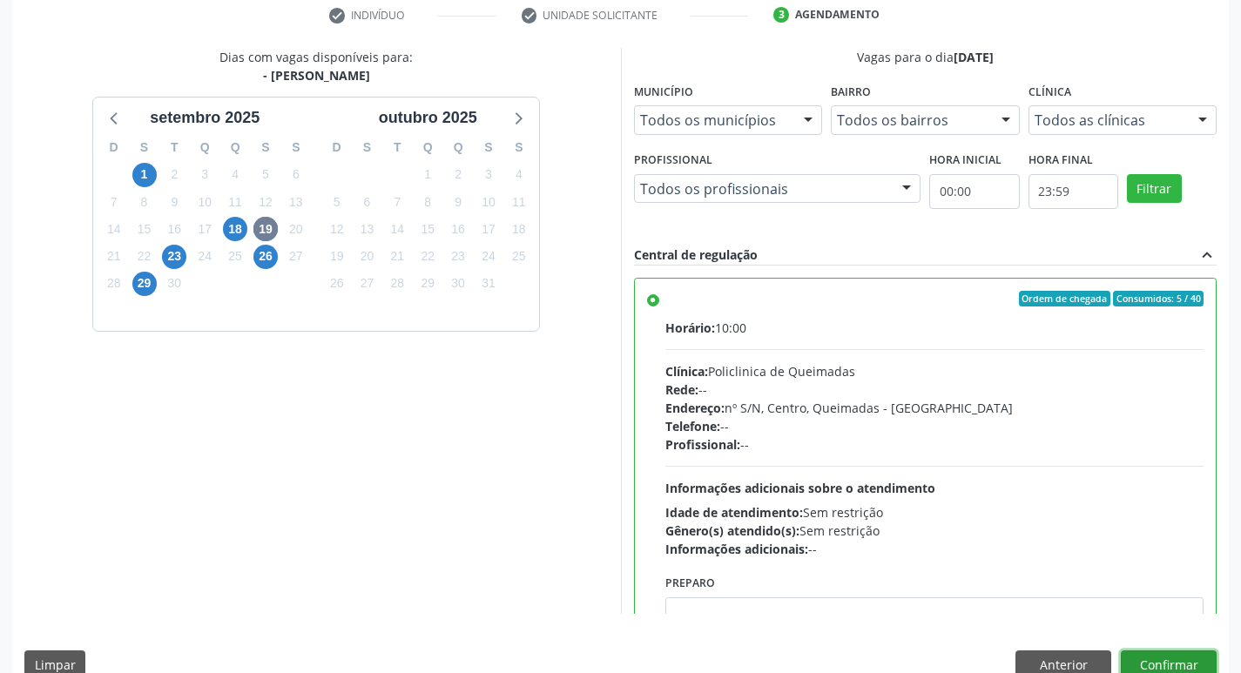
click at [1153, 660] on button "Confirmar" at bounding box center [1169, 666] width 96 height 30
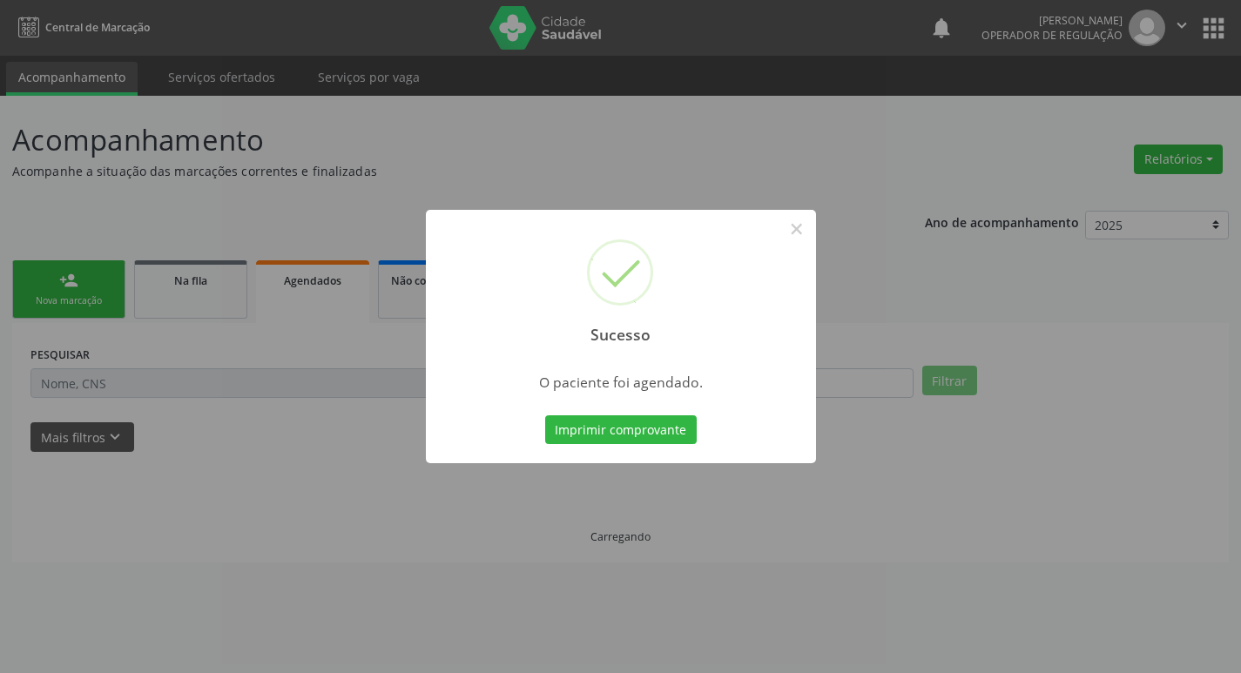
scroll to position [0, 0]
click at [659, 424] on button "Imprimir comprovante" at bounding box center [627, 431] width 152 height 30
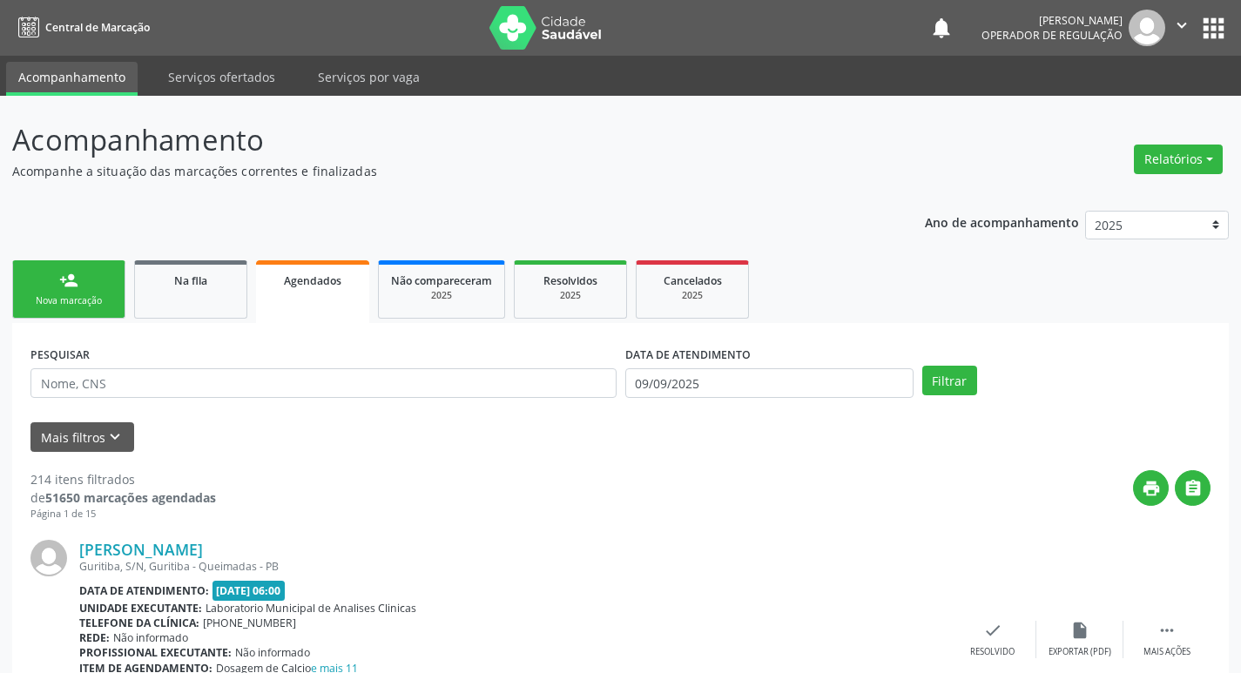
click at [54, 283] on div "Sucesso × O paciente foi agendado. Imprimir comprovante Cancel" at bounding box center [620, 336] width 1241 height 673
click at [57, 290] on div "Sucesso × O paciente foi agendado. Imprimir comprovante Cancel" at bounding box center [620, 336] width 1241 height 673
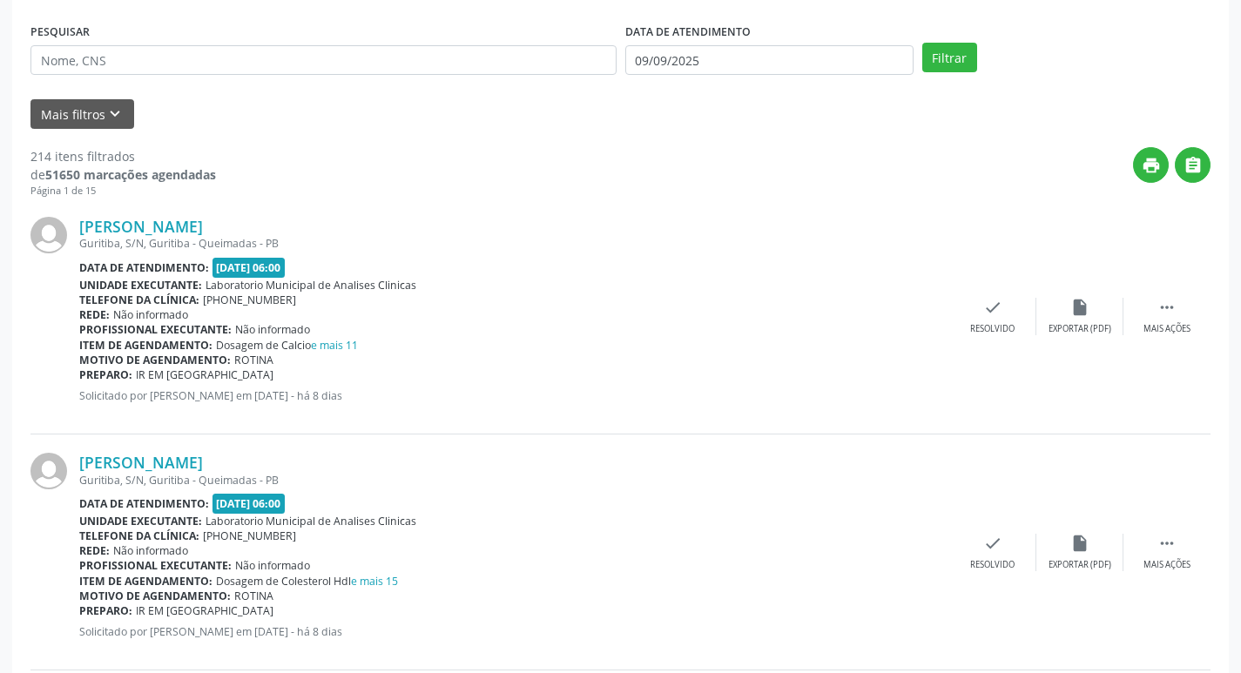
scroll to position [174, 0]
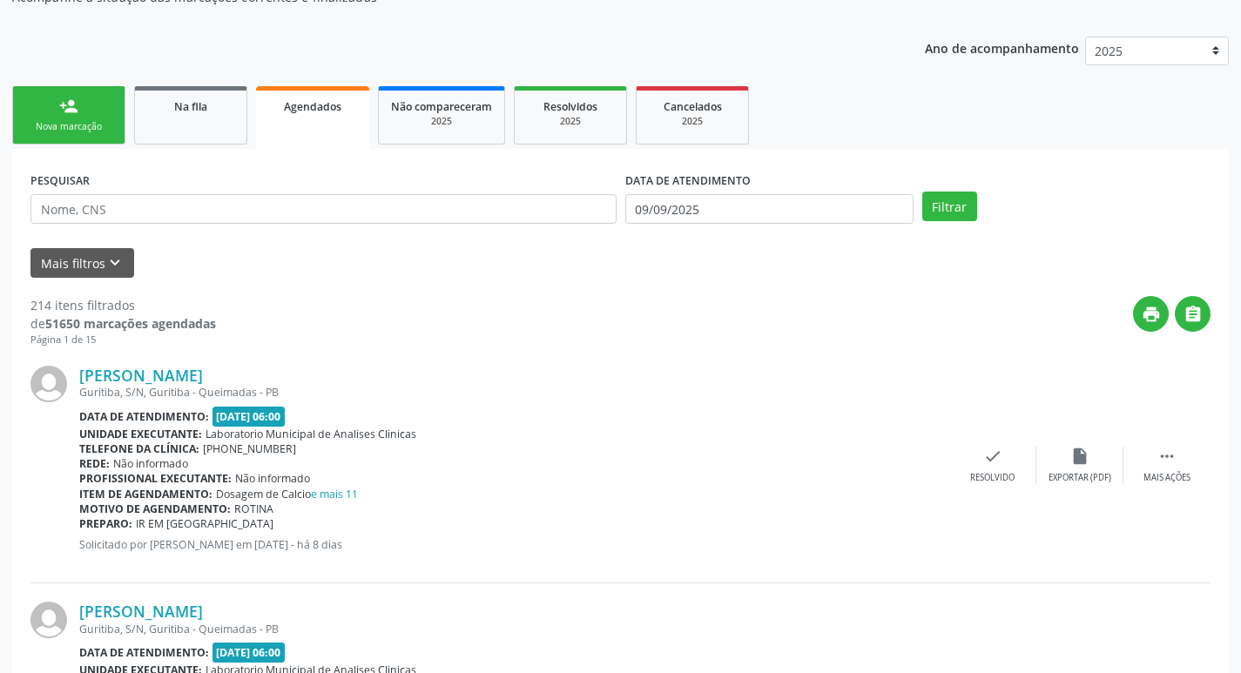
click at [91, 105] on div "Sucesso × O paciente foi agendado. Imprimir comprovante Cancel" at bounding box center [620, 336] width 1241 height 673
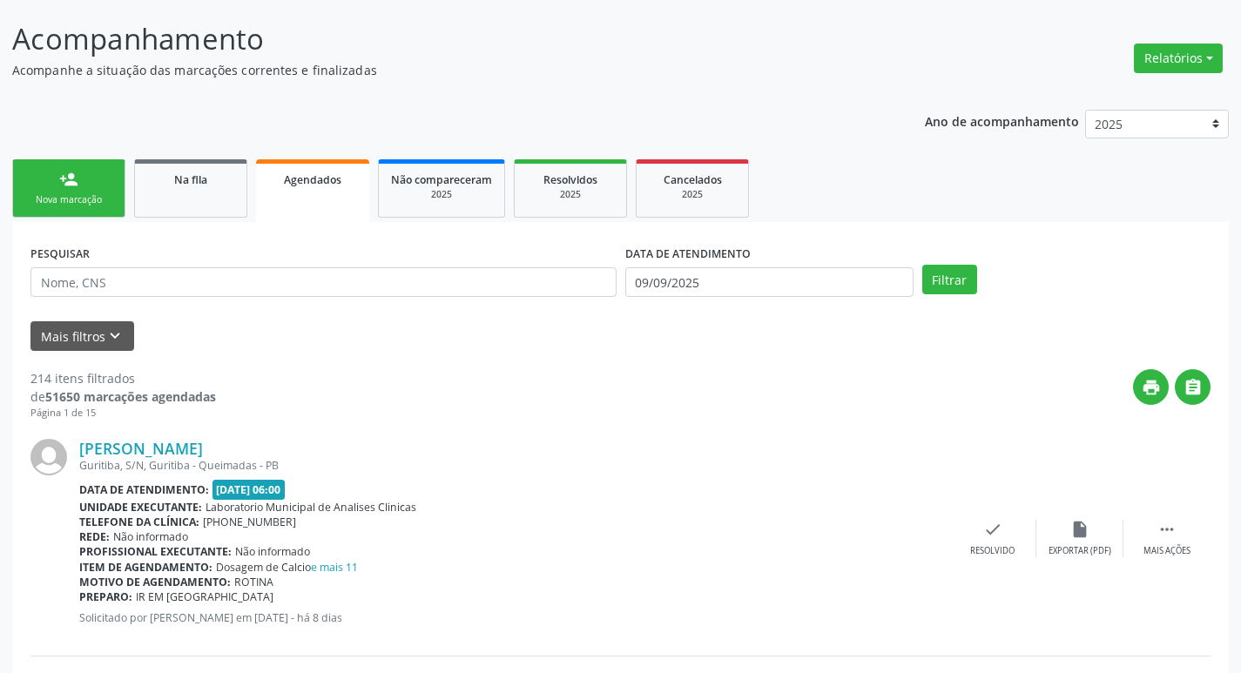
scroll to position [0, 0]
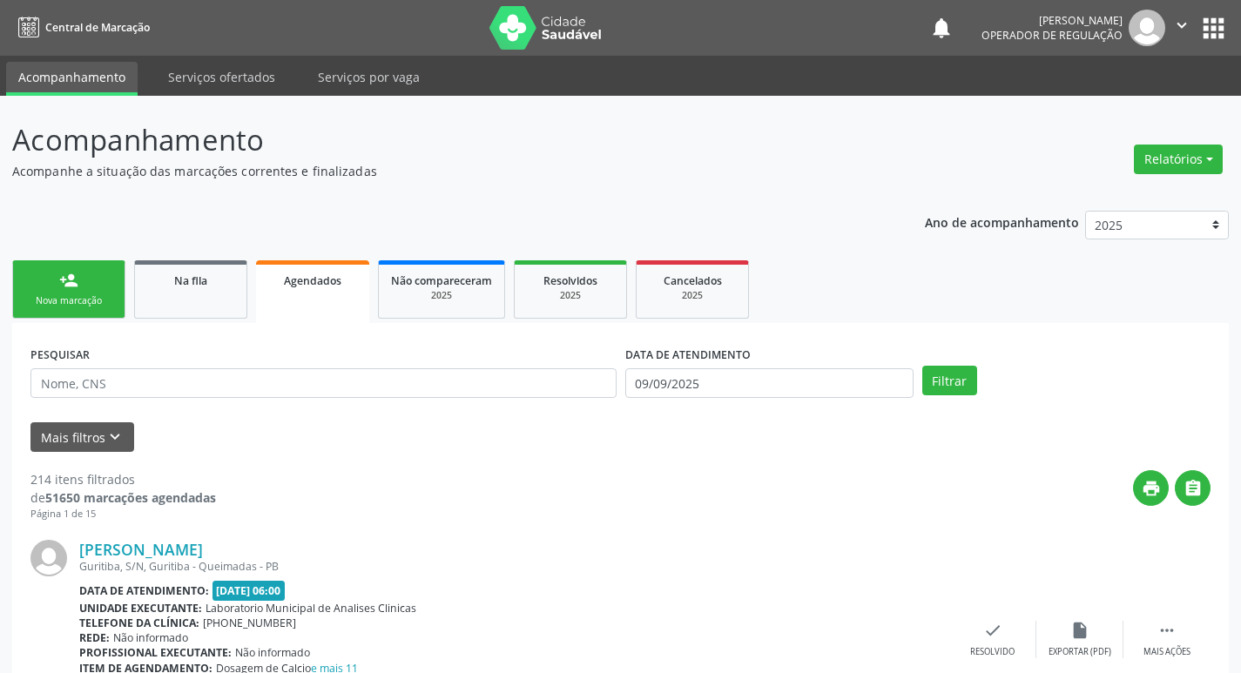
click at [107, 285] on div "Sucesso × O paciente foi agendado. Imprimir comprovante Cancel" at bounding box center [620, 336] width 1241 height 673
